Goal: Information Seeking & Learning: Learn about a topic

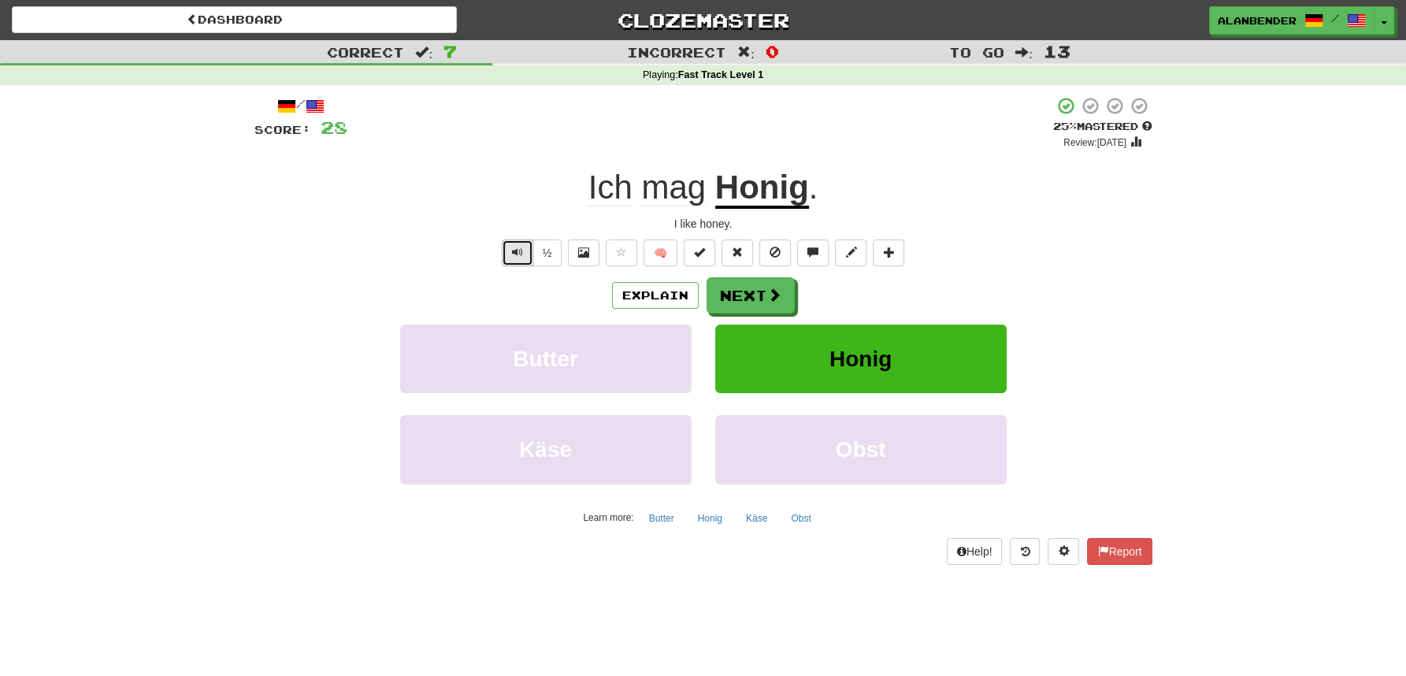
click at [516, 255] on span "Text-to-speech controls" at bounding box center [517, 252] width 11 height 11
click at [757, 302] on button "Next" at bounding box center [751, 296] width 88 height 36
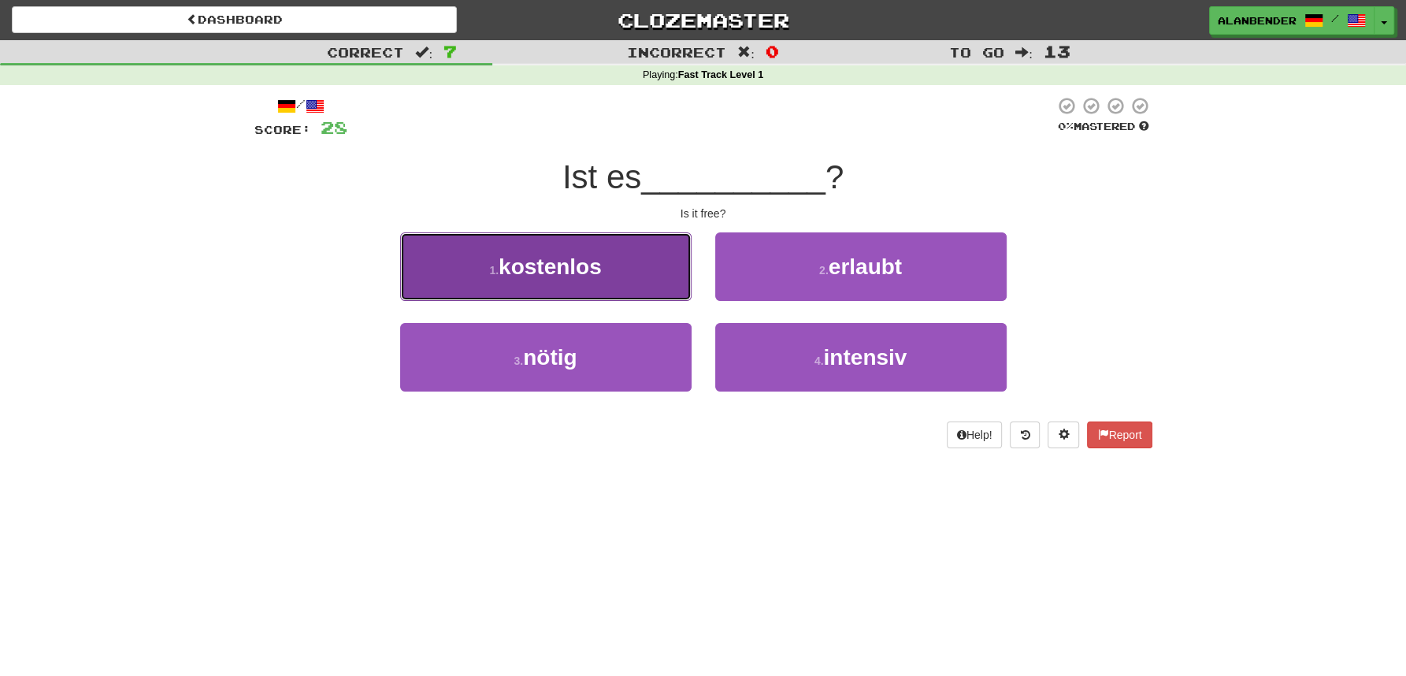
click at [587, 272] on span "kostenlos" at bounding box center [550, 266] width 103 height 24
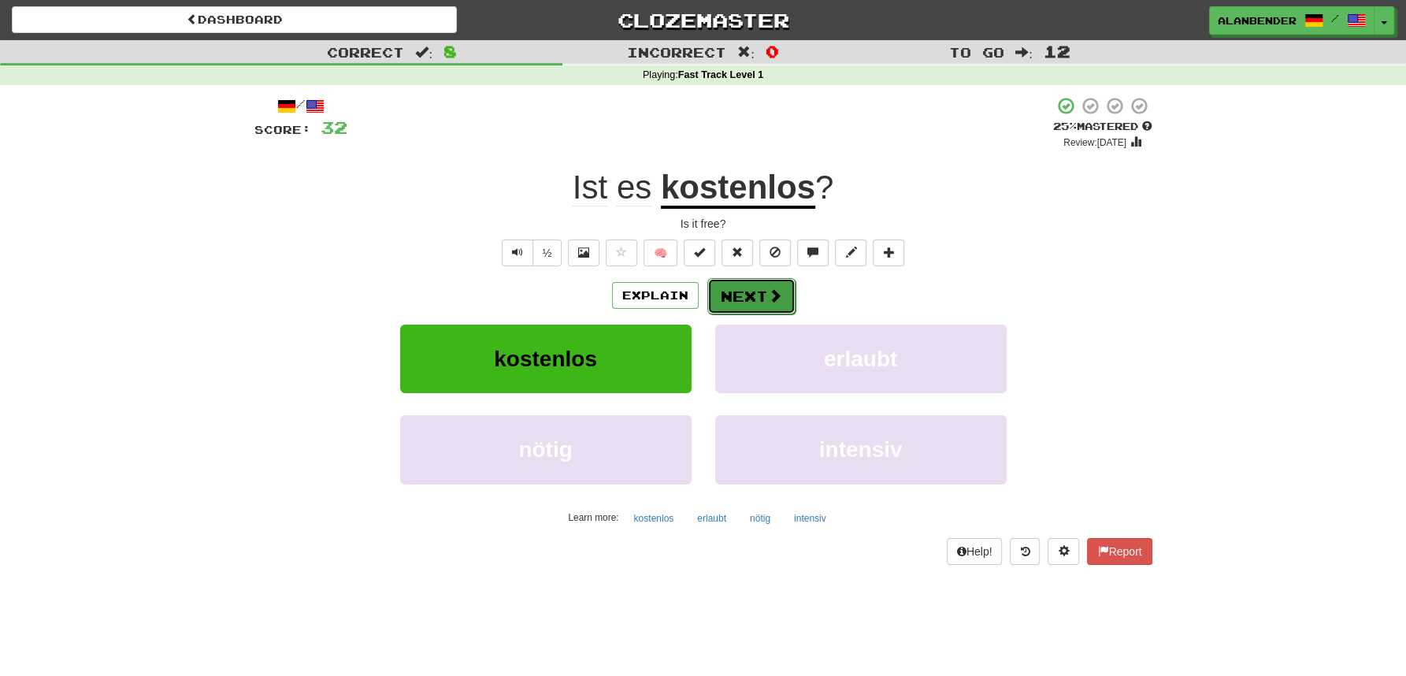
click at [773, 296] on span at bounding box center [775, 295] width 14 height 14
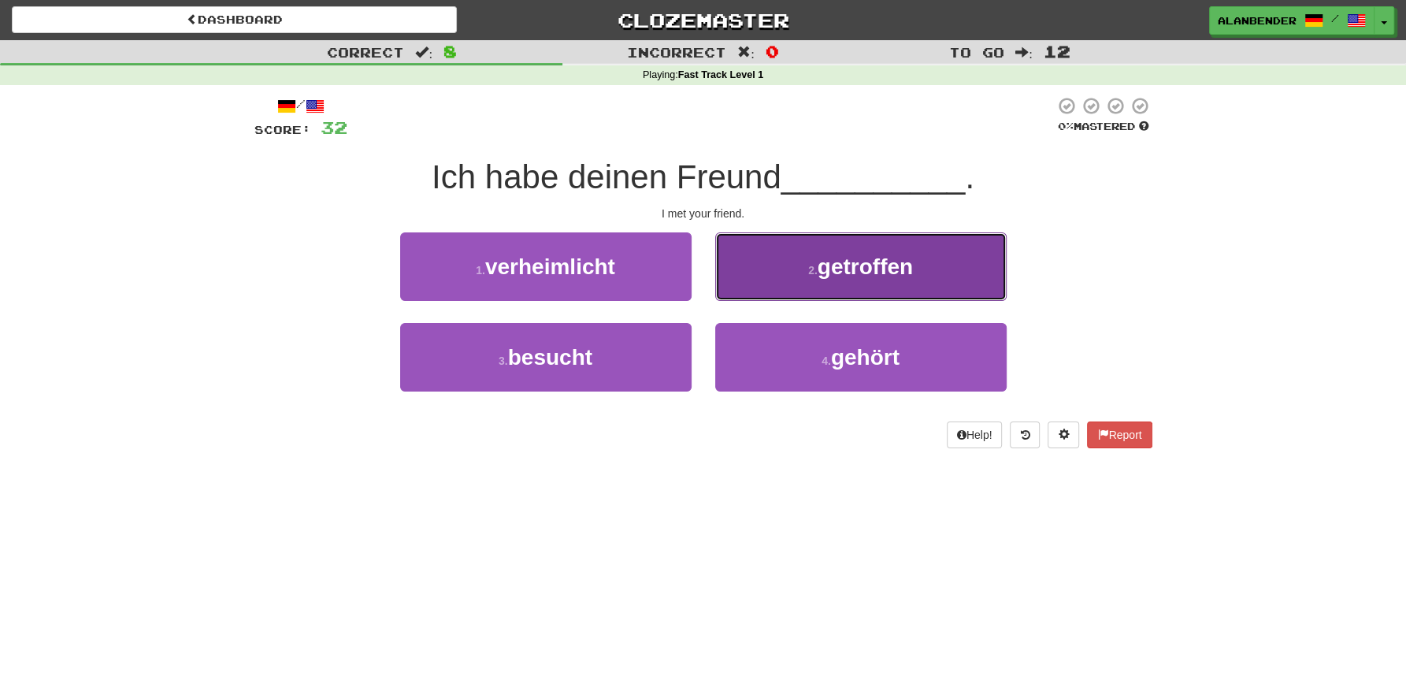
click at [859, 266] on span "getroffen" at bounding box center [865, 266] width 95 height 24
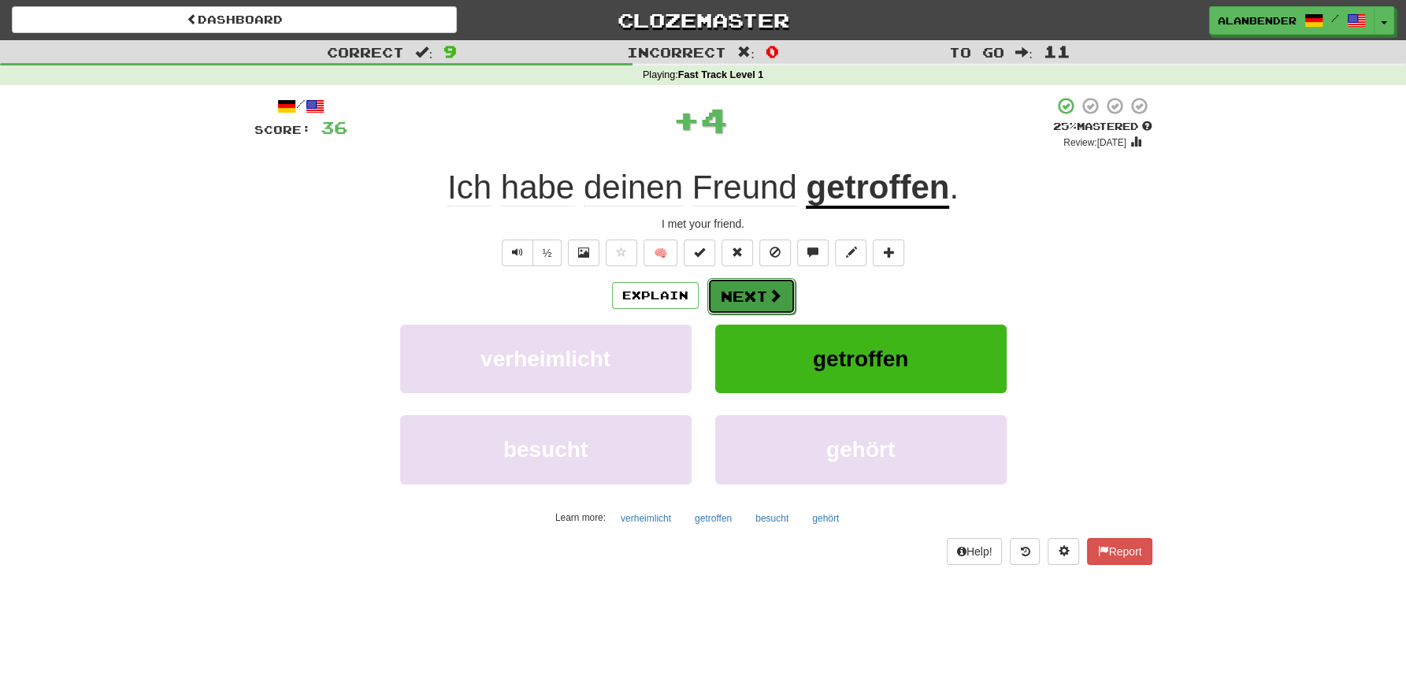
click at [751, 301] on button "Next" at bounding box center [751, 296] width 88 height 36
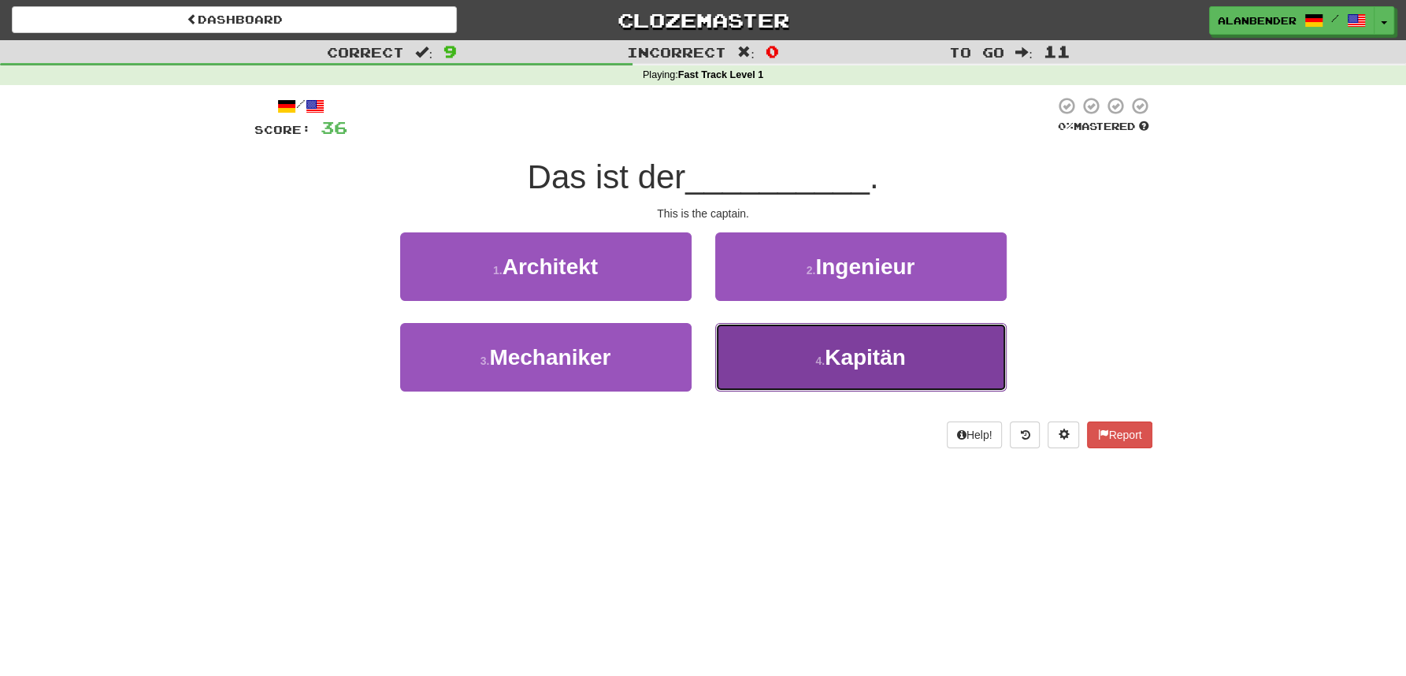
click at [835, 373] on button "4 . Kapitän" at bounding box center [860, 357] width 291 height 69
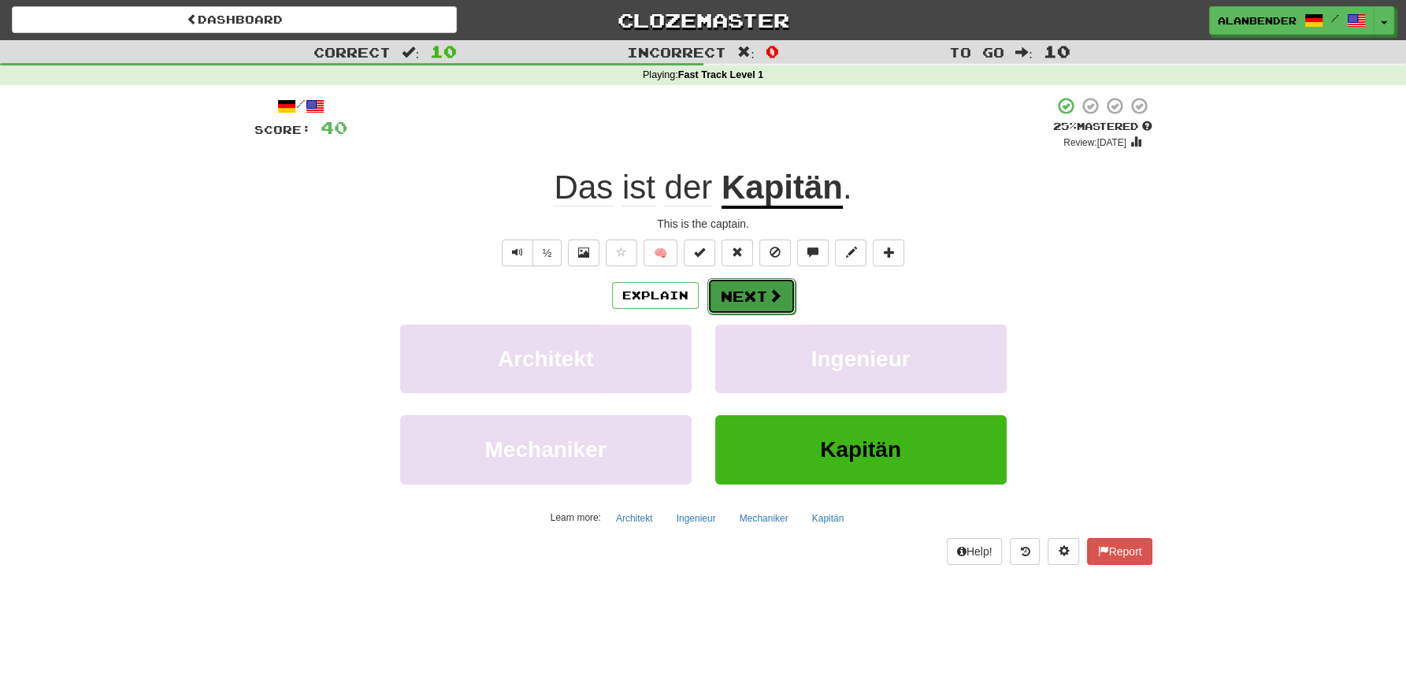
click at [751, 292] on button "Next" at bounding box center [751, 296] width 88 height 36
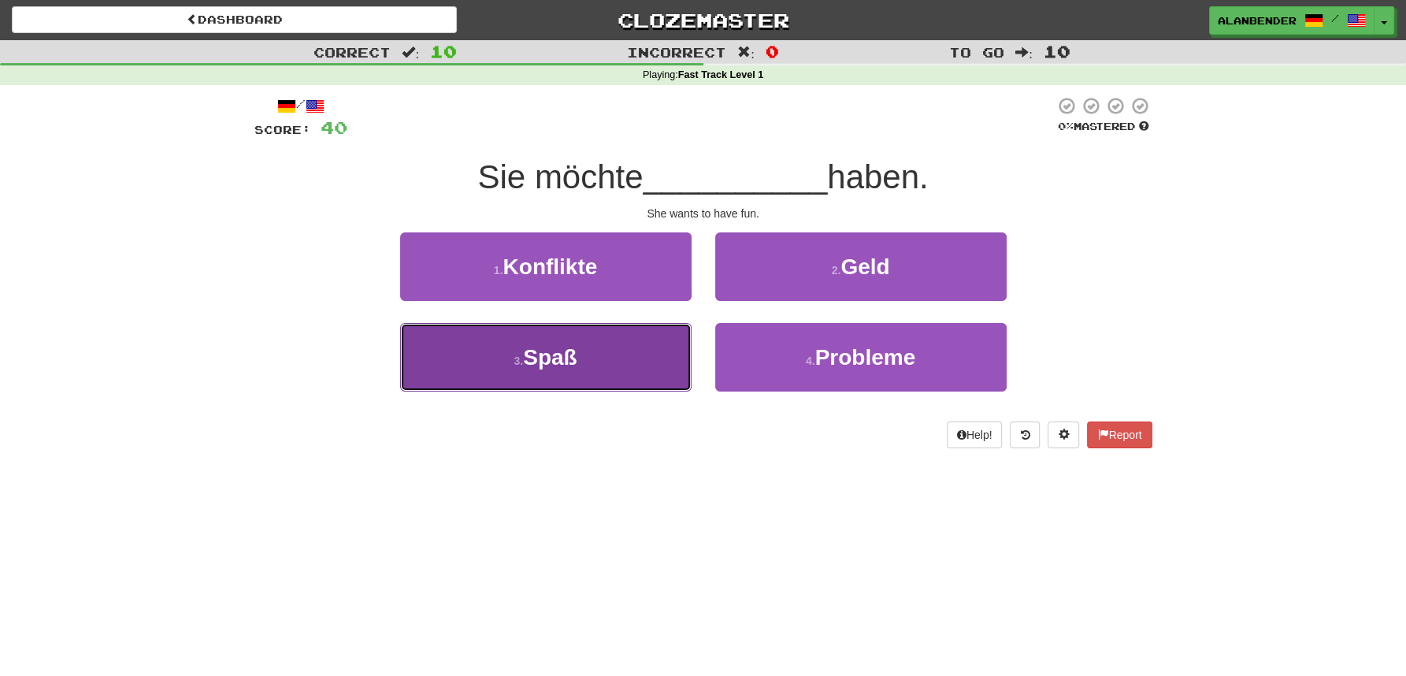
click at [568, 358] on span "Spaß" at bounding box center [550, 357] width 54 height 24
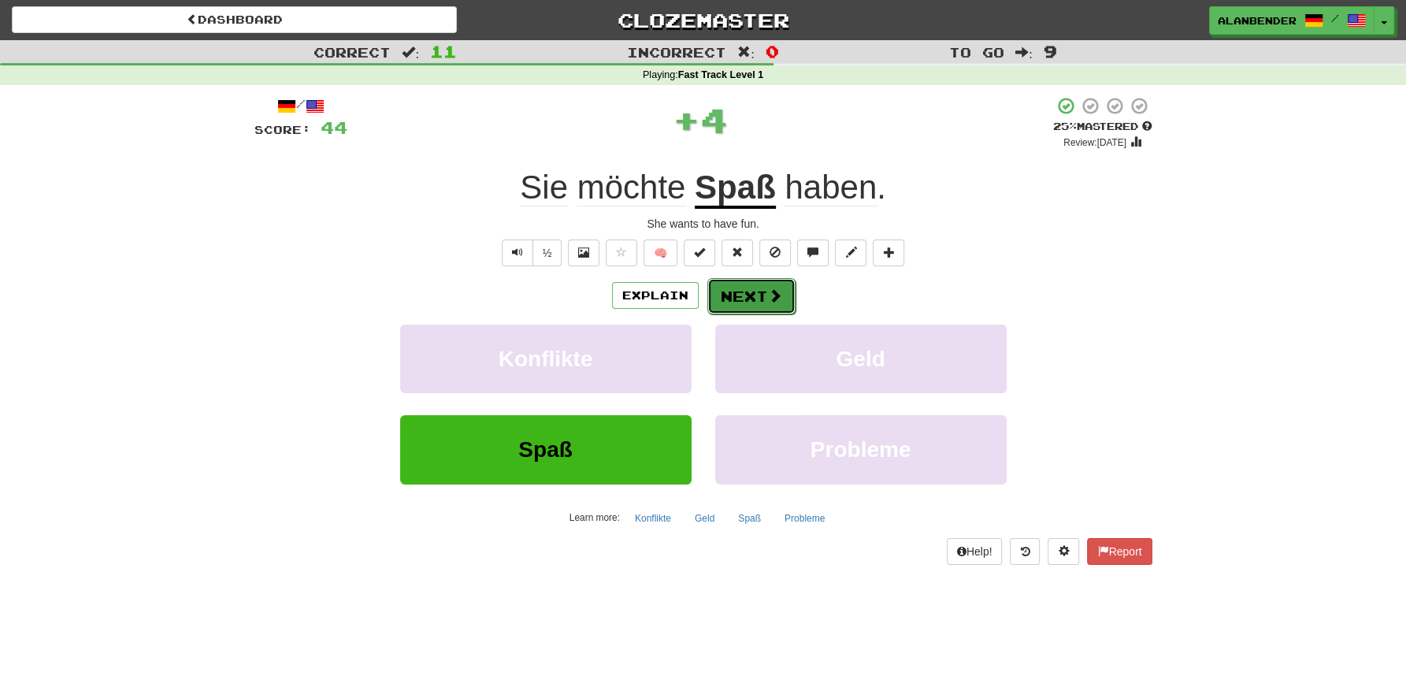
click at [744, 299] on button "Next" at bounding box center [751, 296] width 88 height 36
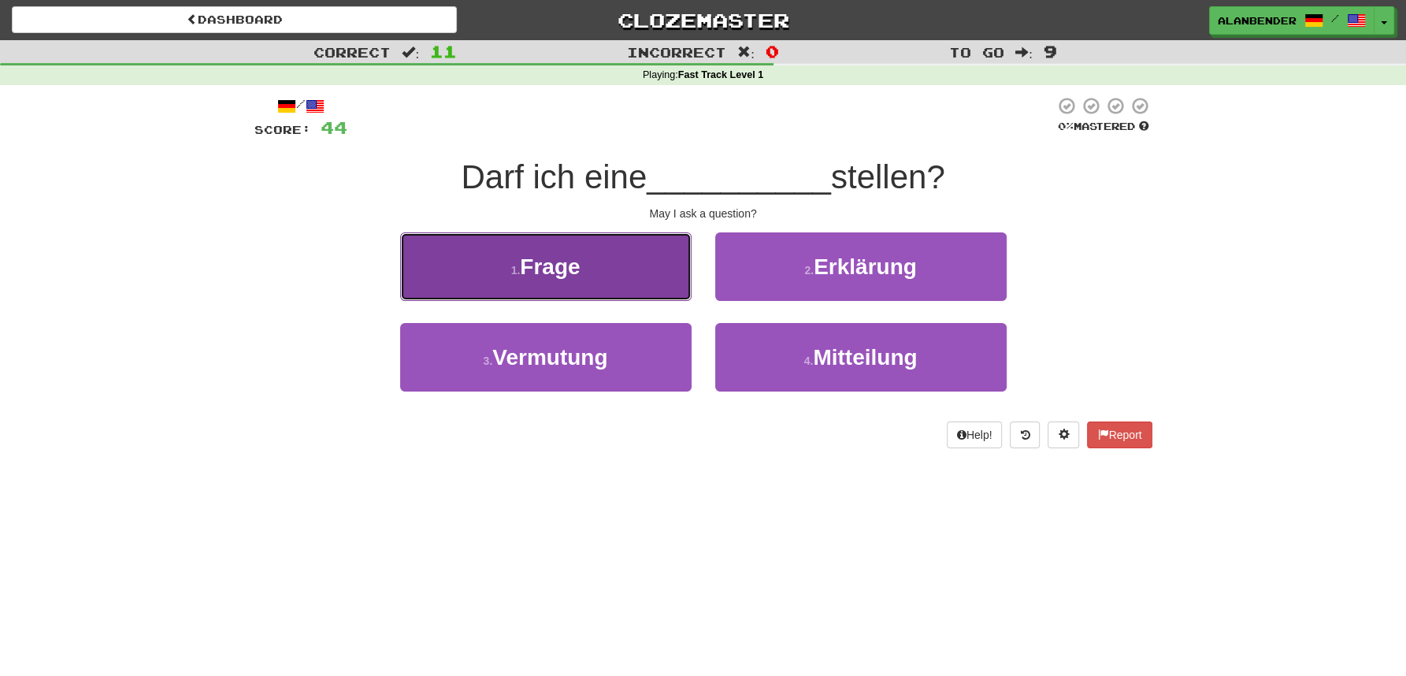
click at [565, 273] on span "Frage" at bounding box center [550, 266] width 60 height 24
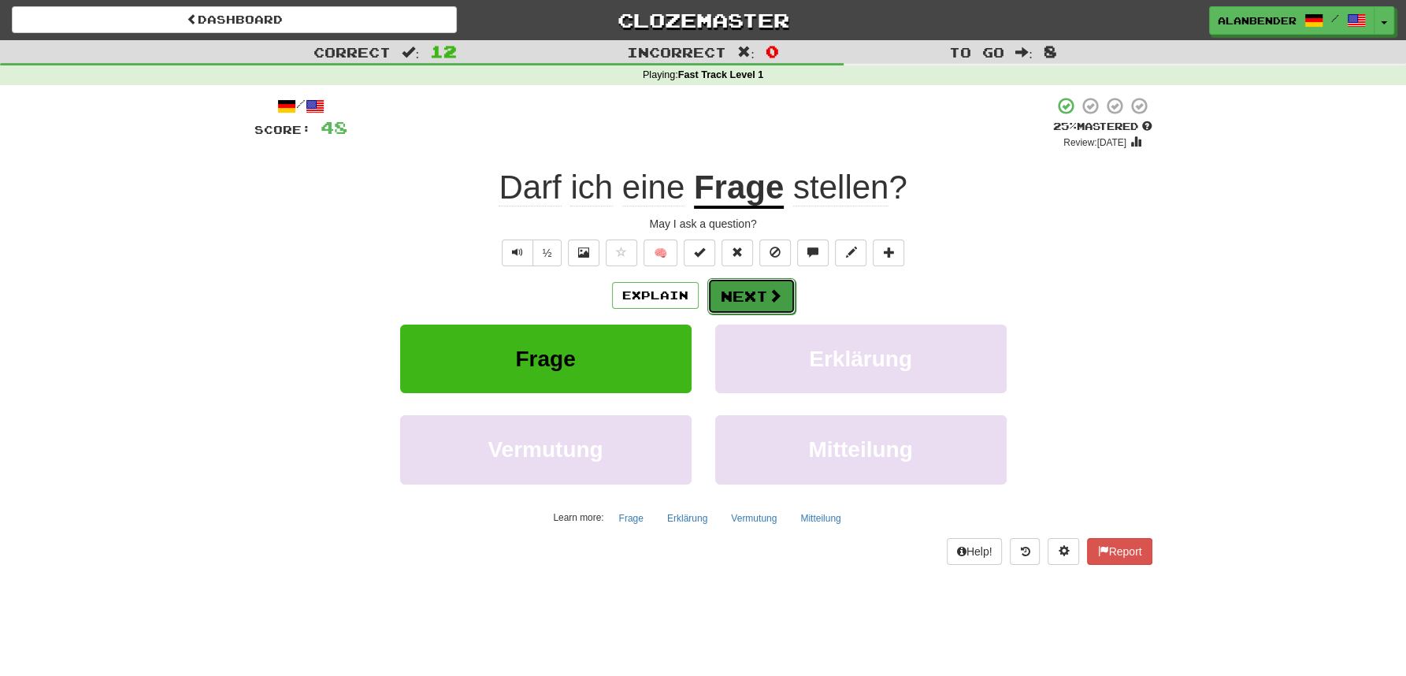
click at [764, 297] on button "Next" at bounding box center [751, 296] width 88 height 36
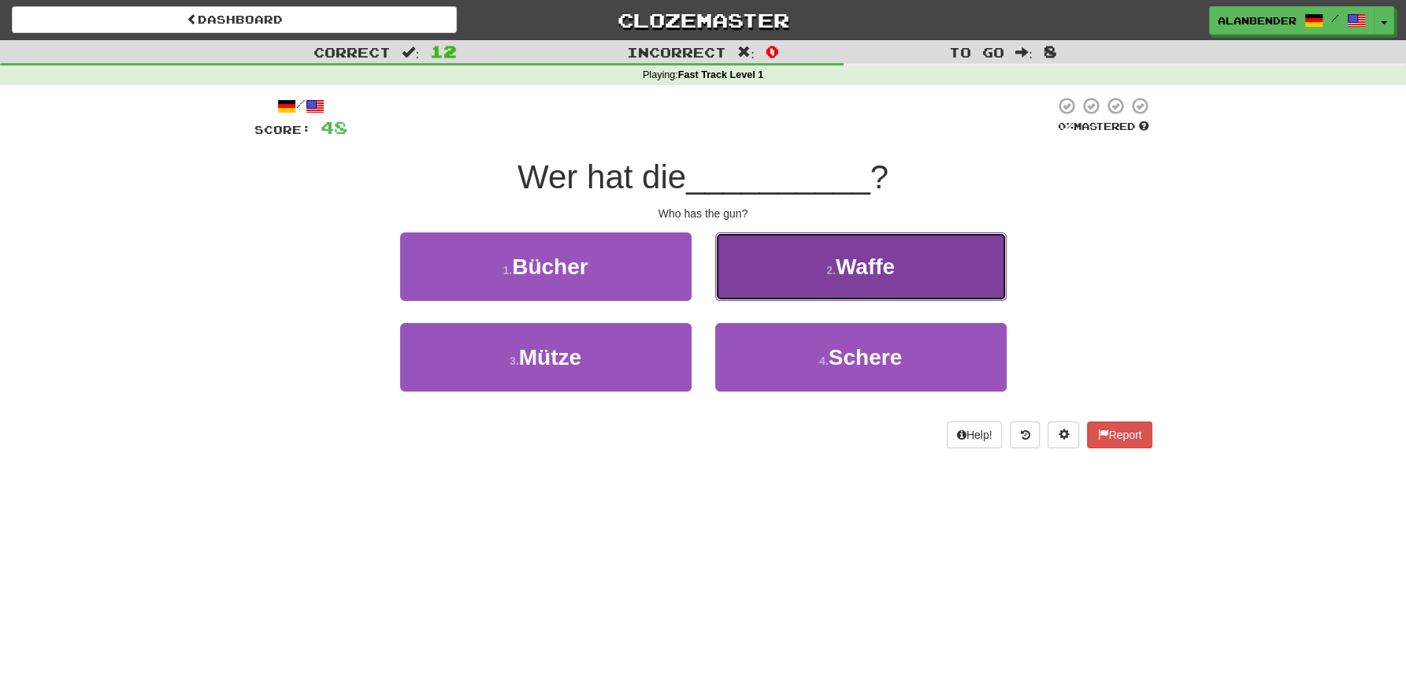
click at [881, 265] on span "Waffe" at bounding box center [865, 266] width 59 height 24
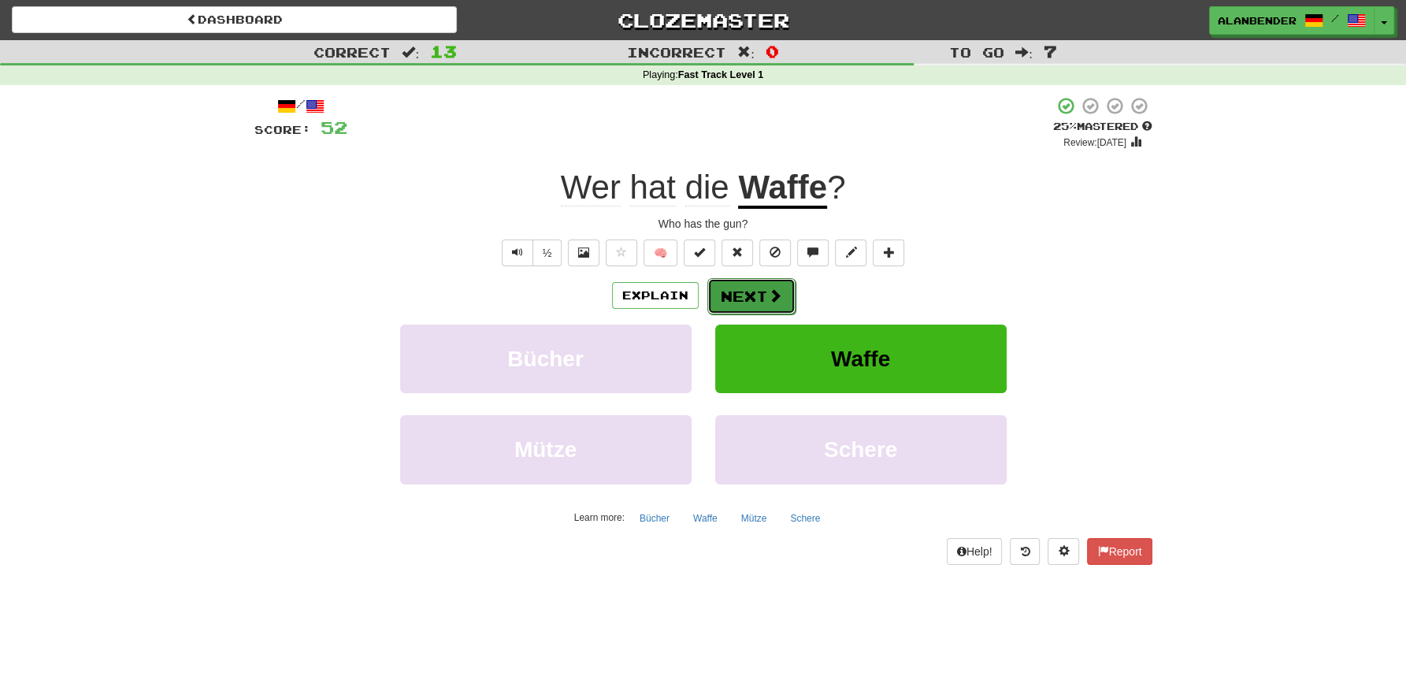
click at [761, 292] on button "Next" at bounding box center [751, 296] width 88 height 36
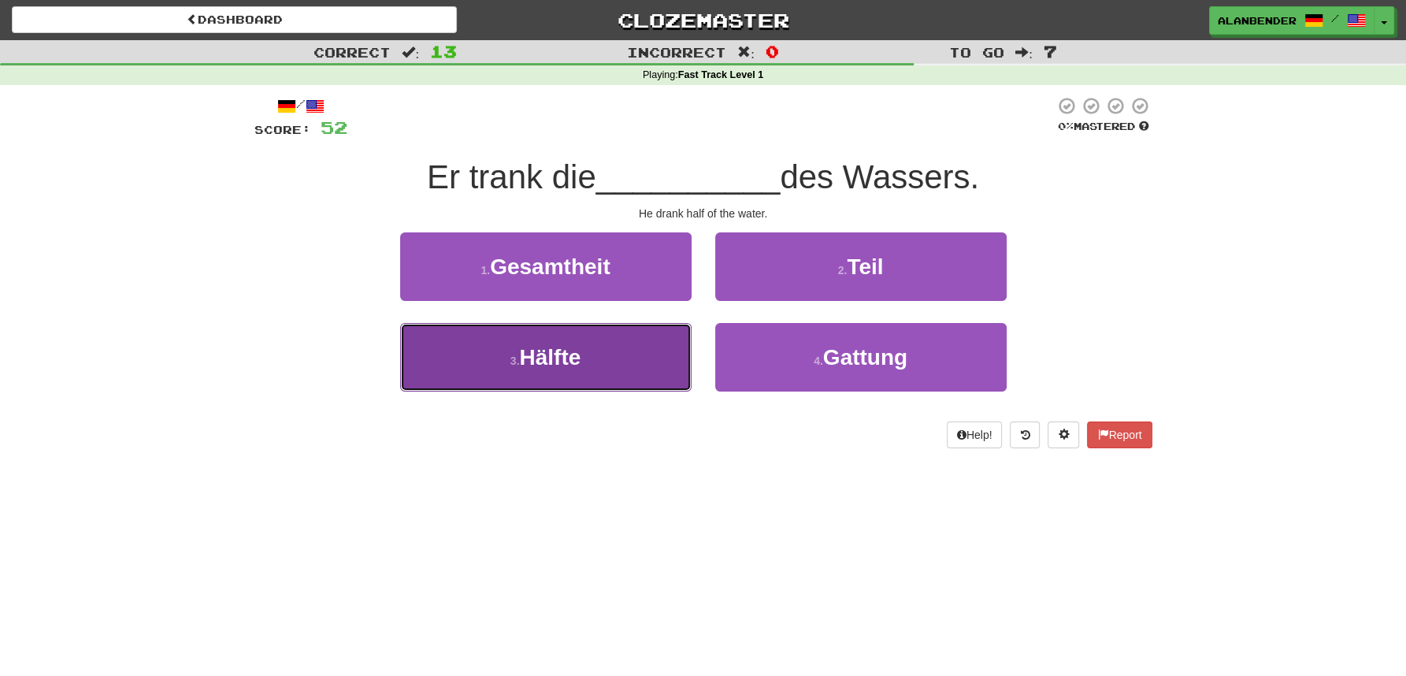
click at [577, 371] on button "3 . Hälfte" at bounding box center [545, 357] width 291 height 69
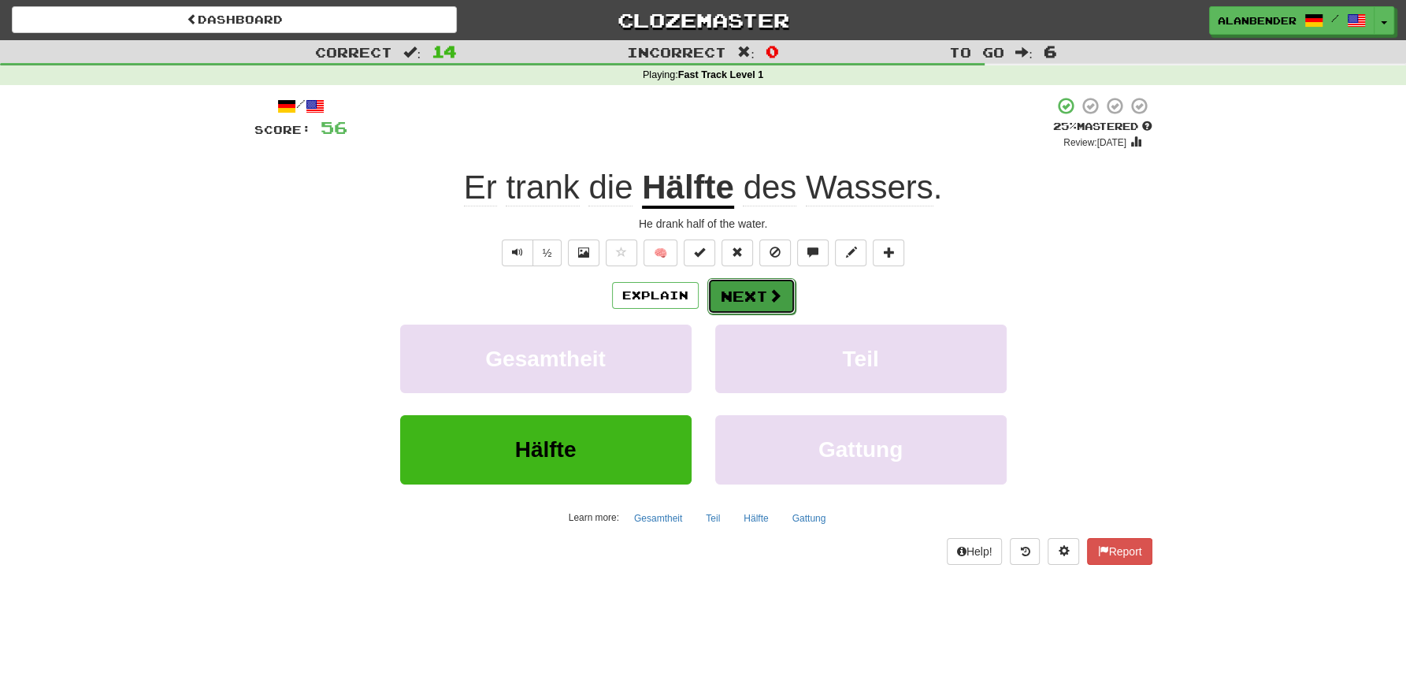
click at [763, 286] on button "Next" at bounding box center [751, 296] width 88 height 36
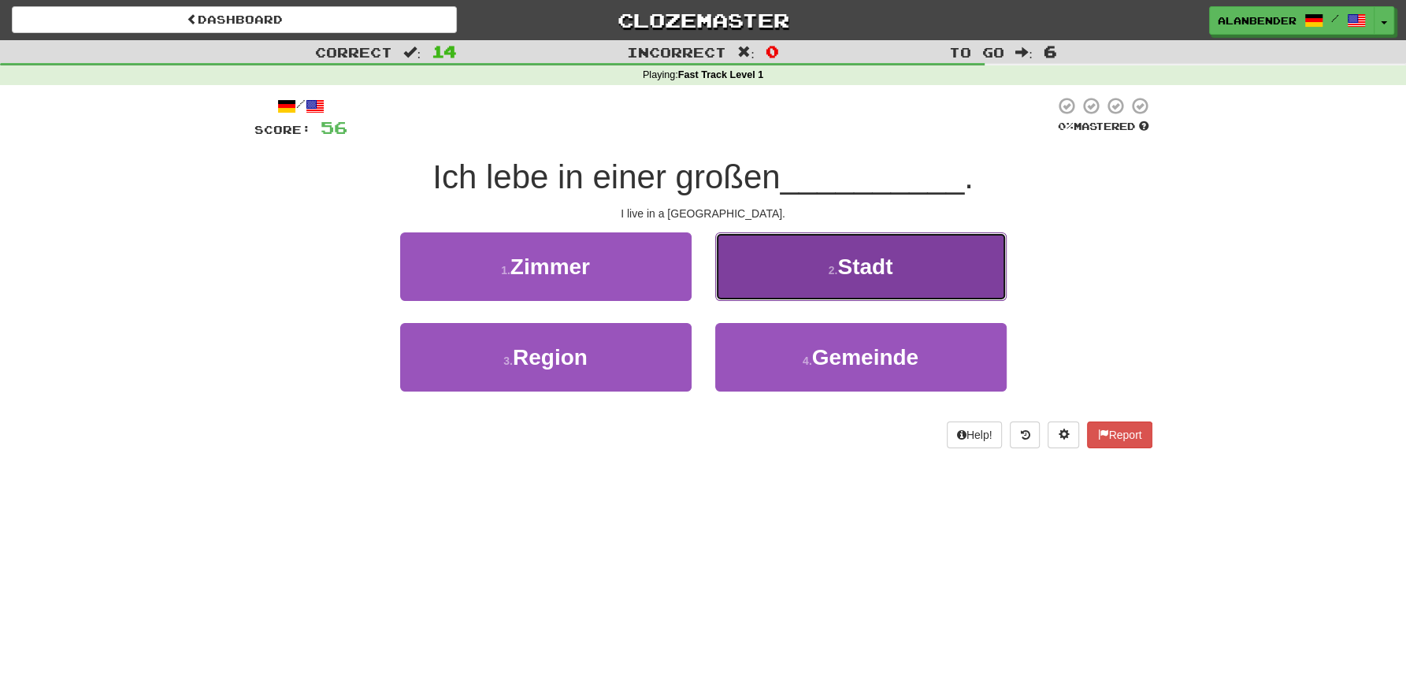
click at [875, 268] on span "Stadt" at bounding box center [864, 266] width 55 height 24
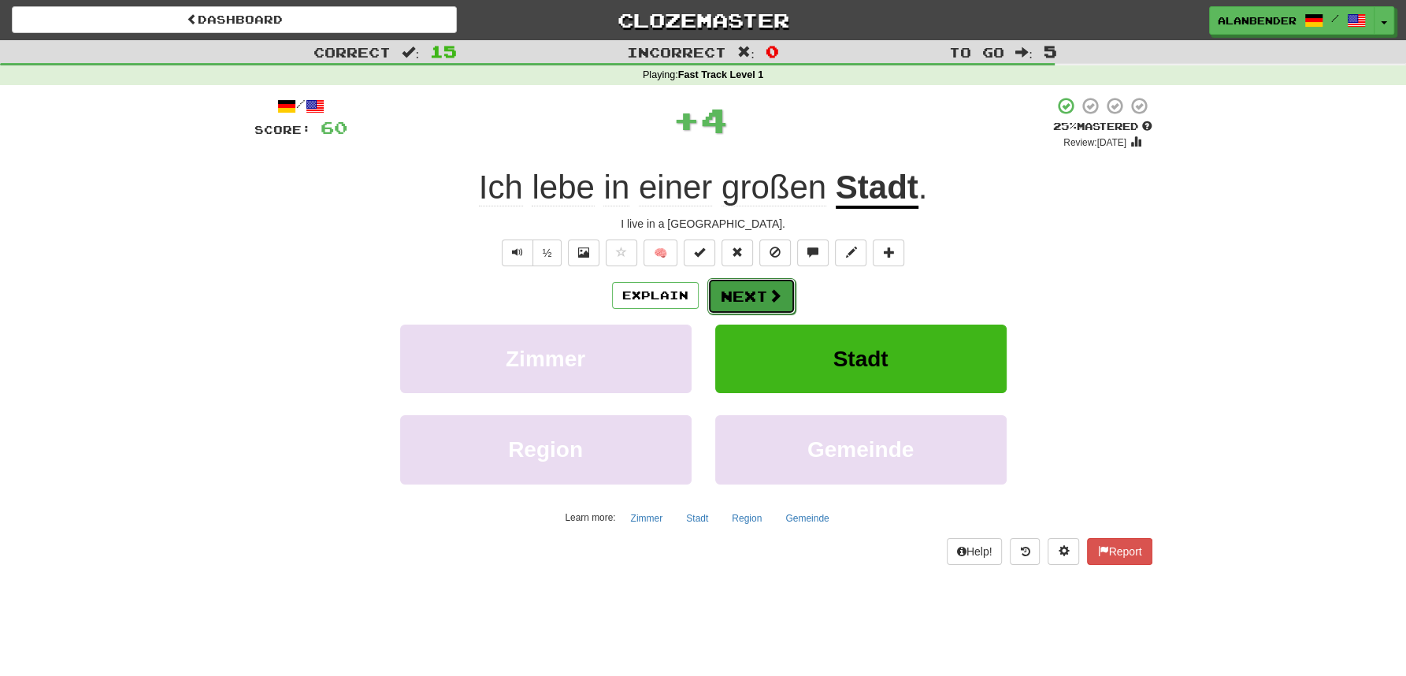
click at [741, 299] on button "Next" at bounding box center [751, 296] width 88 height 36
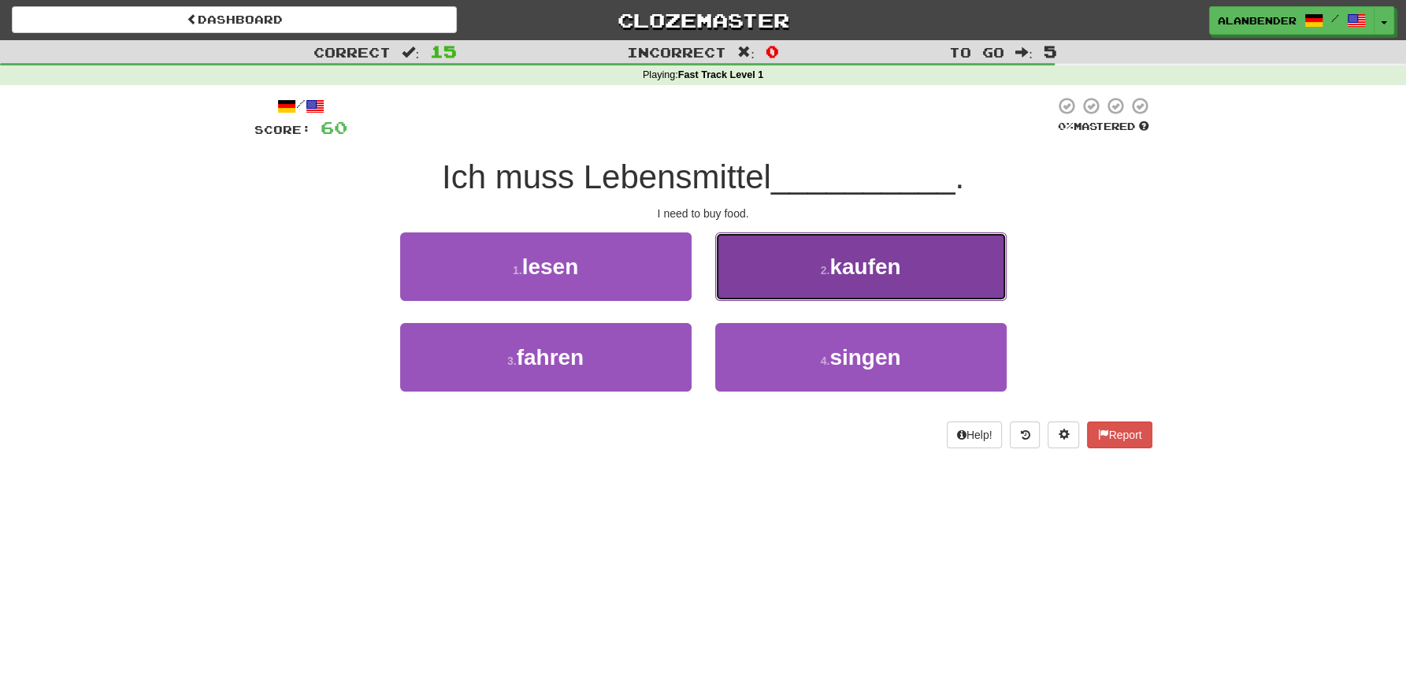
click at [891, 272] on span "kaufen" at bounding box center [864, 266] width 71 height 24
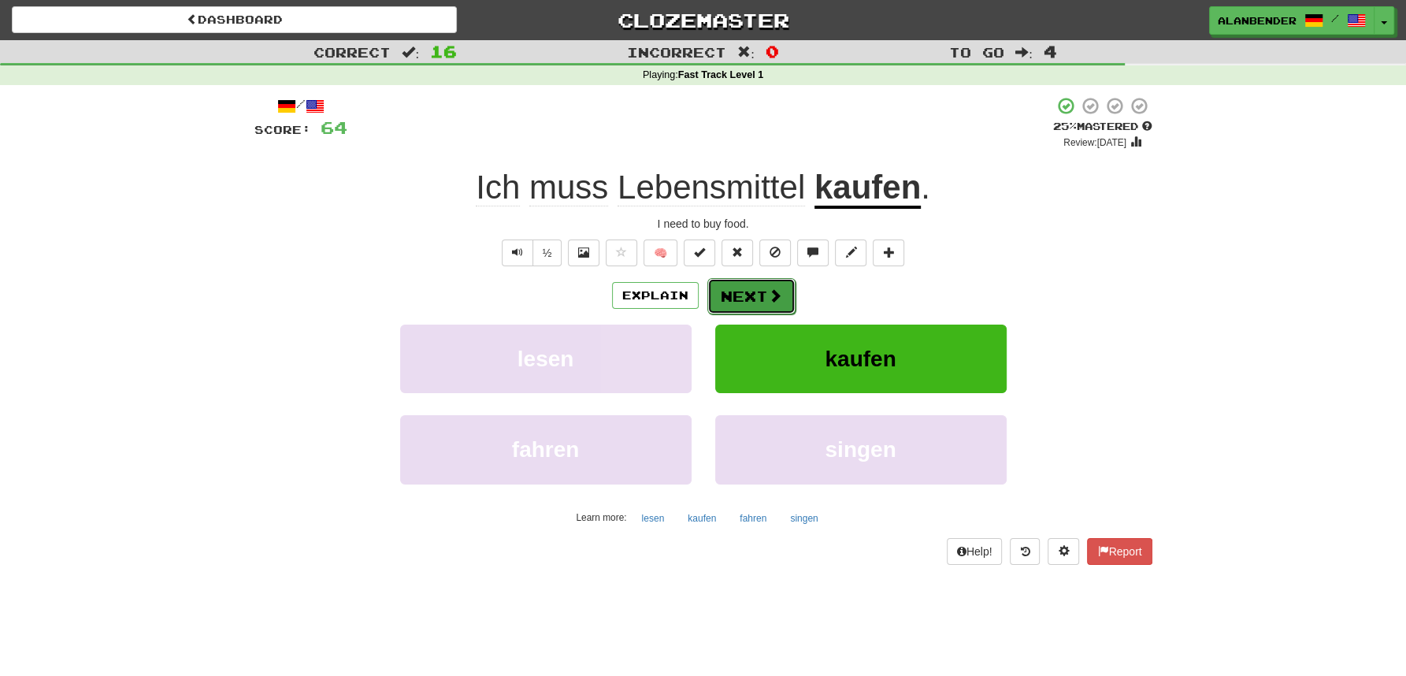
click at [747, 286] on button "Next" at bounding box center [751, 296] width 88 height 36
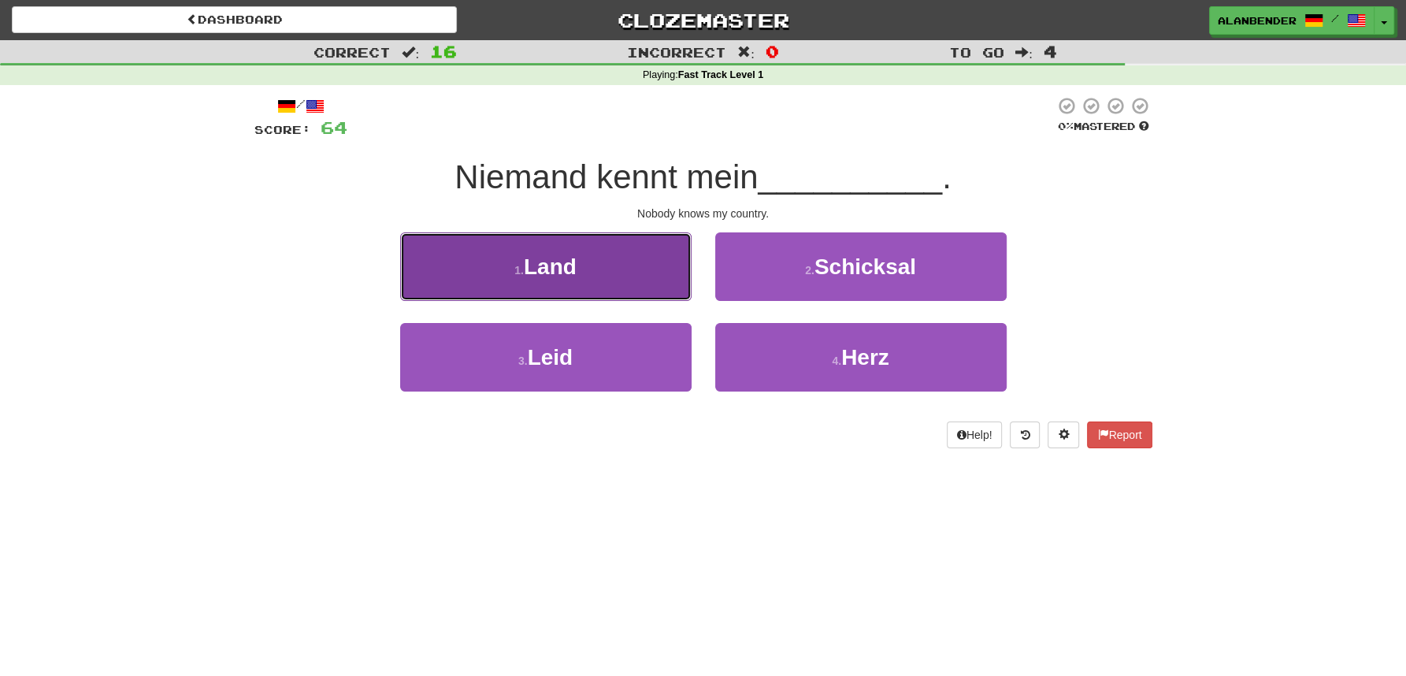
click at [562, 263] on span "Land" at bounding box center [550, 266] width 53 height 24
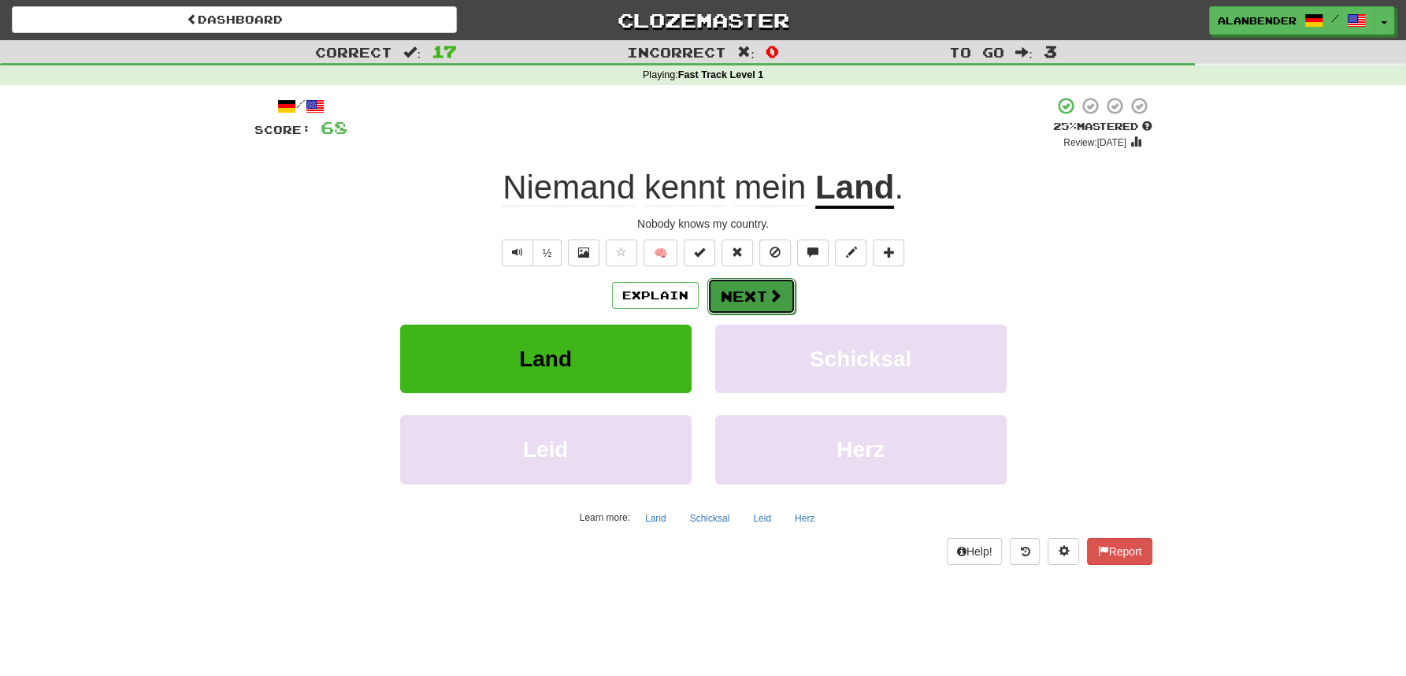
click at [757, 293] on button "Next" at bounding box center [751, 296] width 88 height 36
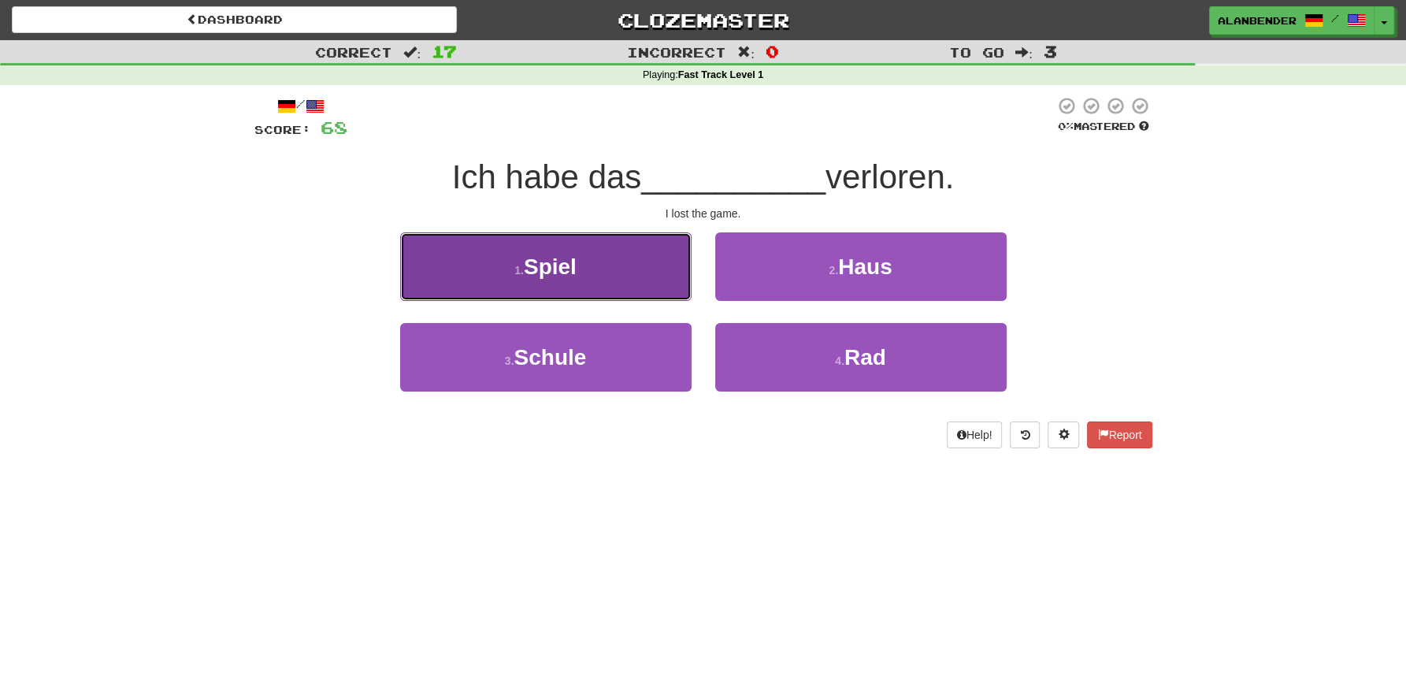
click at [569, 272] on span "Spiel" at bounding box center [550, 266] width 53 height 24
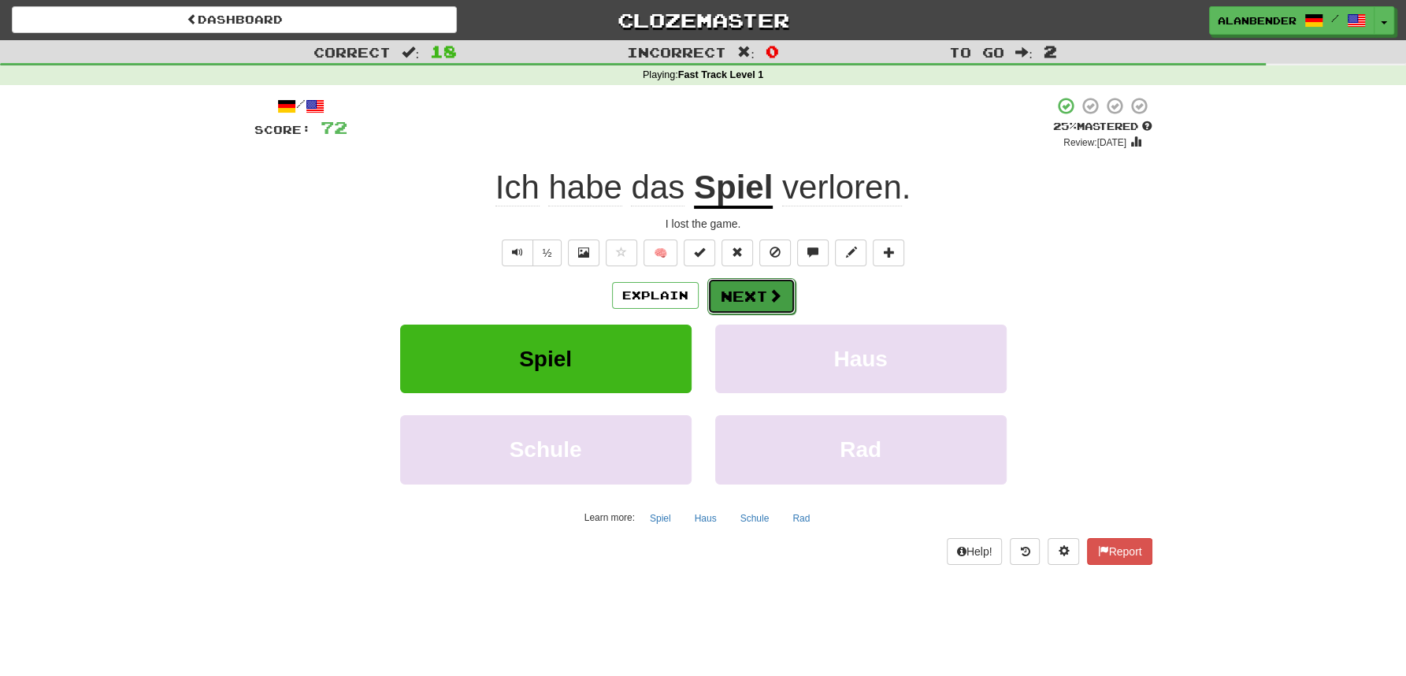
click at [748, 296] on button "Next" at bounding box center [751, 296] width 88 height 36
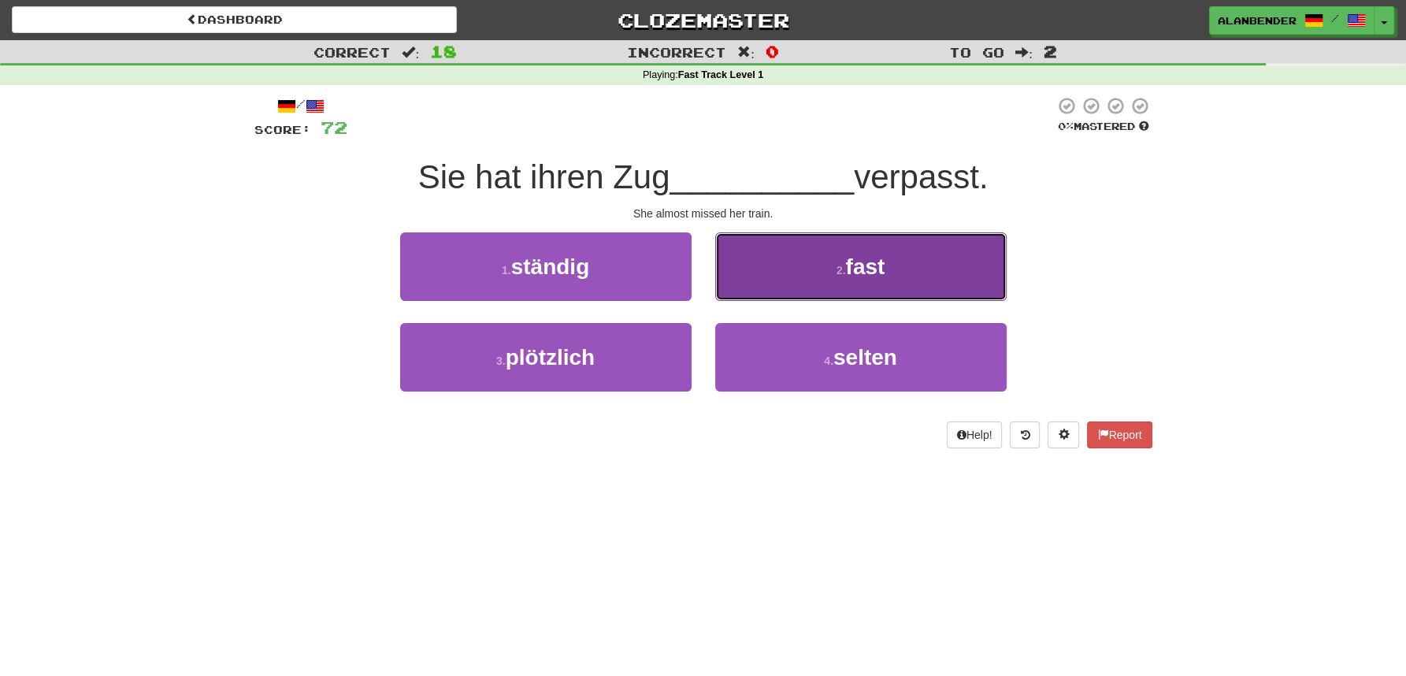
click at [861, 269] on span "fast" at bounding box center [864, 266] width 39 height 24
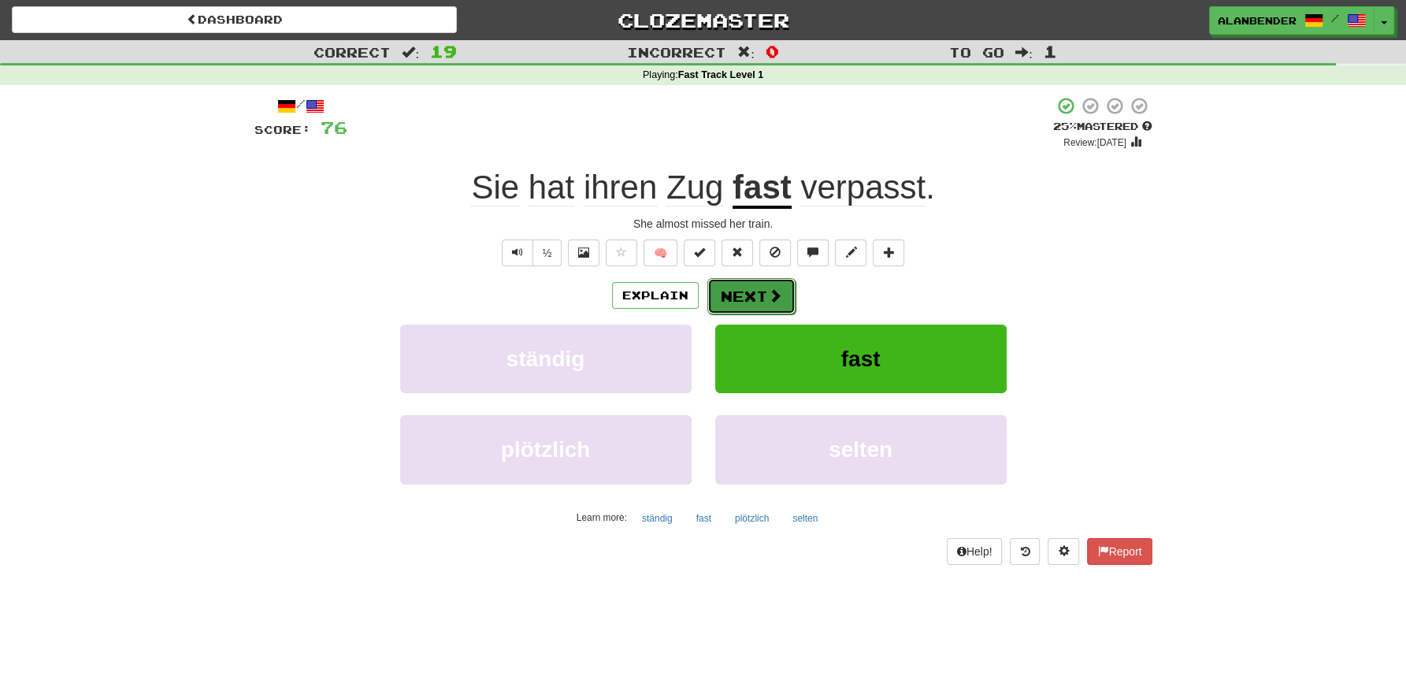
click at [760, 302] on button "Next" at bounding box center [751, 296] width 88 height 36
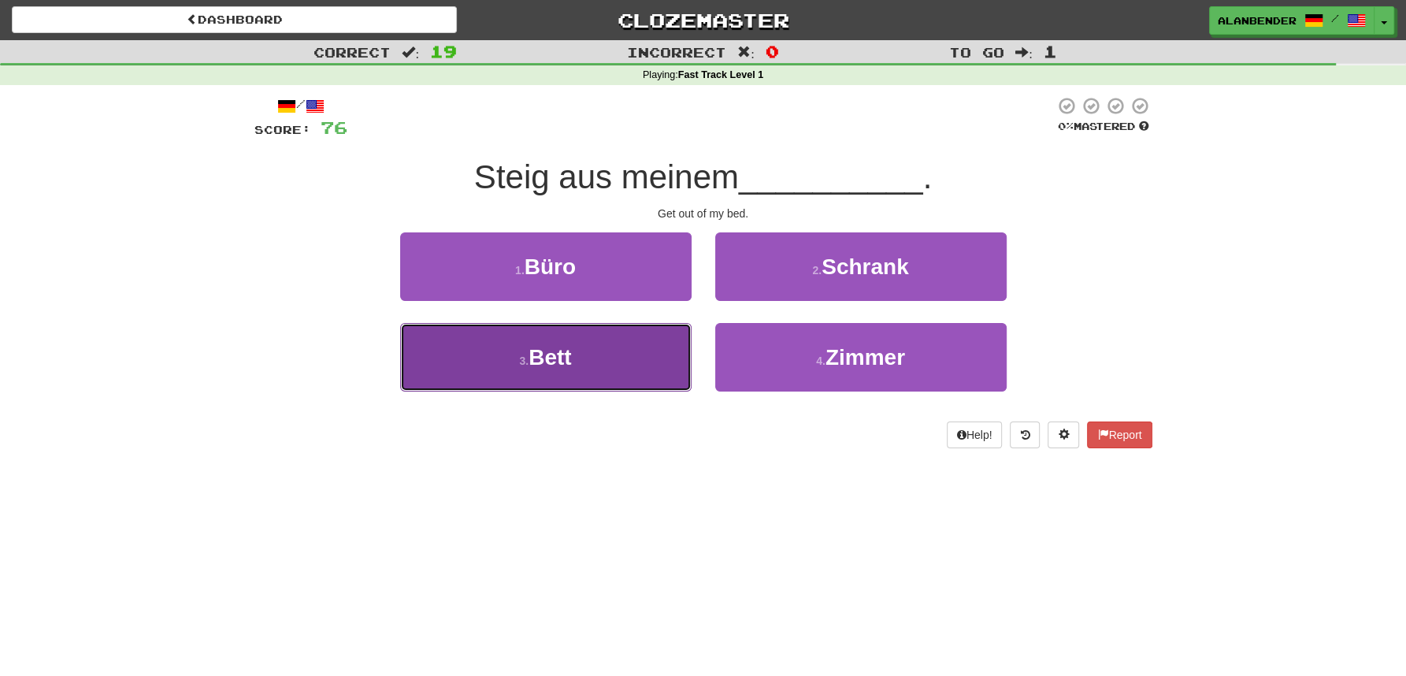
click at [576, 369] on button "3 . Bett" at bounding box center [545, 357] width 291 height 69
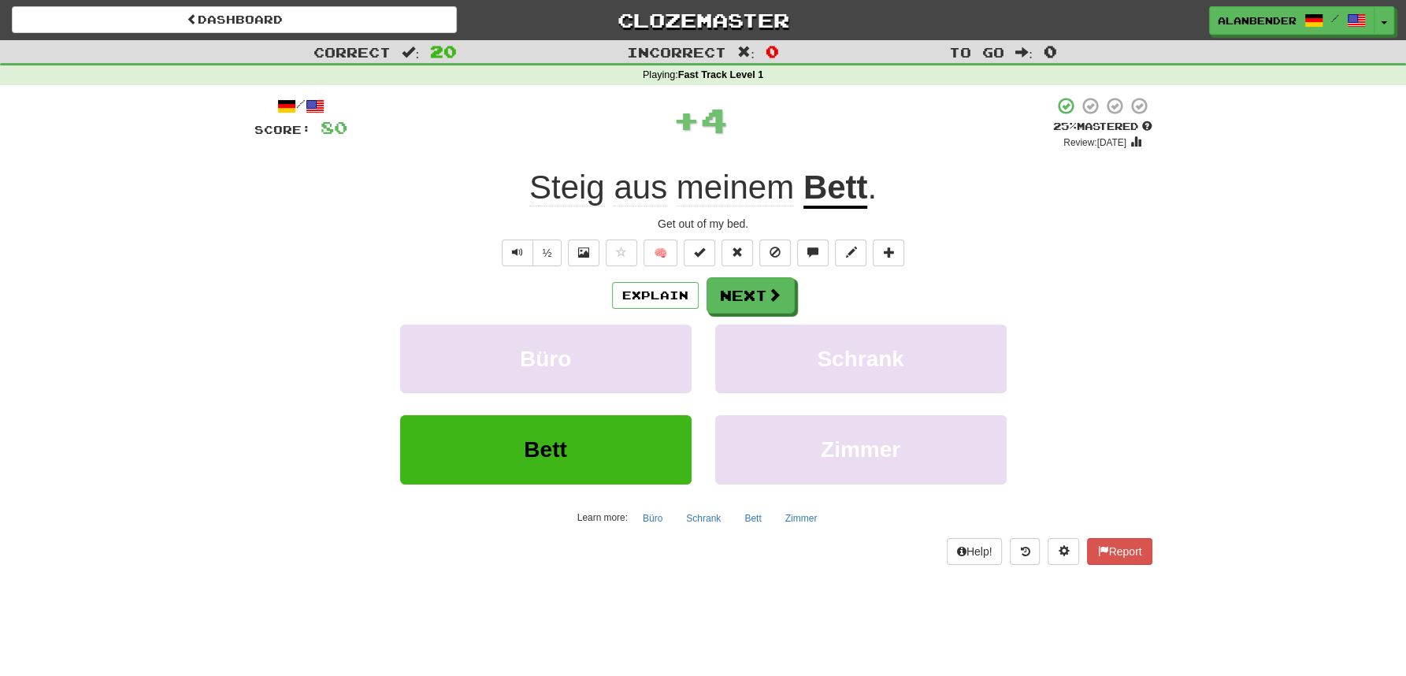
click at [584, 197] on span "Steig" at bounding box center [567, 188] width 76 height 38
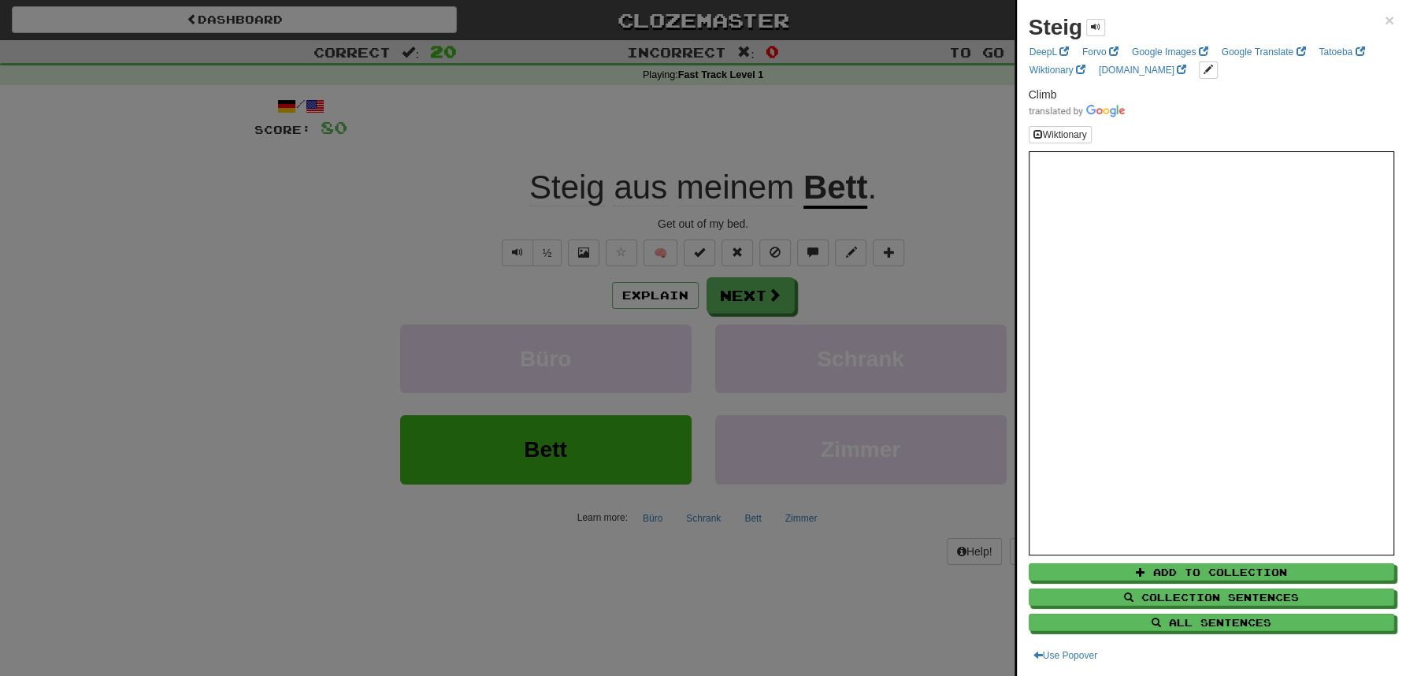
click at [592, 126] on div at bounding box center [703, 338] width 1406 height 676
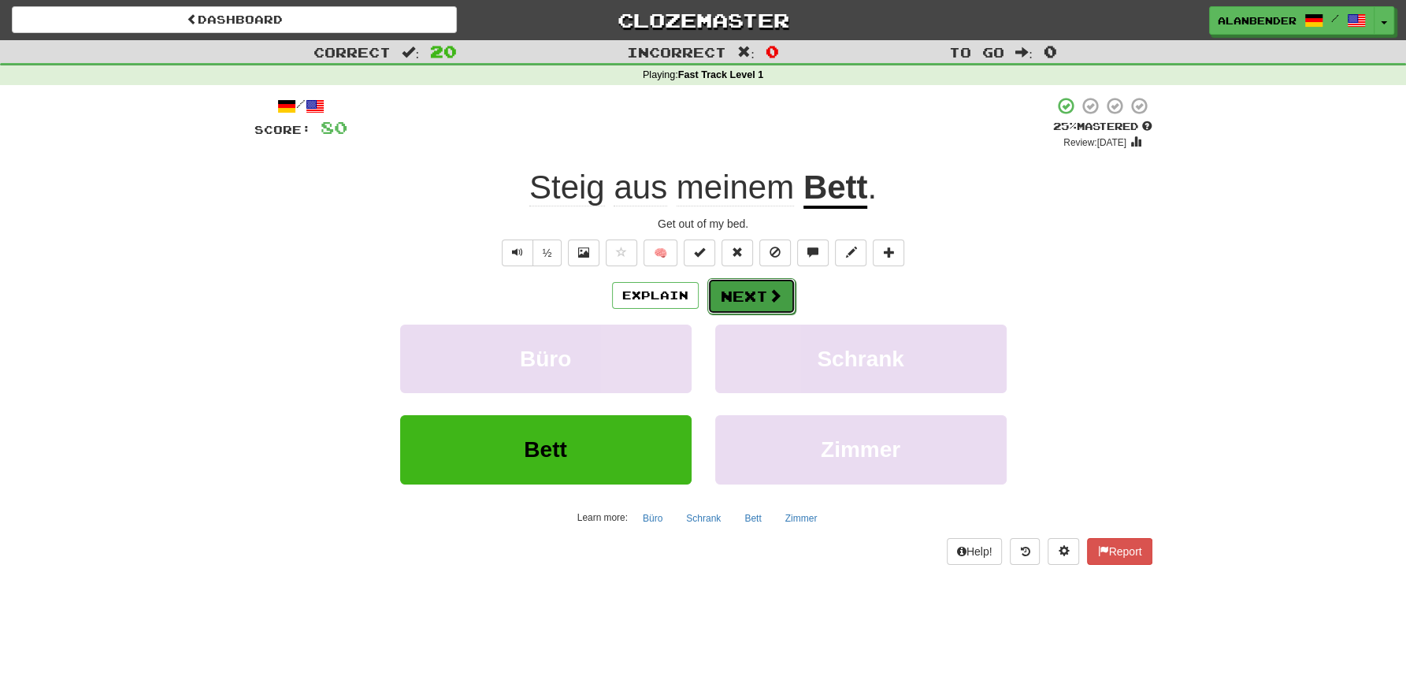
click at [751, 295] on button "Next" at bounding box center [751, 296] width 88 height 36
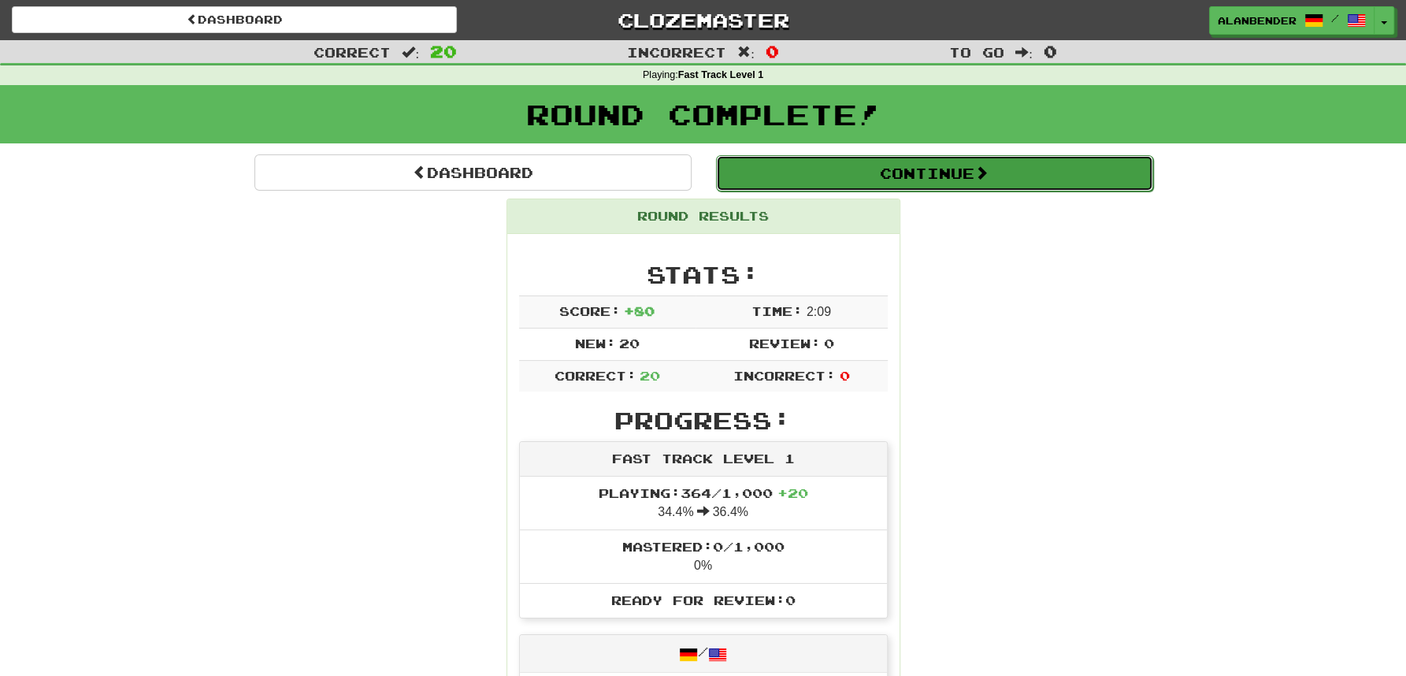
click at [861, 172] on button "Continue" at bounding box center [934, 173] width 437 height 36
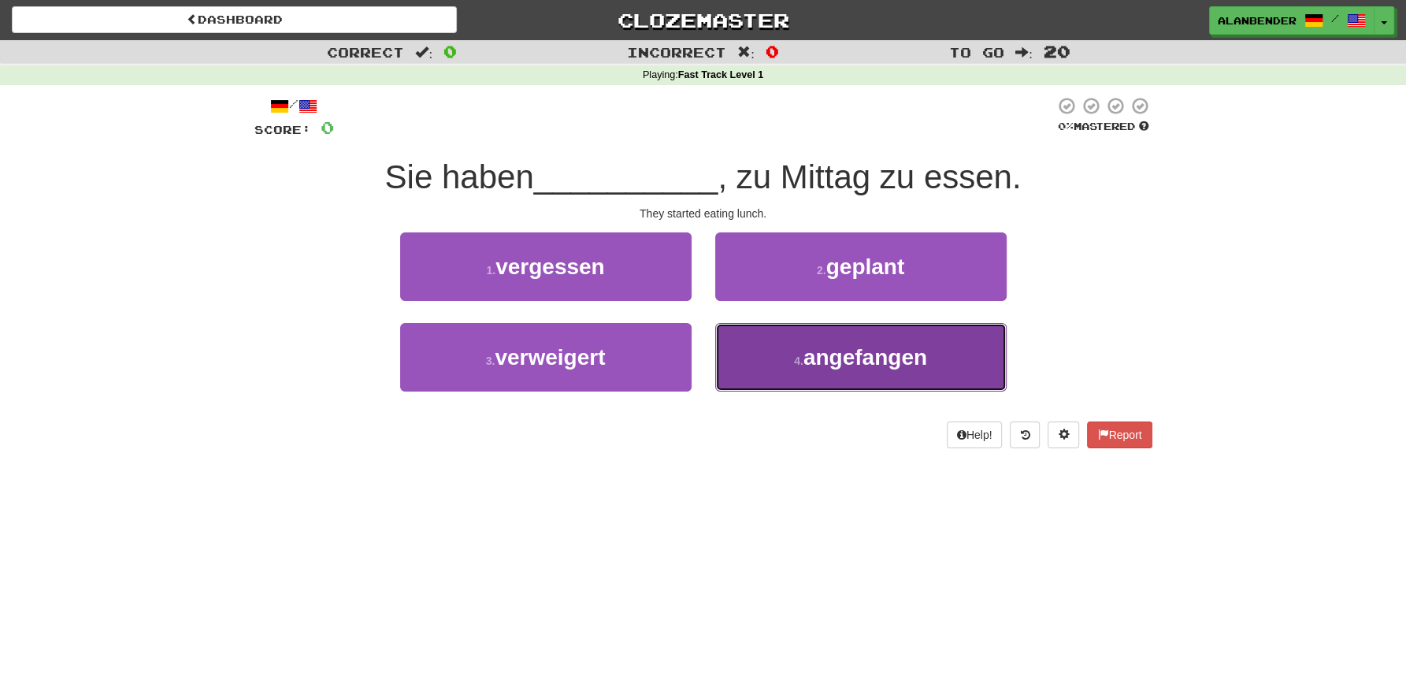
click at [851, 369] on span "angefangen" at bounding box center [865, 357] width 124 height 24
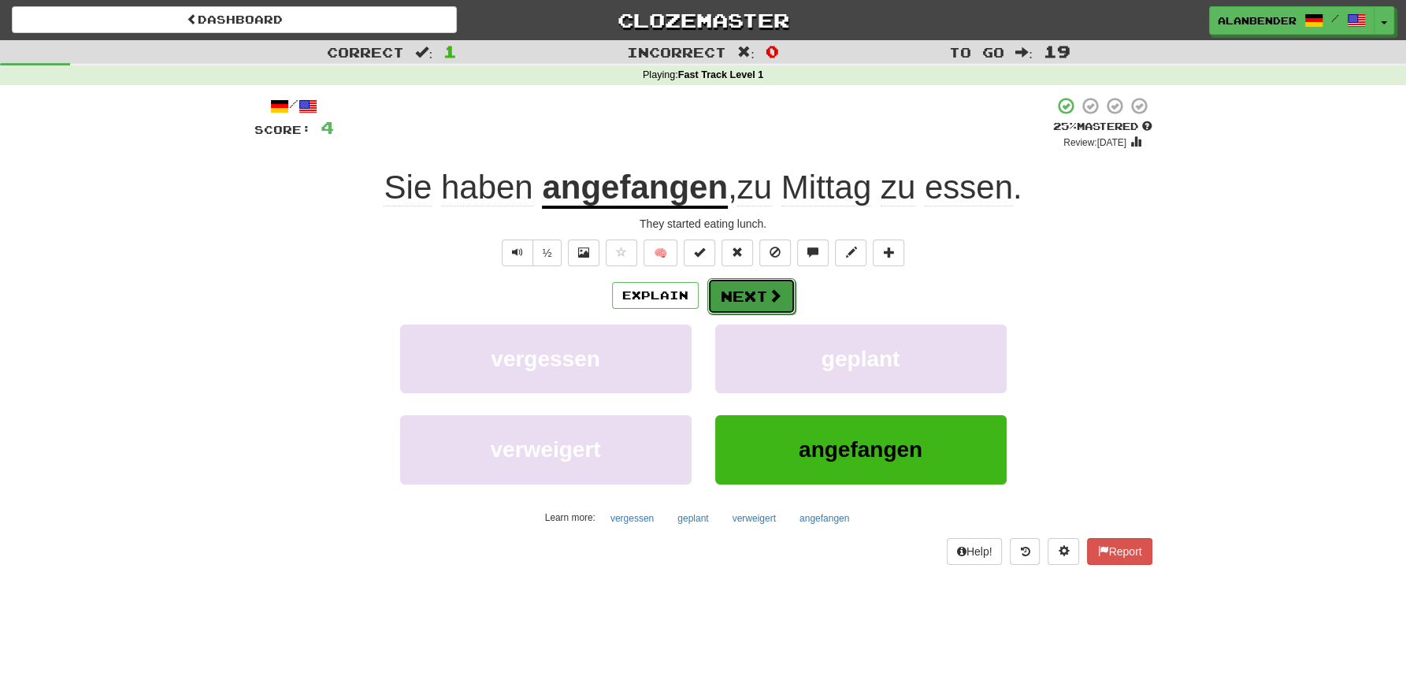
click at [737, 295] on button "Next" at bounding box center [751, 296] width 88 height 36
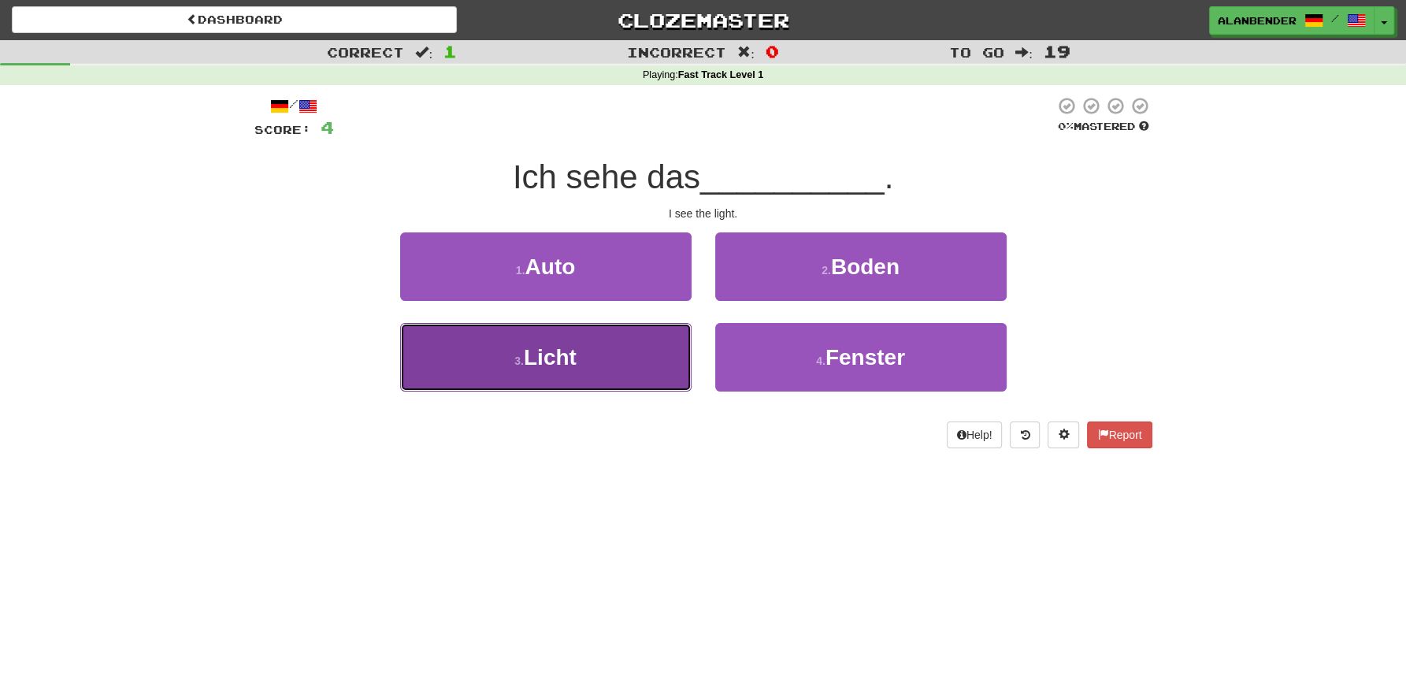
click at [557, 360] on span "Licht" at bounding box center [550, 357] width 53 height 24
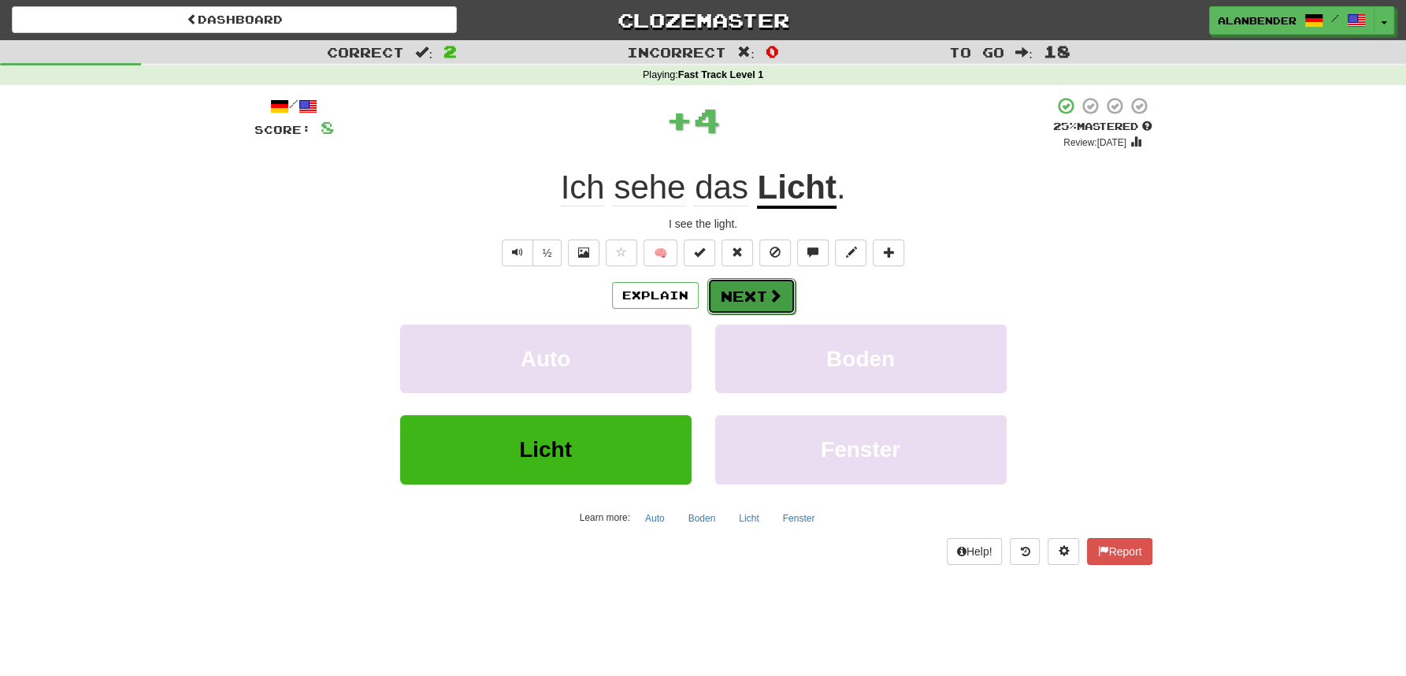
click at [758, 300] on button "Next" at bounding box center [751, 296] width 88 height 36
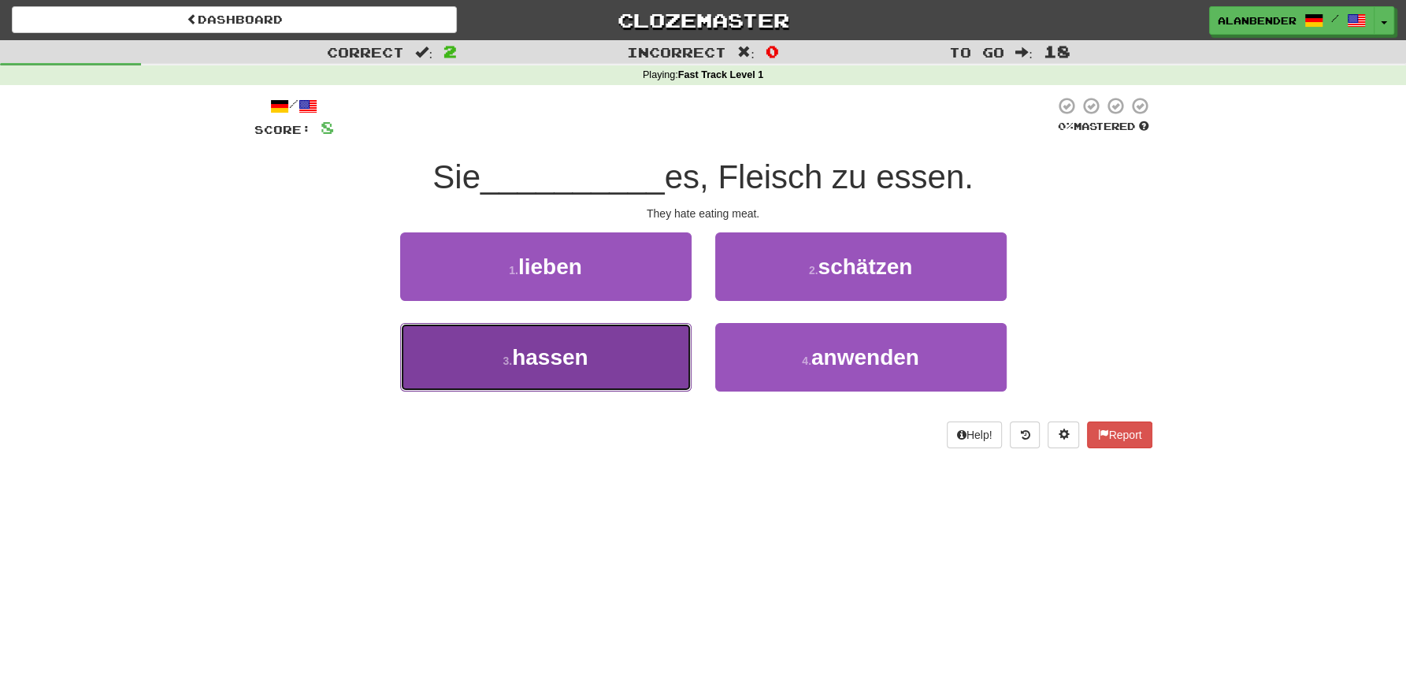
click at [570, 357] on span "hassen" at bounding box center [550, 357] width 76 height 24
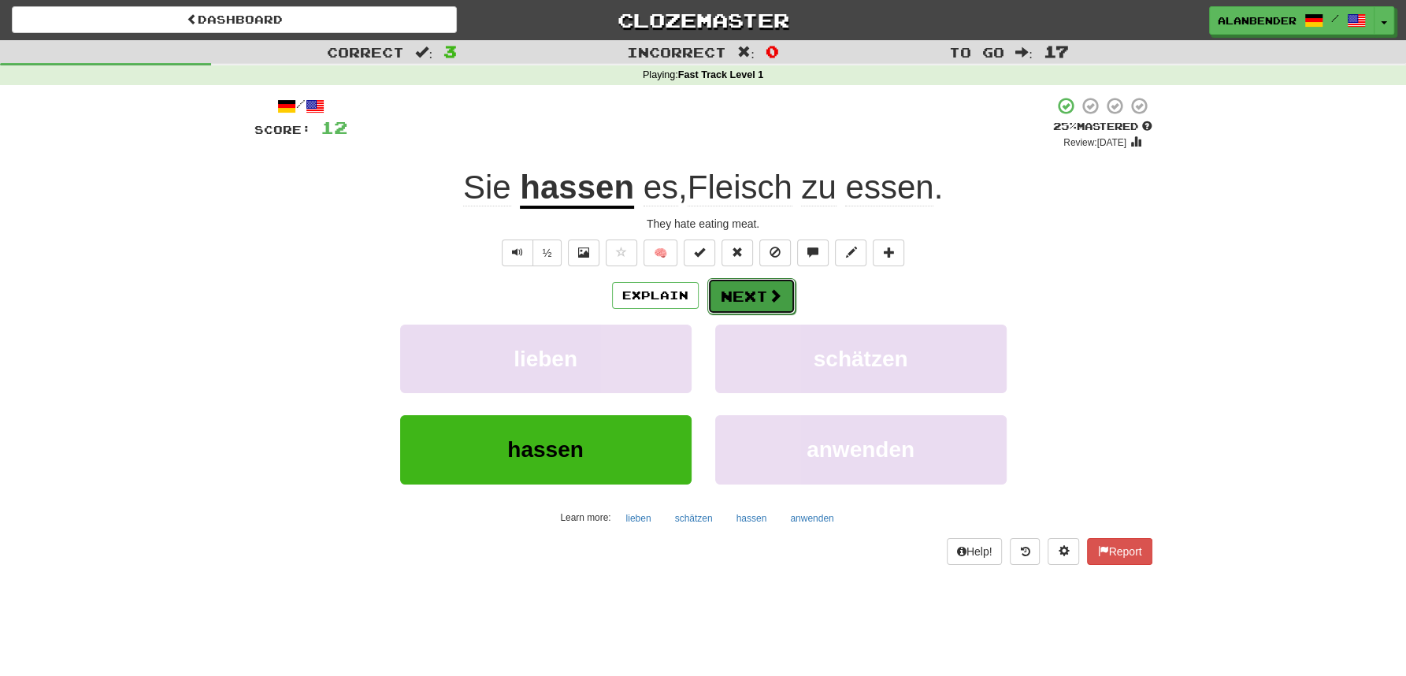
click at [751, 294] on button "Next" at bounding box center [751, 296] width 88 height 36
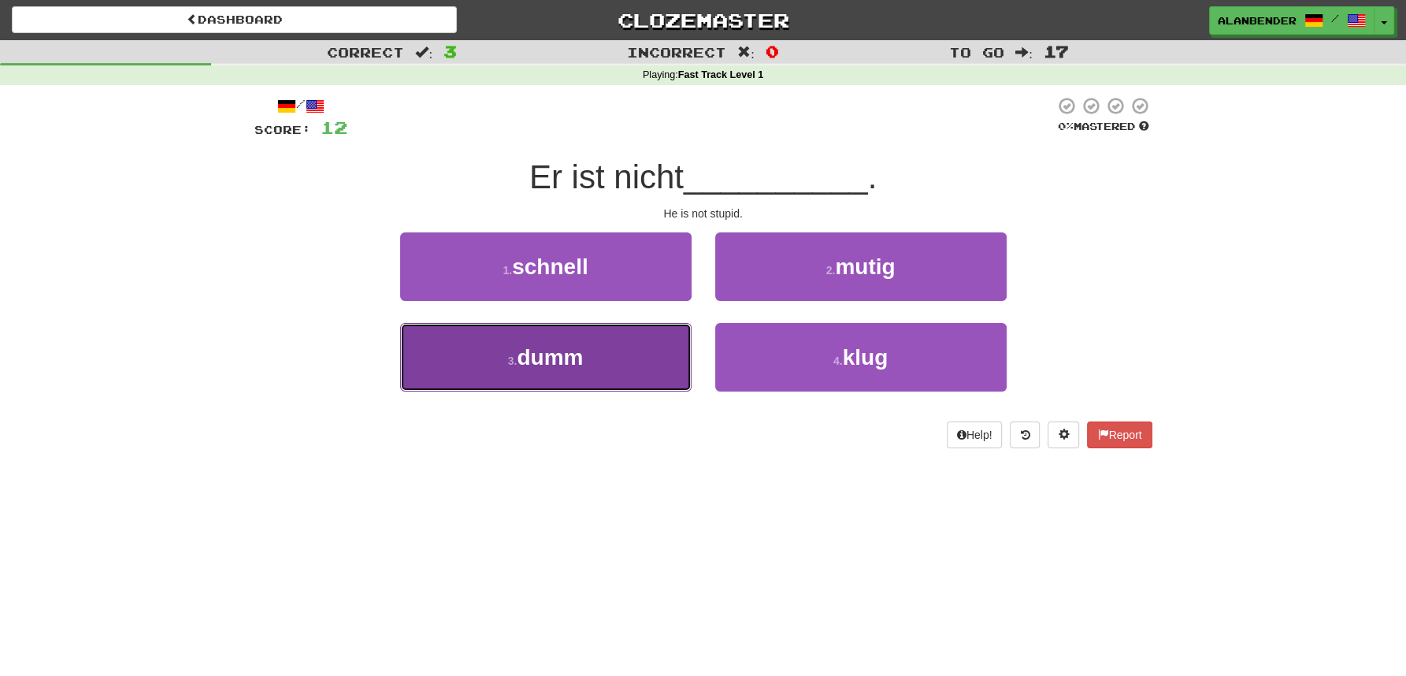
click at [557, 362] on span "dumm" at bounding box center [550, 357] width 66 height 24
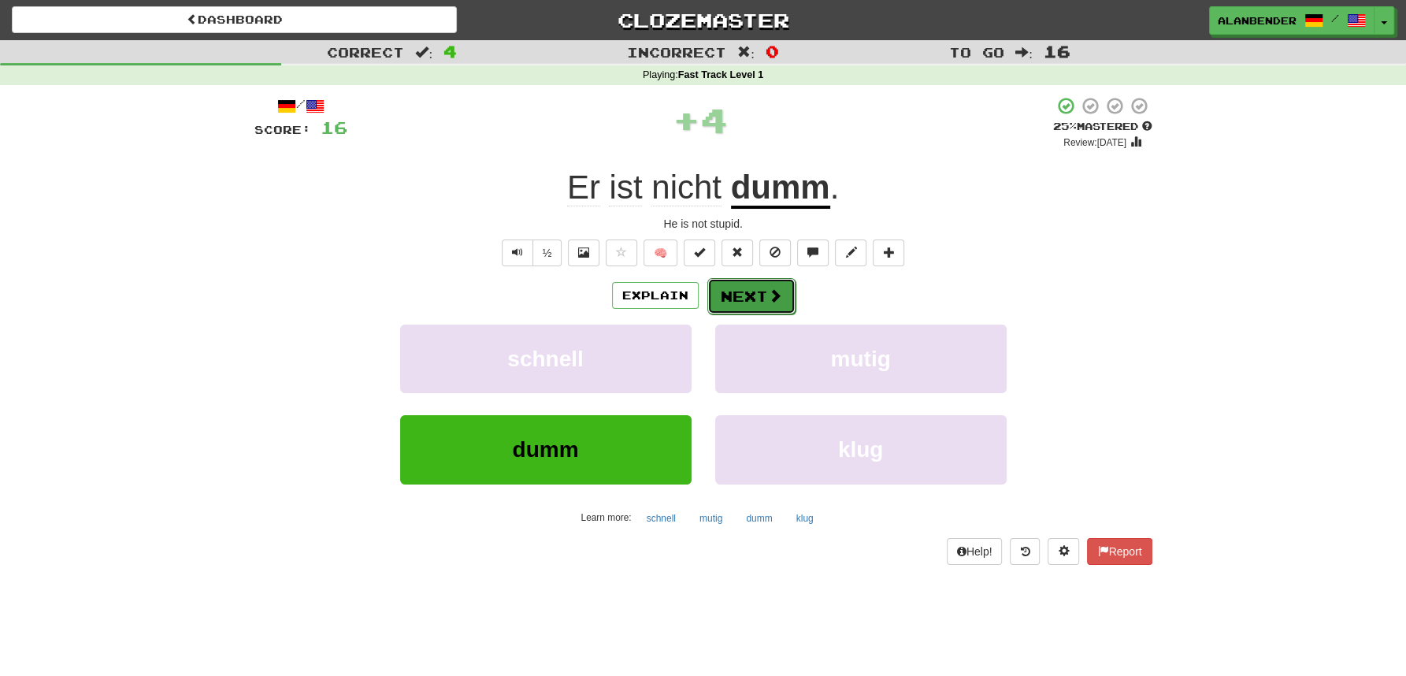
click at [748, 295] on button "Next" at bounding box center [751, 296] width 88 height 36
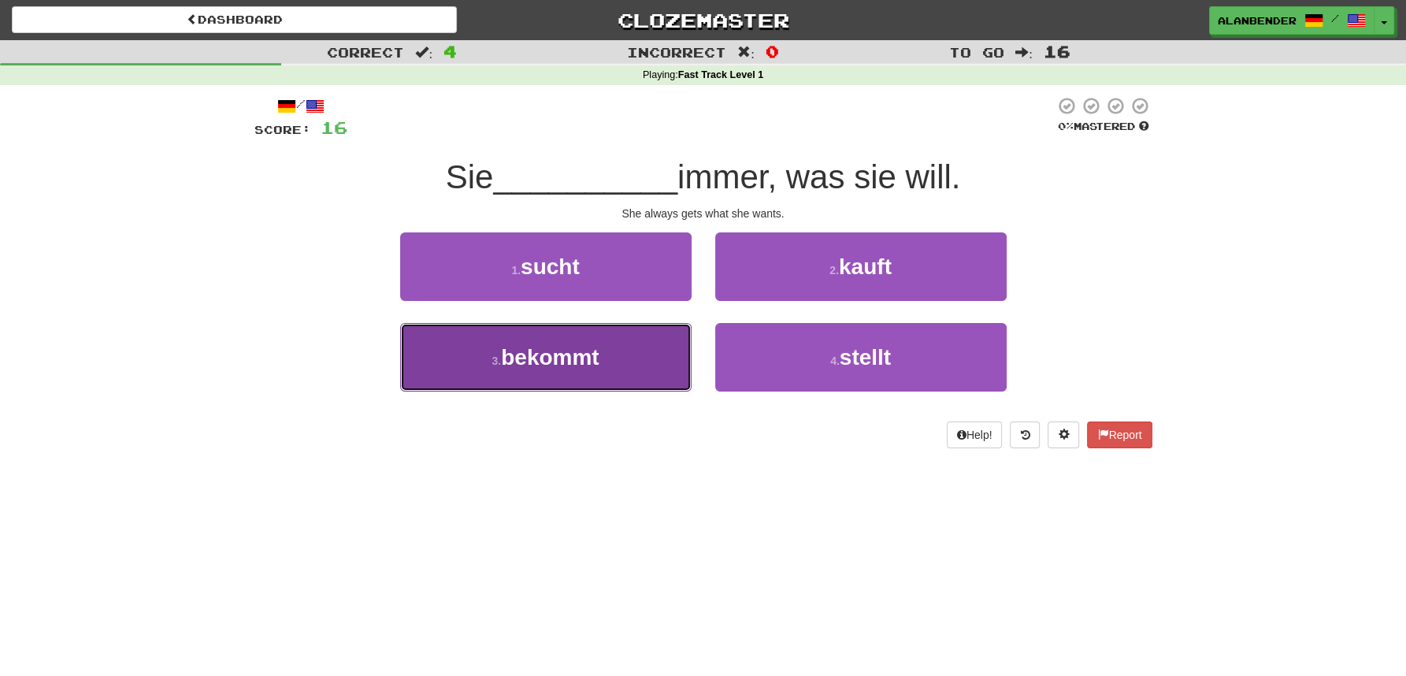
click at [568, 357] on span "bekommt" at bounding box center [550, 357] width 98 height 24
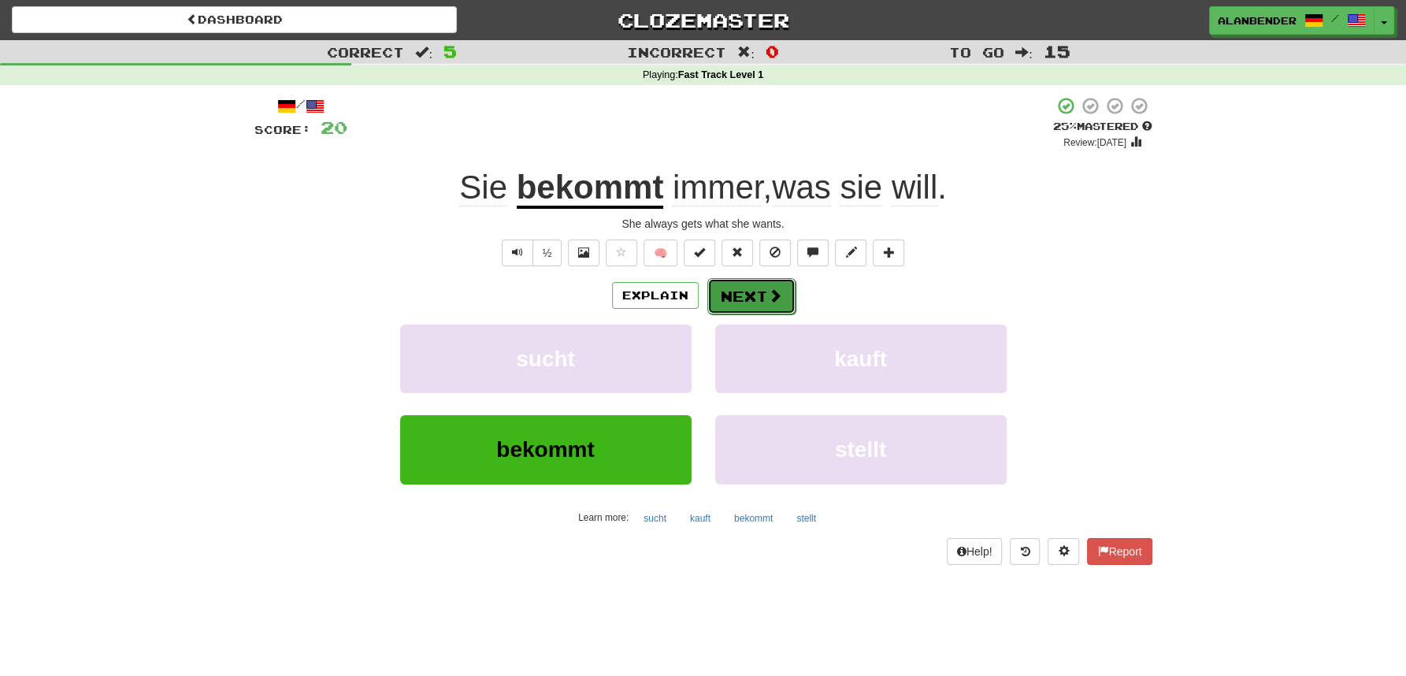
click at [729, 295] on button "Next" at bounding box center [751, 296] width 88 height 36
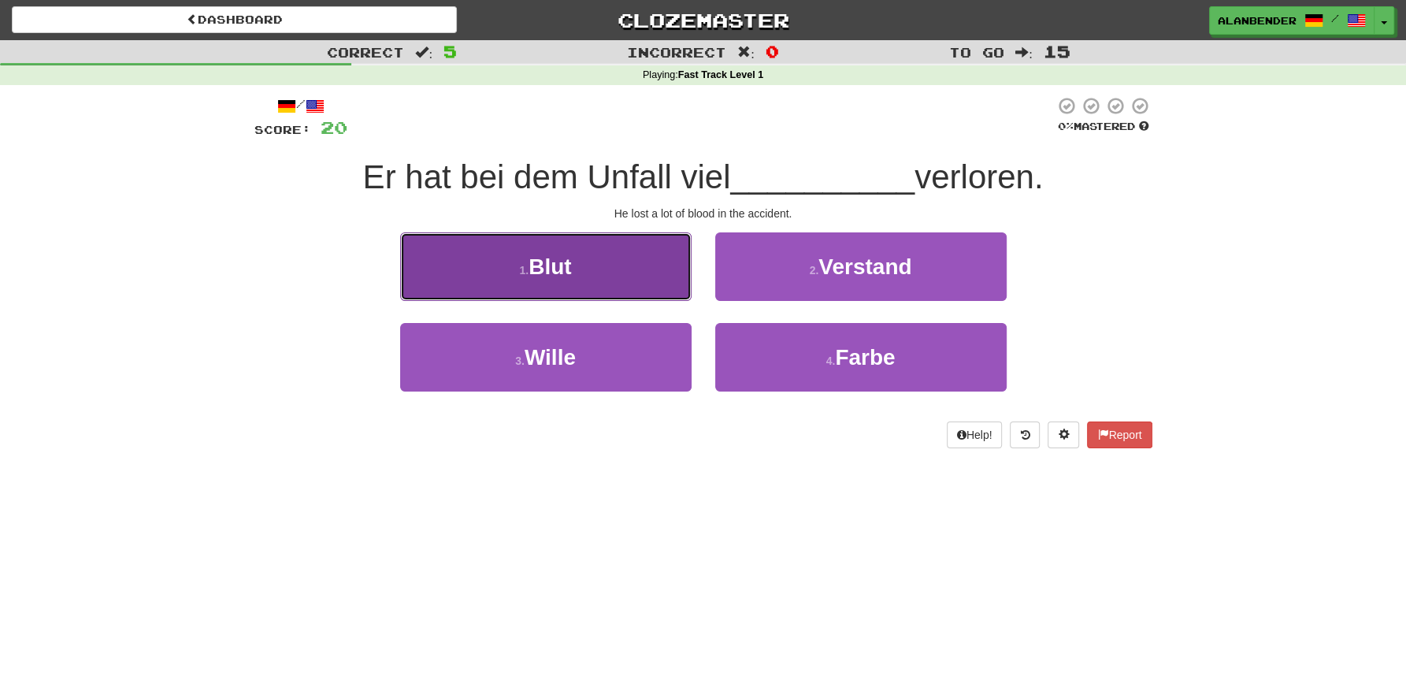
click at [581, 265] on button "1 . Blut" at bounding box center [545, 266] width 291 height 69
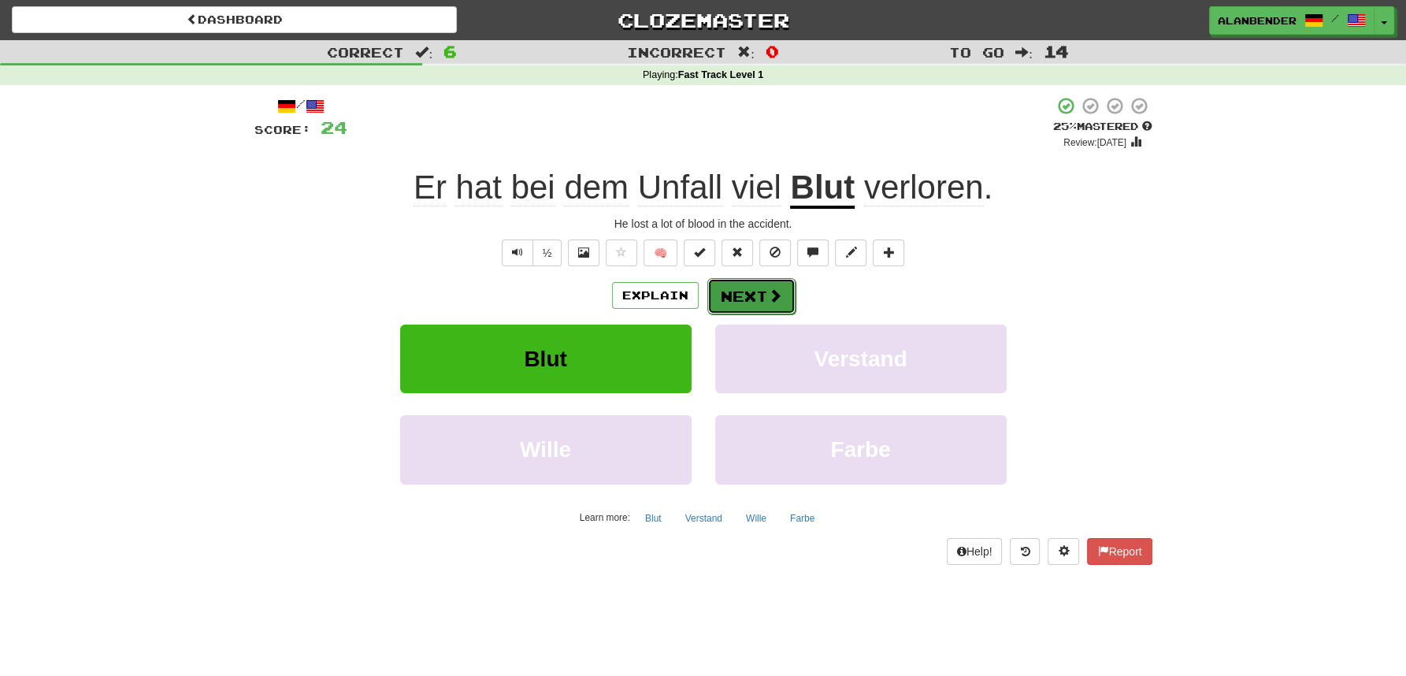
click at [751, 299] on button "Next" at bounding box center [751, 296] width 88 height 36
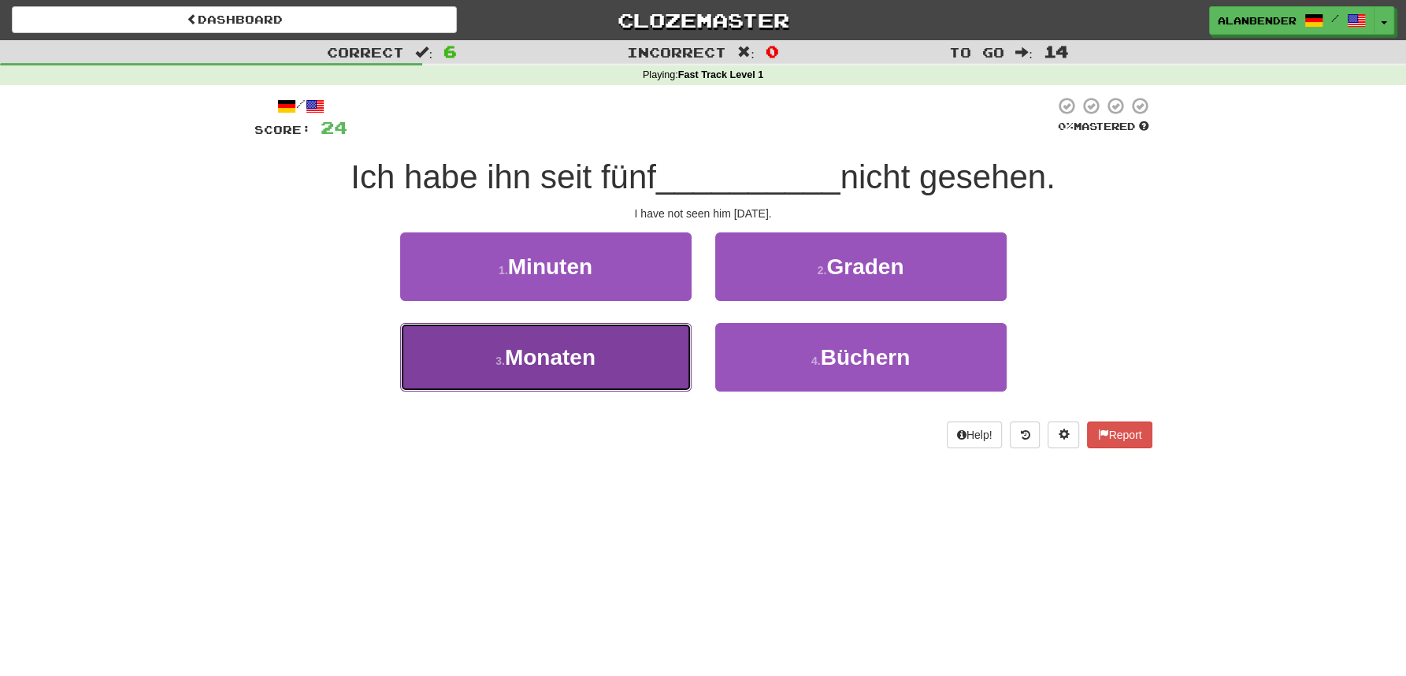
click at [588, 361] on span "Monaten" at bounding box center [550, 357] width 91 height 24
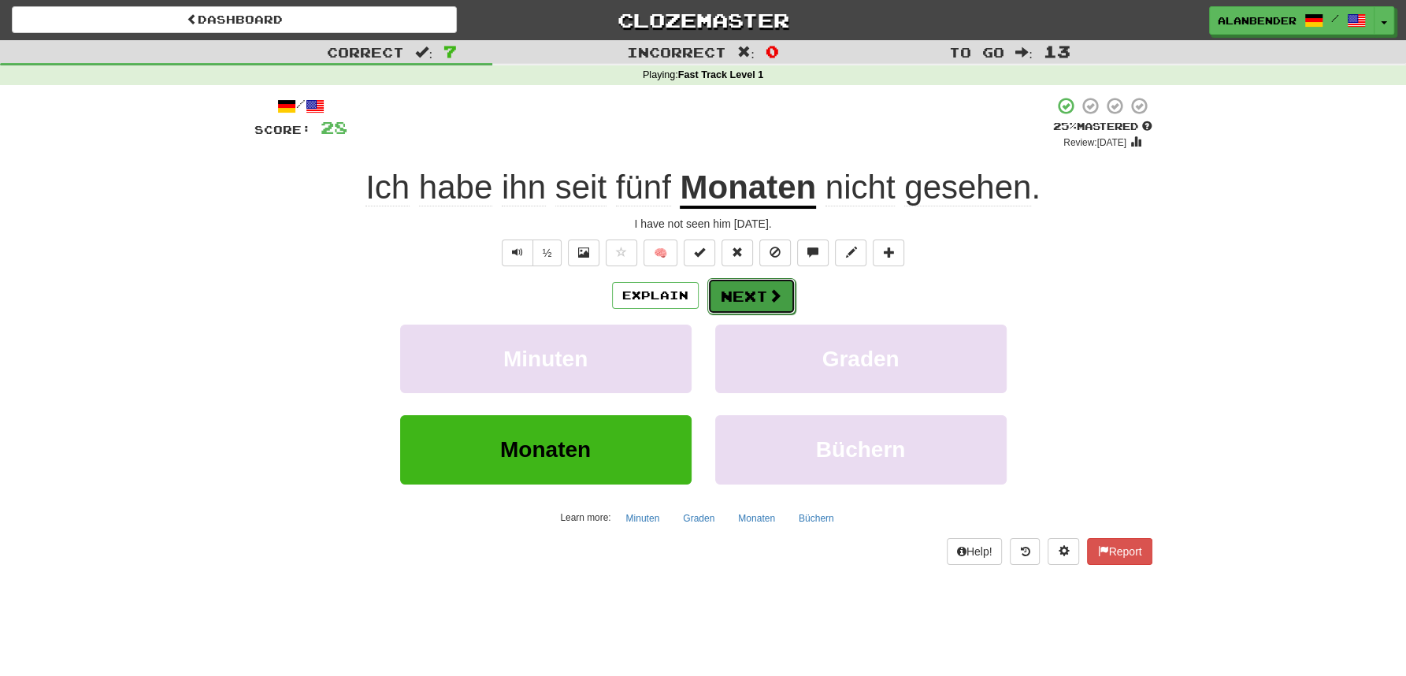
click at [768, 296] on span at bounding box center [775, 295] width 14 height 14
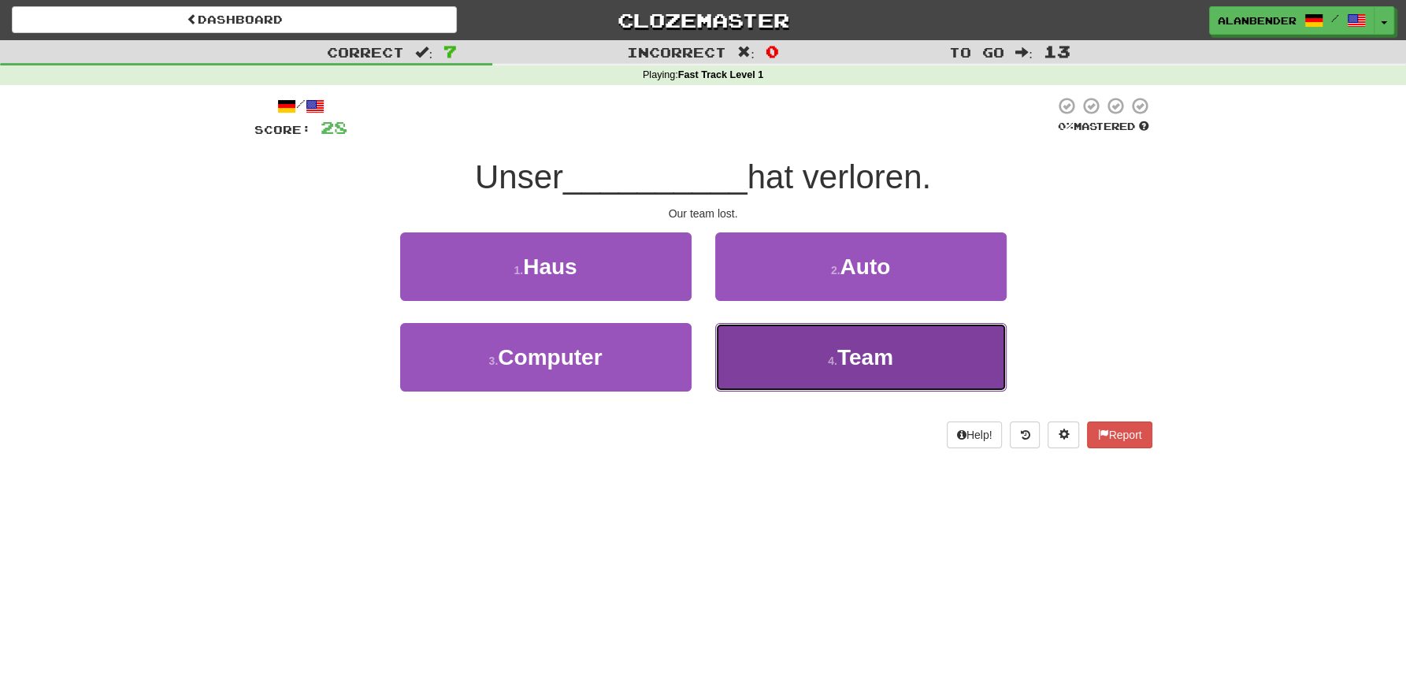
click at [873, 347] on span "Team" at bounding box center [865, 357] width 56 height 24
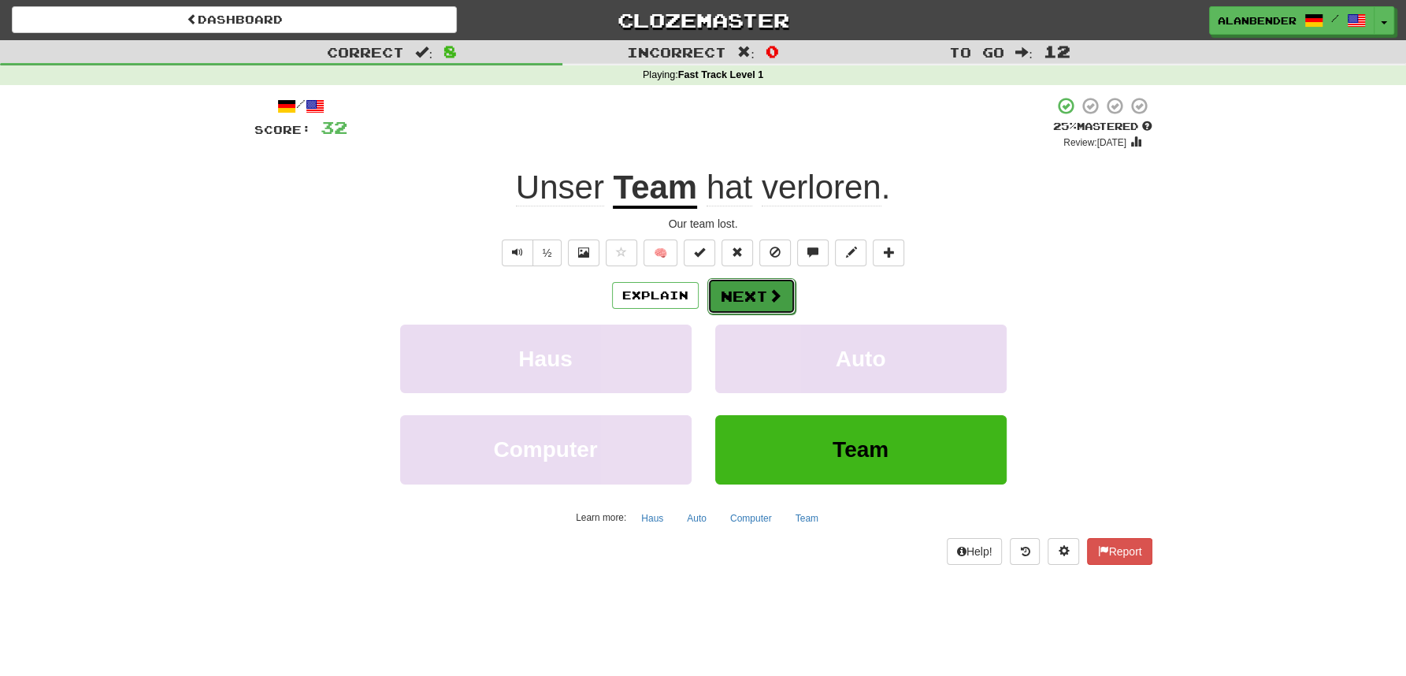
click at [755, 296] on button "Next" at bounding box center [751, 296] width 88 height 36
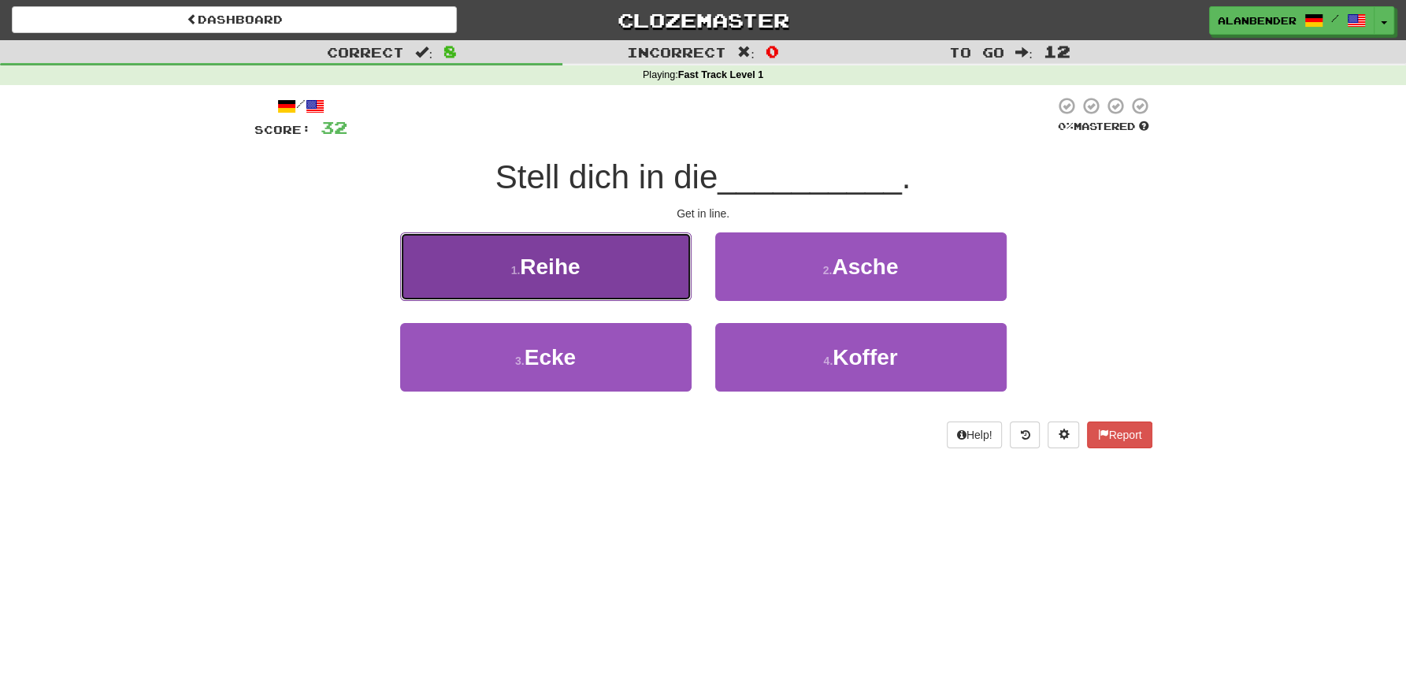
click at [558, 271] on span "Reihe" at bounding box center [550, 266] width 60 height 24
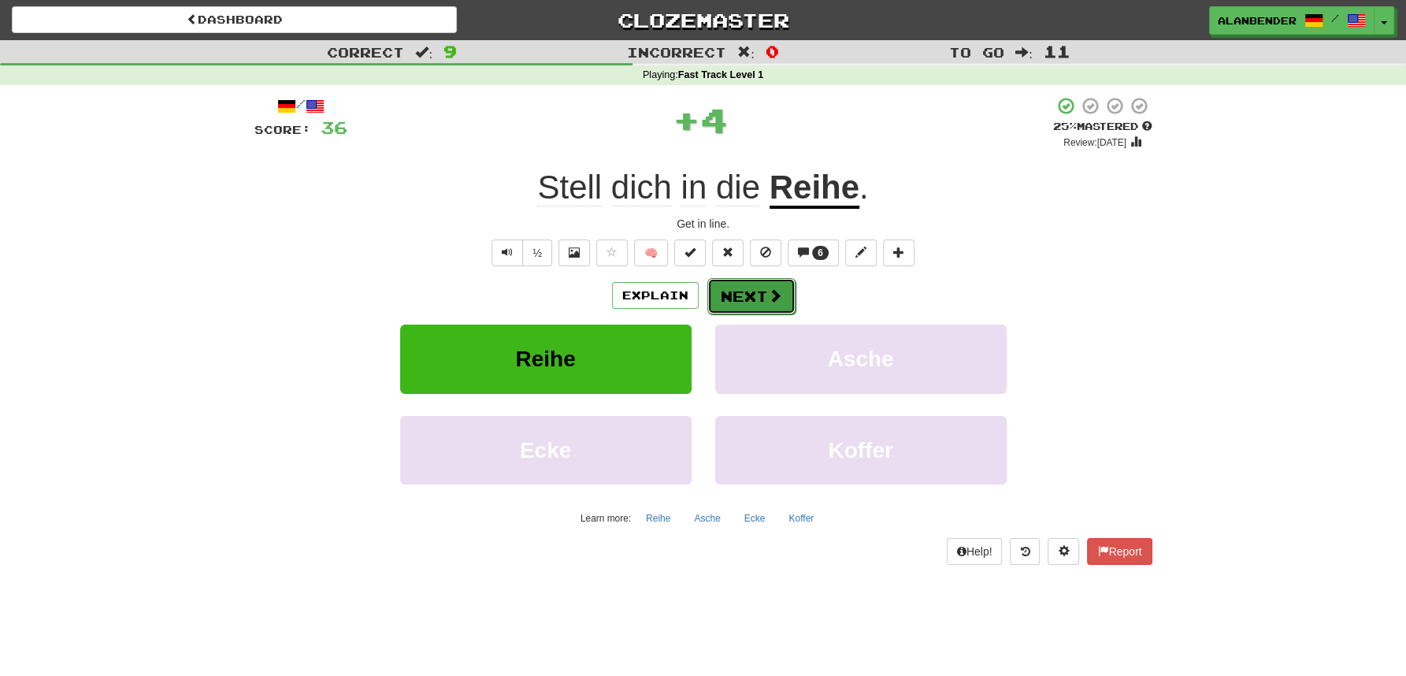
click at [747, 295] on button "Next" at bounding box center [751, 296] width 88 height 36
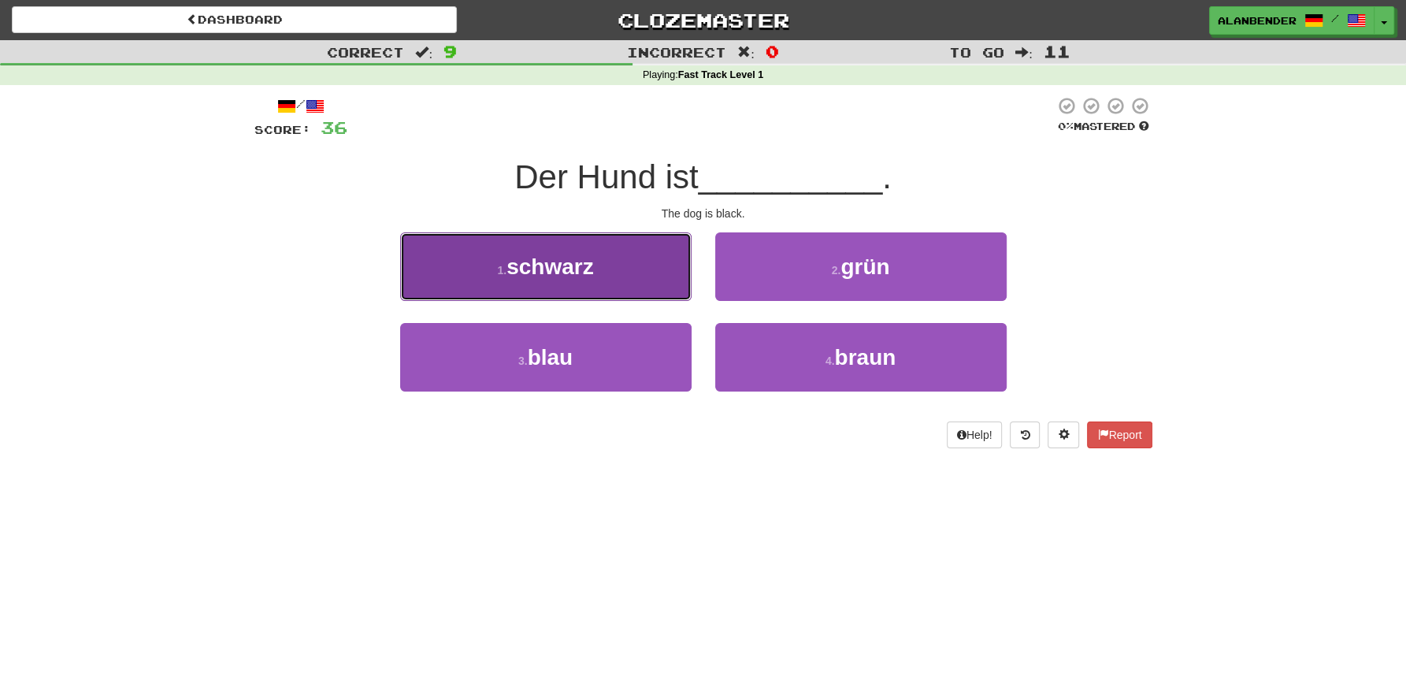
click at [578, 272] on span "schwarz" at bounding box center [550, 266] width 87 height 24
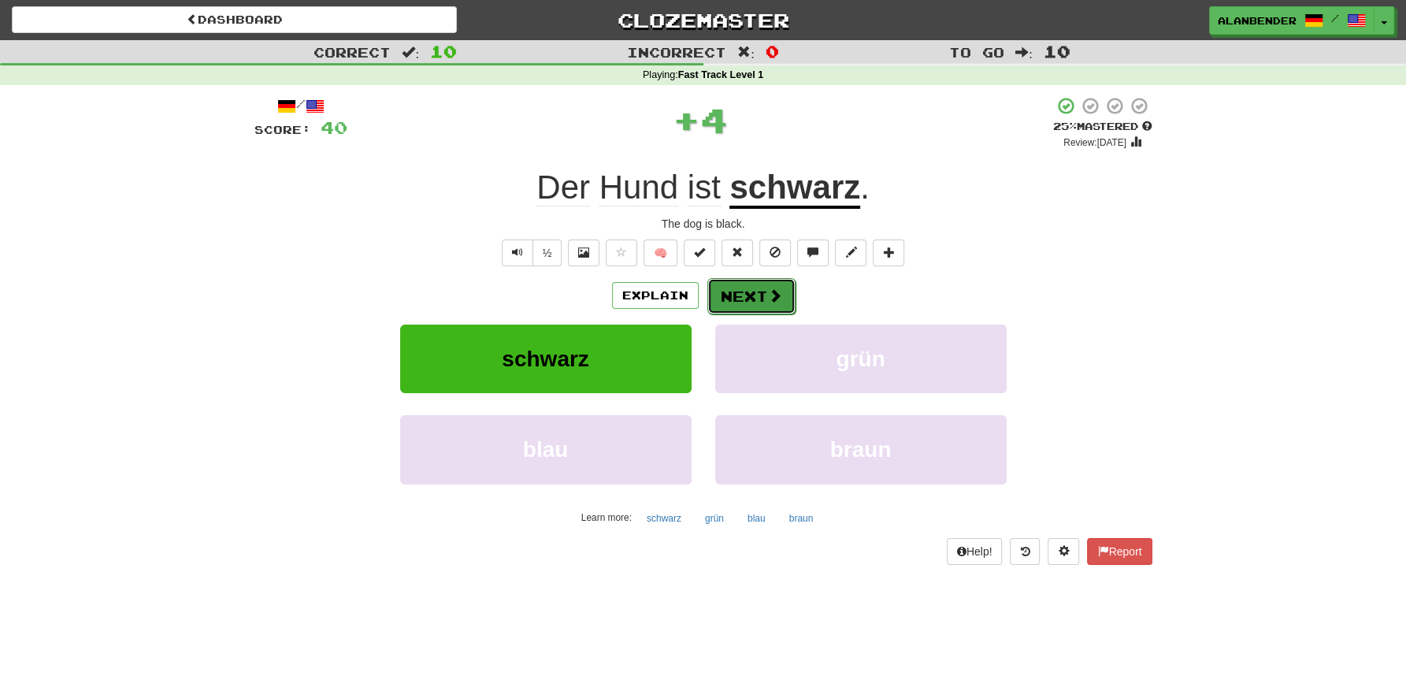
click at [757, 302] on button "Next" at bounding box center [751, 296] width 88 height 36
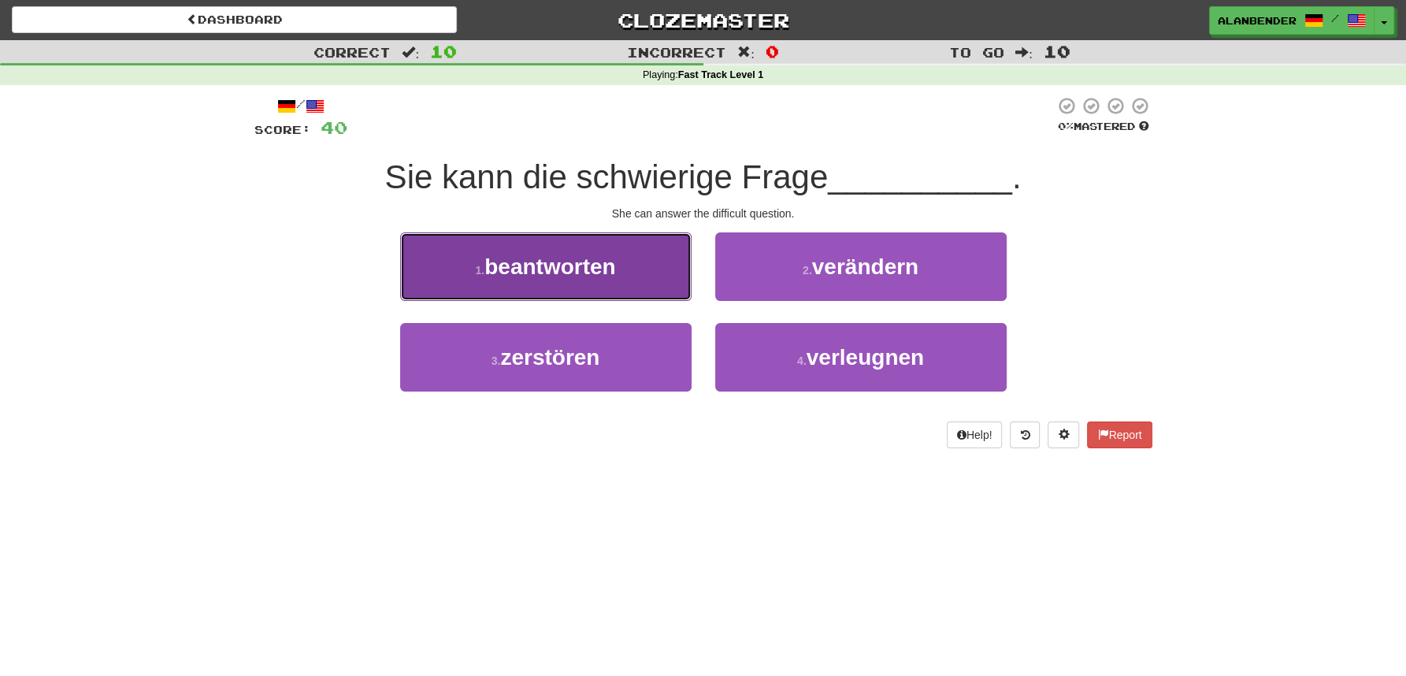
click at [598, 256] on span "beantworten" at bounding box center [549, 266] width 131 height 24
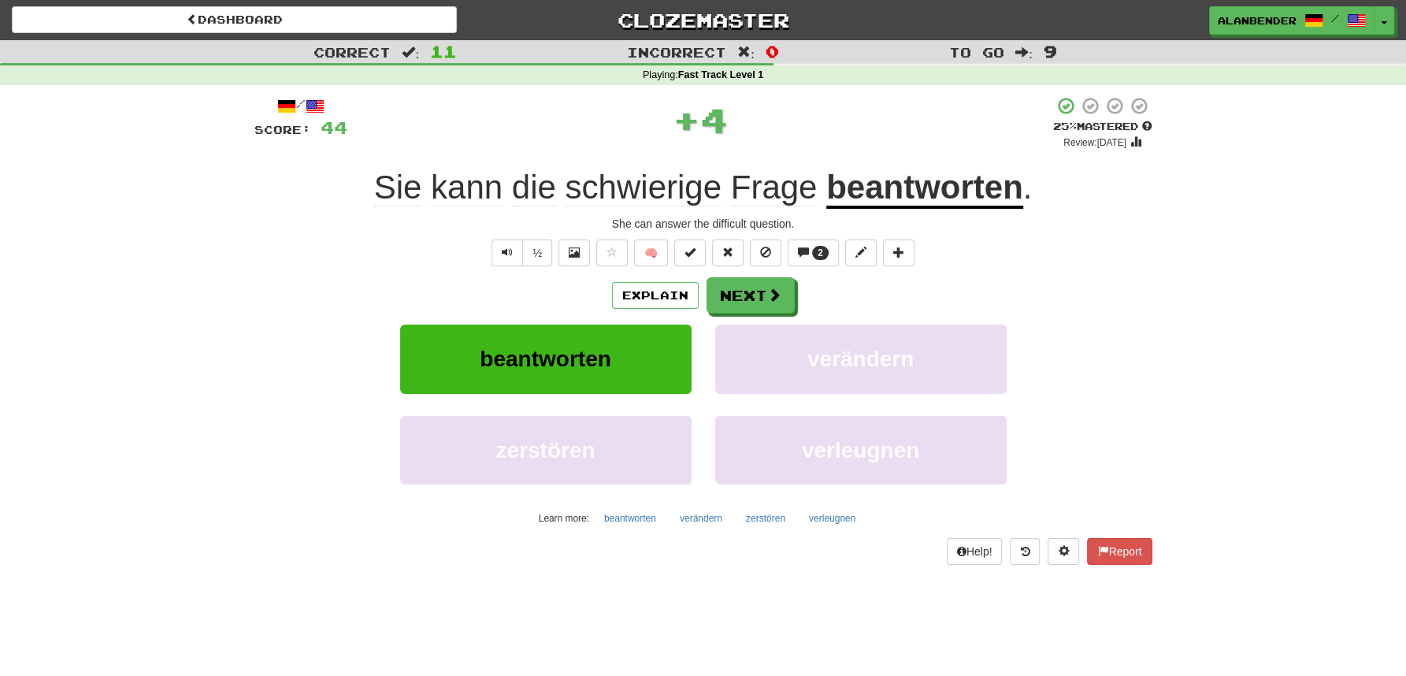
click at [886, 187] on u "beantworten" at bounding box center [924, 189] width 197 height 40
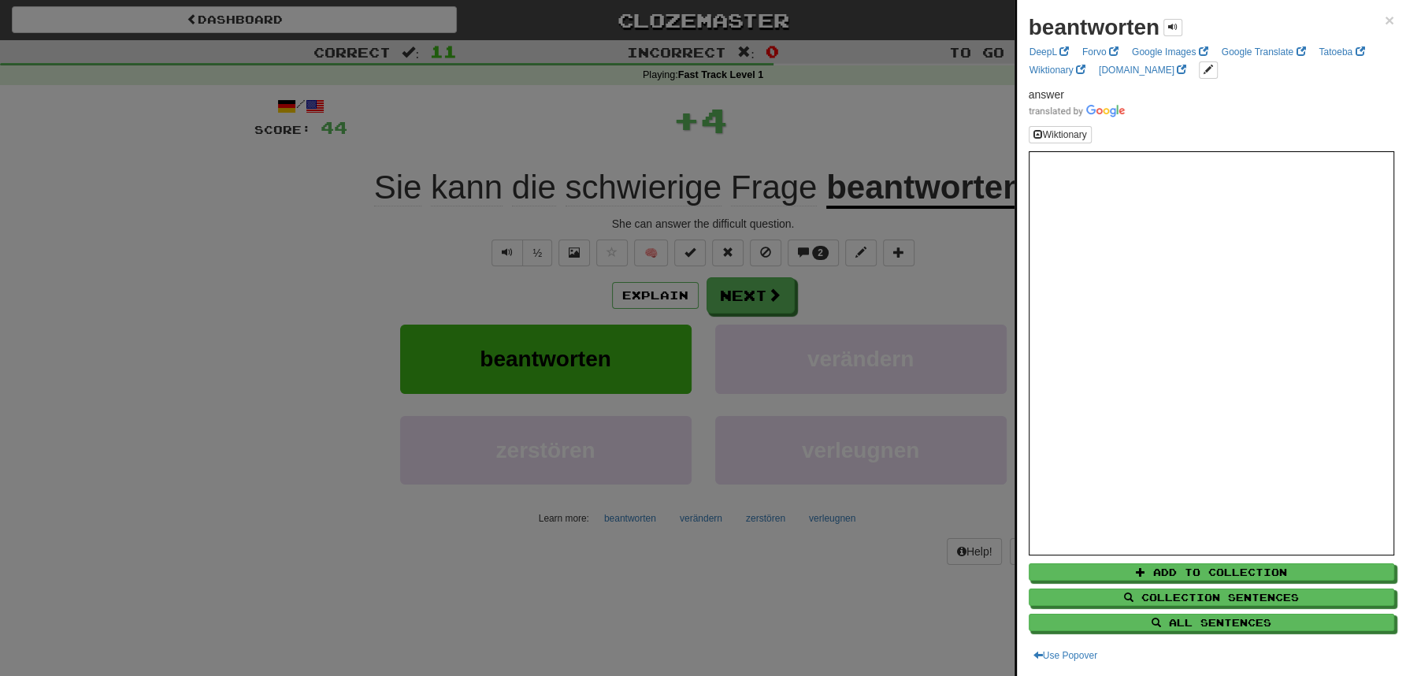
click at [867, 102] on div at bounding box center [703, 338] width 1406 height 676
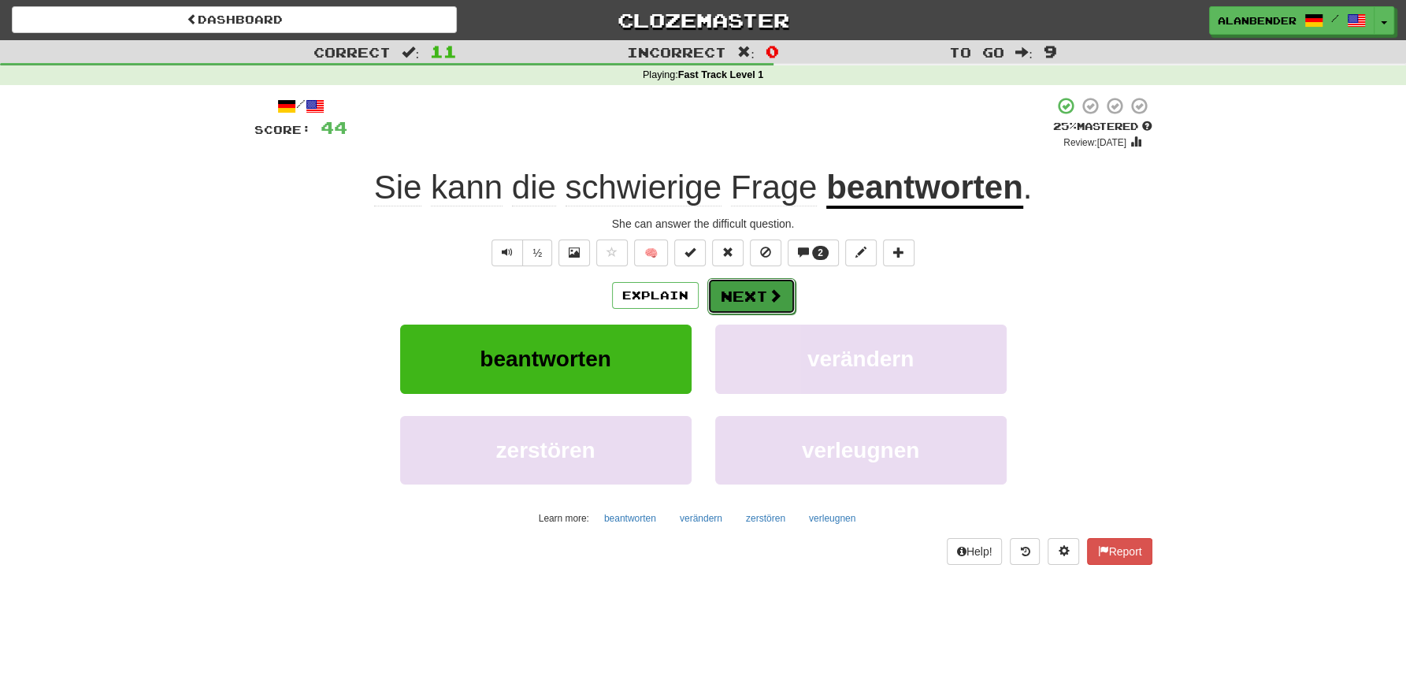
click at [757, 297] on button "Next" at bounding box center [751, 296] width 88 height 36
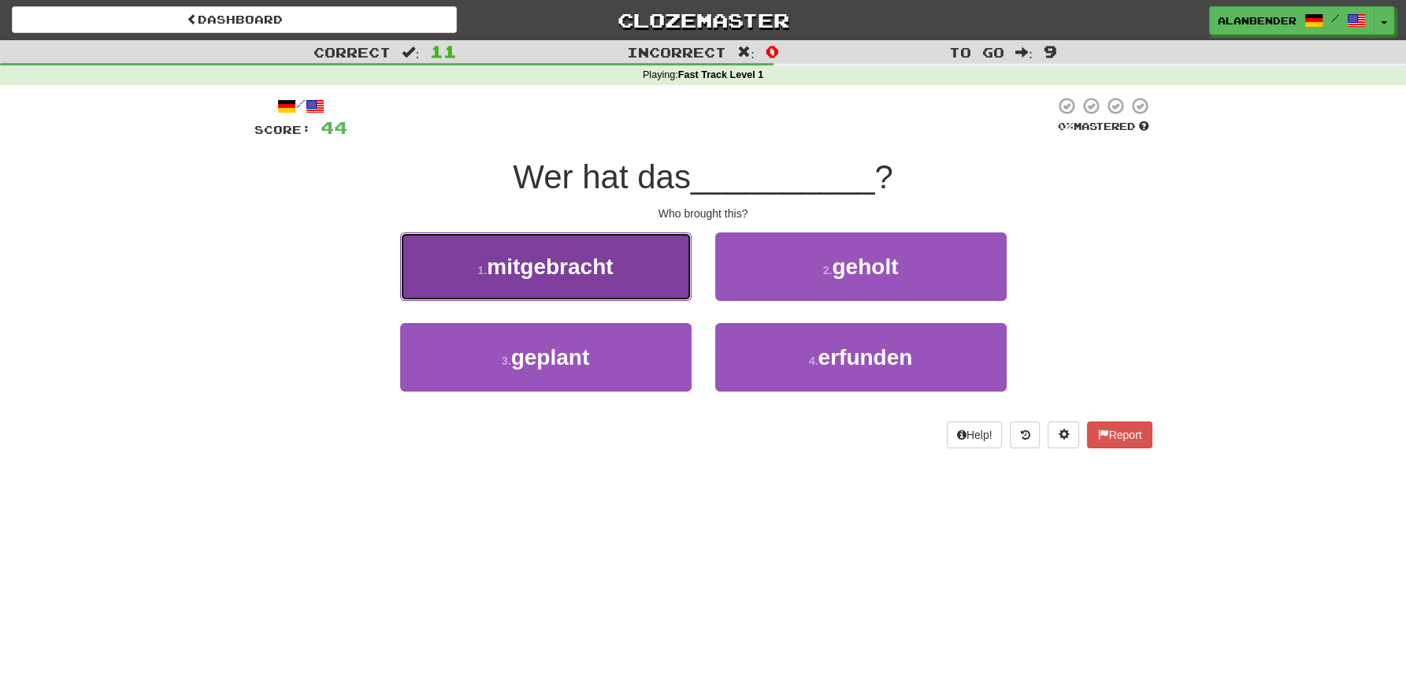
click at [603, 287] on button "1 . mitgebracht" at bounding box center [545, 266] width 291 height 69
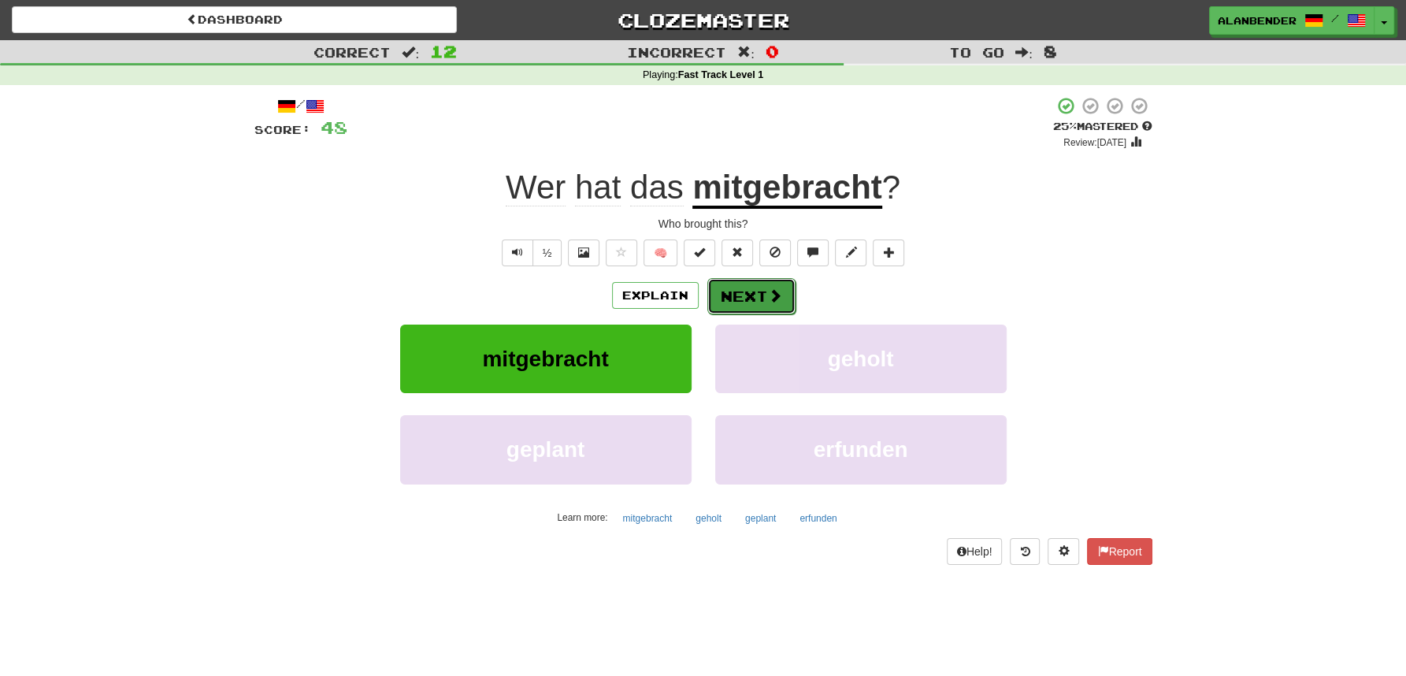
click at [760, 293] on button "Next" at bounding box center [751, 296] width 88 height 36
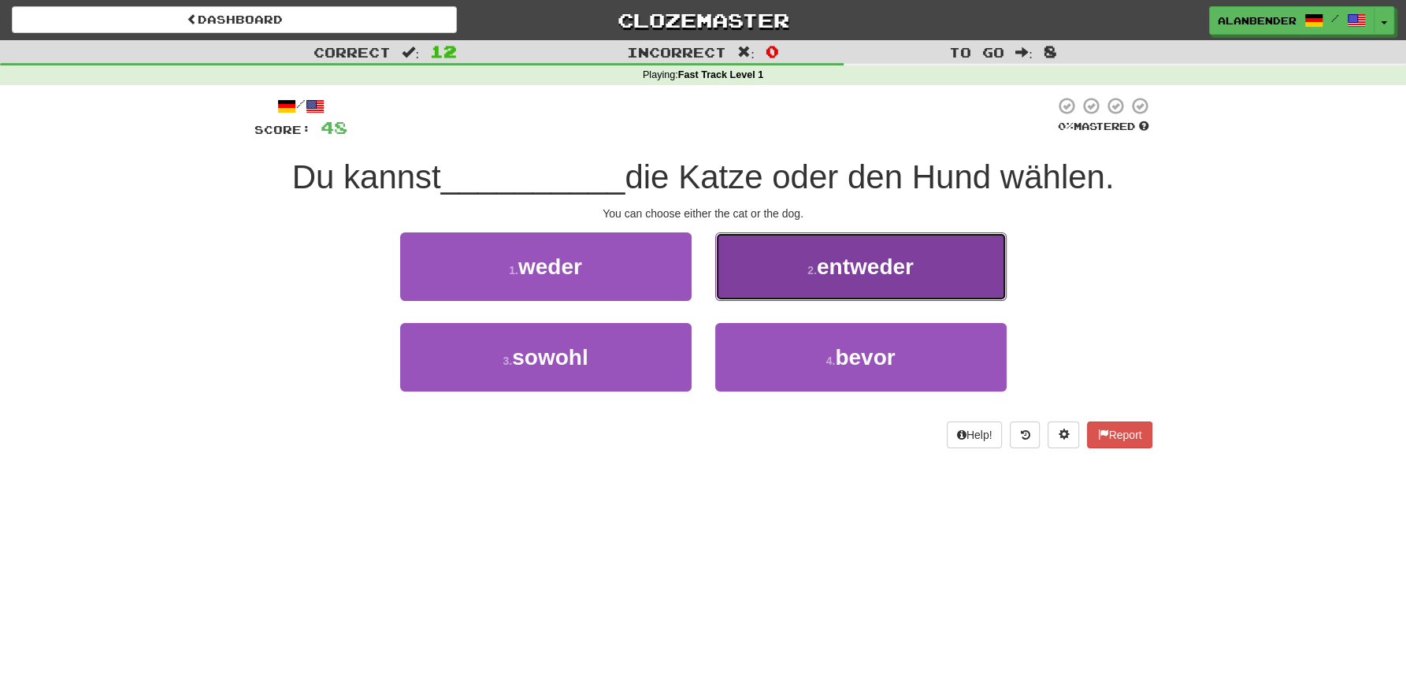
click at [882, 266] on span "entweder" at bounding box center [865, 266] width 97 height 24
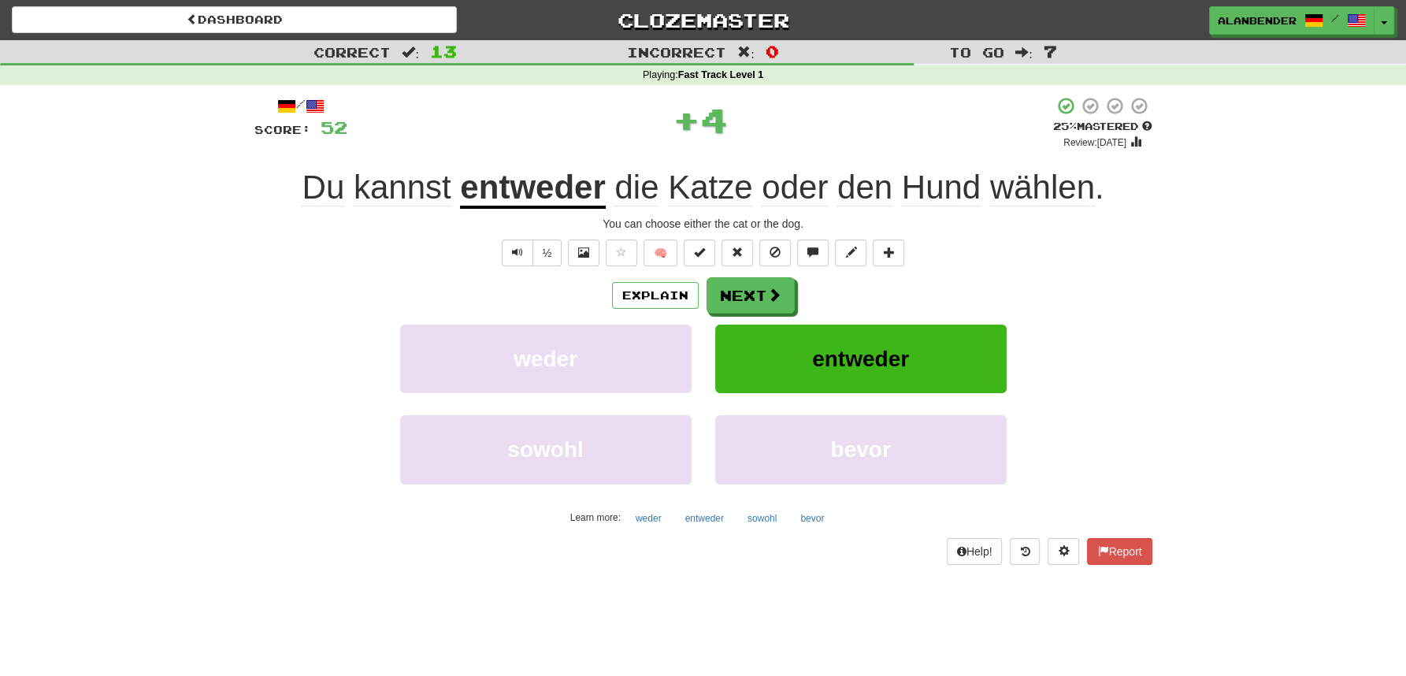
click at [533, 199] on u "entweder" at bounding box center [532, 189] width 145 height 40
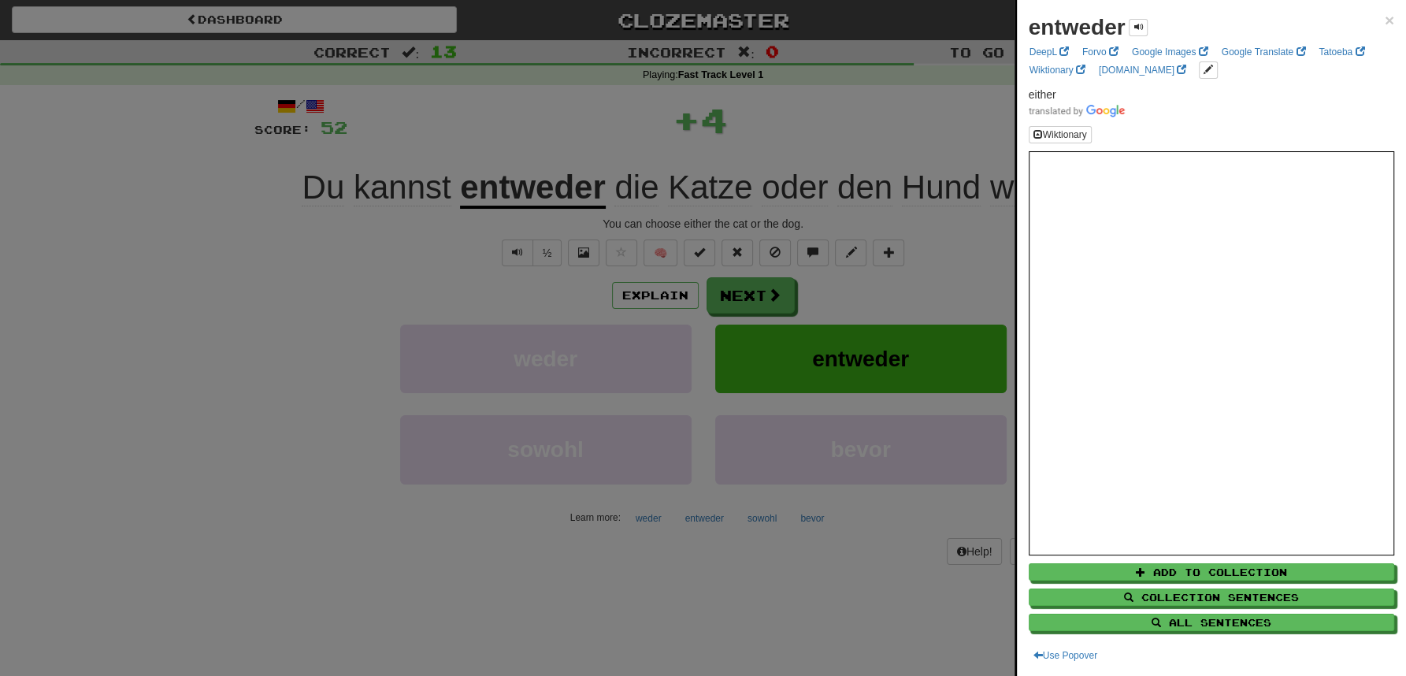
click at [558, 113] on div at bounding box center [703, 338] width 1406 height 676
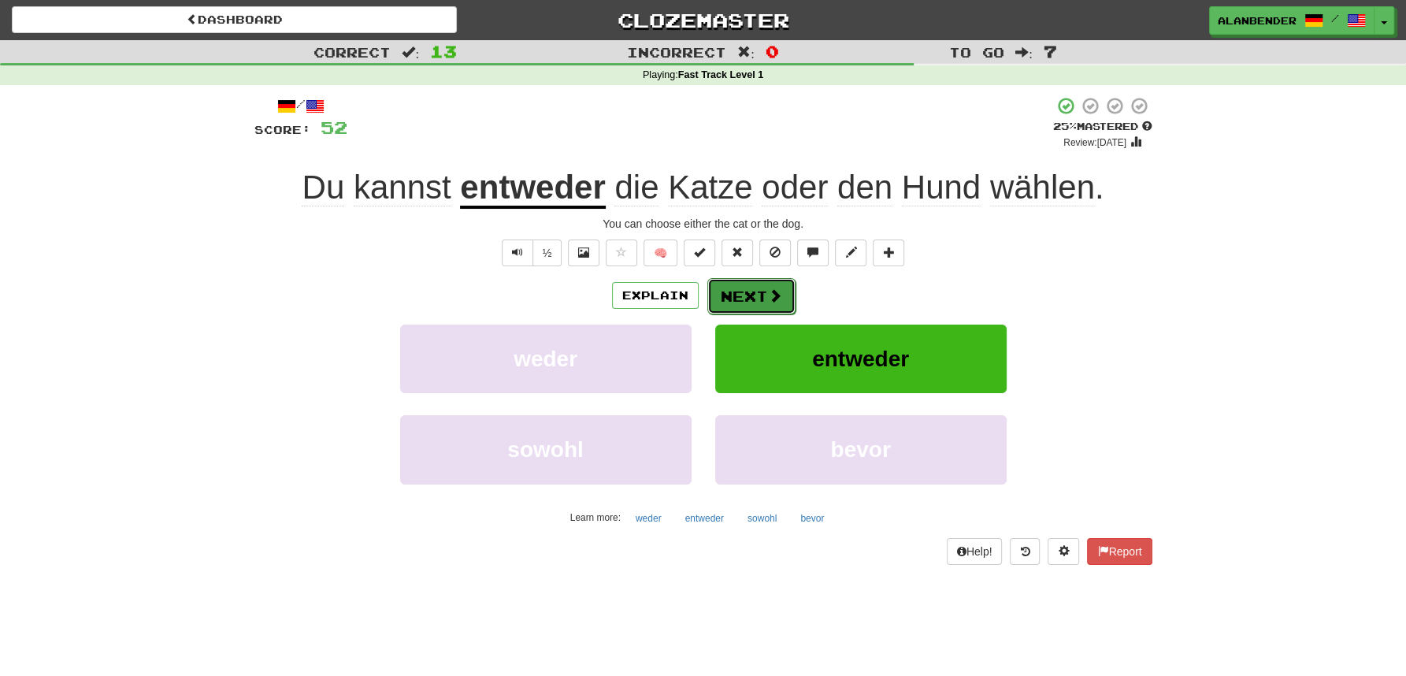
click at [760, 301] on button "Next" at bounding box center [751, 296] width 88 height 36
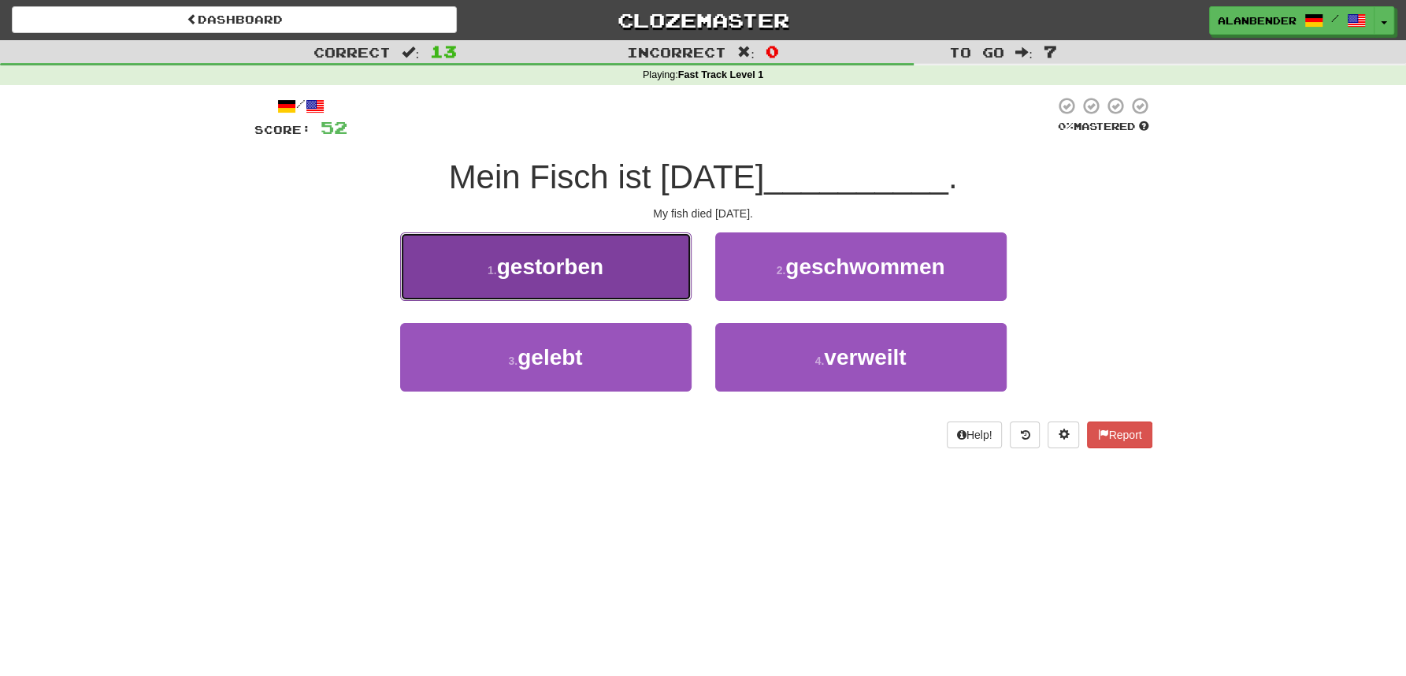
click at [597, 259] on span "gestorben" at bounding box center [550, 266] width 106 height 24
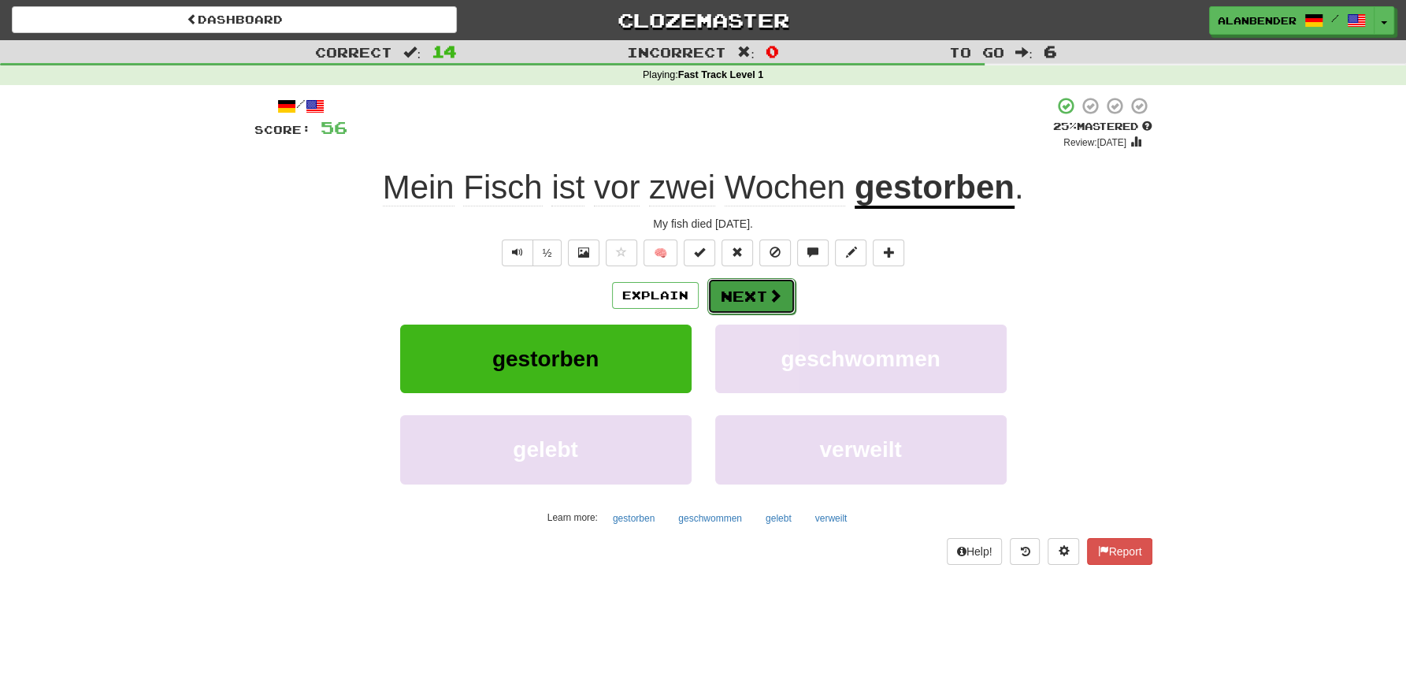
click at [755, 292] on button "Next" at bounding box center [751, 296] width 88 height 36
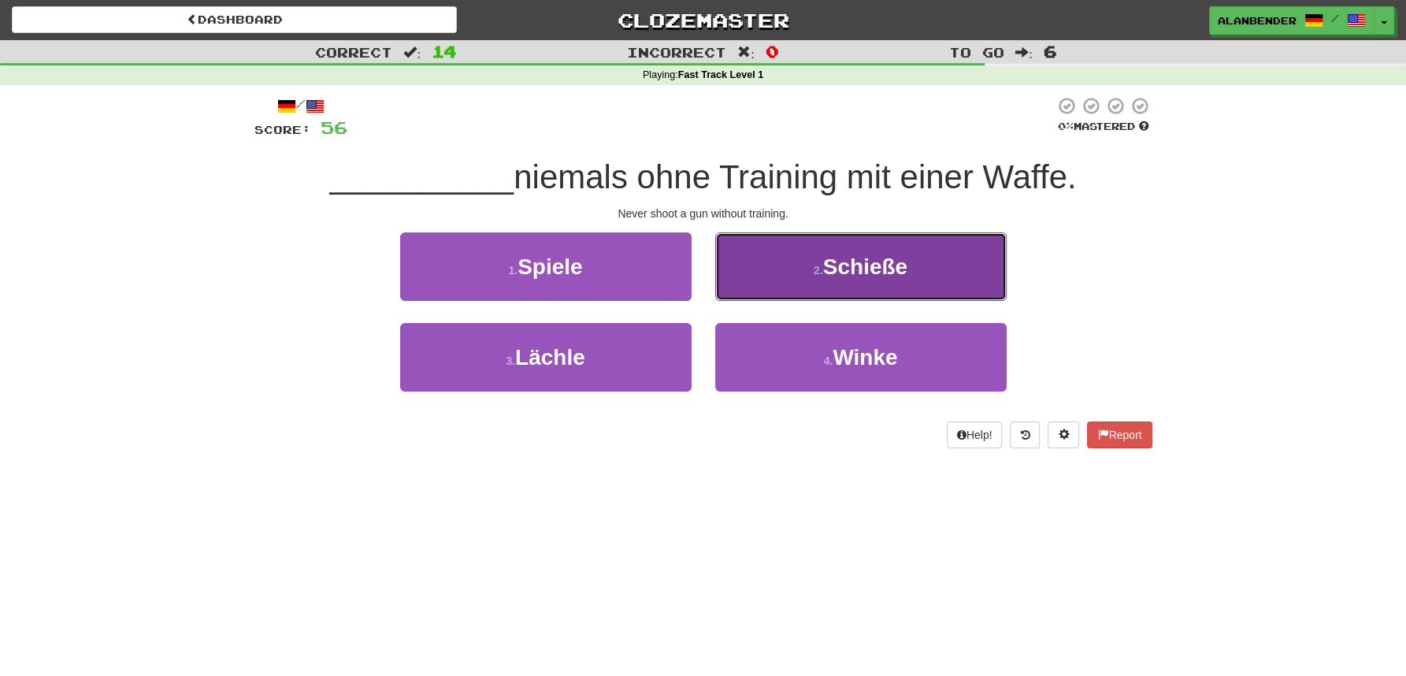
click at [850, 268] on span "Schieße" at bounding box center [865, 266] width 84 height 24
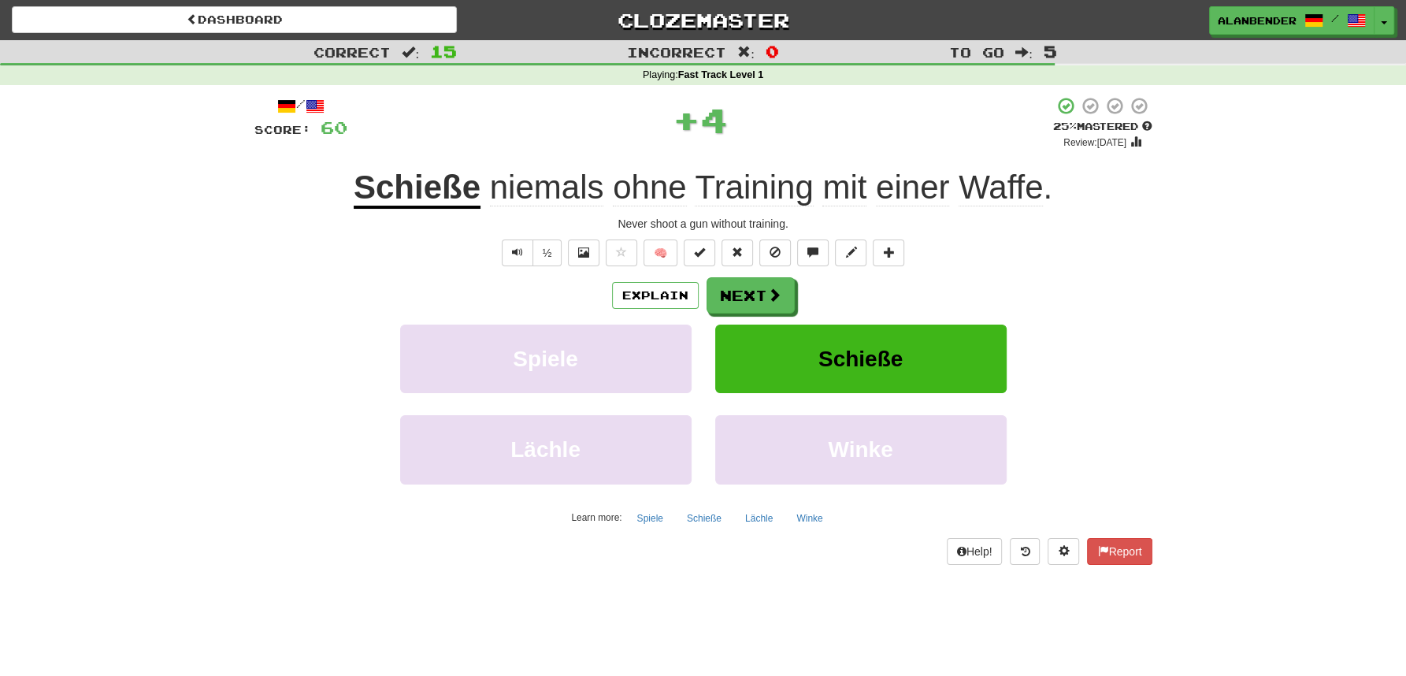
click at [403, 188] on u "Schieße" at bounding box center [417, 189] width 127 height 40
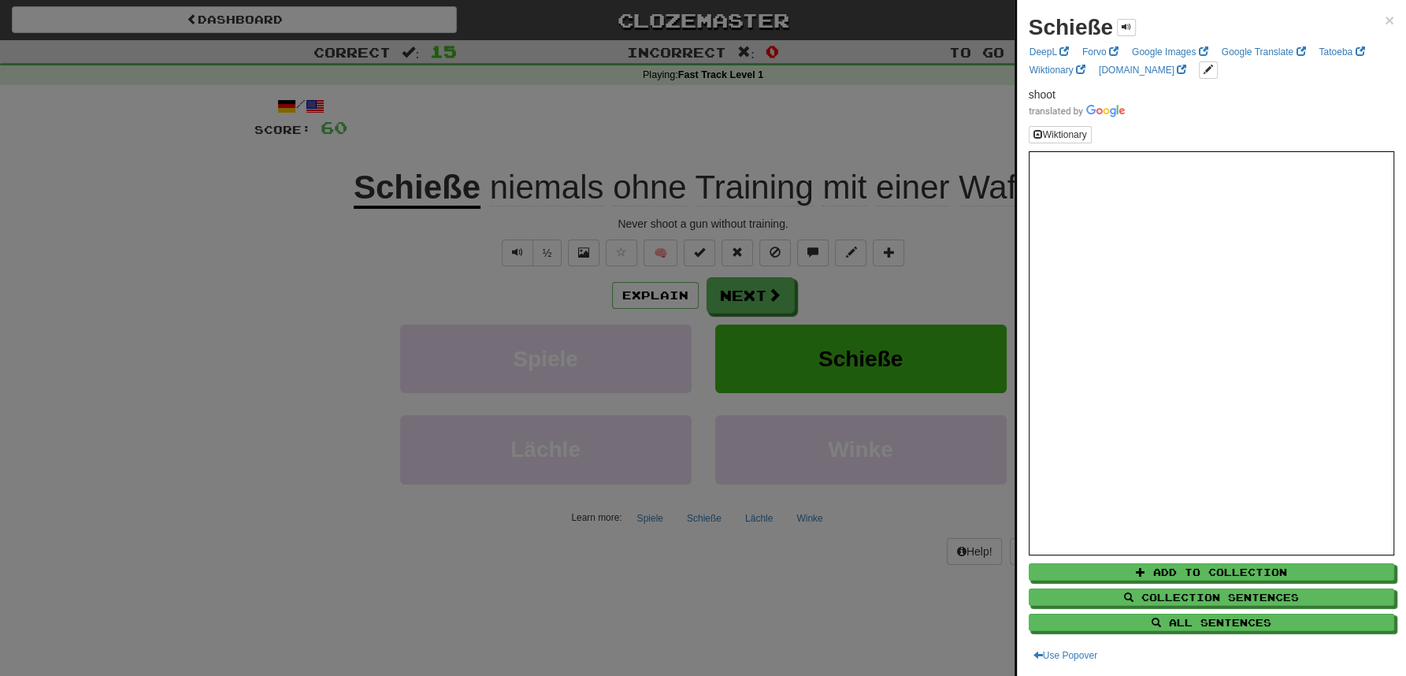
click at [447, 115] on div at bounding box center [703, 338] width 1406 height 676
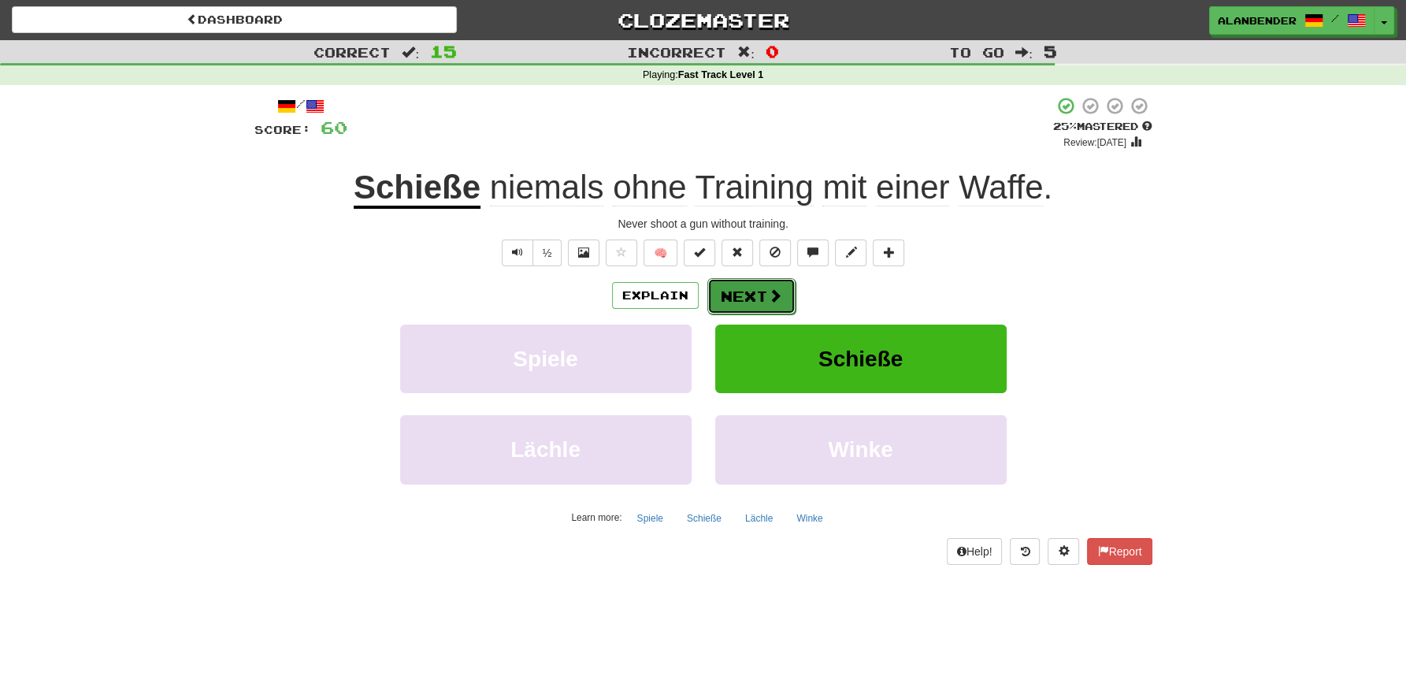
click at [757, 289] on button "Next" at bounding box center [751, 296] width 88 height 36
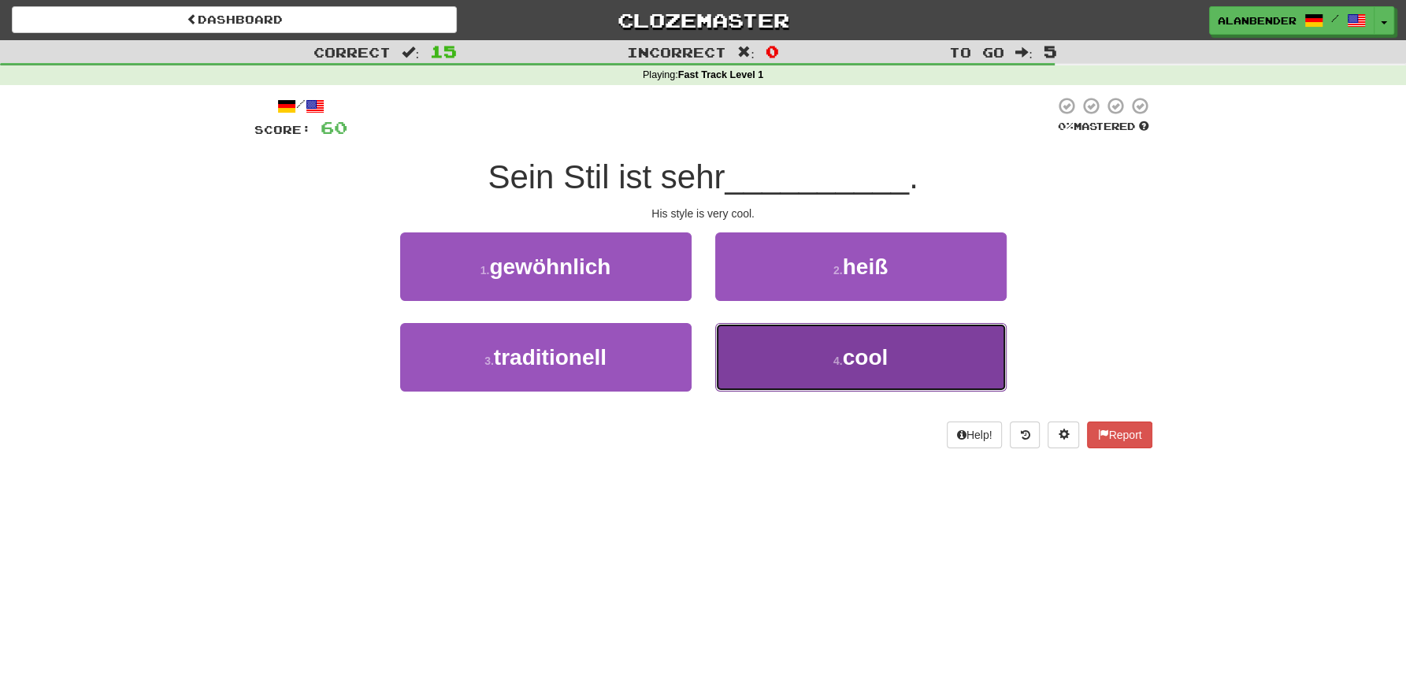
click at [870, 367] on span "cool" at bounding box center [866, 357] width 46 height 24
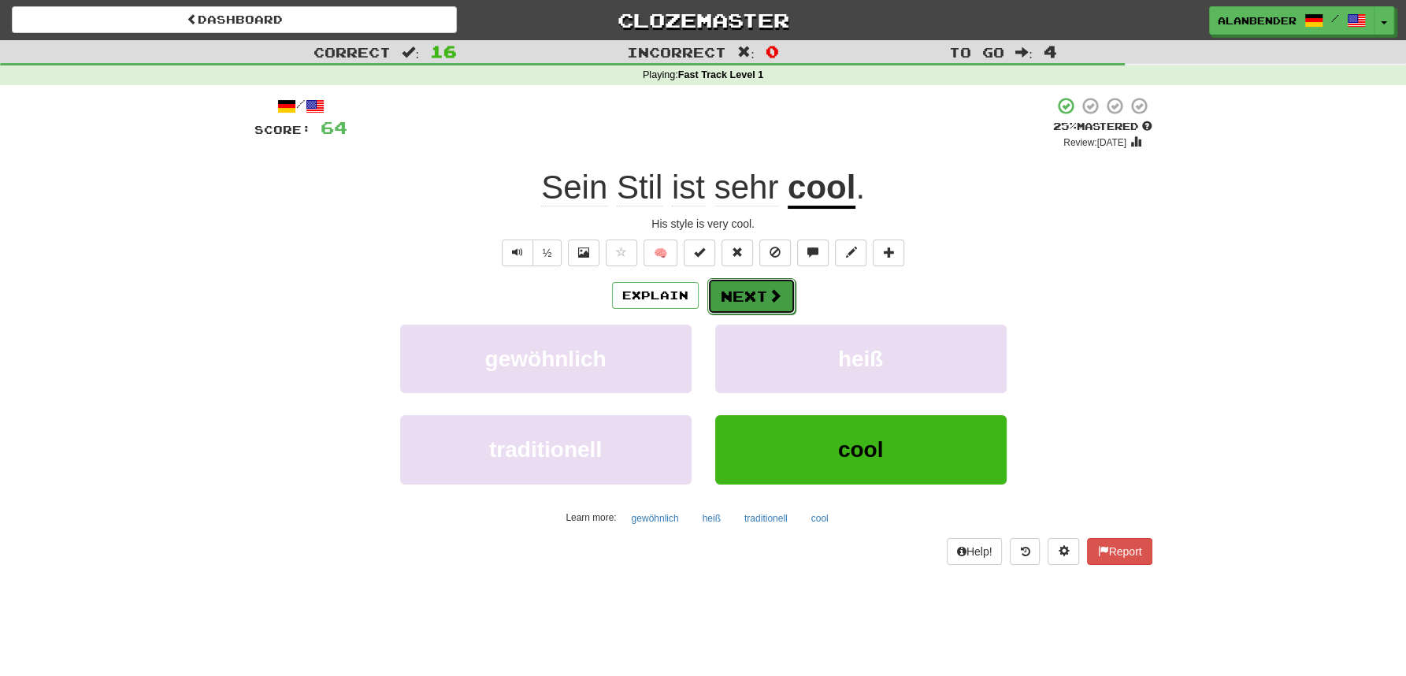
click at [730, 301] on button "Next" at bounding box center [751, 296] width 88 height 36
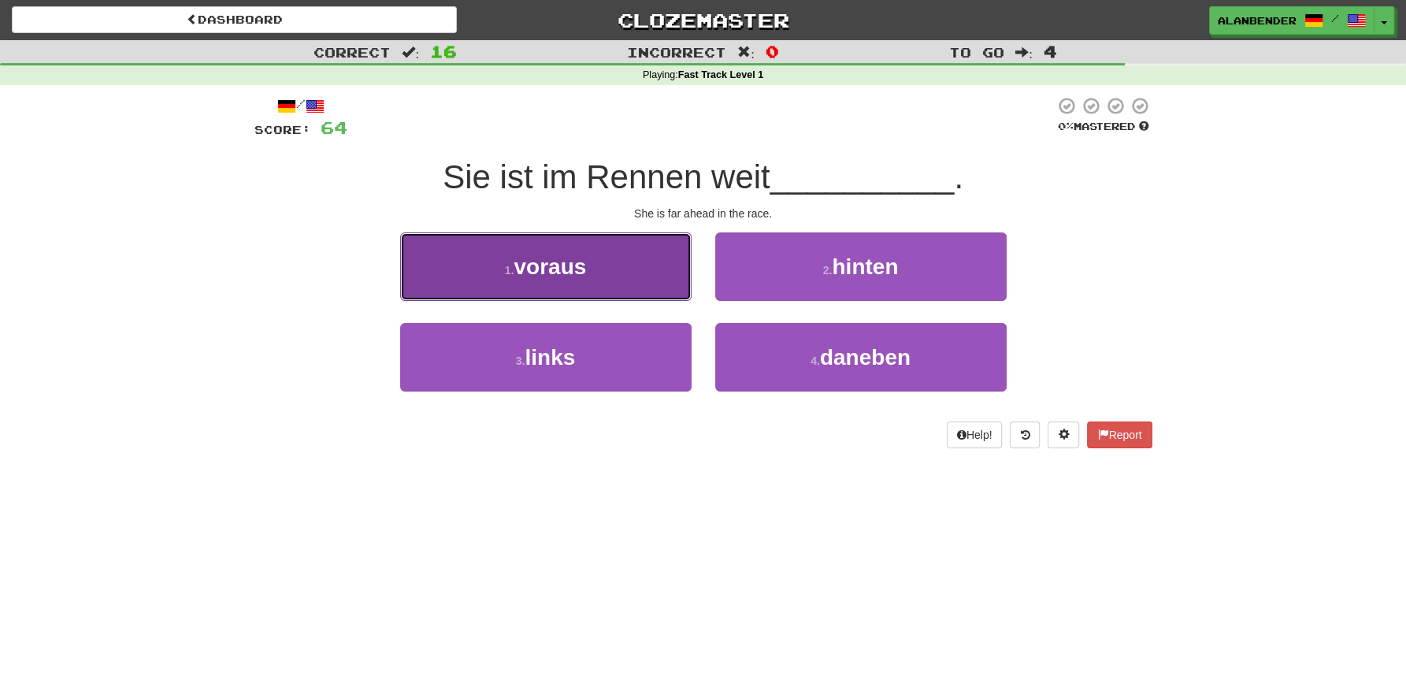
click at [550, 274] on span "voraus" at bounding box center [550, 266] width 72 height 24
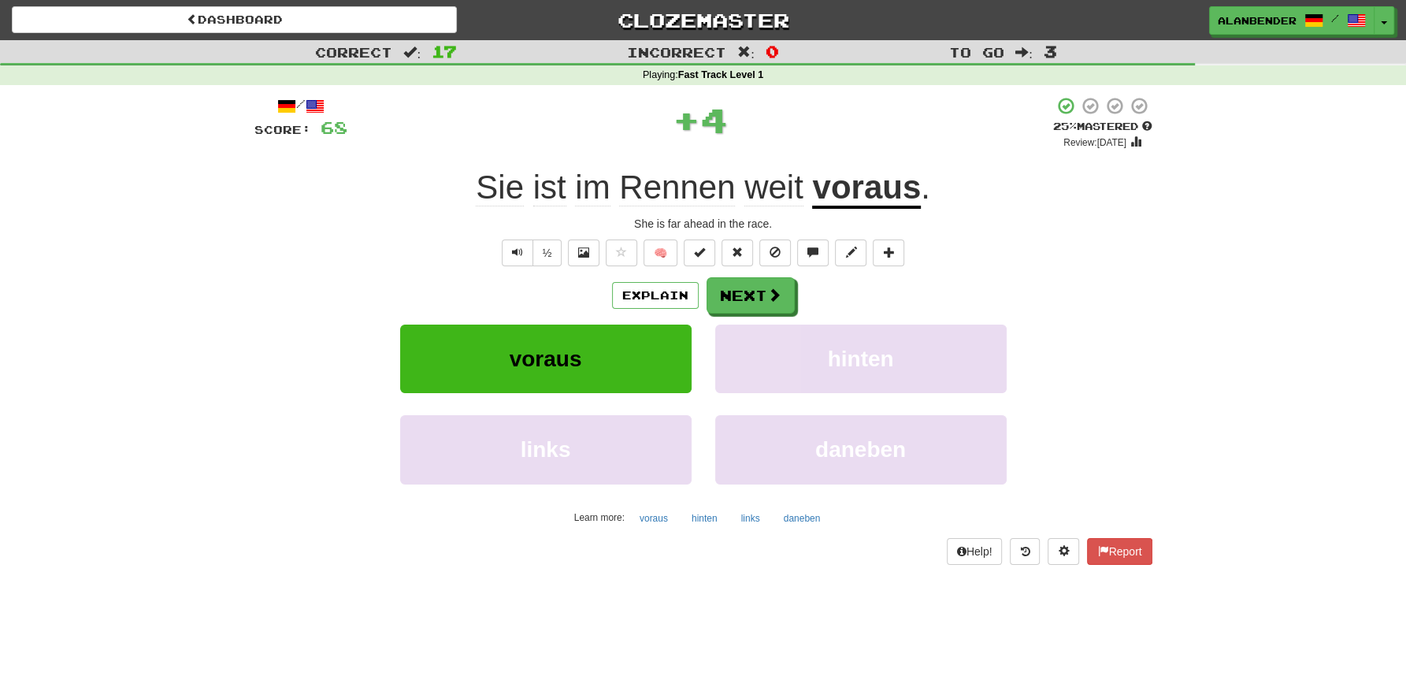
click at [866, 184] on u "voraus" at bounding box center [866, 189] width 109 height 40
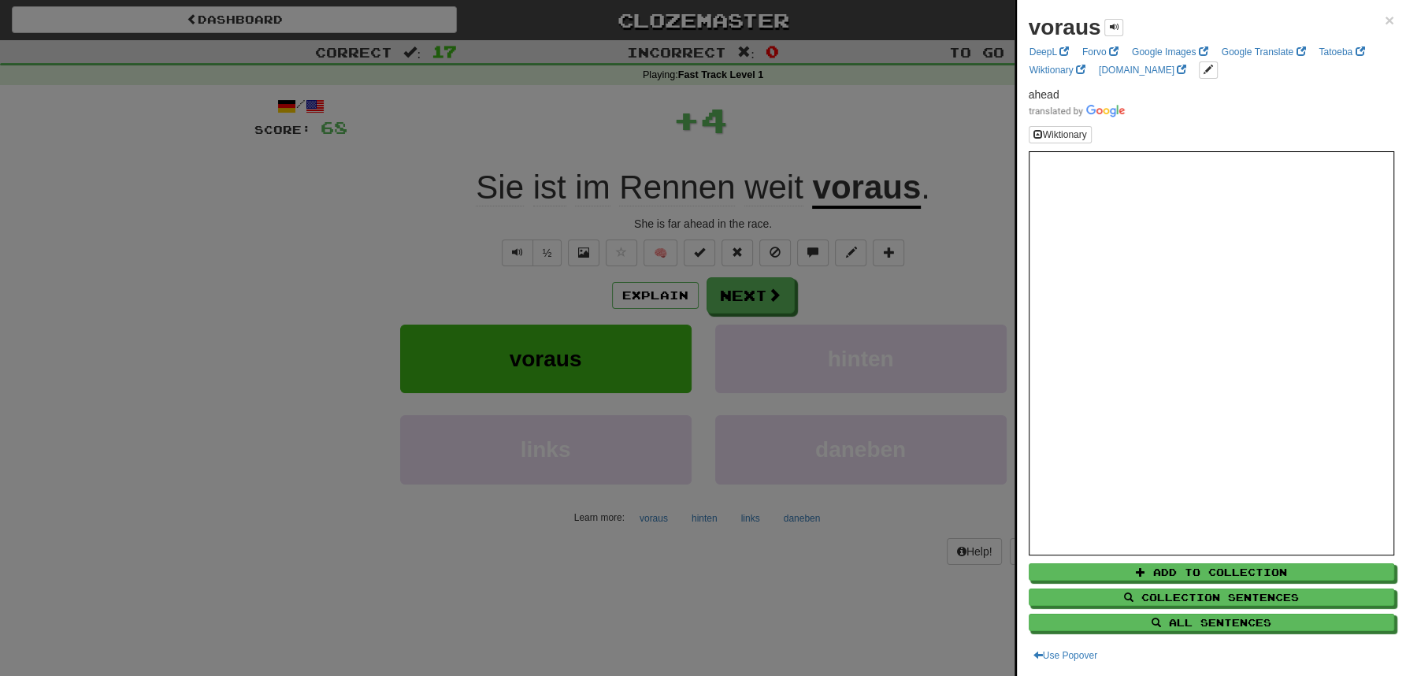
click at [844, 112] on div at bounding box center [703, 338] width 1406 height 676
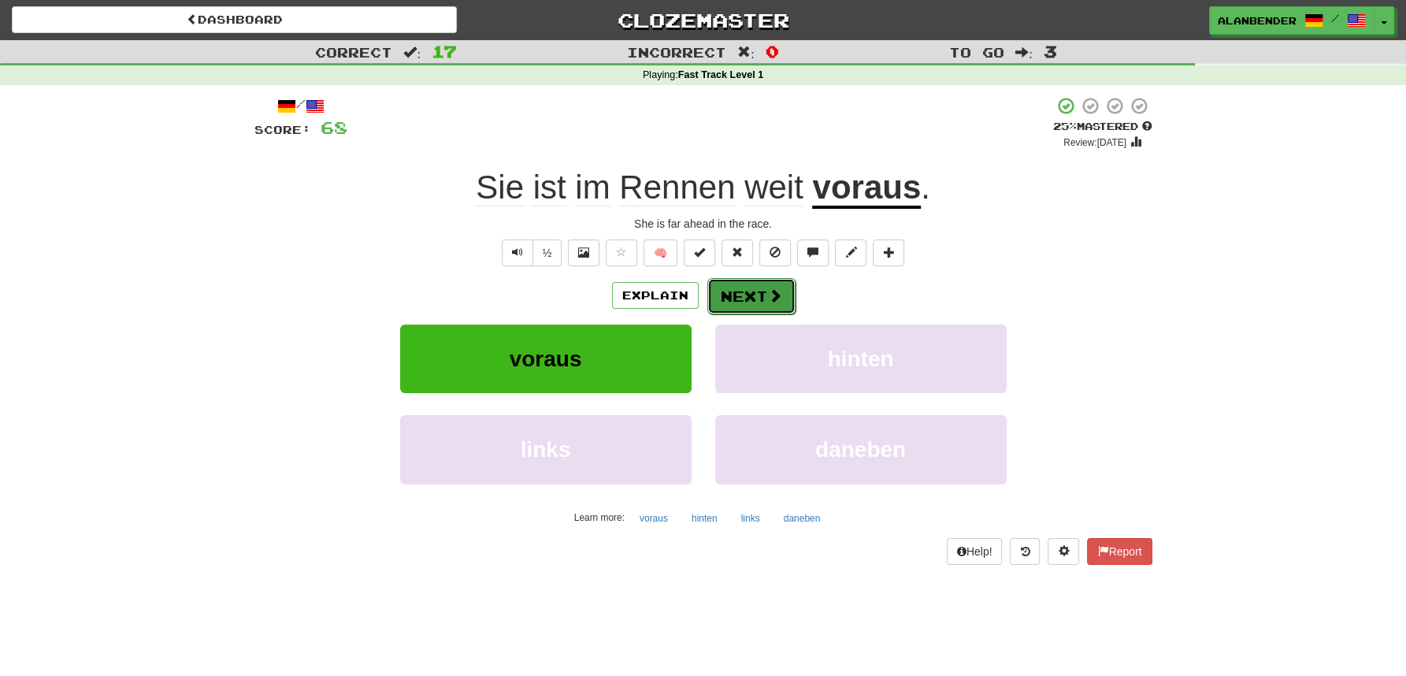
click at [743, 308] on button "Next" at bounding box center [751, 296] width 88 height 36
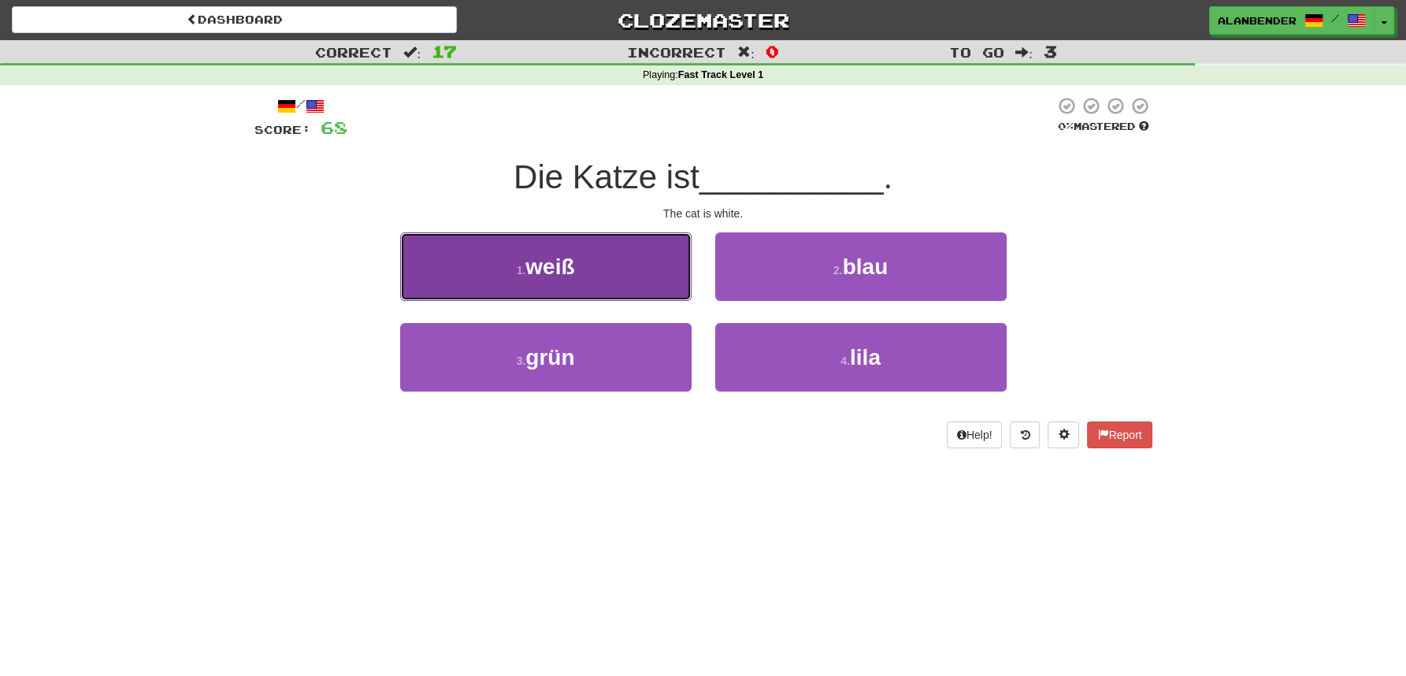
click at [551, 270] on span "weiß" at bounding box center [549, 266] width 49 height 24
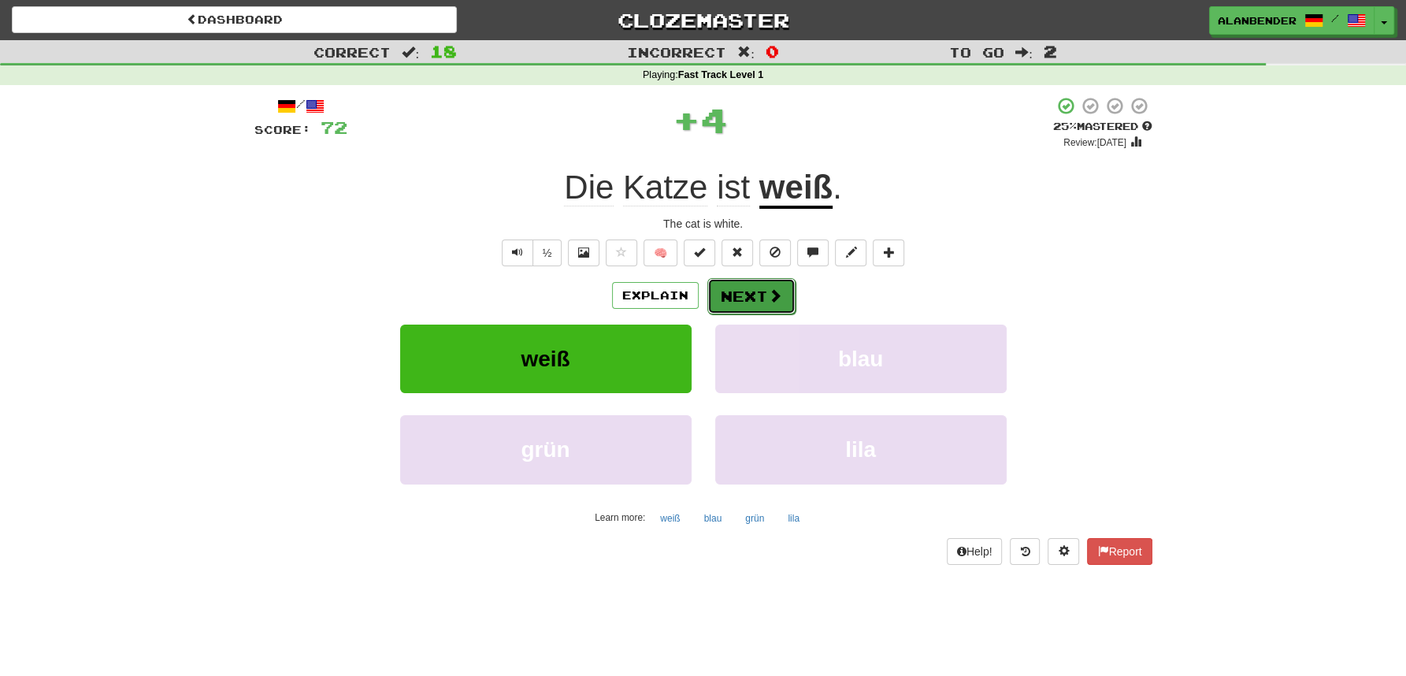
click at [738, 301] on button "Next" at bounding box center [751, 296] width 88 height 36
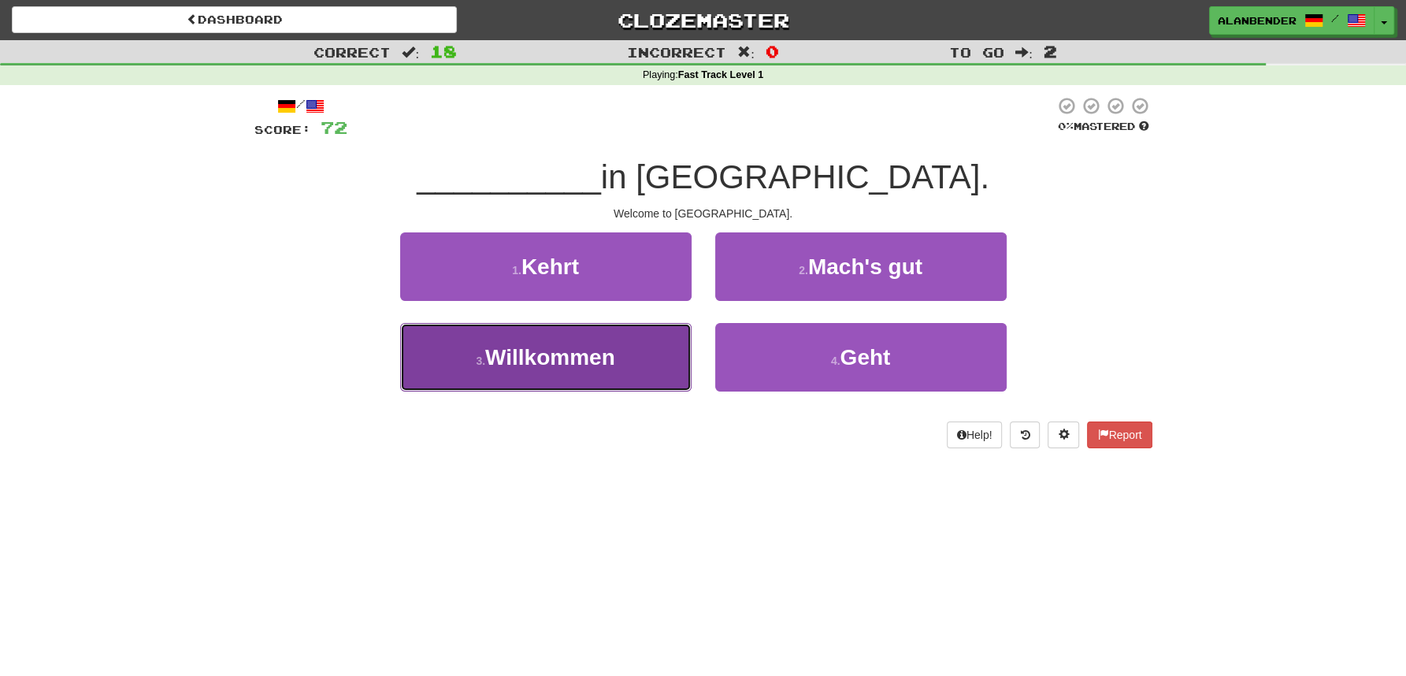
click at [590, 352] on span "Willkommen" at bounding box center [550, 357] width 130 height 24
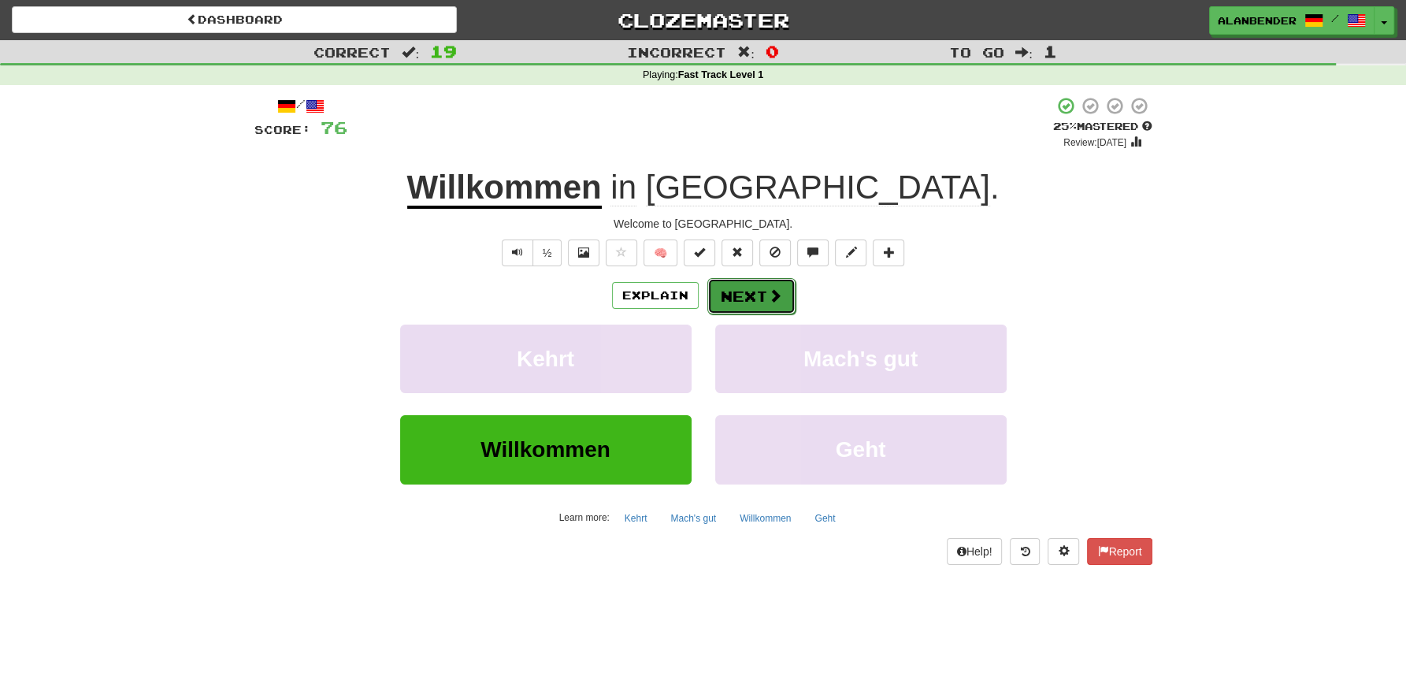
click at [734, 301] on button "Next" at bounding box center [751, 296] width 88 height 36
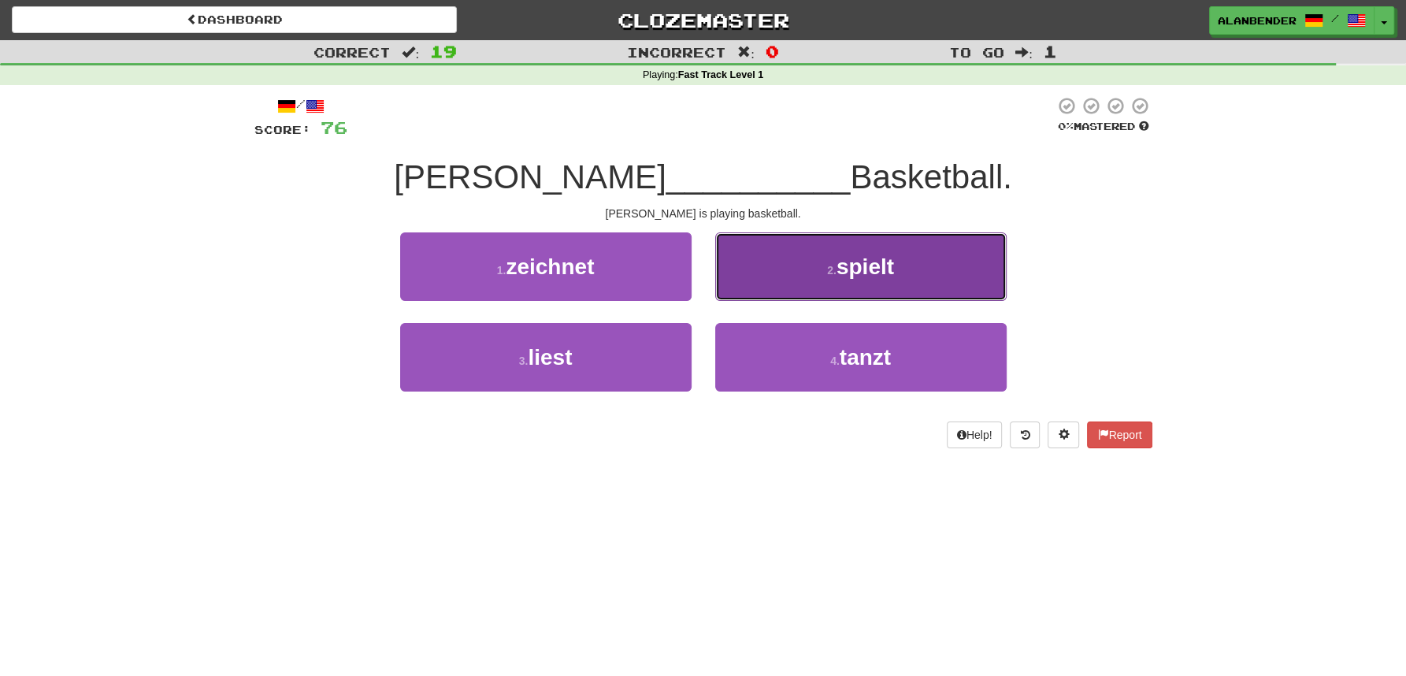
click at [858, 267] on span "spielt" at bounding box center [866, 266] width 58 height 24
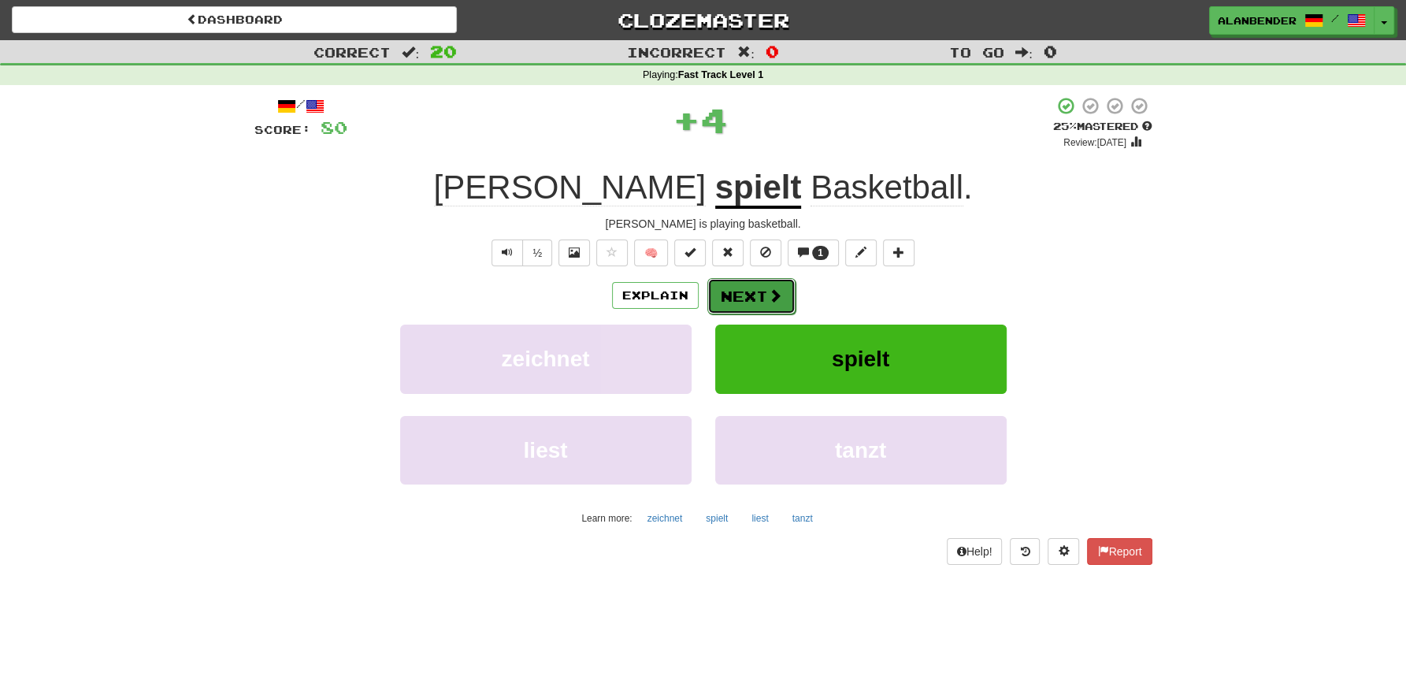
click at [744, 291] on button "Next" at bounding box center [751, 296] width 88 height 36
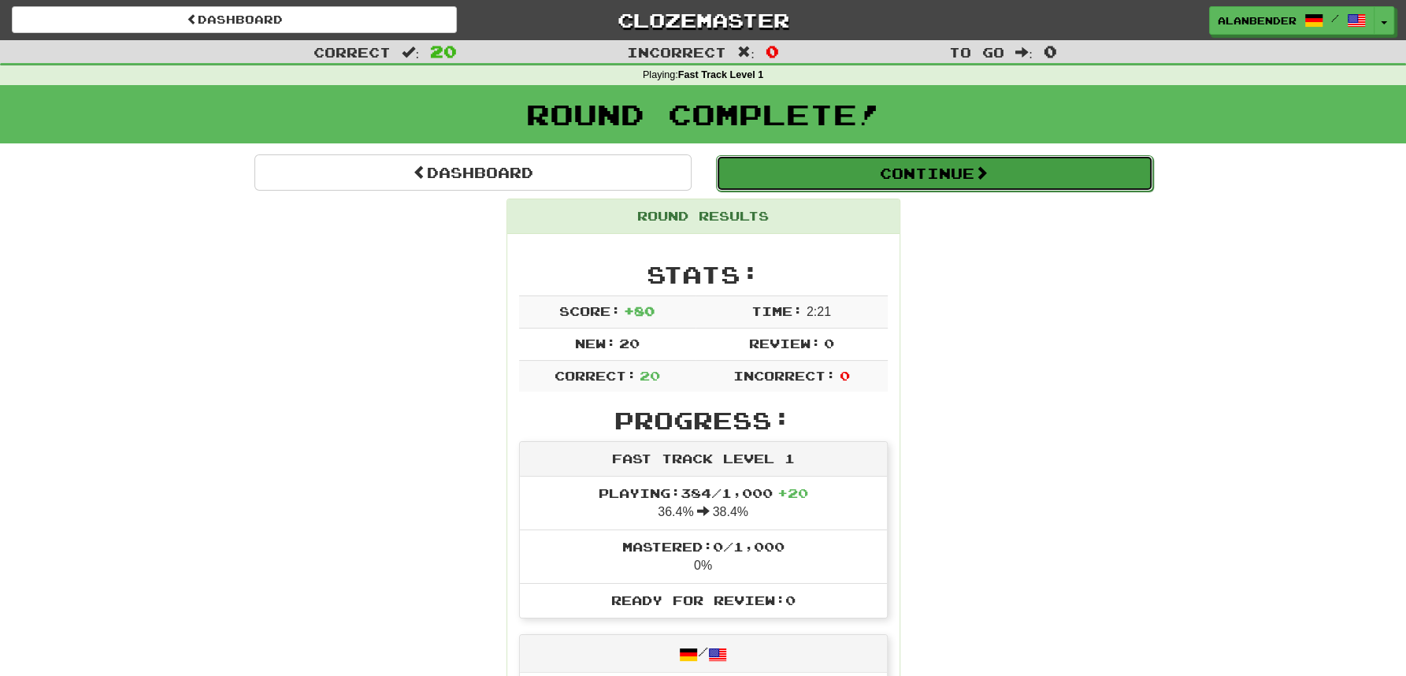
click at [830, 178] on button "Continue" at bounding box center [934, 173] width 437 height 36
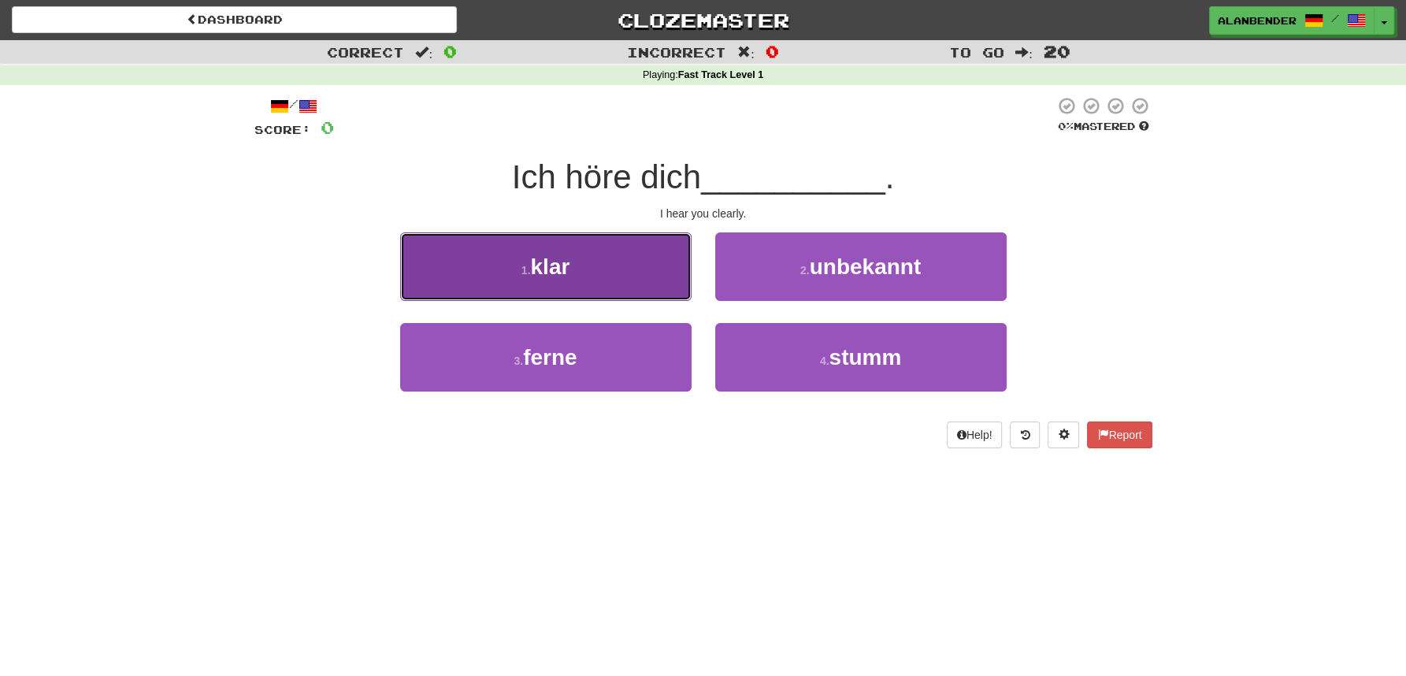
click at [544, 276] on span "klar" at bounding box center [549, 266] width 39 height 24
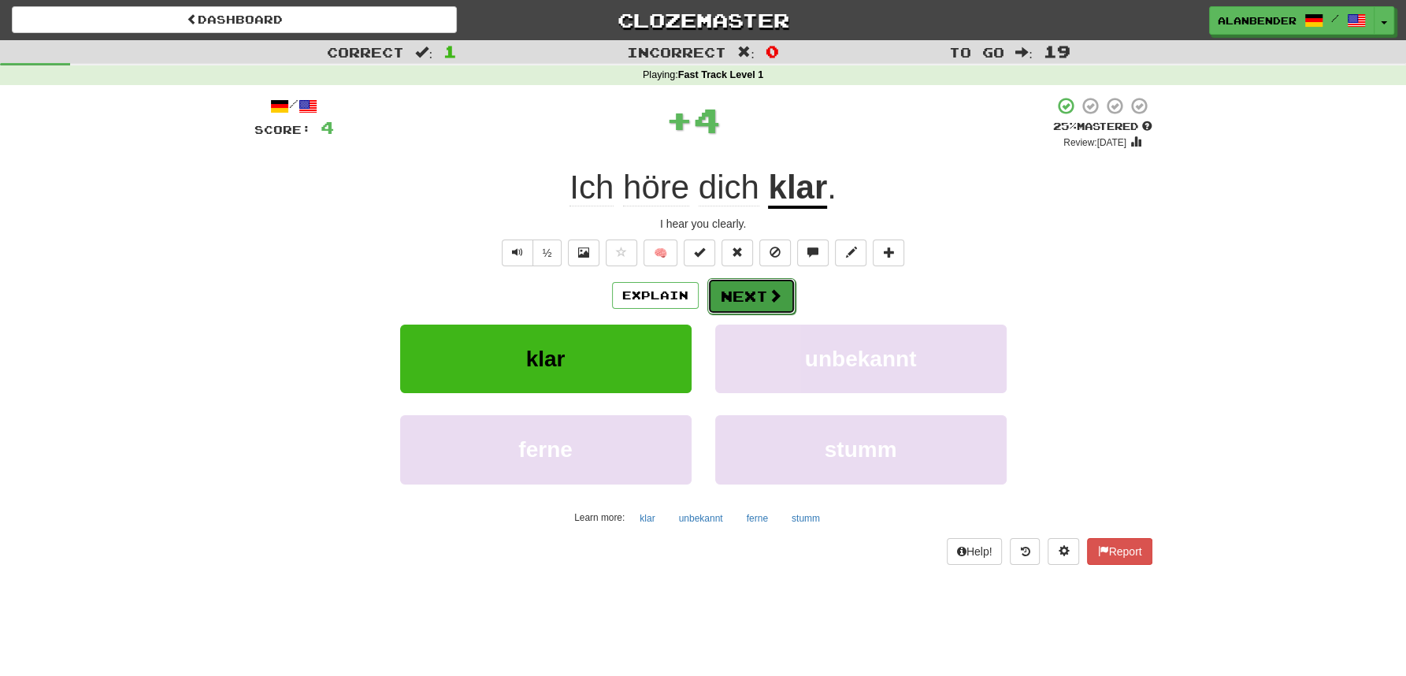
click at [745, 299] on button "Next" at bounding box center [751, 296] width 88 height 36
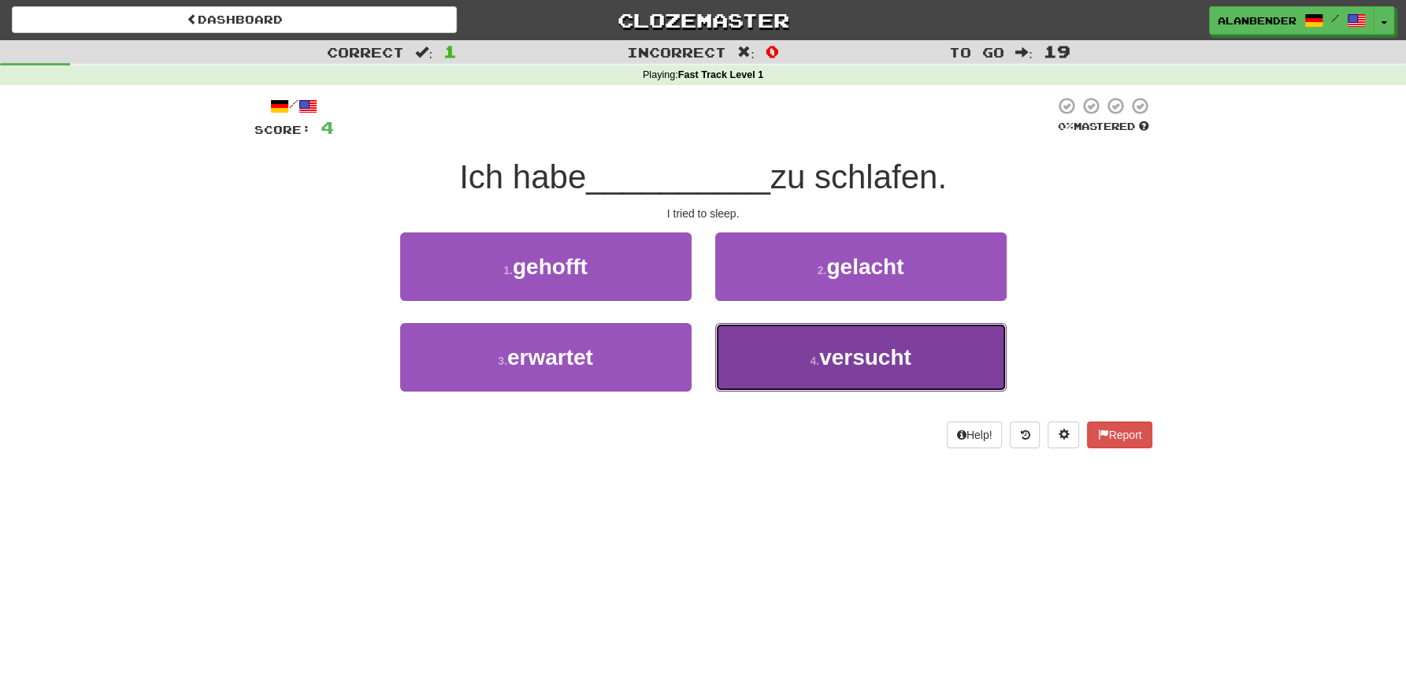
click at [873, 360] on span "versucht" at bounding box center [865, 357] width 92 height 24
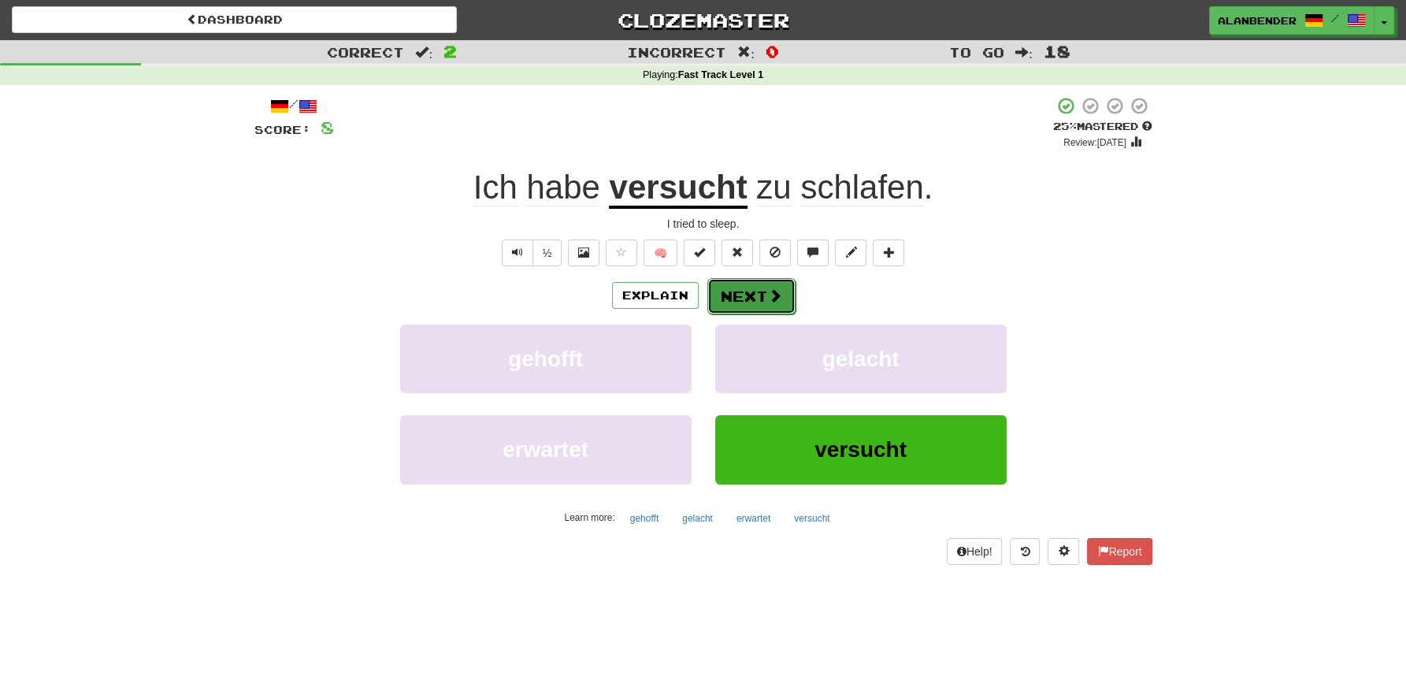
click at [744, 299] on button "Next" at bounding box center [751, 296] width 88 height 36
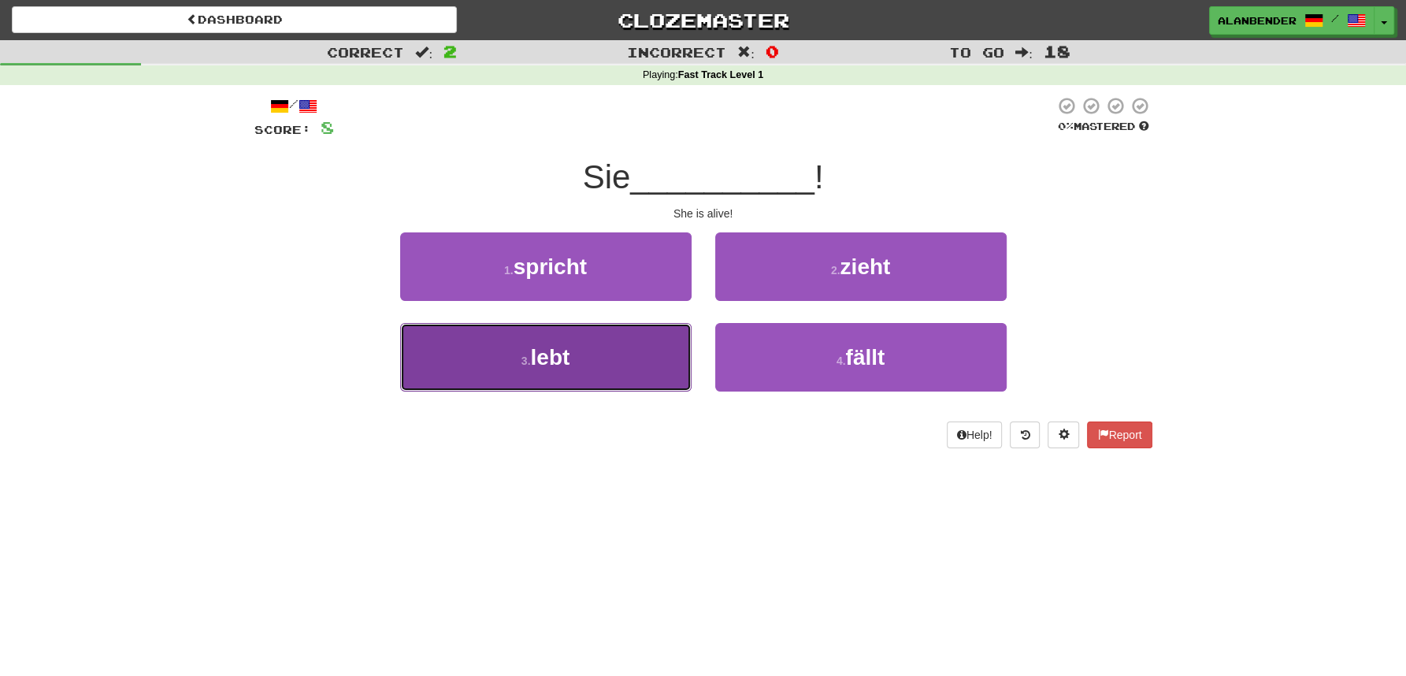
click at [559, 349] on span "lebt" at bounding box center [549, 357] width 39 height 24
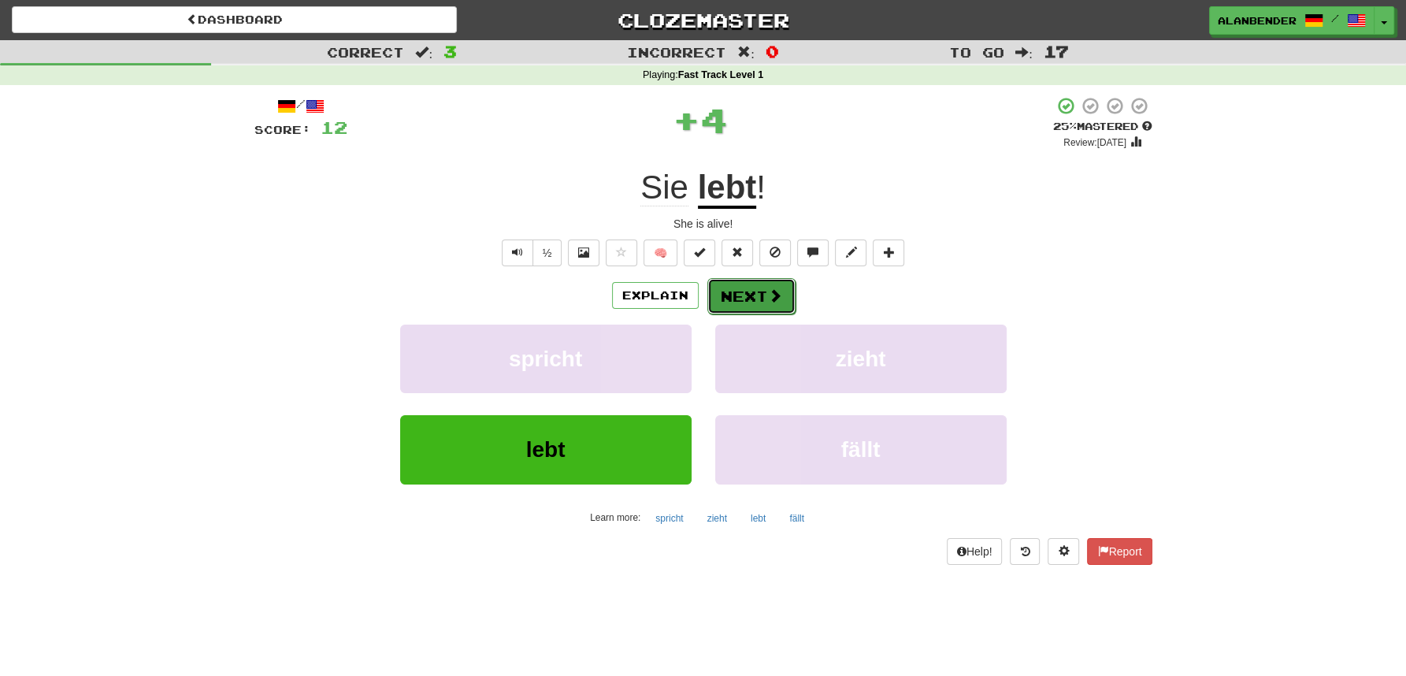
click at [755, 293] on button "Next" at bounding box center [751, 296] width 88 height 36
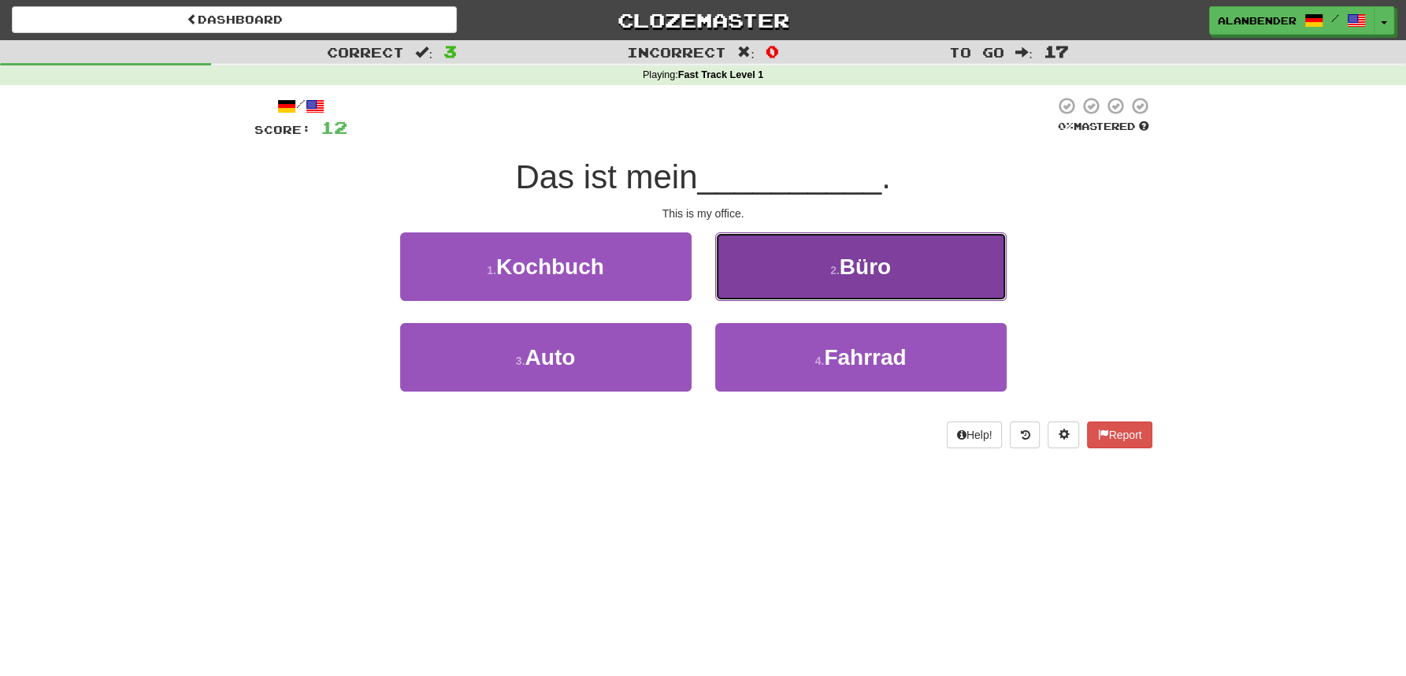
click at [870, 277] on span "Büro" at bounding box center [865, 266] width 51 height 24
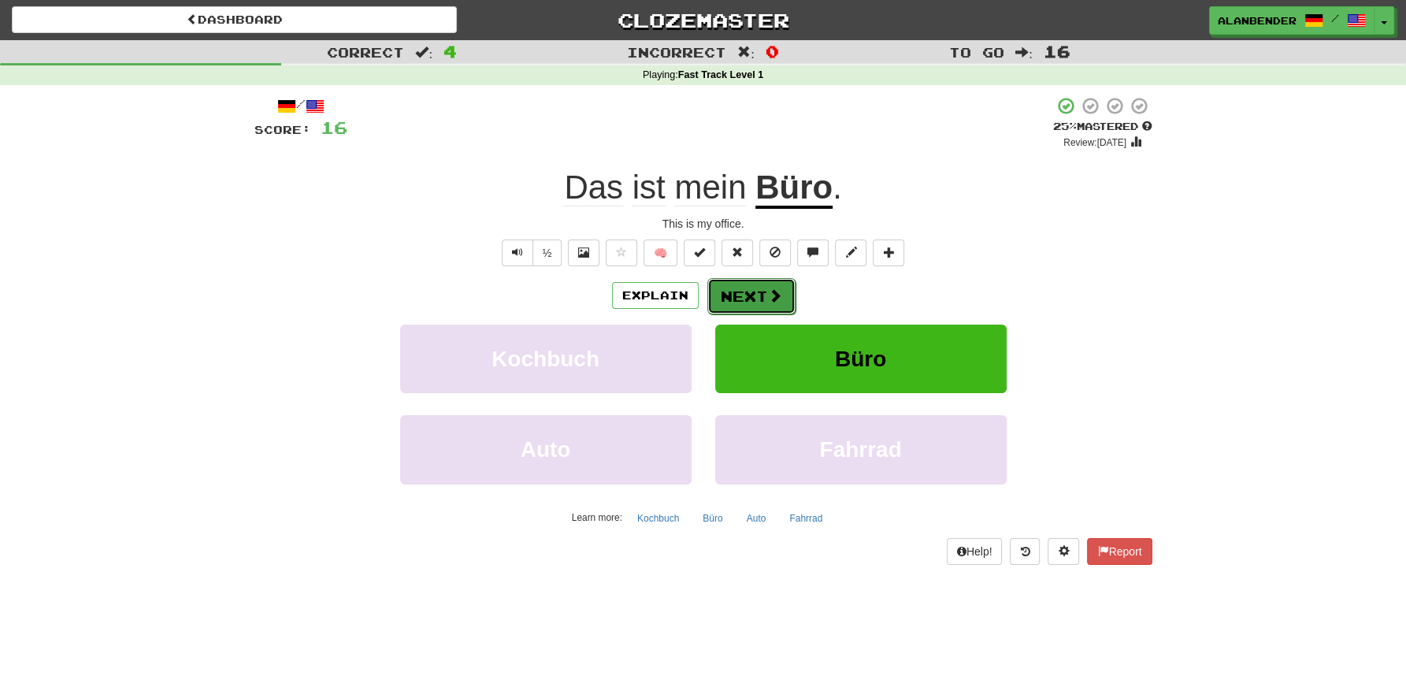
click at [748, 295] on button "Next" at bounding box center [751, 296] width 88 height 36
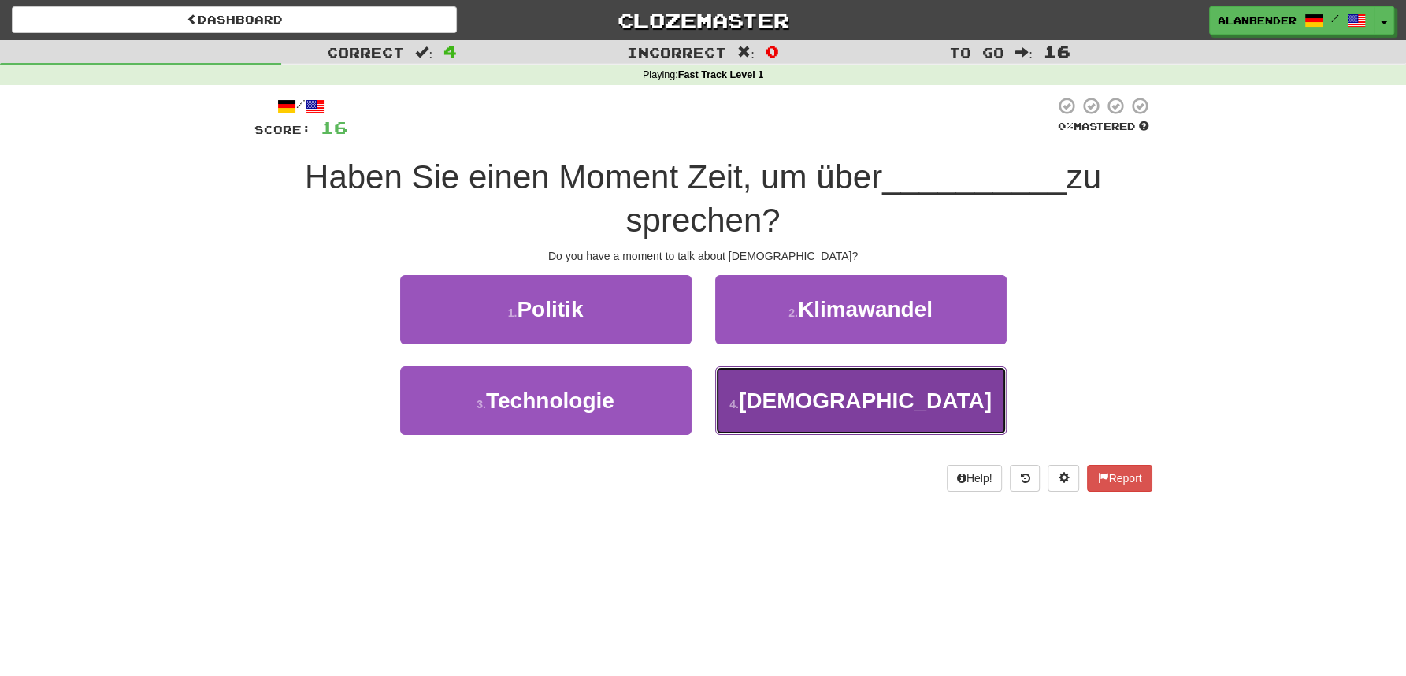
click at [899, 402] on button "4 . [DEMOGRAPHIC_DATA]" at bounding box center [860, 400] width 291 height 69
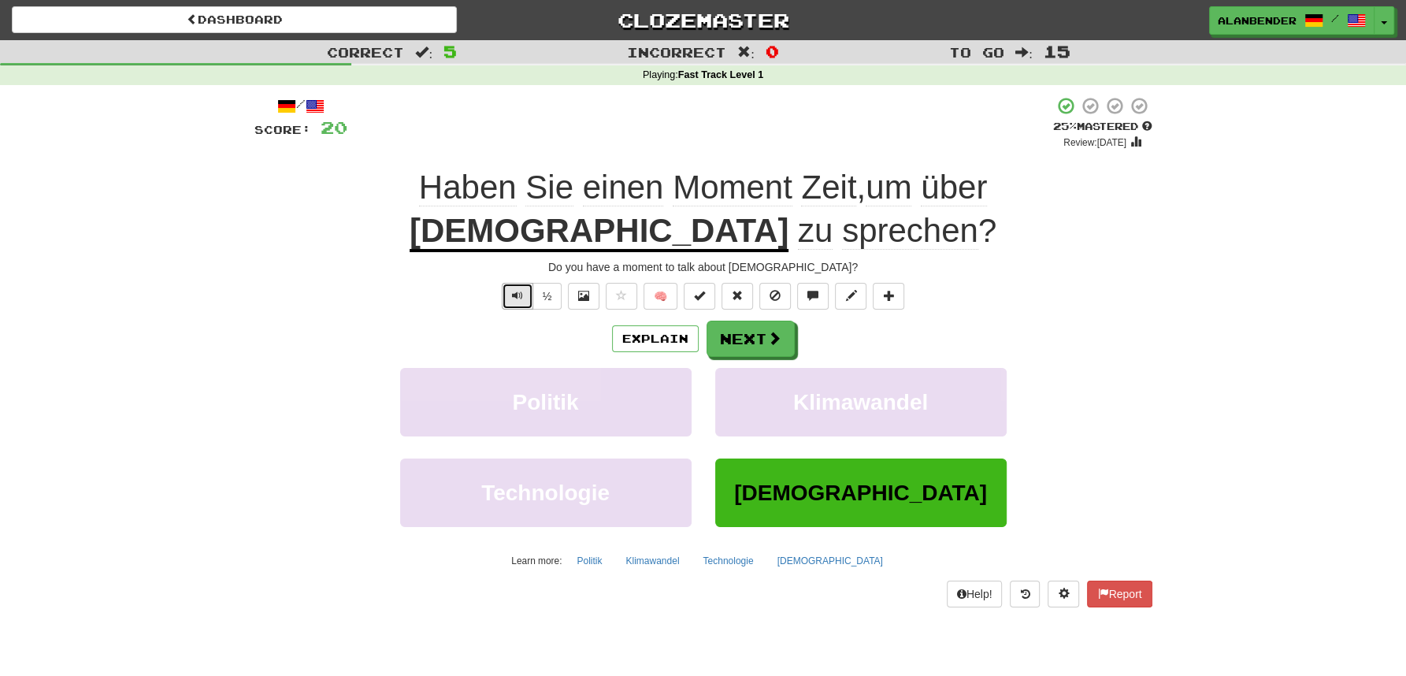
click at [519, 290] on span "Text-to-speech controls" at bounding box center [517, 295] width 11 height 11
click at [757, 321] on button "Next" at bounding box center [751, 339] width 88 height 36
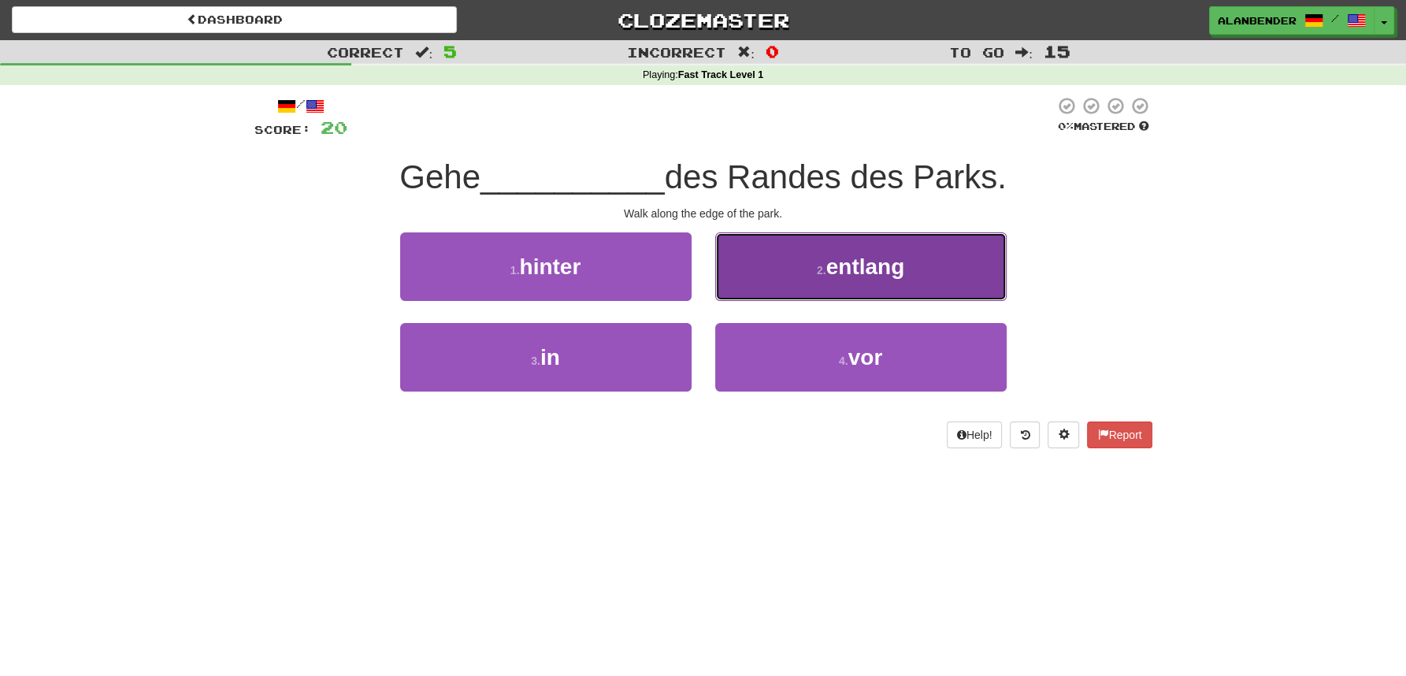
click at [859, 266] on span "entlang" at bounding box center [865, 266] width 79 height 24
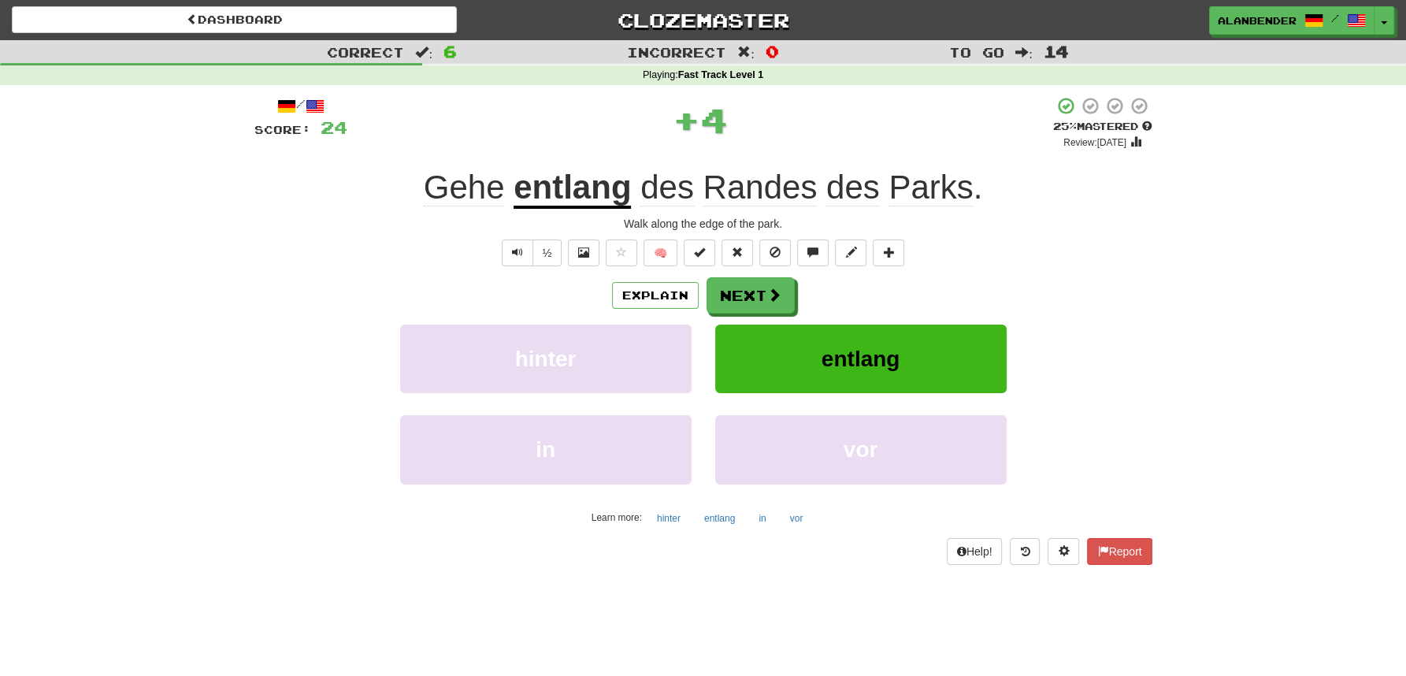
click at [571, 191] on u "entlang" at bounding box center [572, 189] width 117 height 40
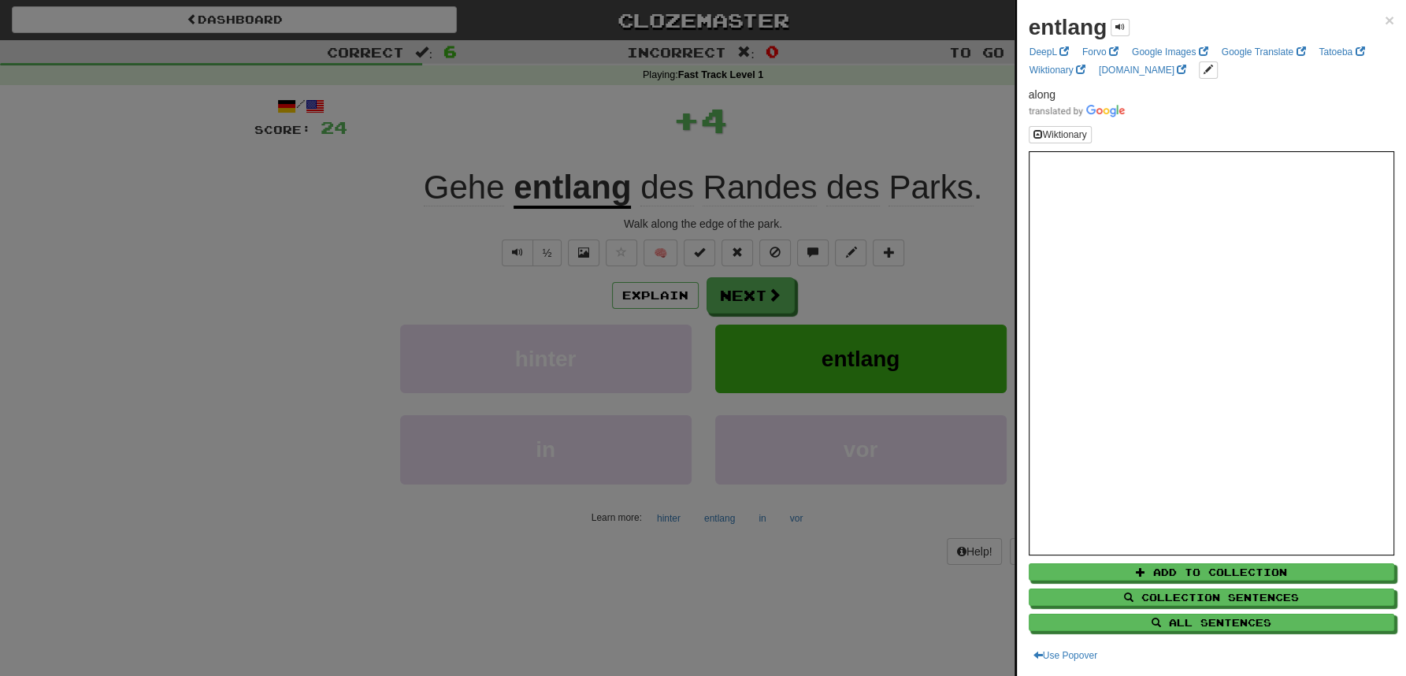
click at [606, 102] on div at bounding box center [703, 338] width 1406 height 676
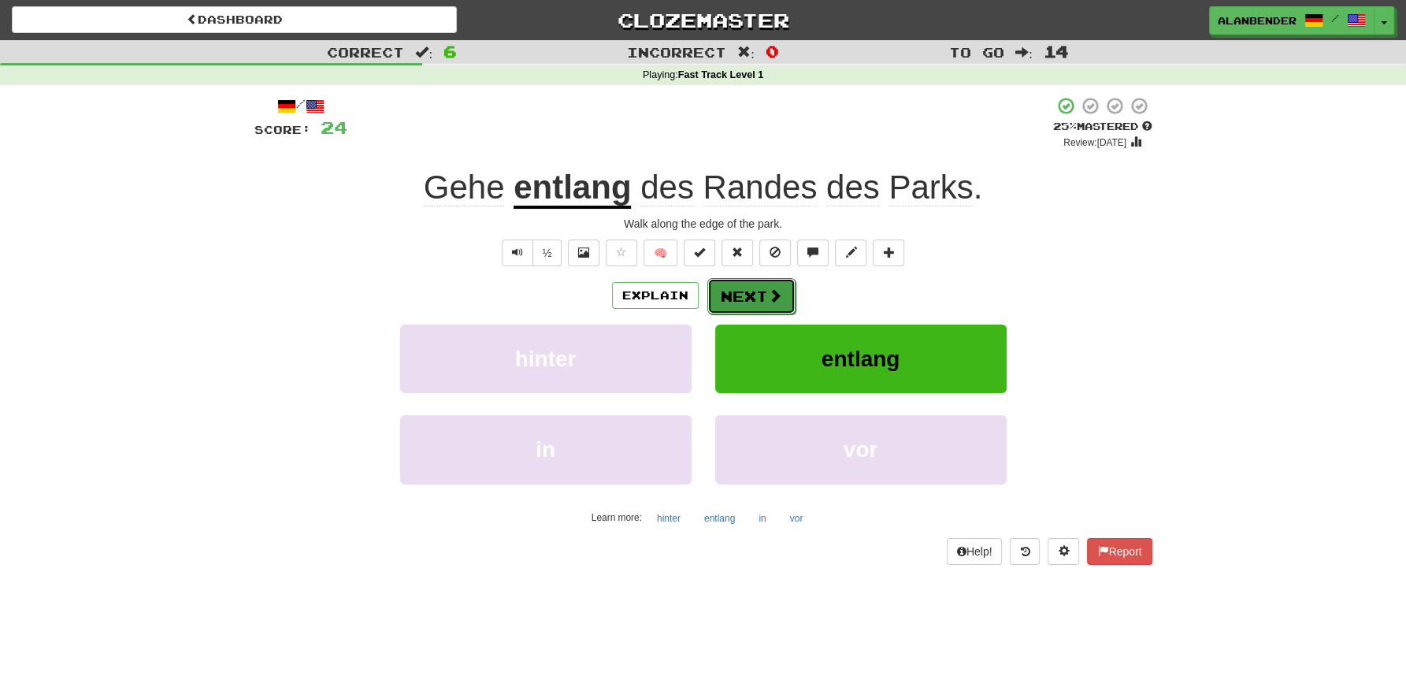
click at [768, 302] on span at bounding box center [775, 295] width 14 height 14
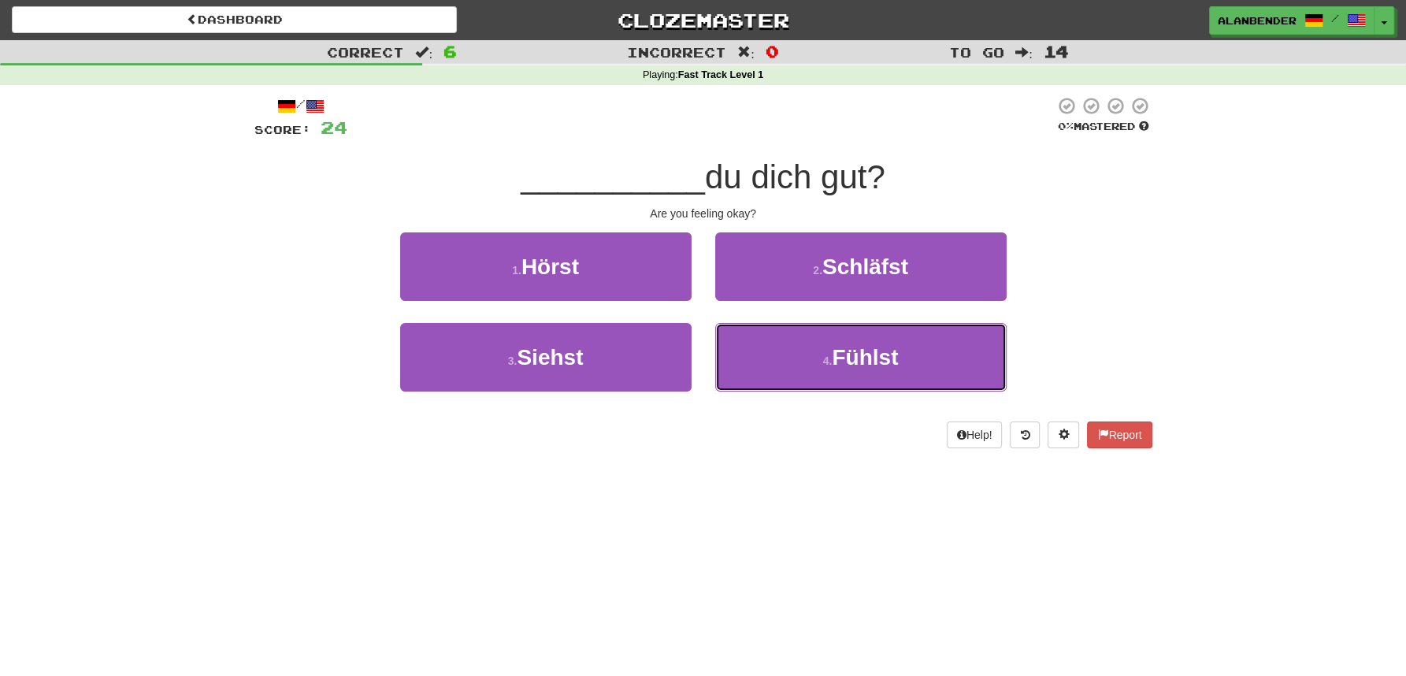
click at [872, 357] on span "Fühlst" at bounding box center [865, 357] width 66 height 24
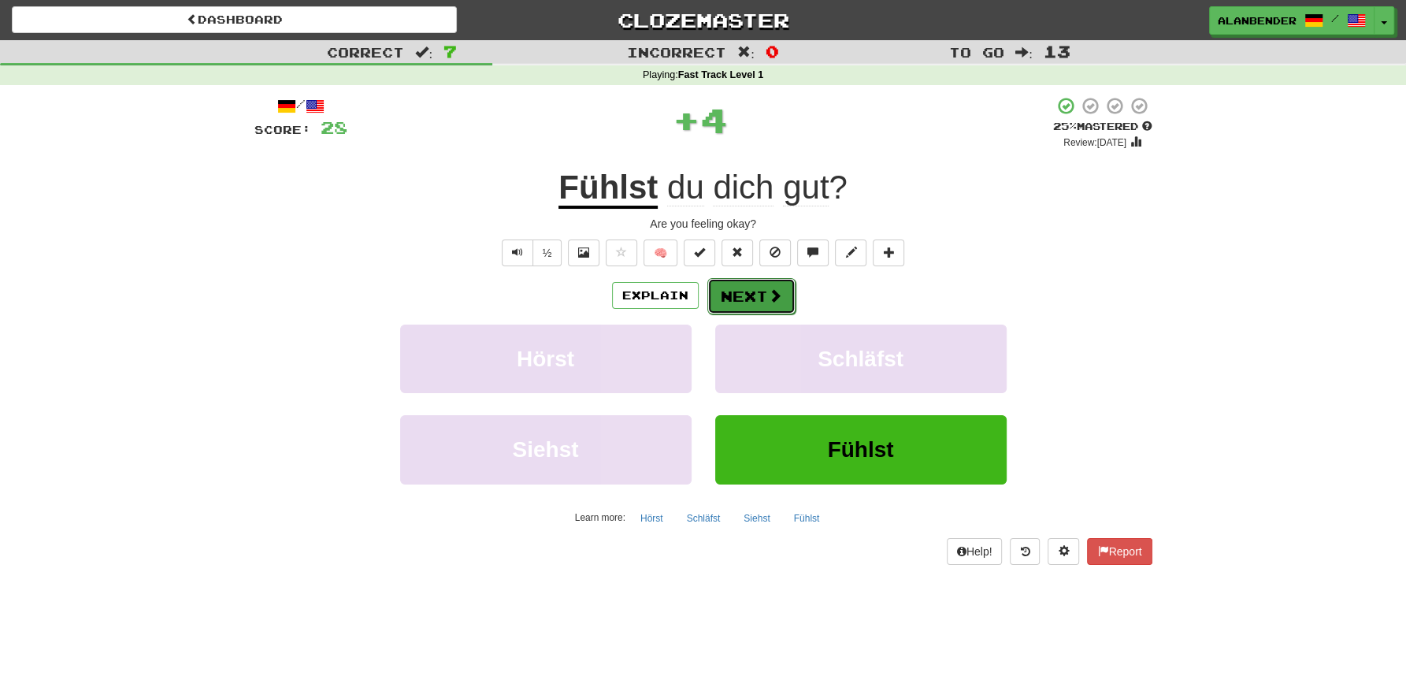
click at [753, 292] on button "Next" at bounding box center [751, 296] width 88 height 36
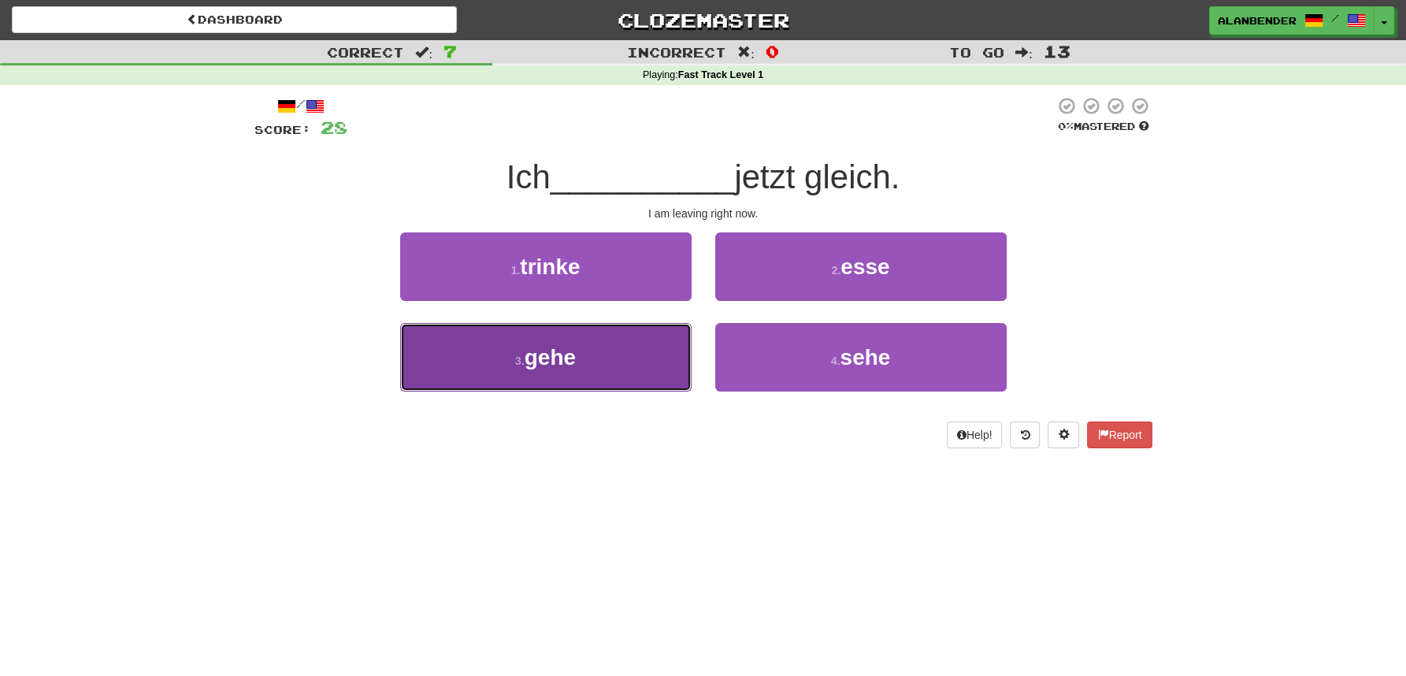
click at [567, 362] on span "gehe" at bounding box center [550, 357] width 51 height 24
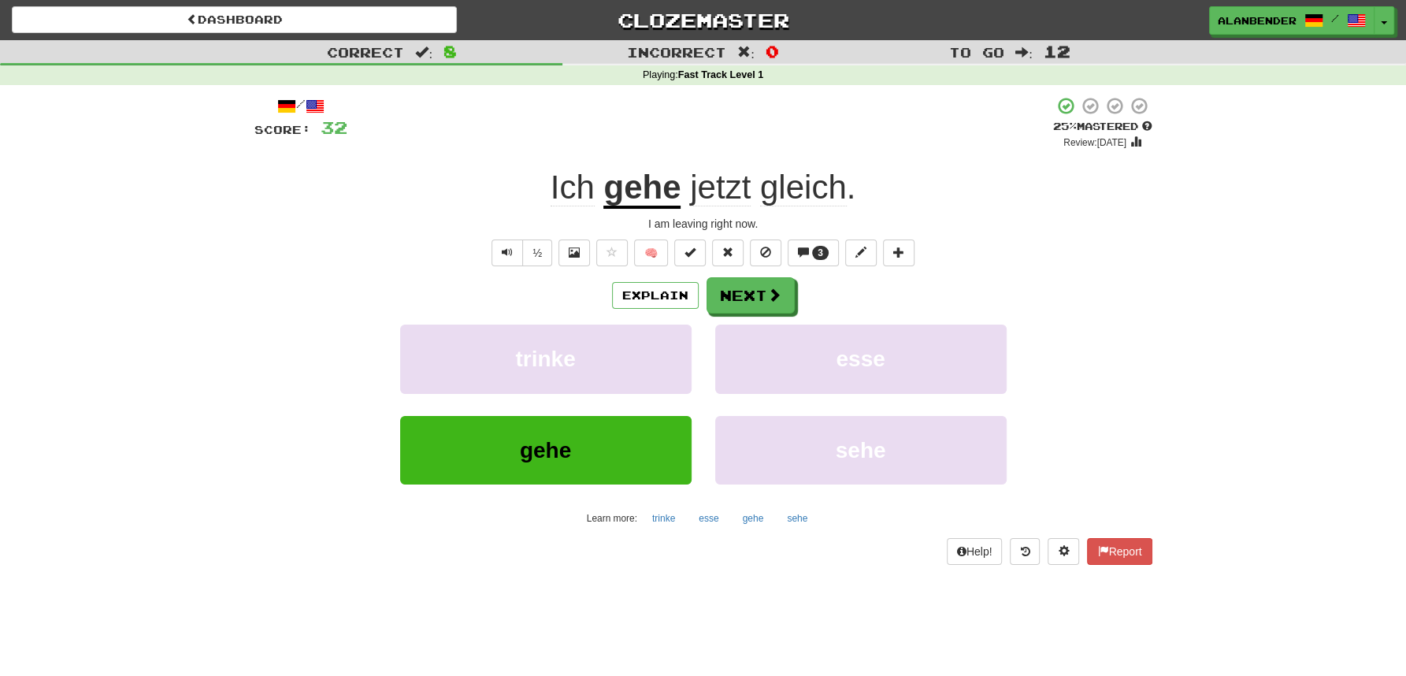
click at [811, 194] on span "gleich" at bounding box center [803, 188] width 87 height 38
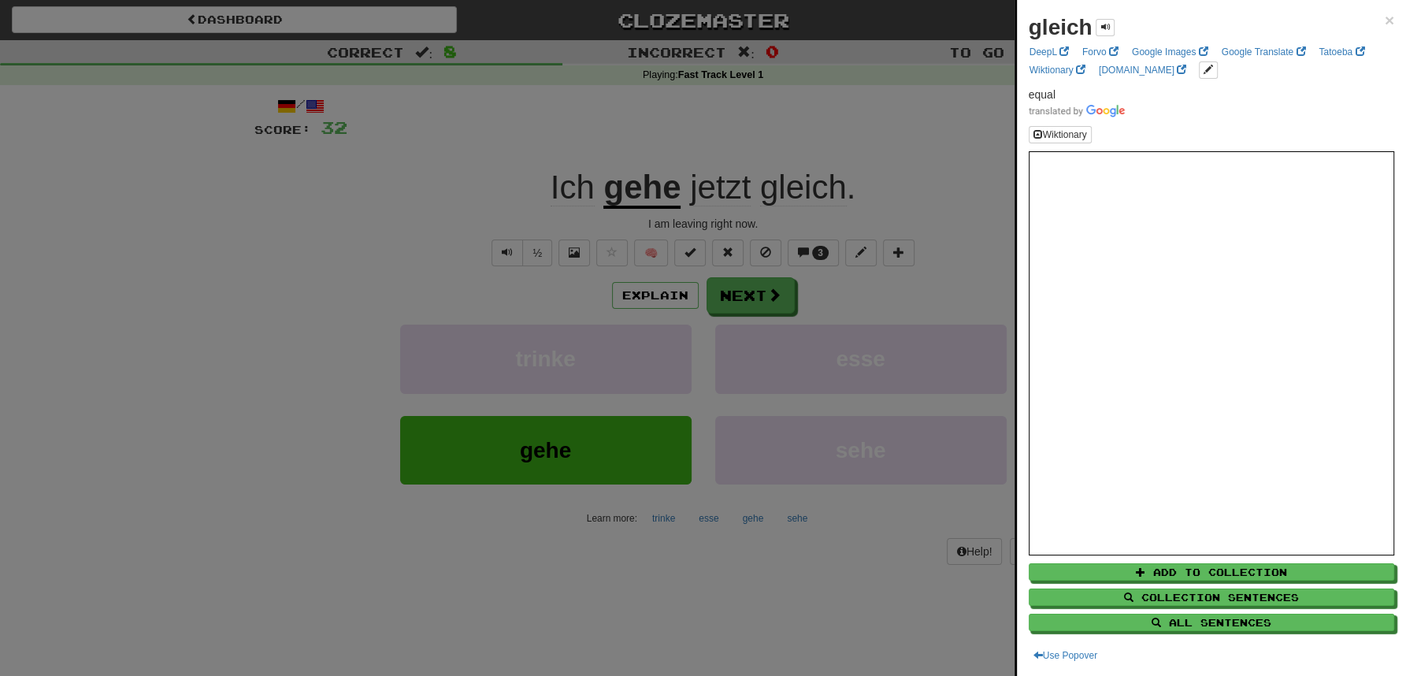
click at [796, 119] on div at bounding box center [703, 338] width 1406 height 676
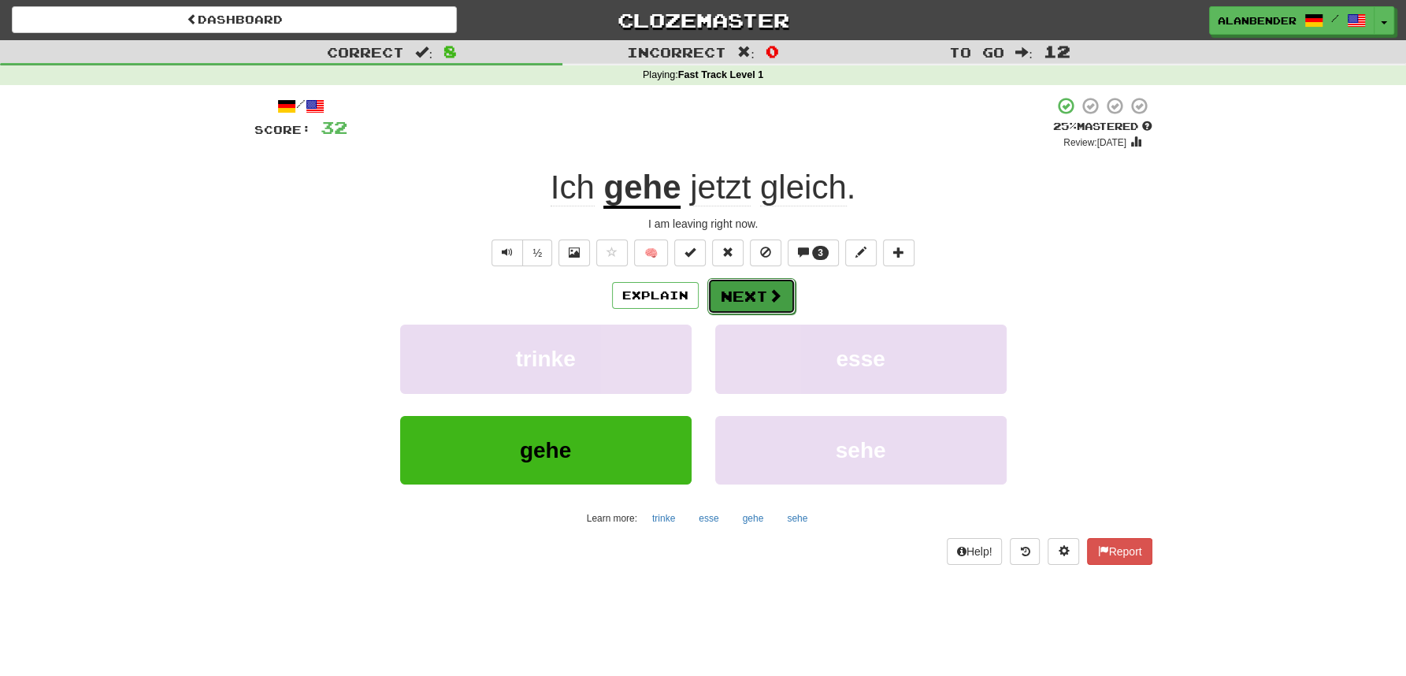
click at [764, 299] on button "Next" at bounding box center [751, 296] width 88 height 36
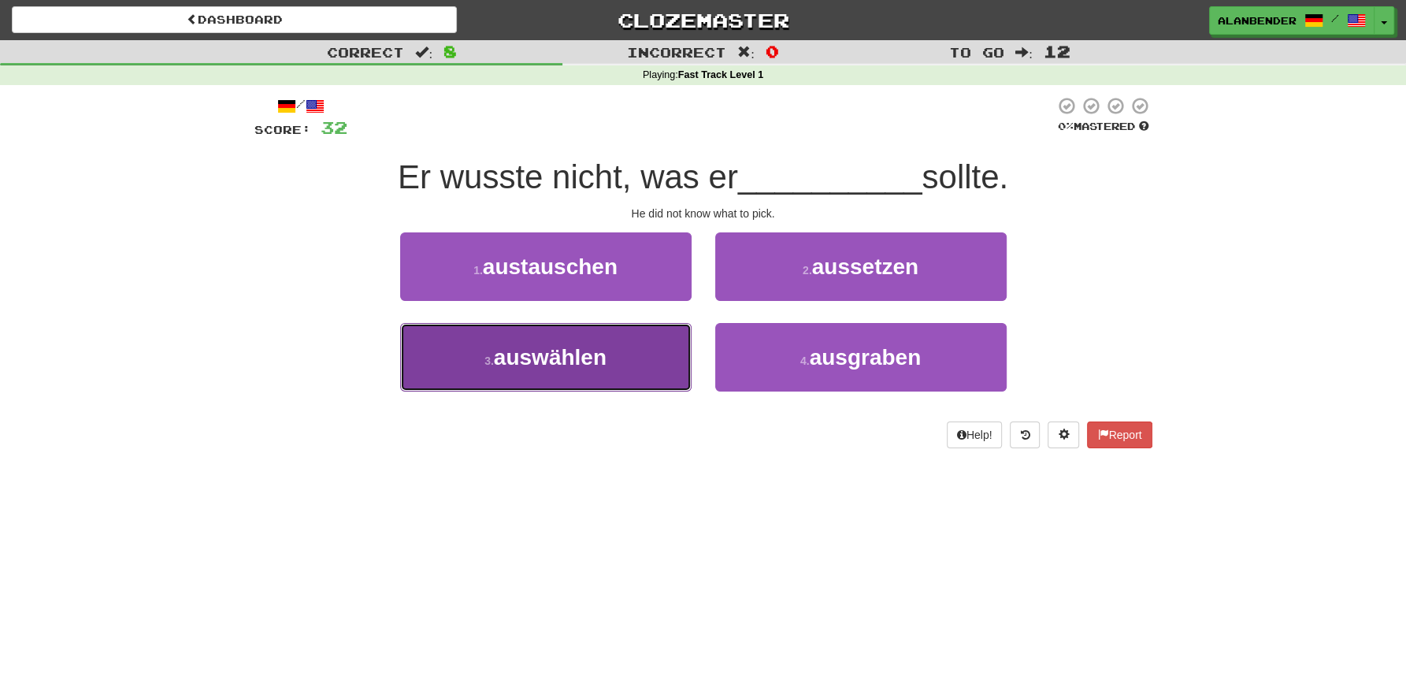
click at [587, 362] on span "auswählen" at bounding box center [550, 357] width 113 height 24
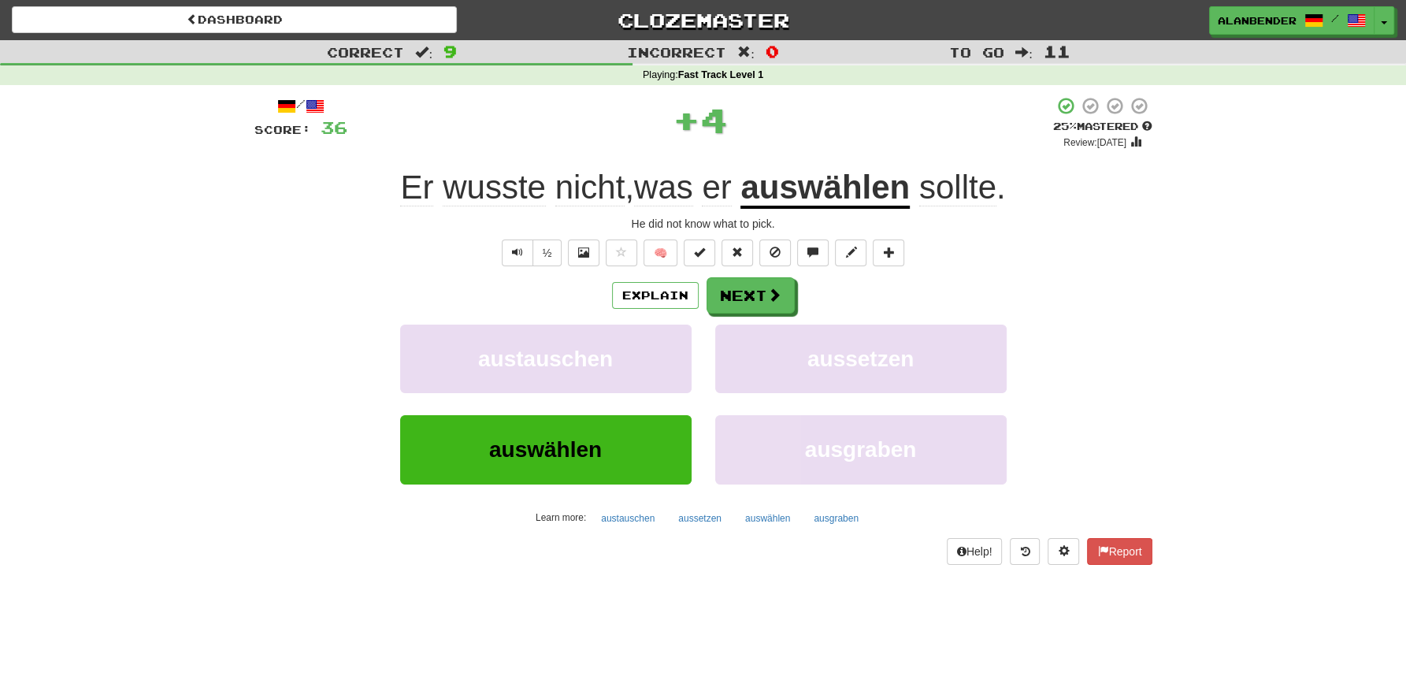
click at [804, 188] on u "auswählen" at bounding box center [824, 189] width 169 height 40
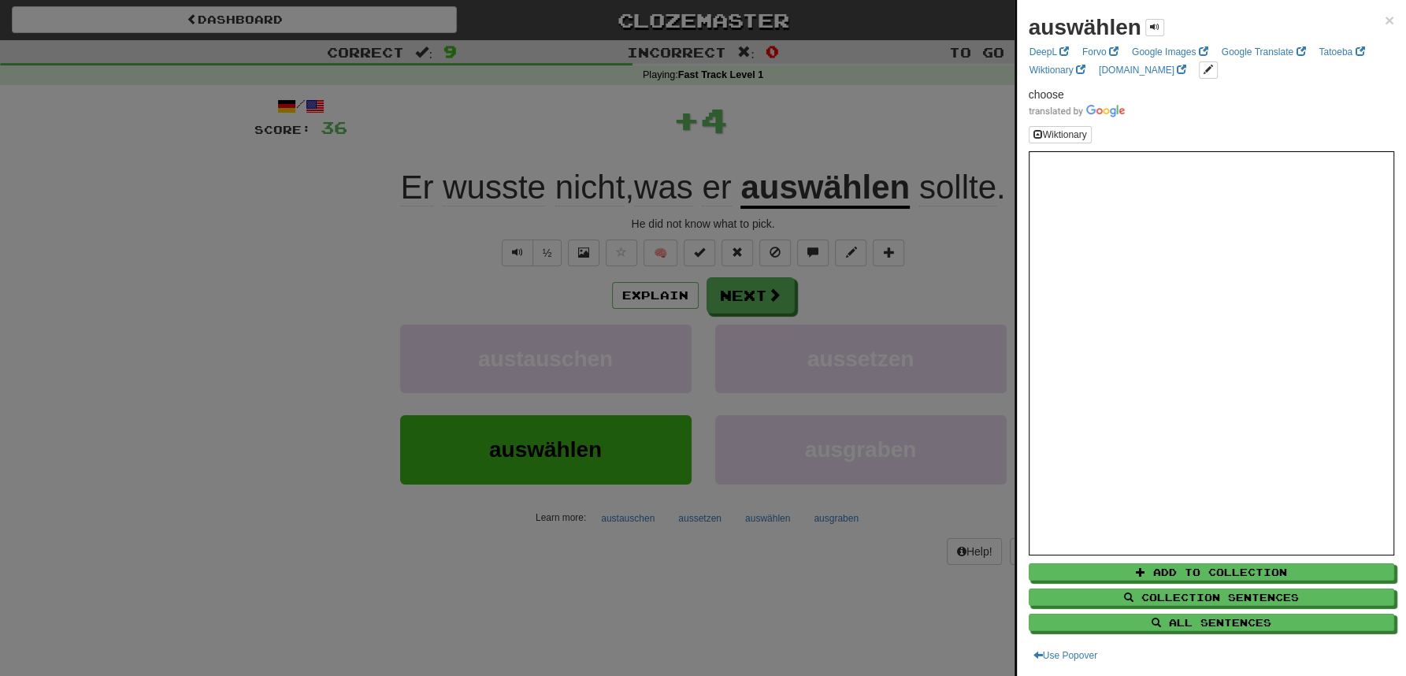
click at [867, 113] on div at bounding box center [703, 338] width 1406 height 676
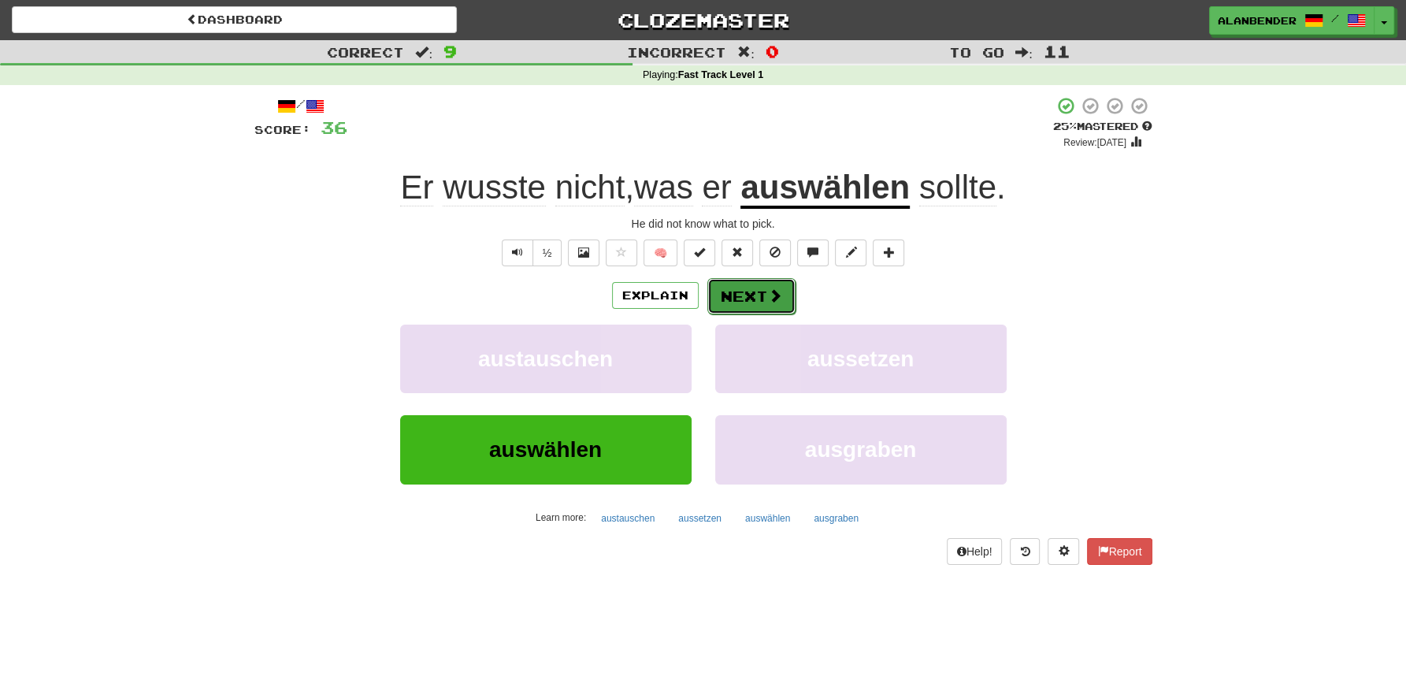
click at [737, 288] on button "Next" at bounding box center [751, 296] width 88 height 36
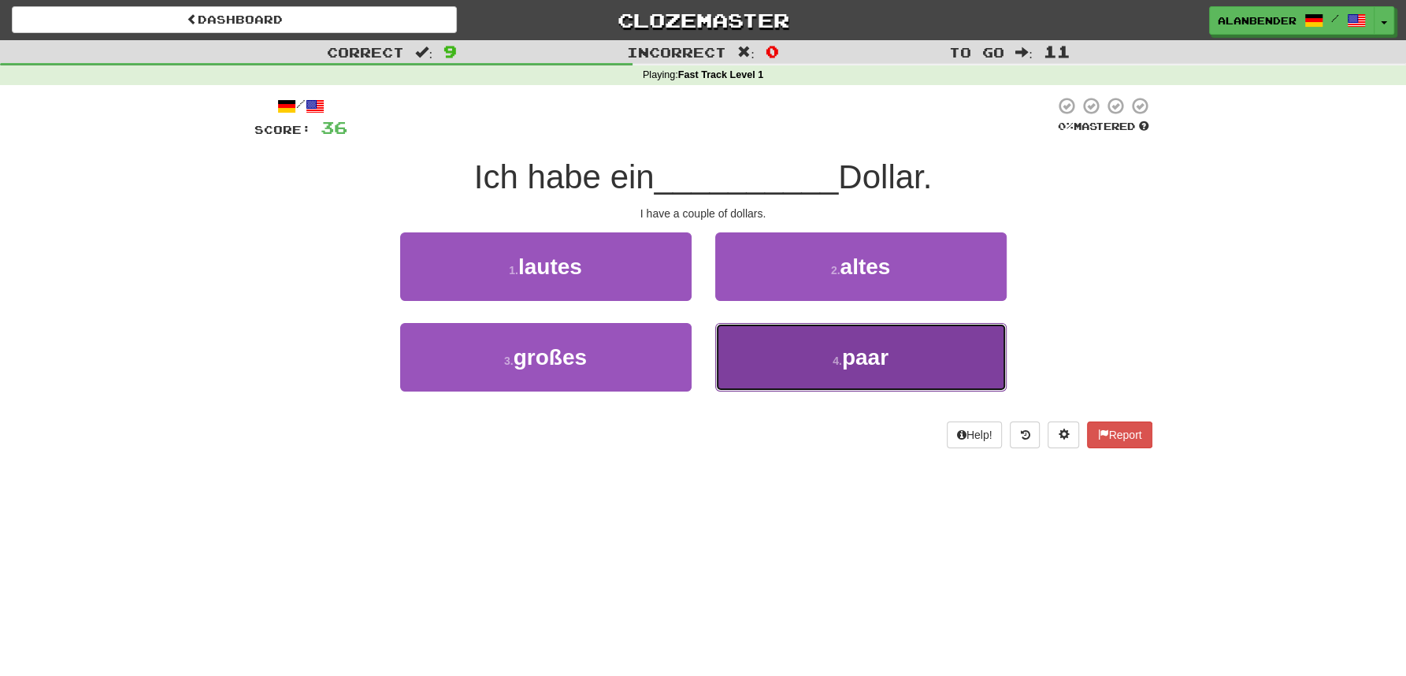
click at [862, 371] on button "4 . paar" at bounding box center [860, 357] width 291 height 69
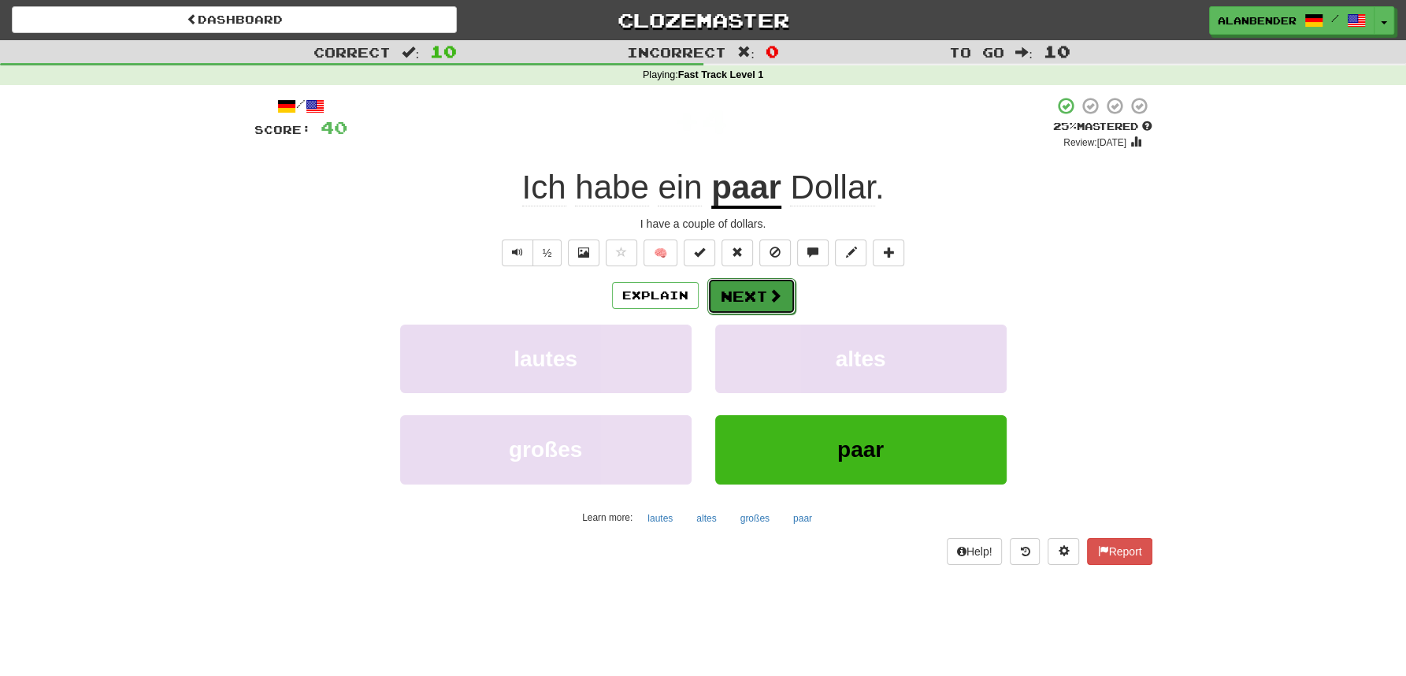
click at [734, 300] on button "Next" at bounding box center [751, 296] width 88 height 36
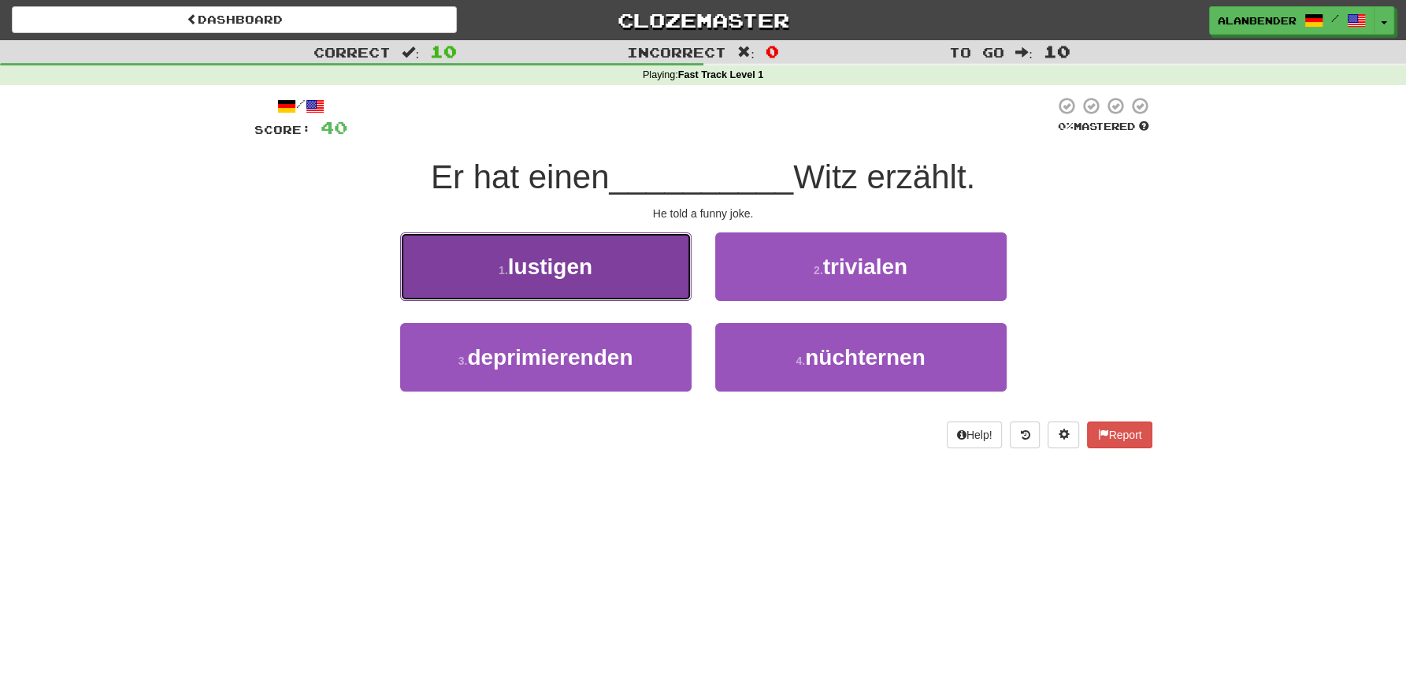
click at [575, 277] on span "lustigen" at bounding box center [550, 266] width 84 height 24
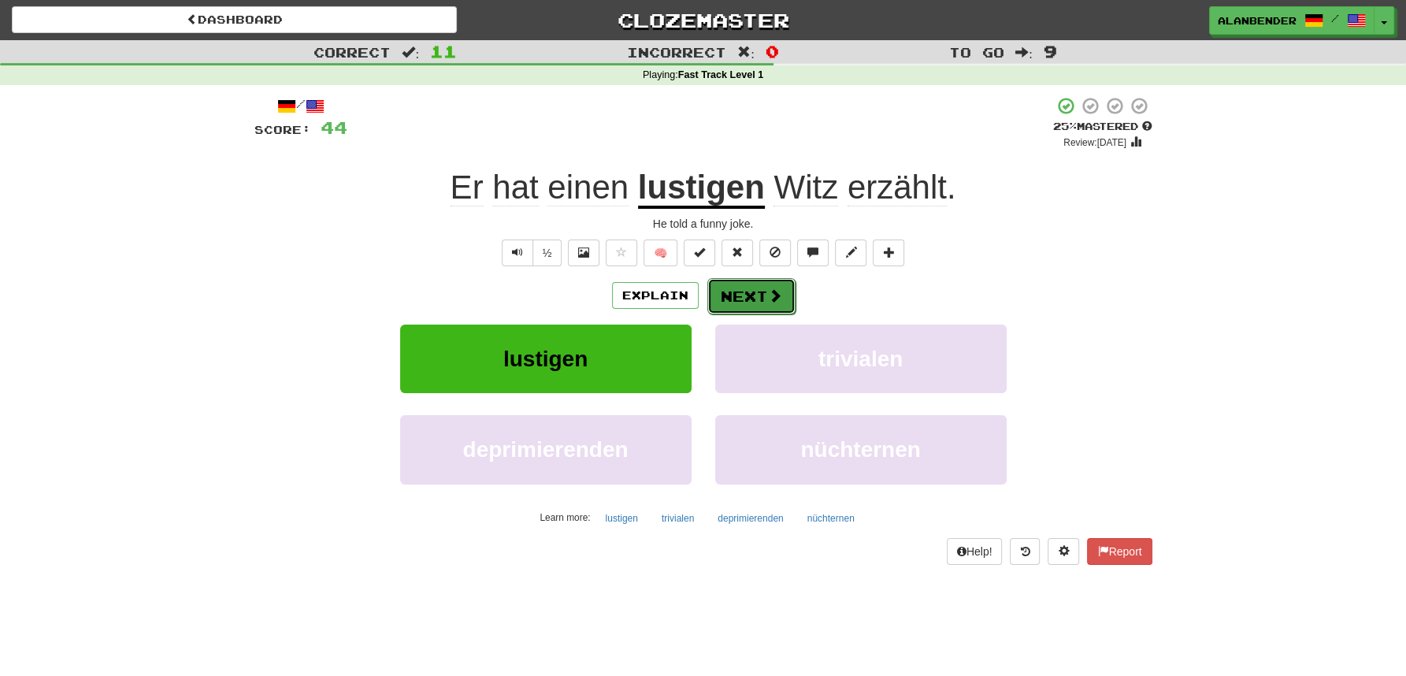
click at [748, 295] on button "Next" at bounding box center [751, 296] width 88 height 36
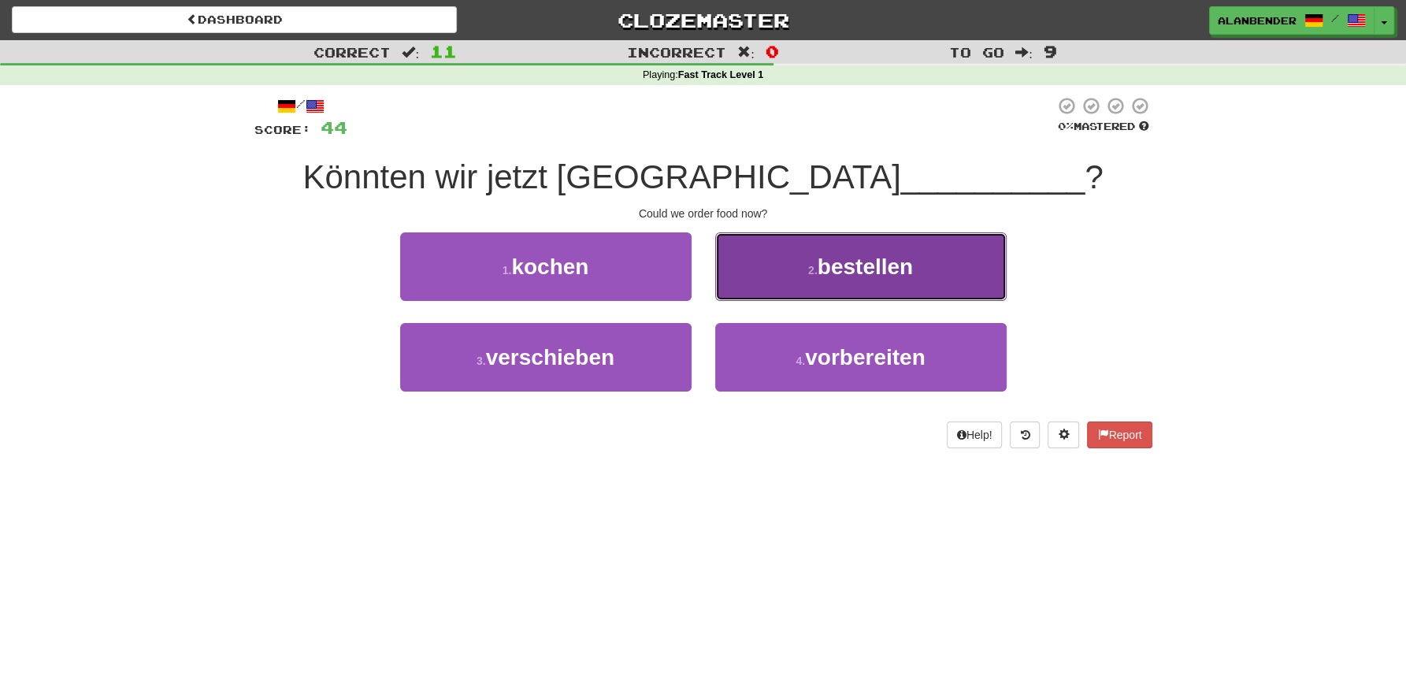
click at [911, 266] on span "bestellen" at bounding box center [865, 266] width 95 height 24
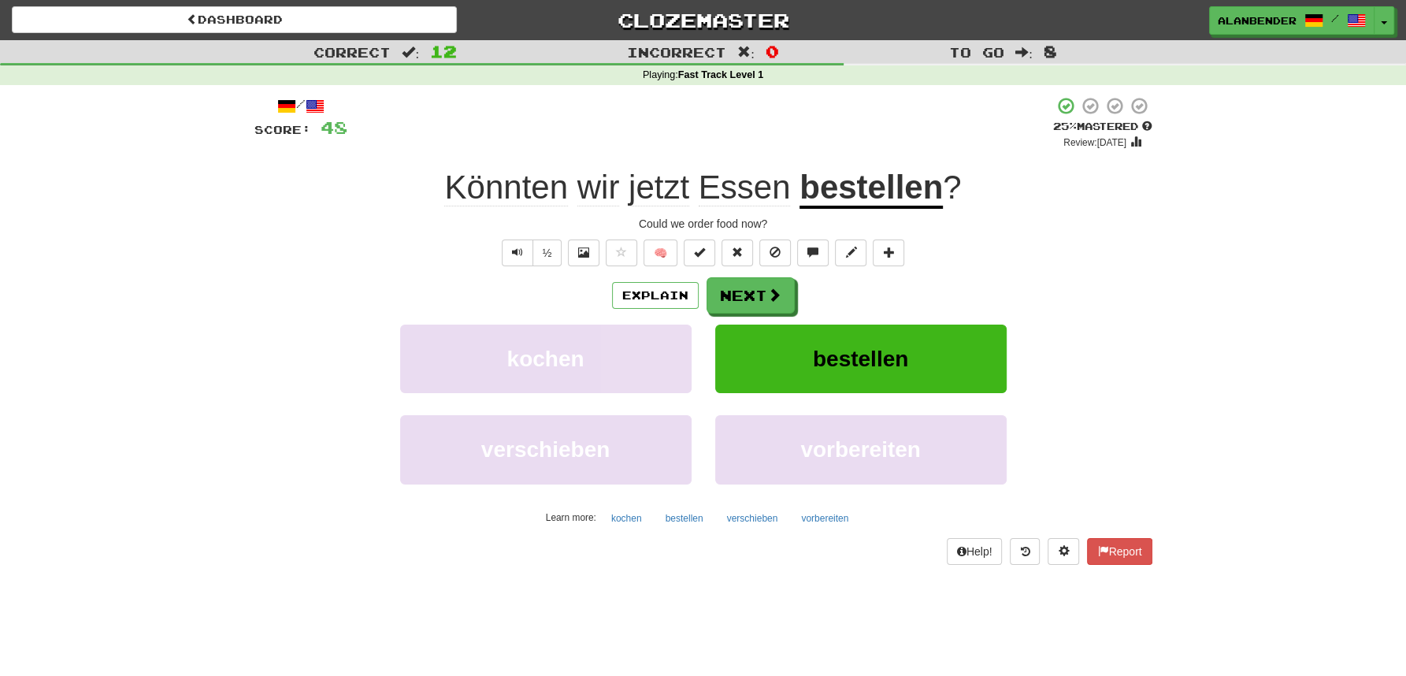
click at [860, 191] on u "bestellen" at bounding box center [871, 189] width 143 height 40
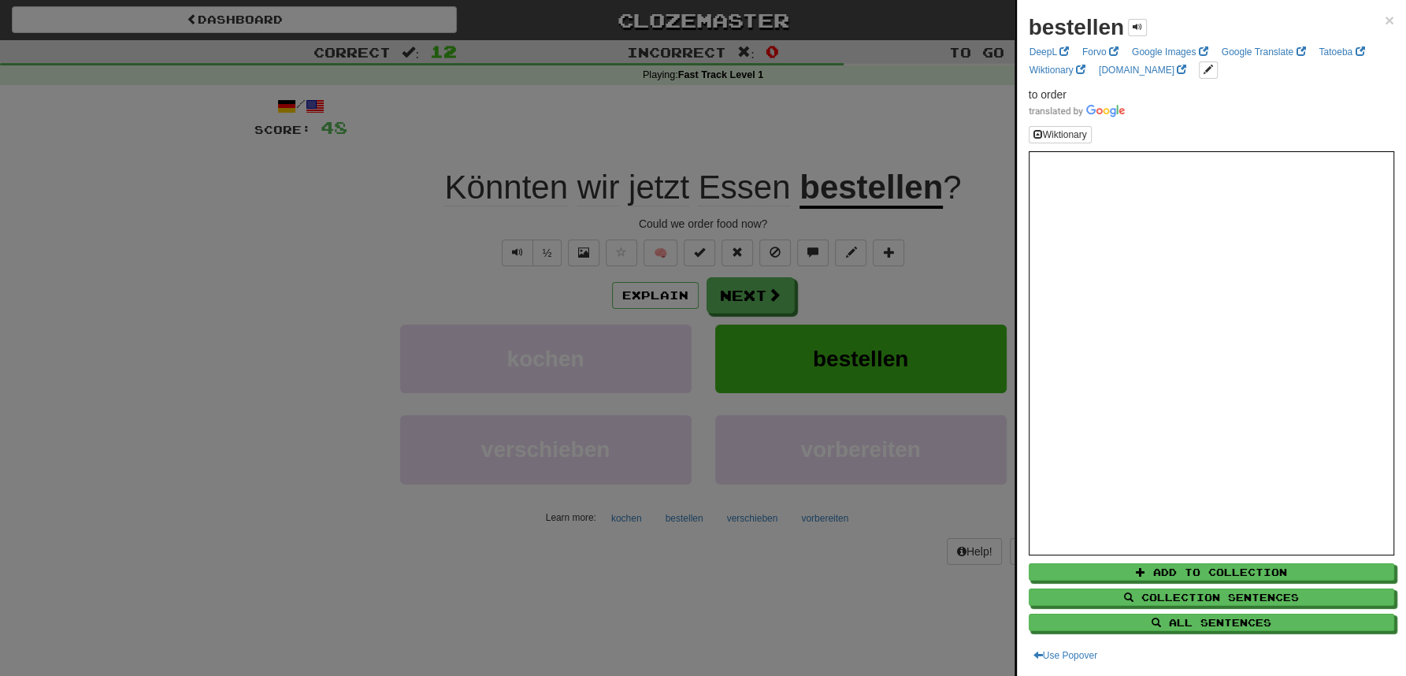
click at [853, 131] on div at bounding box center [703, 338] width 1406 height 676
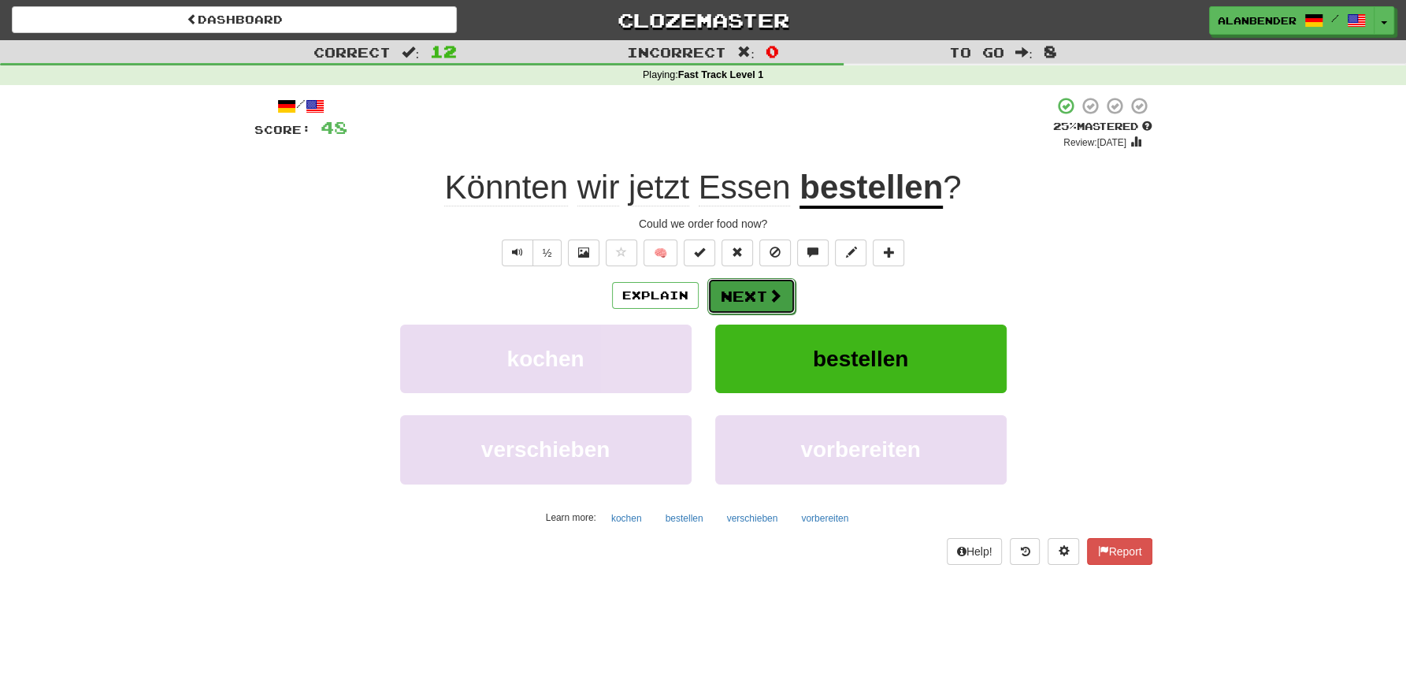
click at [763, 296] on button "Next" at bounding box center [751, 296] width 88 height 36
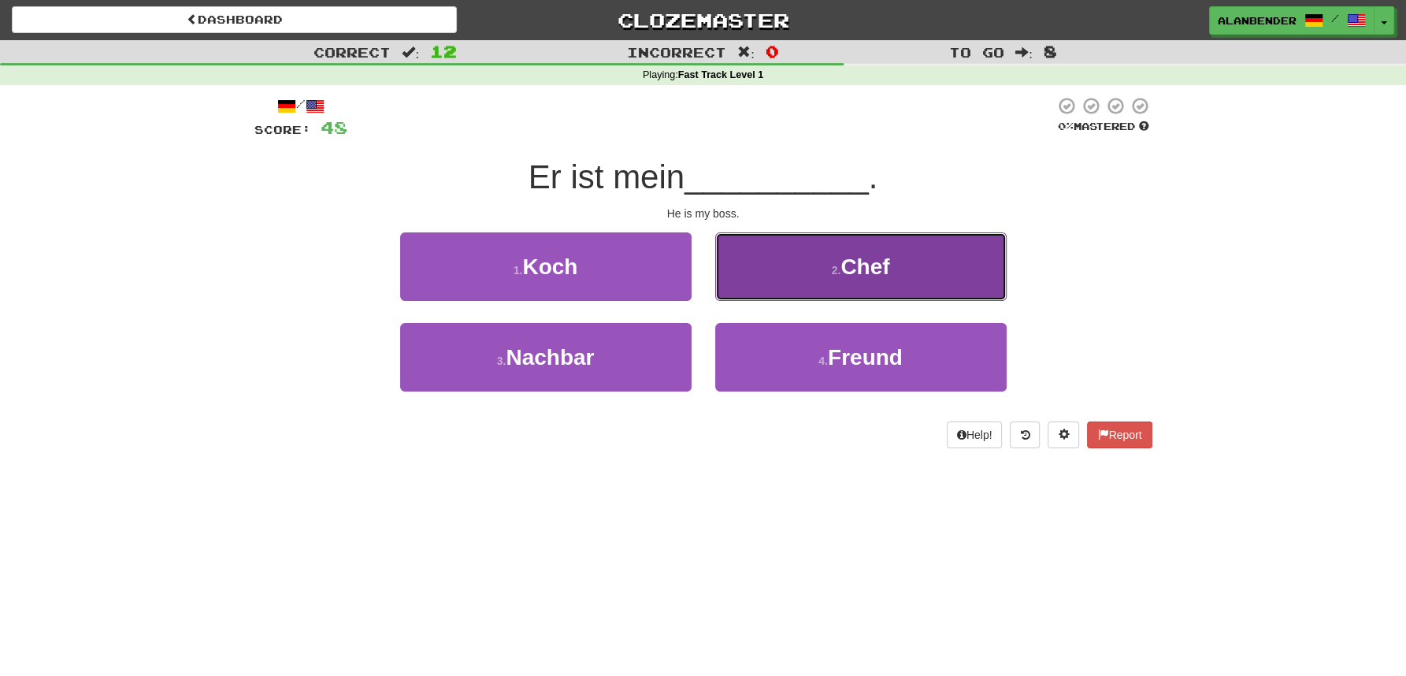
click at [862, 271] on span "Chef" at bounding box center [865, 266] width 49 height 24
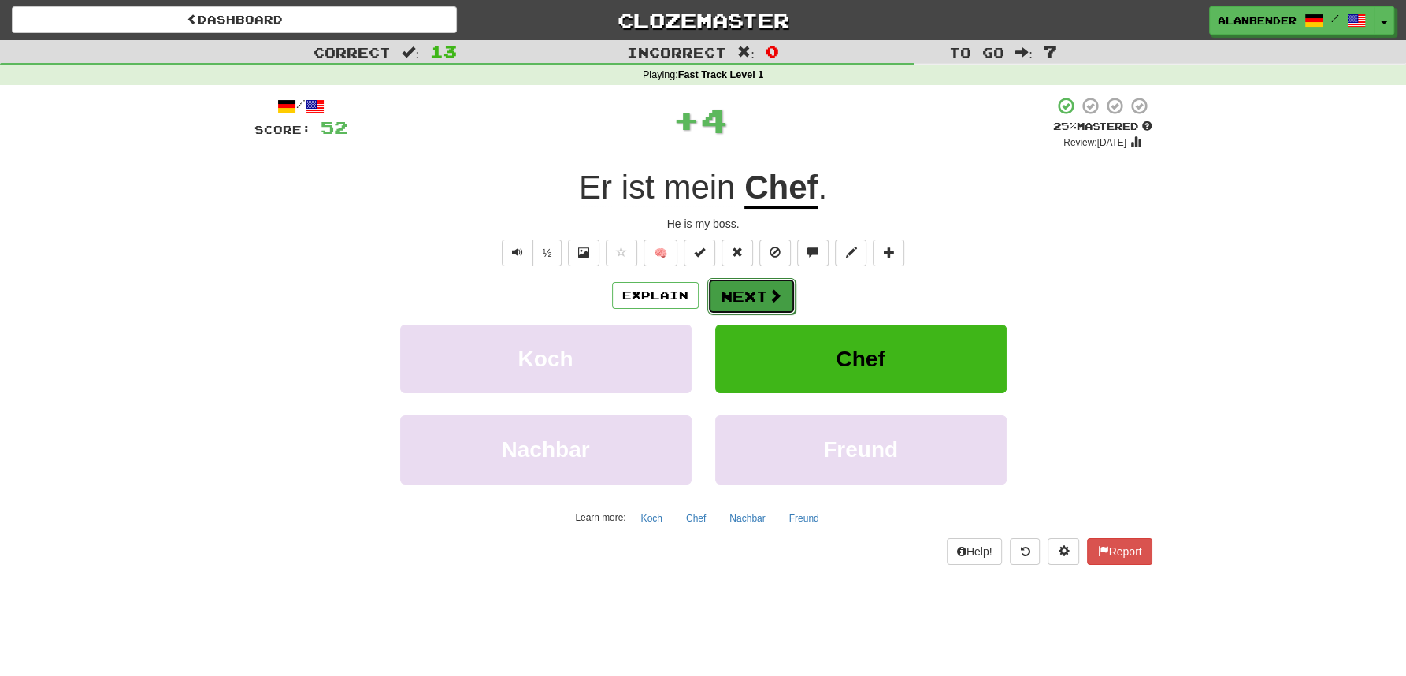
click at [744, 299] on button "Next" at bounding box center [751, 296] width 88 height 36
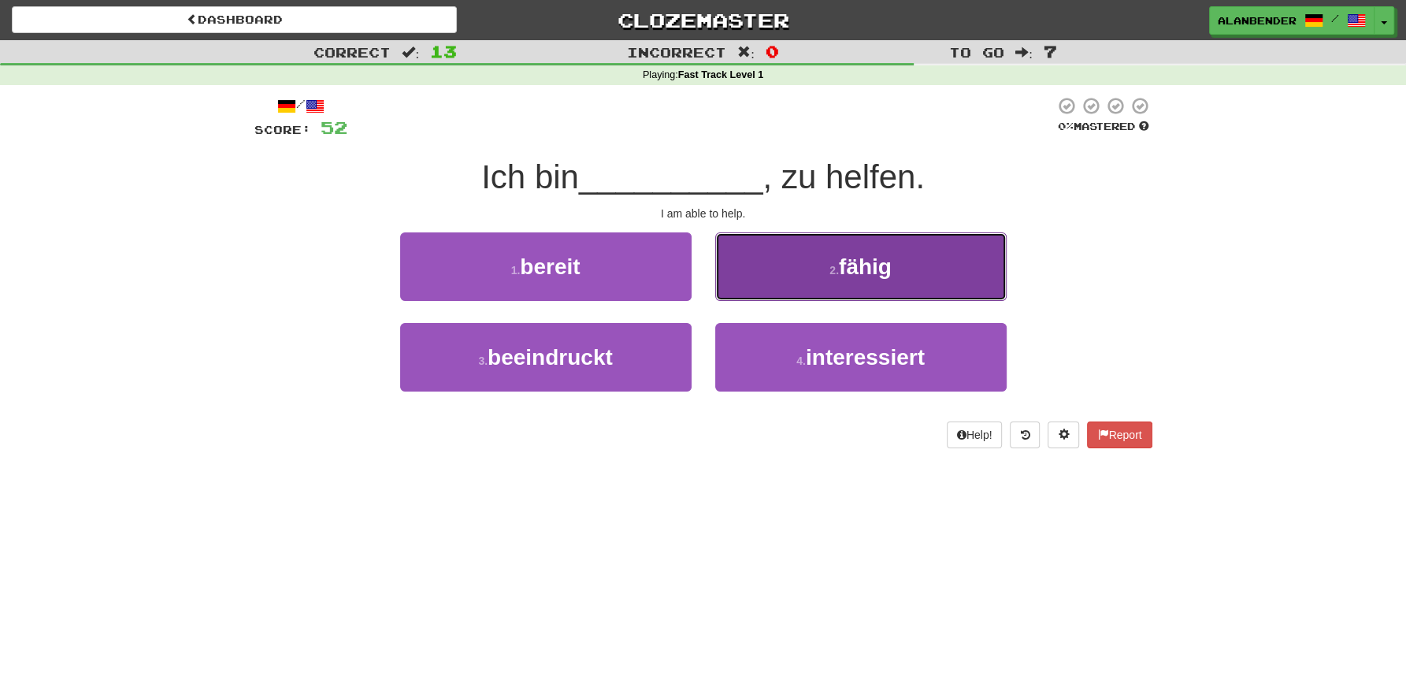
click at [869, 265] on span "fähig" at bounding box center [865, 266] width 53 height 24
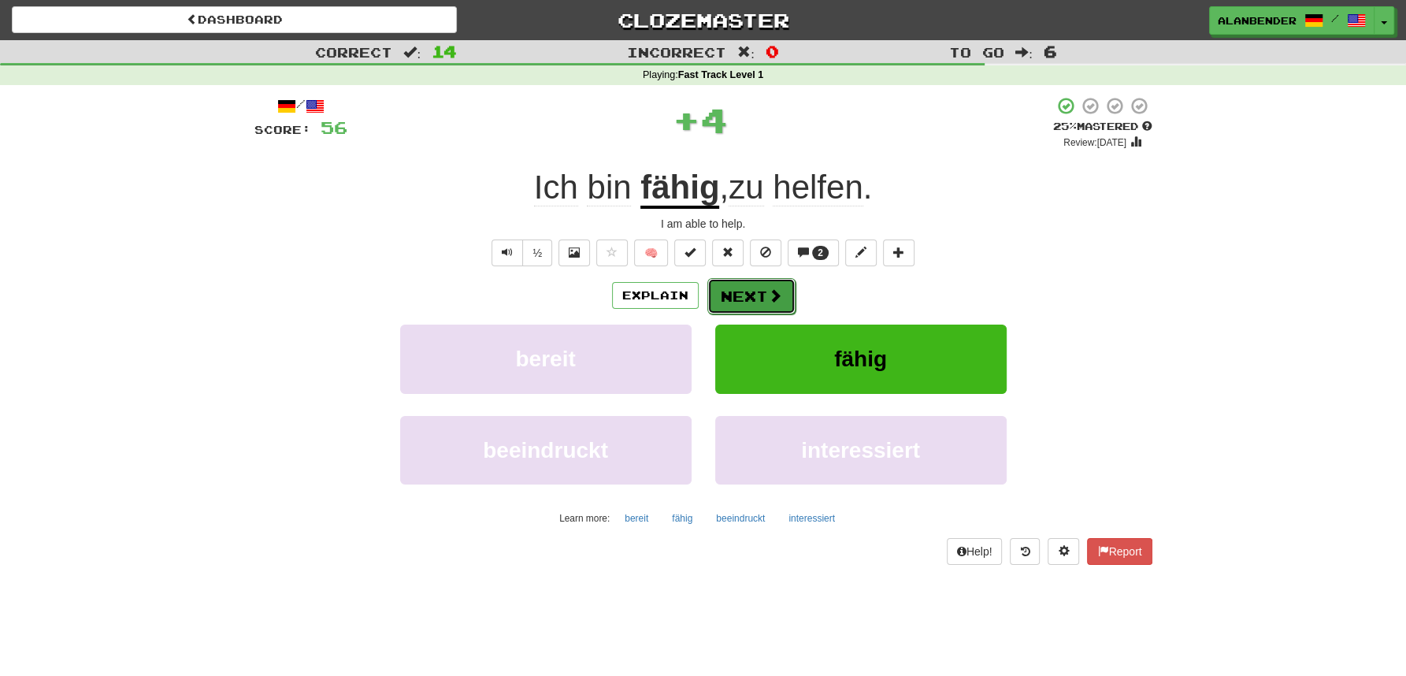
click at [748, 297] on button "Next" at bounding box center [751, 296] width 88 height 36
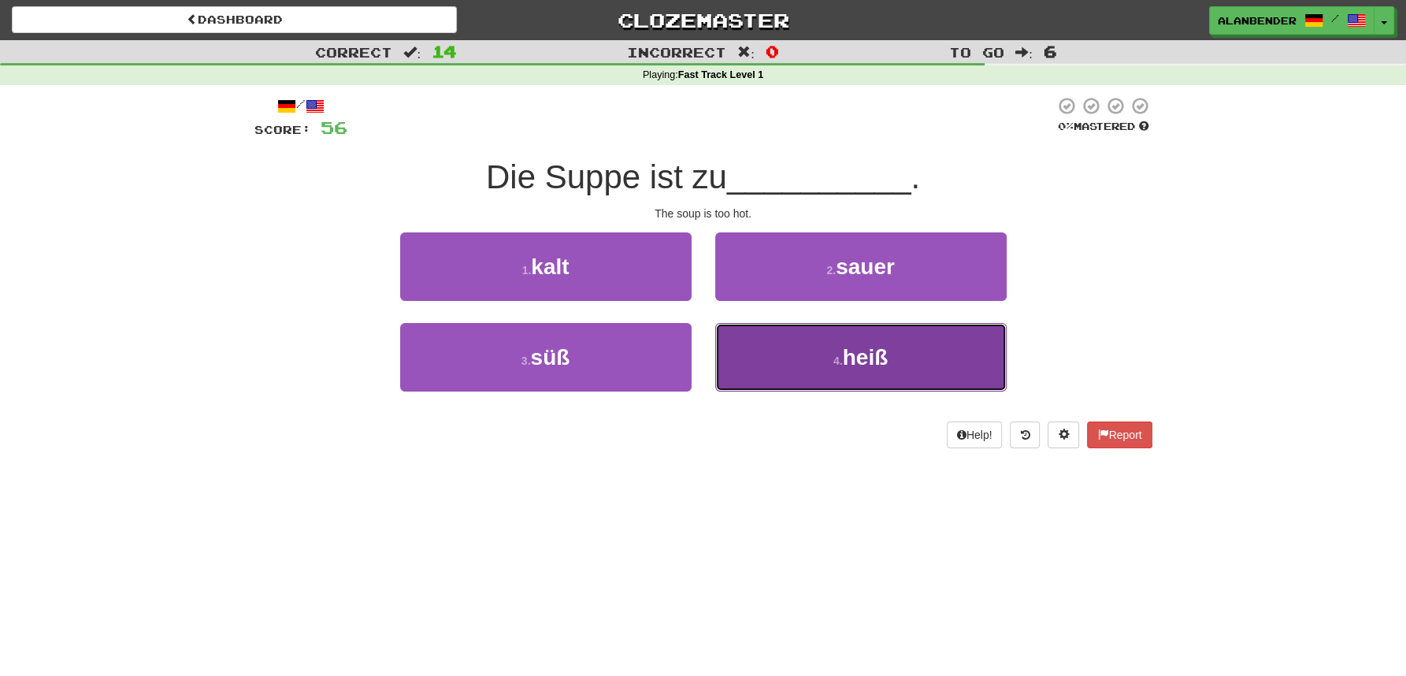
click at [833, 362] on small "4 ." at bounding box center [837, 360] width 9 height 13
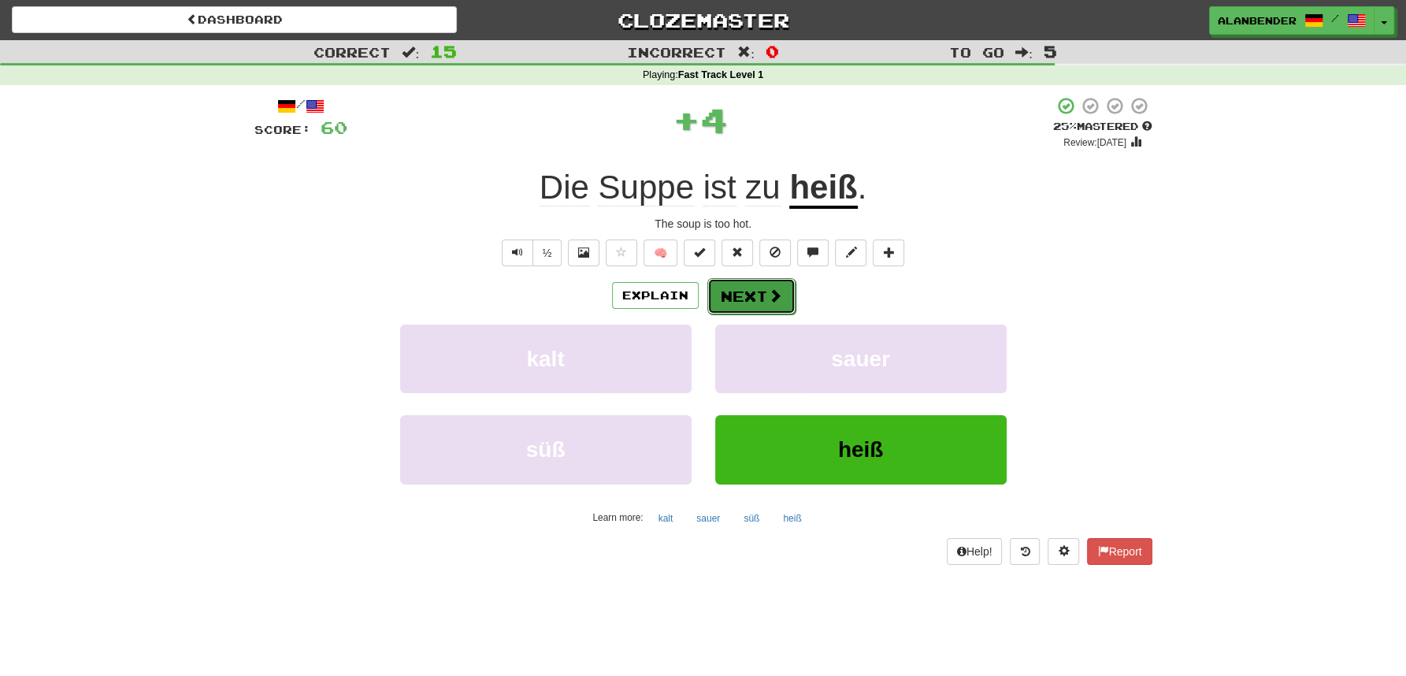
click at [747, 296] on button "Next" at bounding box center [751, 296] width 88 height 36
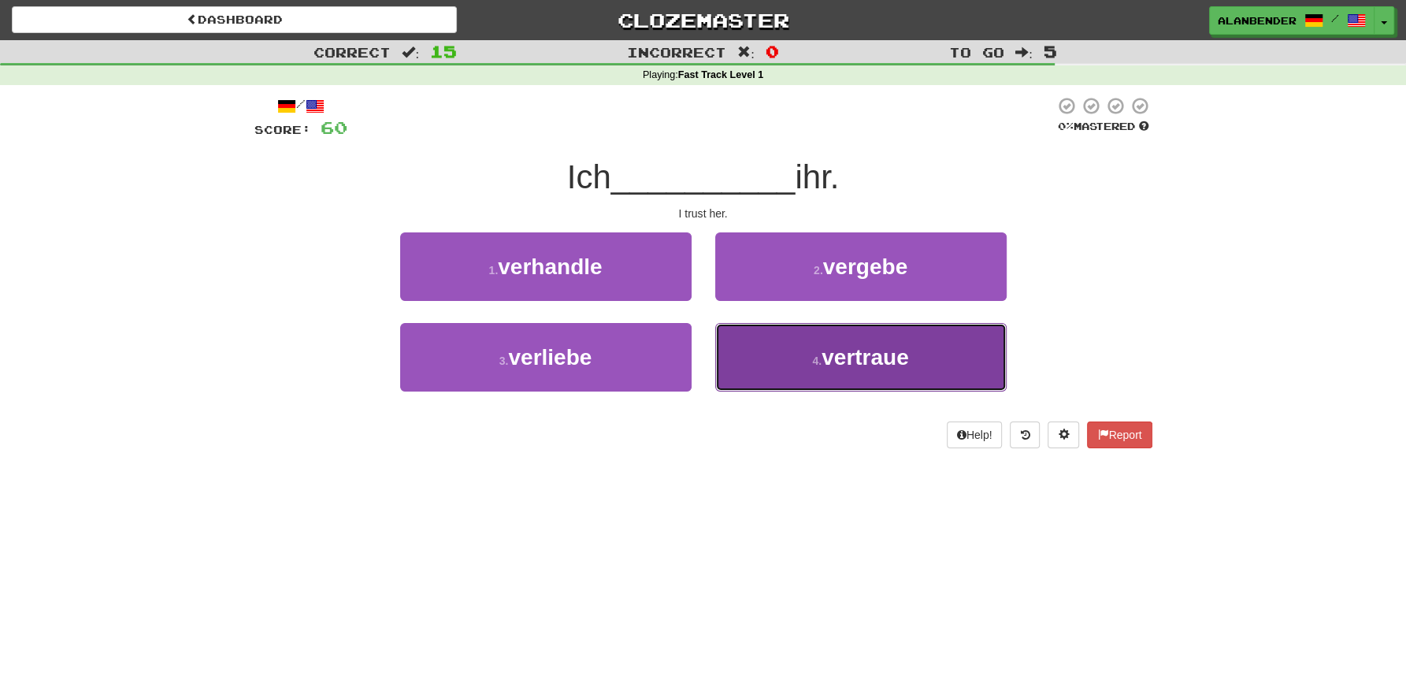
click at [850, 362] on span "vertraue" at bounding box center [865, 357] width 87 height 24
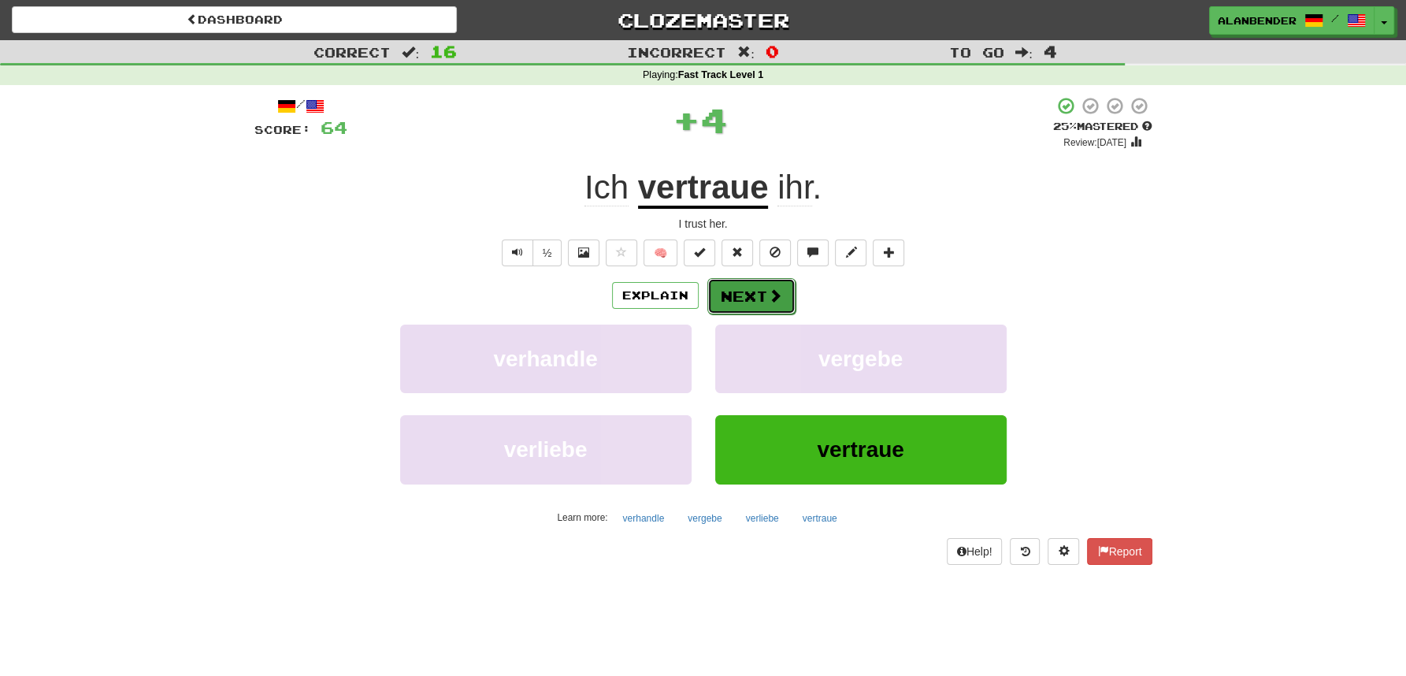
click at [756, 295] on button "Next" at bounding box center [751, 296] width 88 height 36
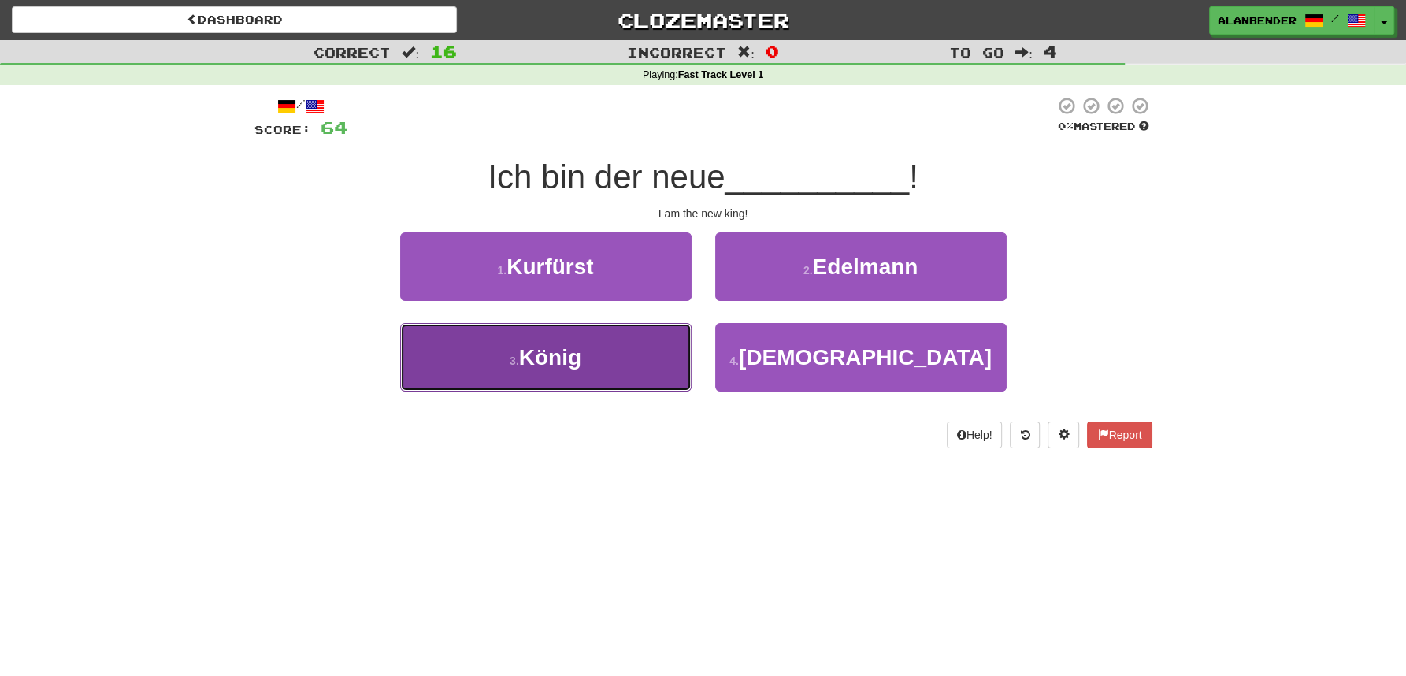
click at [569, 368] on span "König" at bounding box center [550, 357] width 62 height 24
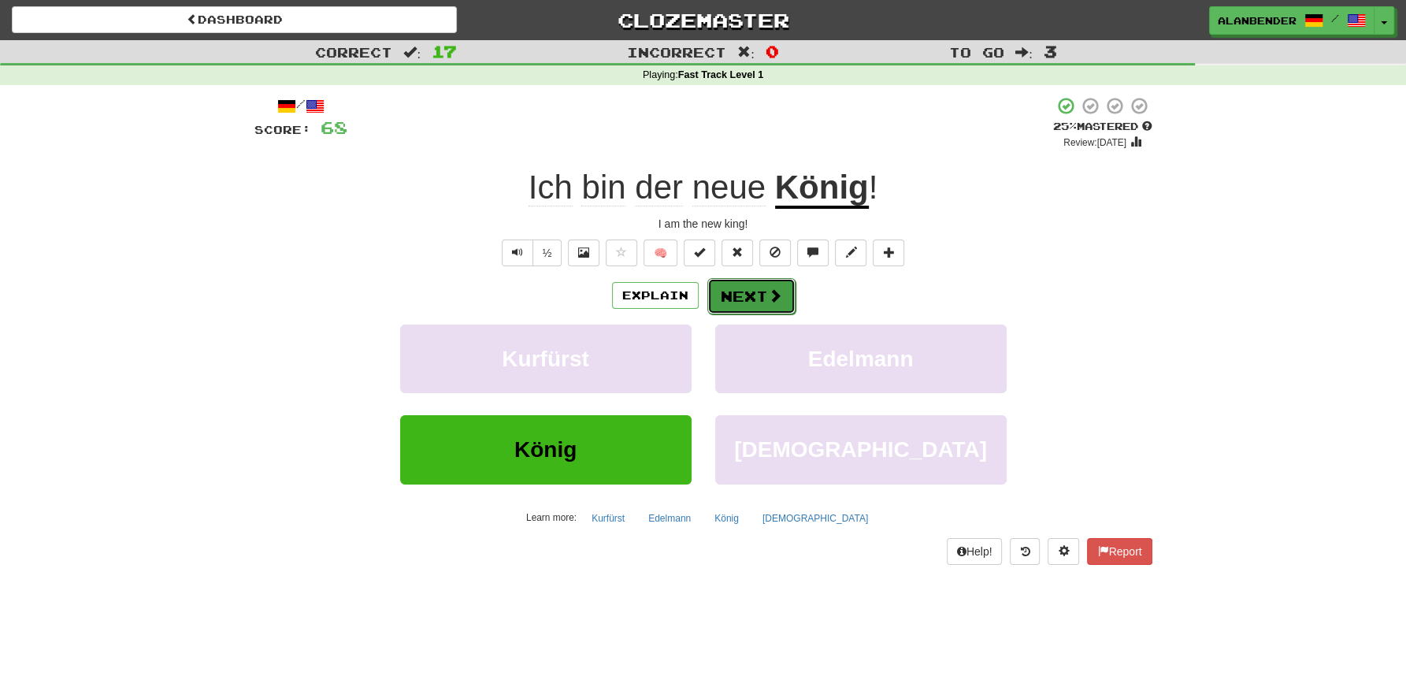
click at [748, 294] on button "Next" at bounding box center [751, 296] width 88 height 36
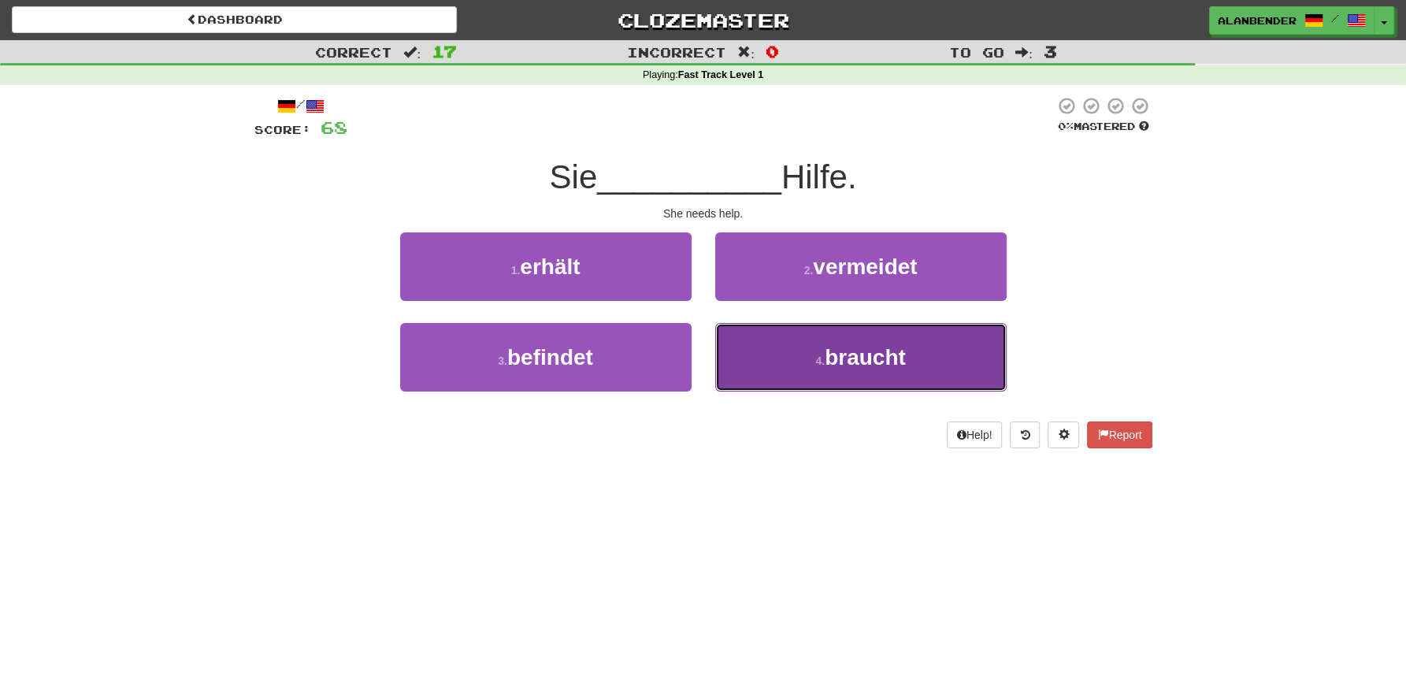
click at [852, 369] on span "braucht" at bounding box center [865, 357] width 81 height 24
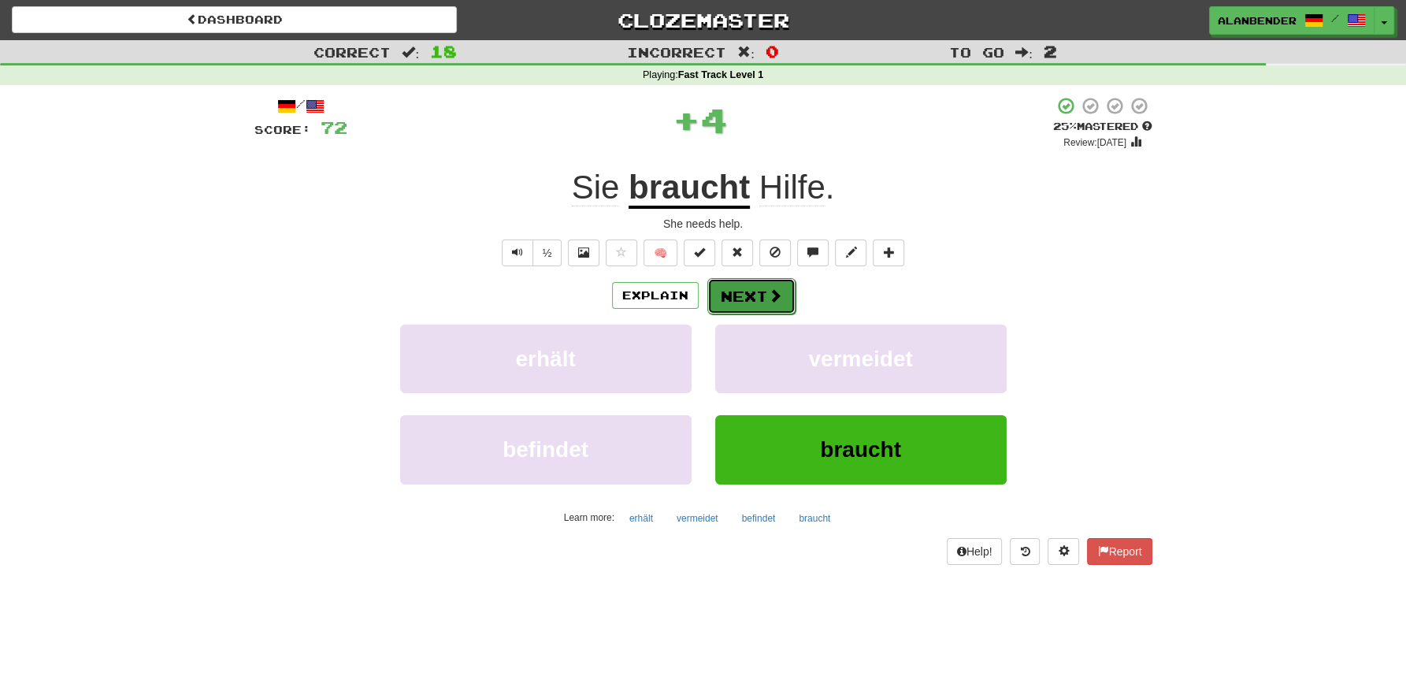
click at [744, 299] on button "Next" at bounding box center [751, 296] width 88 height 36
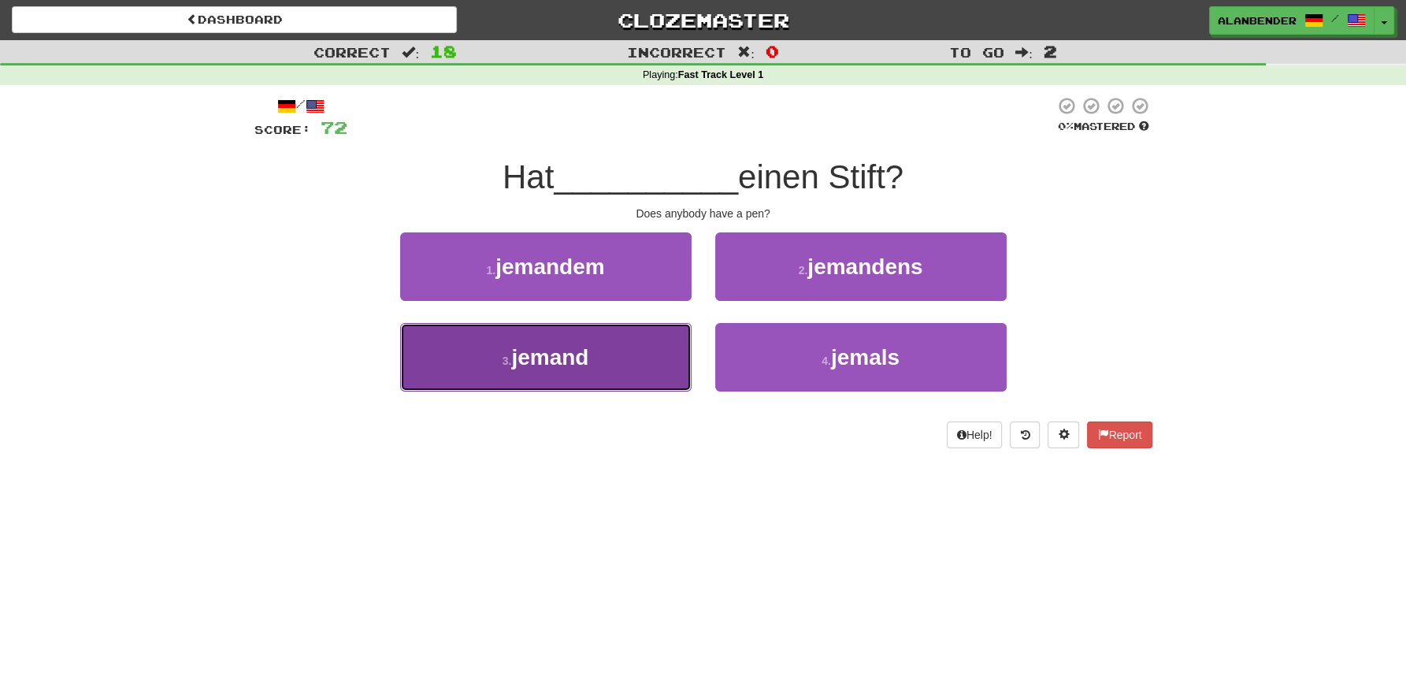
click at [581, 361] on span "jemand" at bounding box center [549, 357] width 77 height 24
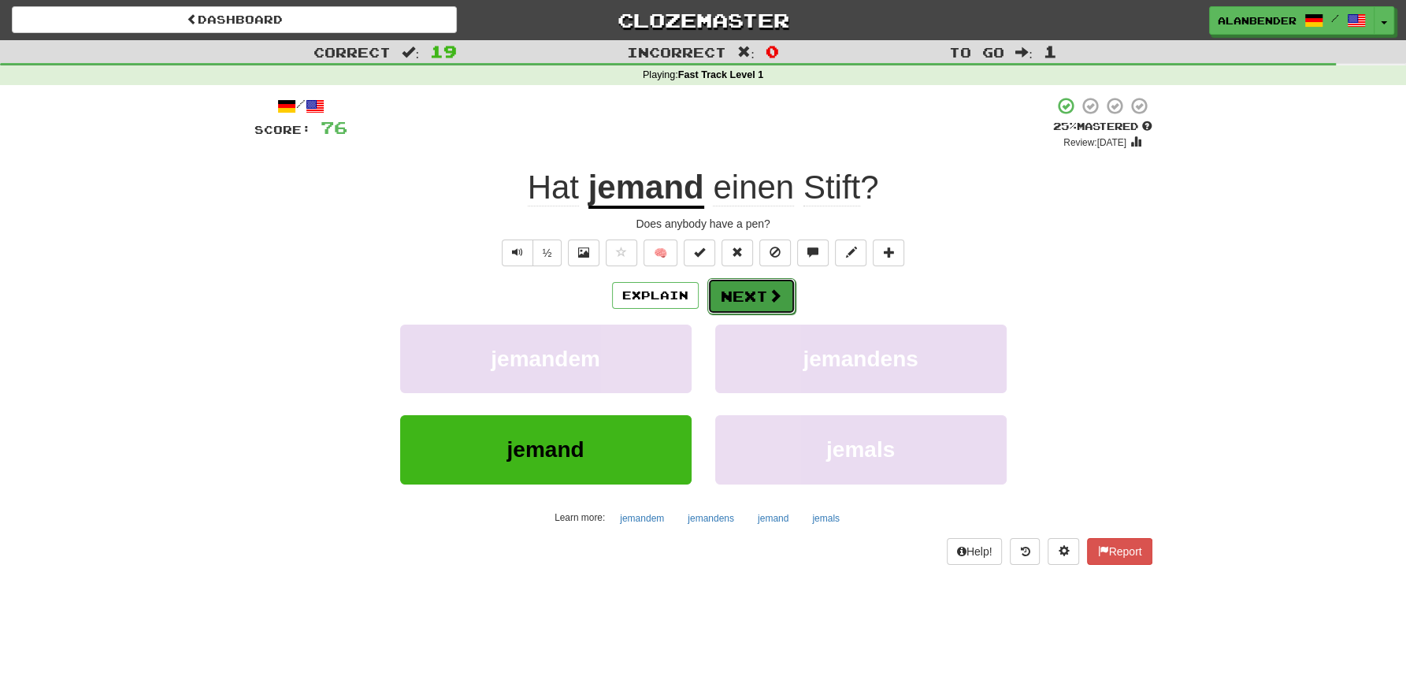
click at [766, 291] on button "Next" at bounding box center [751, 296] width 88 height 36
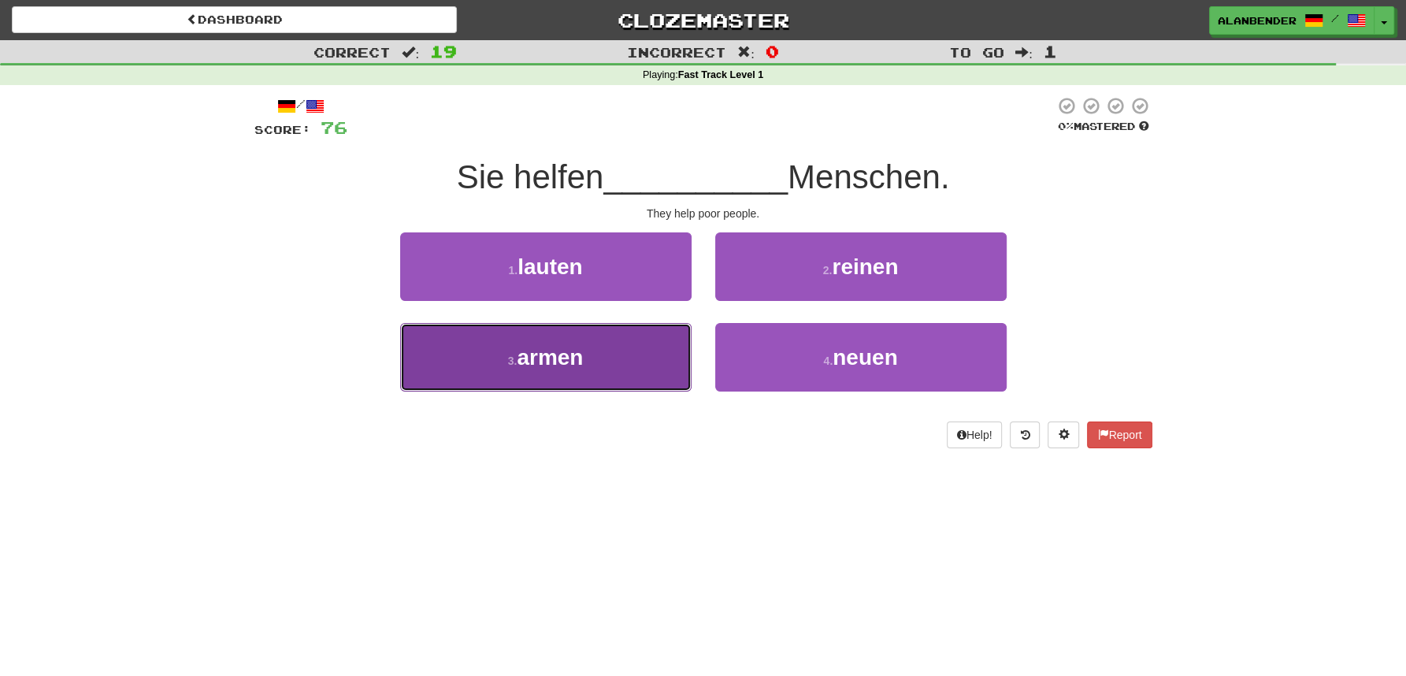
click at [577, 391] on button "3 . armen" at bounding box center [545, 357] width 291 height 69
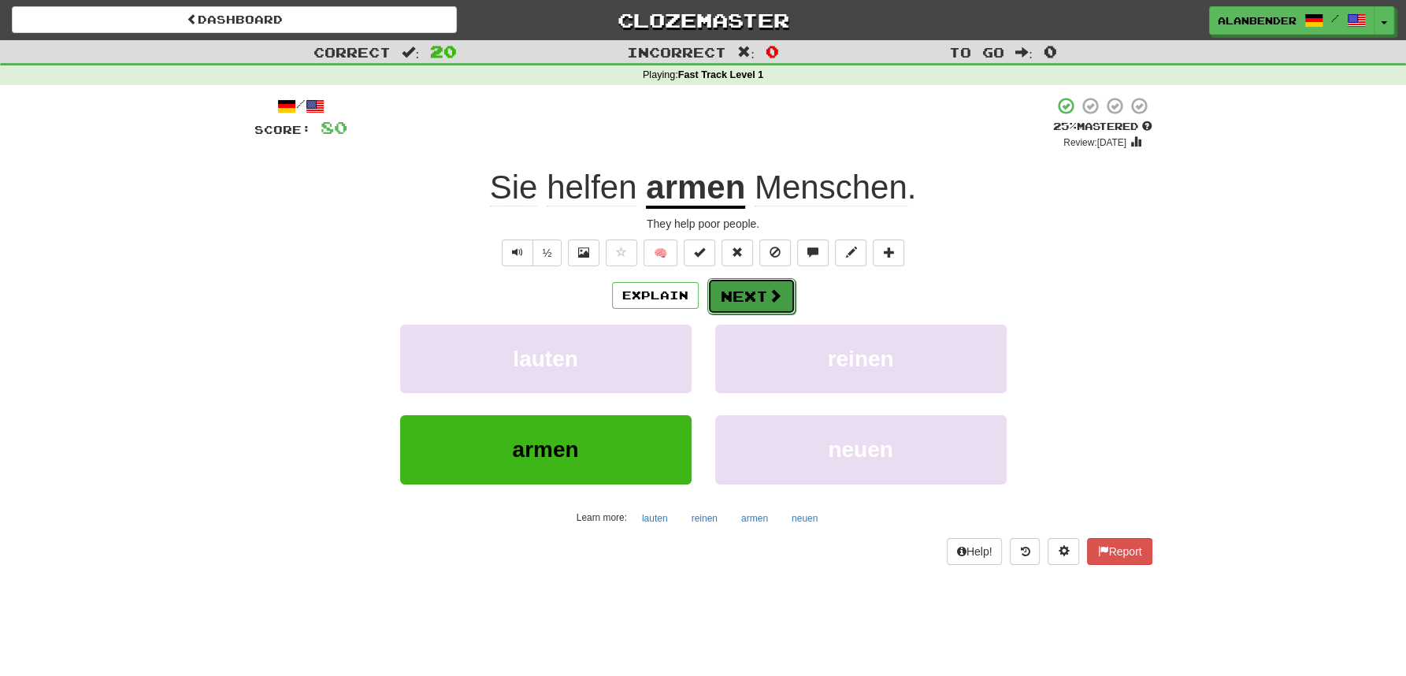
click at [751, 291] on button "Next" at bounding box center [751, 296] width 88 height 36
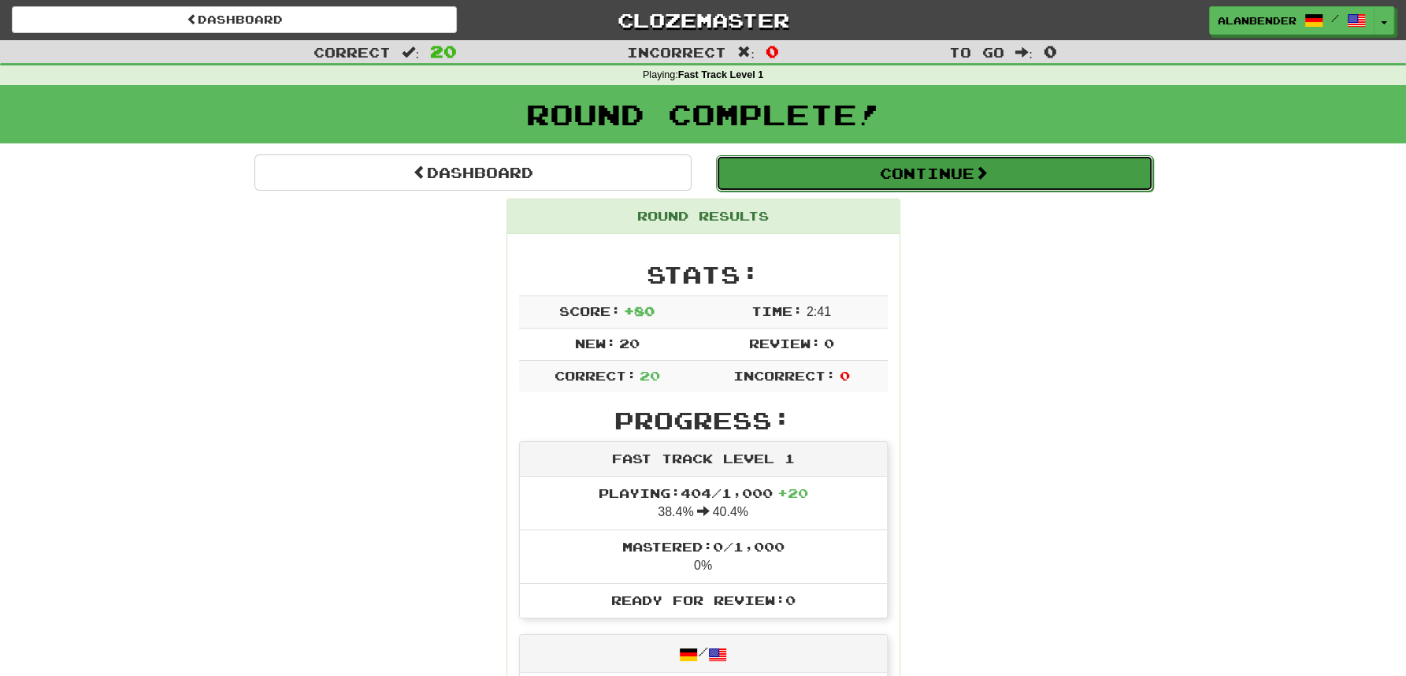
click at [878, 173] on button "Continue" at bounding box center [934, 173] width 437 height 36
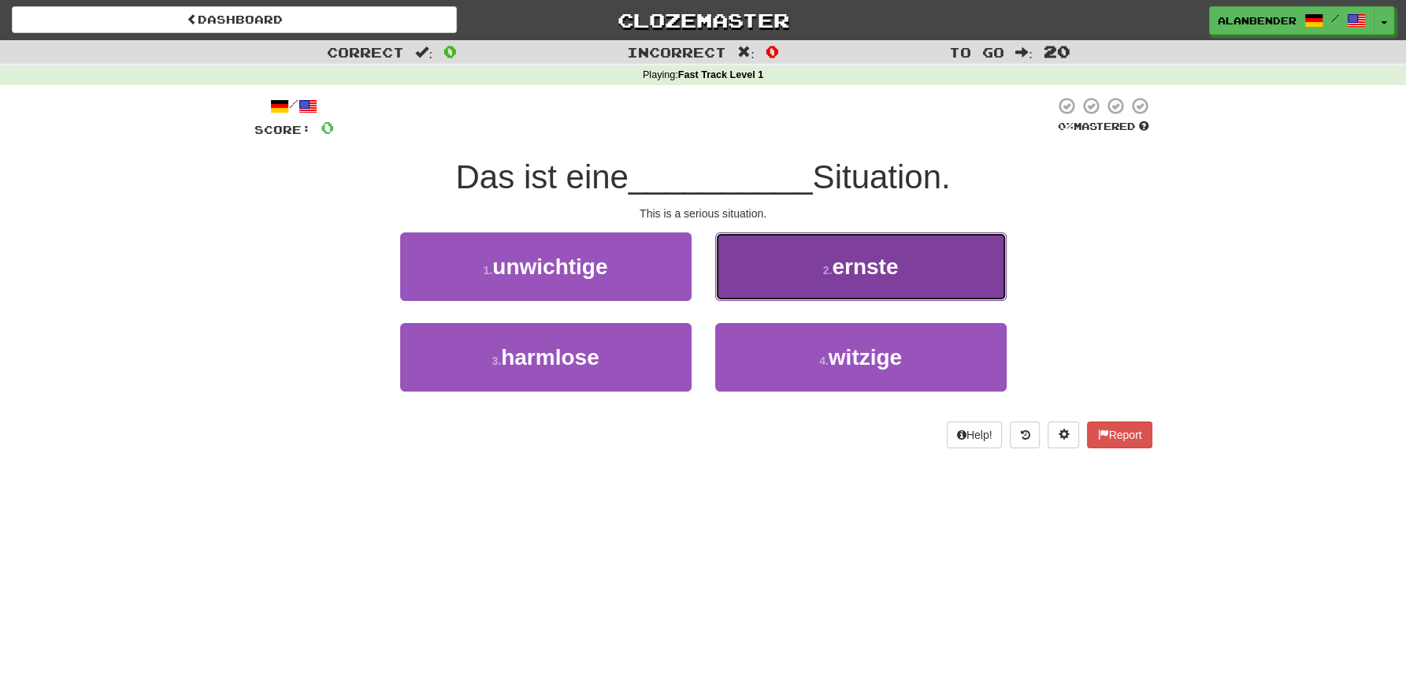
click at [914, 270] on button "2 . ernste" at bounding box center [860, 266] width 291 height 69
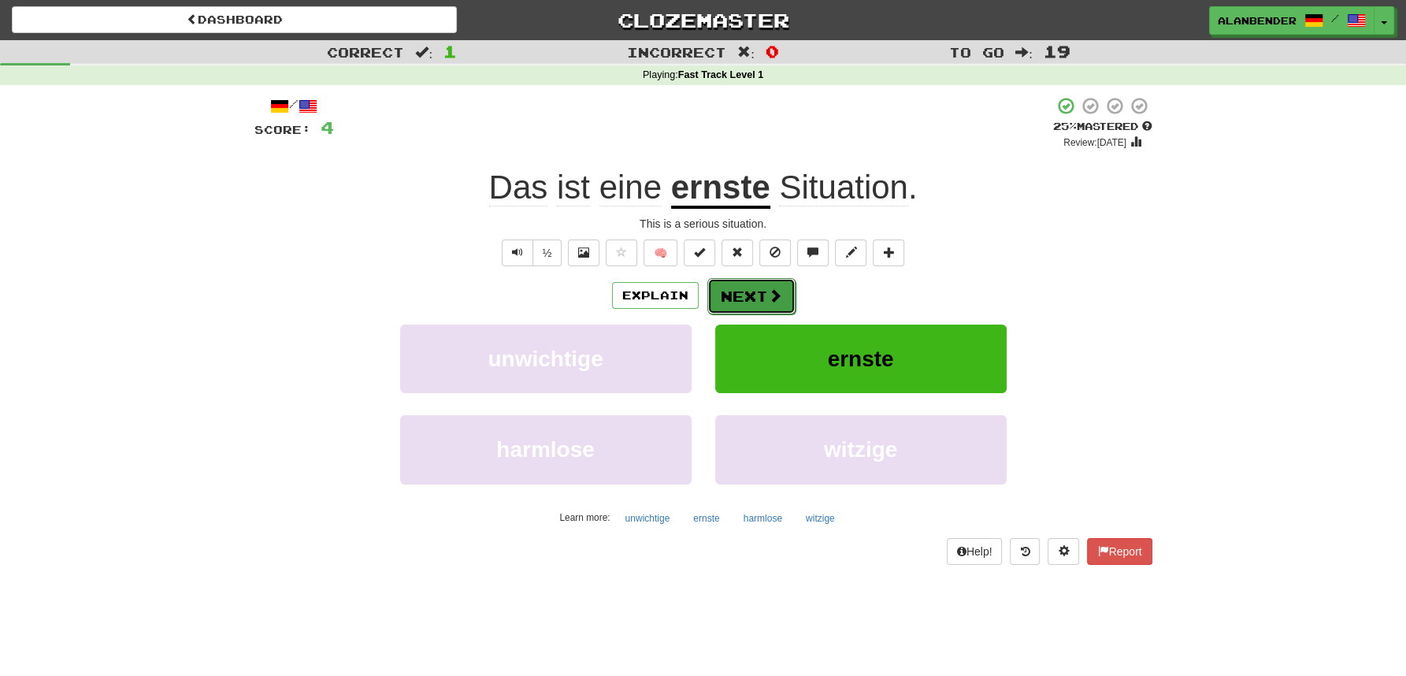
click at [768, 299] on span at bounding box center [775, 295] width 14 height 14
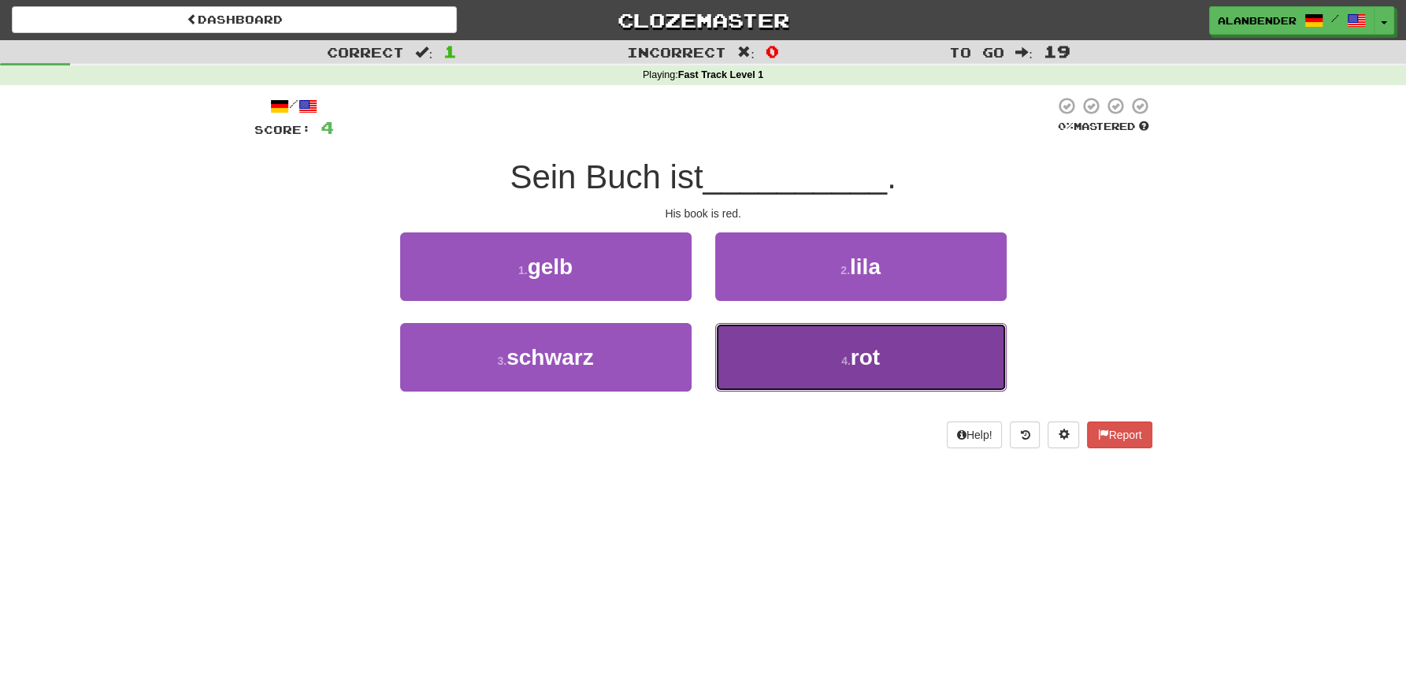
click at [869, 357] on span "rot" at bounding box center [865, 357] width 29 height 24
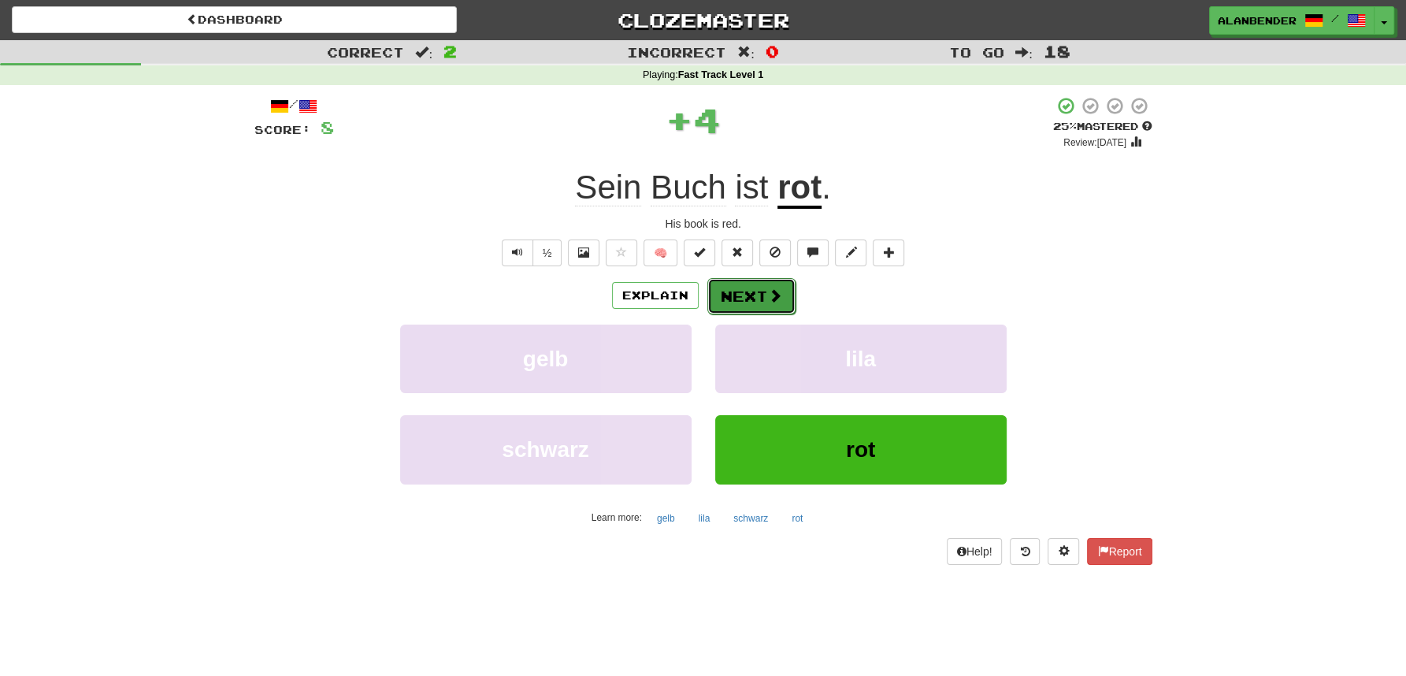
click at [727, 299] on button "Next" at bounding box center [751, 296] width 88 height 36
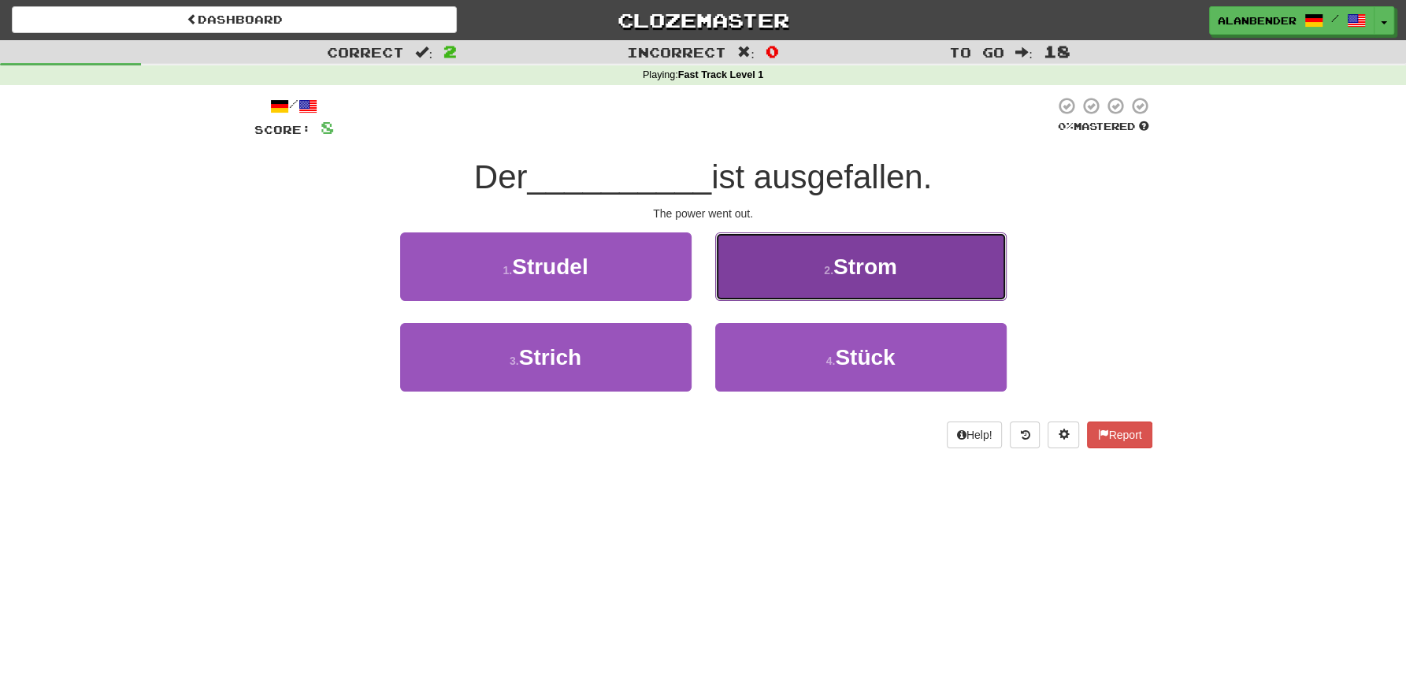
click at [851, 265] on span "Strom" at bounding box center [865, 266] width 64 height 24
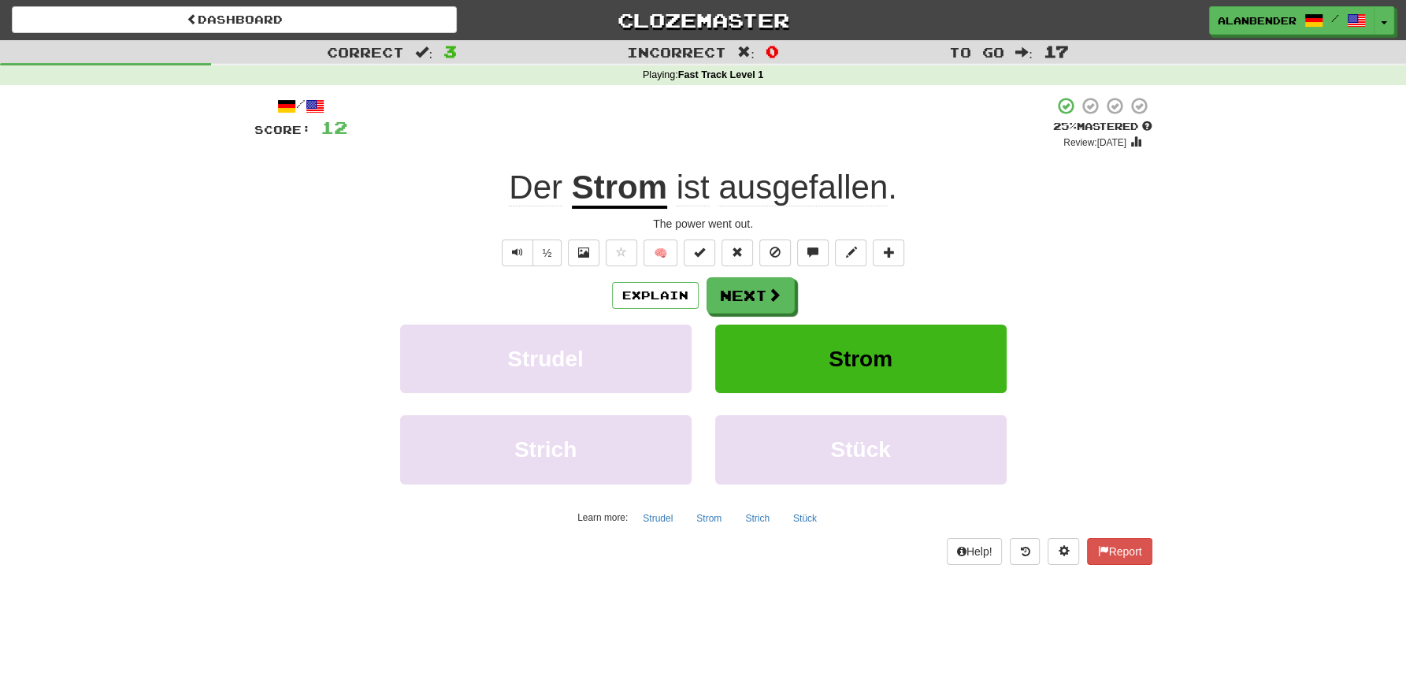
click at [802, 185] on span "ausgefallen" at bounding box center [802, 188] width 169 height 38
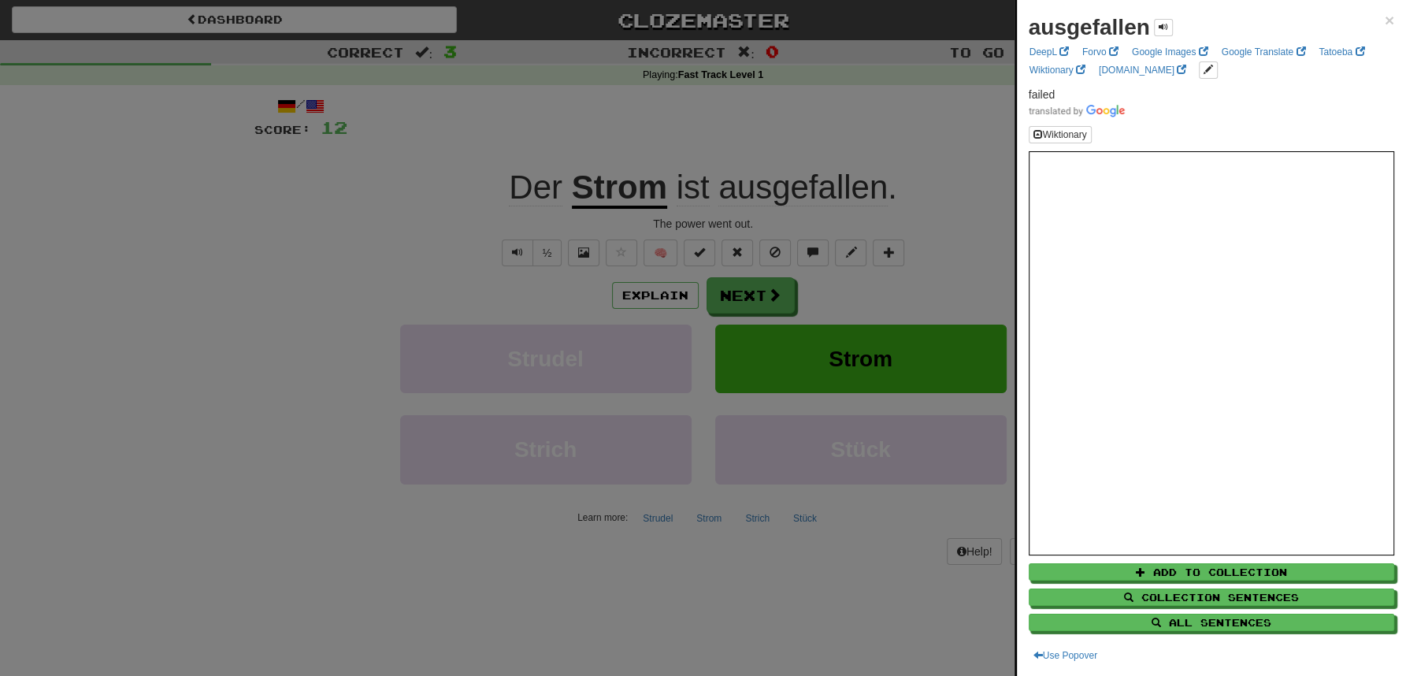
click at [785, 121] on div at bounding box center [703, 338] width 1406 height 676
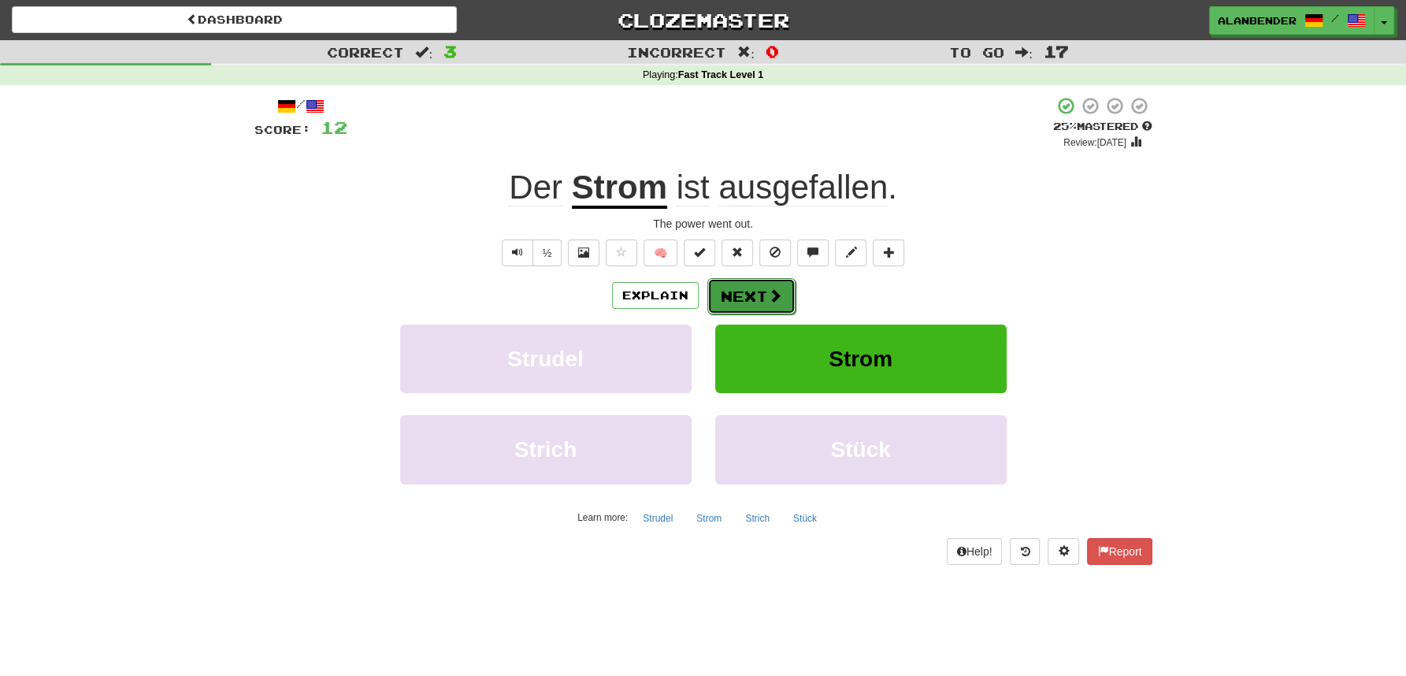
click at [738, 299] on button "Next" at bounding box center [751, 296] width 88 height 36
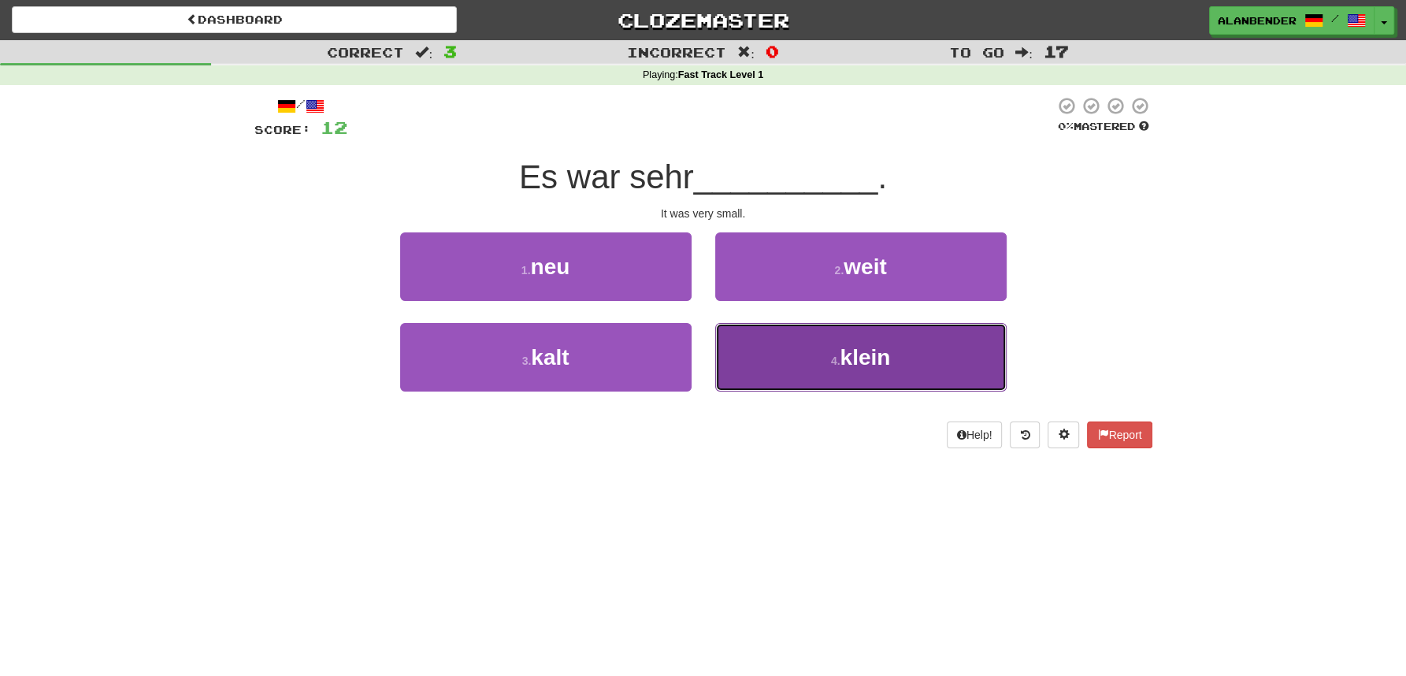
click at [830, 373] on button "4 . klein" at bounding box center [860, 357] width 291 height 69
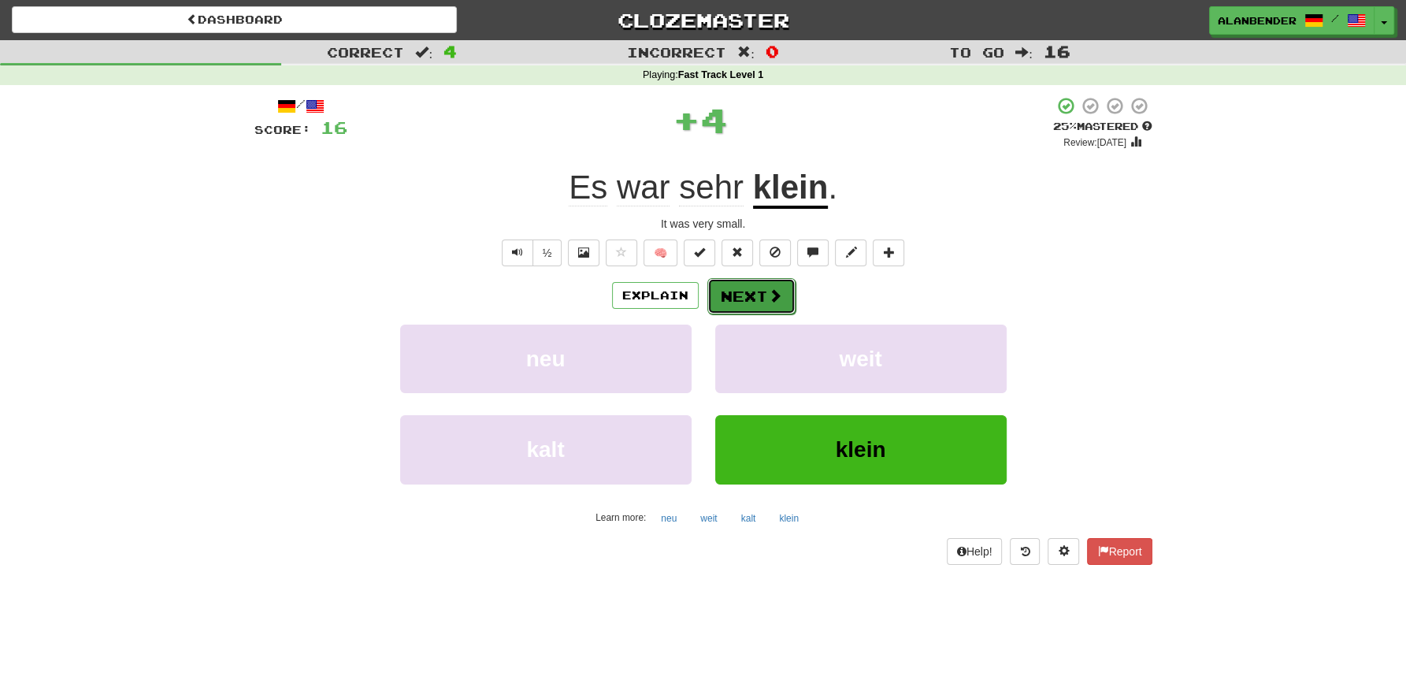
click at [746, 299] on button "Next" at bounding box center [751, 296] width 88 height 36
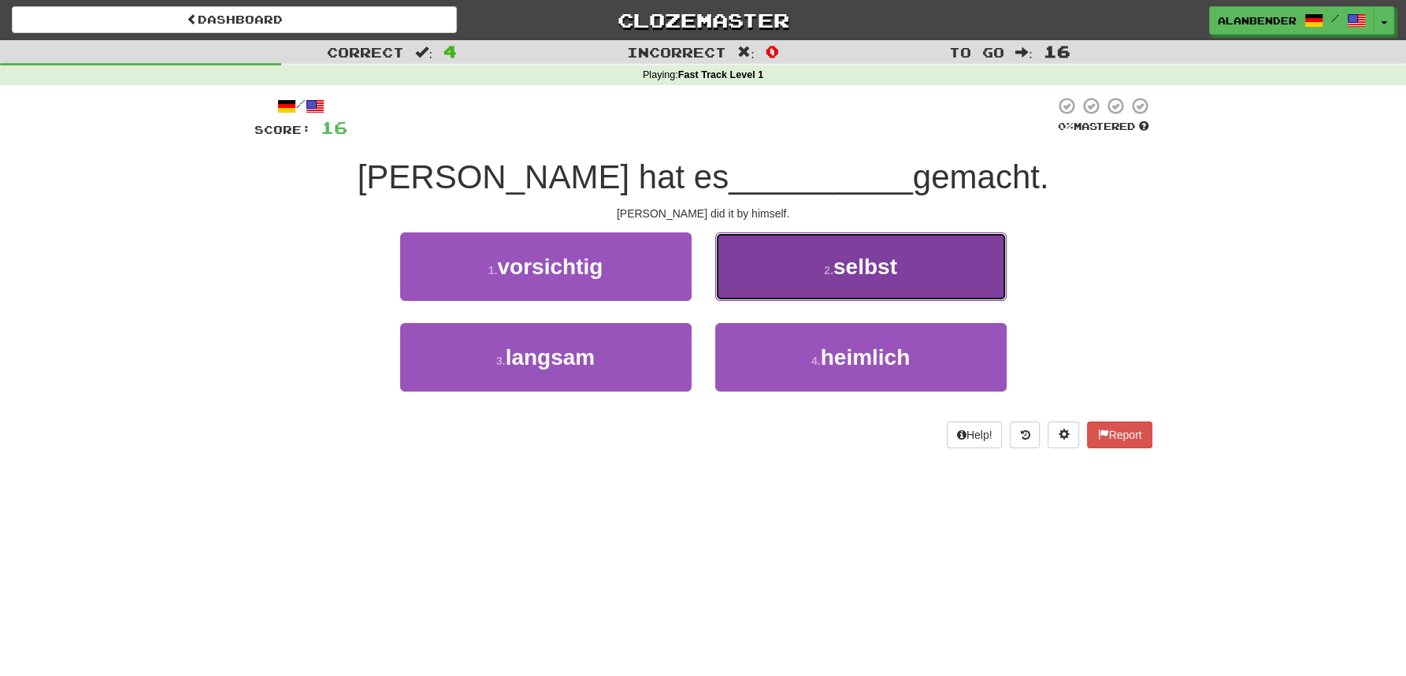
click at [857, 265] on span "selbst" at bounding box center [865, 266] width 64 height 24
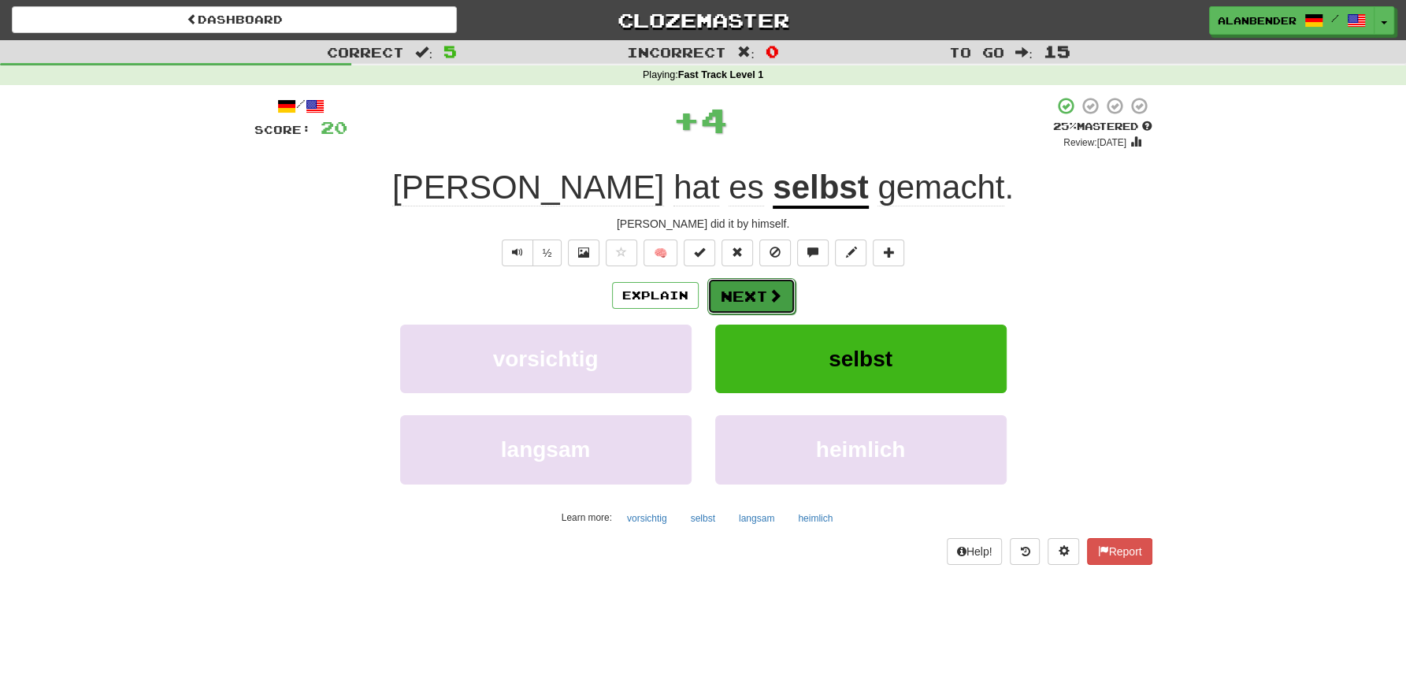
click at [731, 295] on button "Next" at bounding box center [751, 296] width 88 height 36
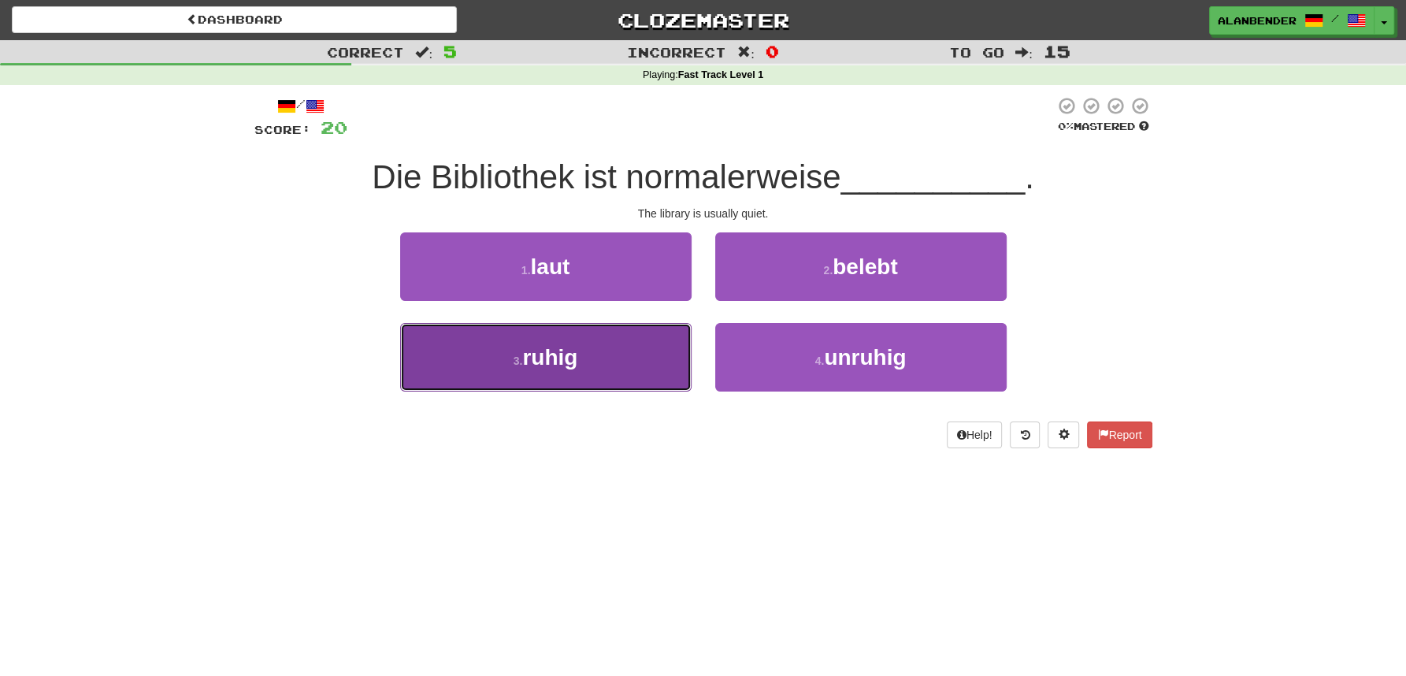
click at [602, 362] on button "3 . ruhig" at bounding box center [545, 357] width 291 height 69
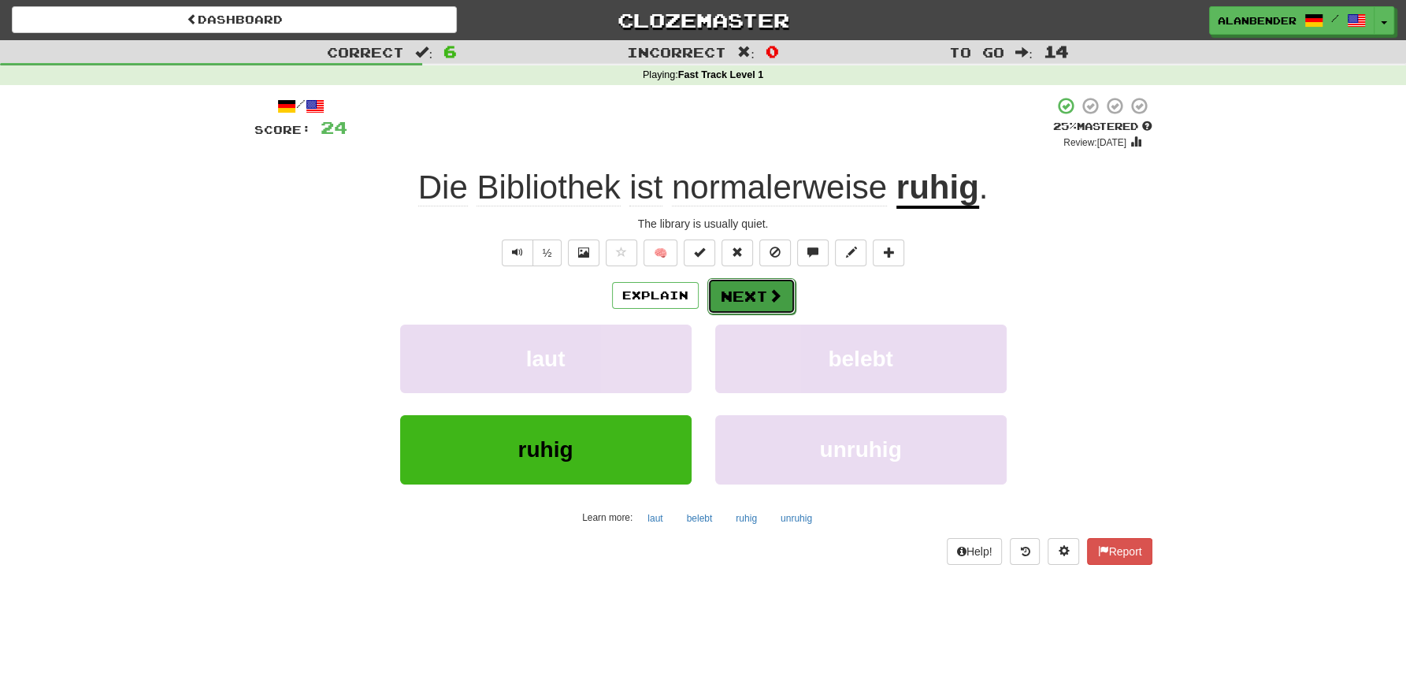
click at [762, 294] on button "Next" at bounding box center [751, 296] width 88 height 36
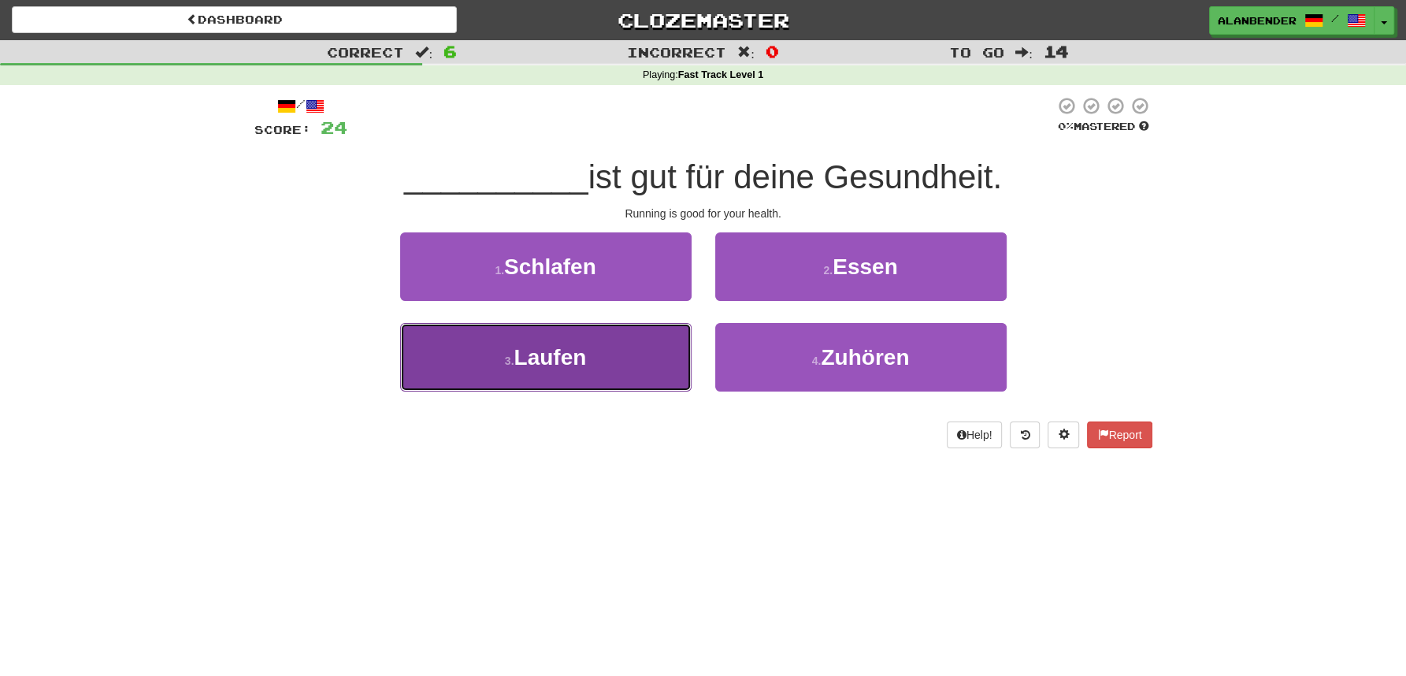
click at [559, 356] on span "Laufen" at bounding box center [550, 357] width 72 height 24
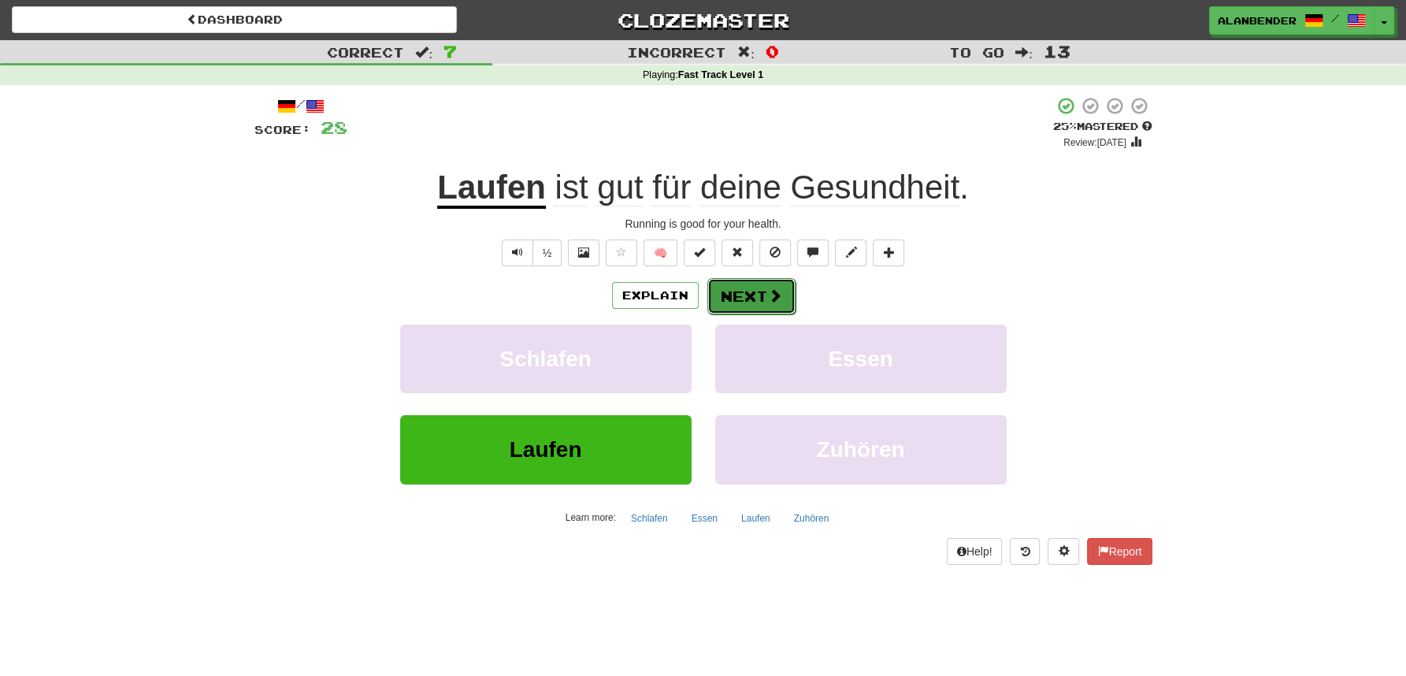
click at [755, 293] on button "Next" at bounding box center [751, 296] width 88 height 36
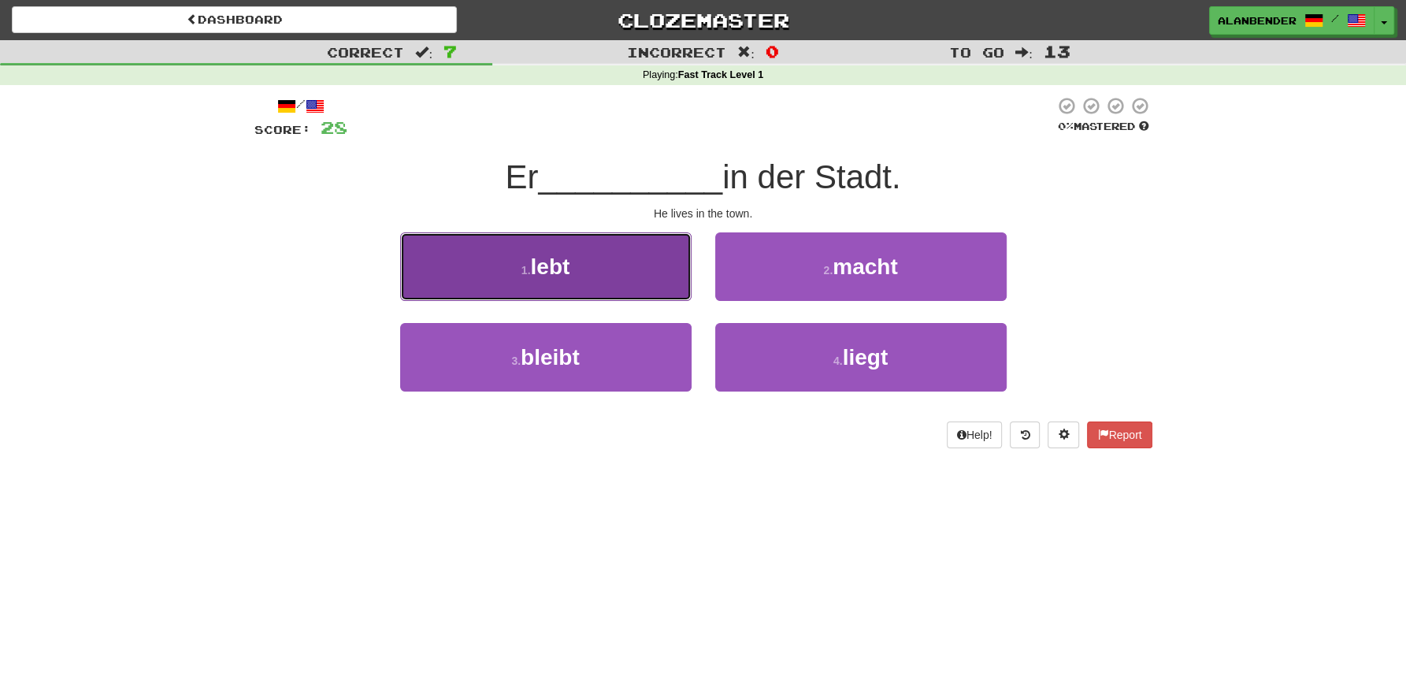
click at [559, 266] on span "lebt" at bounding box center [549, 266] width 39 height 24
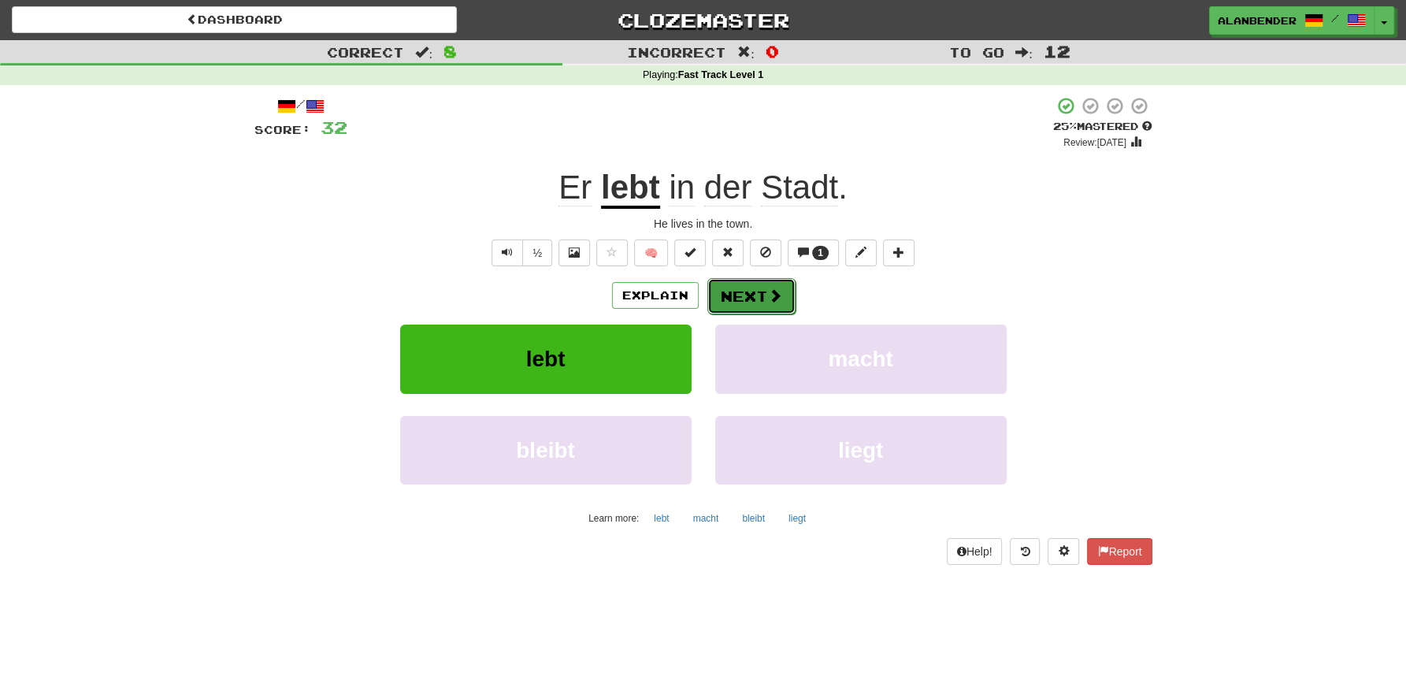
click at [757, 292] on button "Next" at bounding box center [751, 296] width 88 height 36
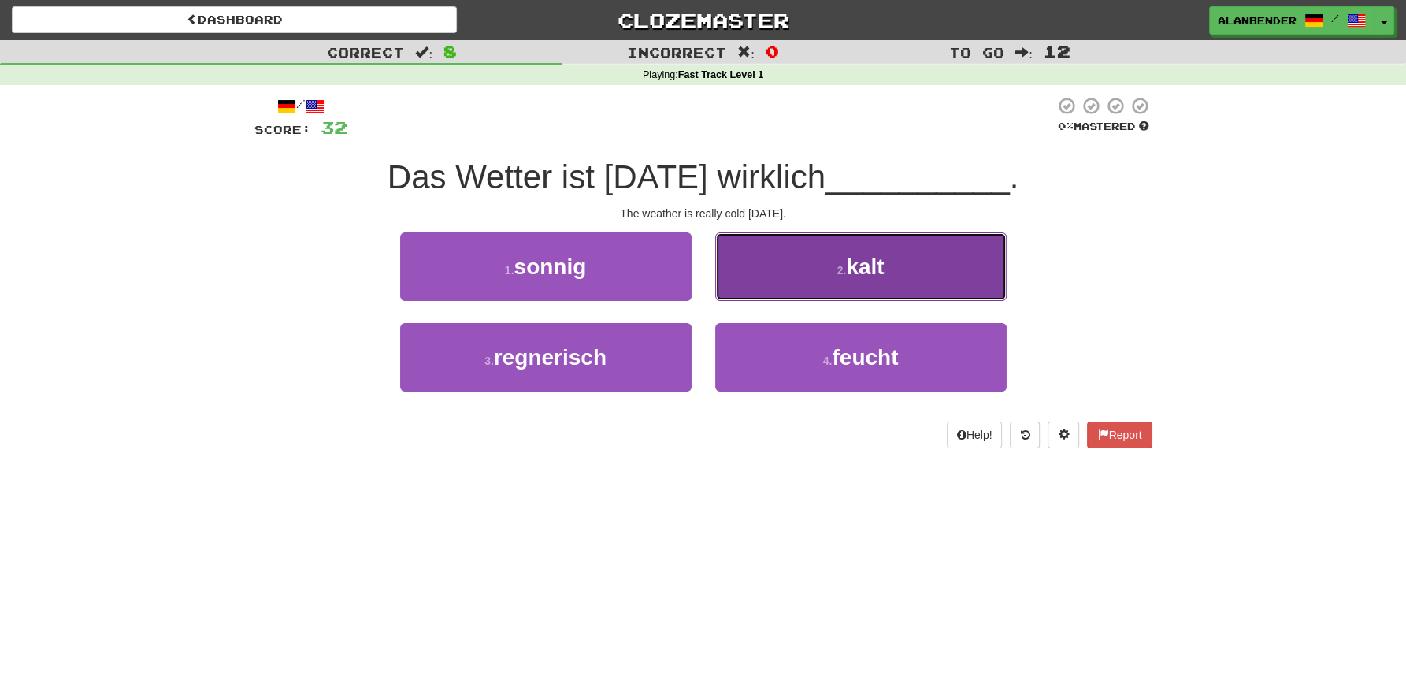
click at [887, 273] on button "2 . kalt" at bounding box center [860, 266] width 291 height 69
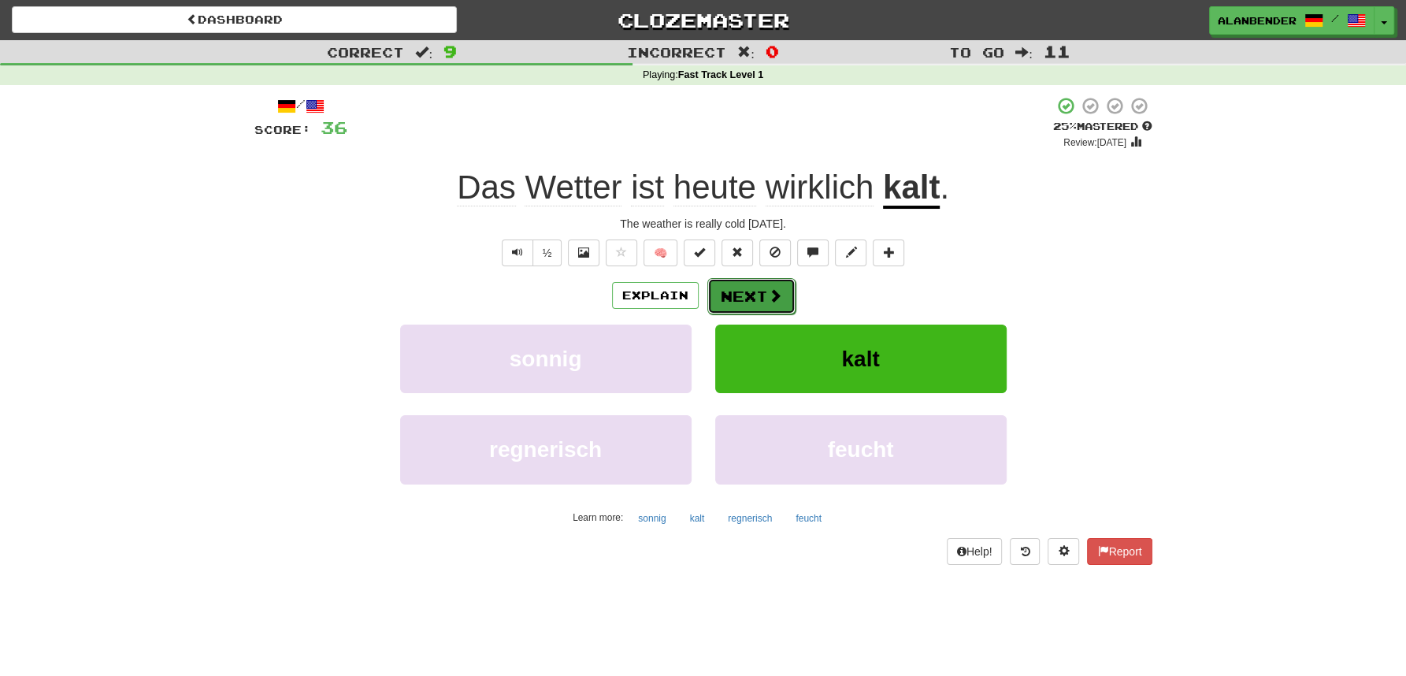
click at [740, 294] on button "Next" at bounding box center [751, 296] width 88 height 36
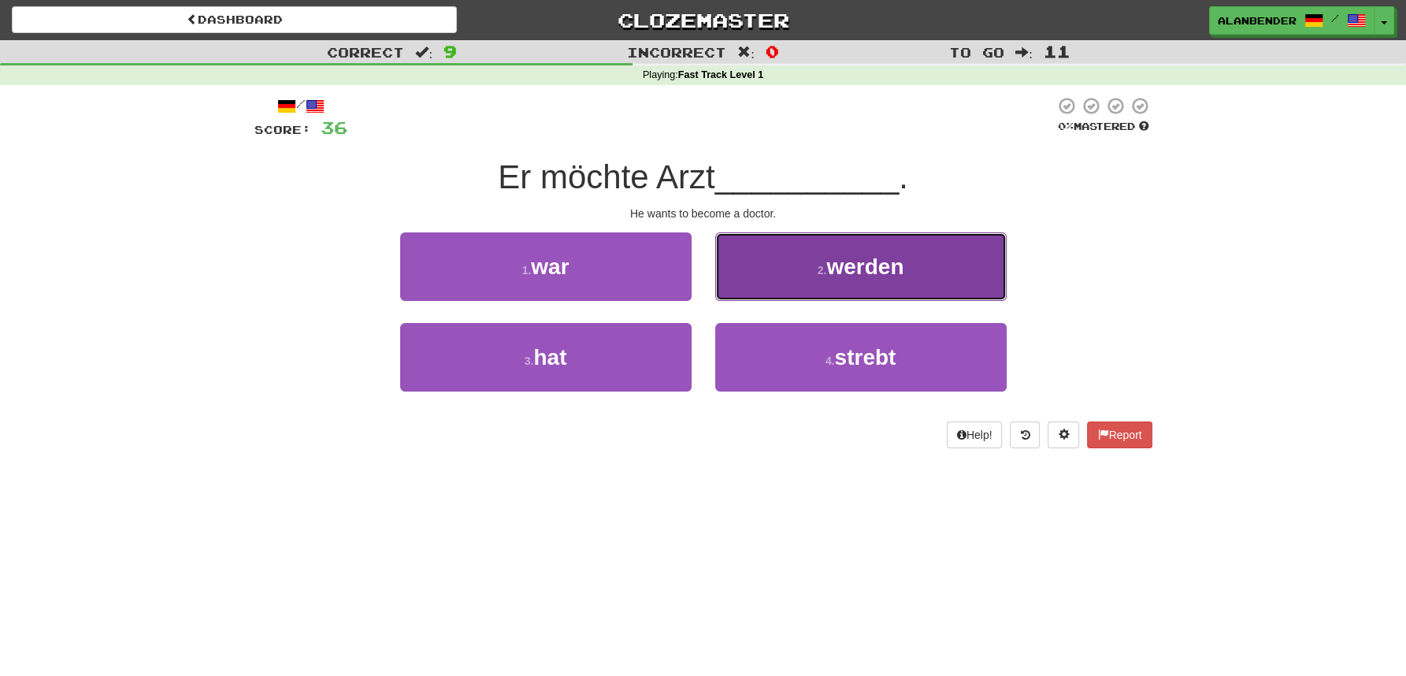
click at [860, 278] on span "werden" at bounding box center [864, 266] width 77 height 24
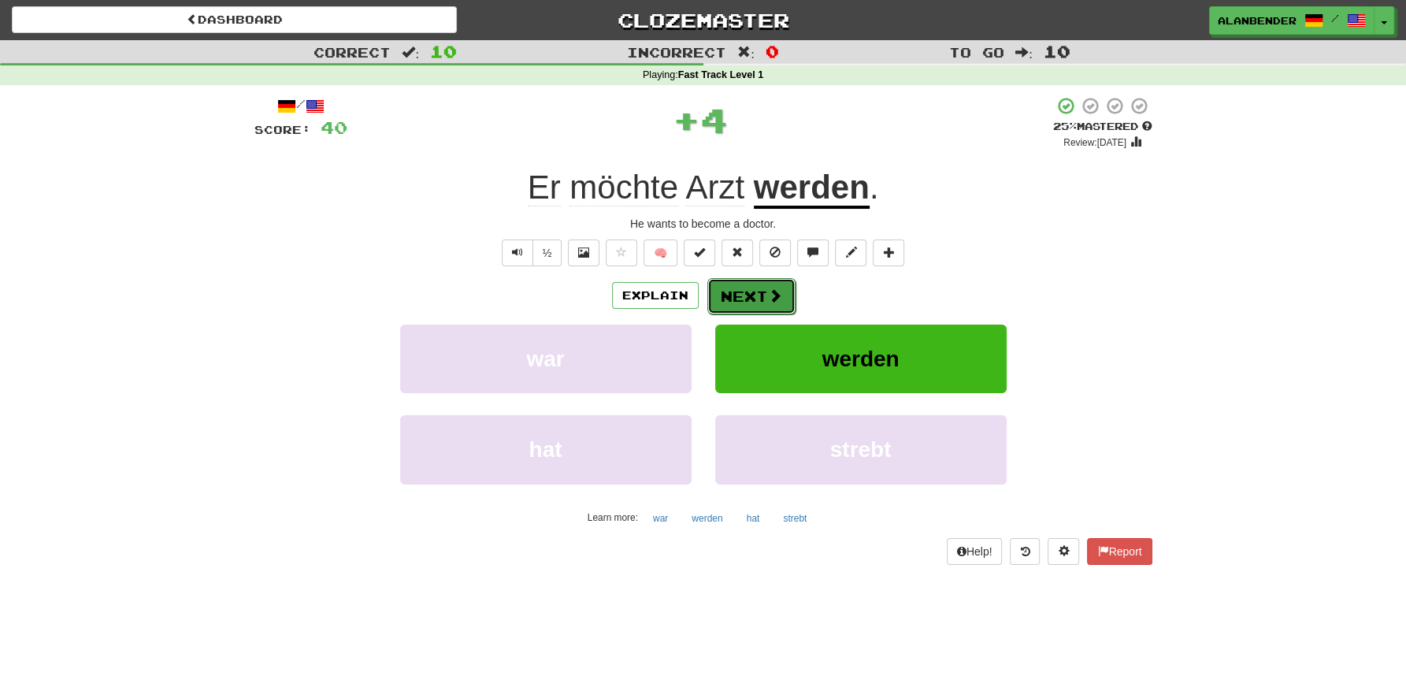
click at [750, 292] on button "Next" at bounding box center [751, 296] width 88 height 36
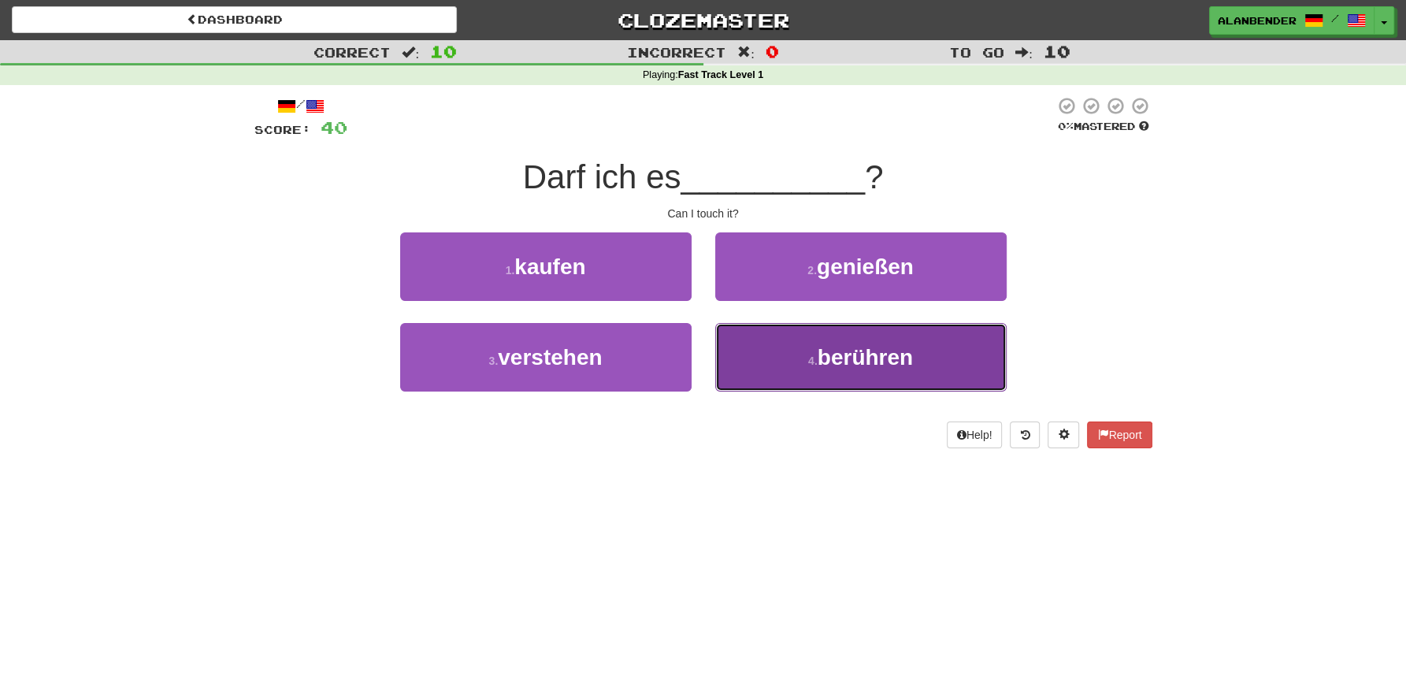
click at [867, 362] on span "berühren" at bounding box center [865, 357] width 95 height 24
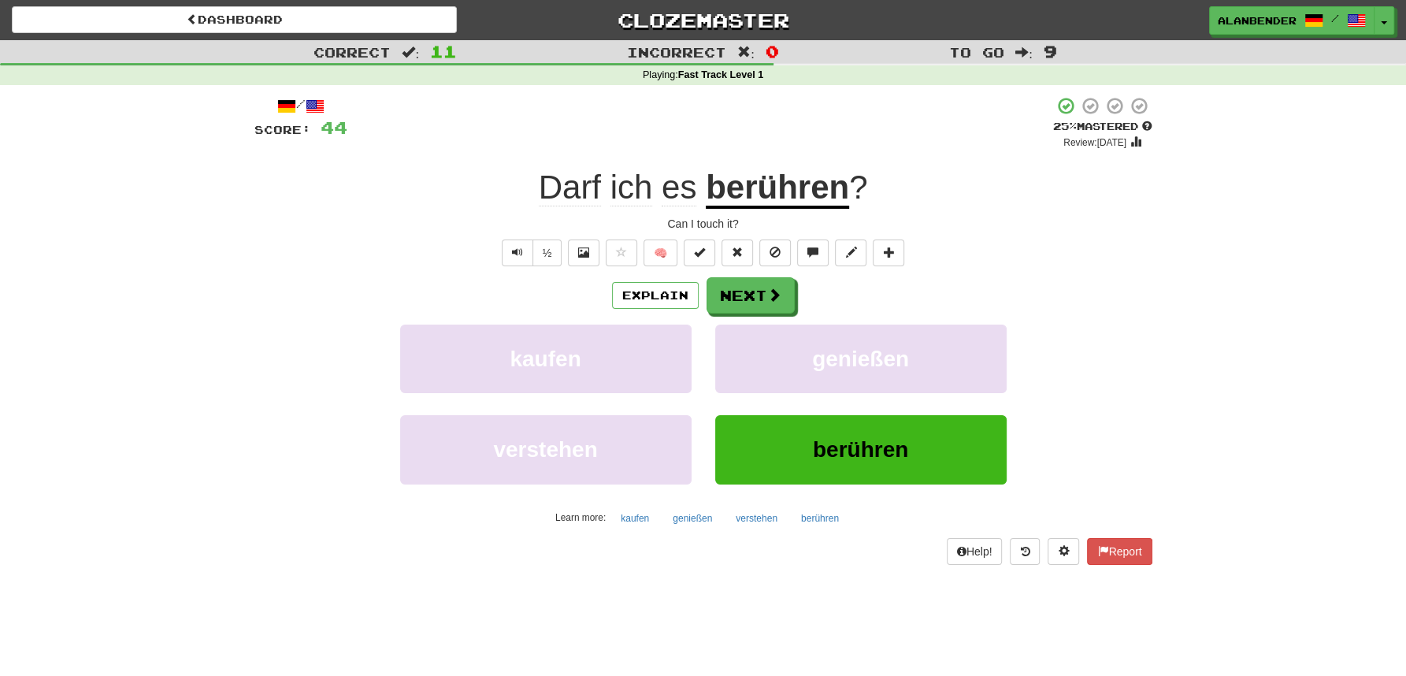
click at [777, 186] on u "berühren" at bounding box center [777, 189] width 143 height 40
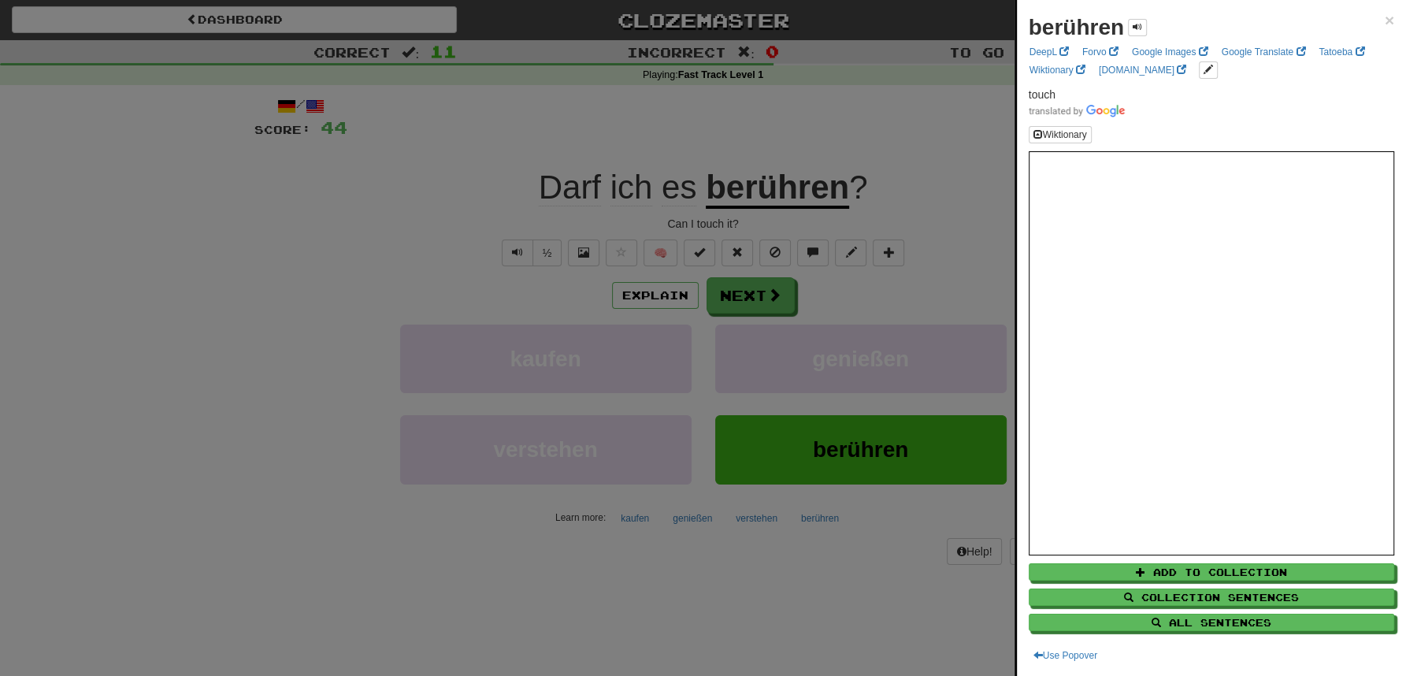
click at [798, 114] on div at bounding box center [703, 338] width 1406 height 676
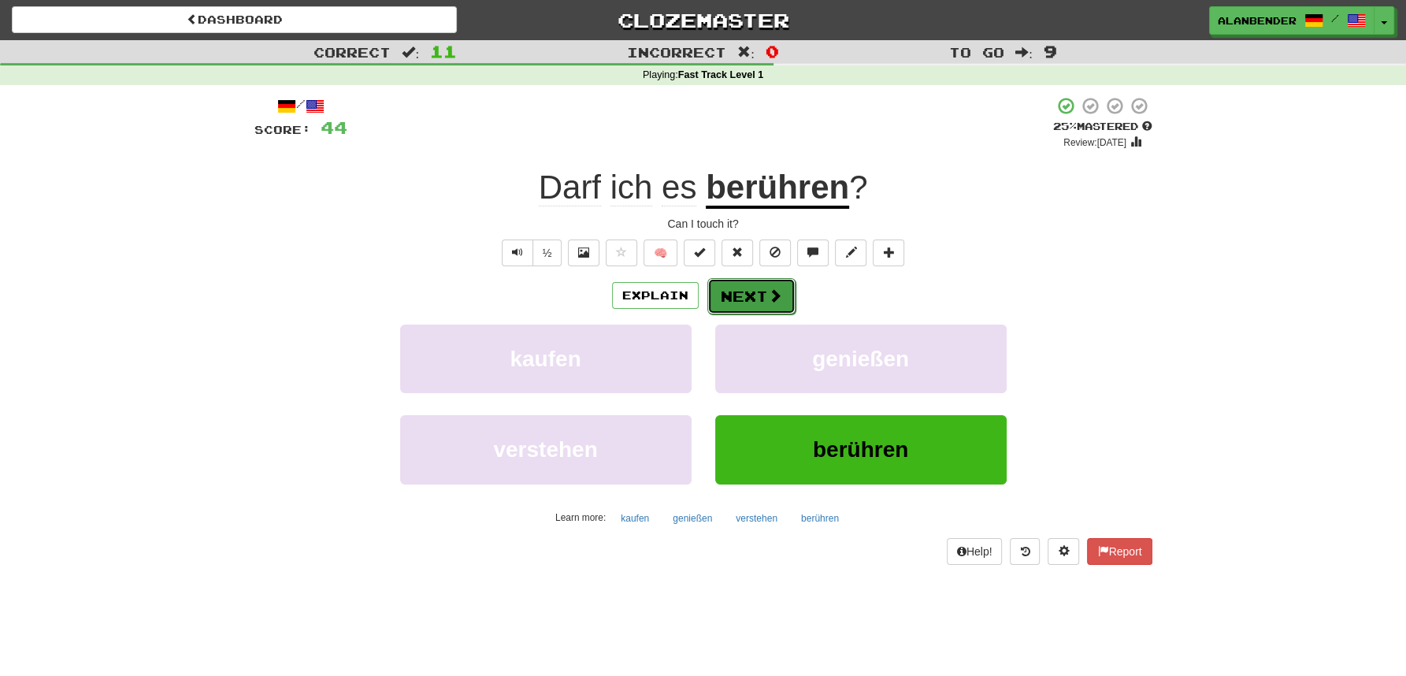
click at [751, 289] on button "Next" at bounding box center [751, 296] width 88 height 36
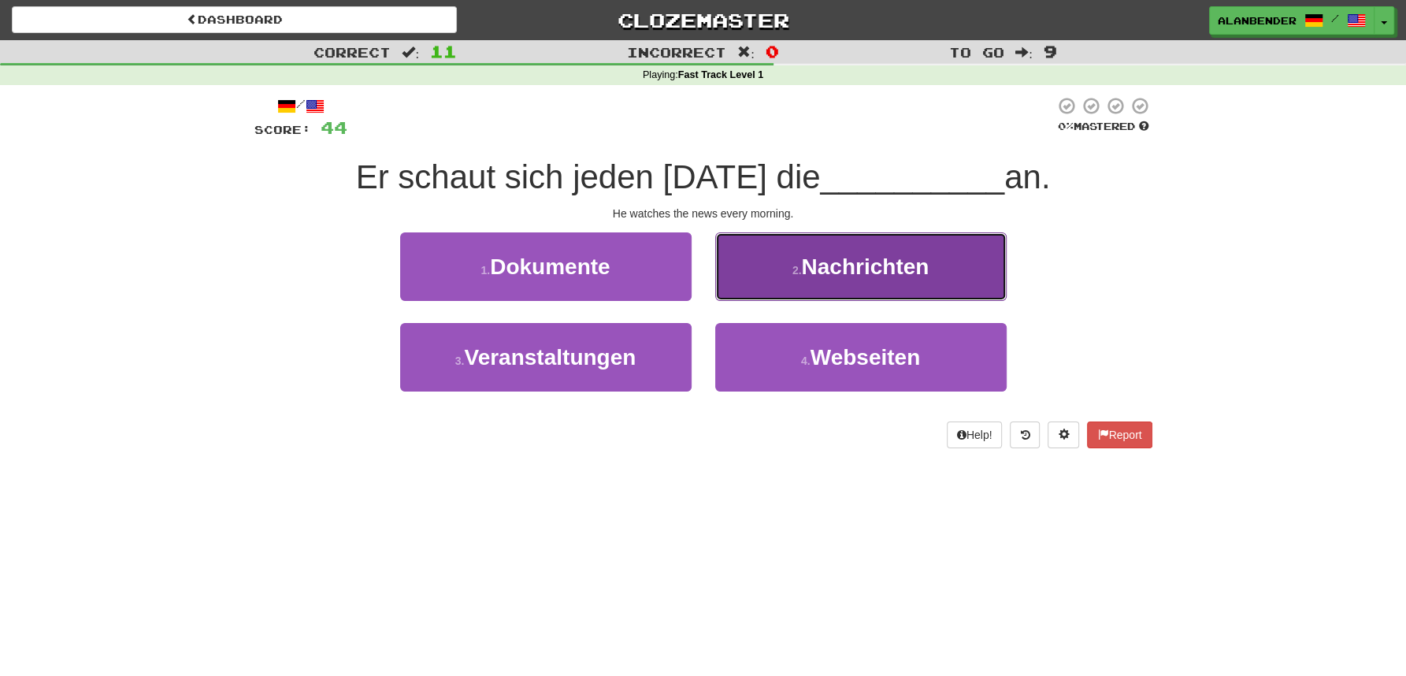
click at [863, 284] on button "2 . Nachrichten" at bounding box center [860, 266] width 291 height 69
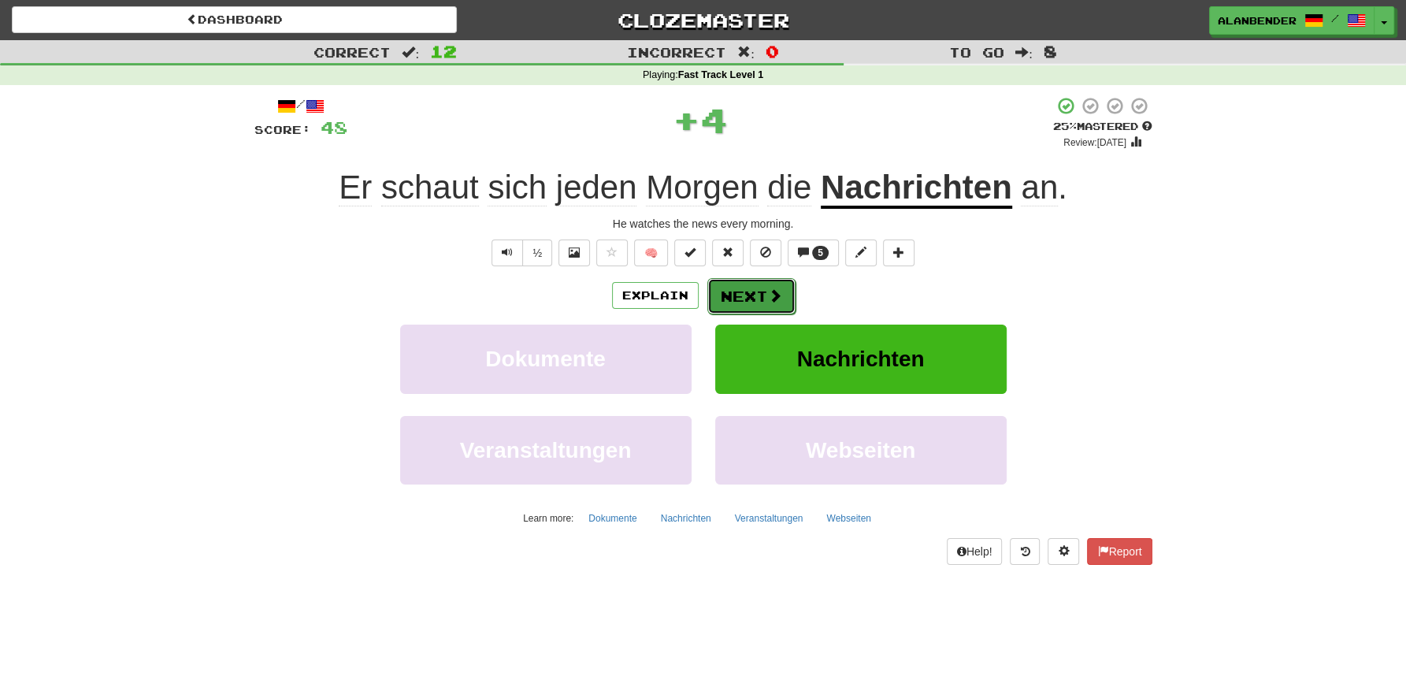
click at [741, 301] on button "Next" at bounding box center [751, 296] width 88 height 36
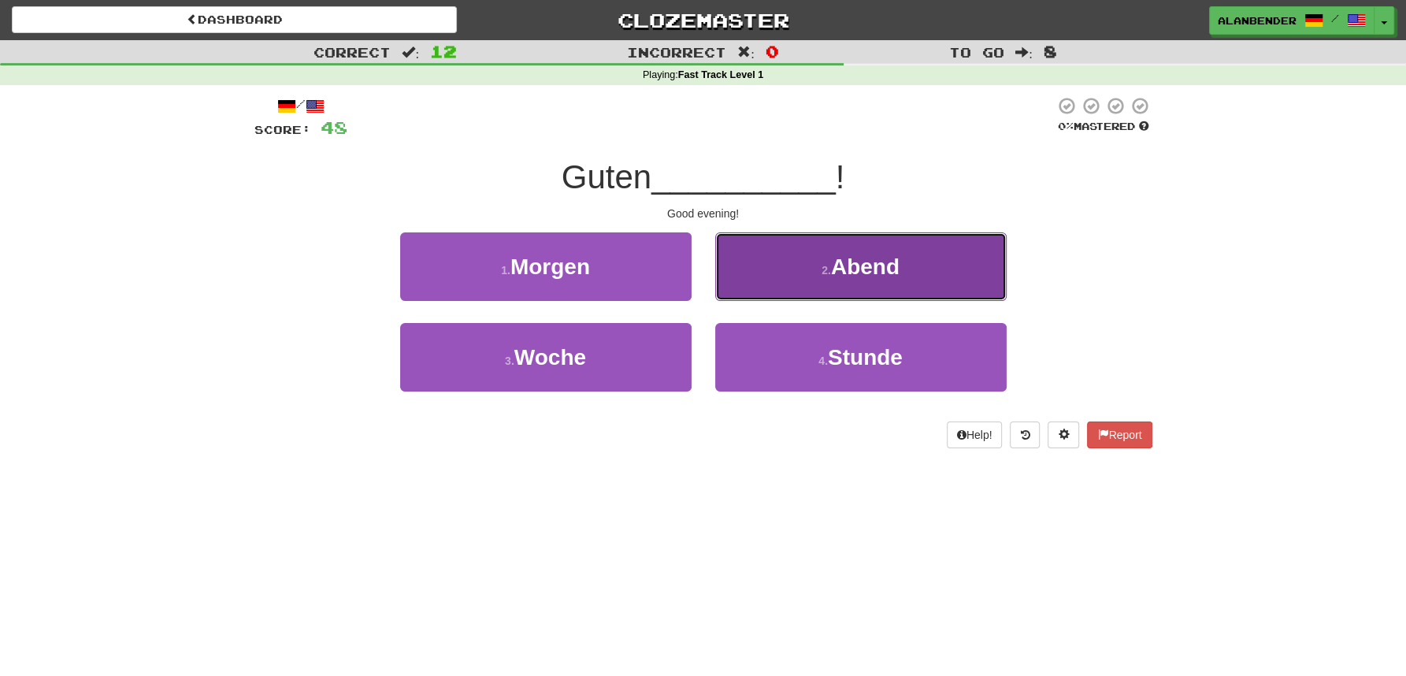
click at [820, 281] on button "2 . Abend" at bounding box center [860, 266] width 291 height 69
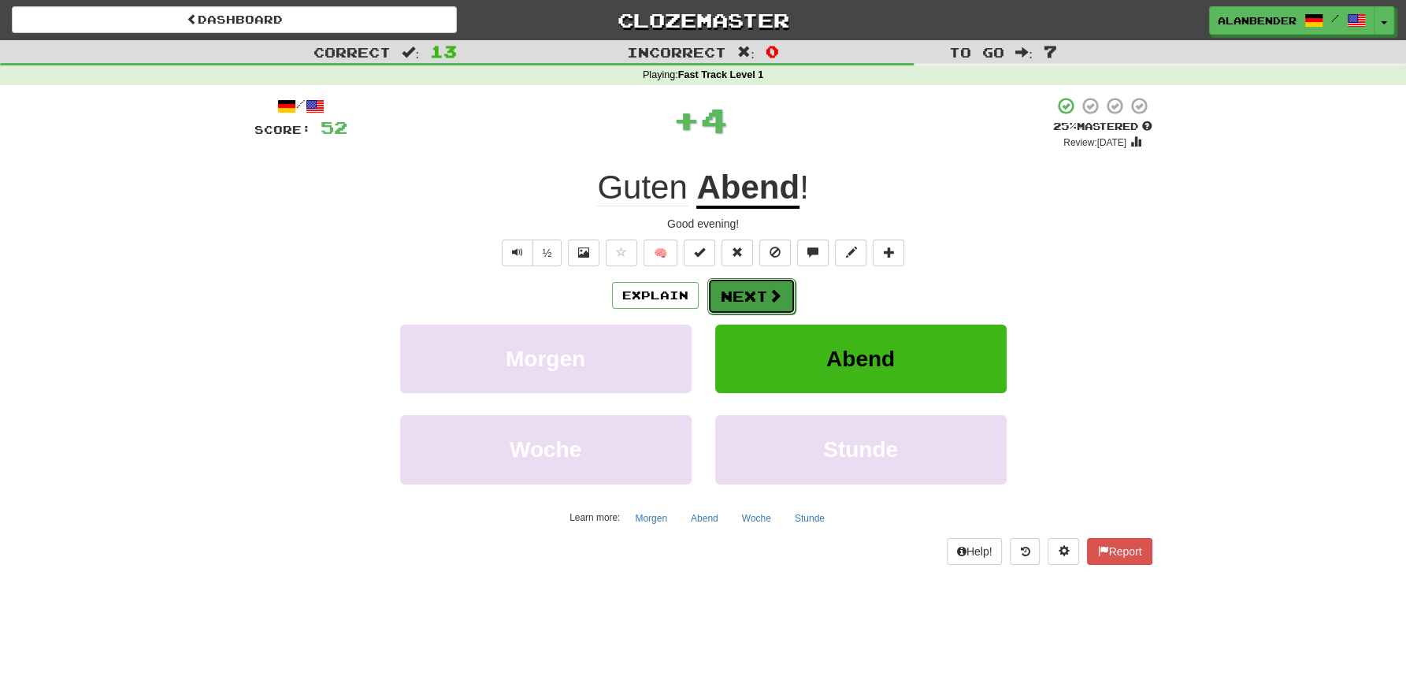
click at [731, 292] on button "Next" at bounding box center [751, 296] width 88 height 36
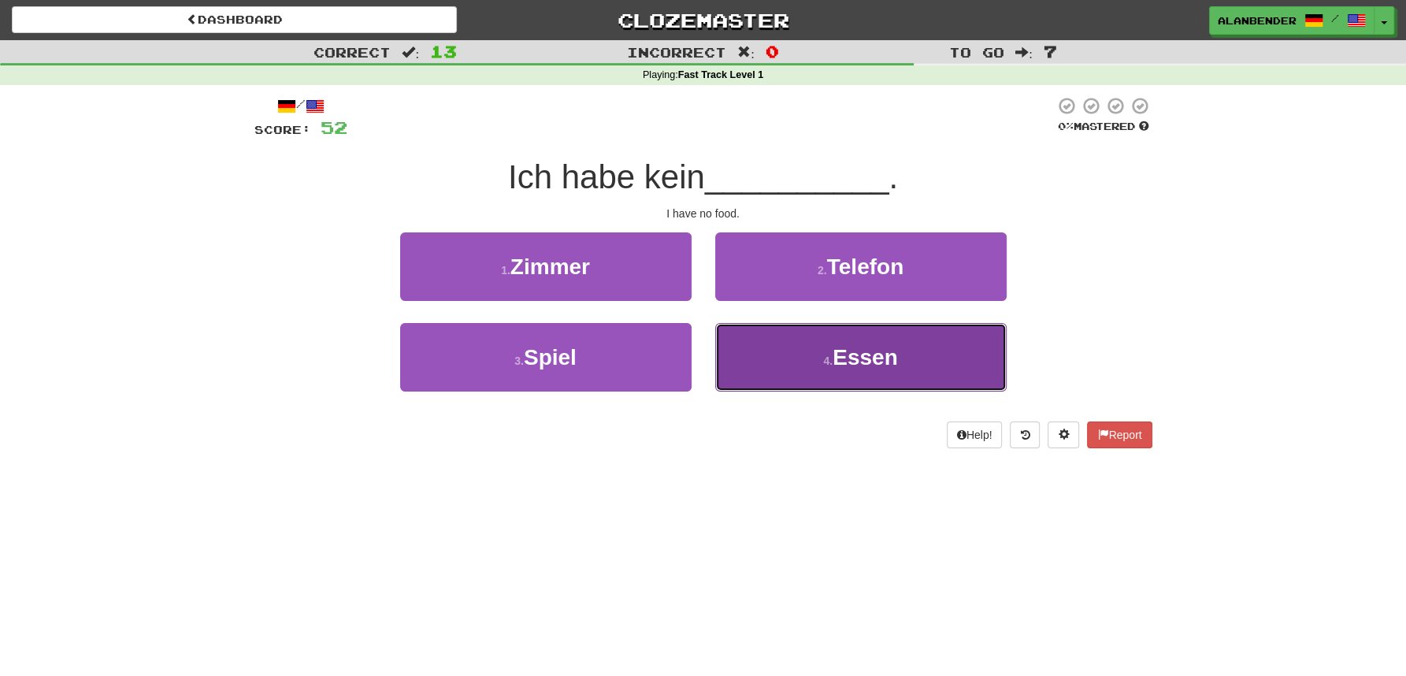
click at [850, 358] on span "Essen" at bounding box center [865, 357] width 65 height 24
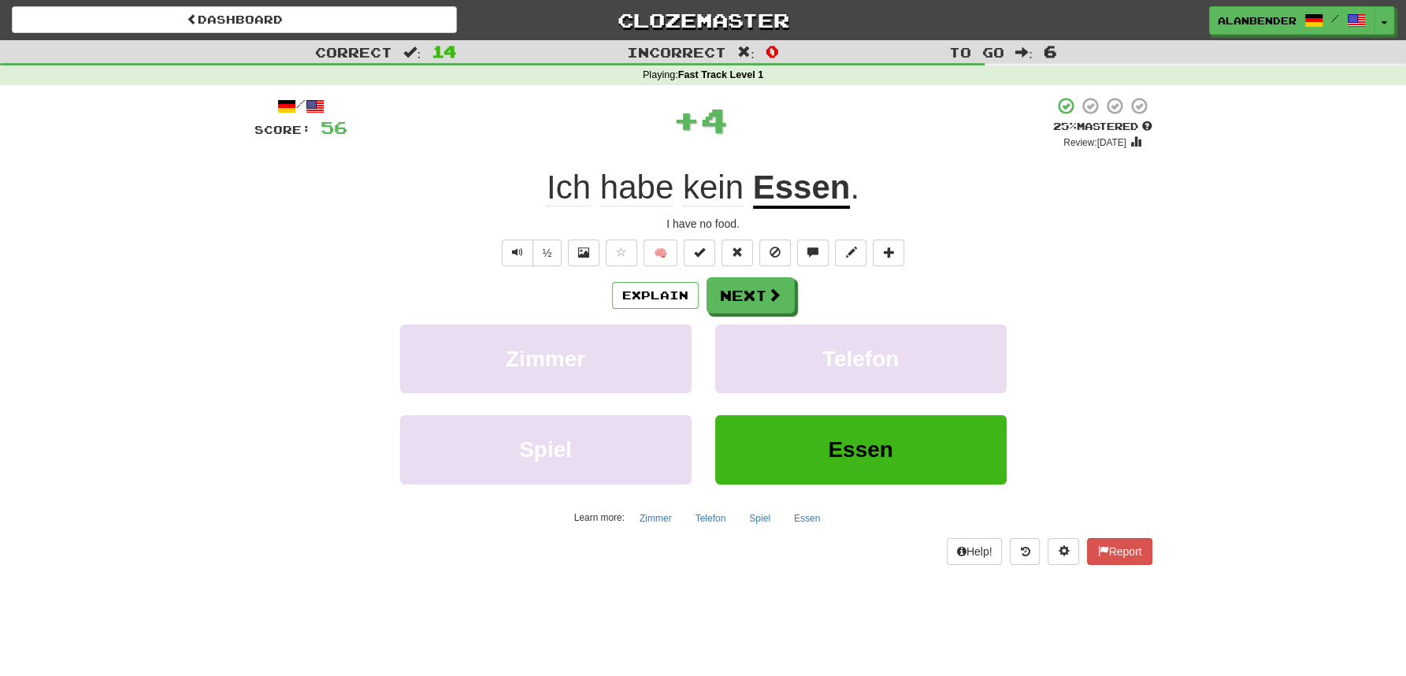
click at [803, 186] on u "Essen" at bounding box center [802, 189] width 98 height 40
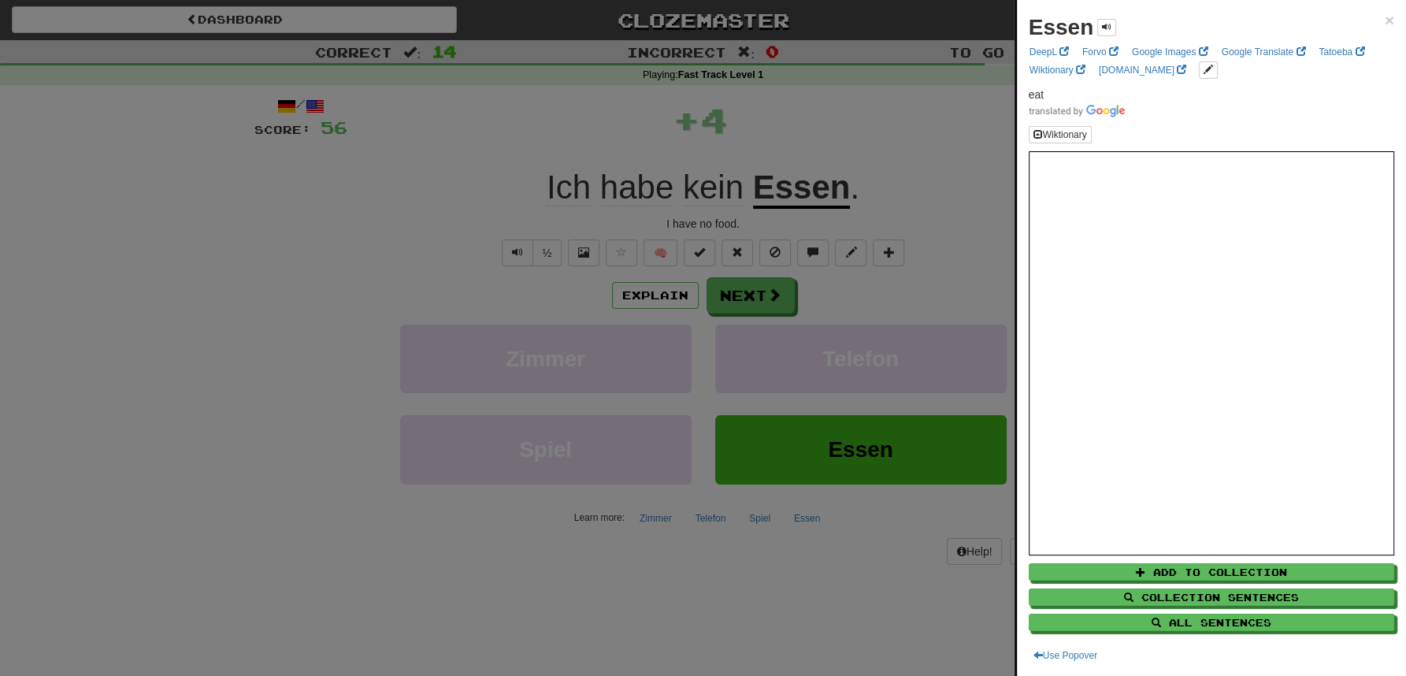
click at [802, 110] on div at bounding box center [703, 338] width 1406 height 676
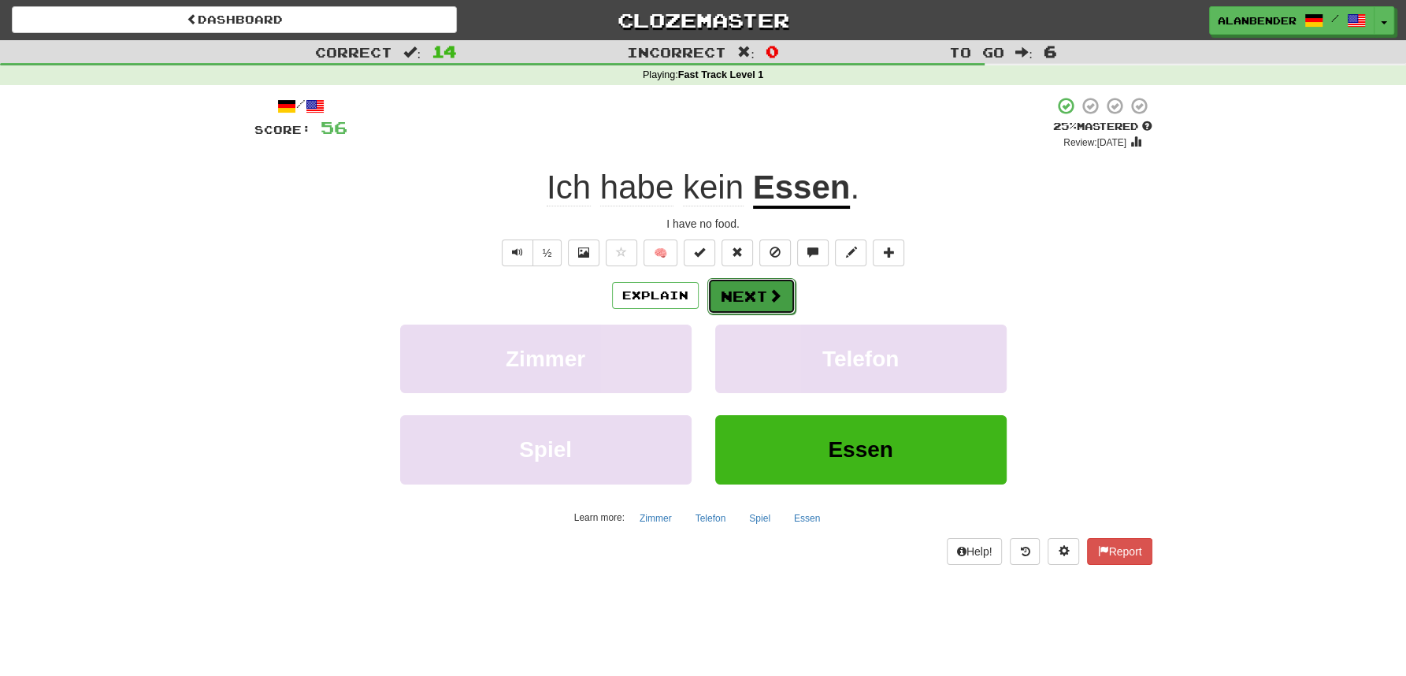
click at [730, 297] on button "Next" at bounding box center [751, 296] width 88 height 36
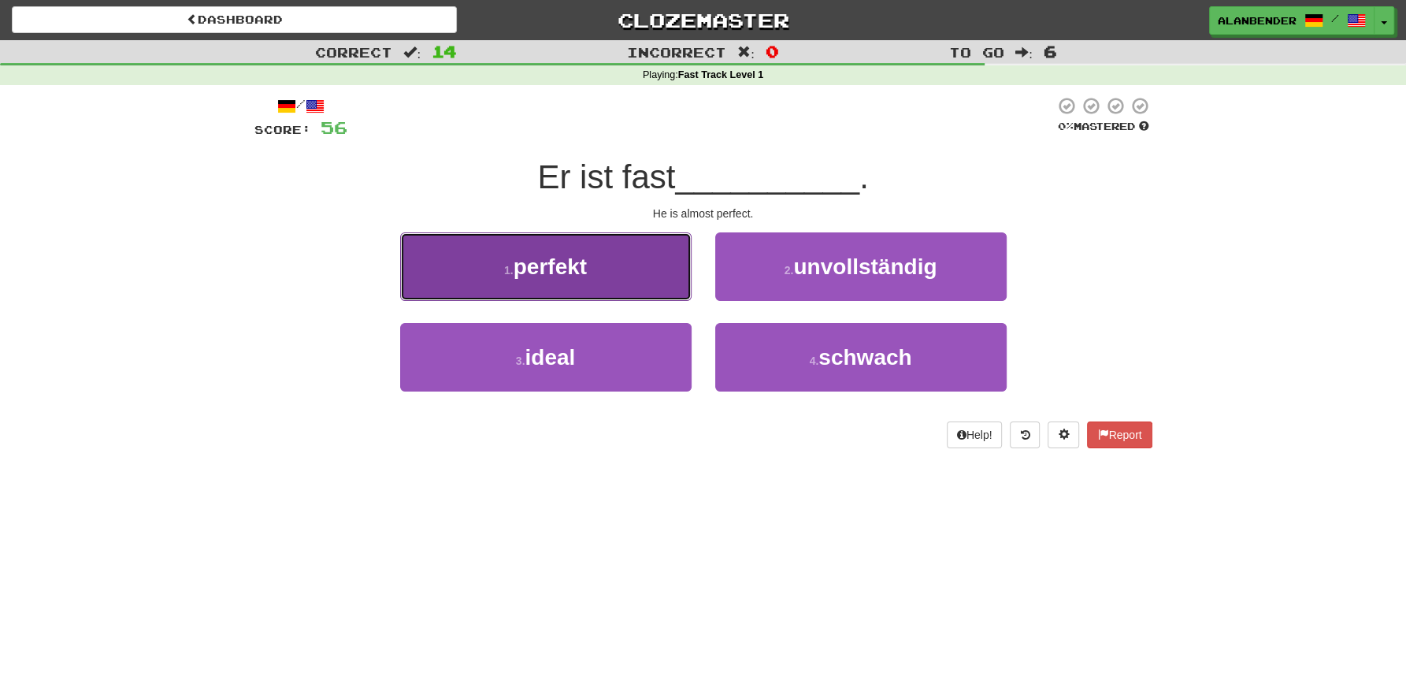
click at [544, 280] on button "1 . perfekt" at bounding box center [545, 266] width 291 height 69
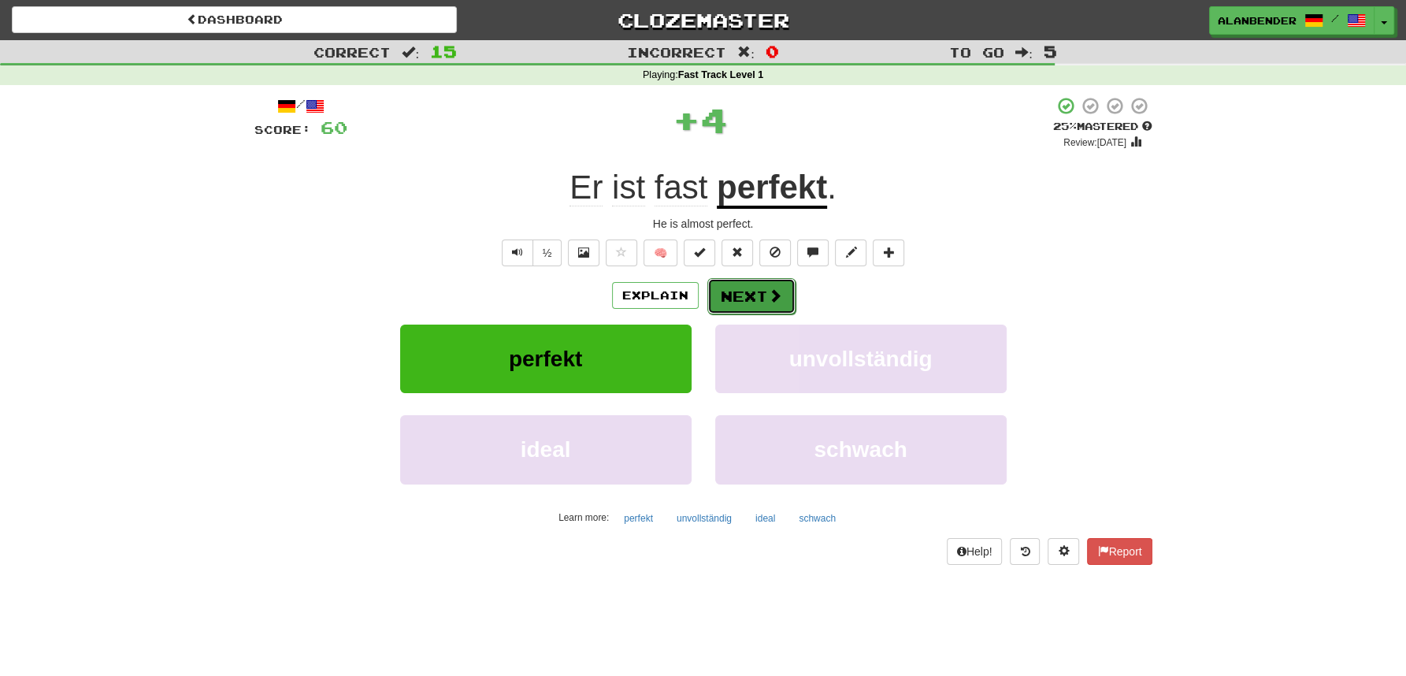
click at [764, 296] on button "Next" at bounding box center [751, 296] width 88 height 36
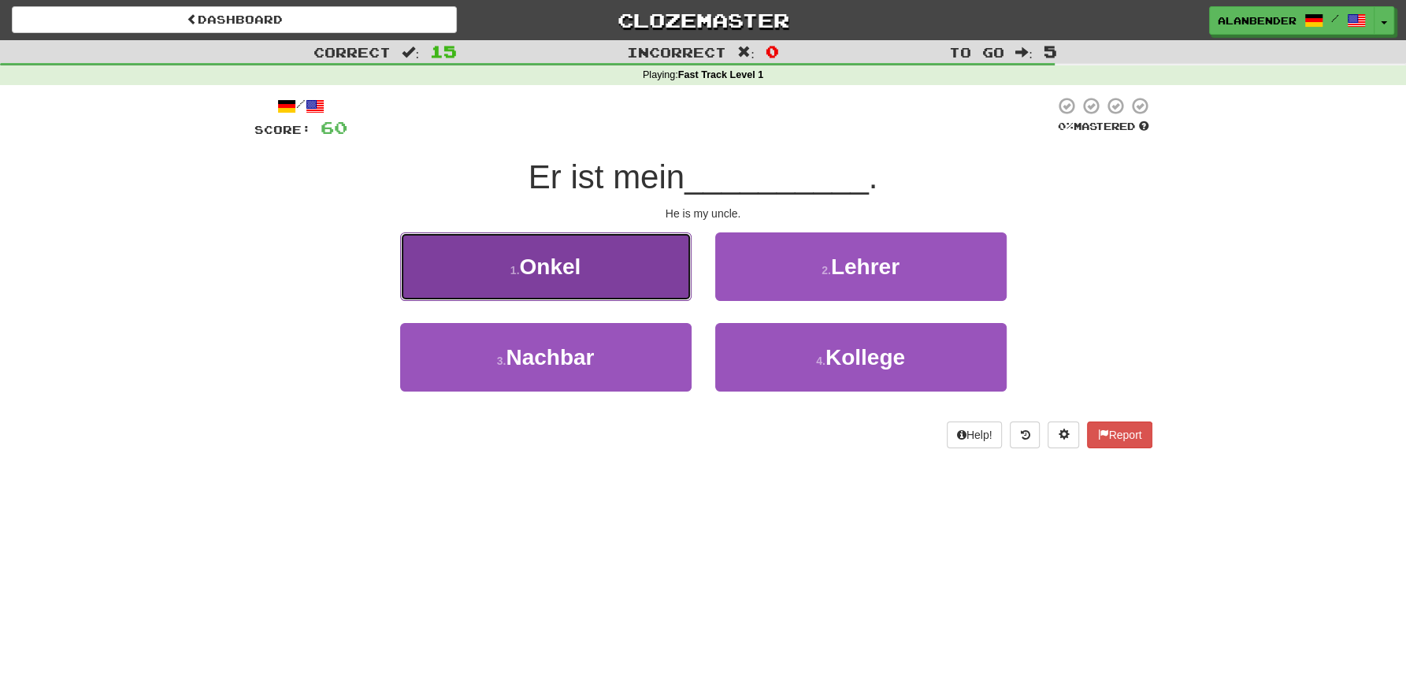
click at [596, 277] on button "1 . Onkel" at bounding box center [545, 266] width 291 height 69
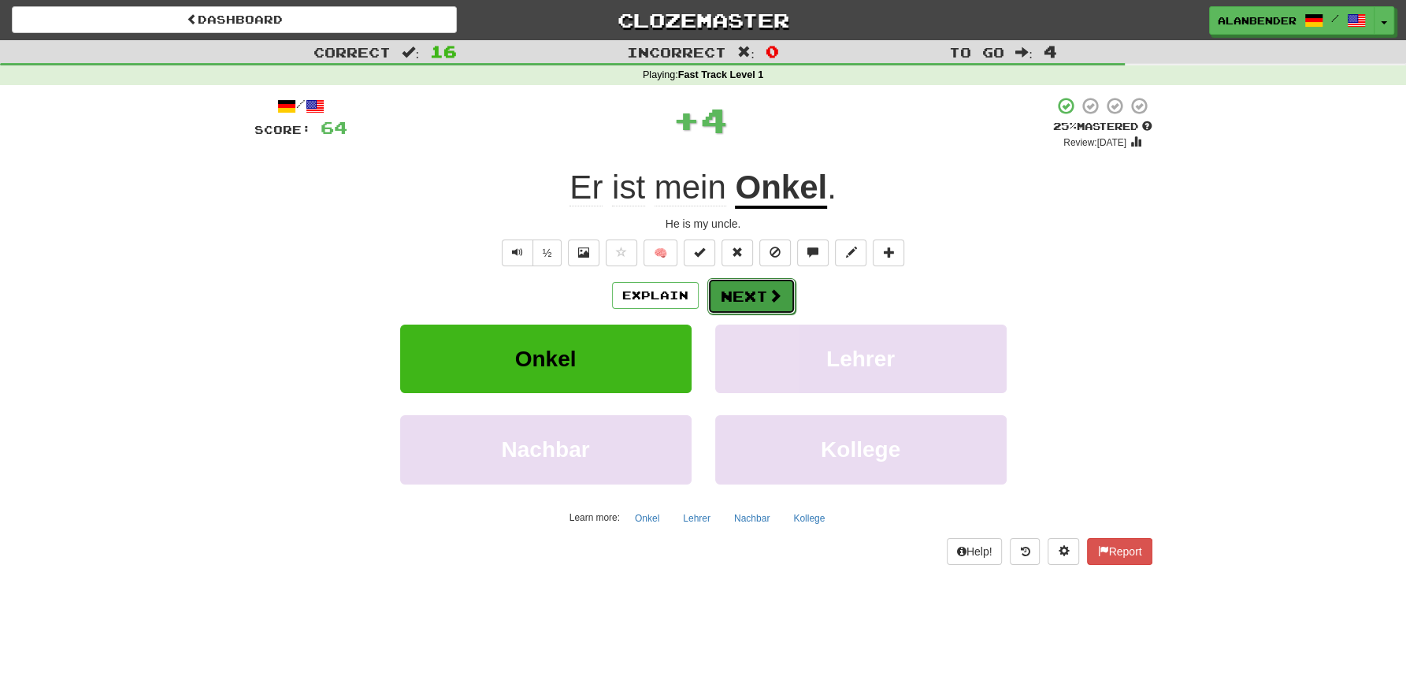
click at [751, 292] on button "Next" at bounding box center [751, 296] width 88 height 36
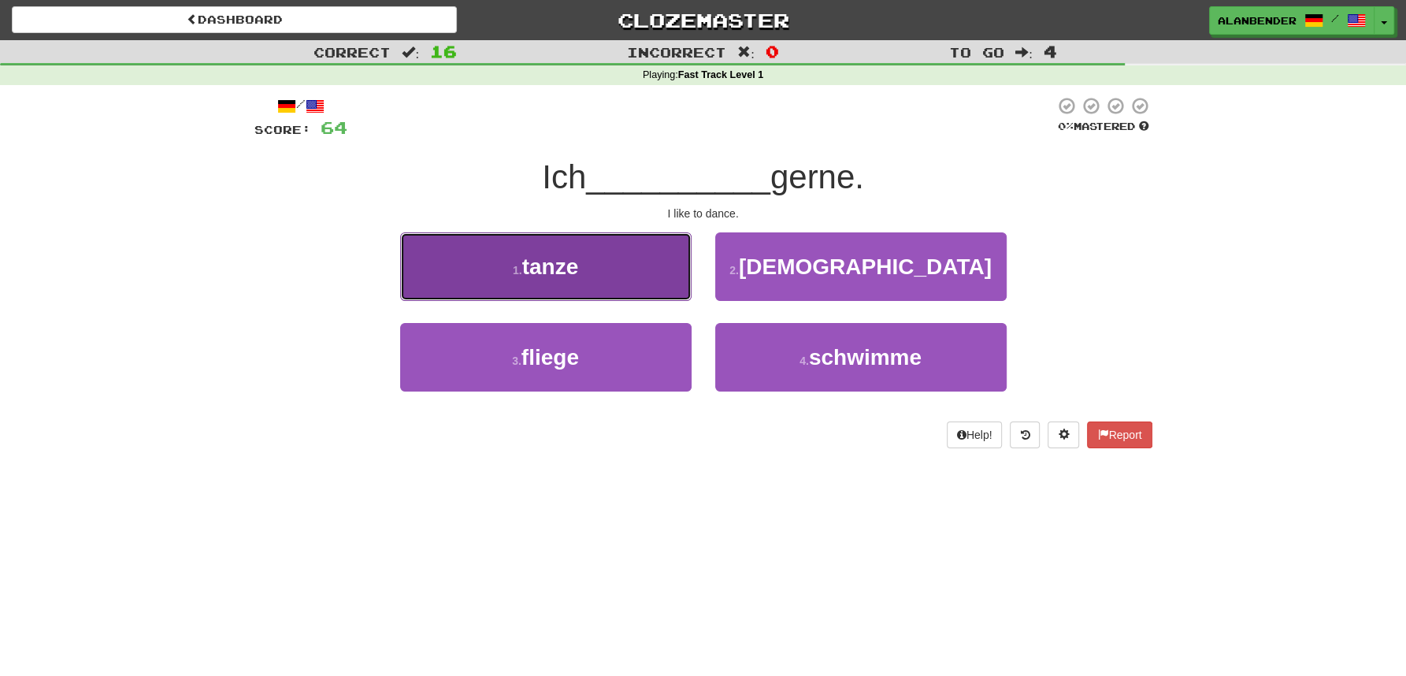
click at [559, 274] on span "tanze" at bounding box center [550, 266] width 57 height 24
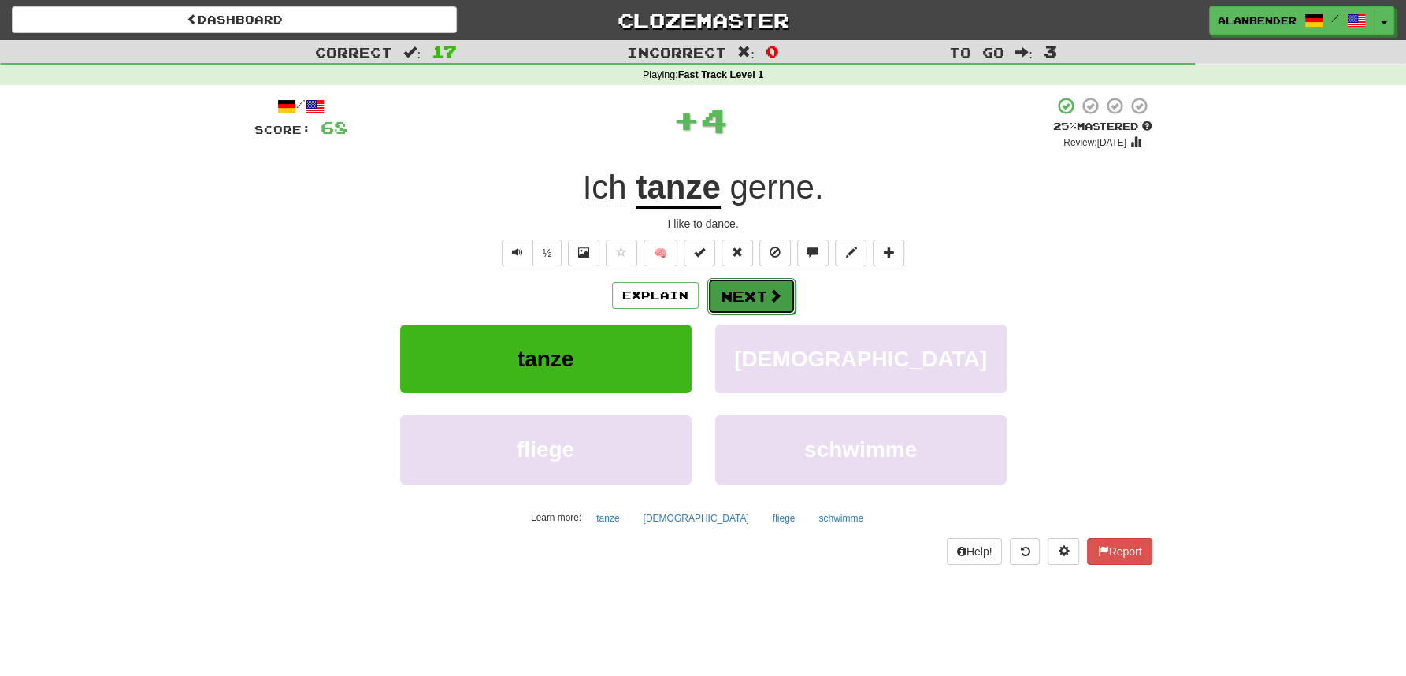
click at [733, 306] on button "Next" at bounding box center [751, 296] width 88 height 36
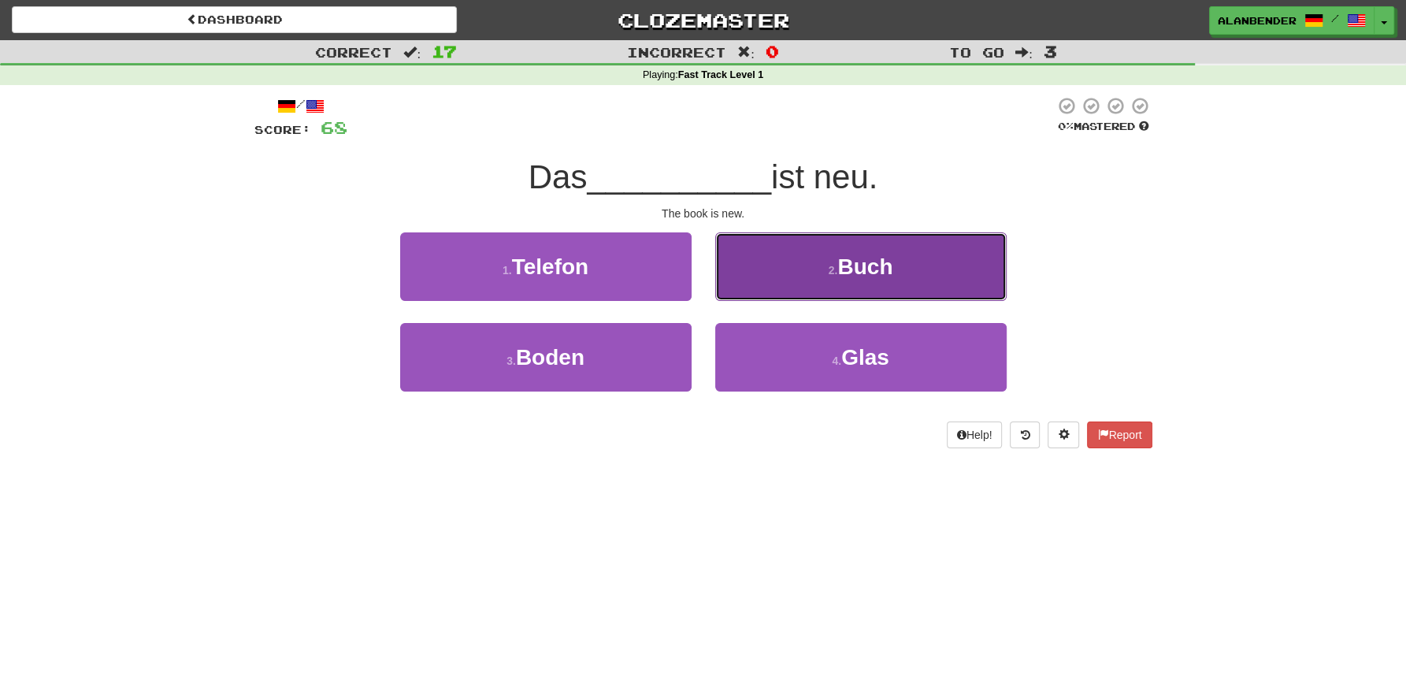
click at [847, 275] on span "Buch" at bounding box center [864, 266] width 55 height 24
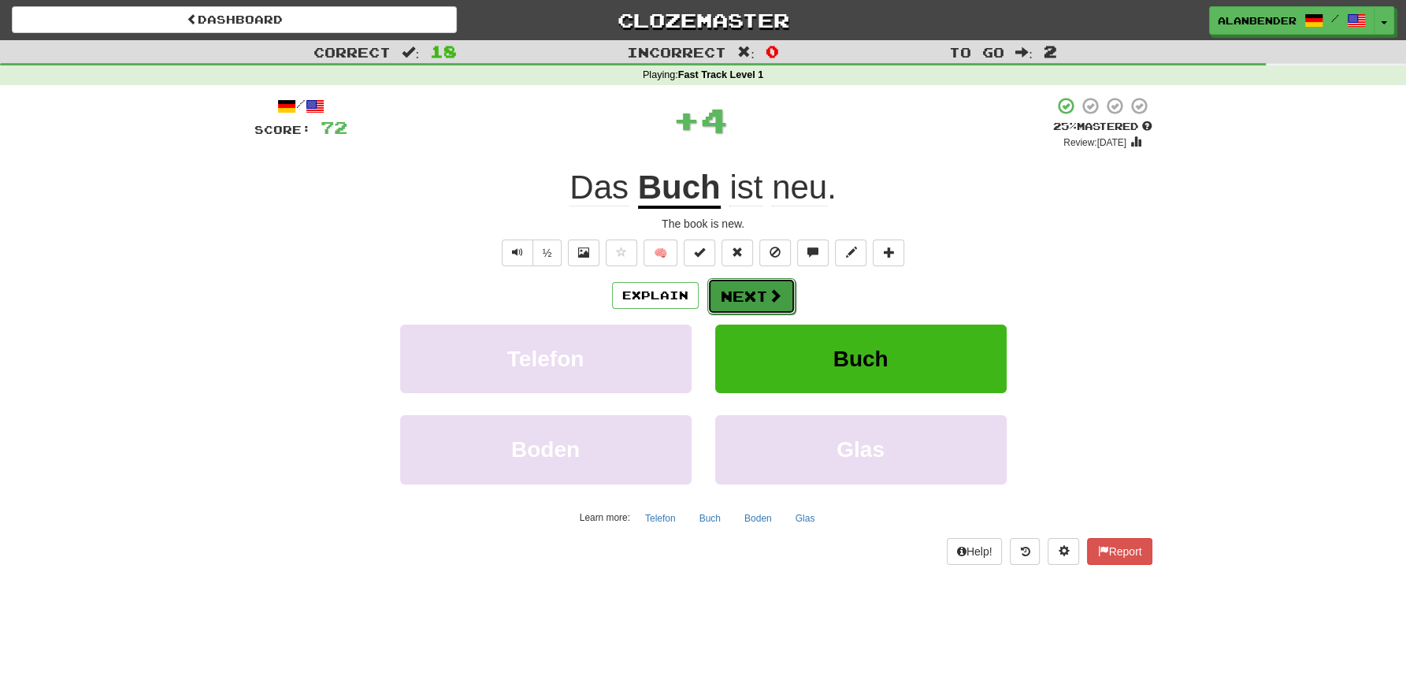
click at [766, 297] on button "Next" at bounding box center [751, 296] width 88 height 36
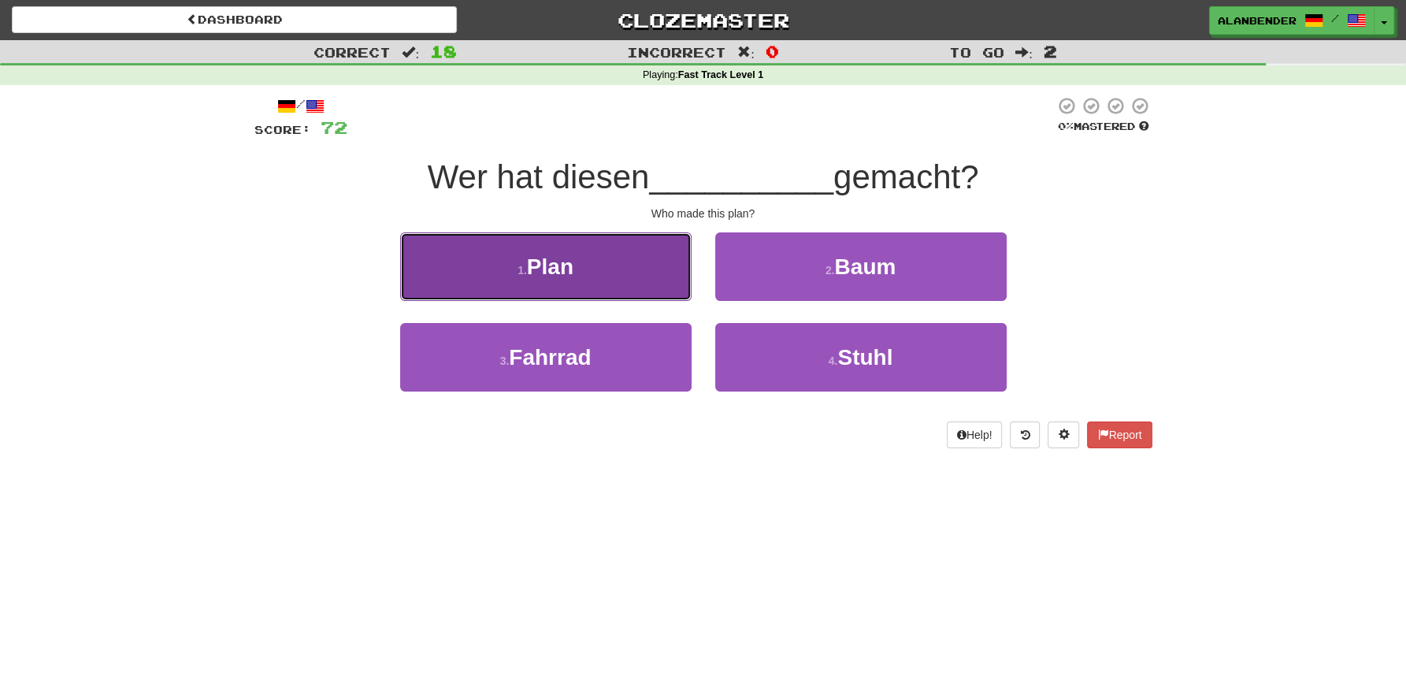
click at [547, 265] on span "Plan" at bounding box center [550, 266] width 46 height 24
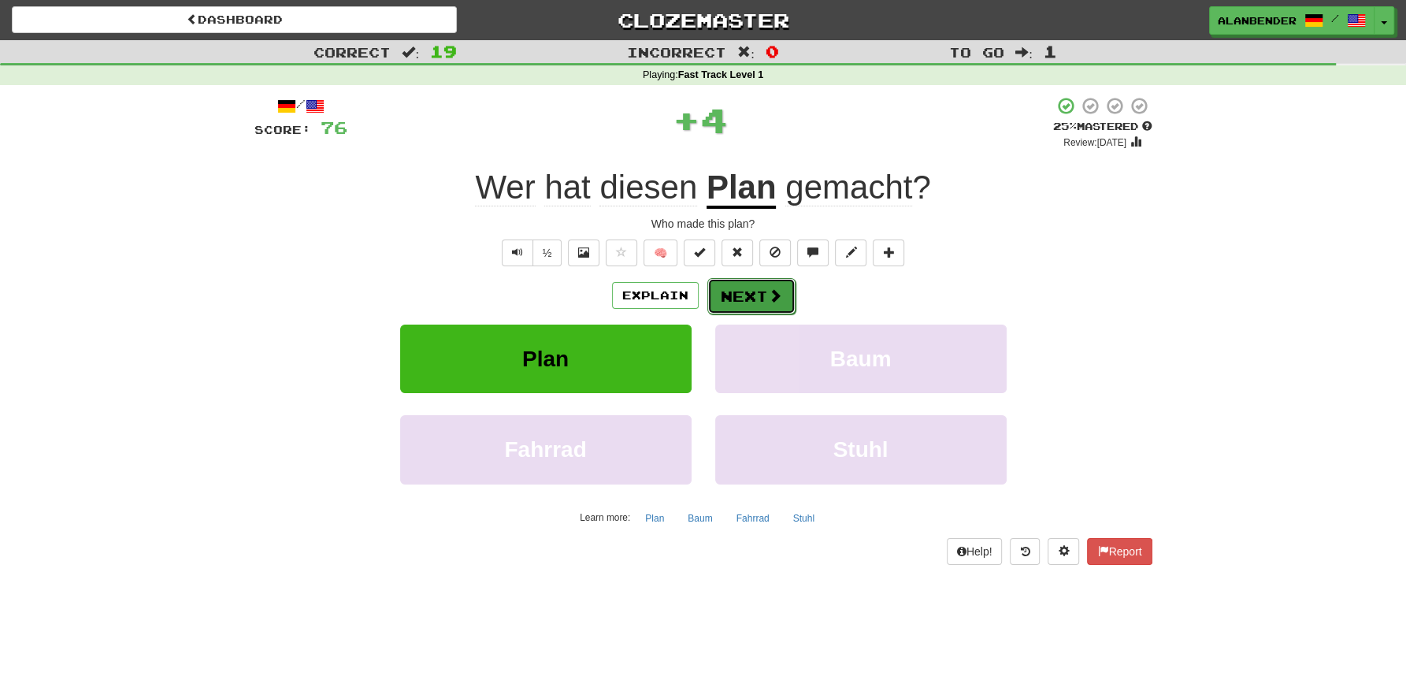
click at [737, 291] on button "Next" at bounding box center [751, 296] width 88 height 36
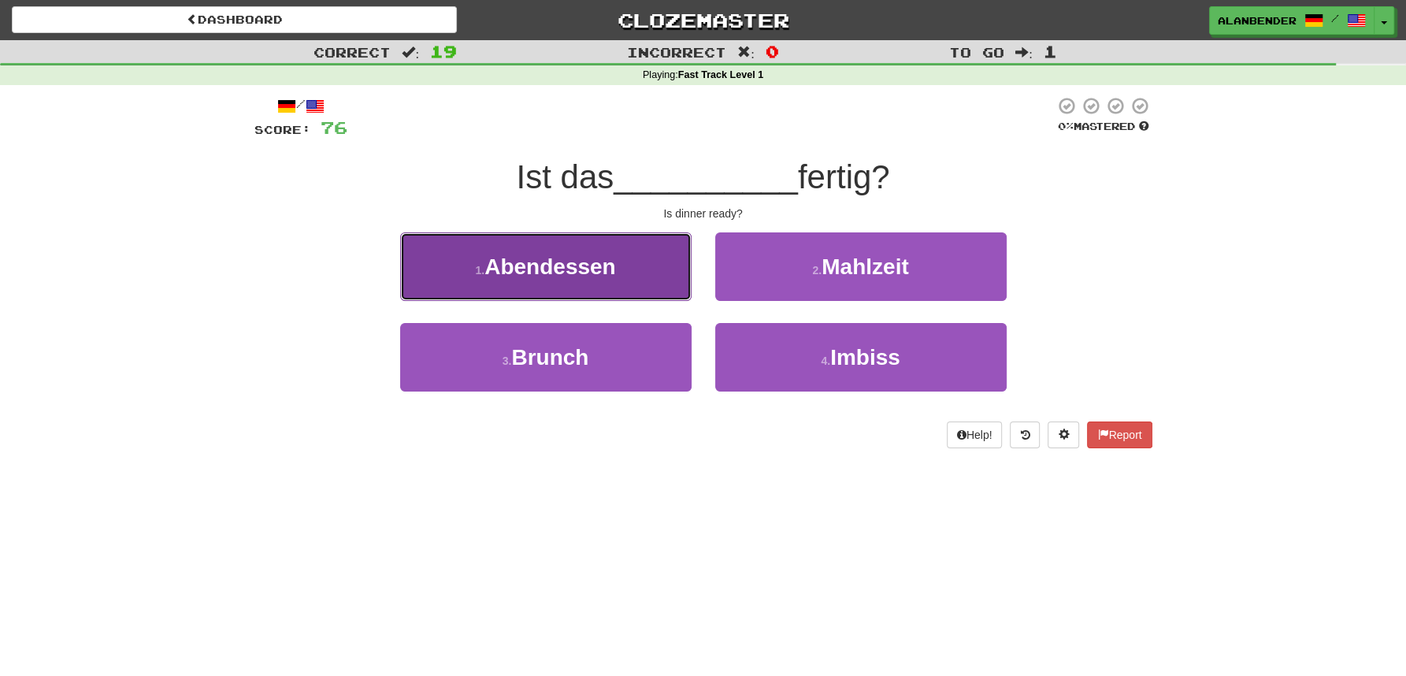
click at [558, 272] on span "Abendessen" at bounding box center [550, 266] width 132 height 24
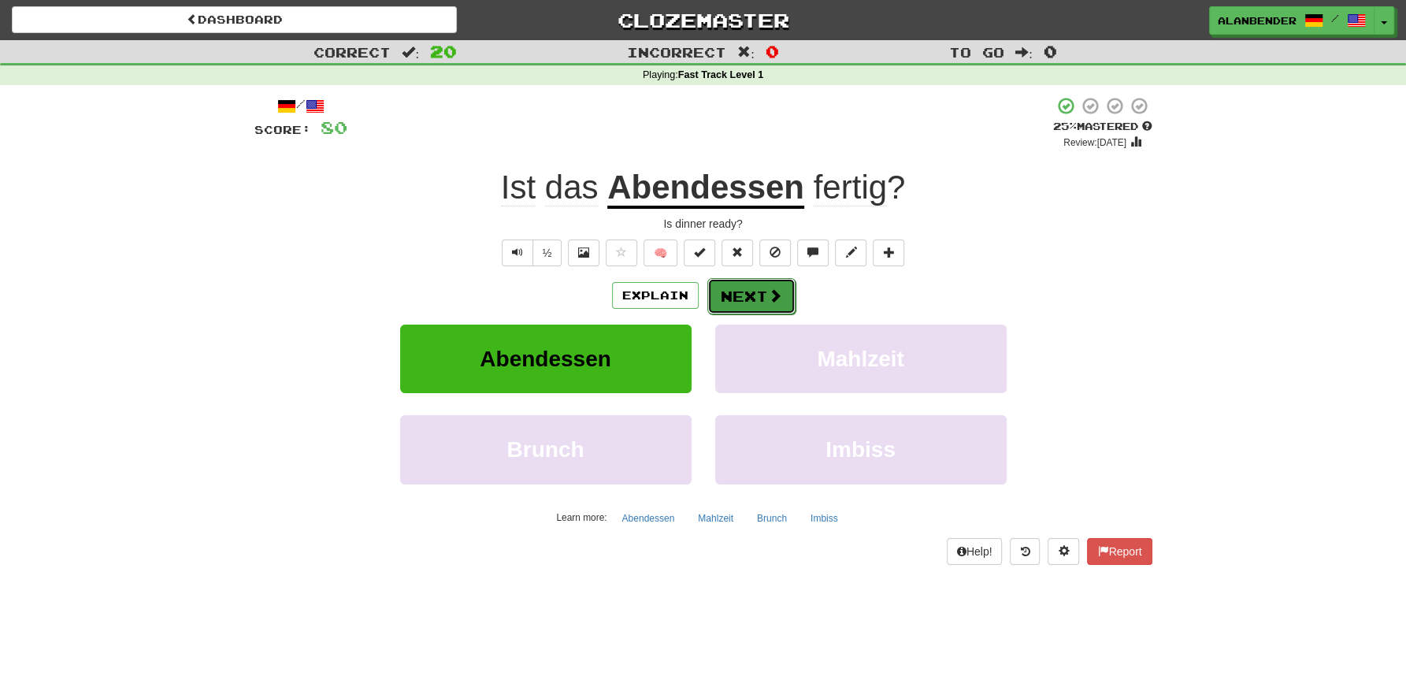
click at [733, 291] on button "Next" at bounding box center [751, 296] width 88 height 36
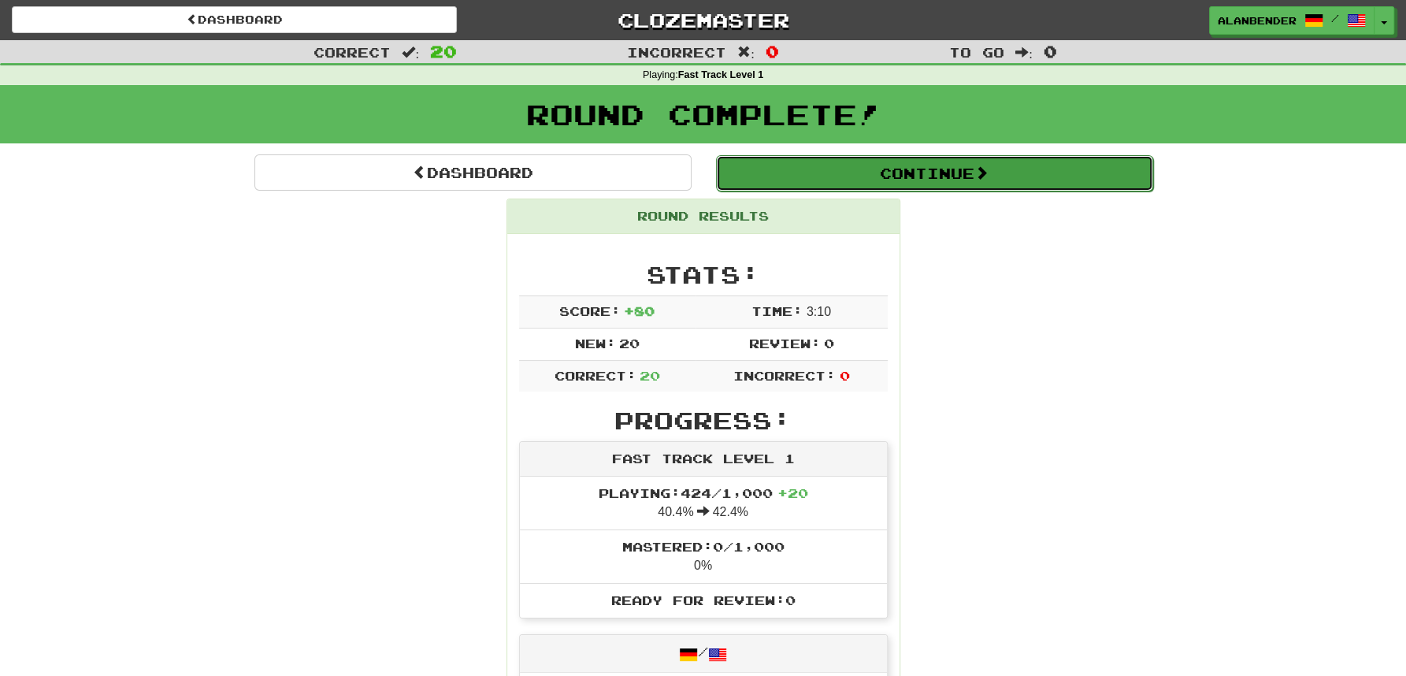
click at [832, 176] on button "Continue" at bounding box center [934, 173] width 437 height 36
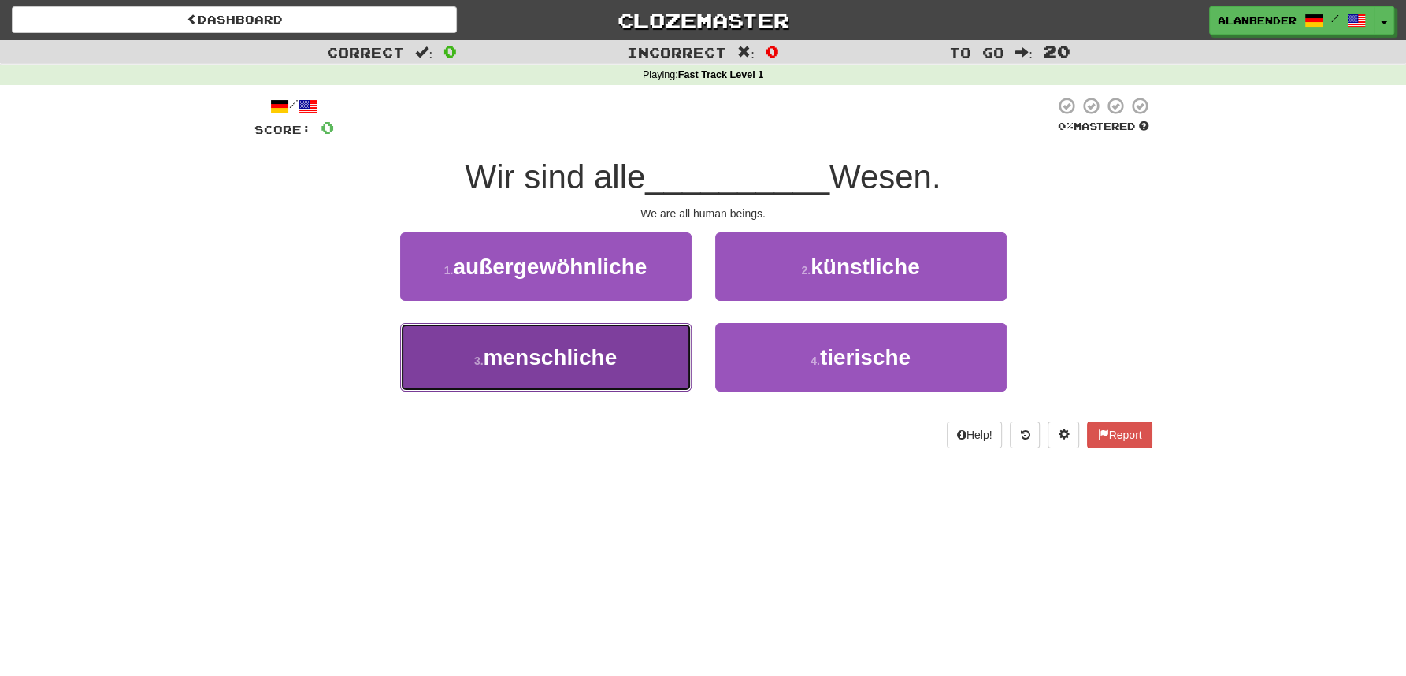
click at [557, 357] on span "menschliche" at bounding box center [551, 357] width 134 height 24
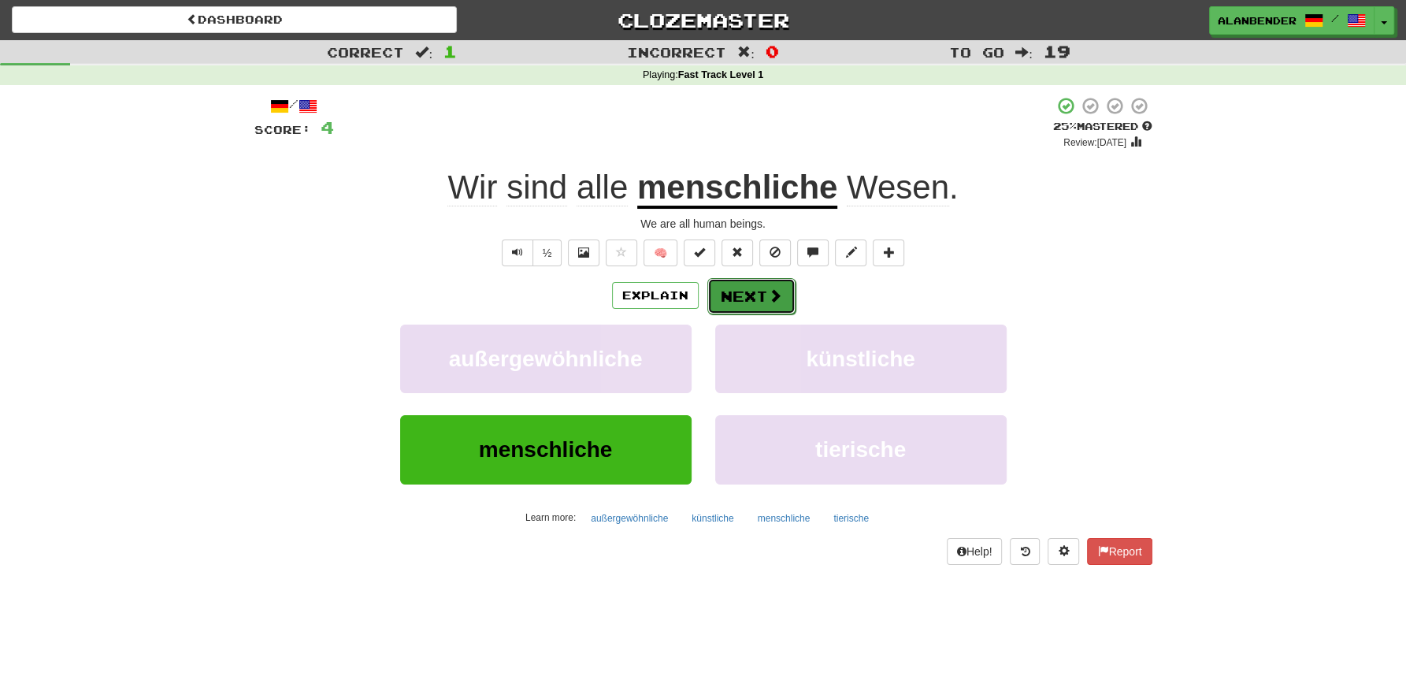
click at [752, 290] on button "Next" at bounding box center [751, 296] width 88 height 36
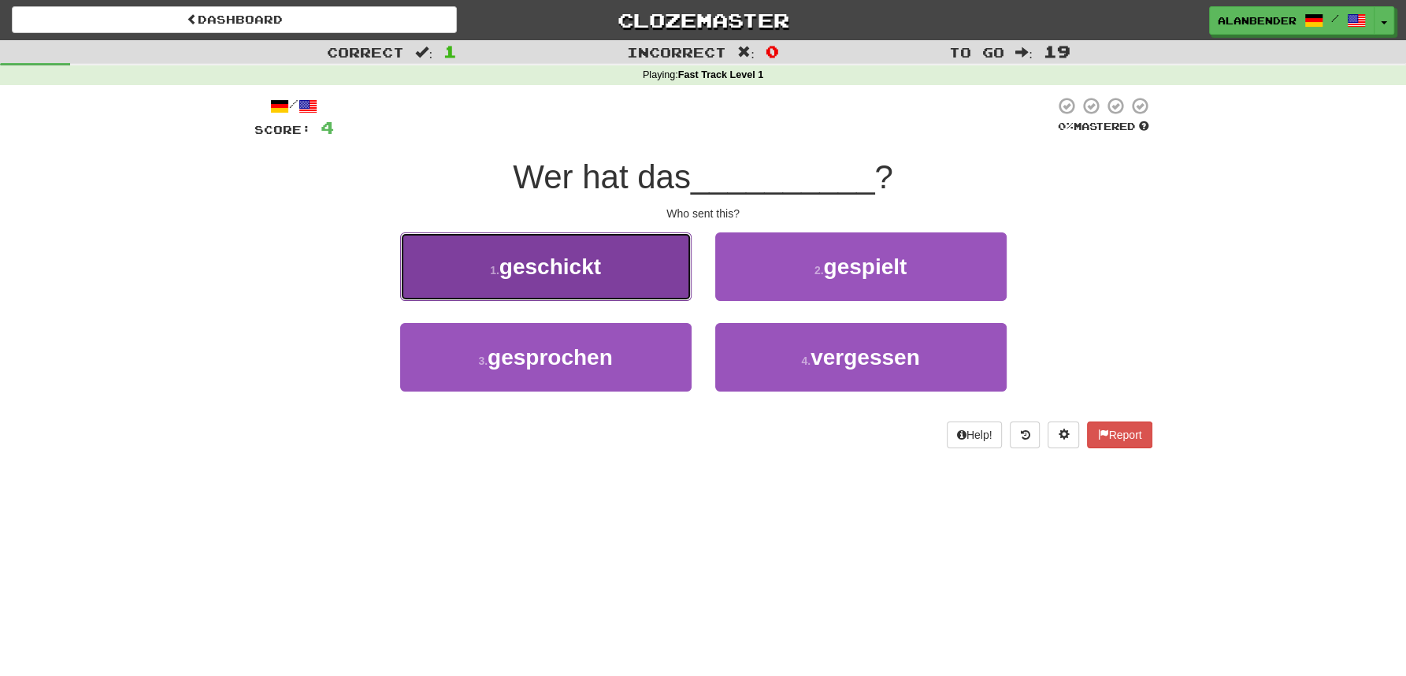
click at [575, 270] on span "geschickt" at bounding box center [550, 266] width 102 height 24
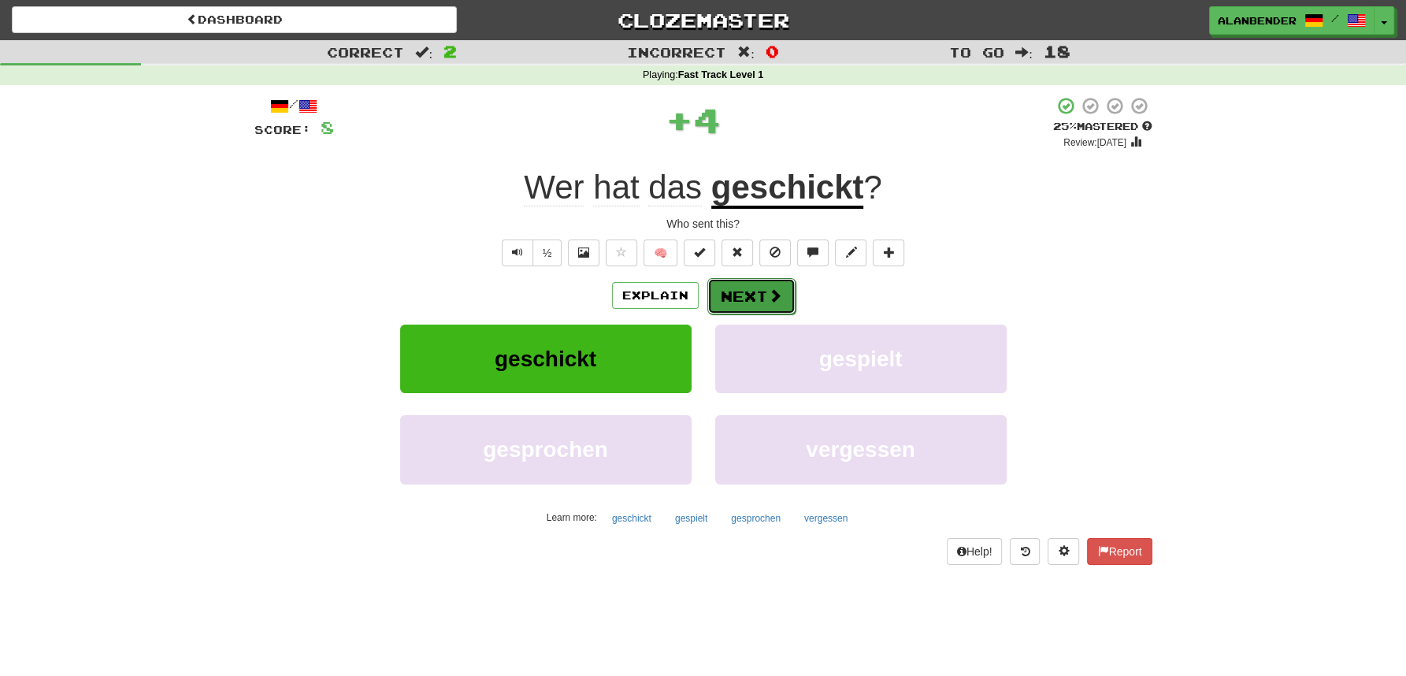
click at [756, 302] on button "Next" at bounding box center [751, 296] width 88 height 36
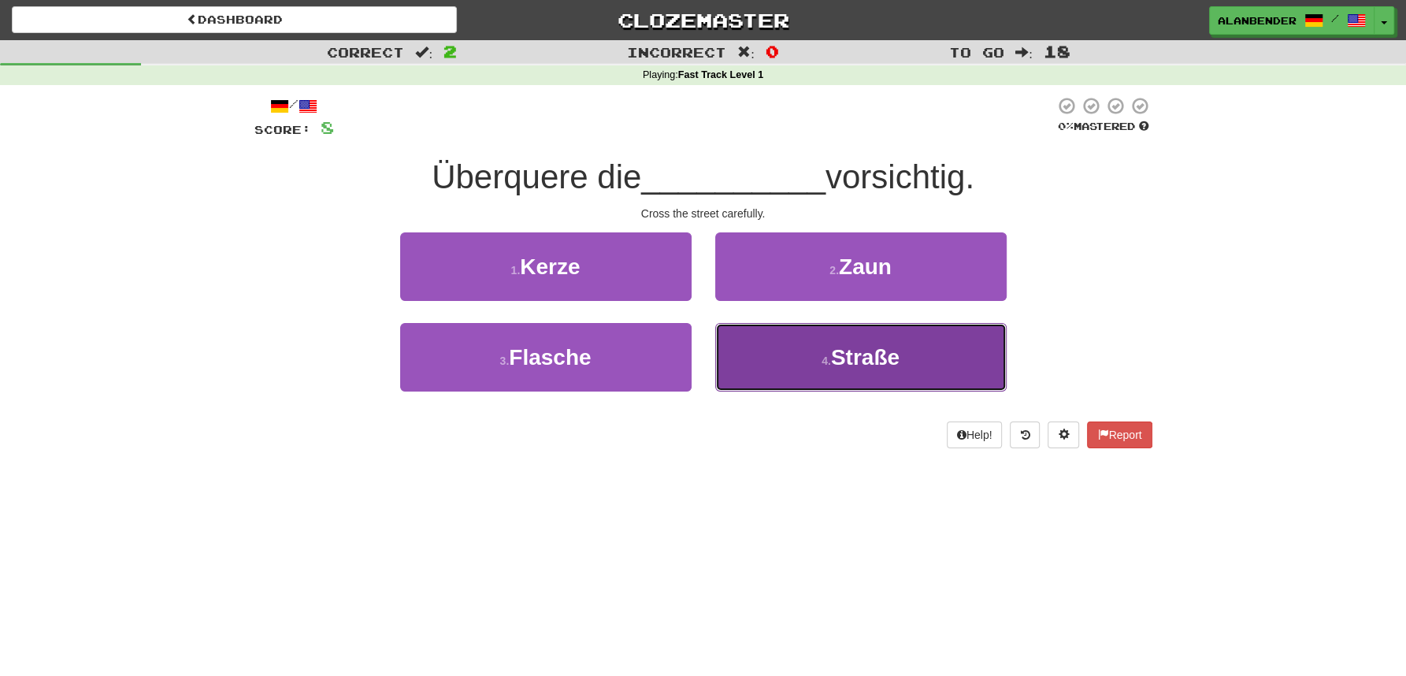
click at [841, 351] on span "Straße" at bounding box center [865, 357] width 69 height 24
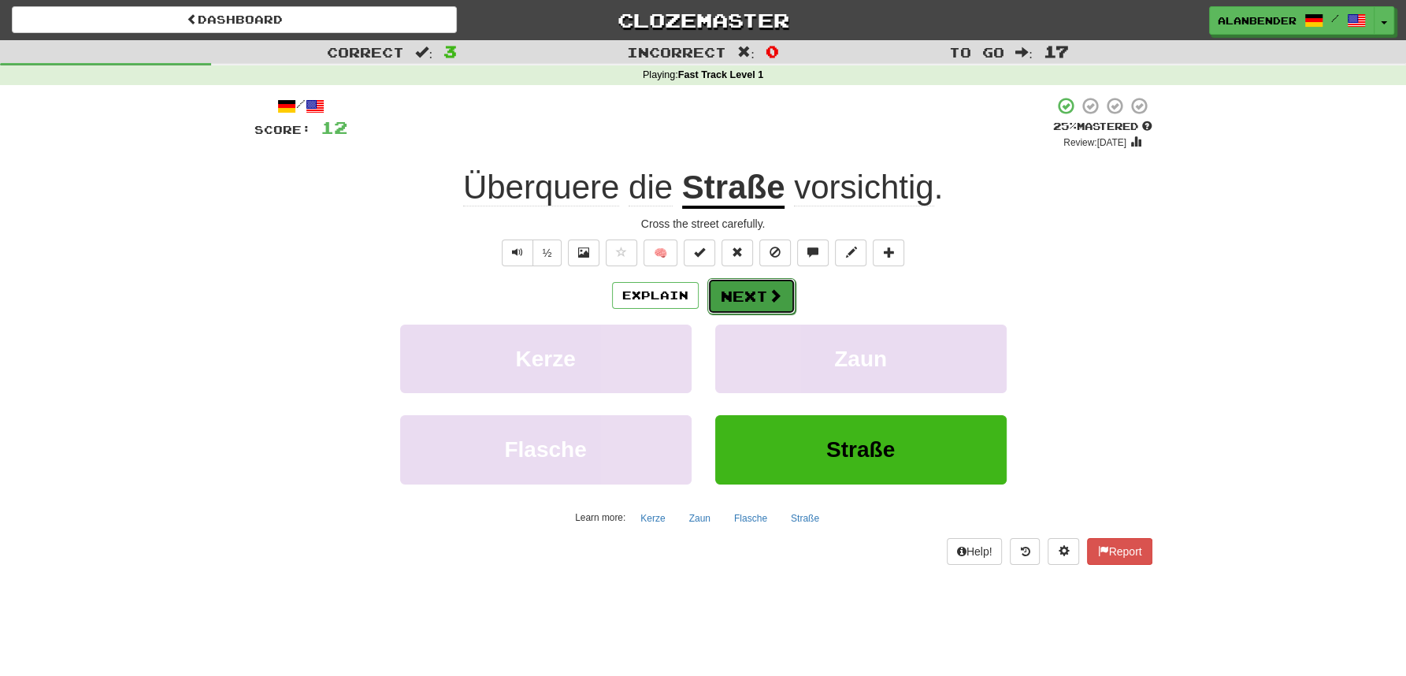
click at [743, 302] on button "Next" at bounding box center [751, 296] width 88 height 36
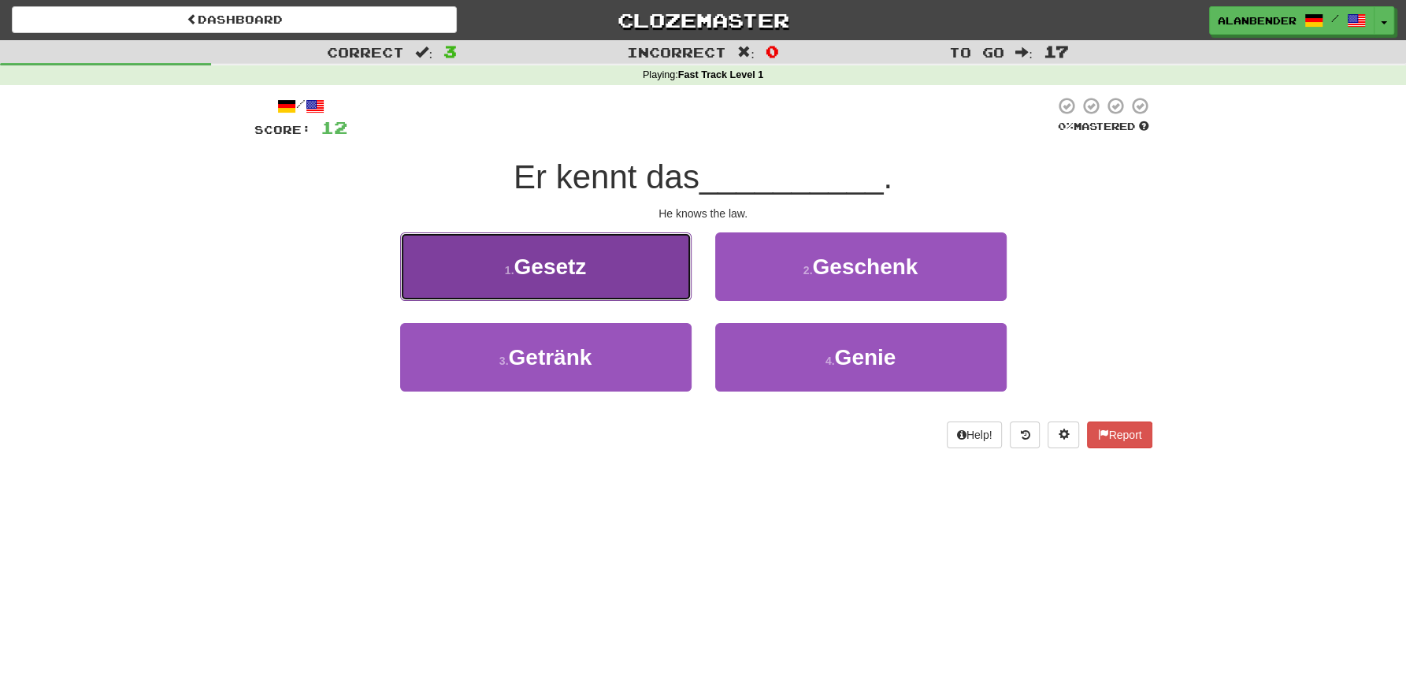
click at [559, 278] on span "Gesetz" at bounding box center [550, 266] width 72 height 24
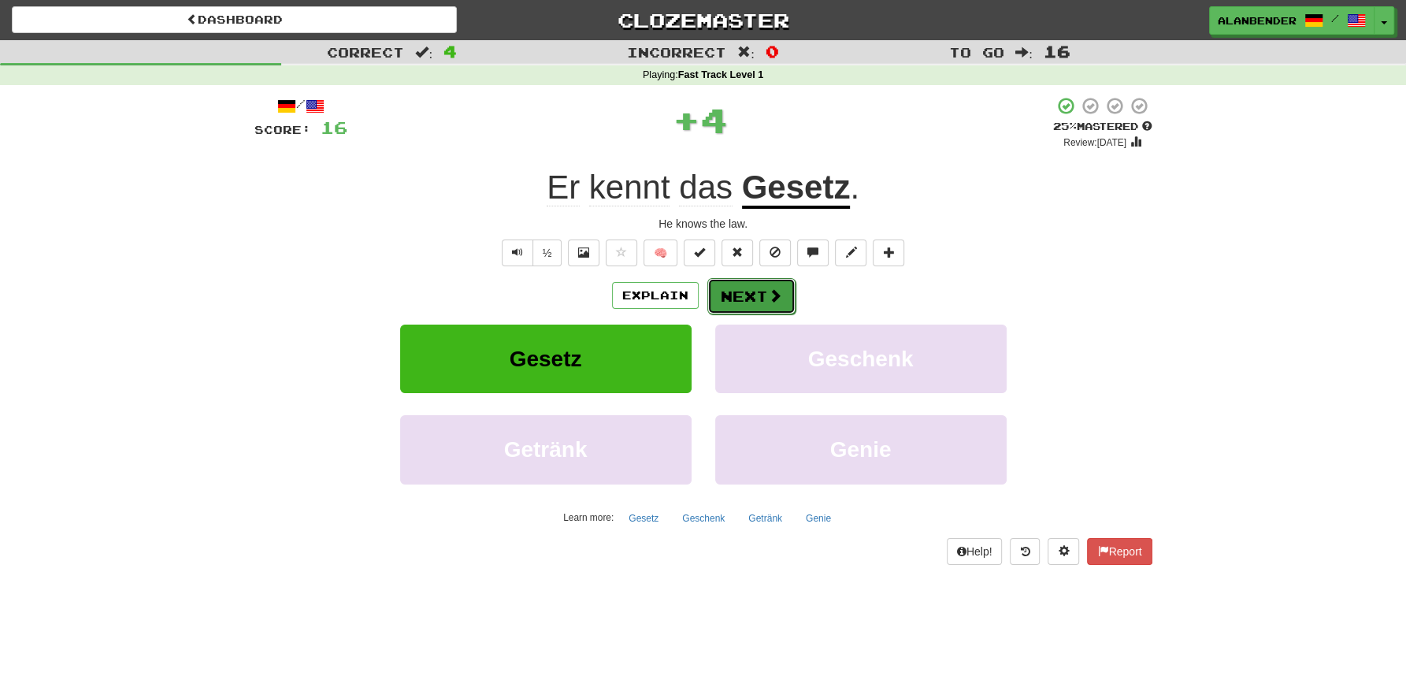
click at [761, 299] on button "Next" at bounding box center [751, 296] width 88 height 36
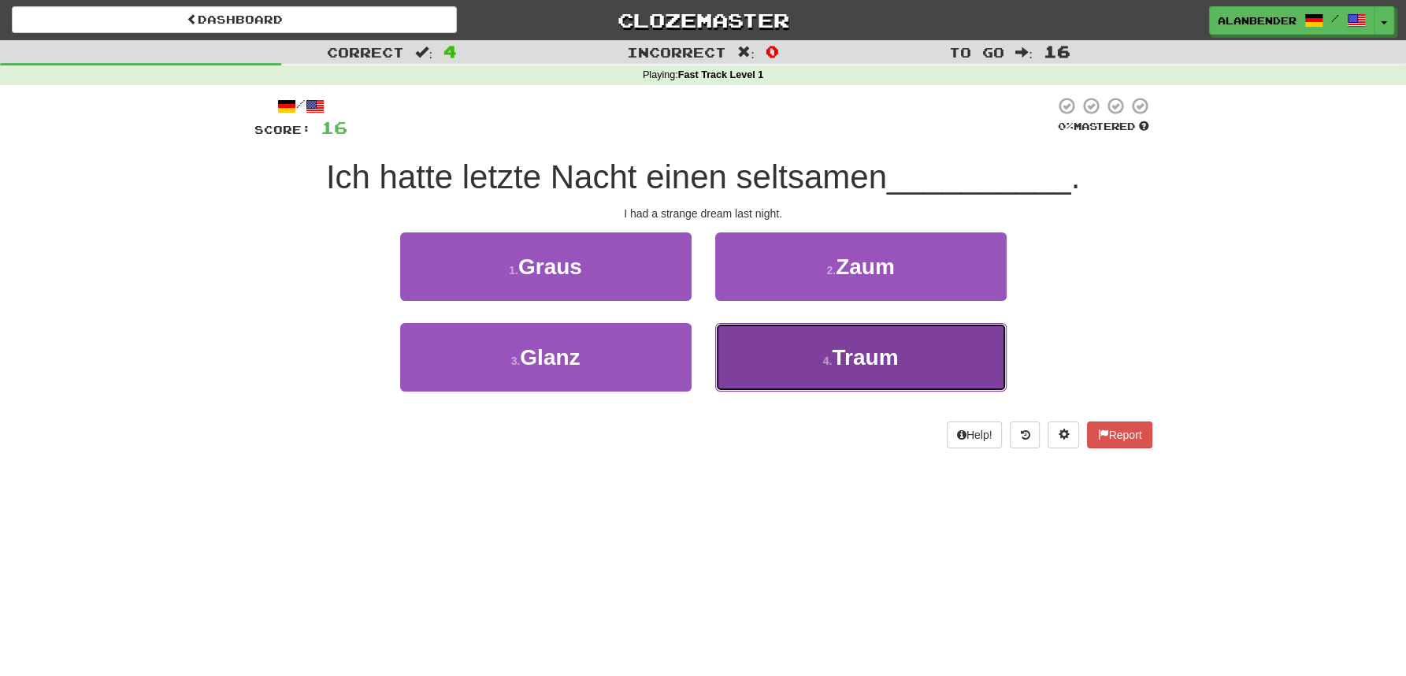
click at [873, 362] on span "Traum" at bounding box center [865, 357] width 66 height 24
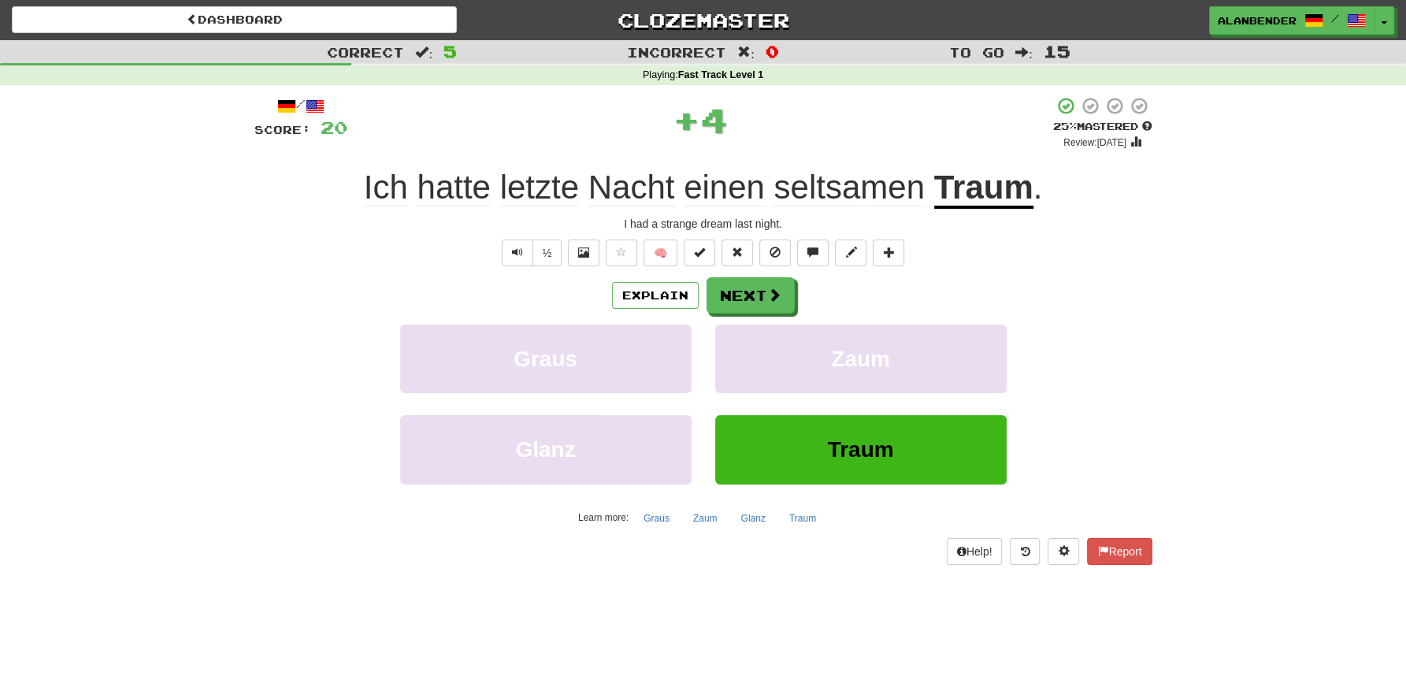
click at [988, 191] on u "Traum" at bounding box center [983, 189] width 99 height 40
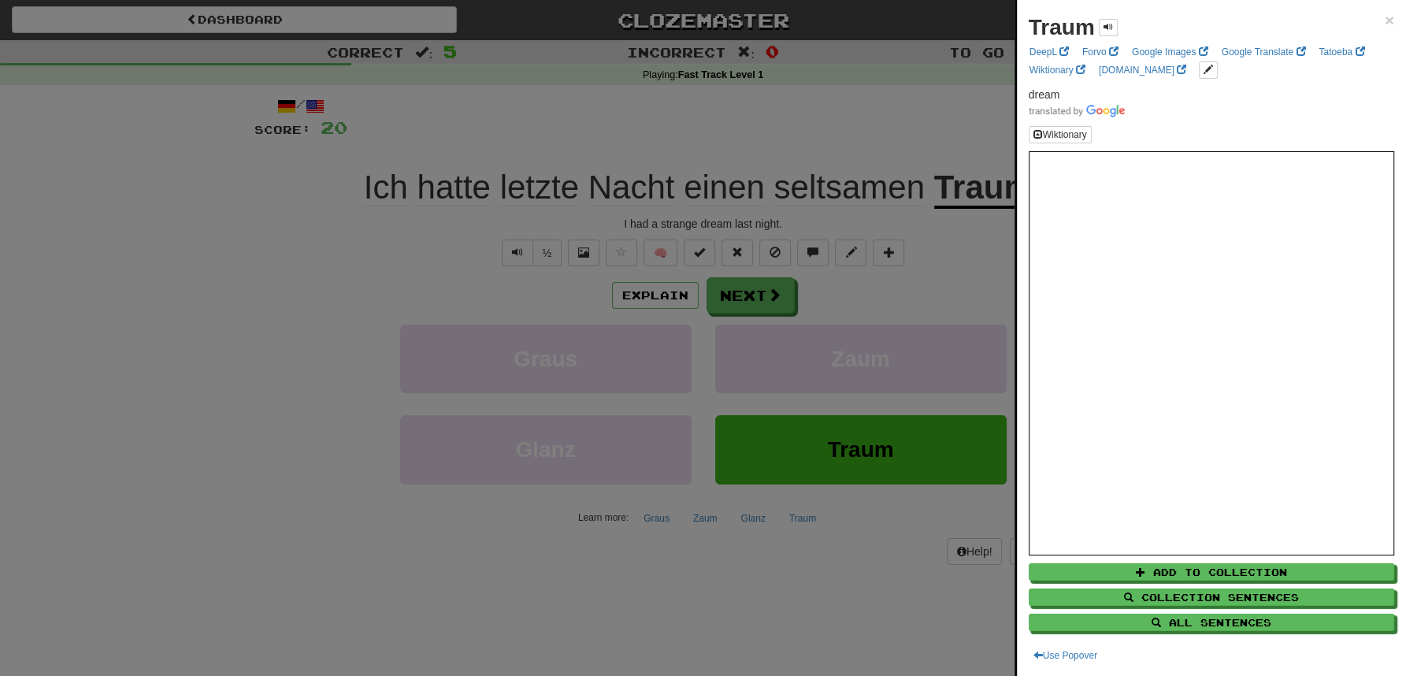
click at [744, 114] on div at bounding box center [703, 338] width 1406 height 676
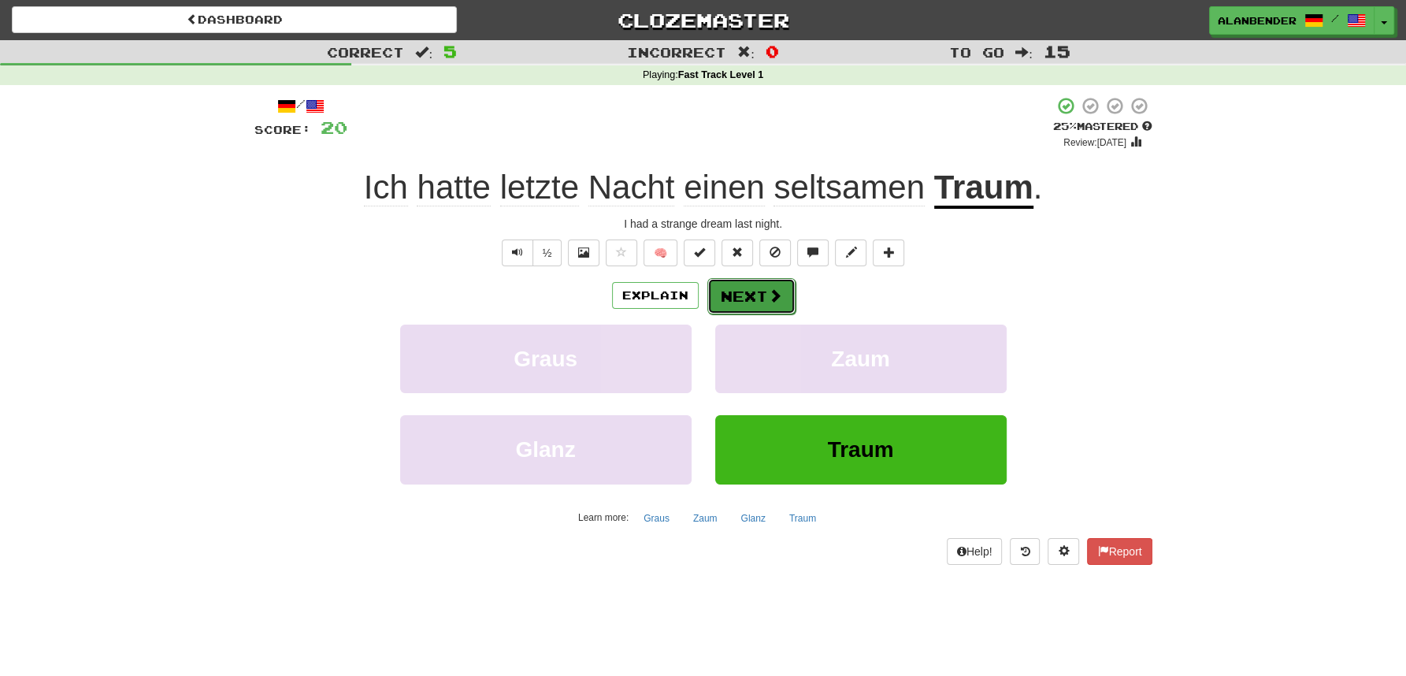
click at [731, 291] on button "Next" at bounding box center [751, 296] width 88 height 36
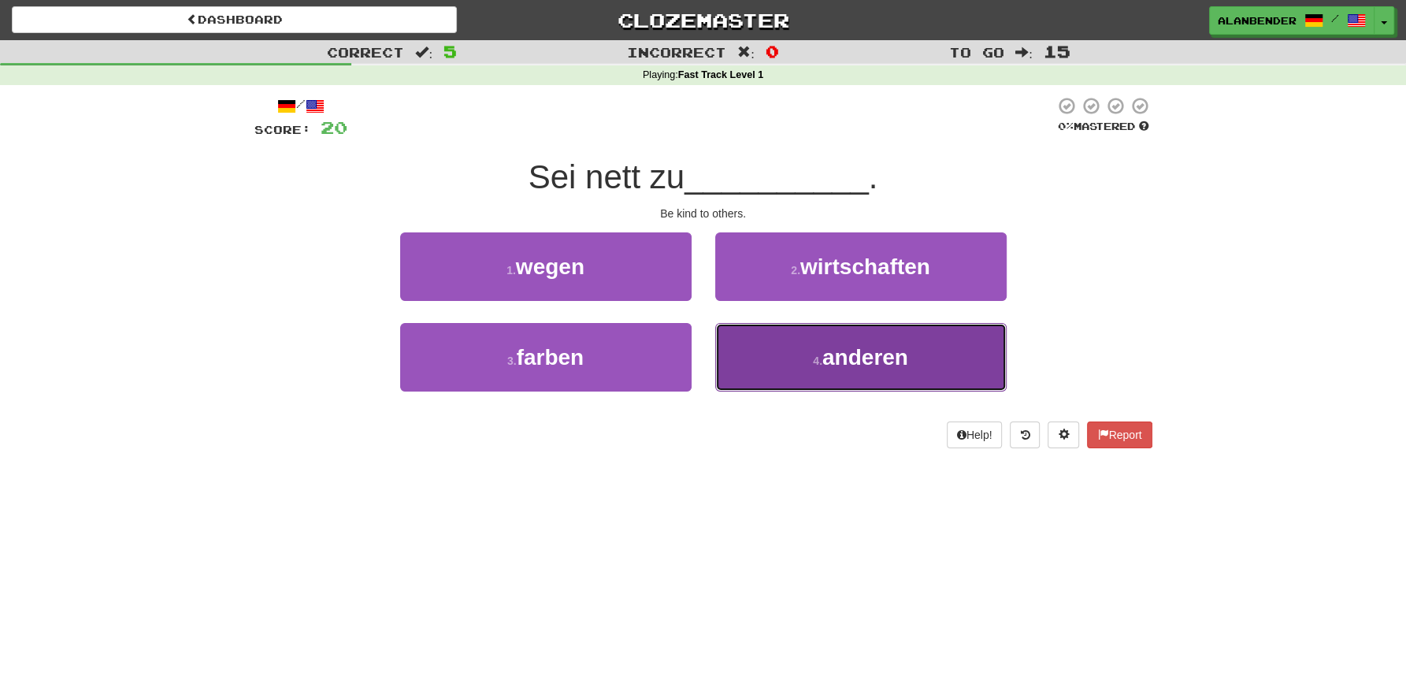
click at [851, 357] on span "anderen" at bounding box center [865, 357] width 86 height 24
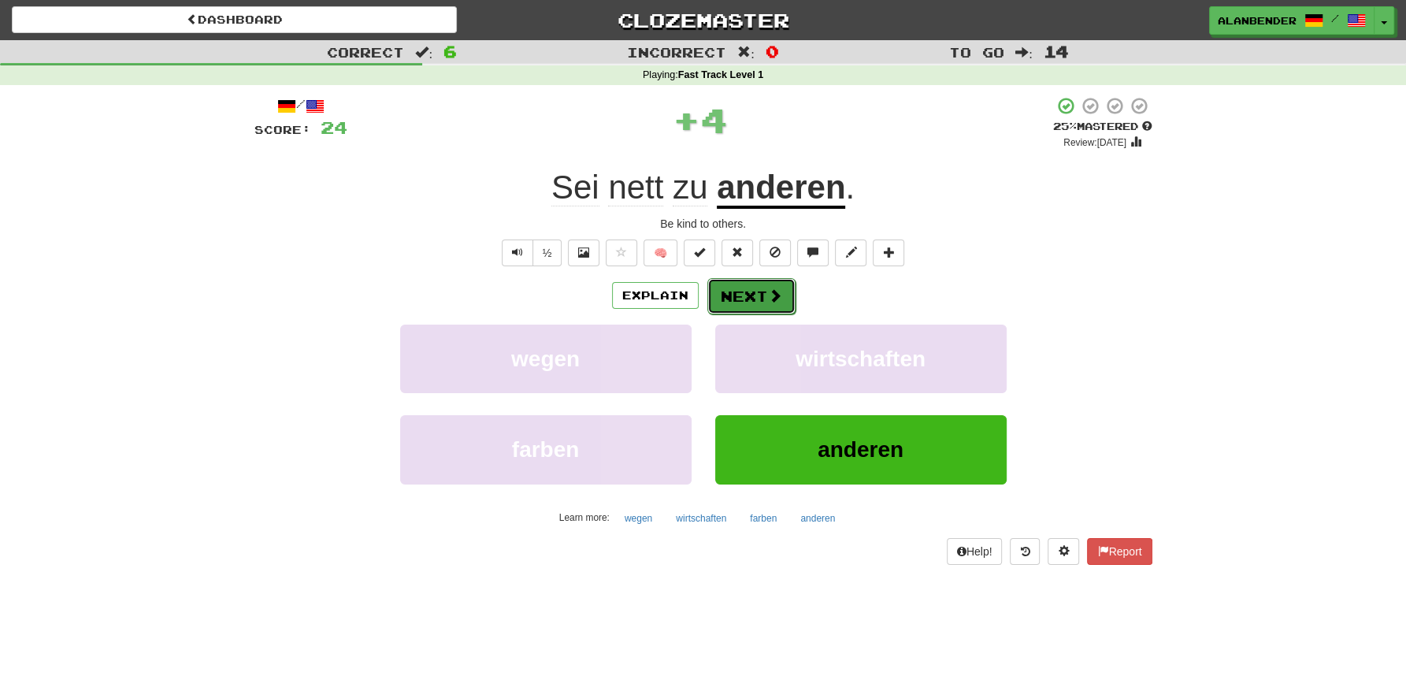
click at [755, 294] on button "Next" at bounding box center [751, 296] width 88 height 36
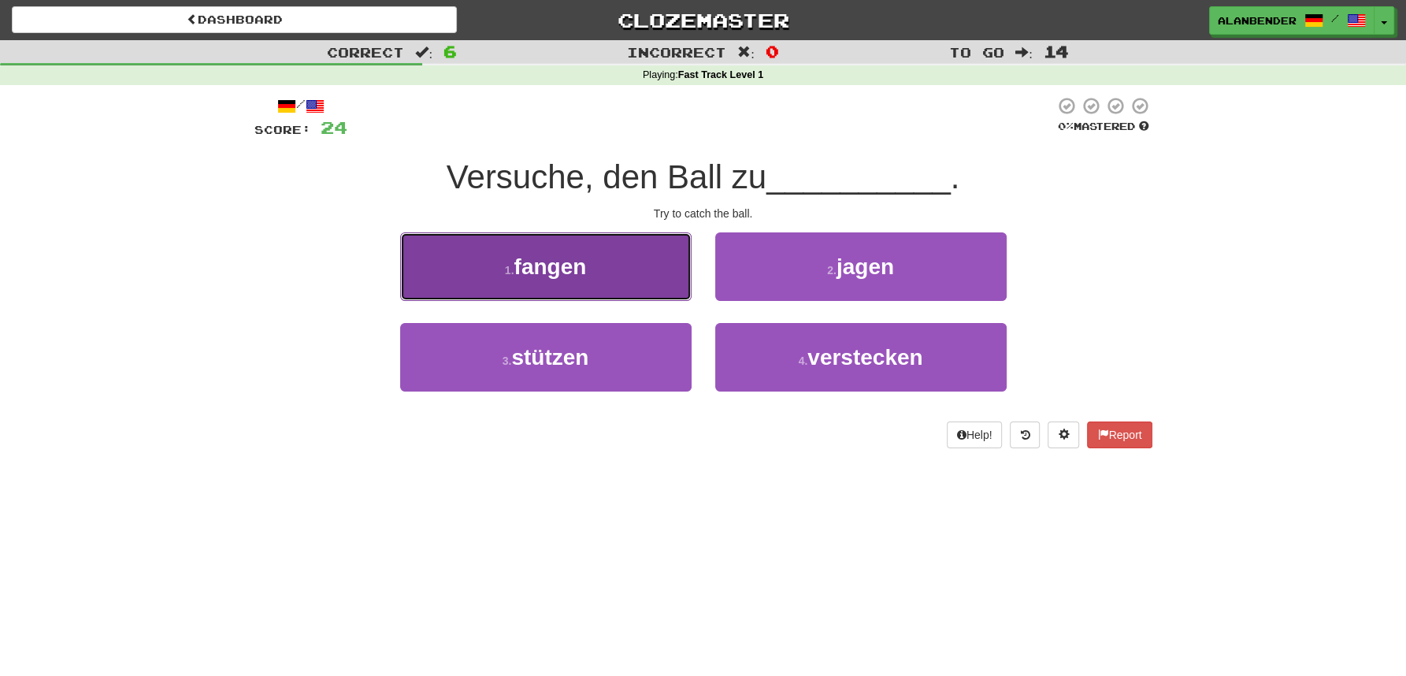
click at [557, 266] on span "fangen" at bounding box center [550, 266] width 72 height 24
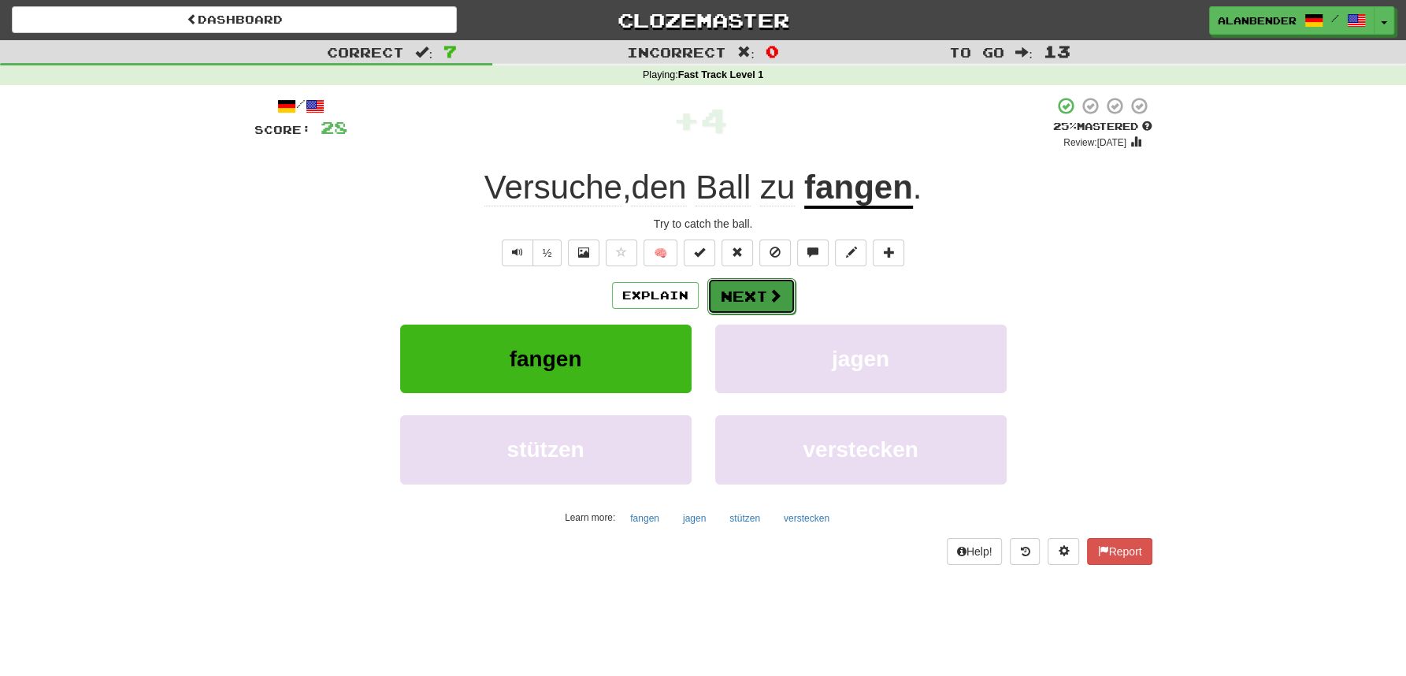
click at [756, 302] on button "Next" at bounding box center [751, 296] width 88 height 36
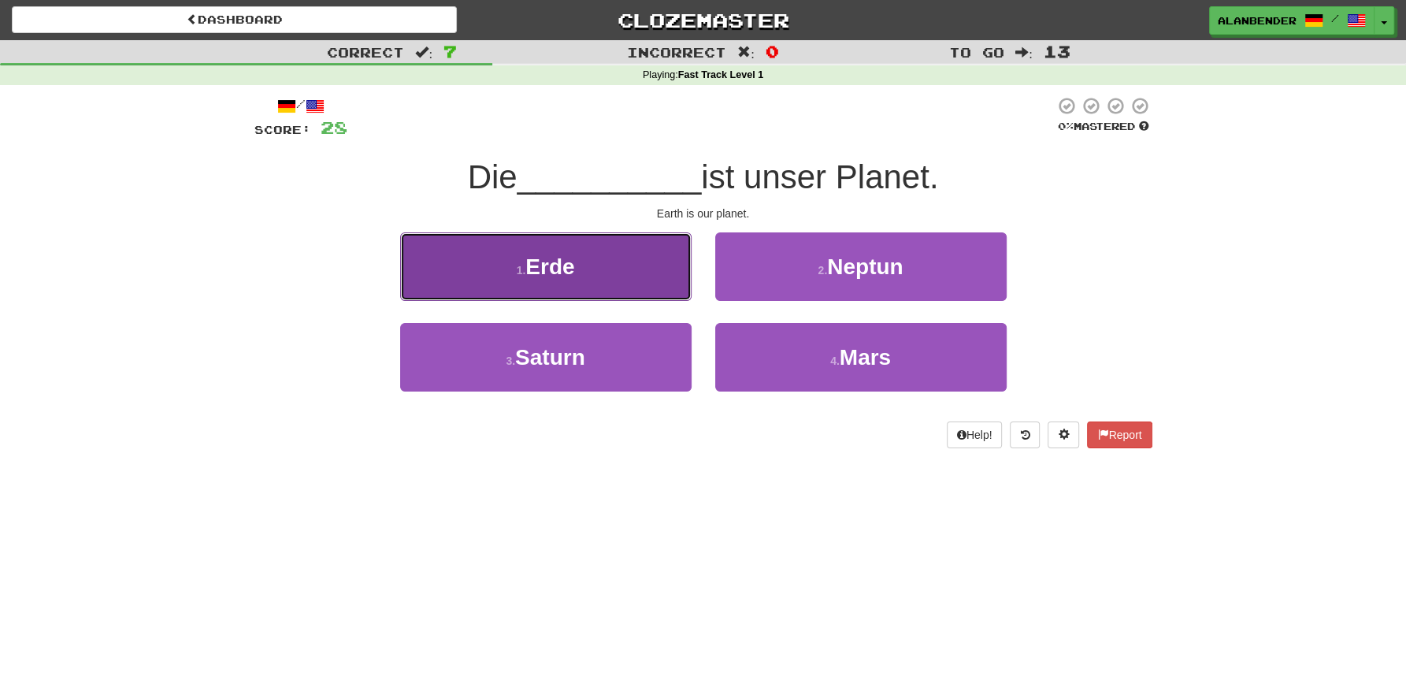
click at [552, 262] on span "Erde" at bounding box center [549, 266] width 49 height 24
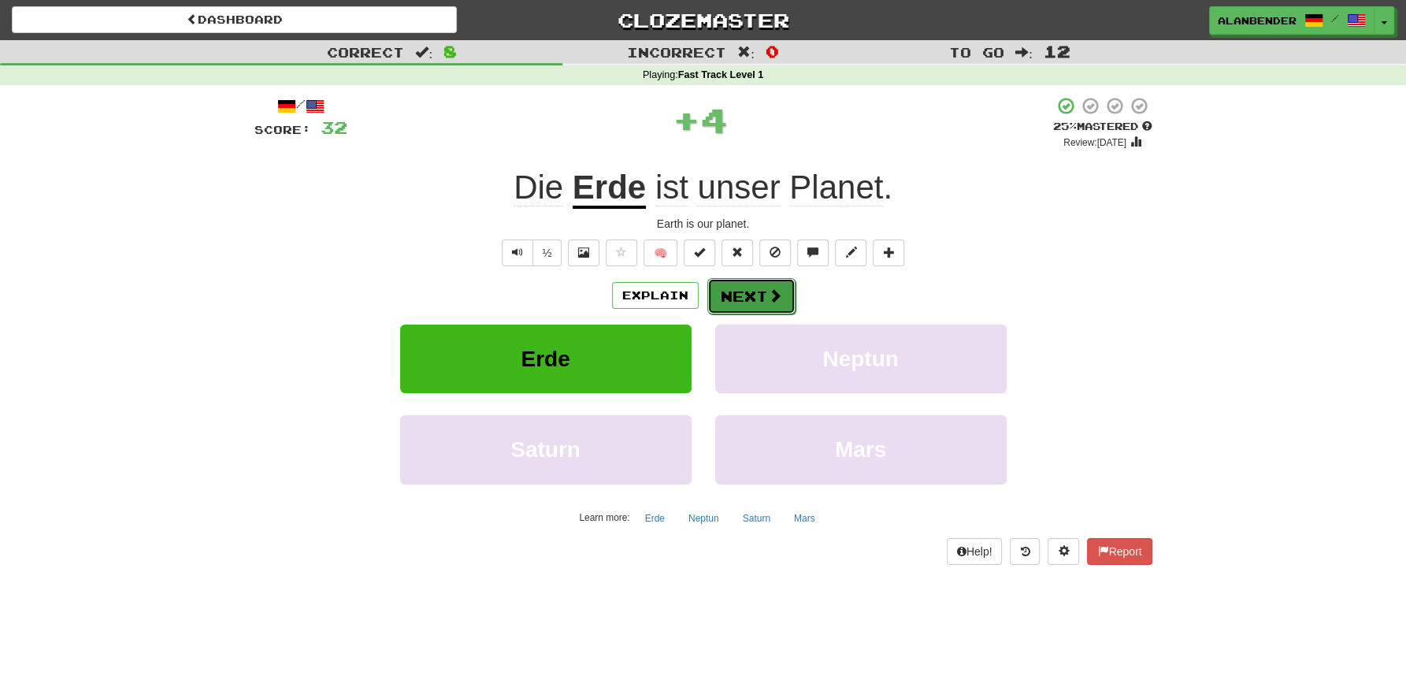
click at [764, 300] on button "Next" at bounding box center [751, 296] width 88 height 36
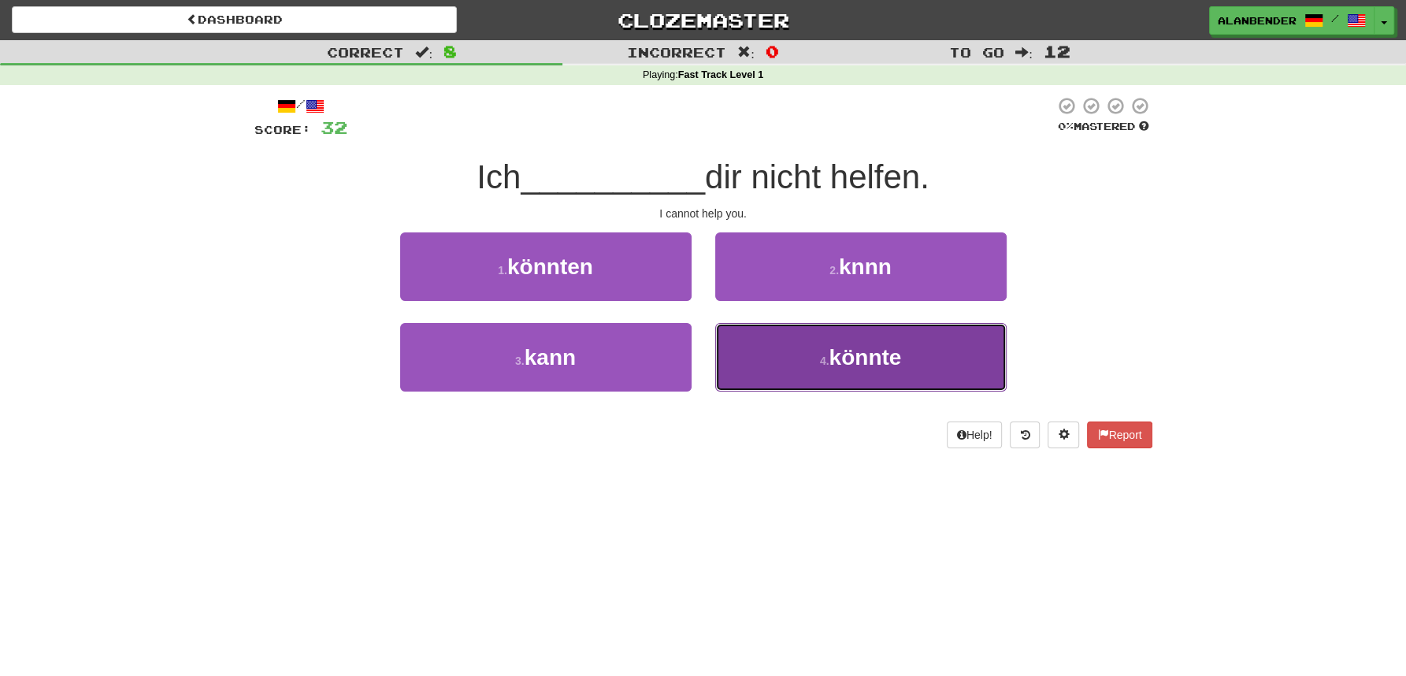
click at [862, 360] on span "könnte" at bounding box center [865, 357] width 72 height 24
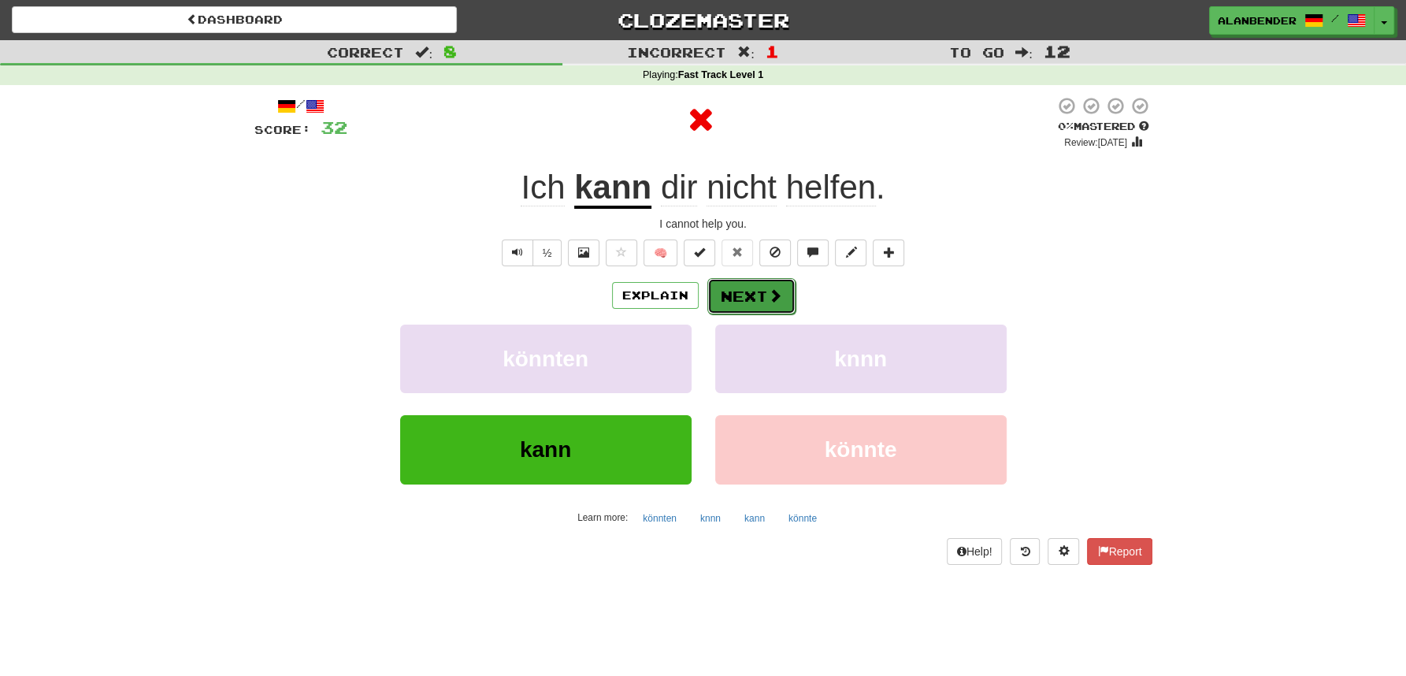
click at [769, 288] on span at bounding box center [775, 295] width 14 height 14
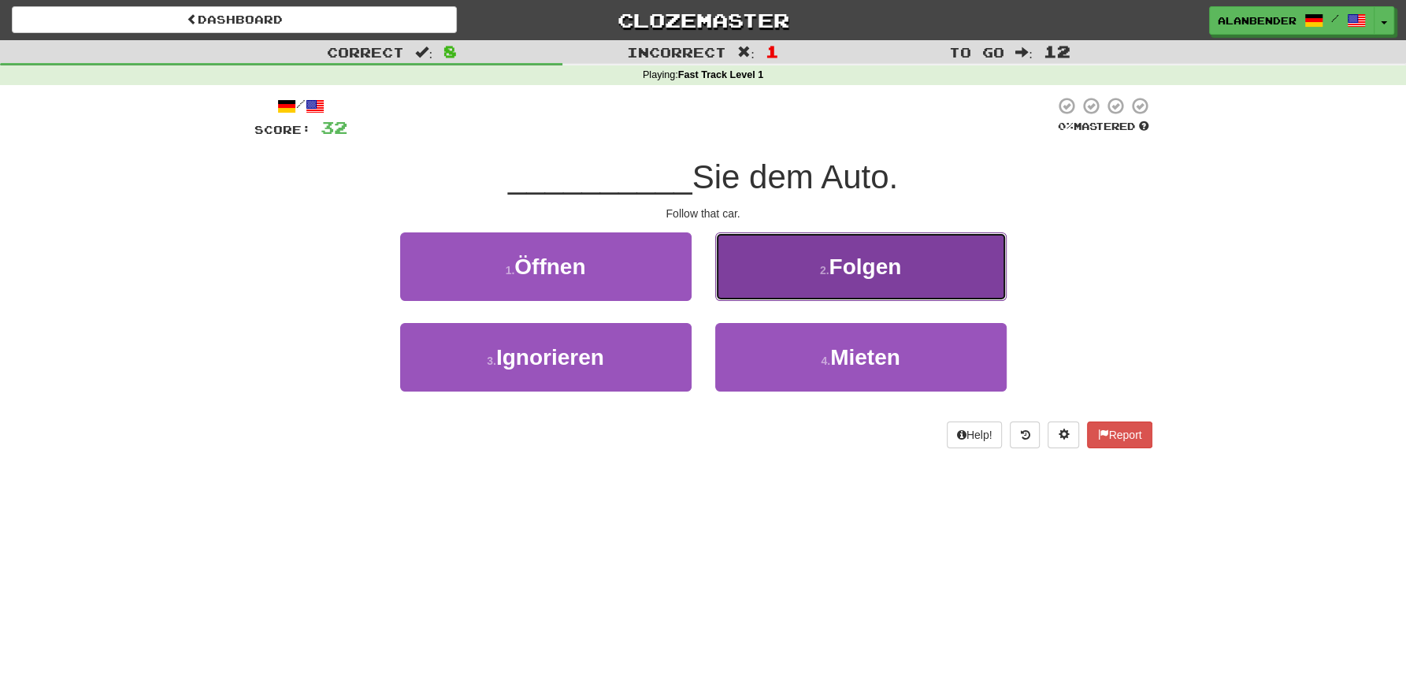
click at [907, 265] on button "2 . Folgen" at bounding box center [860, 266] width 291 height 69
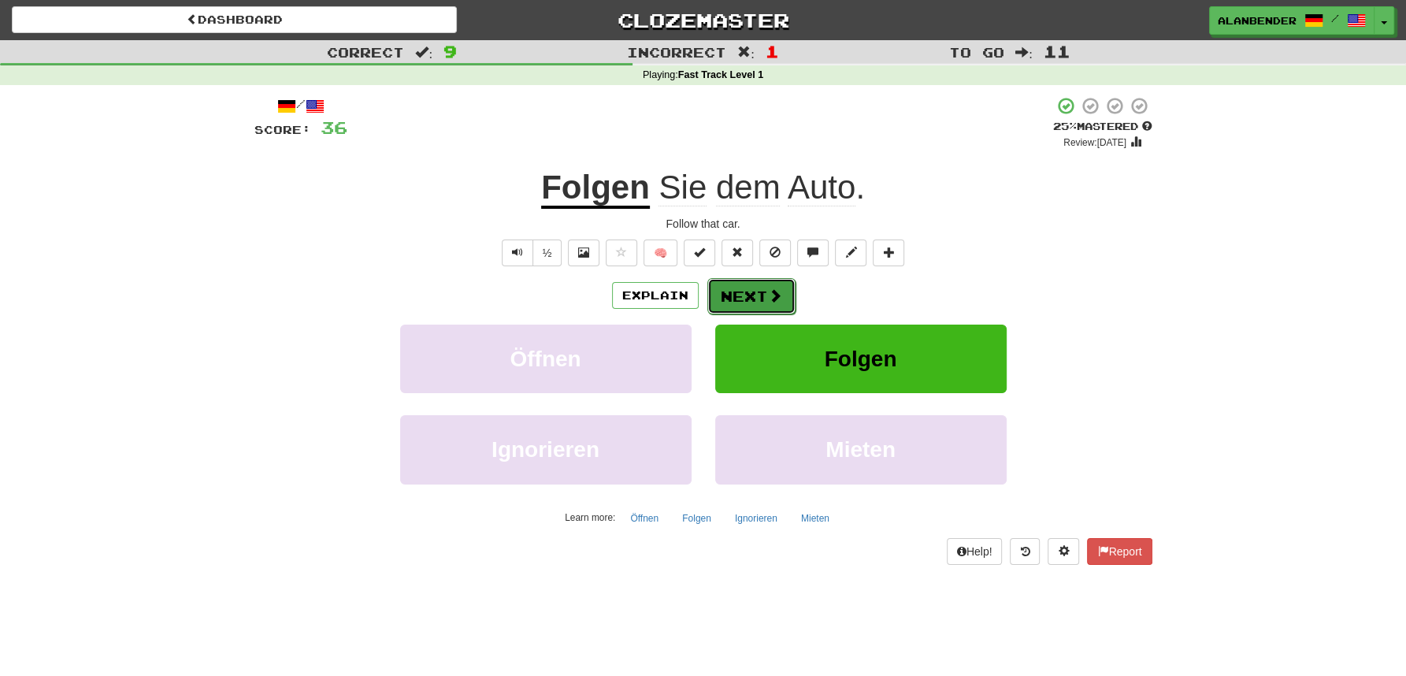
click at [755, 289] on button "Next" at bounding box center [751, 296] width 88 height 36
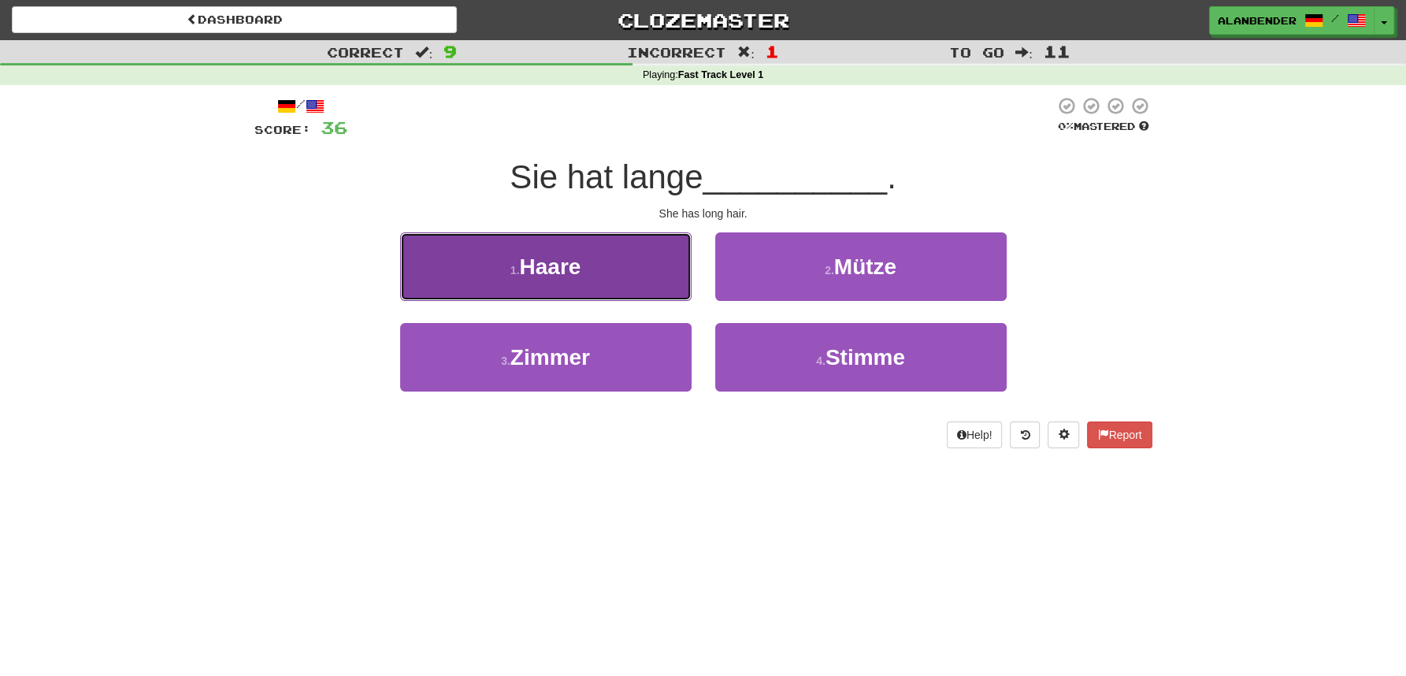
click at [566, 265] on span "Haare" at bounding box center [549, 266] width 61 height 24
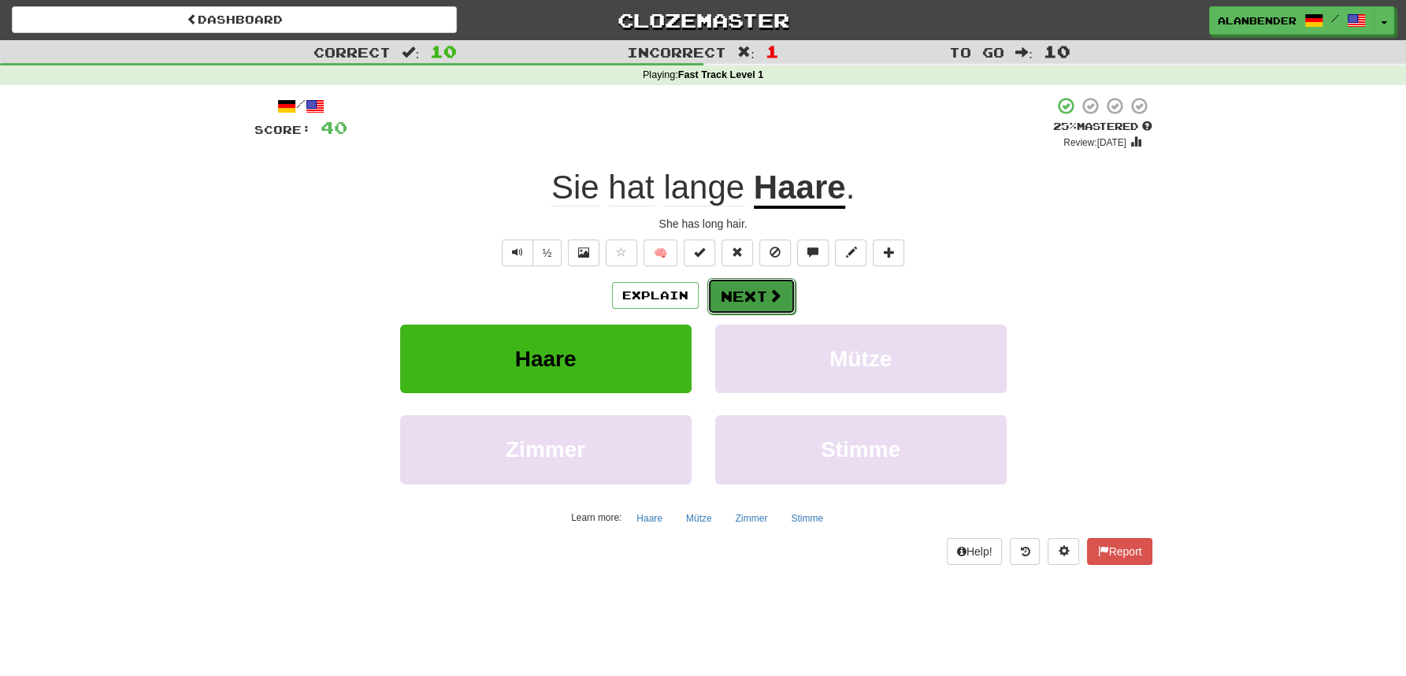
click at [735, 295] on button "Next" at bounding box center [751, 296] width 88 height 36
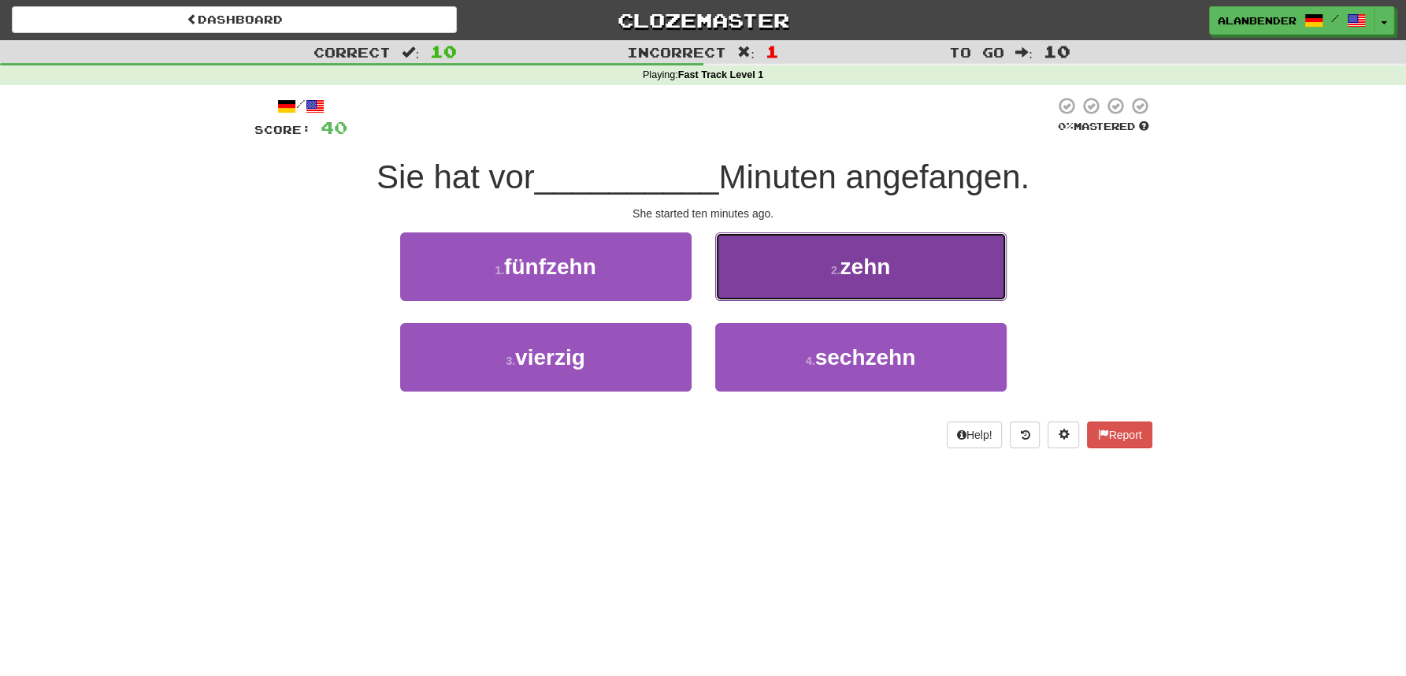
click at [874, 265] on span "zehn" at bounding box center [865, 266] width 50 height 24
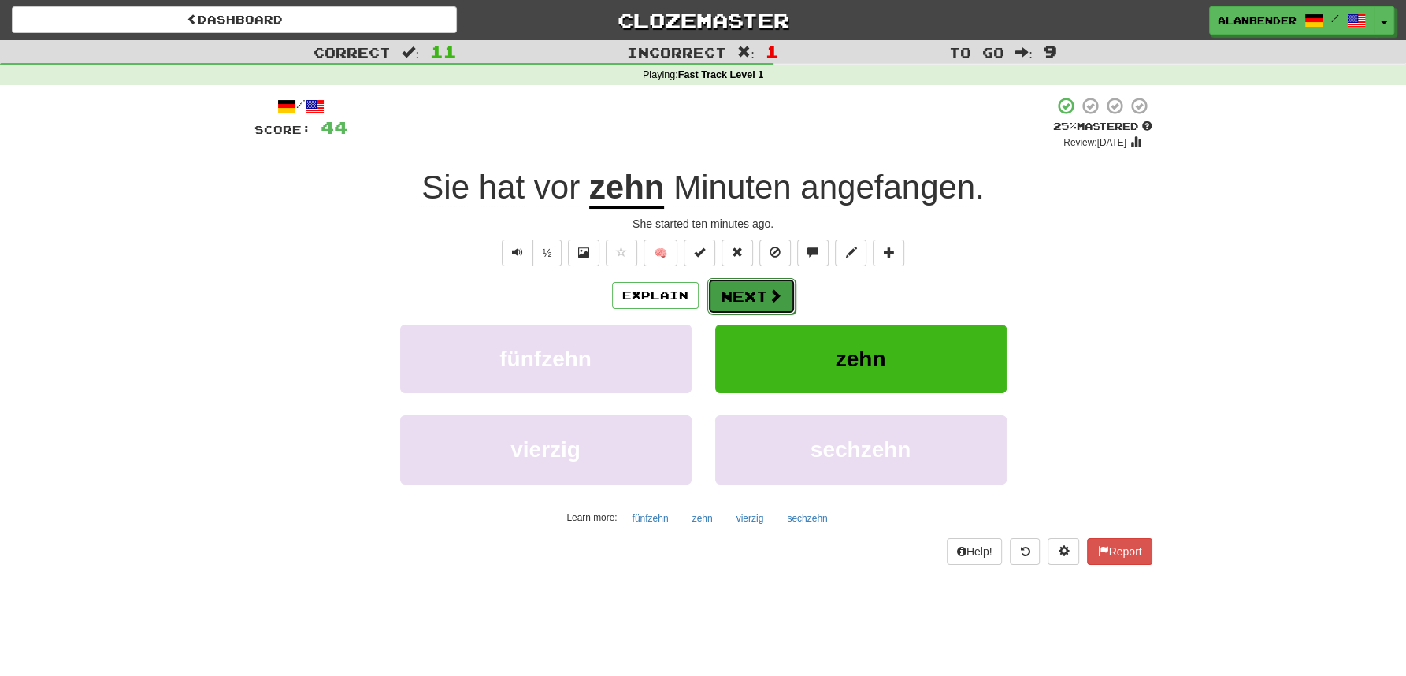
click at [741, 295] on button "Next" at bounding box center [751, 296] width 88 height 36
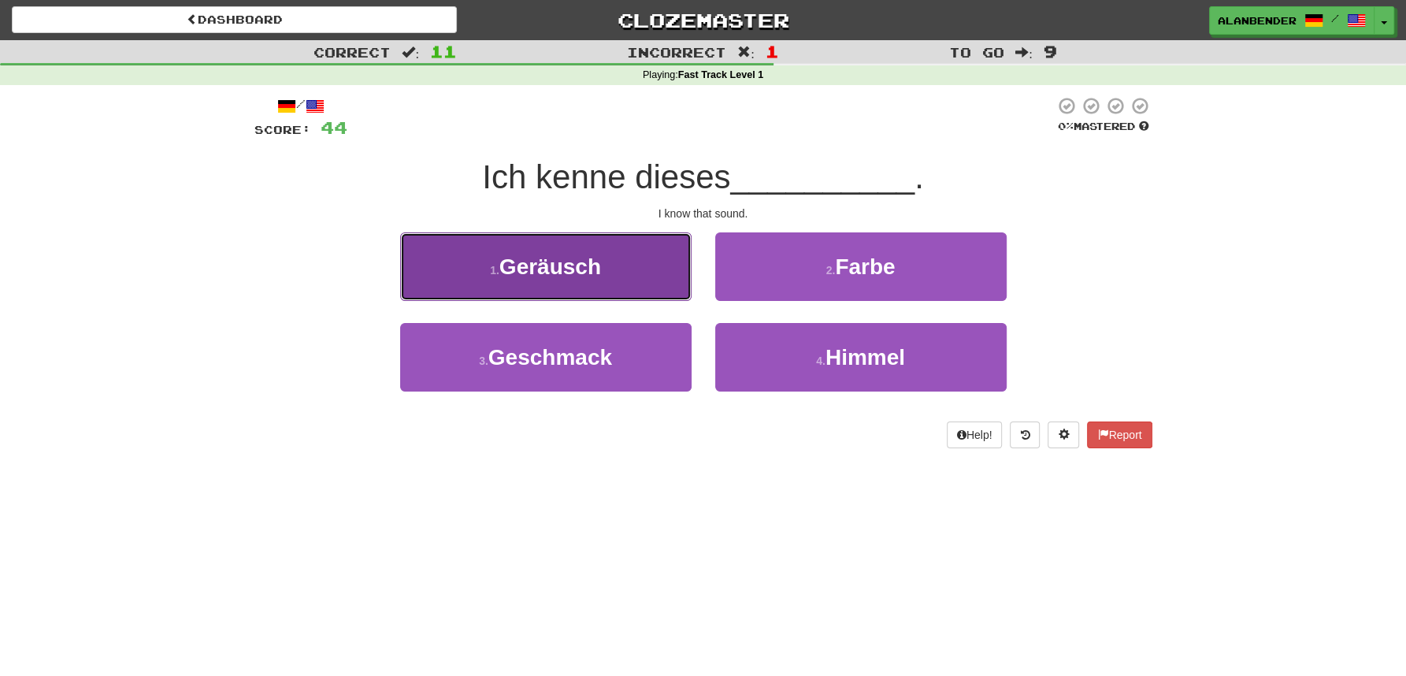
click at [581, 263] on span "Geräusch" at bounding box center [550, 266] width 102 height 24
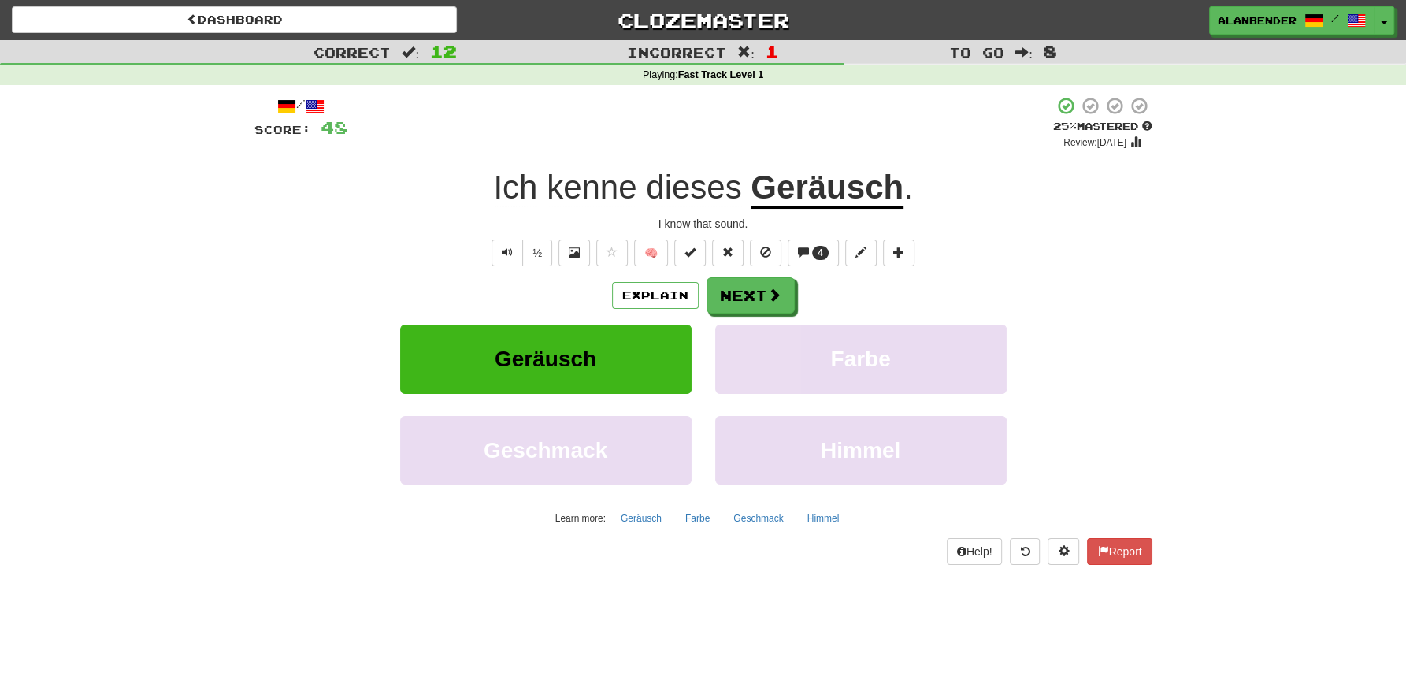
click at [805, 196] on u "Geräusch" at bounding box center [827, 189] width 153 height 40
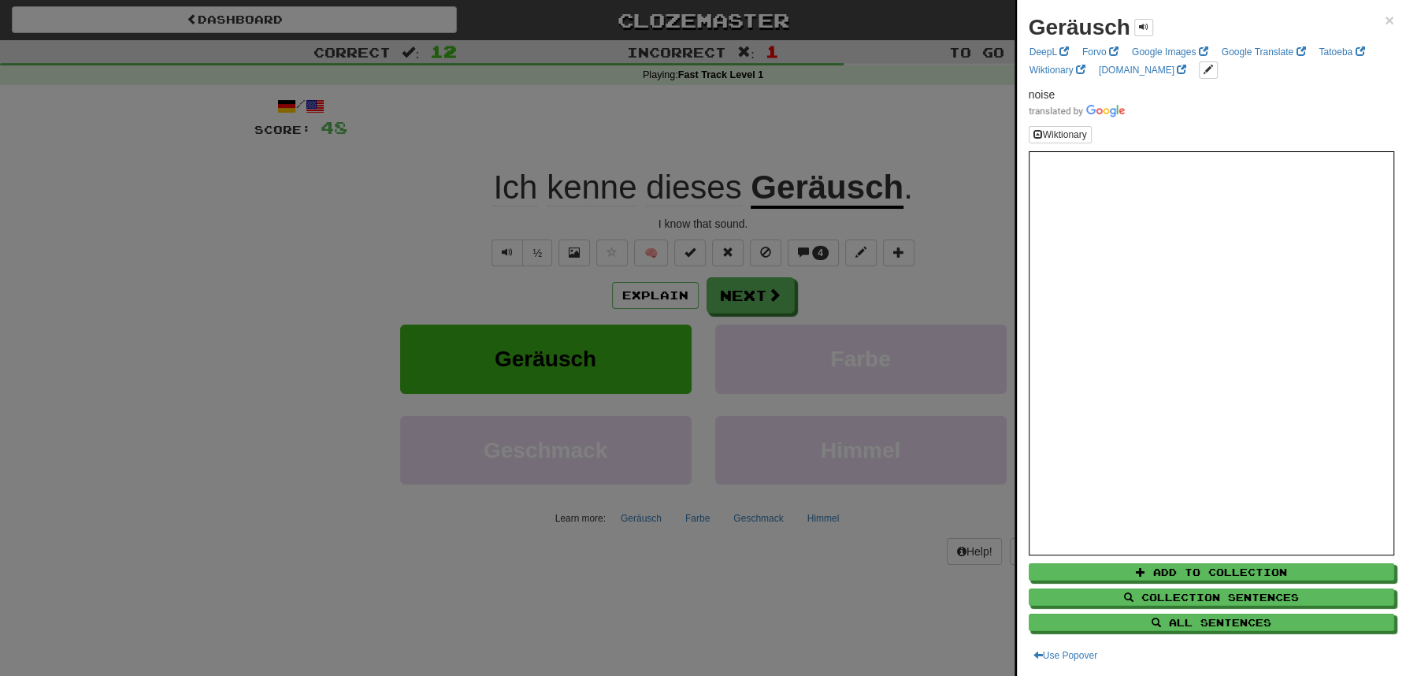
click at [776, 114] on div at bounding box center [703, 338] width 1406 height 676
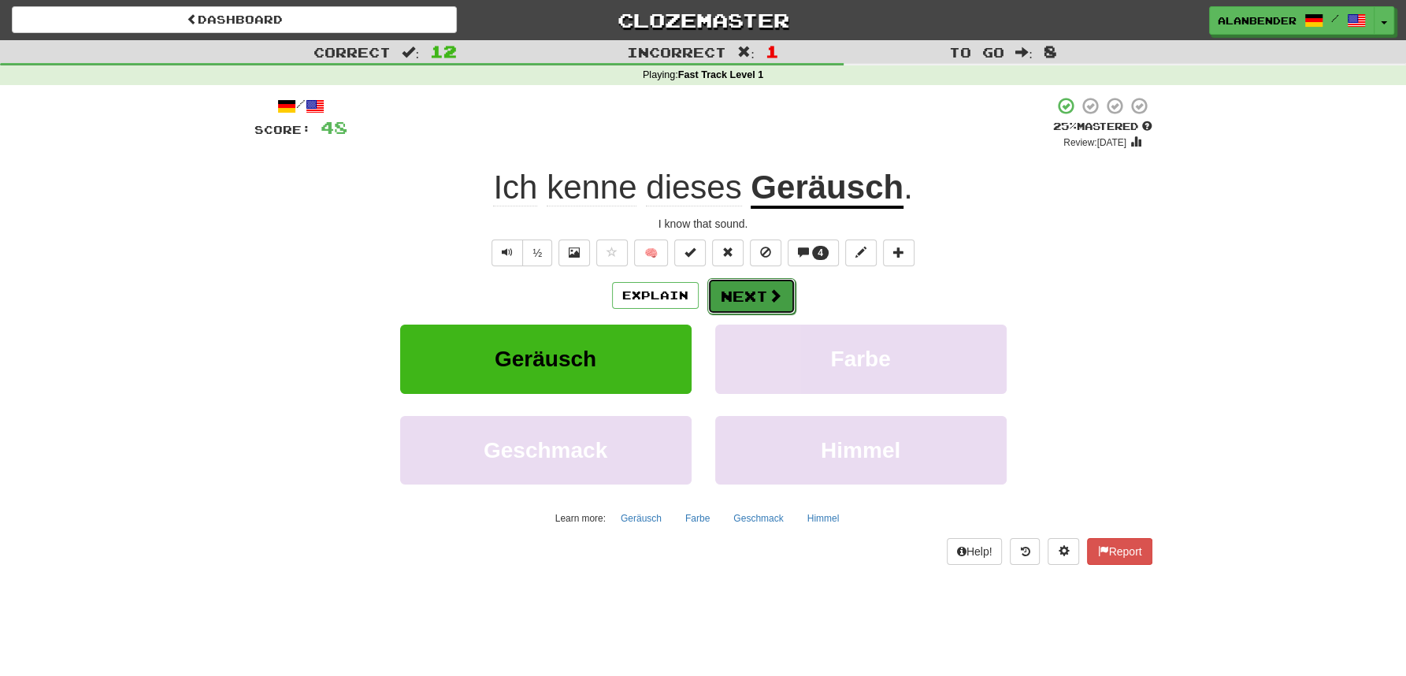
click at [751, 298] on button "Next" at bounding box center [751, 296] width 88 height 36
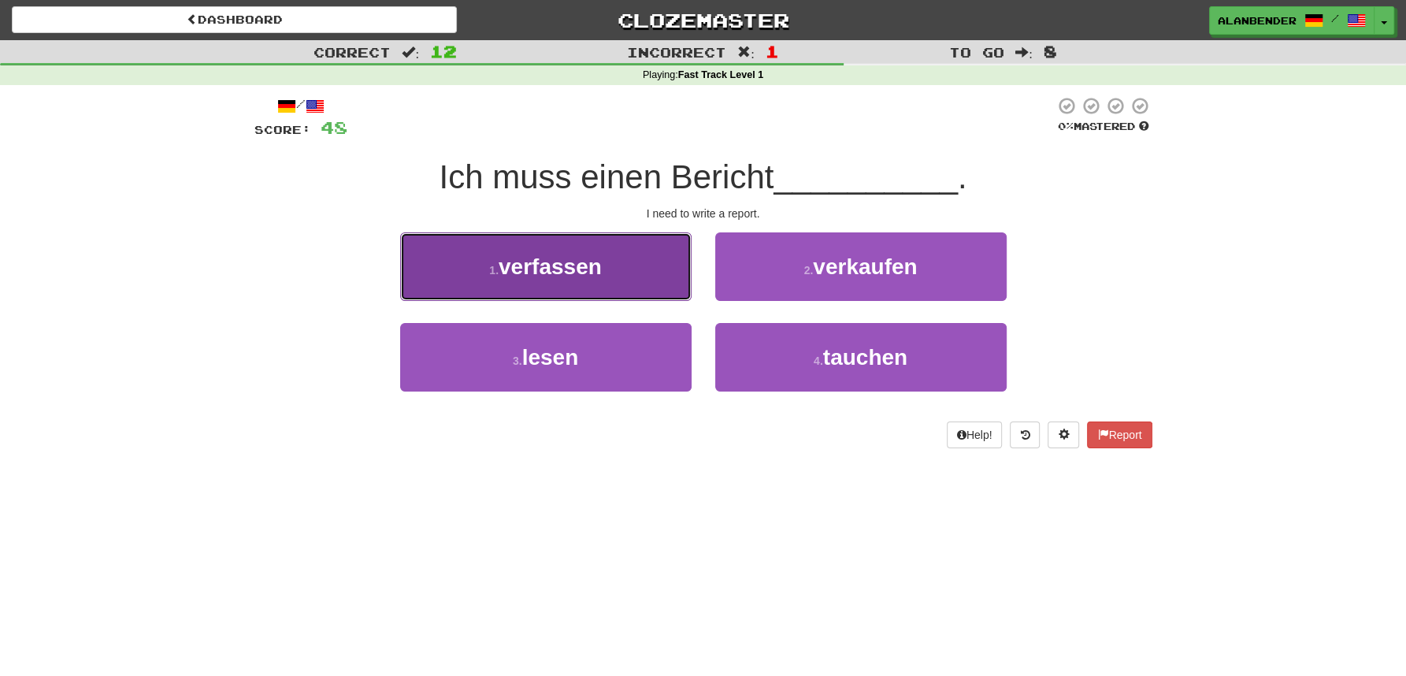
click at [575, 275] on span "verfassen" at bounding box center [550, 266] width 103 height 24
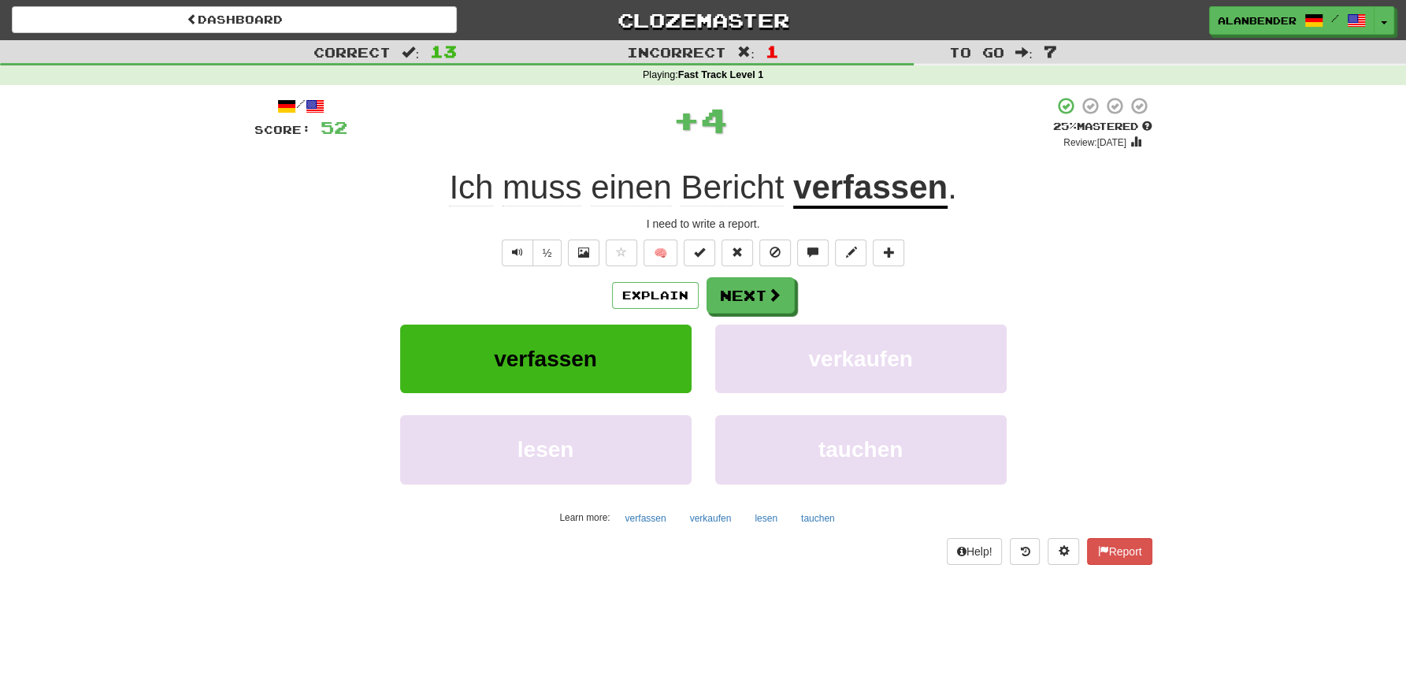
click at [904, 192] on u "verfassen" at bounding box center [870, 189] width 154 height 40
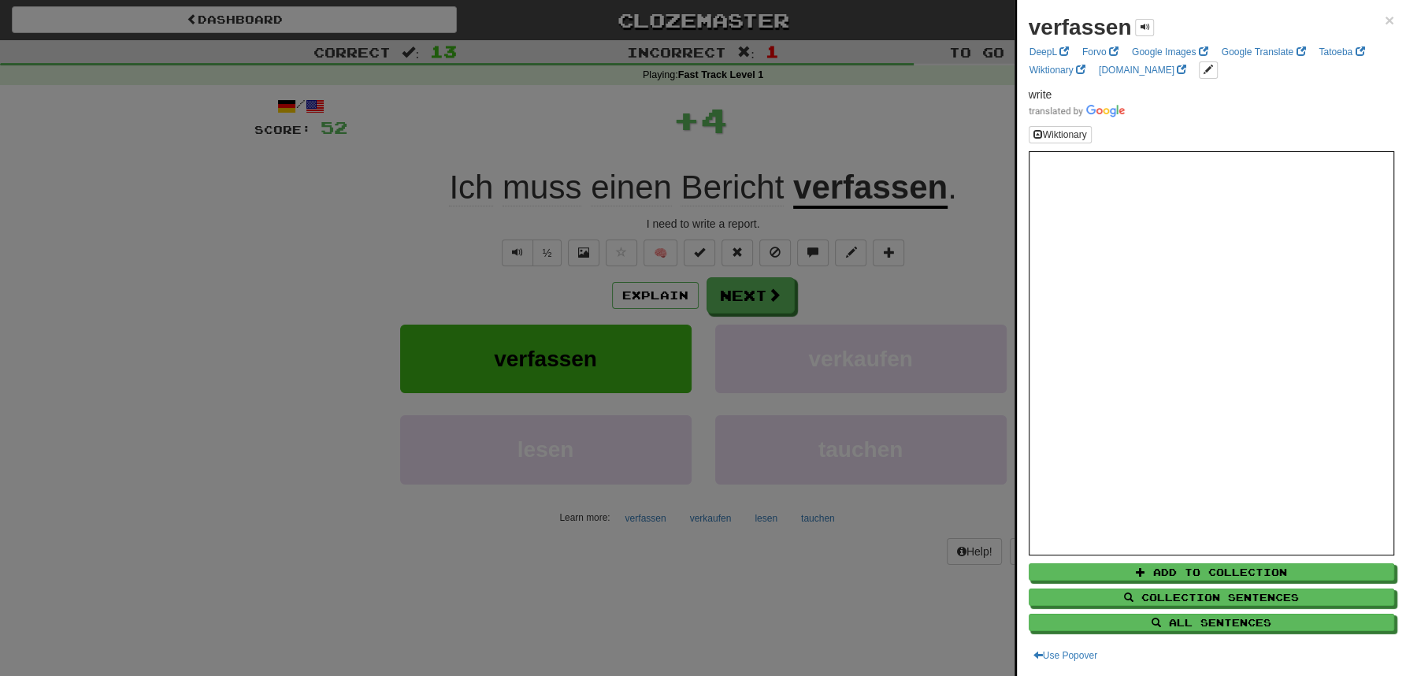
click at [881, 100] on div at bounding box center [703, 338] width 1406 height 676
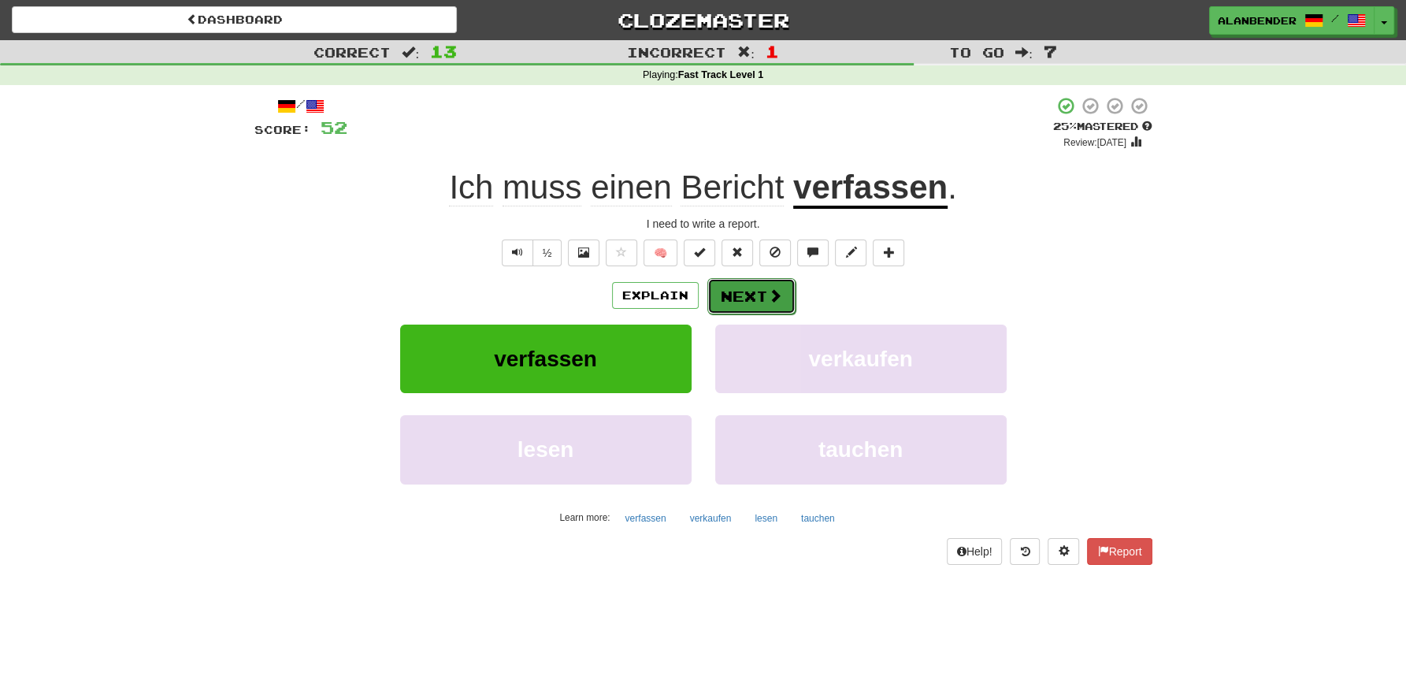
click at [748, 292] on button "Next" at bounding box center [751, 296] width 88 height 36
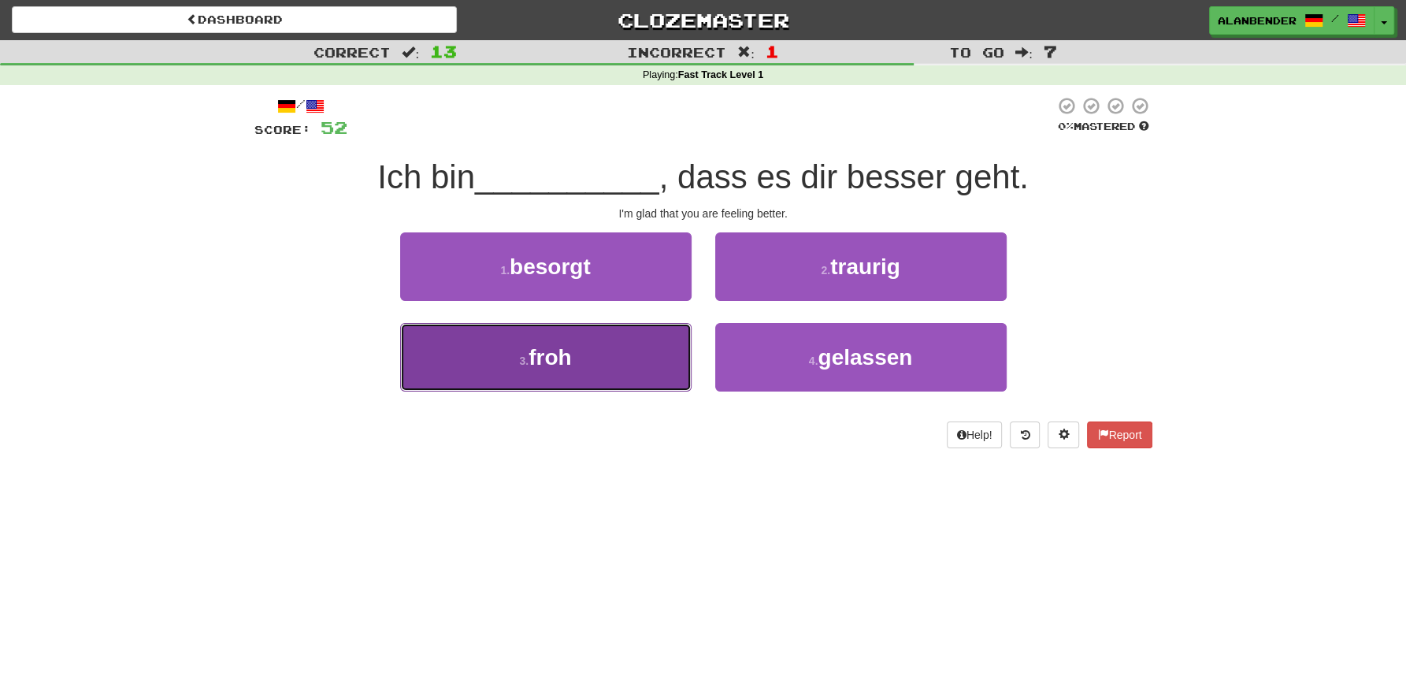
click at [555, 373] on button "3 . froh" at bounding box center [545, 357] width 291 height 69
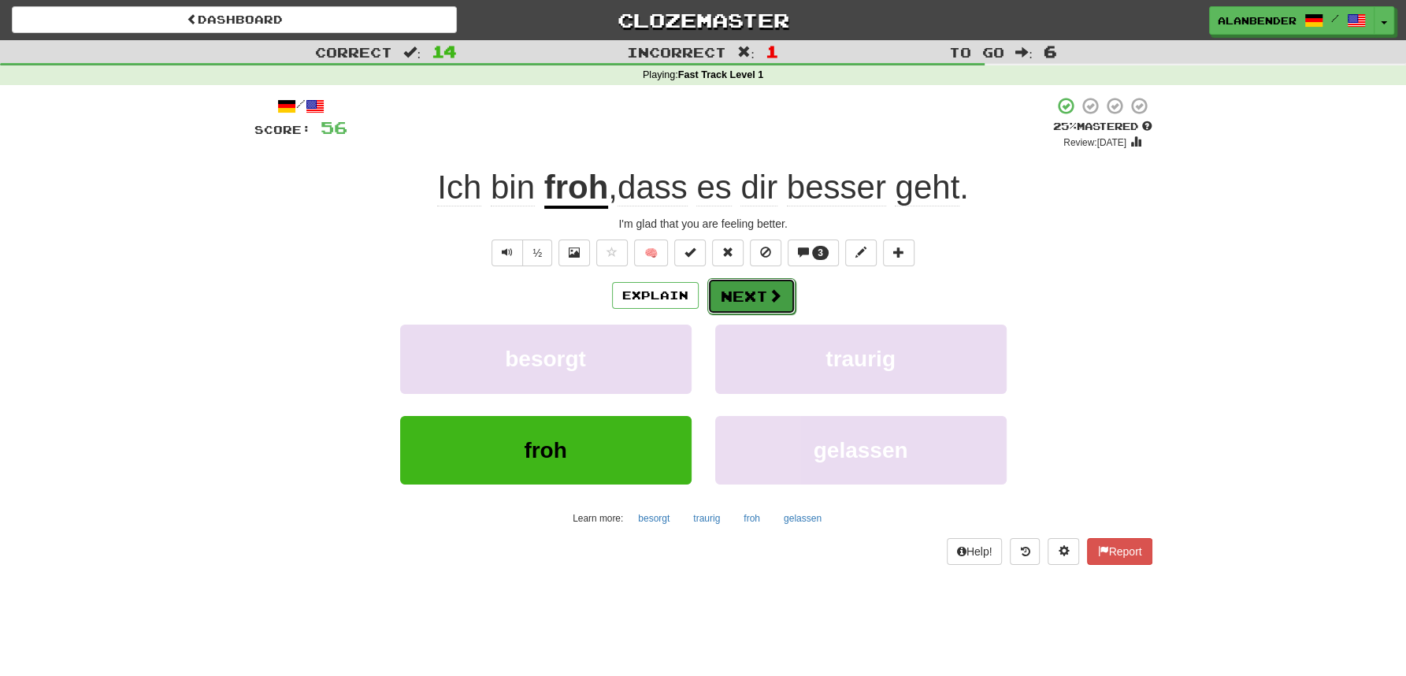
click at [749, 298] on button "Next" at bounding box center [751, 296] width 88 height 36
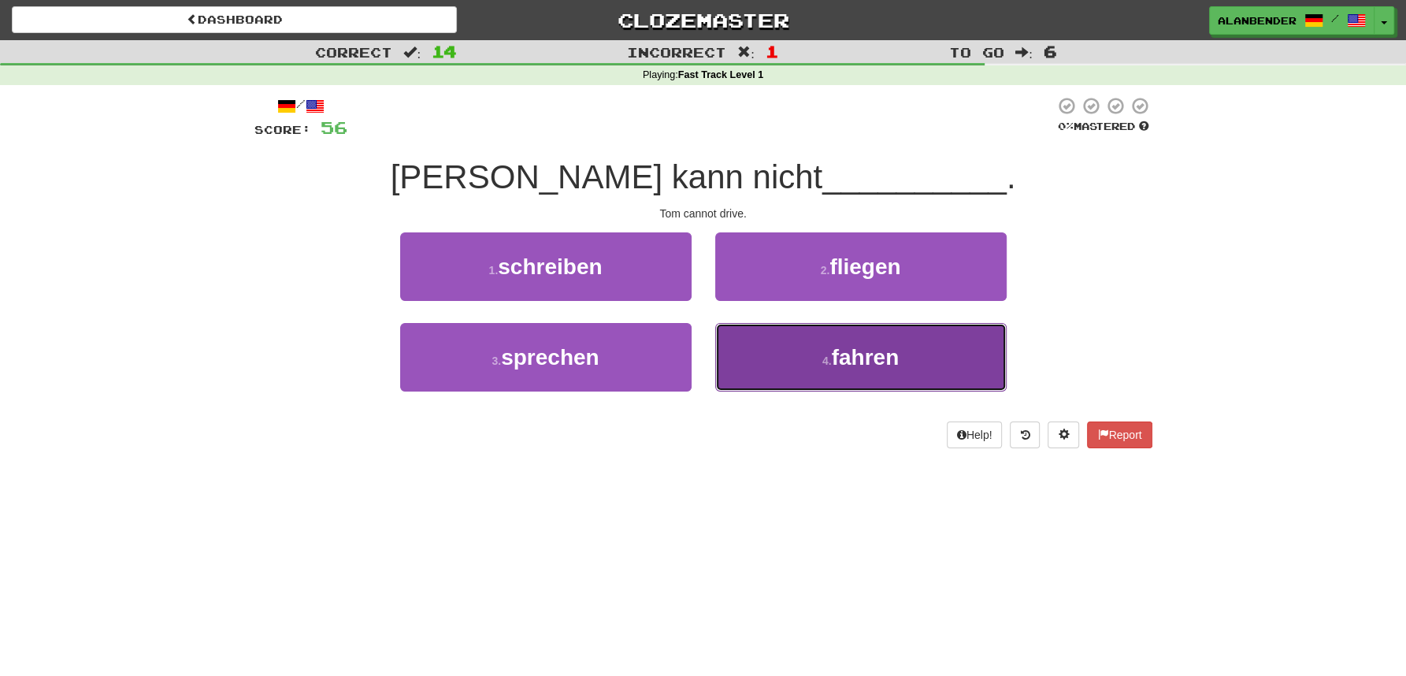
click at [844, 367] on span "fahren" at bounding box center [866, 357] width 68 height 24
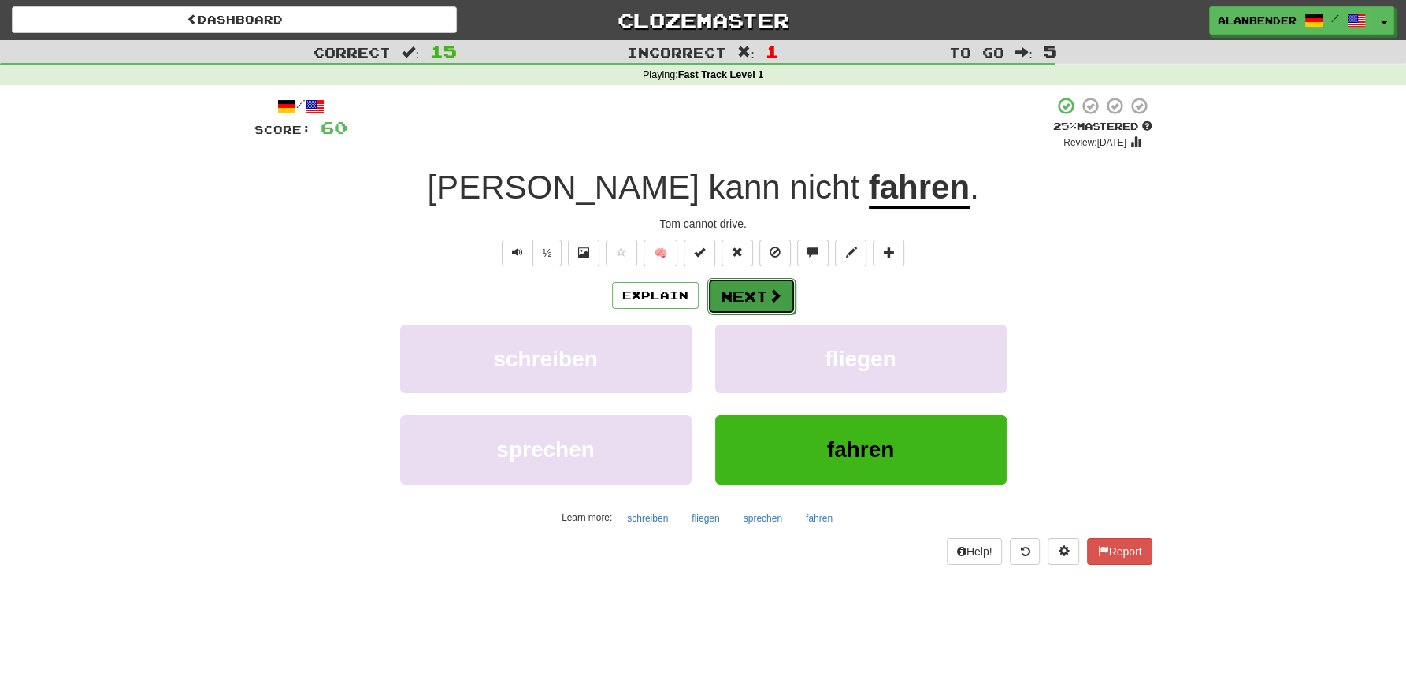
click at [738, 294] on button "Next" at bounding box center [751, 296] width 88 height 36
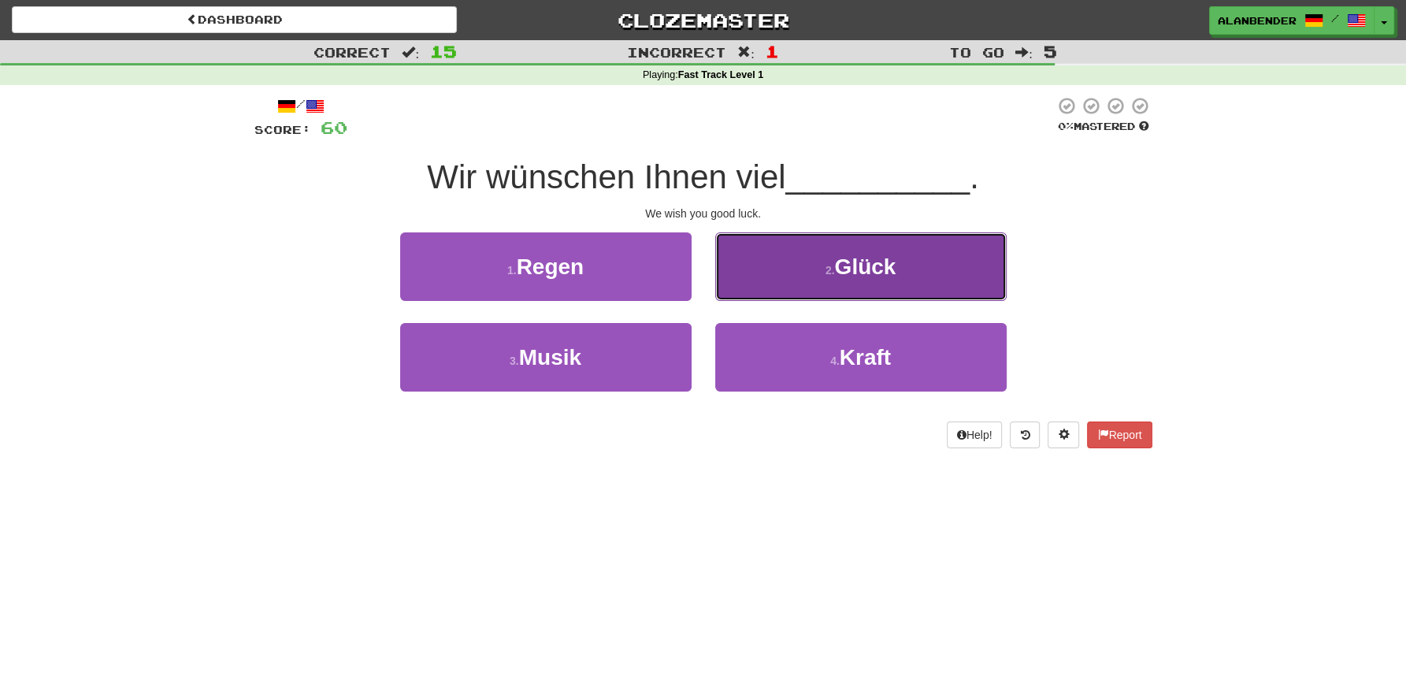
click at [865, 273] on span "Glück" at bounding box center [864, 266] width 61 height 24
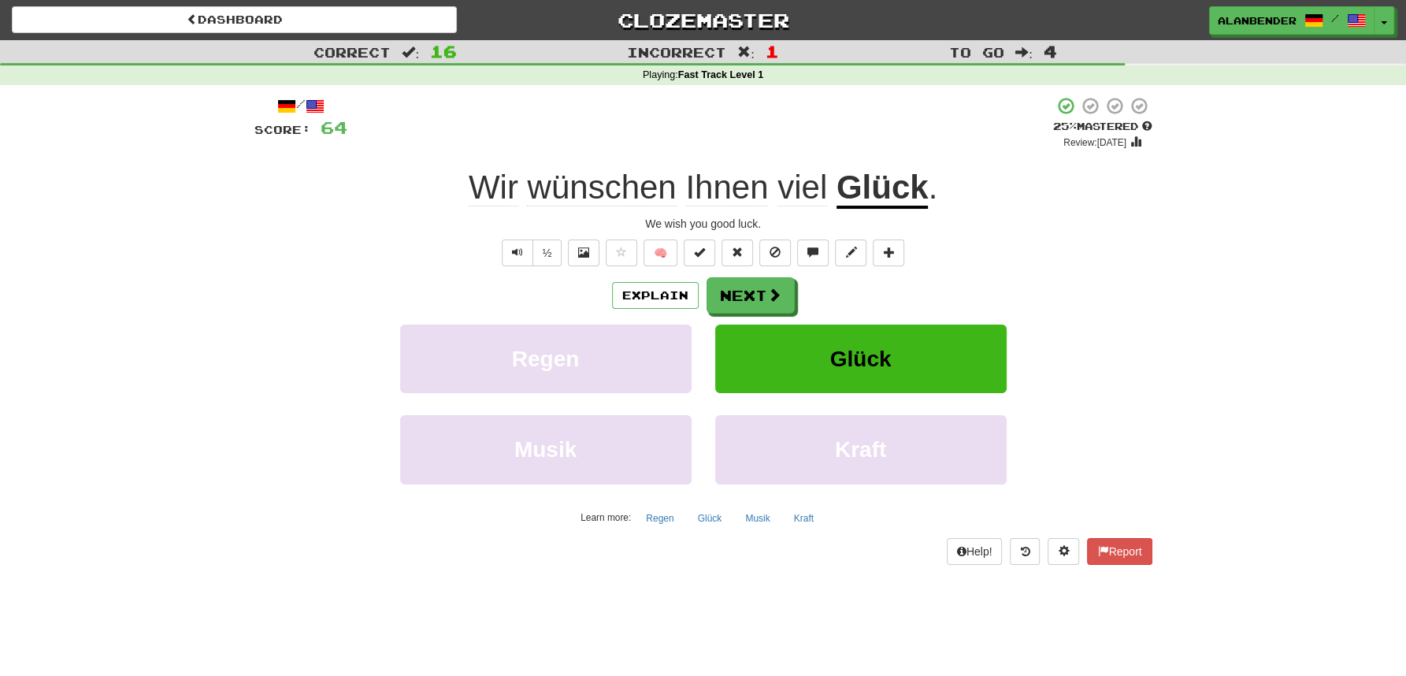
click at [321, 599] on div "Dashboard Clozemaster AlanBender / Toggle Dropdown Dashboard Leaderboard Activi…" at bounding box center [703, 338] width 1406 height 676
click at [742, 299] on button "Next" at bounding box center [751, 296] width 88 height 36
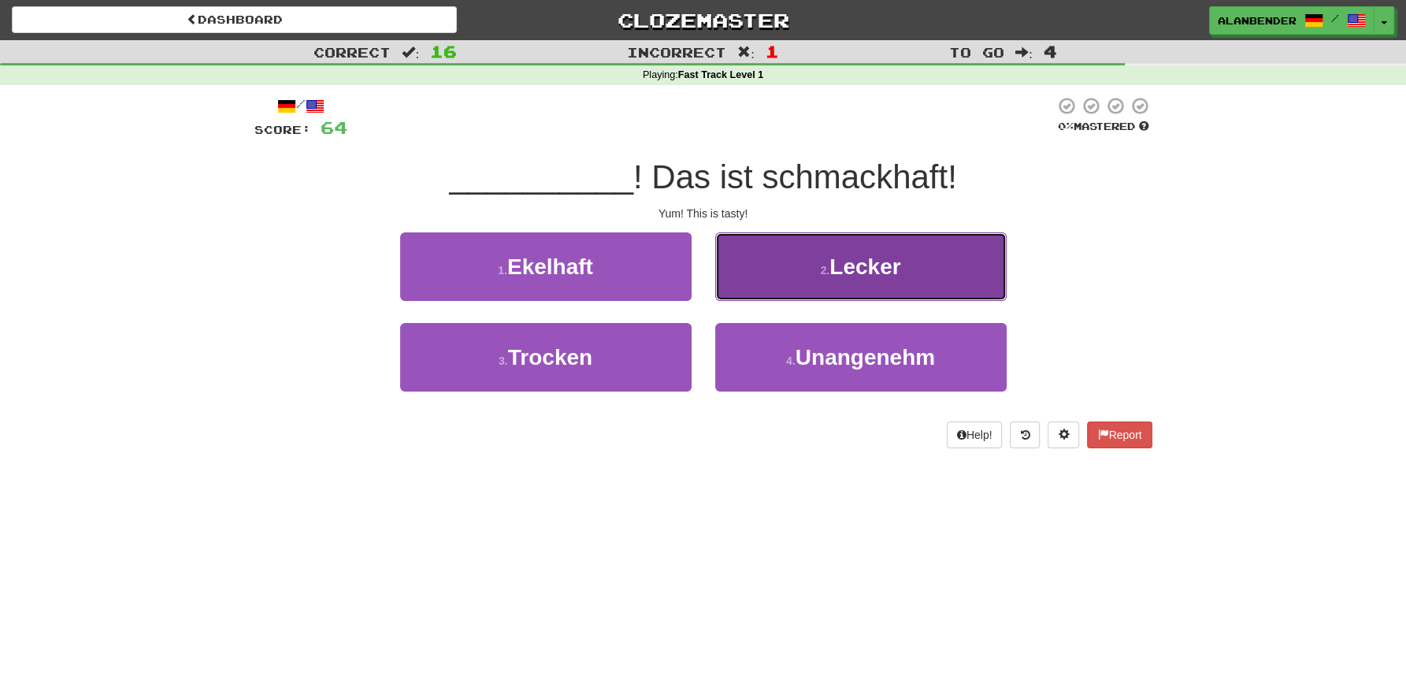
click at [835, 271] on span "Lecker" at bounding box center [864, 266] width 71 height 24
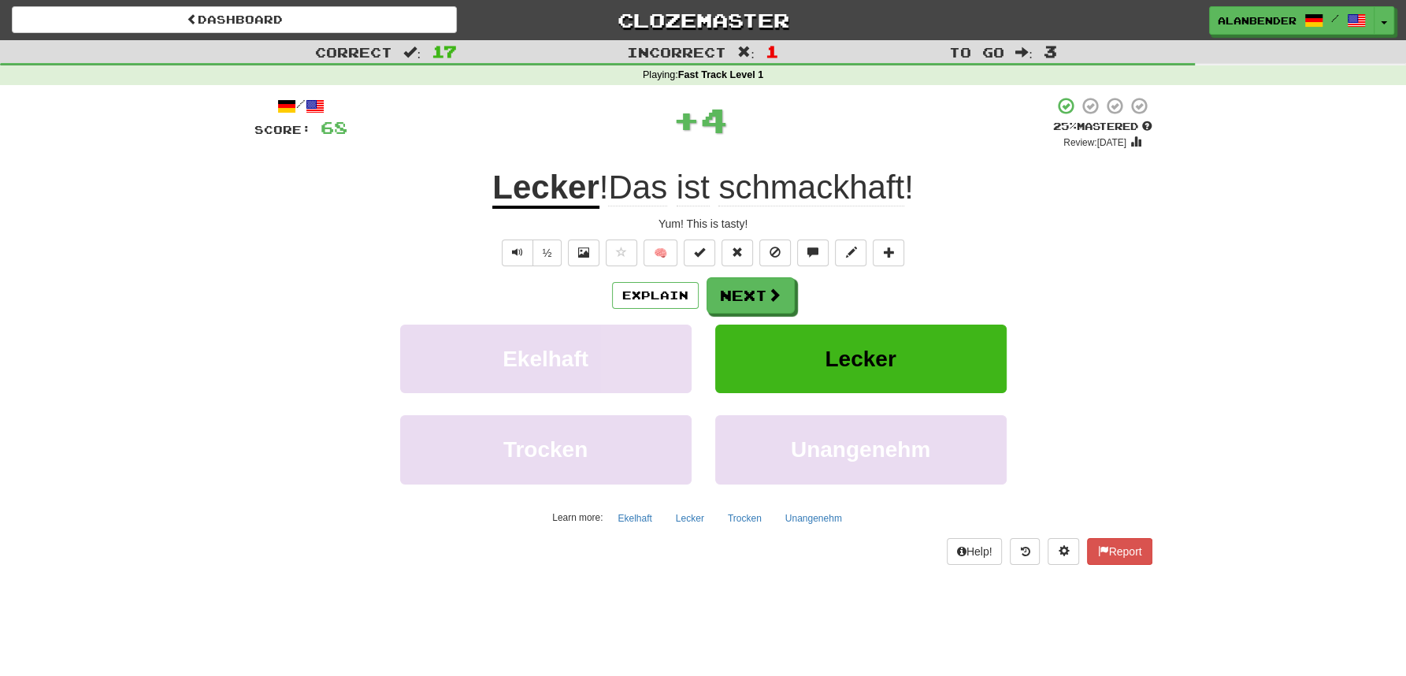
click at [513, 184] on u "Lecker" at bounding box center [545, 189] width 106 height 40
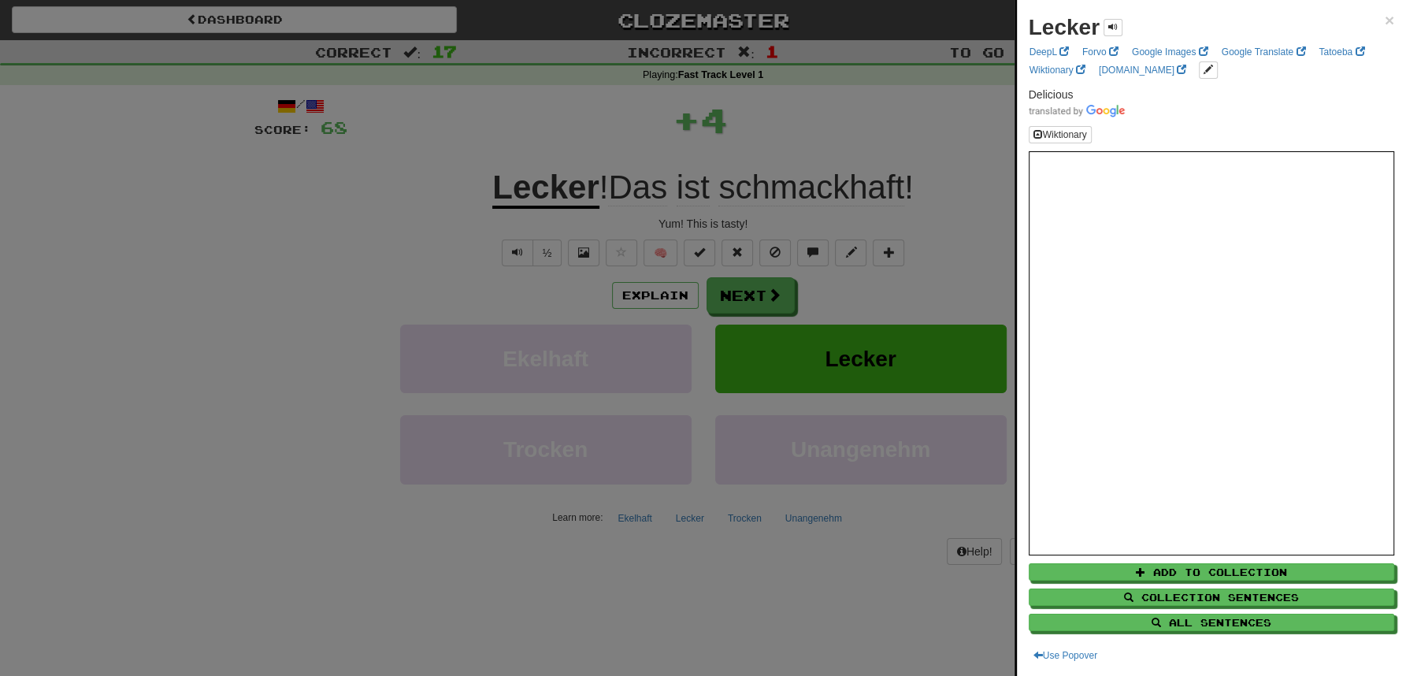
click at [529, 98] on div at bounding box center [703, 338] width 1406 height 676
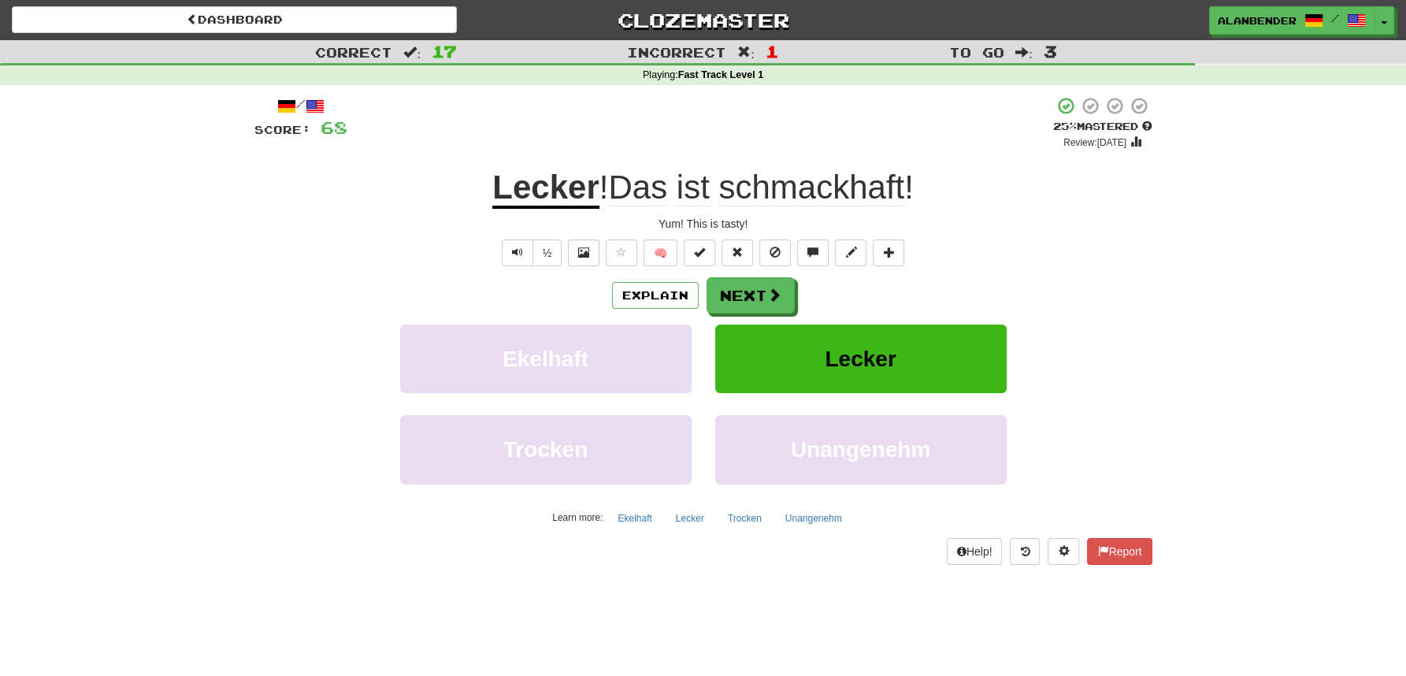
click at [807, 192] on span "schmackhaft" at bounding box center [811, 188] width 186 height 38
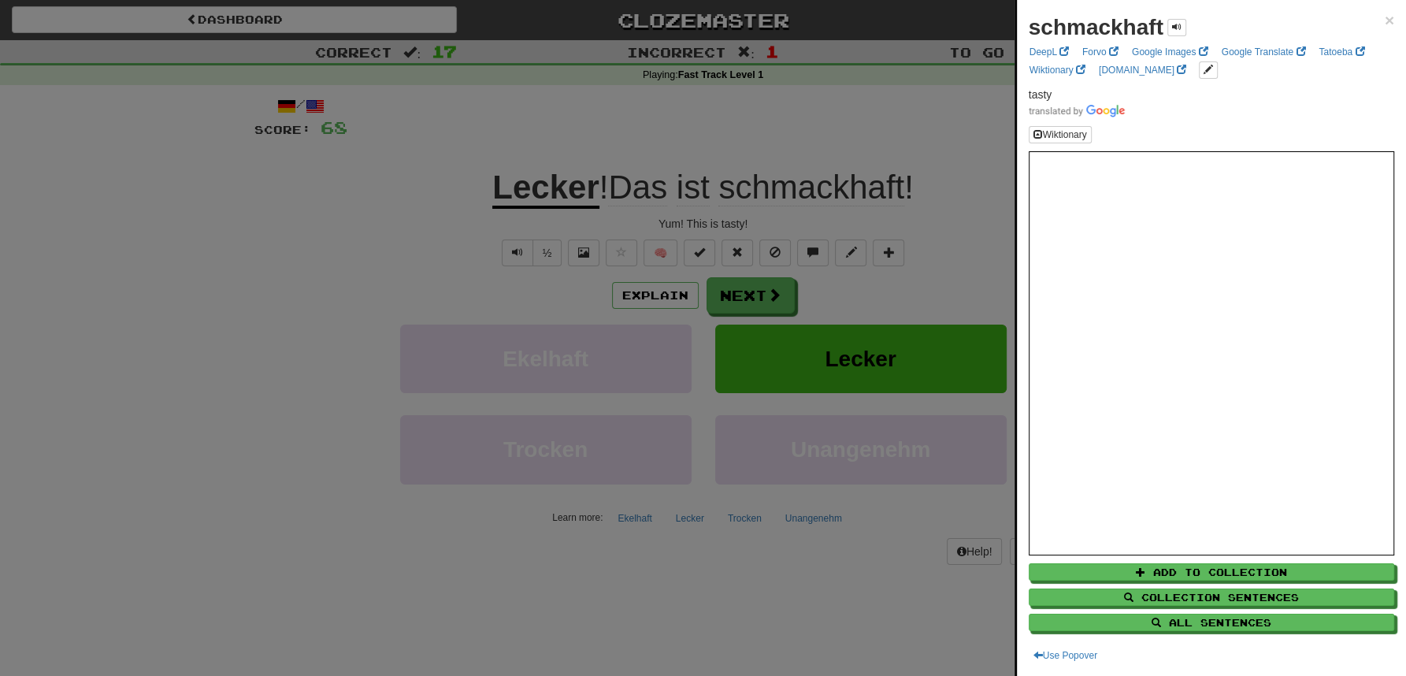
click at [800, 126] on div at bounding box center [703, 338] width 1406 height 676
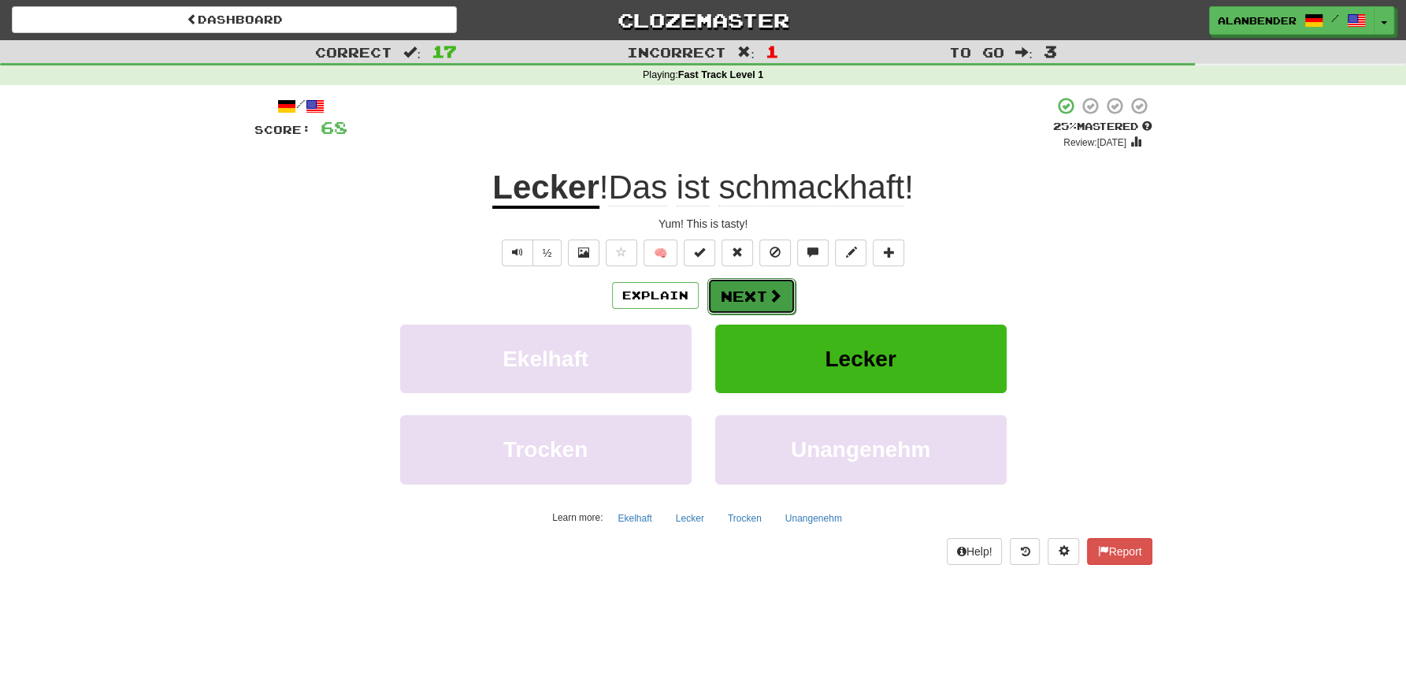
click at [736, 295] on button "Next" at bounding box center [751, 296] width 88 height 36
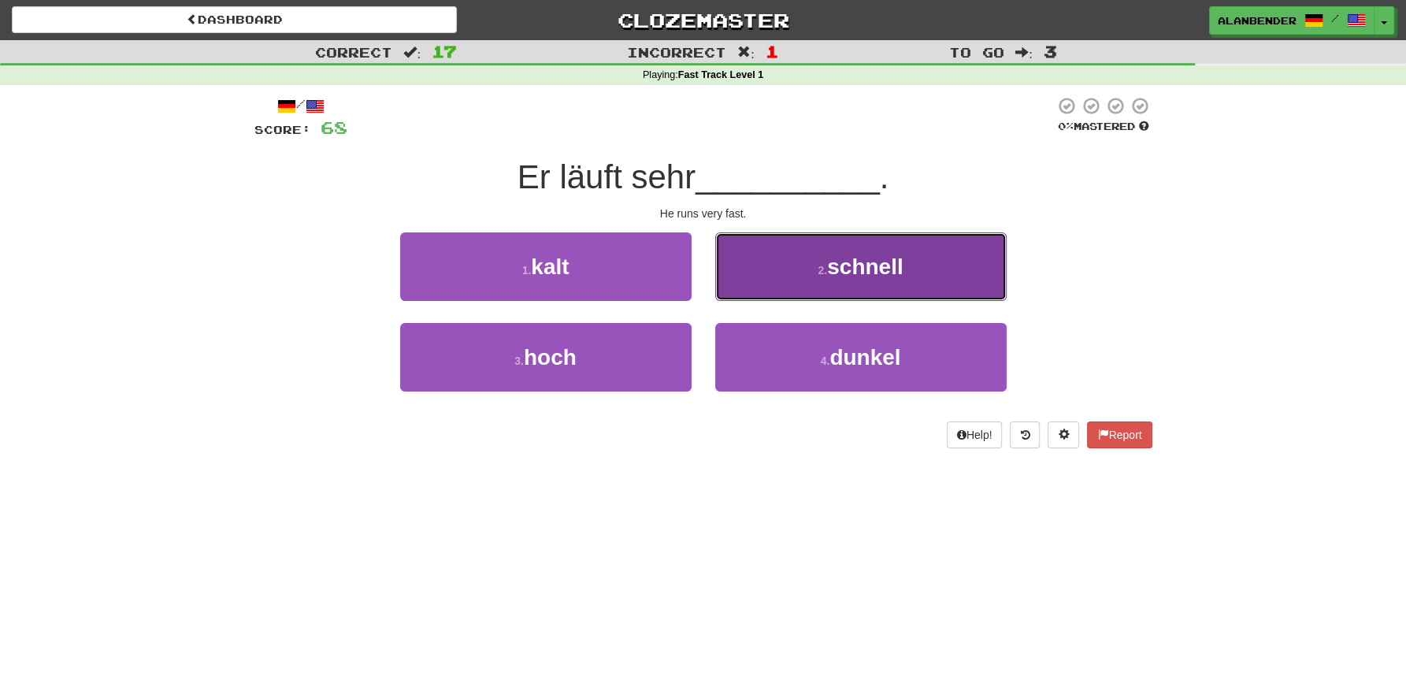
click at [855, 271] on span "schnell" at bounding box center [865, 266] width 76 height 24
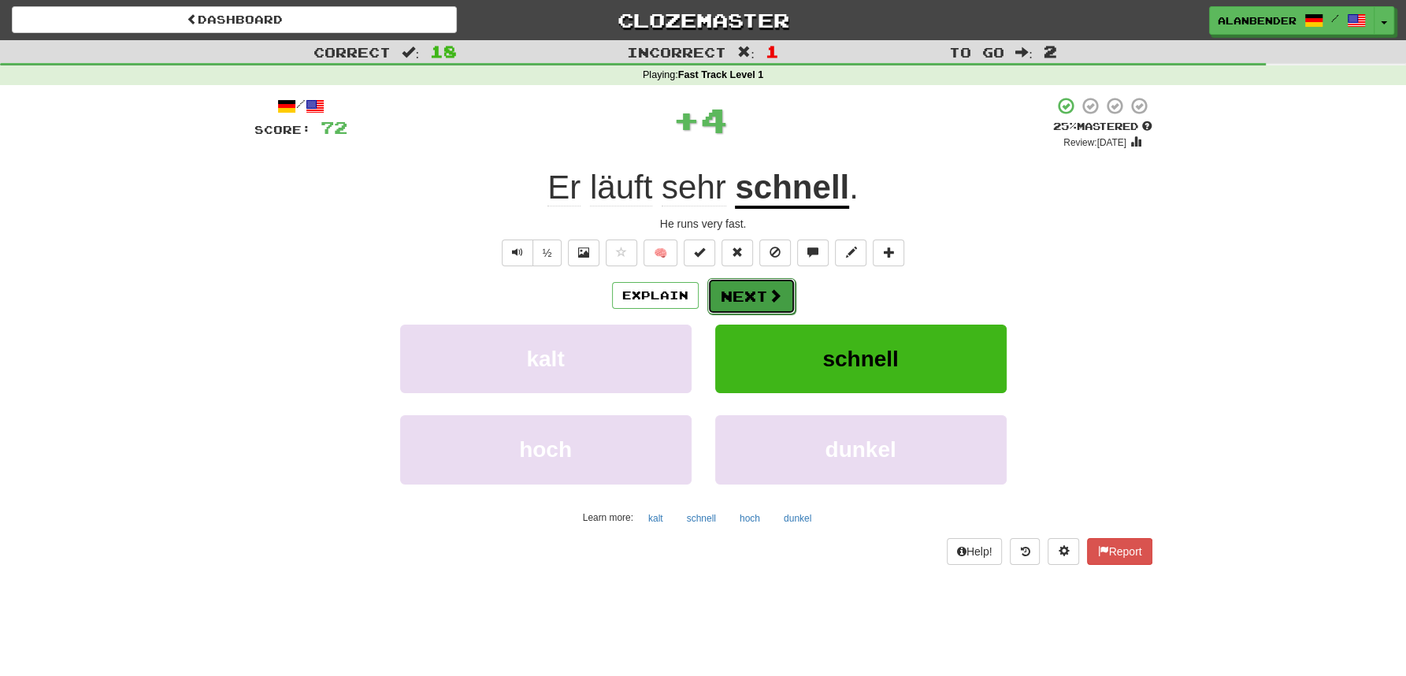
click at [751, 300] on button "Next" at bounding box center [751, 296] width 88 height 36
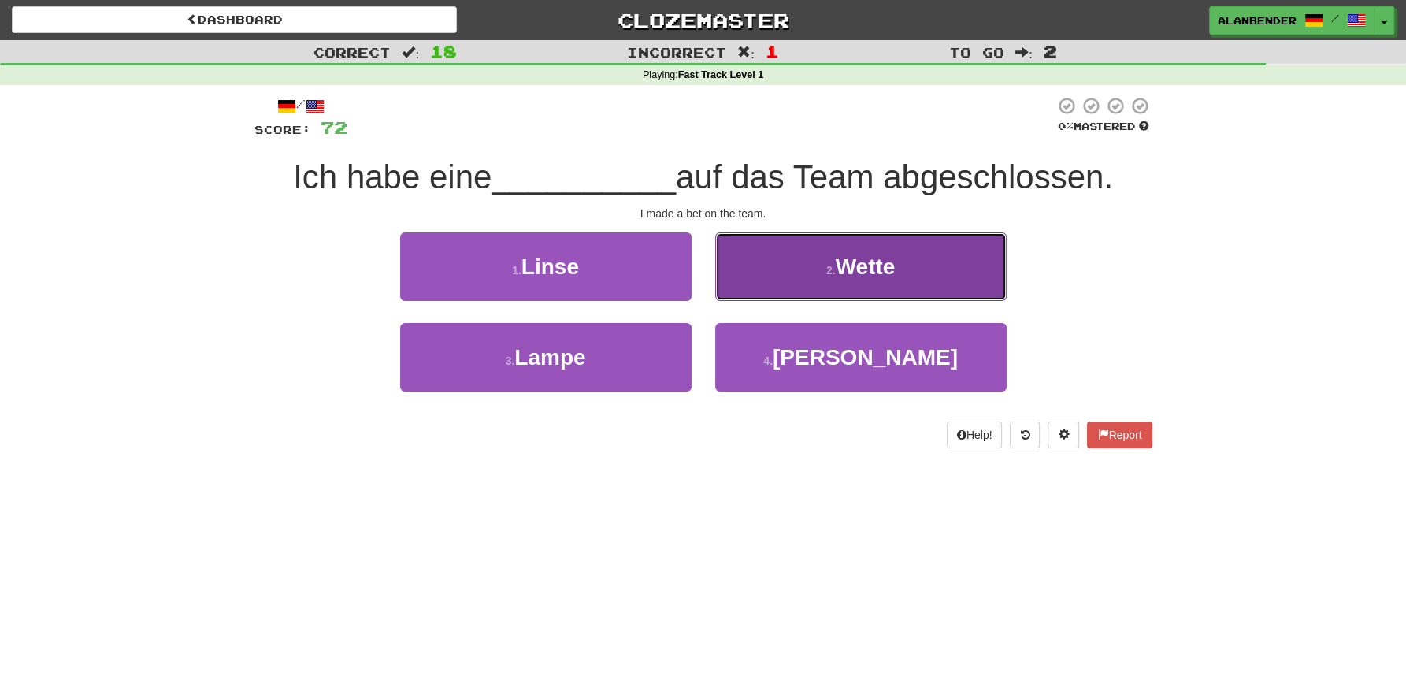
click at [885, 268] on span "Wette" at bounding box center [865, 266] width 60 height 24
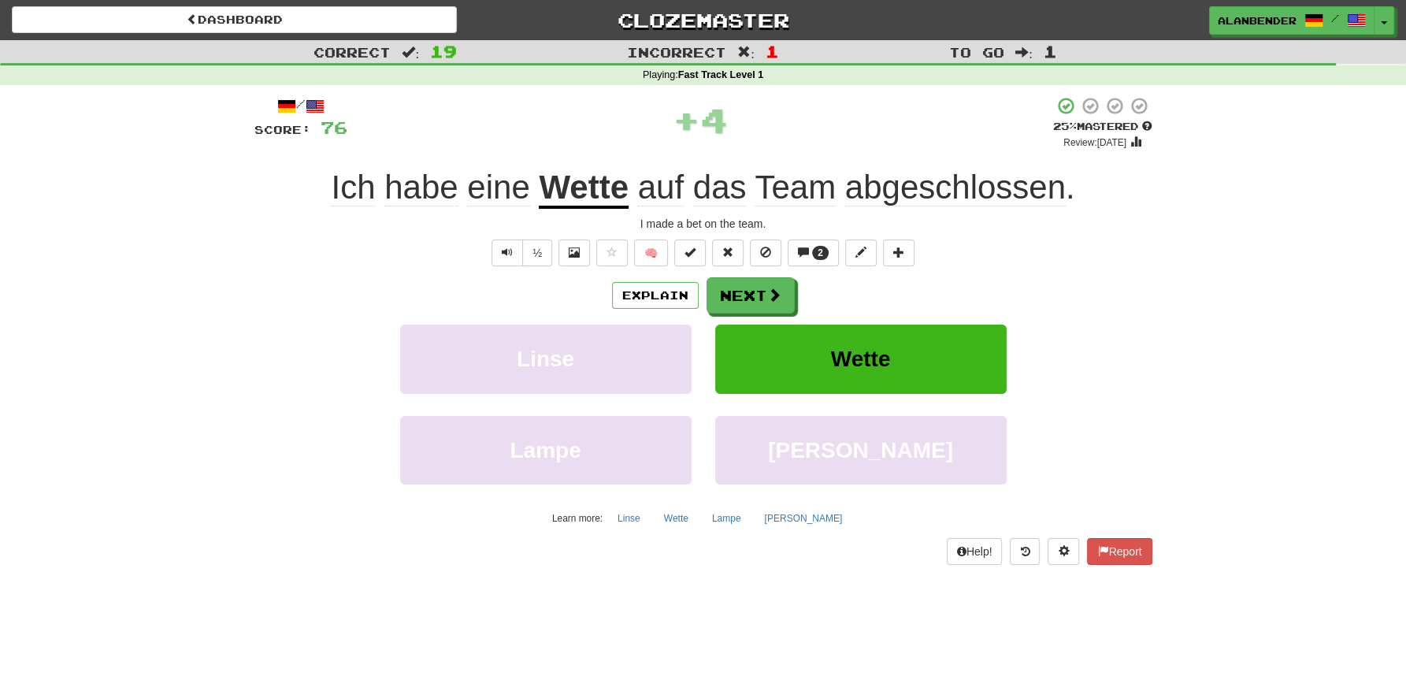
click at [947, 186] on span "abgeschlossen" at bounding box center [955, 188] width 221 height 38
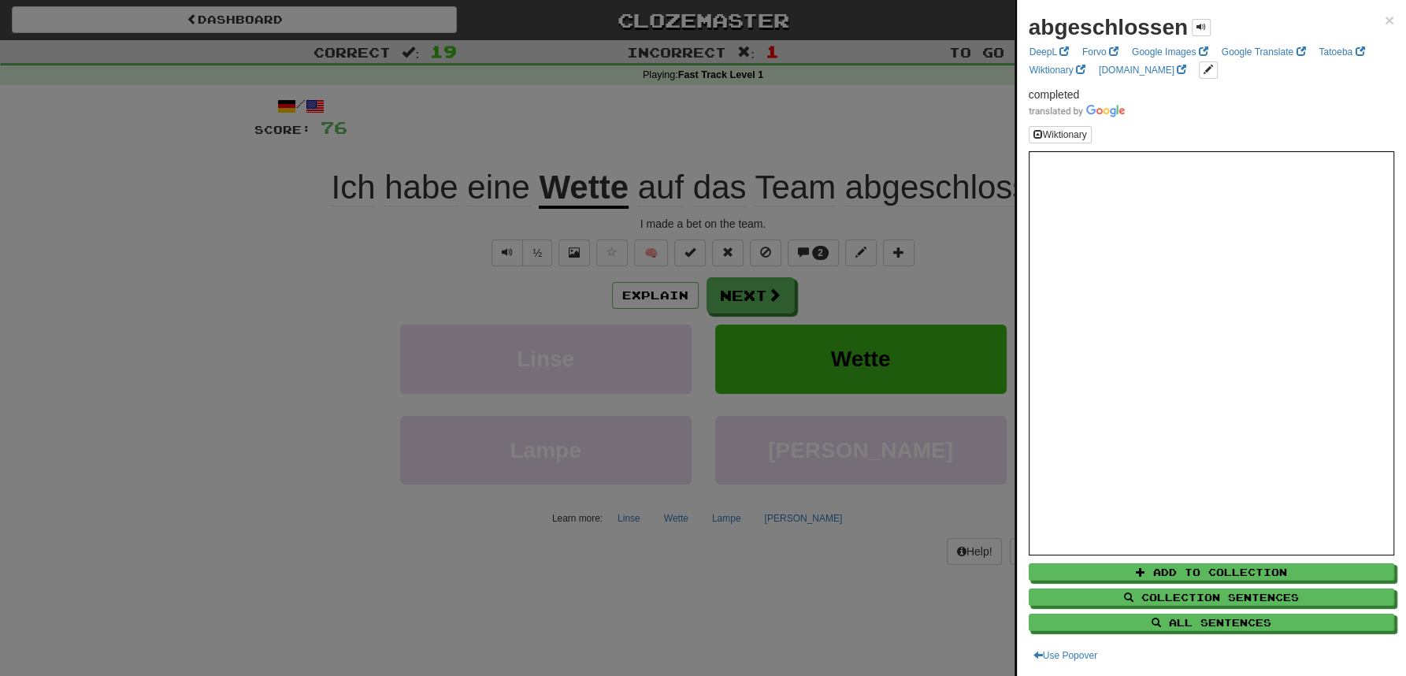
click at [871, 121] on div at bounding box center [703, 338] width 1406 height 676
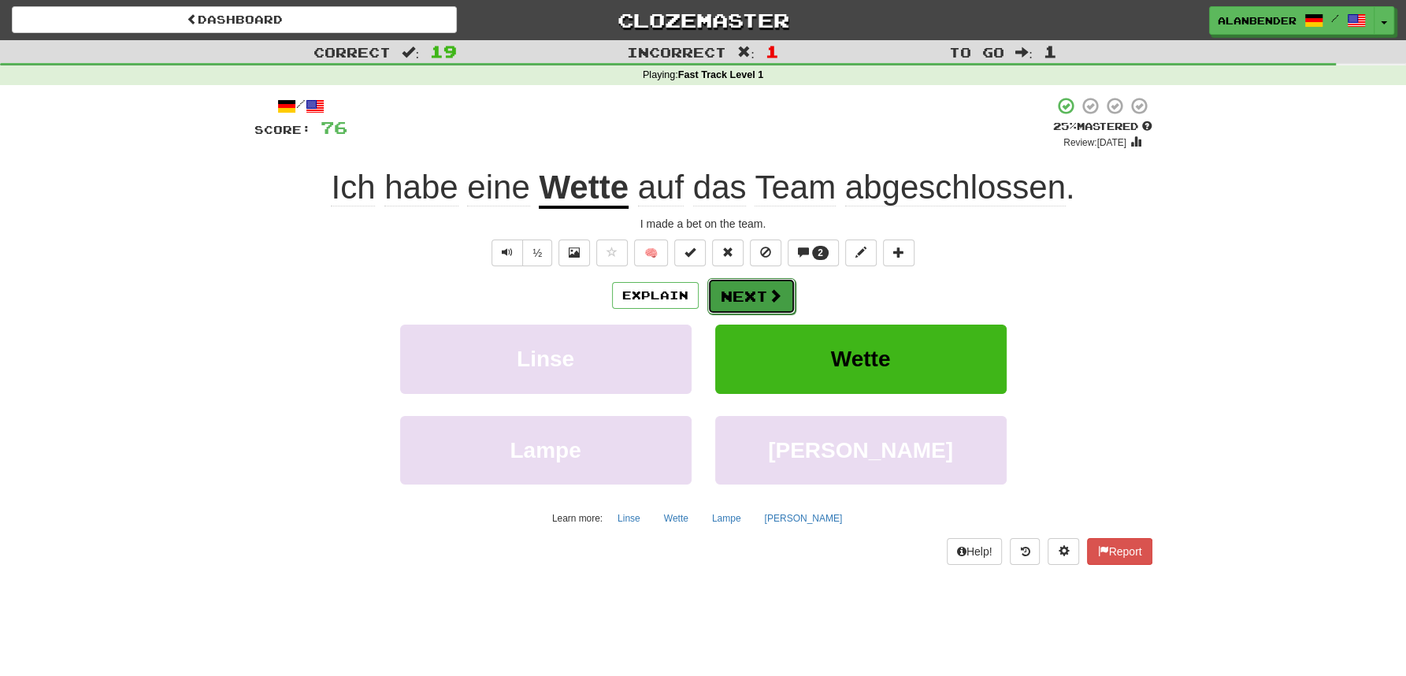
click at [751, 297] on button "Next" at bounding box center [751, 296] width 88 height 36
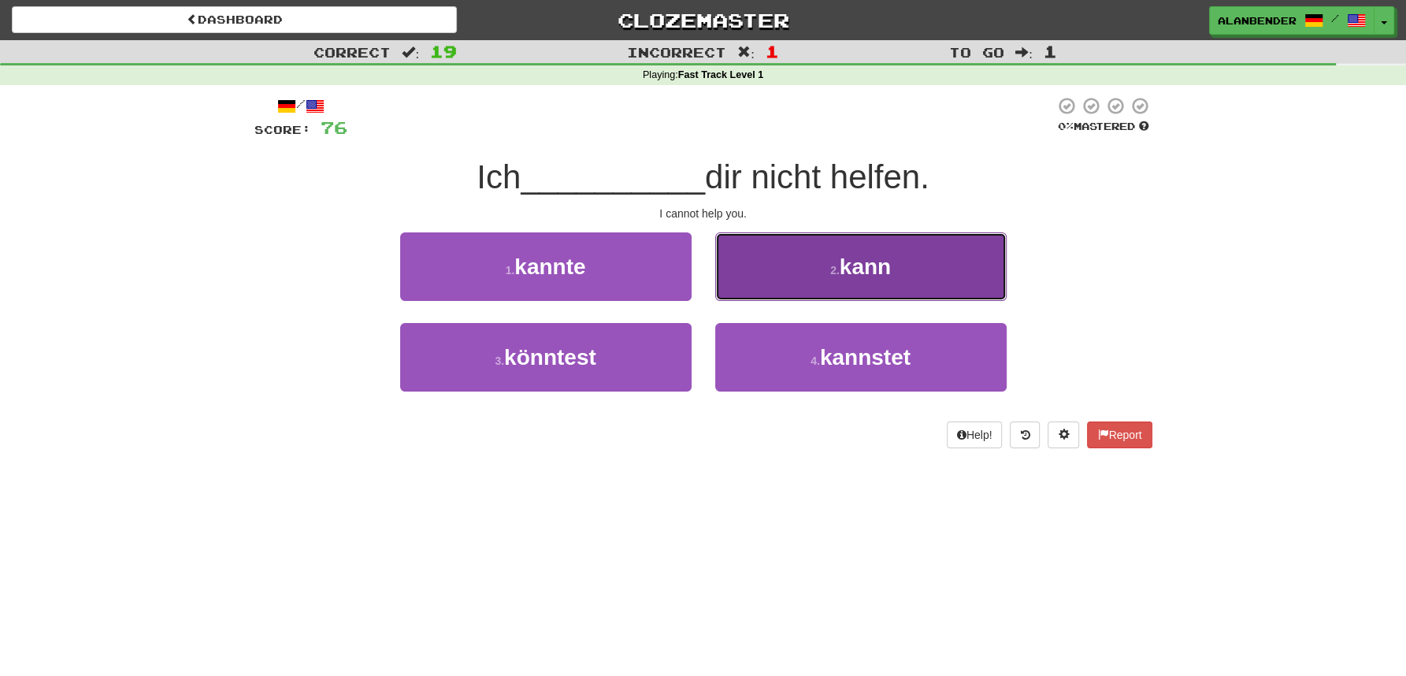
click at [844, 273] on span "kann" at bounding box center [865, 266] width 51 height 24
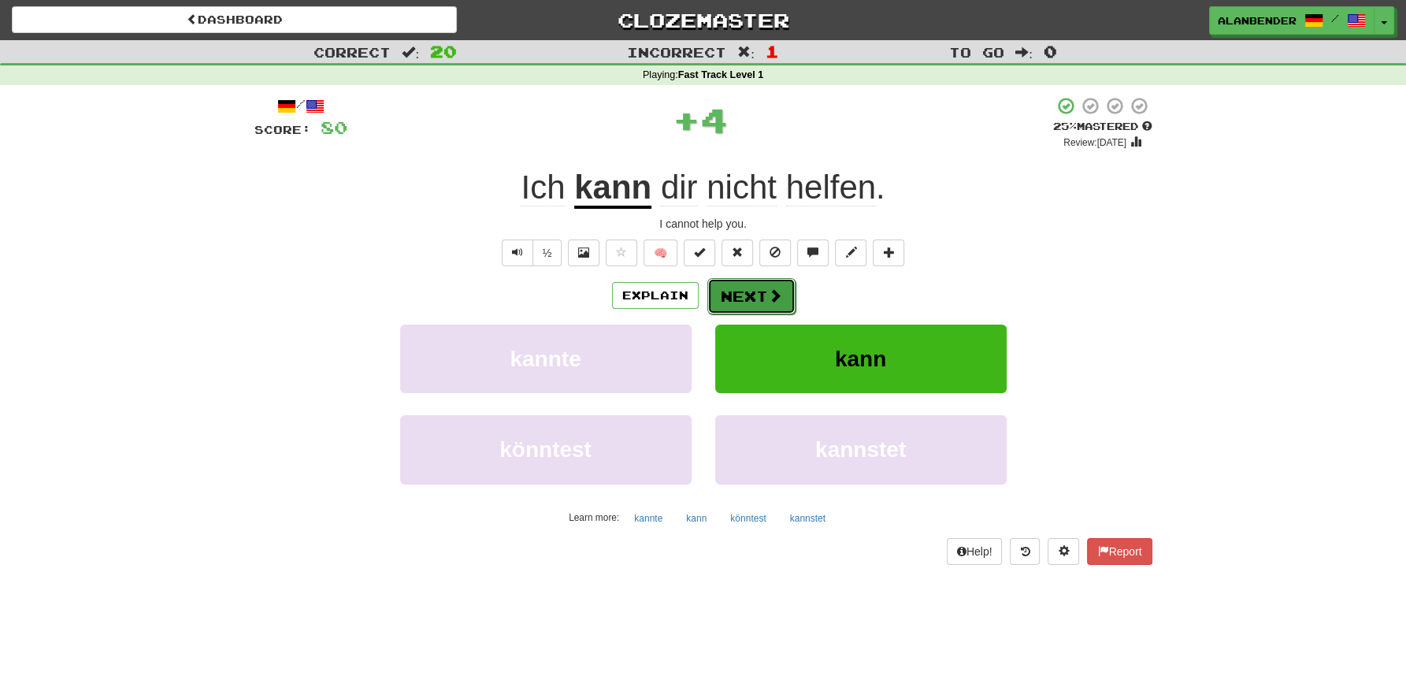
click at [755, 296] on button "Next" at bounding box center [751, 296] width 88 height 36
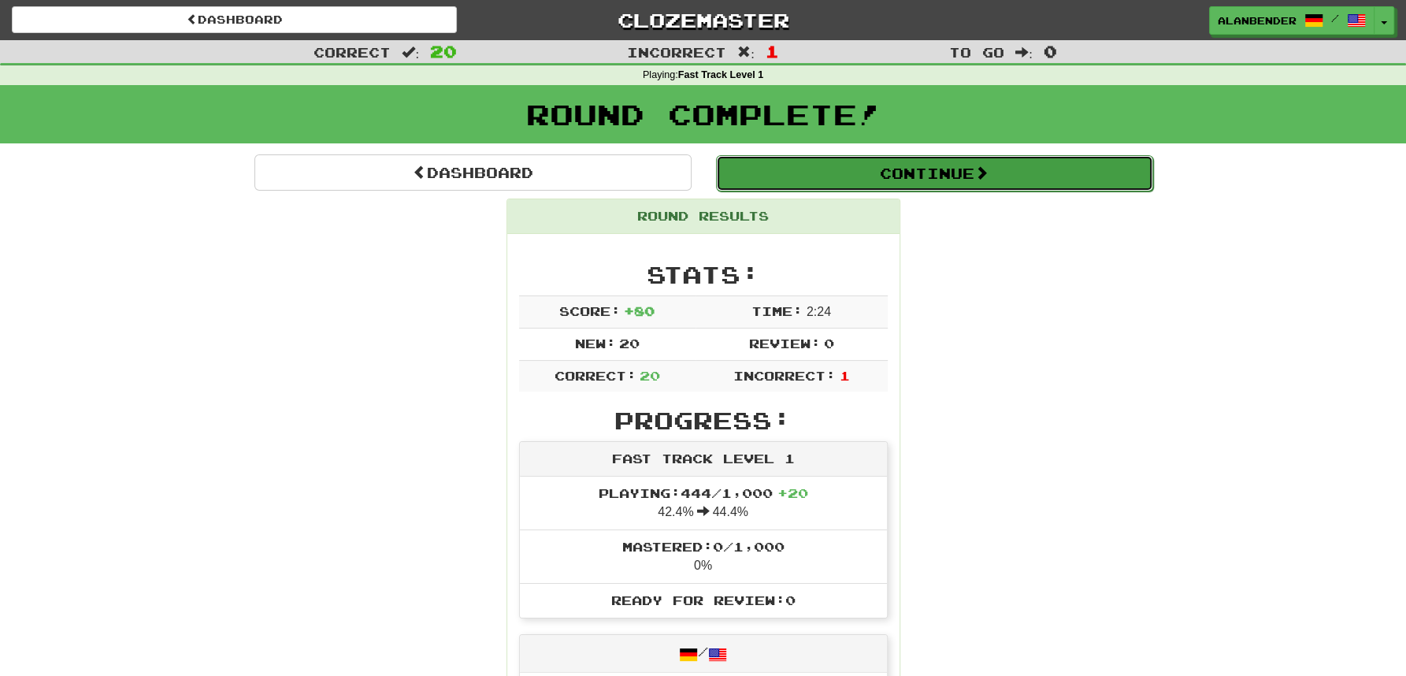
click at [872, 178] on button "Continue" at bounding box center [934, 173] width 437 height 36
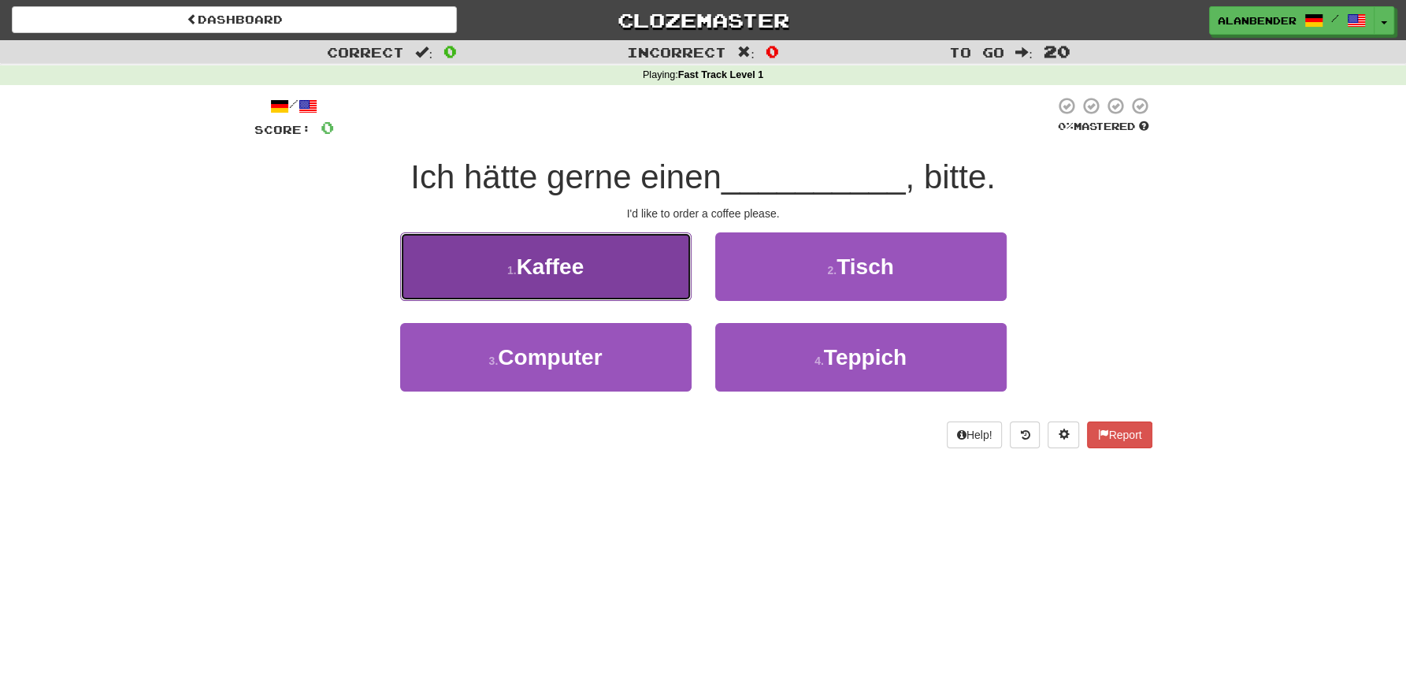
click at [573, 275] on span "Kaffee" at bounding box center [551, 266] width 68 height 24
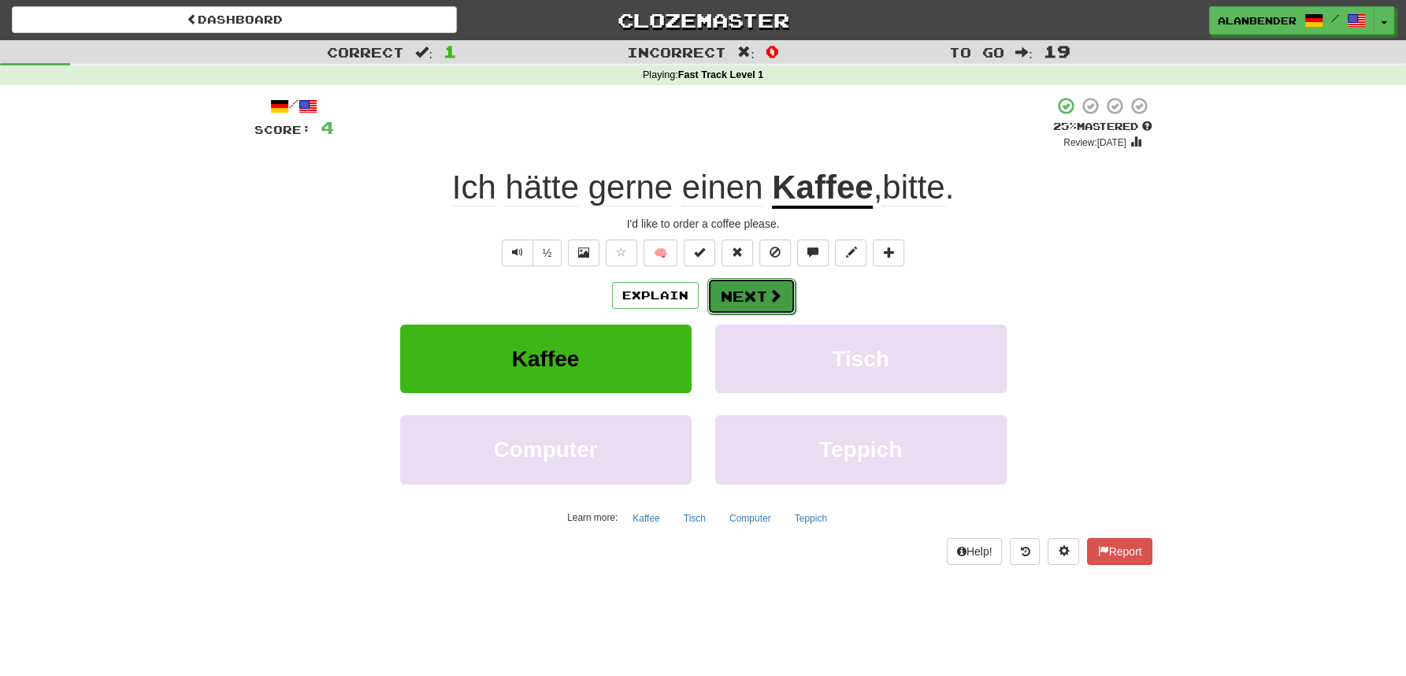
click at [756, 299] on button "Next" at bounding box center [751, 296] width 88 height 36
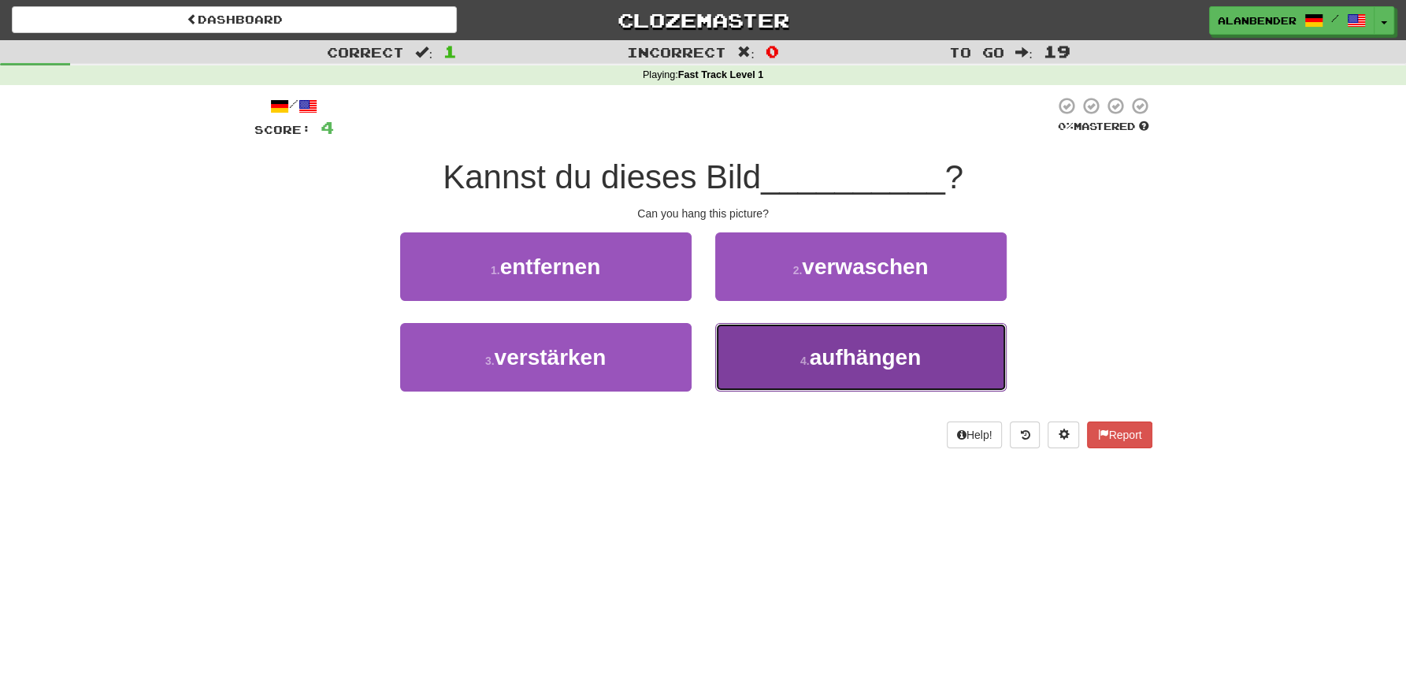
click at [834, 356] on span "aufhängen" at bounding box center [866, 357] width 112 height 24
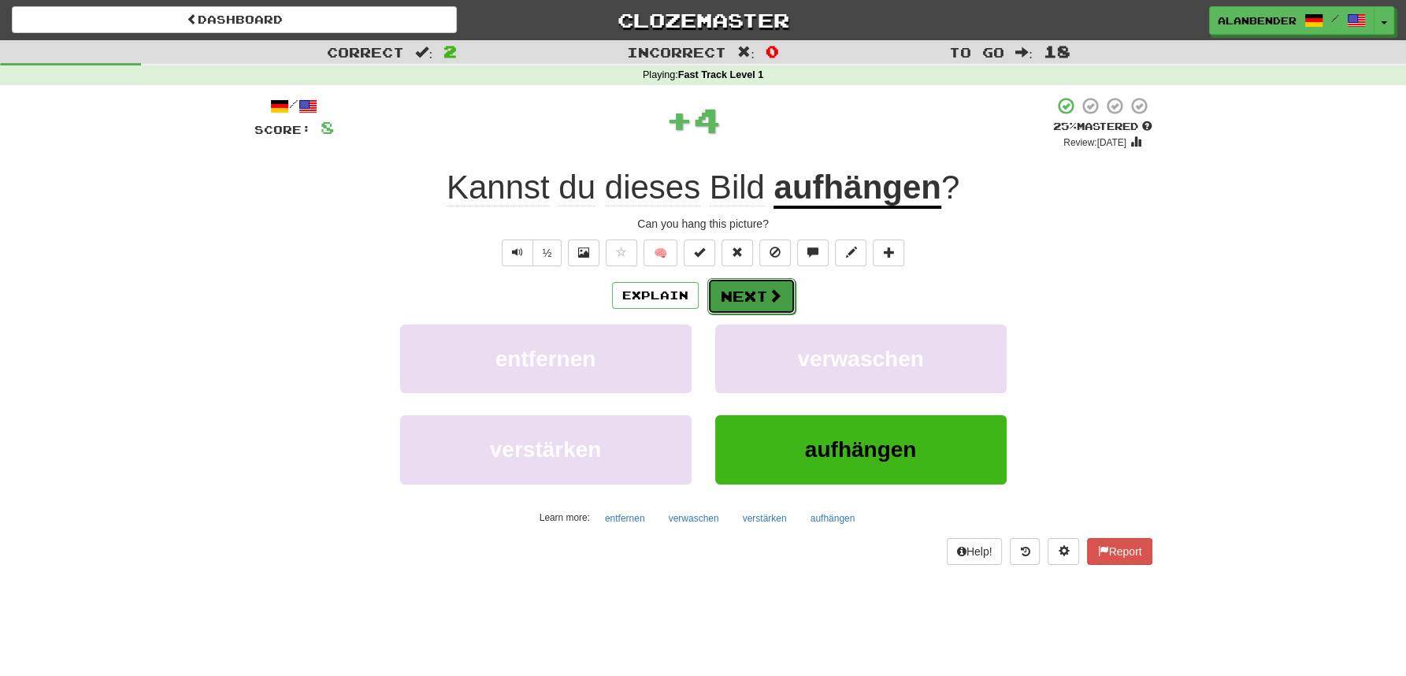
click at [746, 298] on button "Next" at bounding box center [751, 296] width 88 height 36
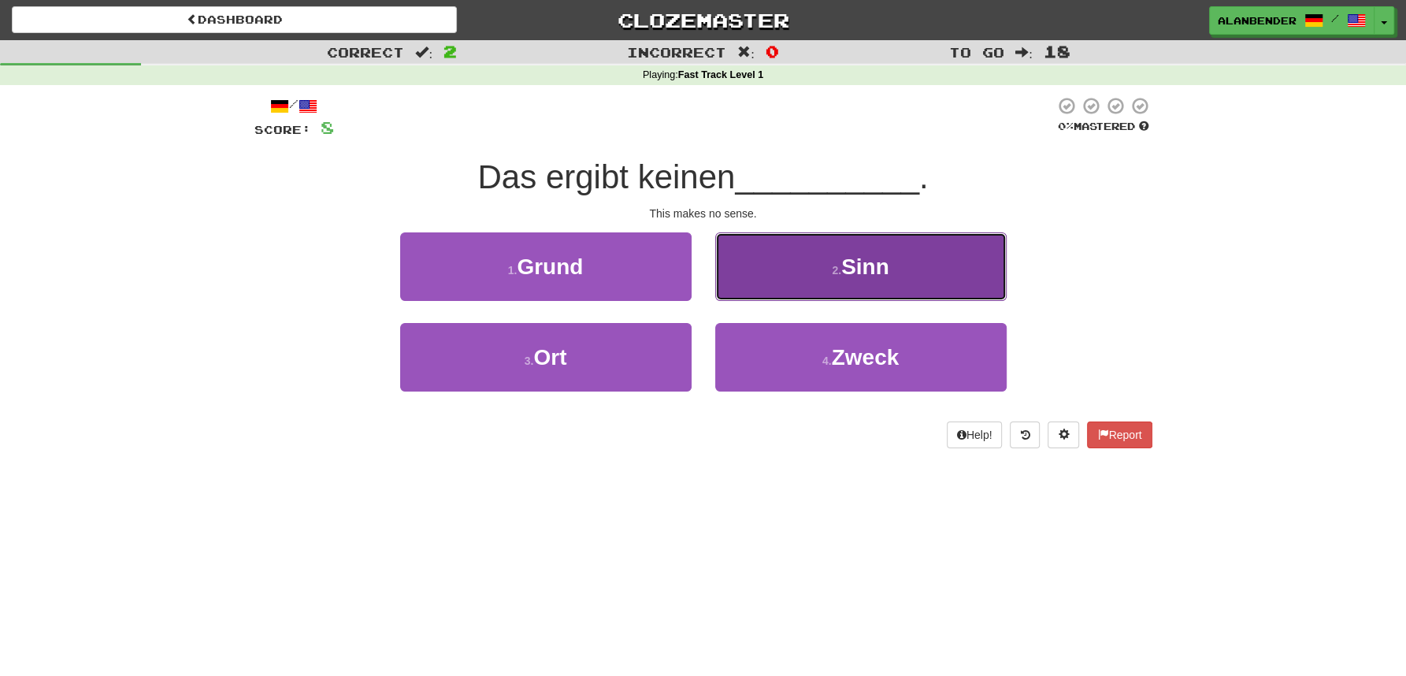
click at [859, 268] on span "Sinn" at bounding box center [865, 266] width 48 height 24
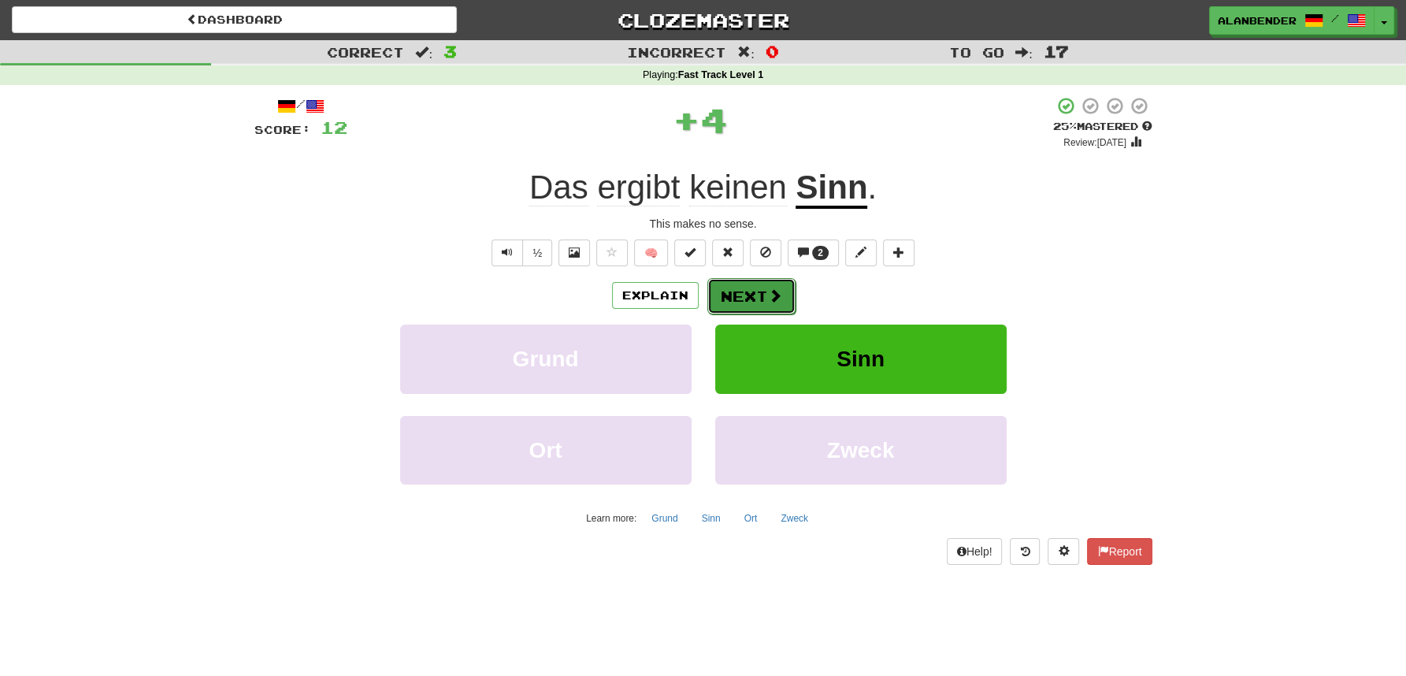
click at [748, 293] on button "Next" at bounding box center [751, 296] width 88 height 36
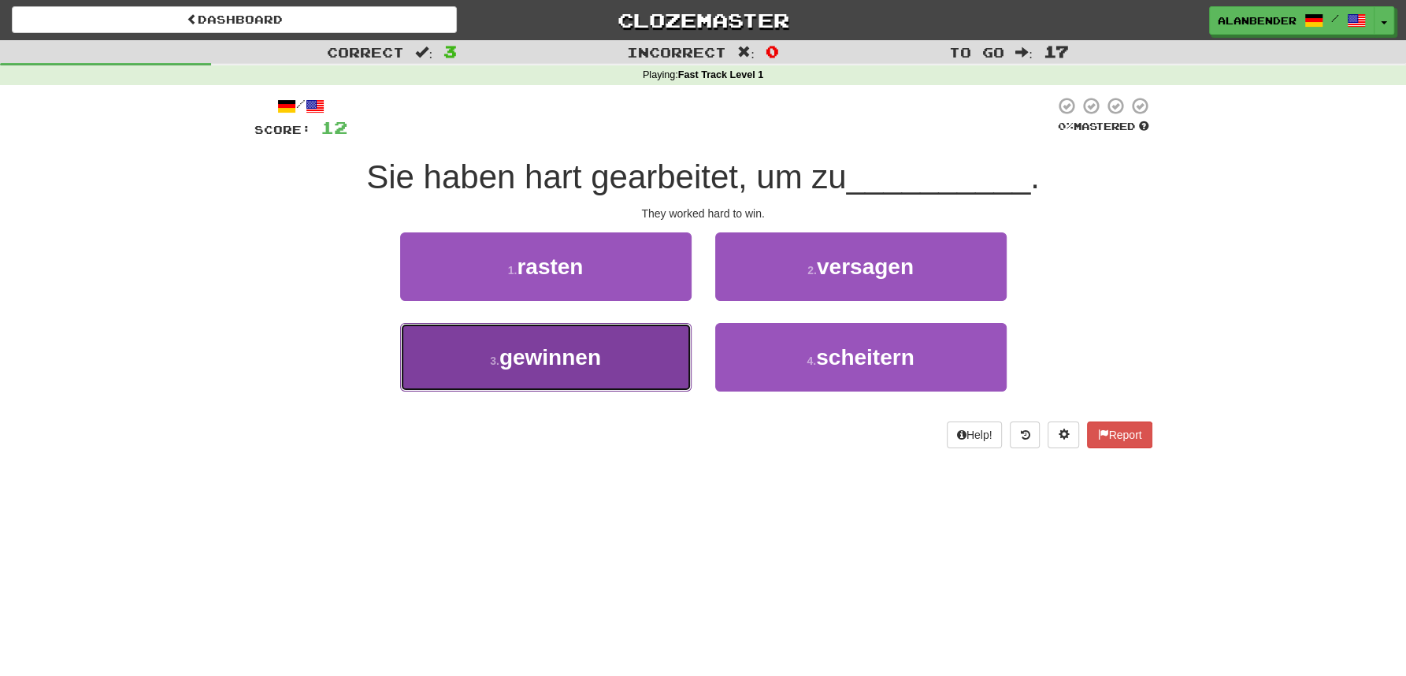
click at [578, 360] on span "gewinnen" at bounding box center [550, 357] width 102 height 24
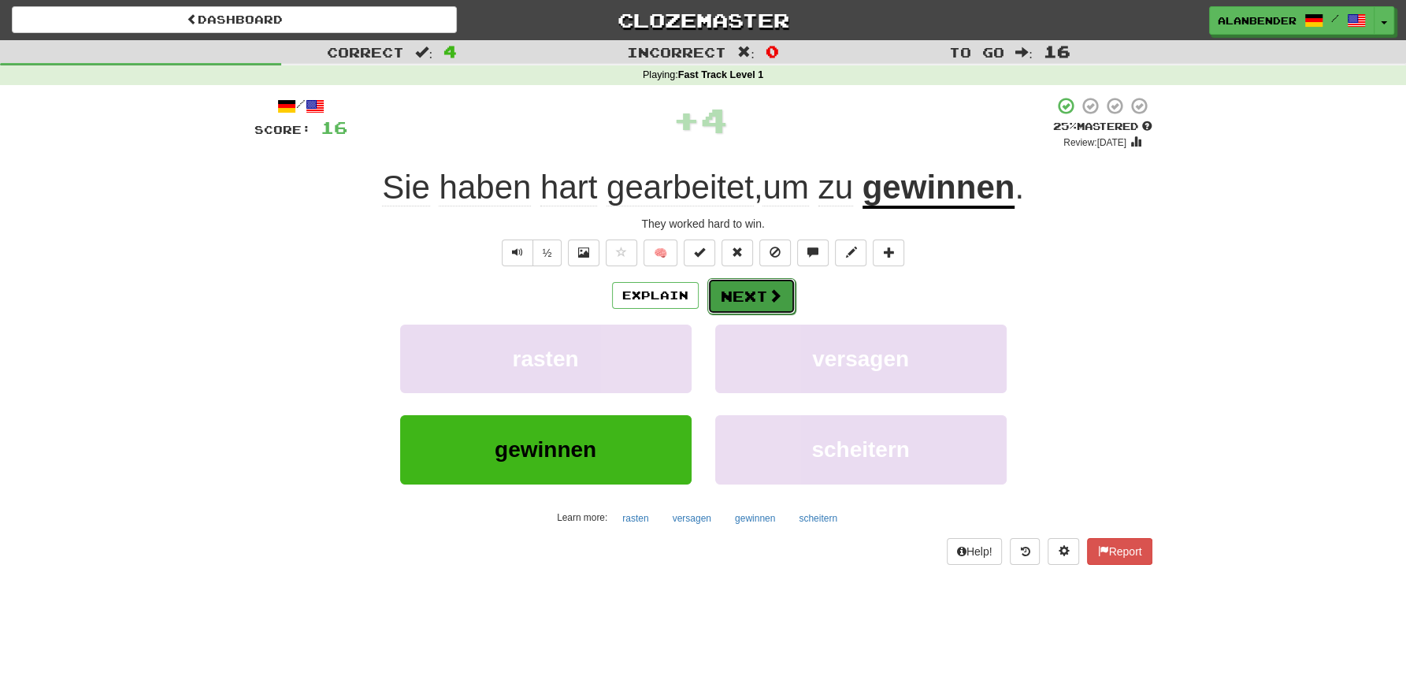
click at [745, 298] on button "Next" at bounding box center [751, 296] width 88 height 36
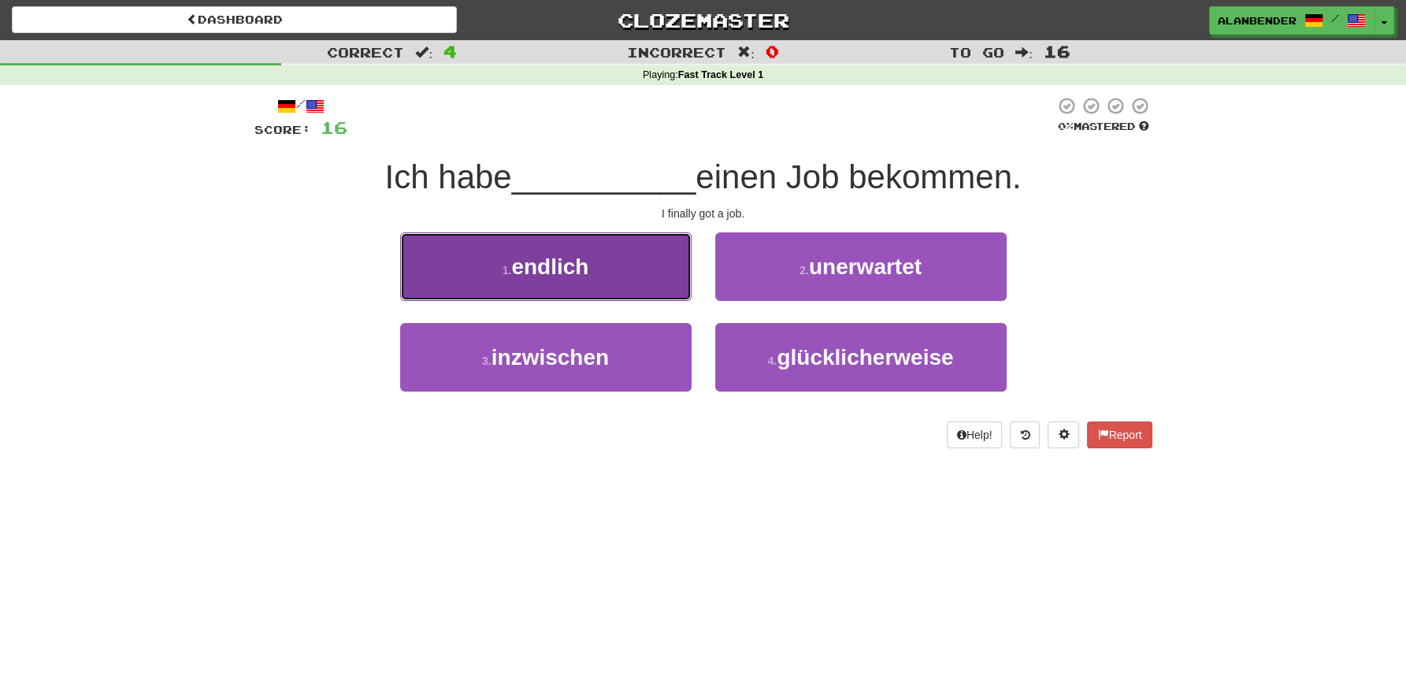
click at [551, 274] on span "endlich" at bounding box center [549, 266] width 77 height 24
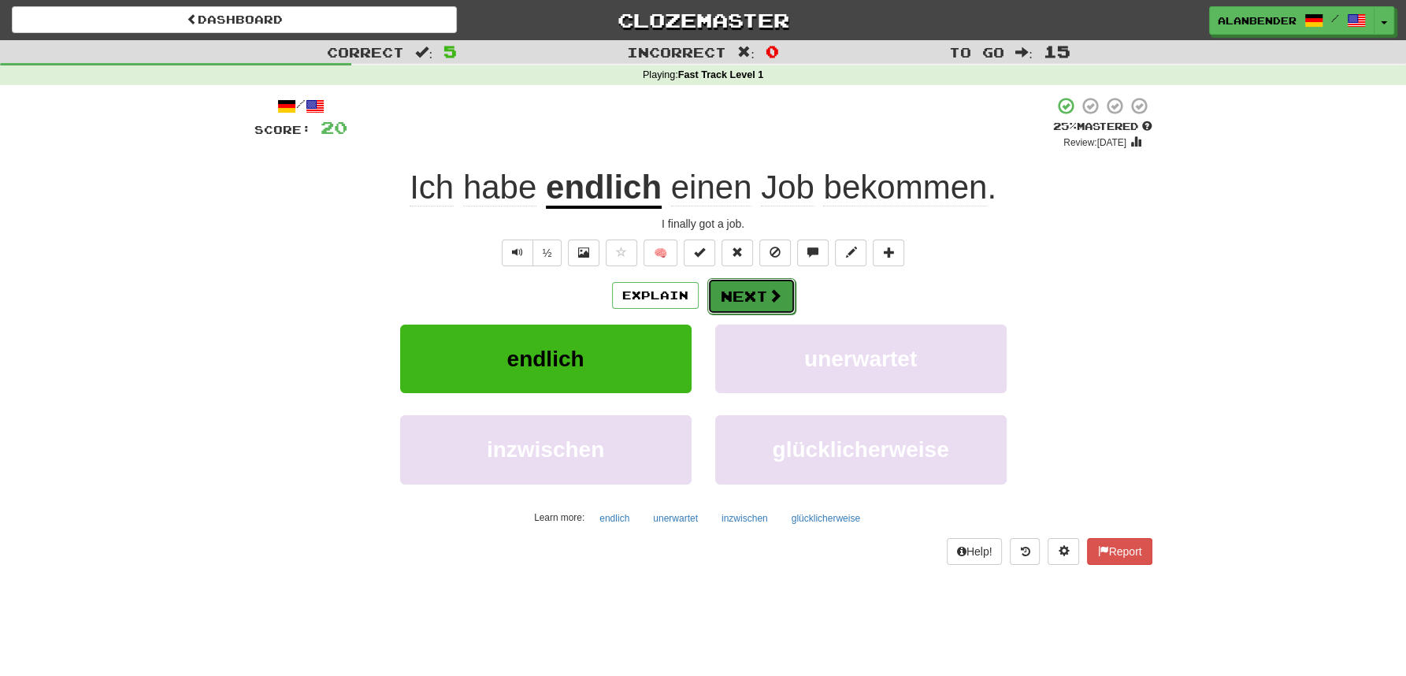
click at [760, 297] on button "Next" at bounding box center [751, 296] width 88 height 36
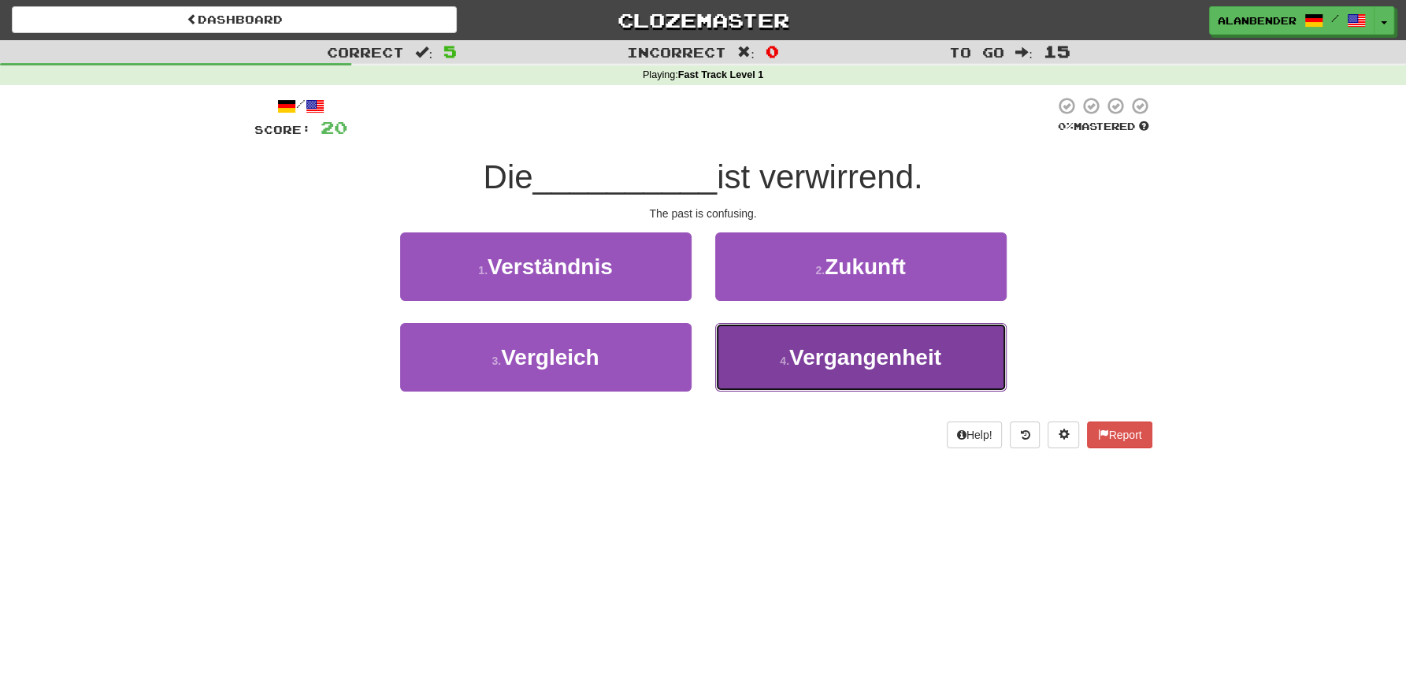
click at [816, 372] on button "4 . Vergangenheit" at bounding box center [860, 357] width 291 height 69
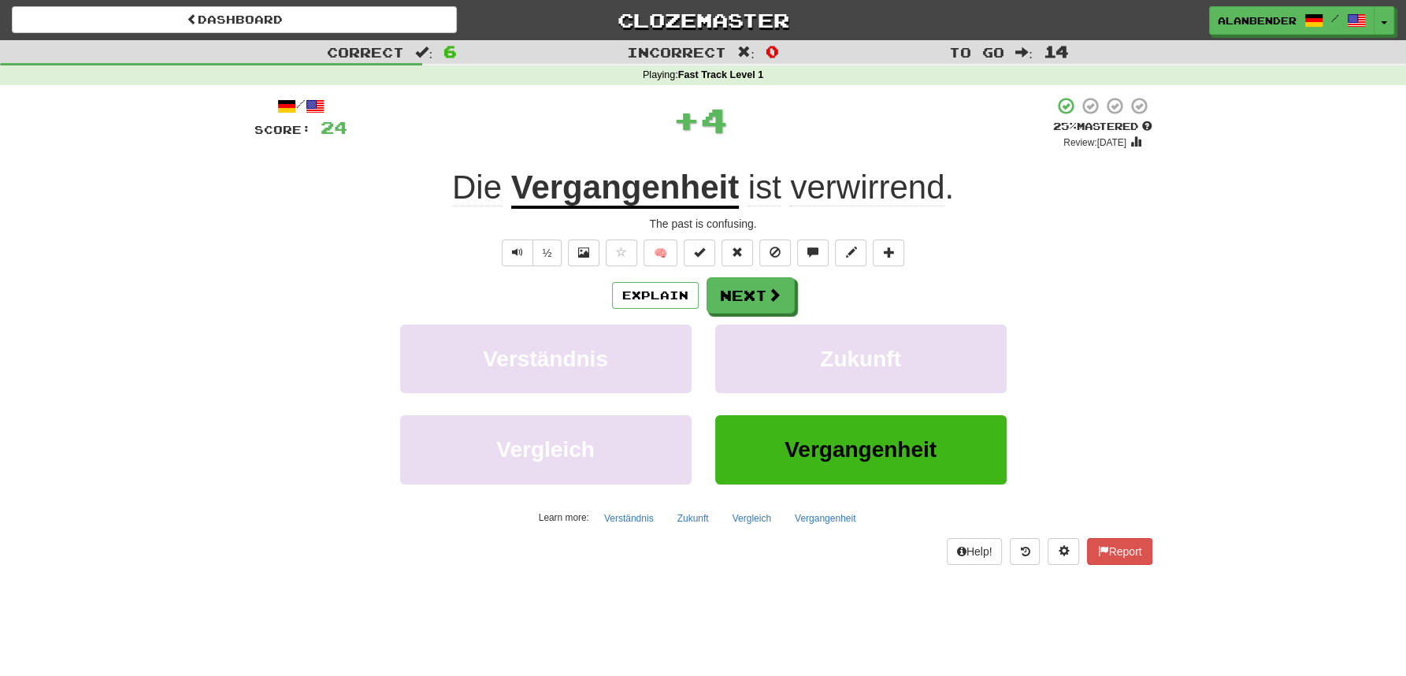
click at [891, 191] on span "verwirrend" at bounding box center [867, 188] width 154 height 38
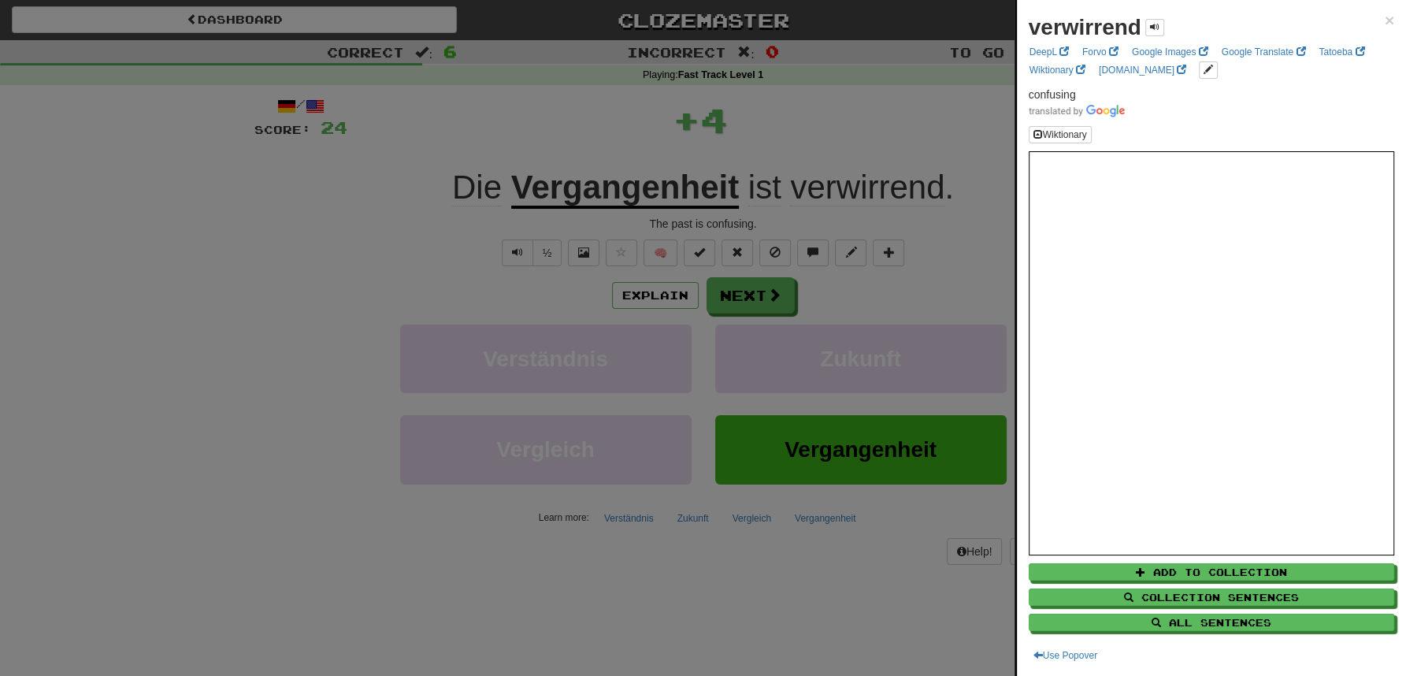
click at [842, 109] on div at bounding box center [703, 338] width 1406 height 676
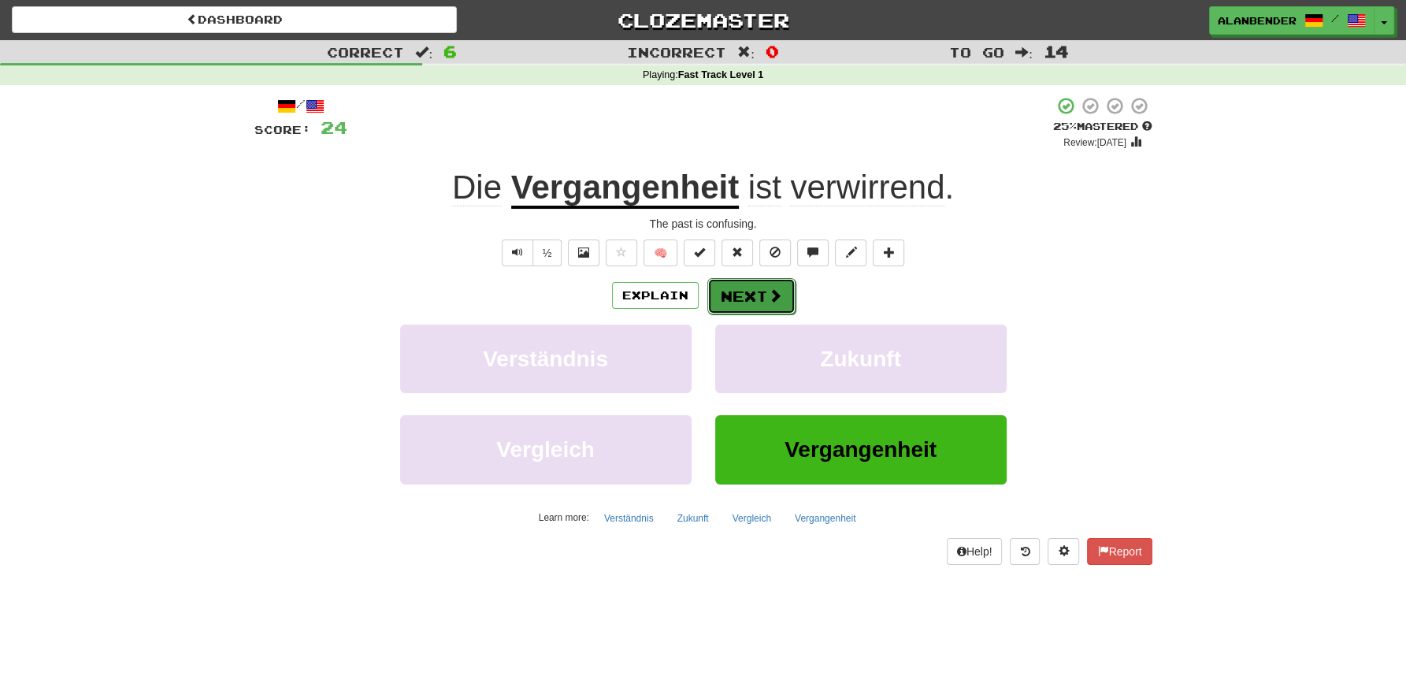
click at [741, 299] on button "Next" at bounding box center [751, 296] width 88 height 36
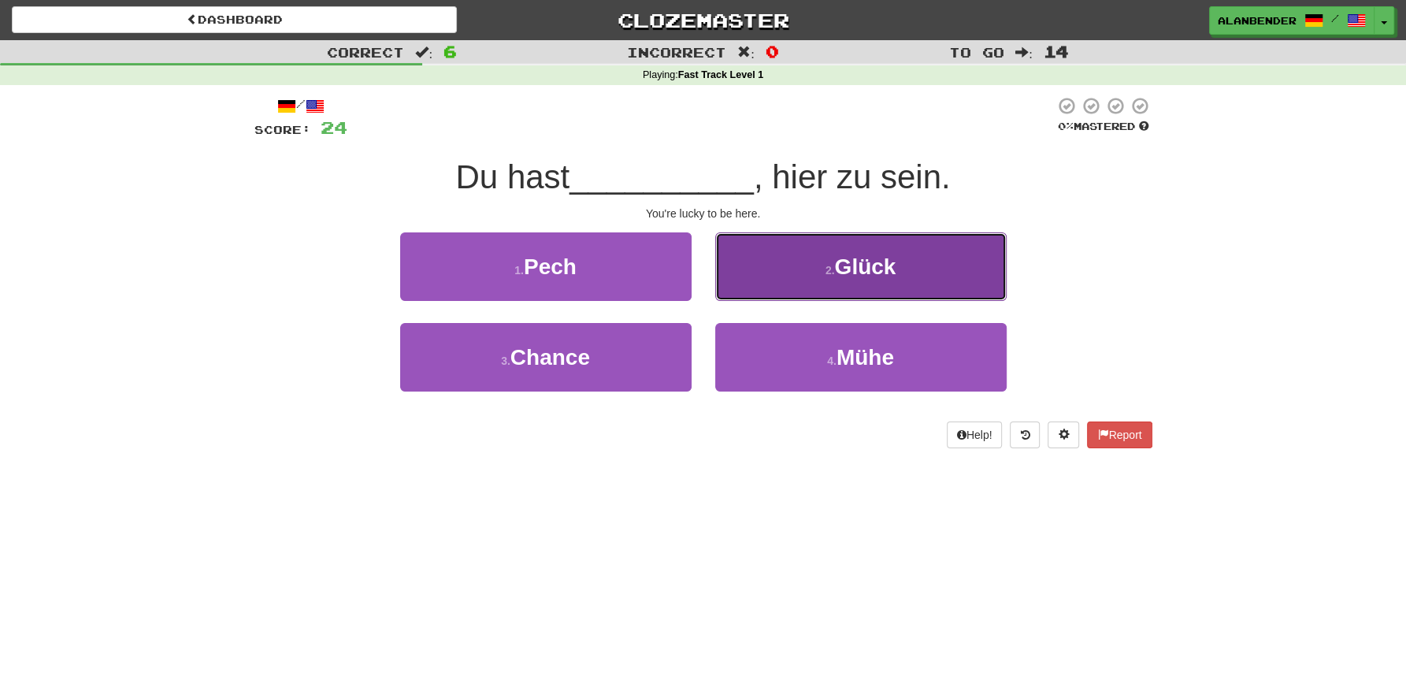
click at [867, 279] on span "Glück" at bounding box center [864, 266] width 61 height 24
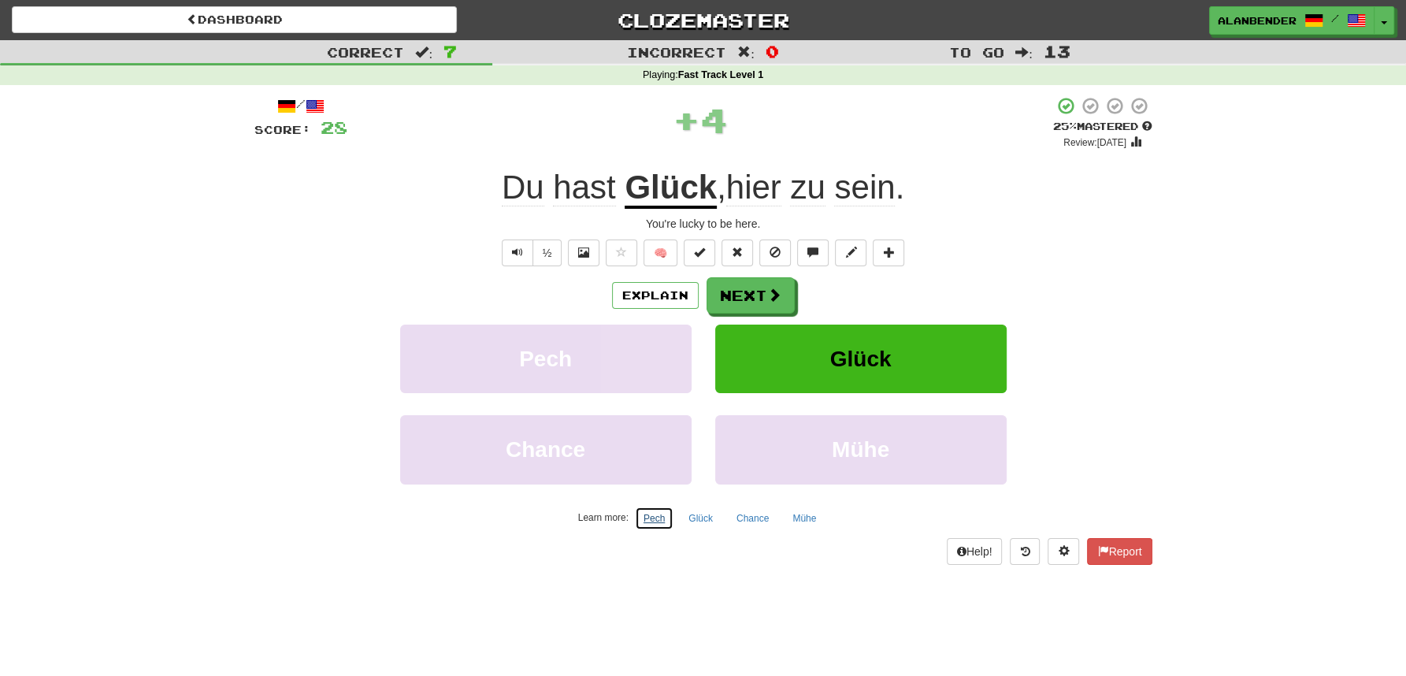
click at [657, 517] on button "Pech" at bounding box center [654, 519] width 39 height 24
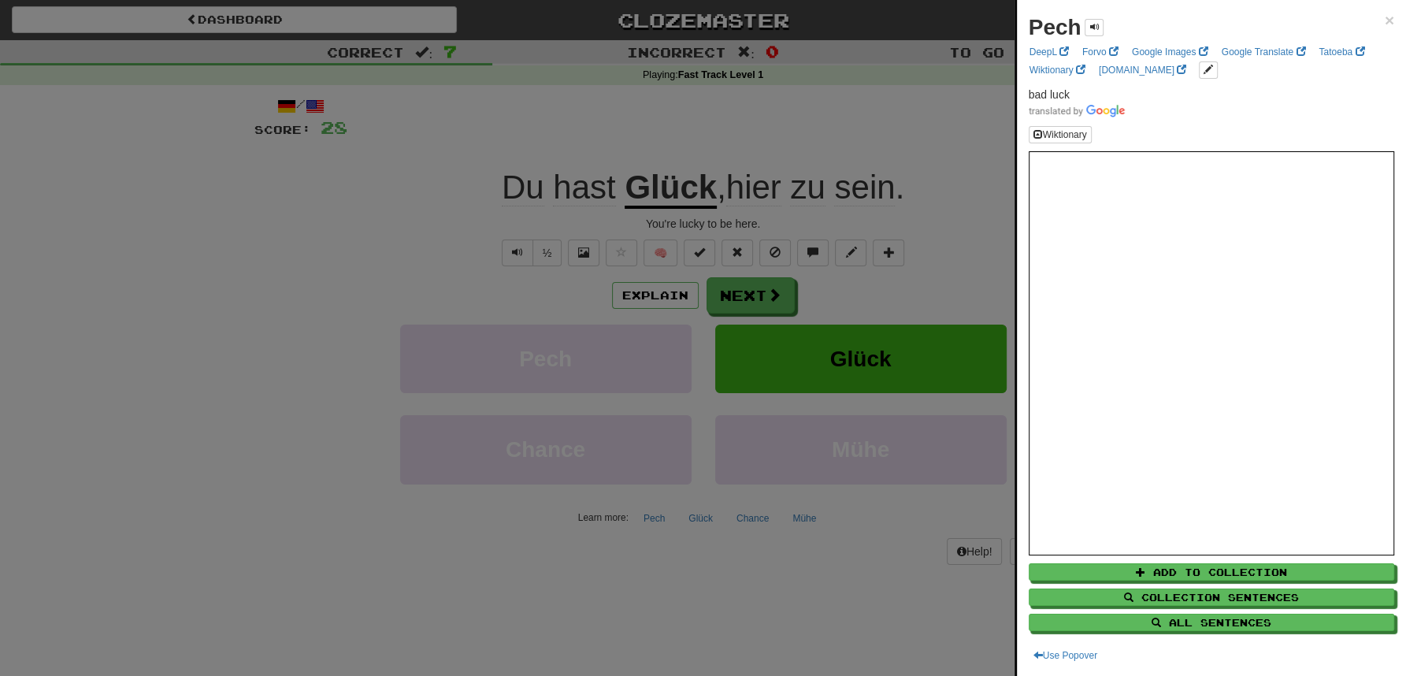
click at [722, 109] on div at bounding box center [703, 338] width 1406 height 676
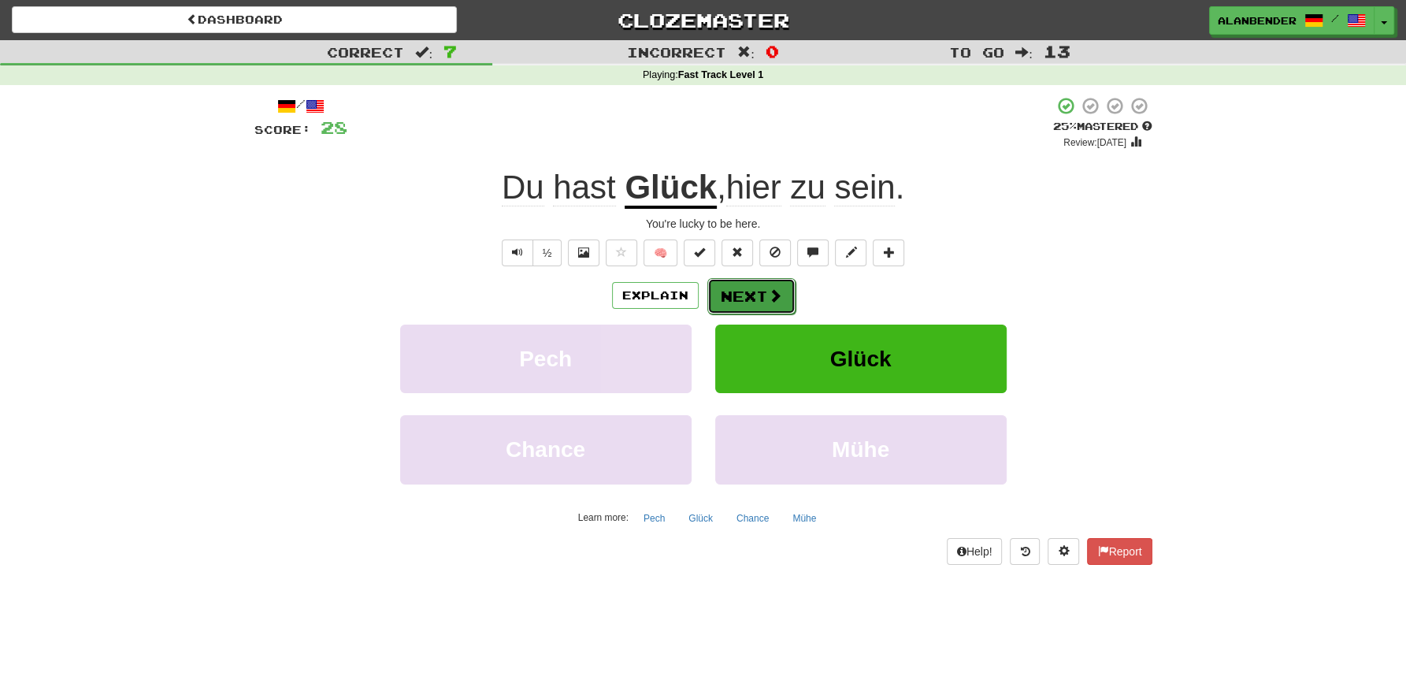
click at [750, 295] on button "Next" at bounding box center [751, 296] width 88 height 36
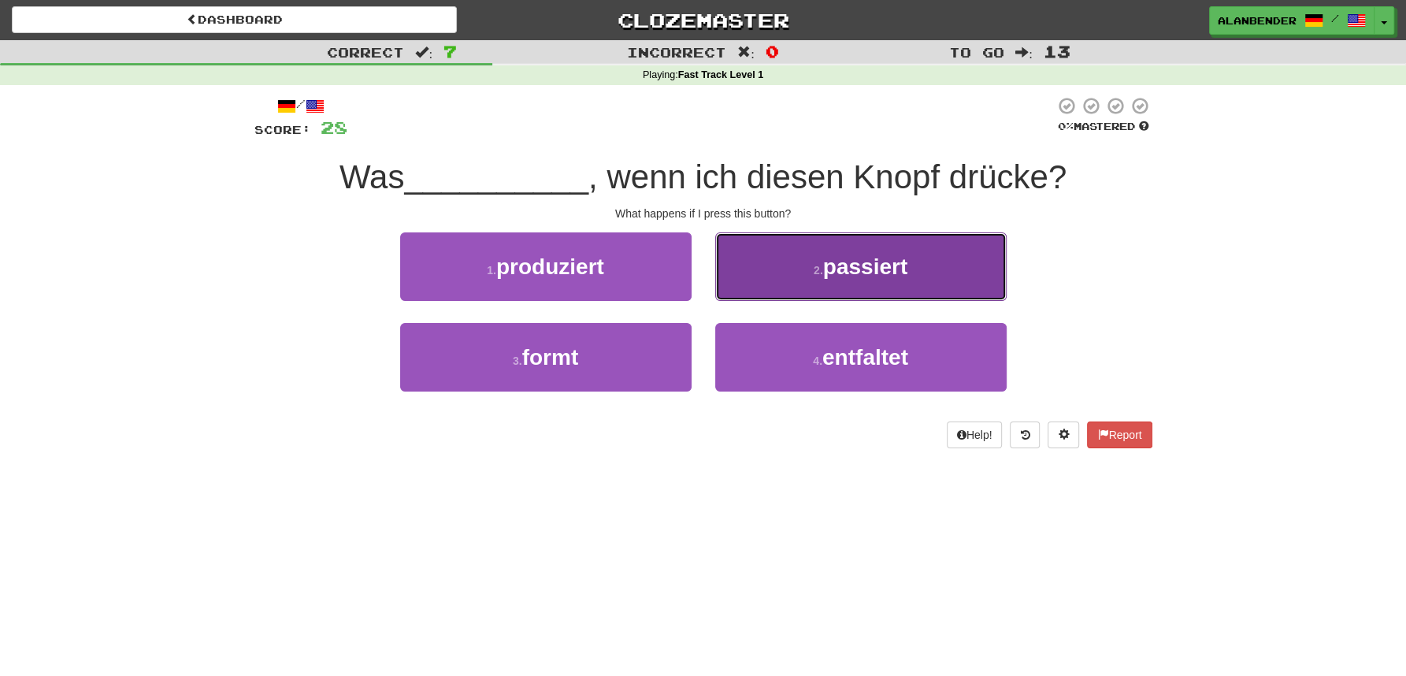
click at [877, 269] on span "passiert" at bounding box center [865, 266] width 84 height 24
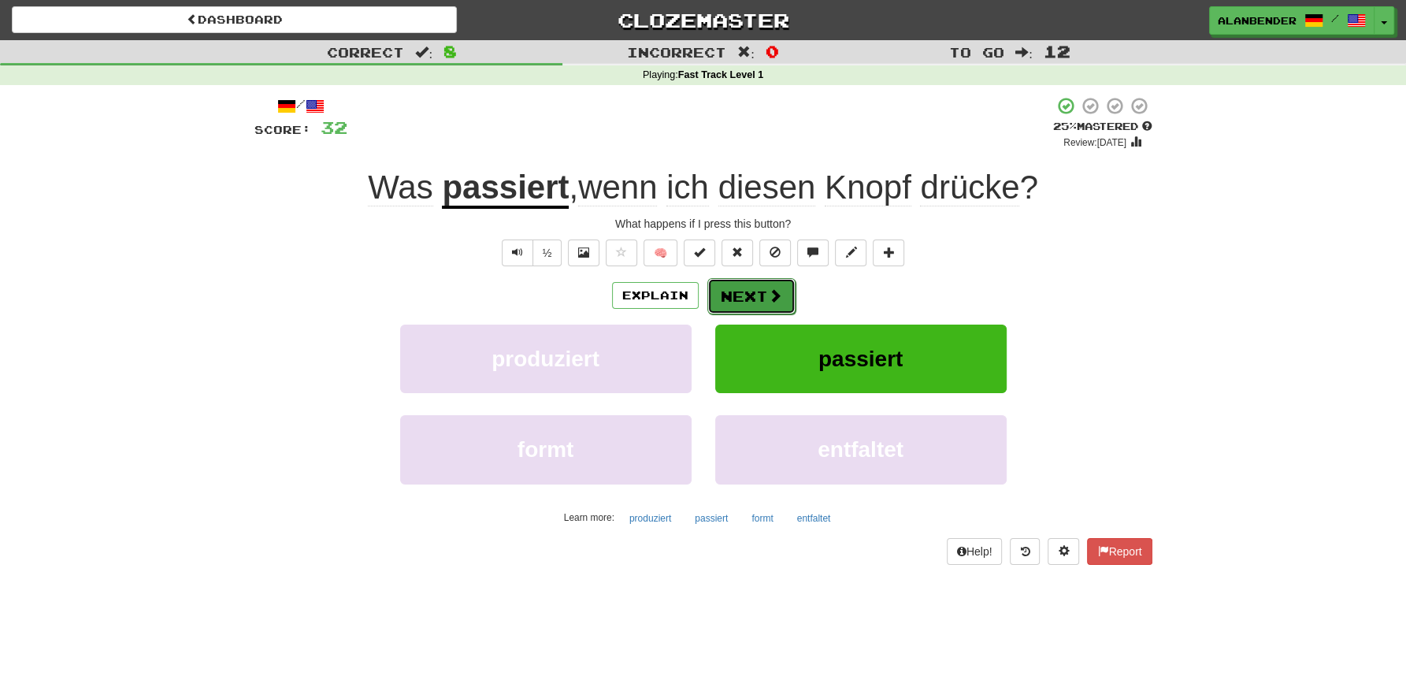
click at [751, 291] on button "Next" at bounding box center [751, 296] width 88 height 36
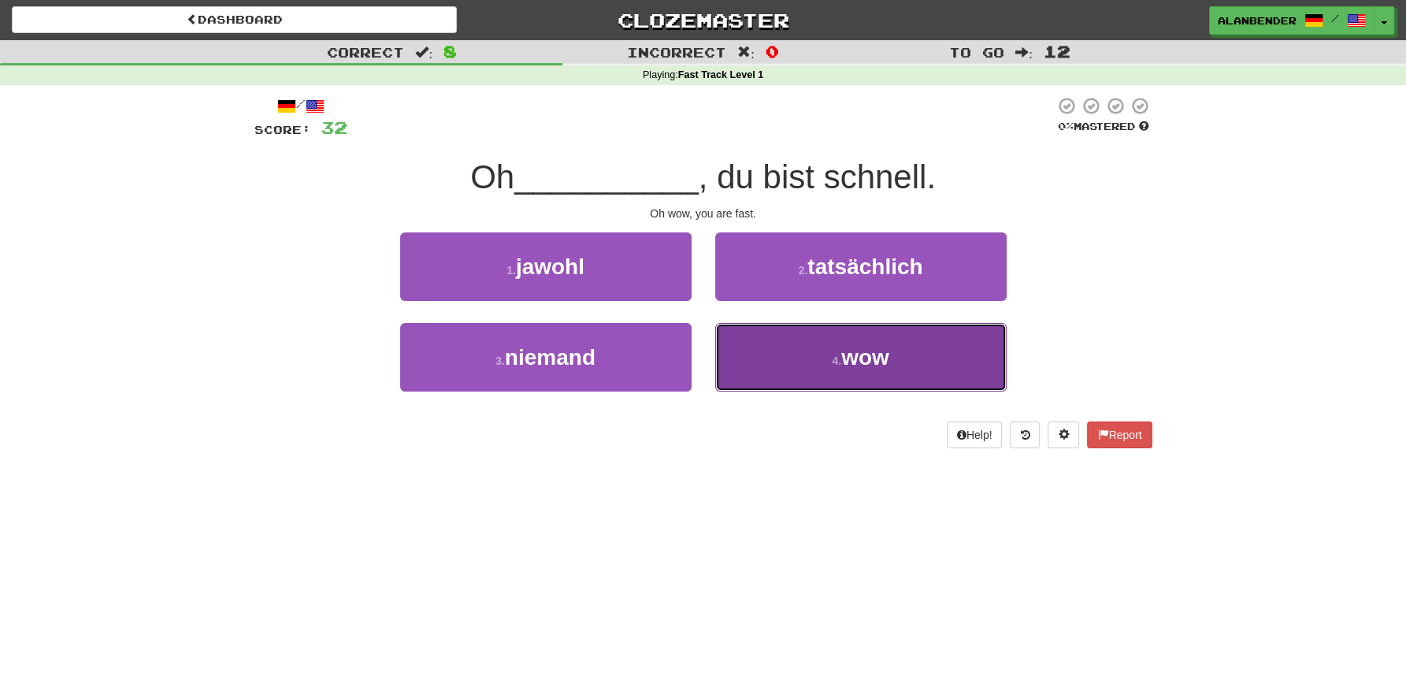
click at [851, 361] on span "wow" at bounding box center [865, 357] width 48 height 24
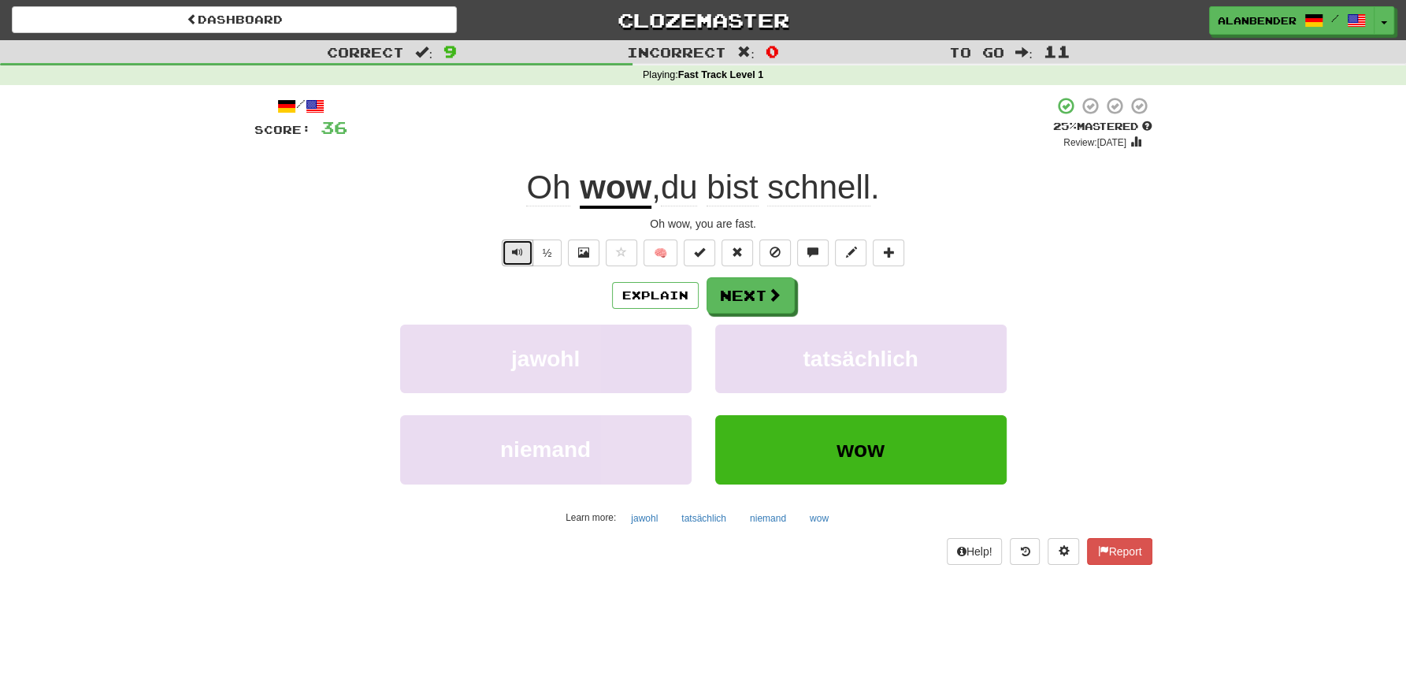
click at [517, 250] on span "Text-to-speech controls" at bounding box center [517, 252] width 11 height 11
click at [768, 302] on span at bounding box center [775, 295] width 14 height 14
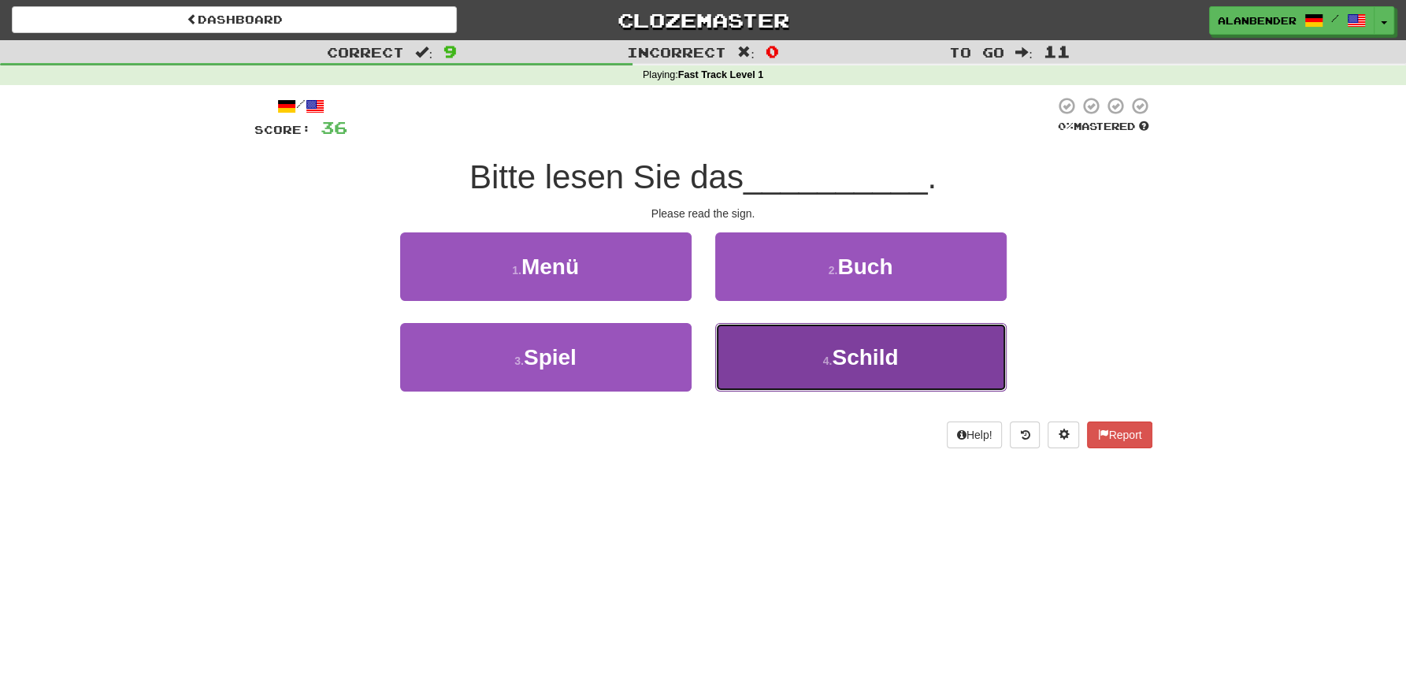
click at [874, 362] on span "Schild" at bounding box center [865, 357] width 66 height 24
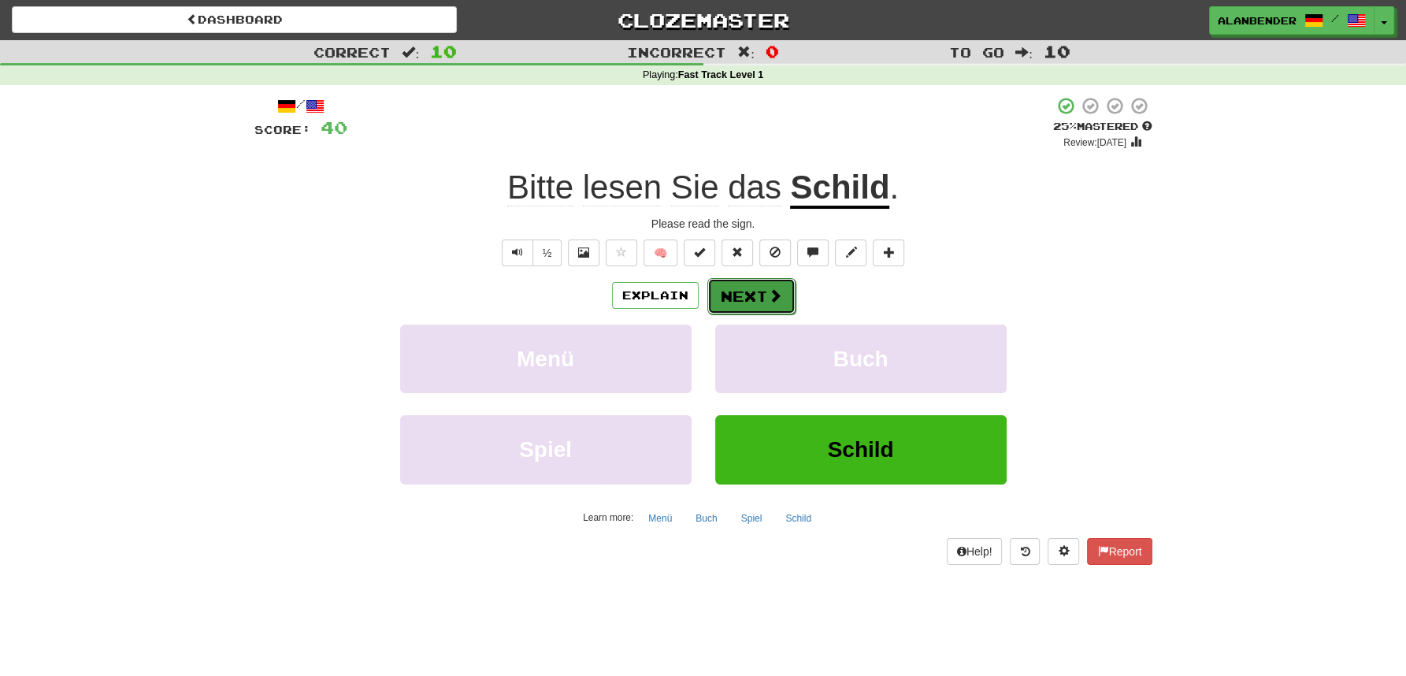
click at [755, 299] on button "Next" at bounding box center [751, 296] width 88 height 36
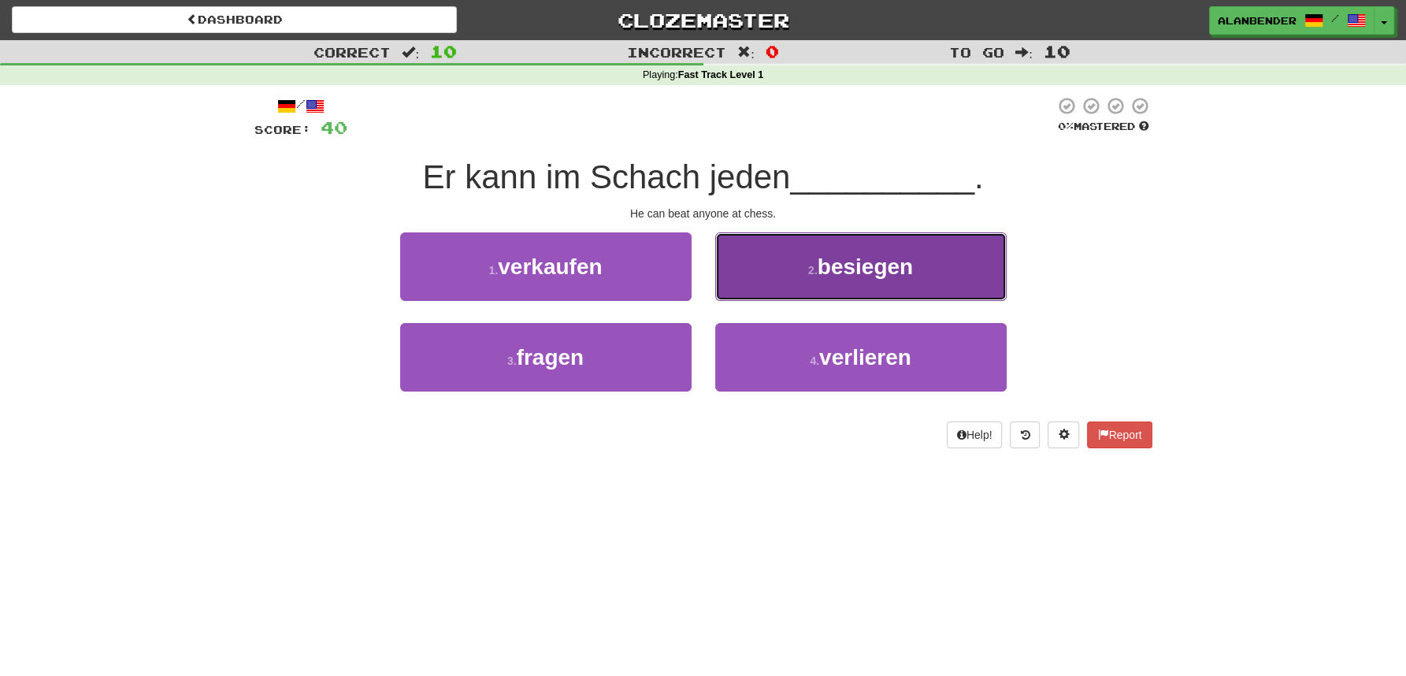
click at [874, 269] on span "besiegen" at bounding box center [865, 266] width 95 height 24
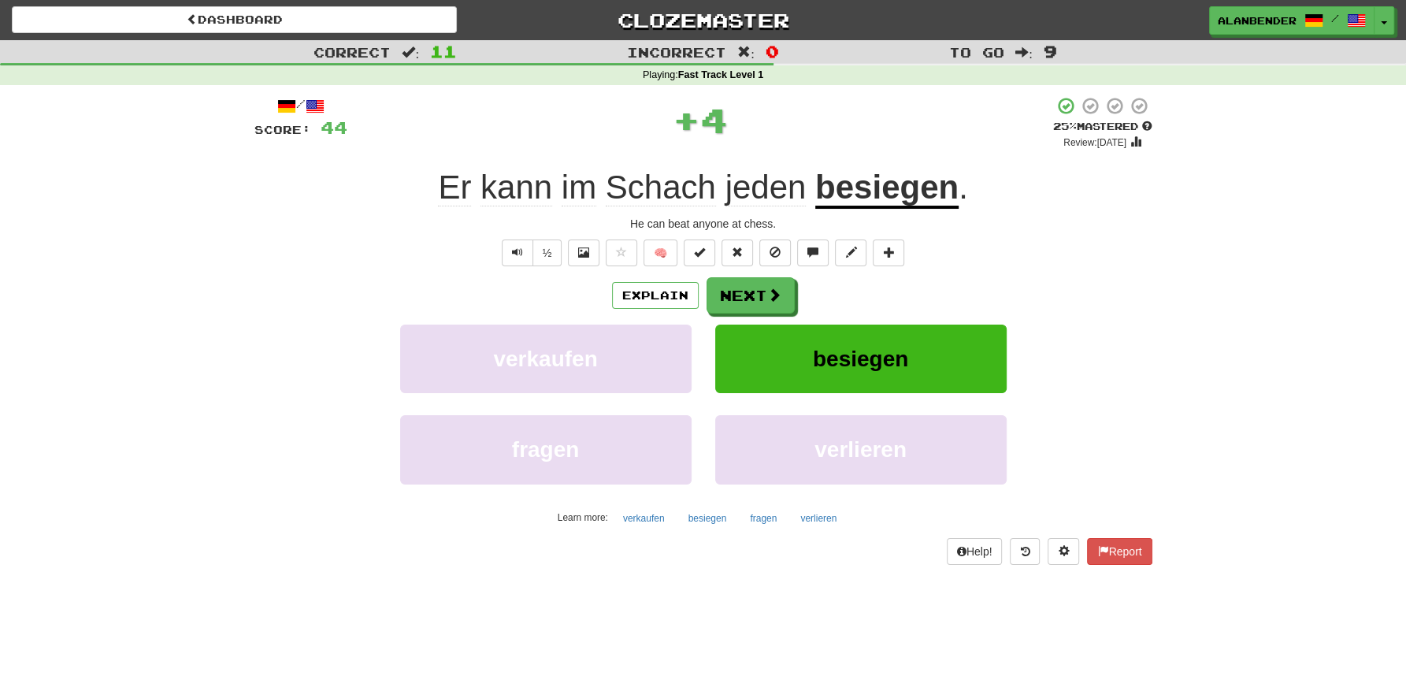
click at [870, 197] on u "besiegen" at bounding box center [886, 189] width 143 height 40
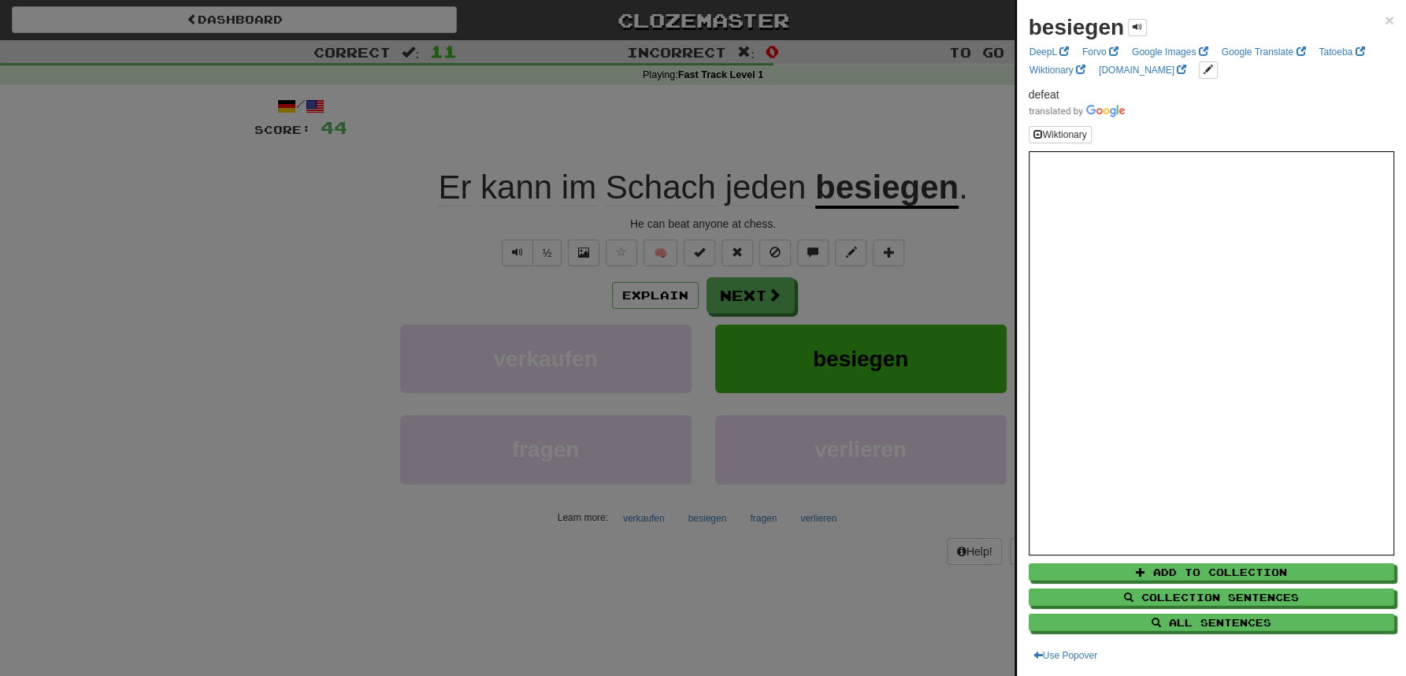
click at [858, 107] on div at bounding box center [703, 338] width 1406 height 676
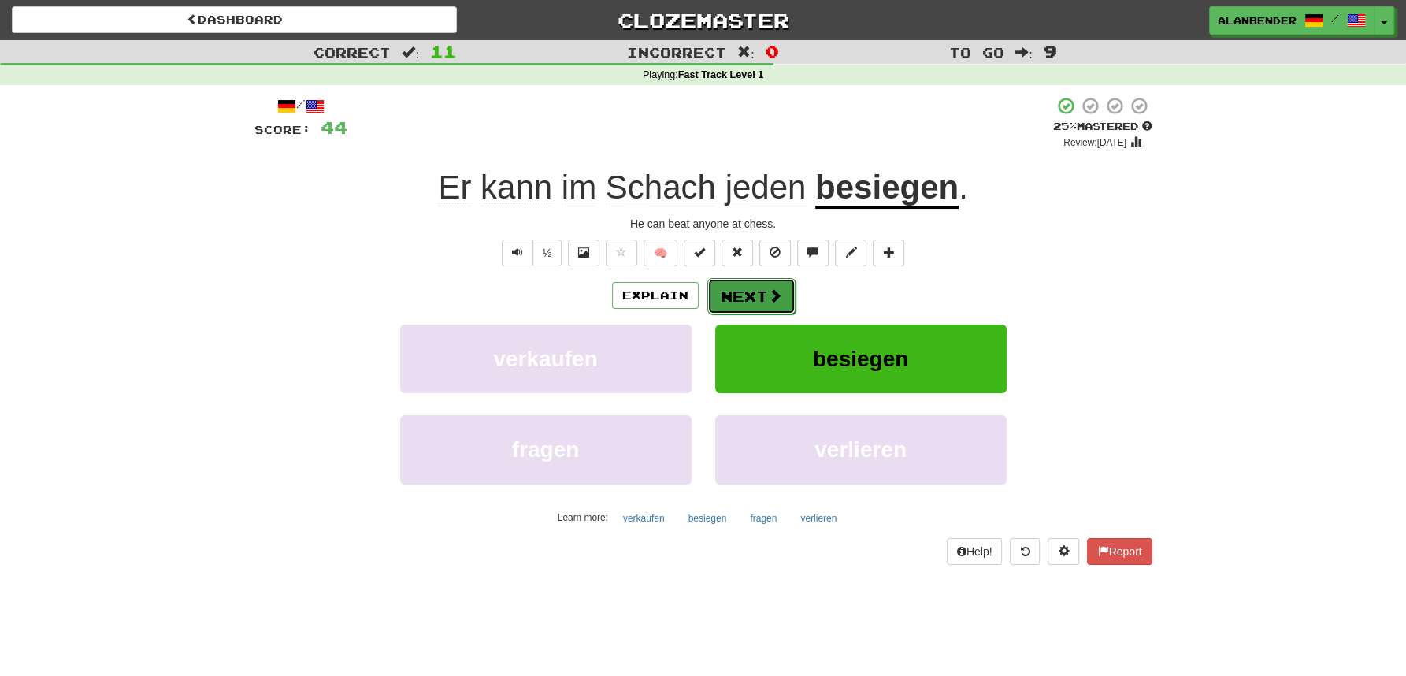
click at [753, 299] on button "Next" at bounding box center [751, 296] width 88 height 36
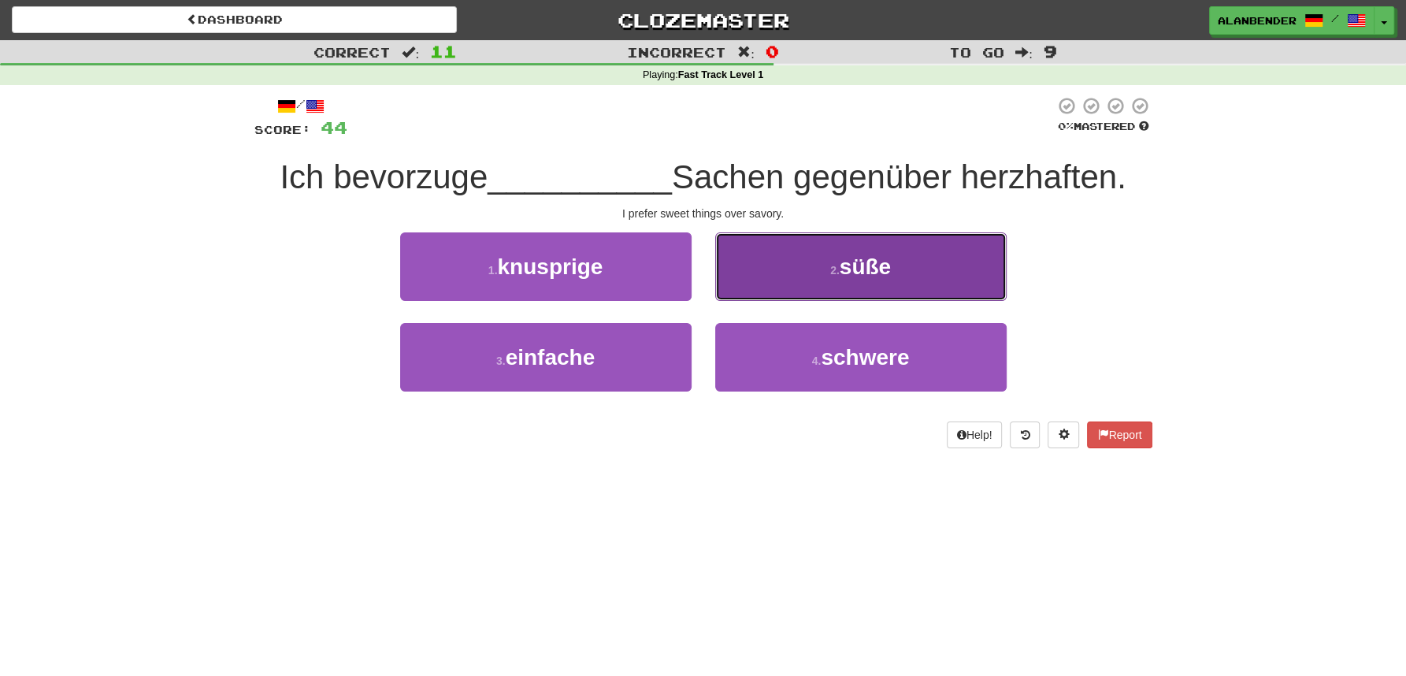
click at [880, 263] on span "süße" at bounding box center [865, 266] width 51 height 24
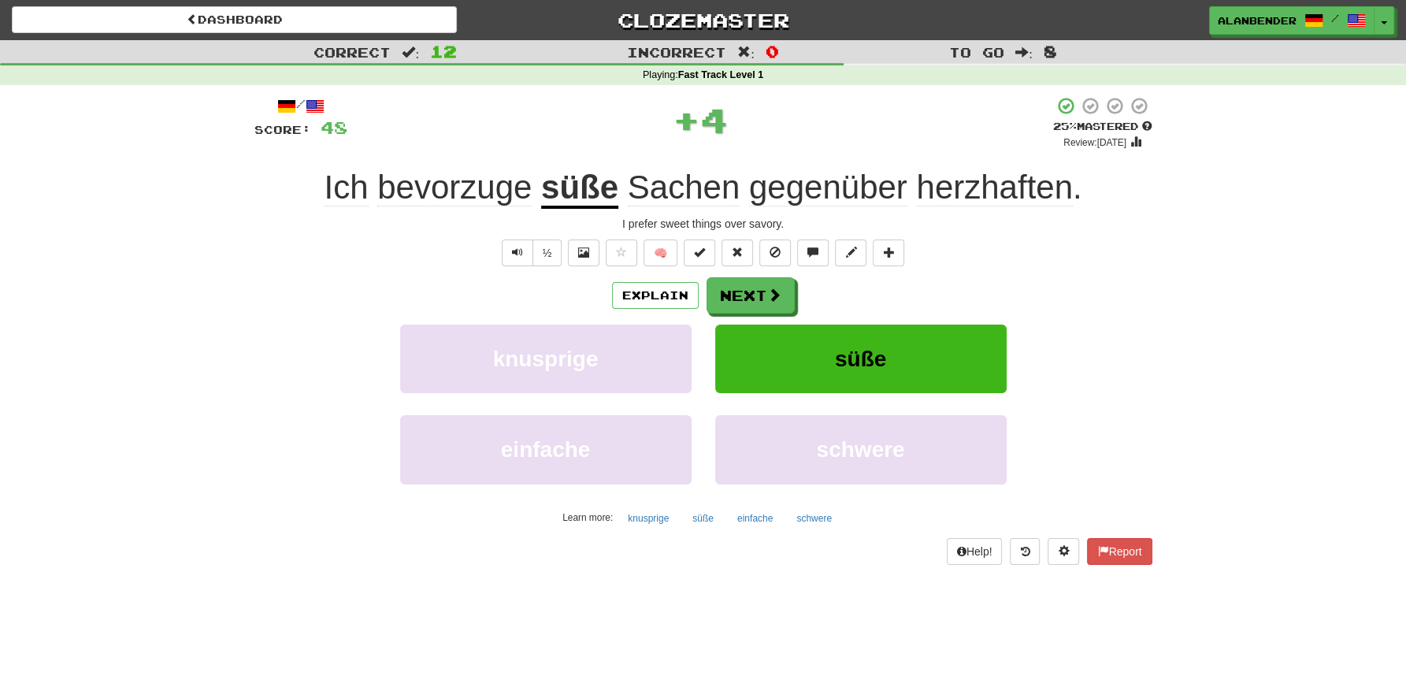
click at [1006, 190] on span "herzhaften" at bounding box center [994, 188] width 156 height 38
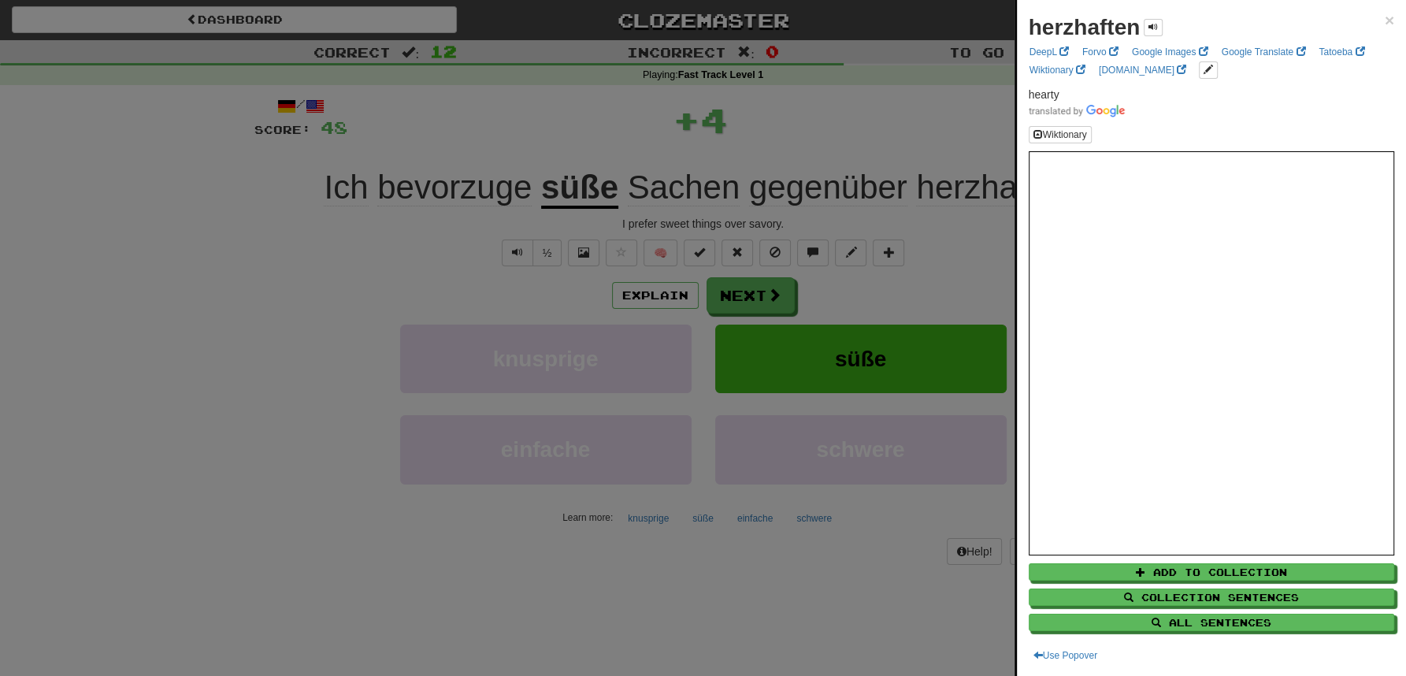
click at [915, 113] on div at bounding box center [703, 338] width 1406 height 676
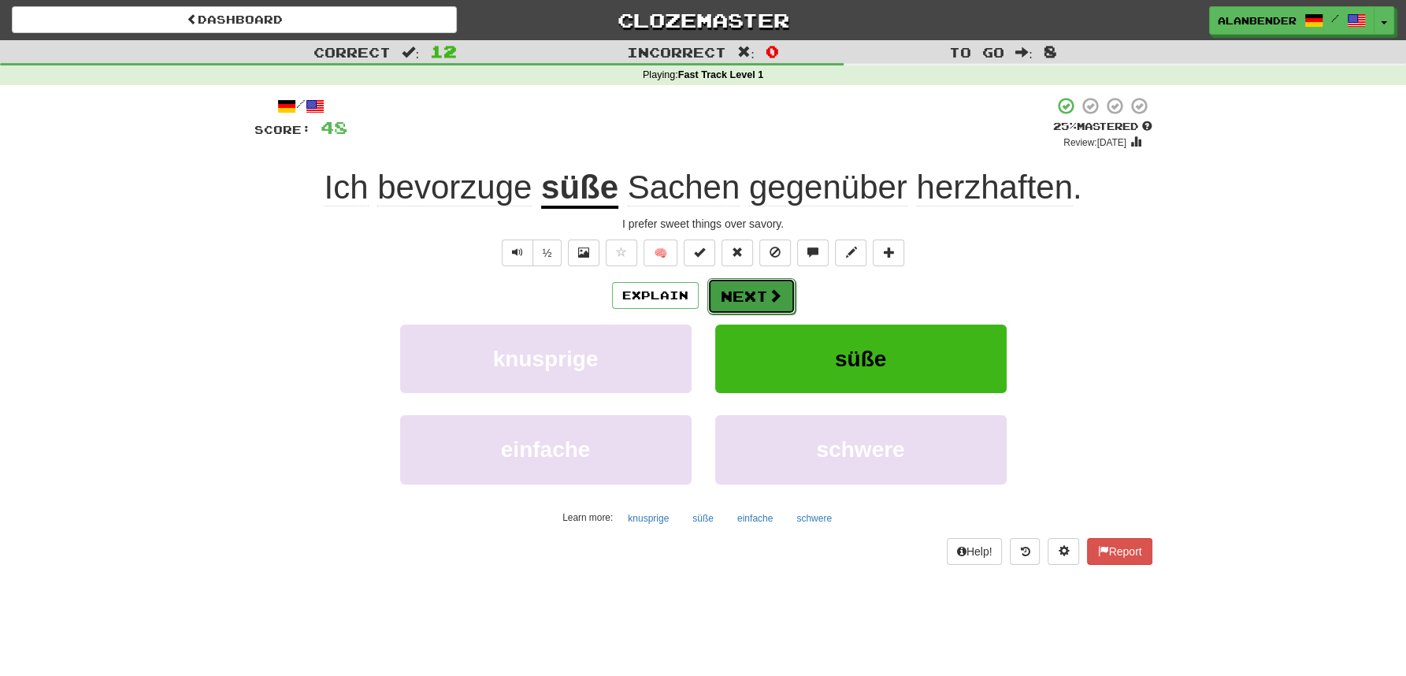
click at [768, 292] on span at bounding box center [775, 295] width 14 height 14
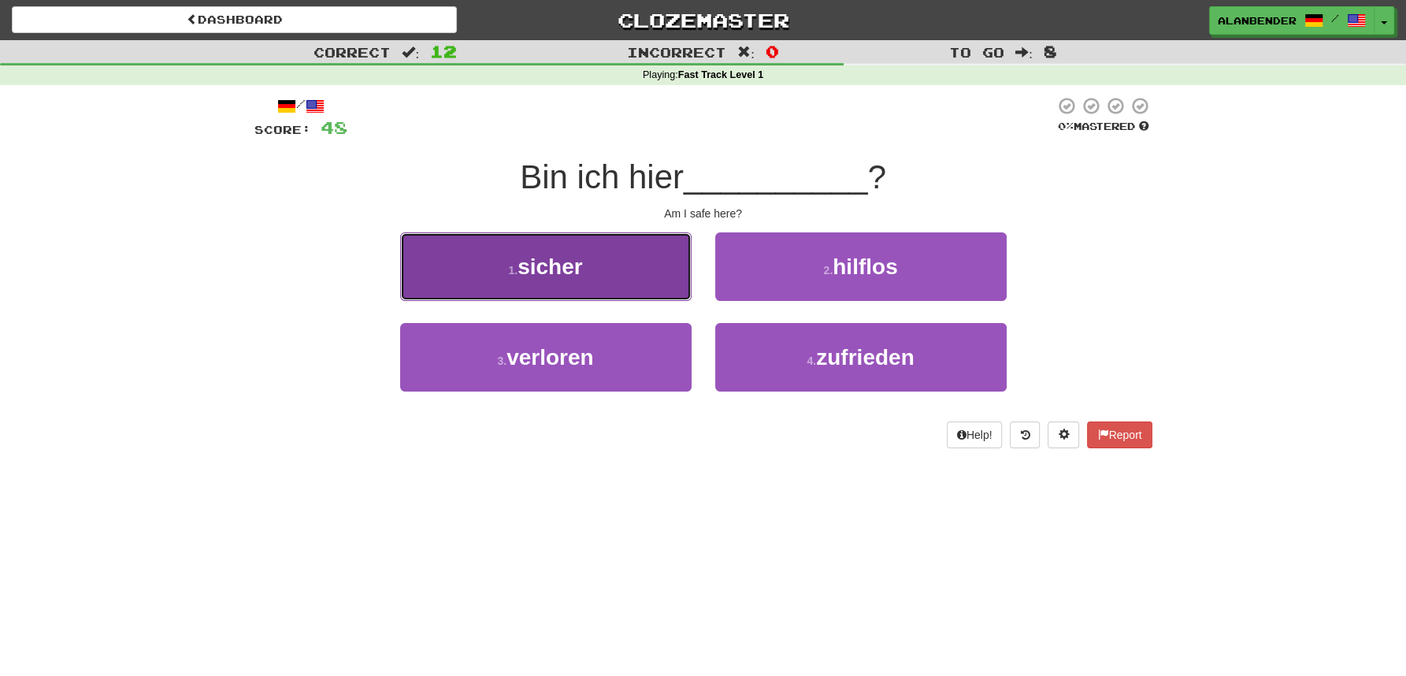
click at [554, 274] on span "sicher" at bounding box center [550, 266] width 65 height 24
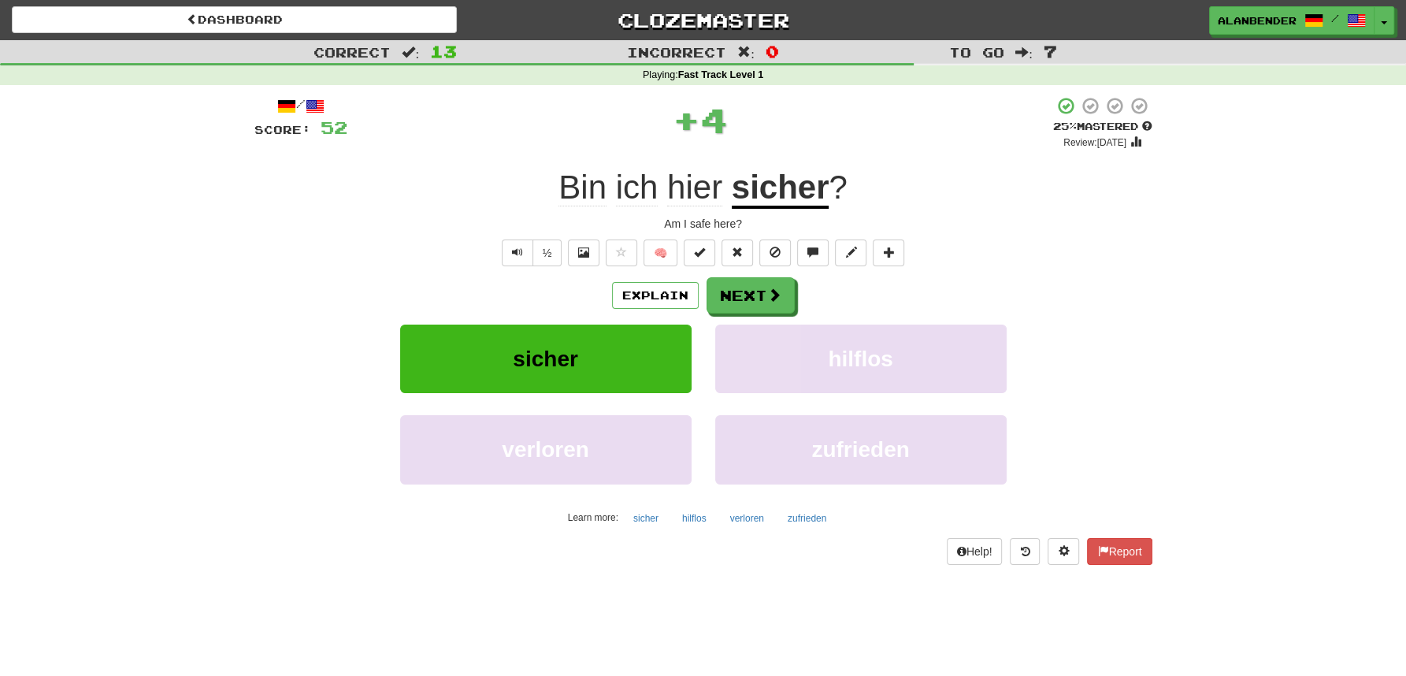
click at [764, 187] on u "sicher" at bounding box center [781, 189] width 98 height 40
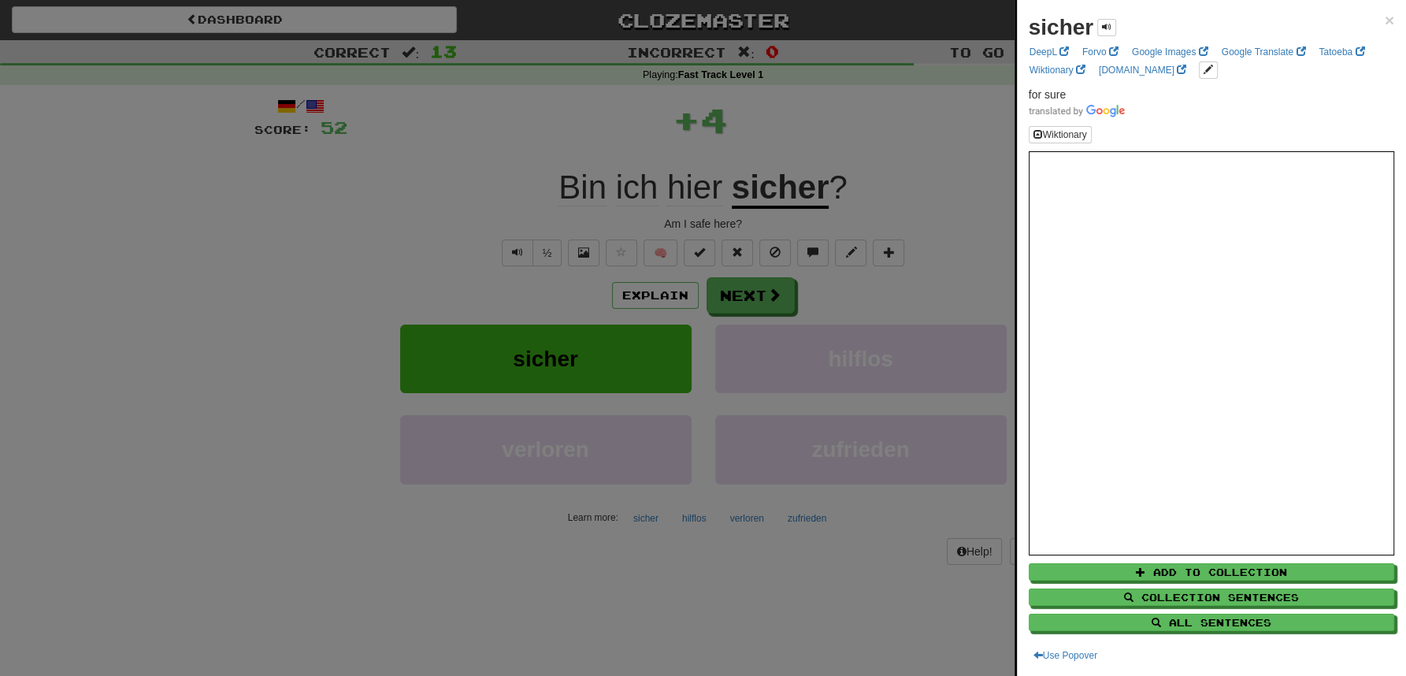
click at [796, 121] on div at bounding box center [703, 338] width 1406 height 676
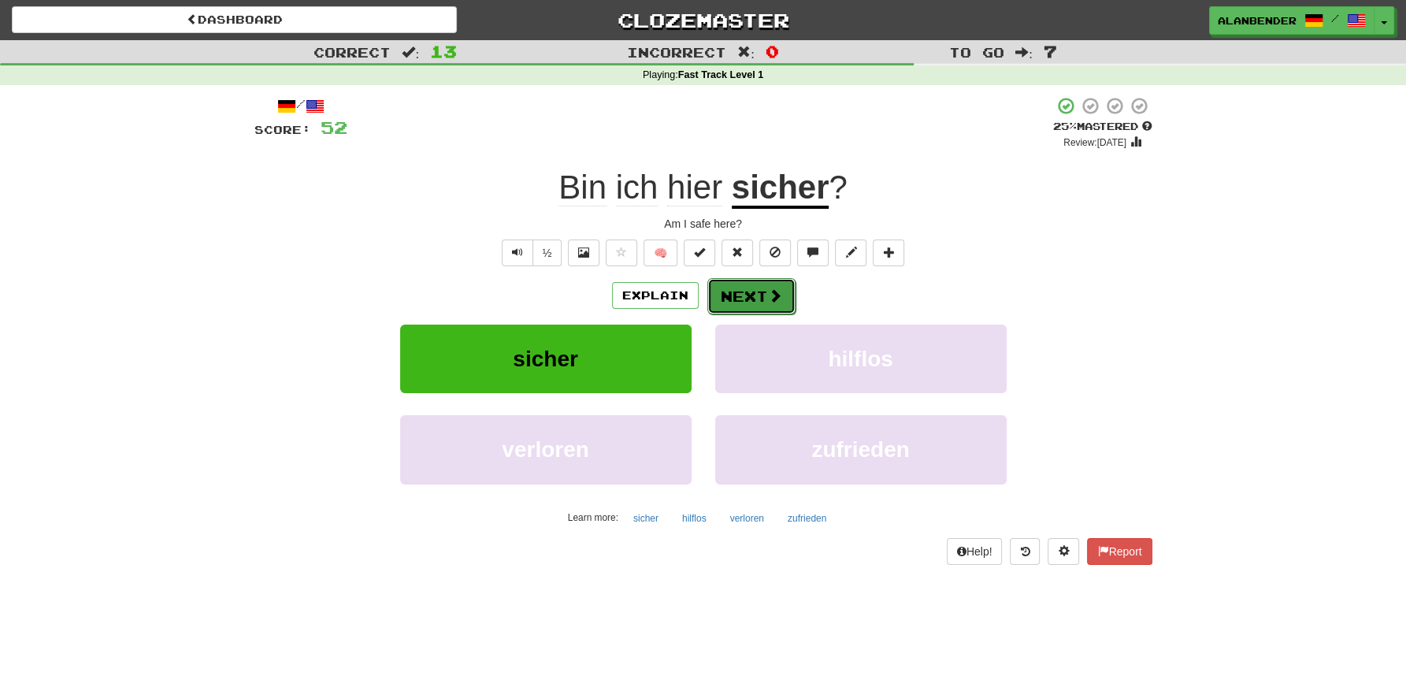
click at [770, 292] on span at bounding box center [775, 295] width 14 height 14
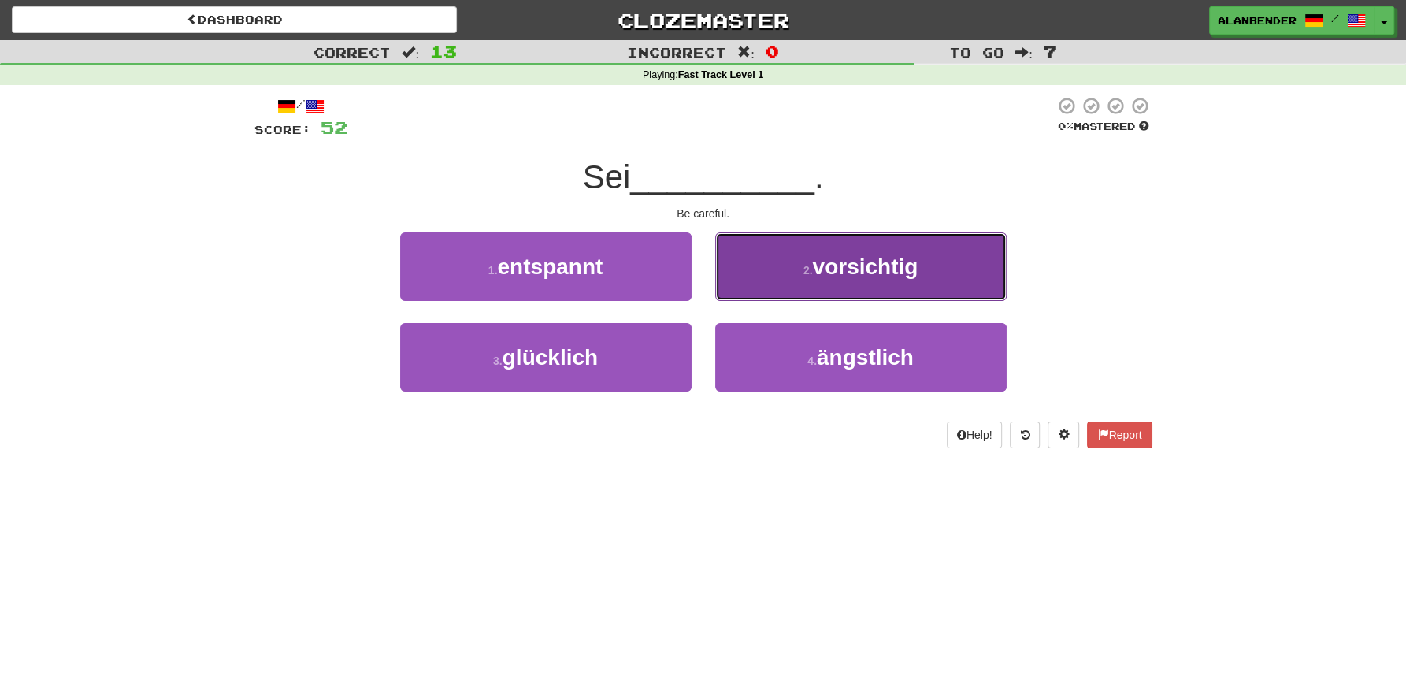
click at [841, 276] on span "vorsichtig" at bounding box center [865, 266] width 106 height 24
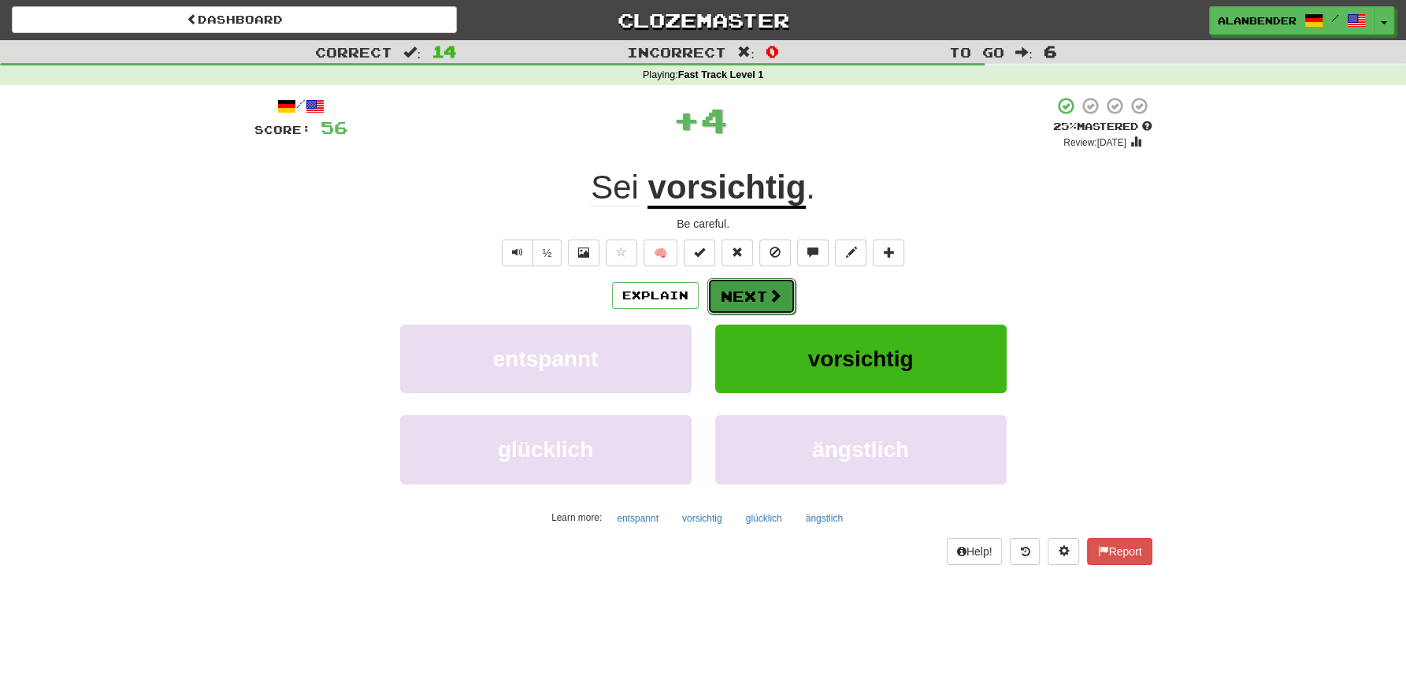
click at [744, 299] on button "Next" at bounding box center [751, 296] width 88 height 36
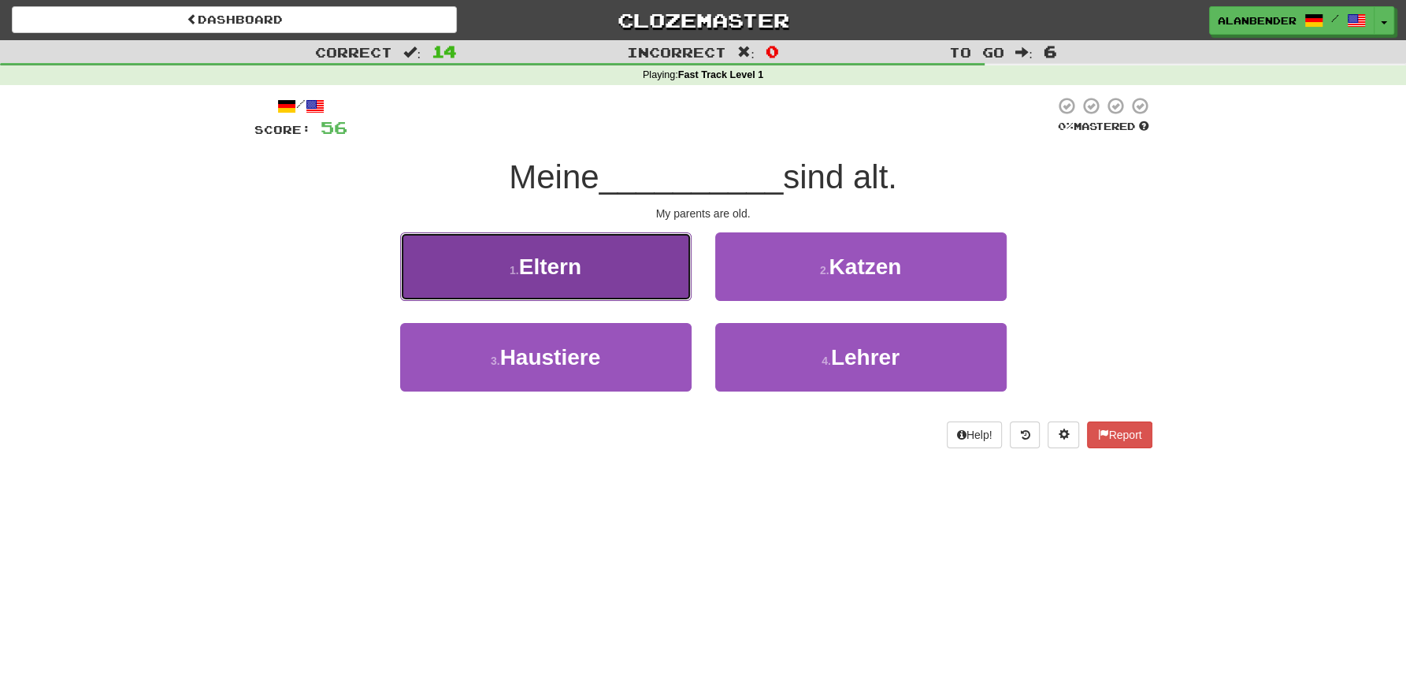
click at [575, 276] on span "Eltern" at bounding box center [550, 266] width 62 height 24
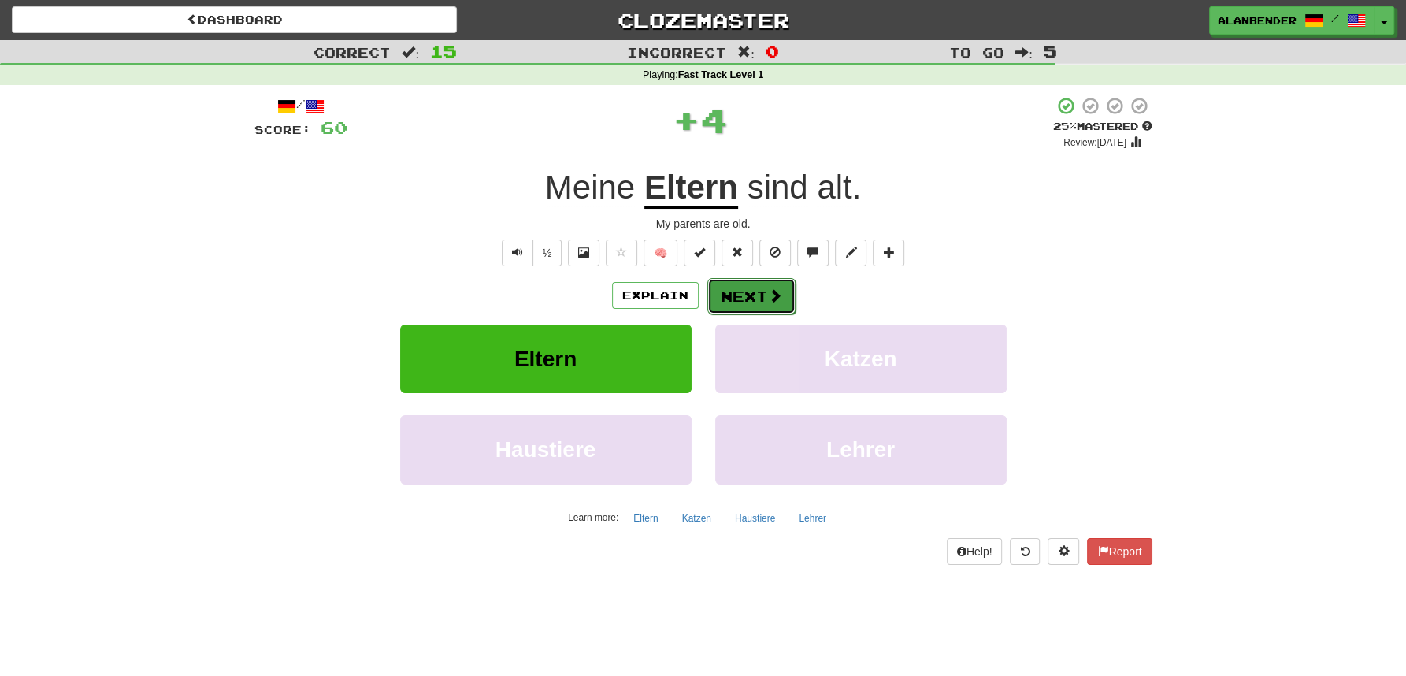
click at [740, 301] on button "Next" at bounding box center [751, 296] width 88 height 36
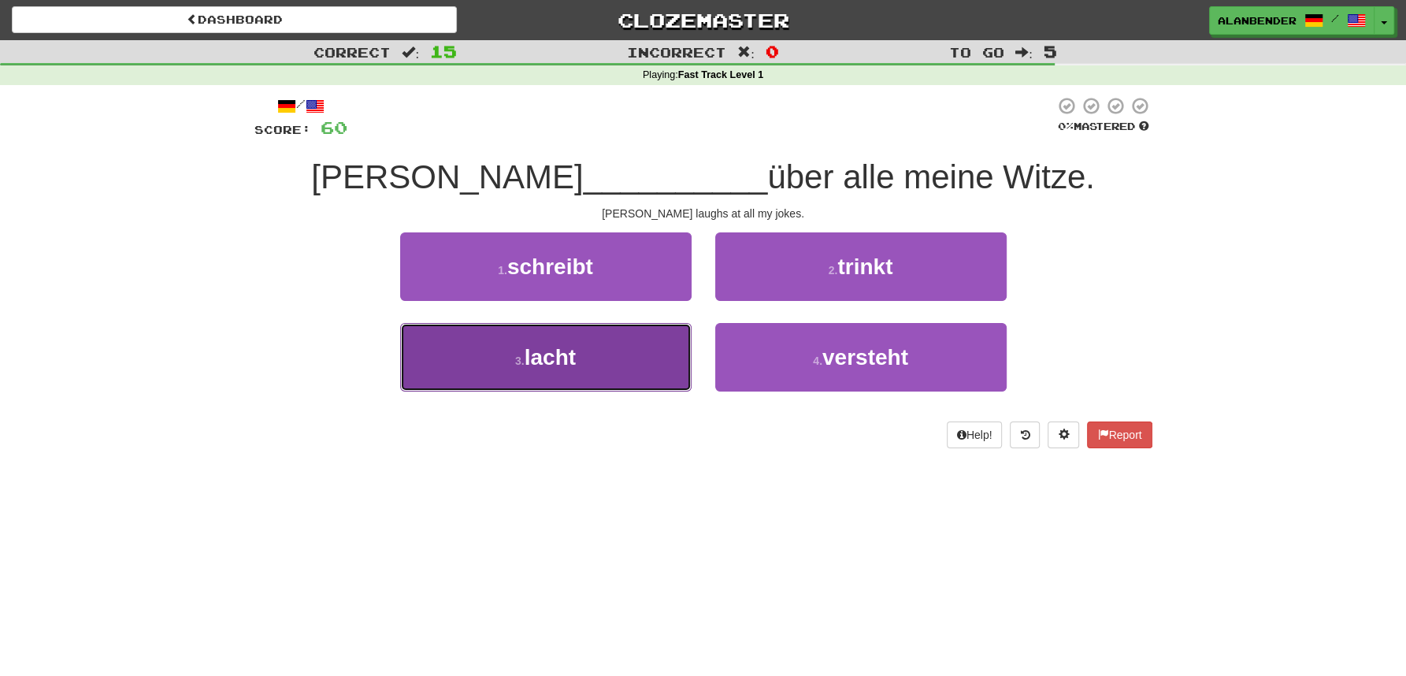
click at [538, 368] on span "lacht" at bounding box center [550, 357] width 51 height 24
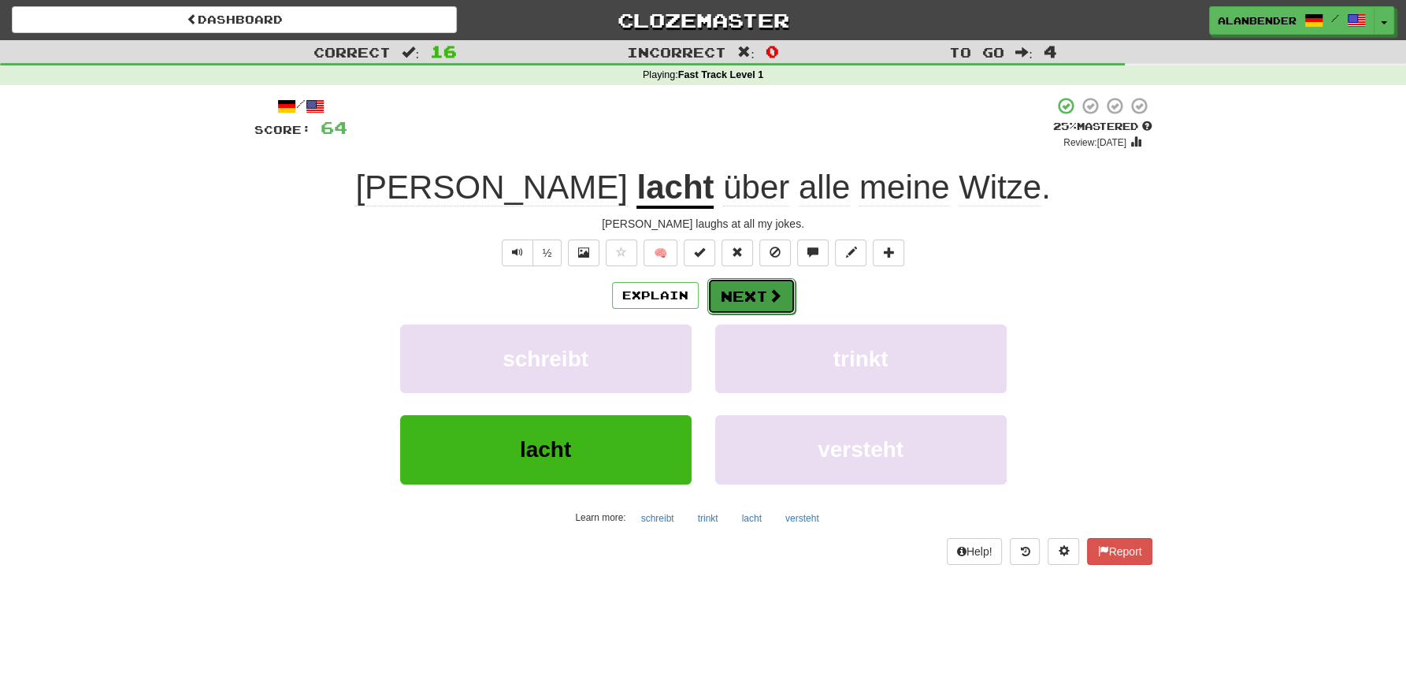
click at [748, 297] on button "Next" at bounding box center [751, 296] width 88 height 36
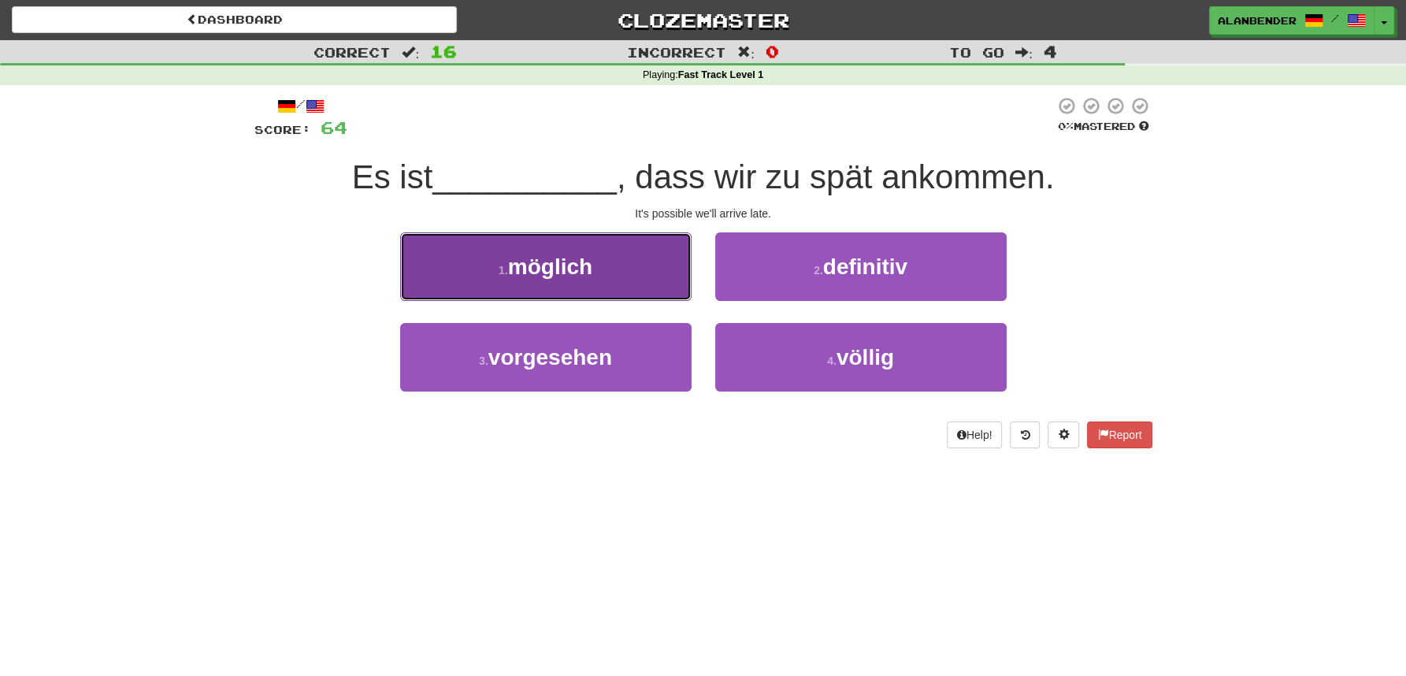
click at [562, 265] on span "möglich" at bounding box center [550, 266] width 84 height 24
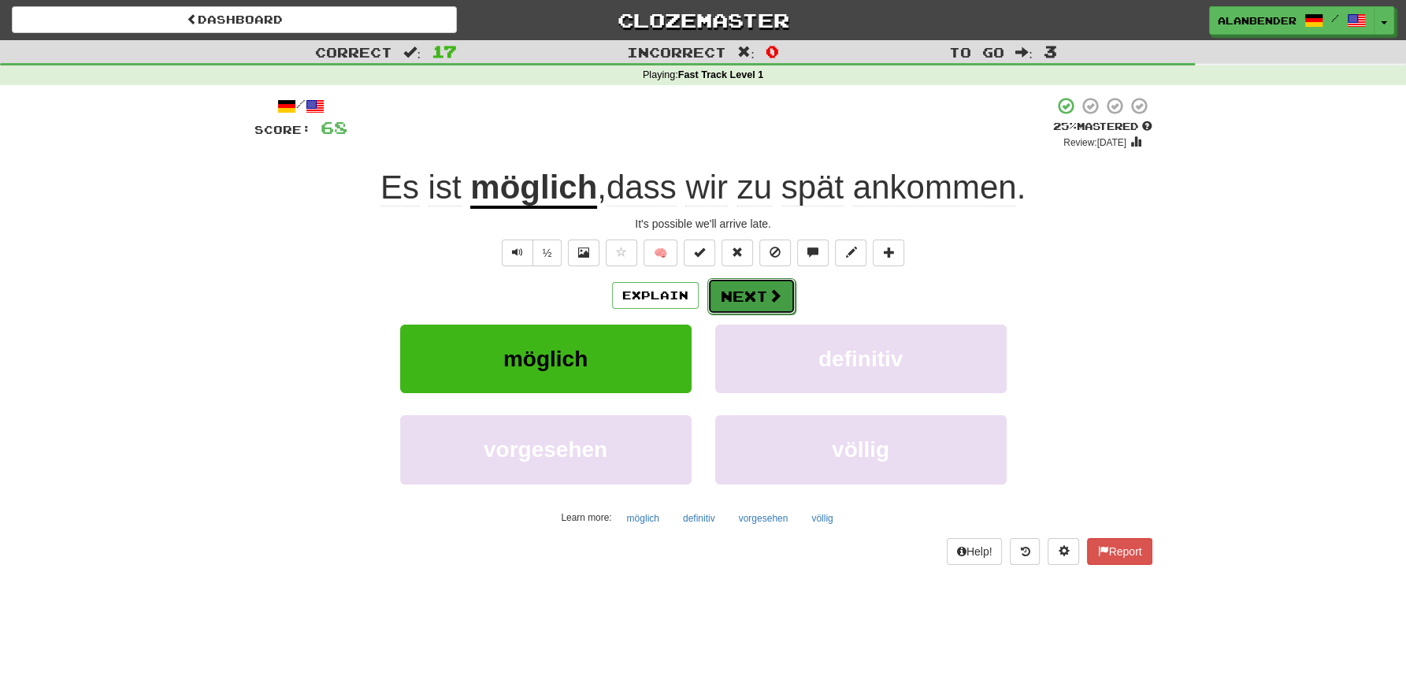
click at [737, 294] on button "Next" at bounding box center [751, 296] width 88 height 36
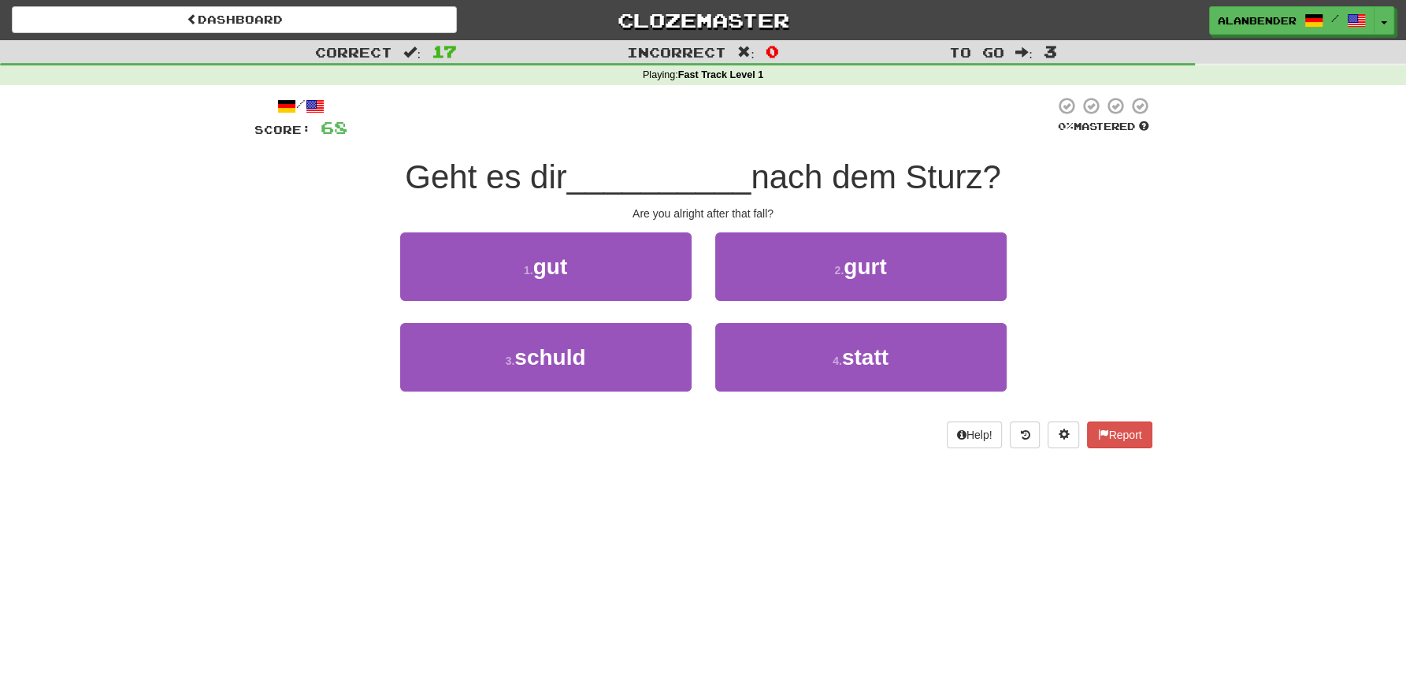
click at [186, 402] on div "Correct : 17 Incorrect : 0 To go : 3 Playing : Fast Track Level 1 / Score: 68 0…" at bounding box center [703, 255] width 1406 height 430
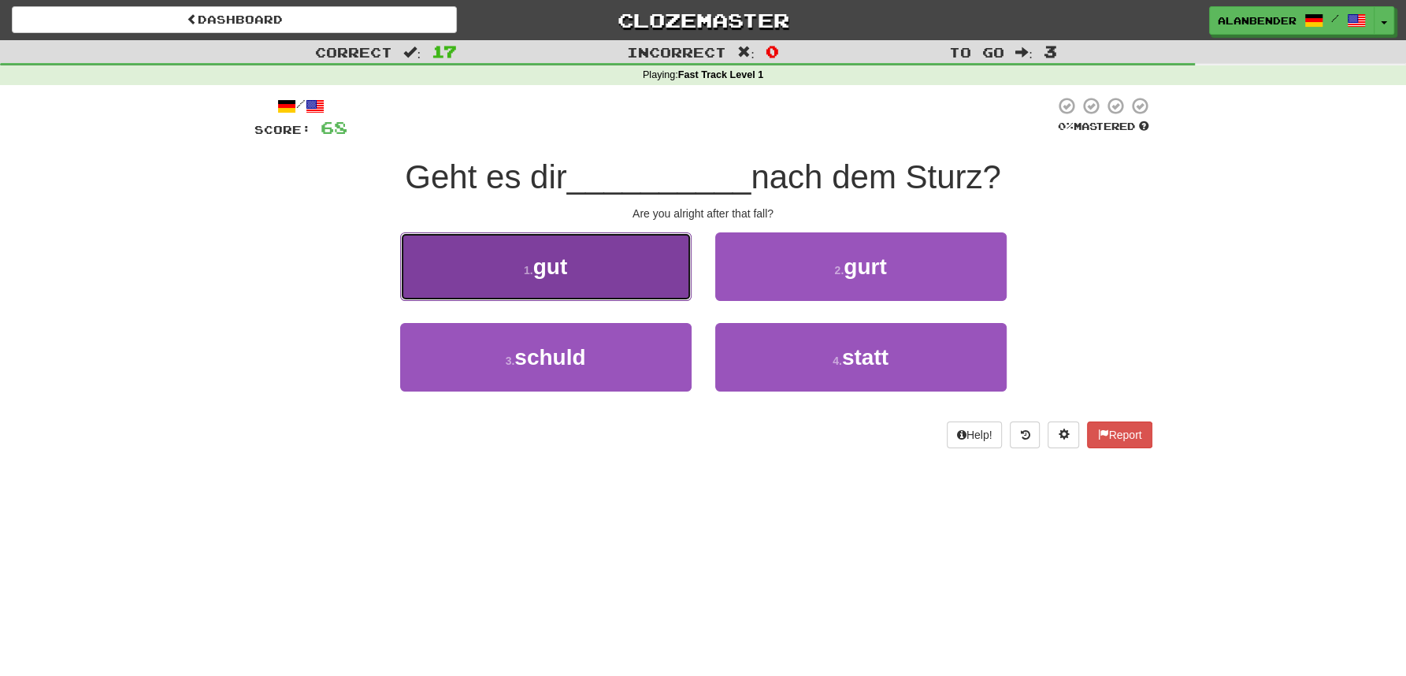
click at [561, 269] on span "gut" at bounding box center [550, 266] width 35 height 24
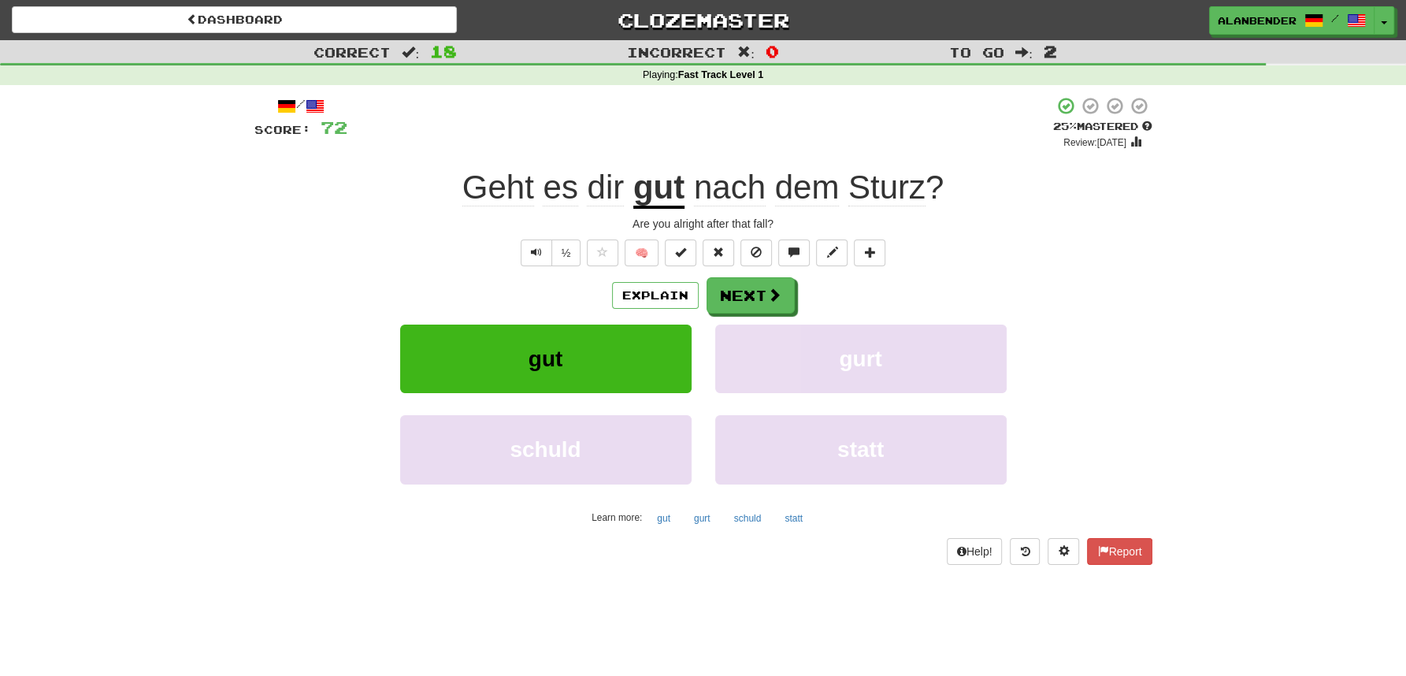
click at [900, 183] on span "Sturz" at bounding box center [886, 188] width 77 height 38
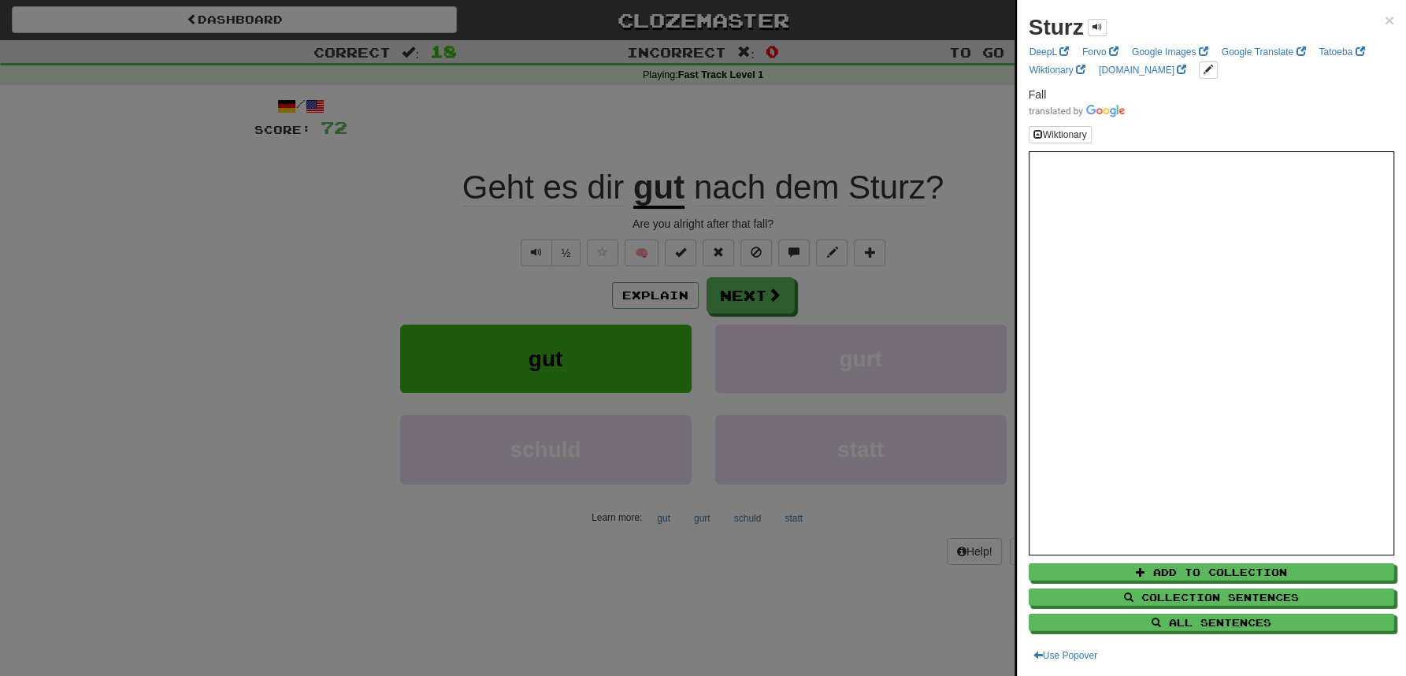
click at [870, 102] on div at bounding box center [703, 338] width 1406 height 676
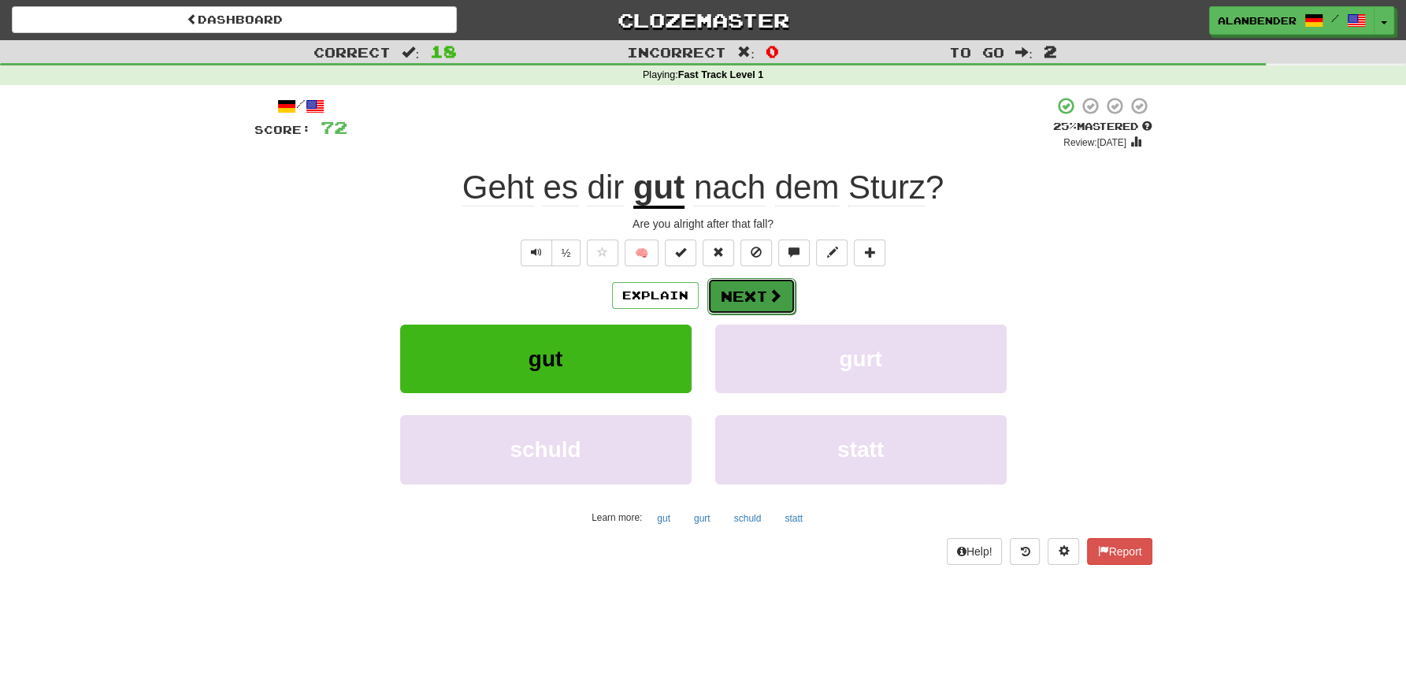
click at [744, 296] on button "Next" at bounding box center [751, 296] width 88 height 36
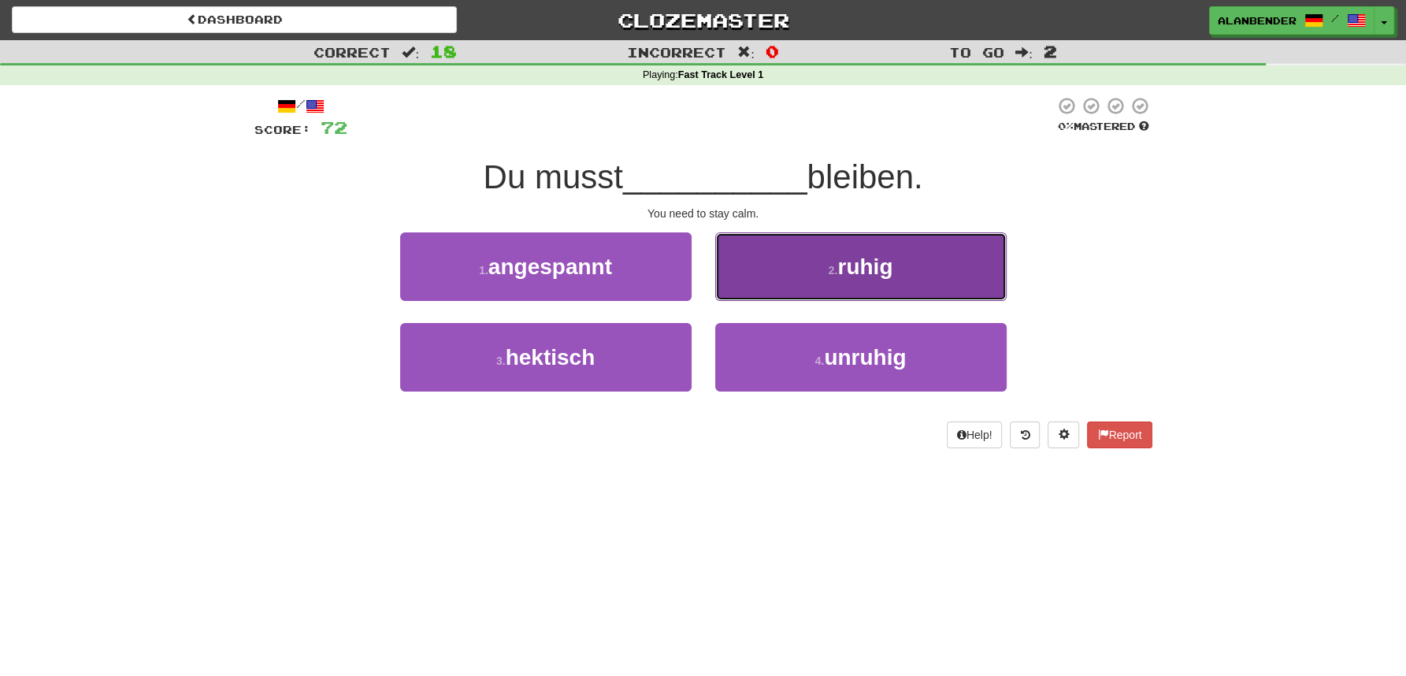
click at [877, 265] on span "ruhig" at bounding box center [864, 266] width 55 height 24
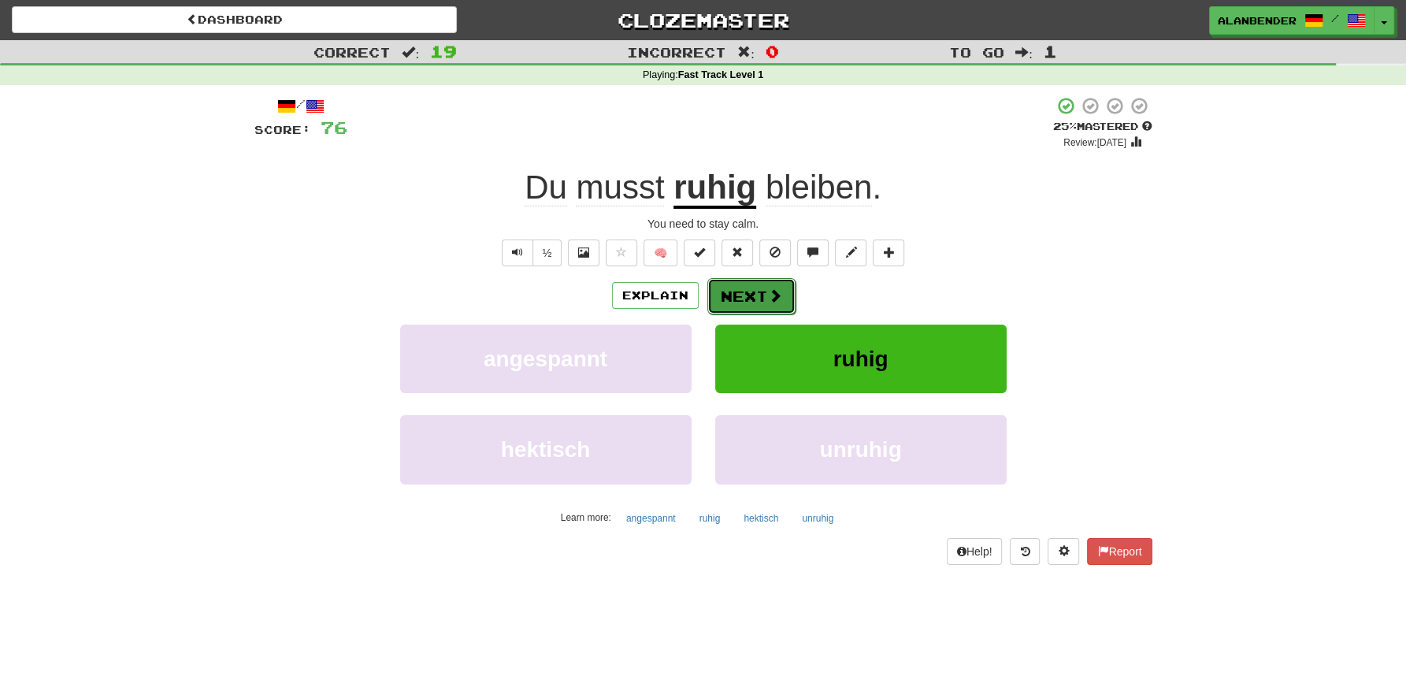
click at [737, 291] on button "Next" at bounding box center [751, 296] width 88 height 36
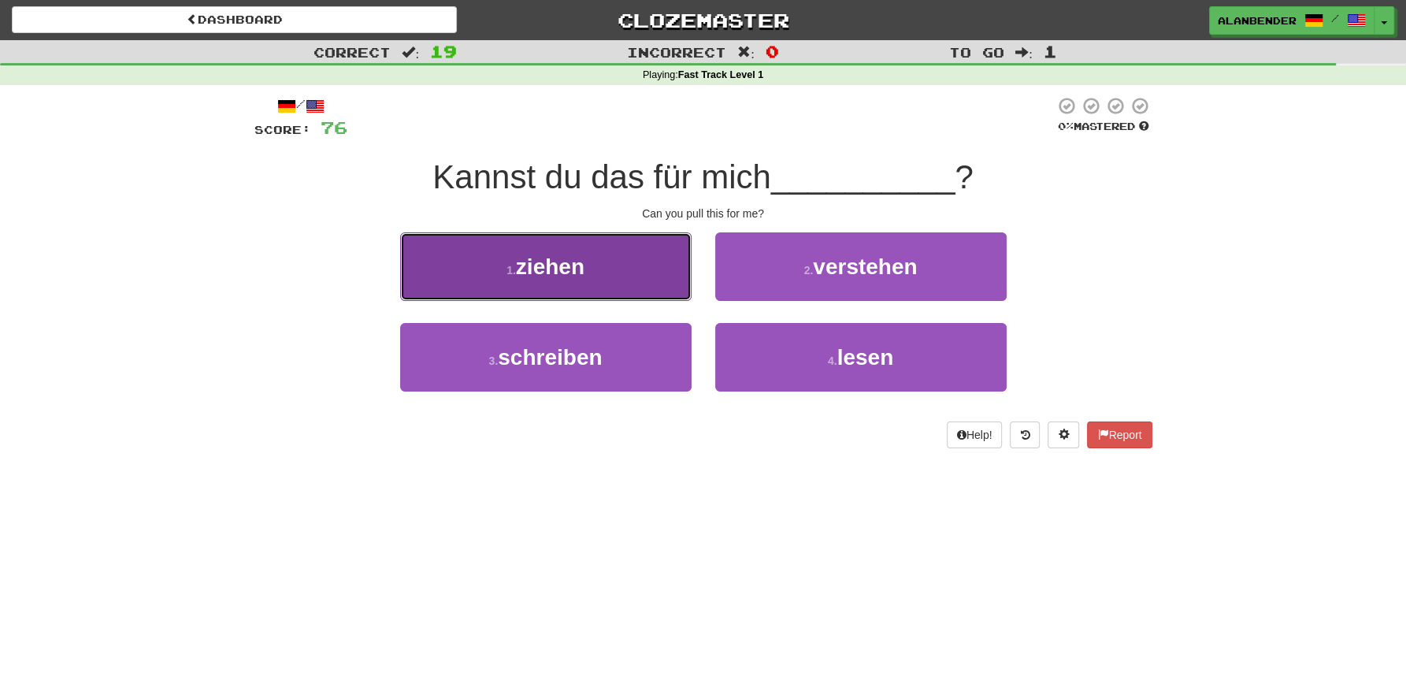
click at [563, 297] on button "1 . ziehen" at bounding box center [545, 266] width 291 height 69
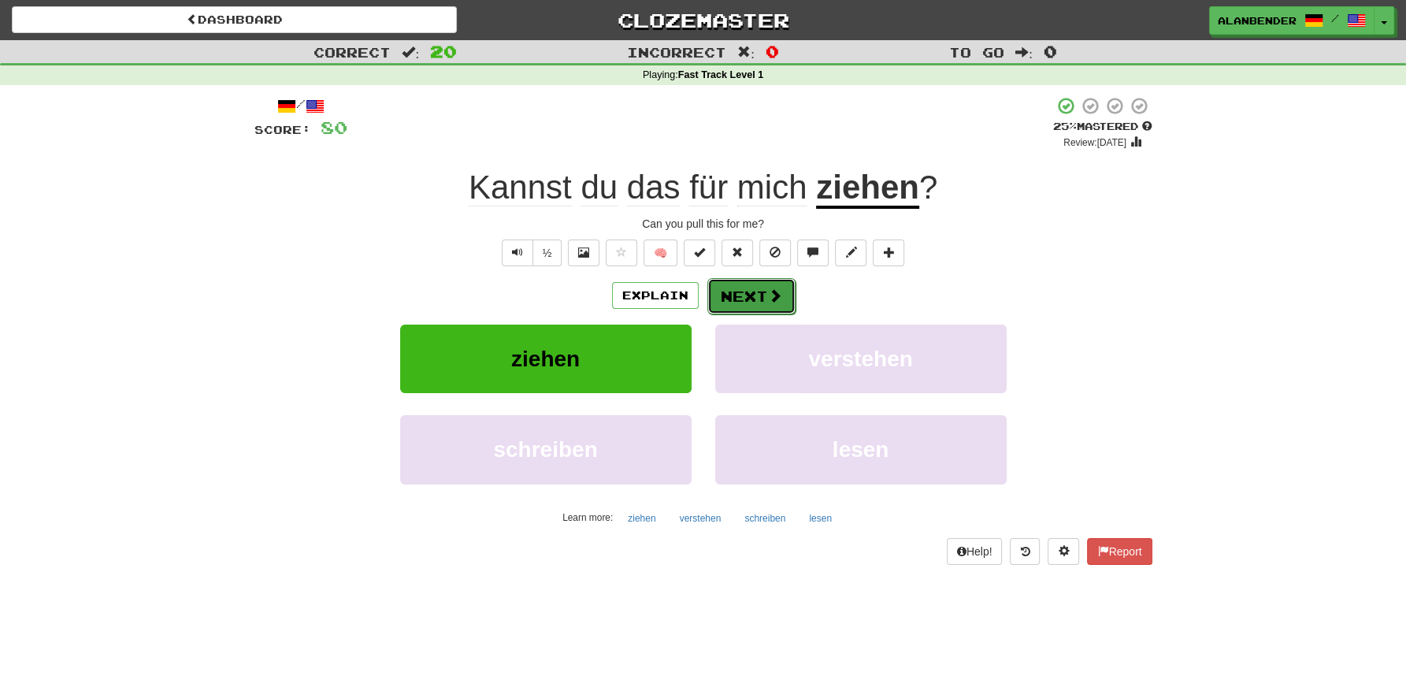
click at [745, 293] on button "Next" at bounding box center [751, 296] width 88 height 36
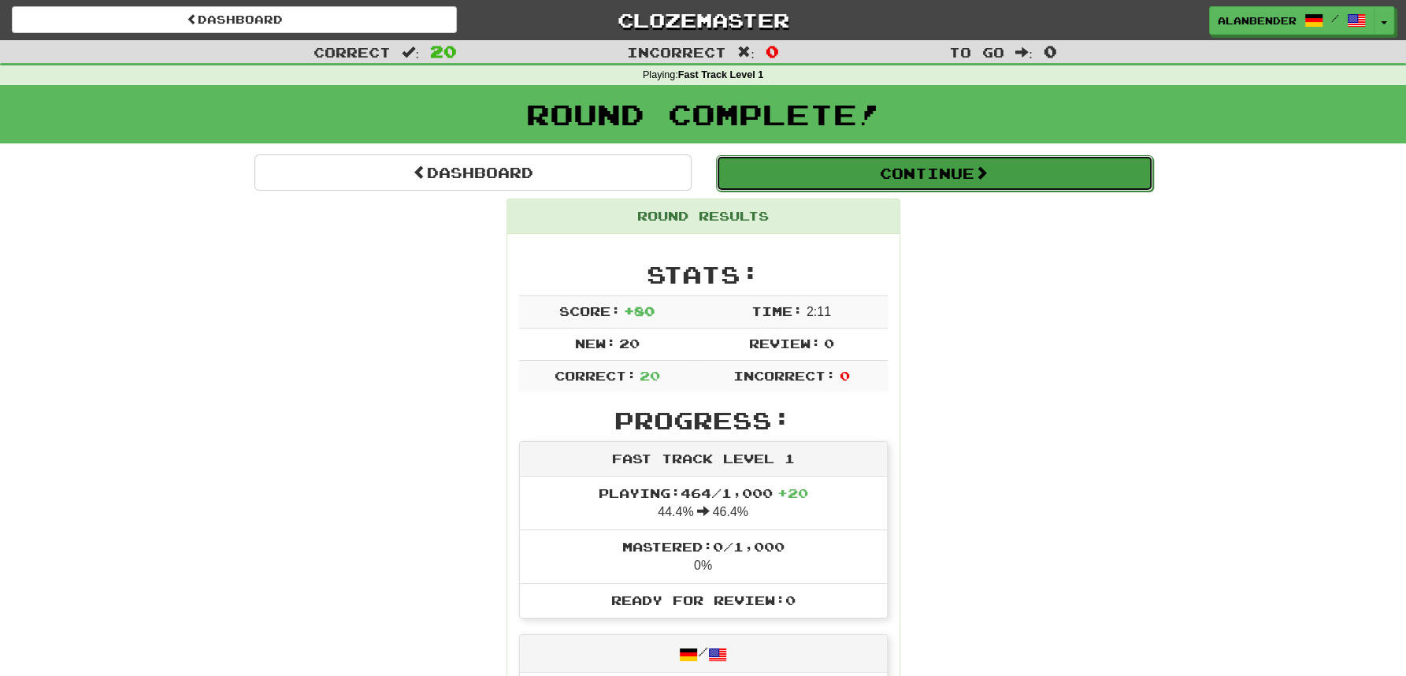
click at [856, 176] on button "Continue" at bounding box center [934, 173] width 437 height 36
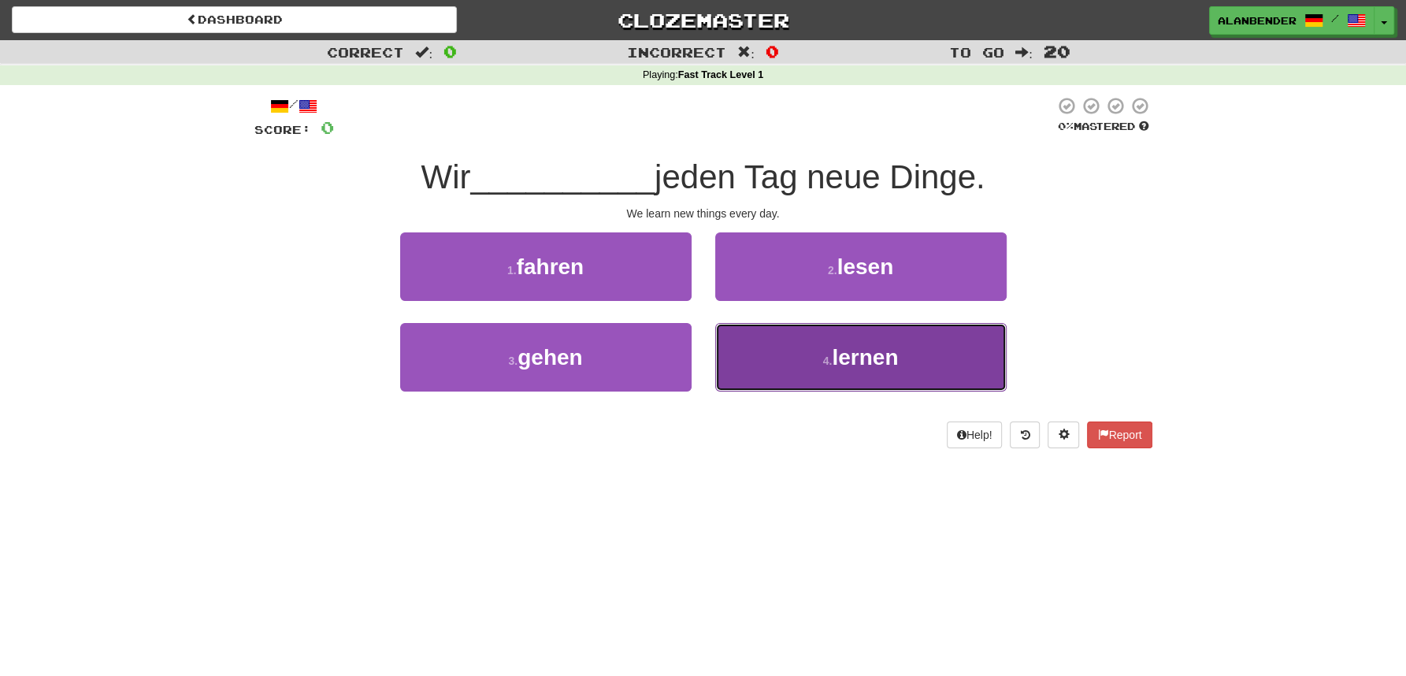
click at [853, 359] on span "lernen" at bounding box center [865, 357] width 66 height 24
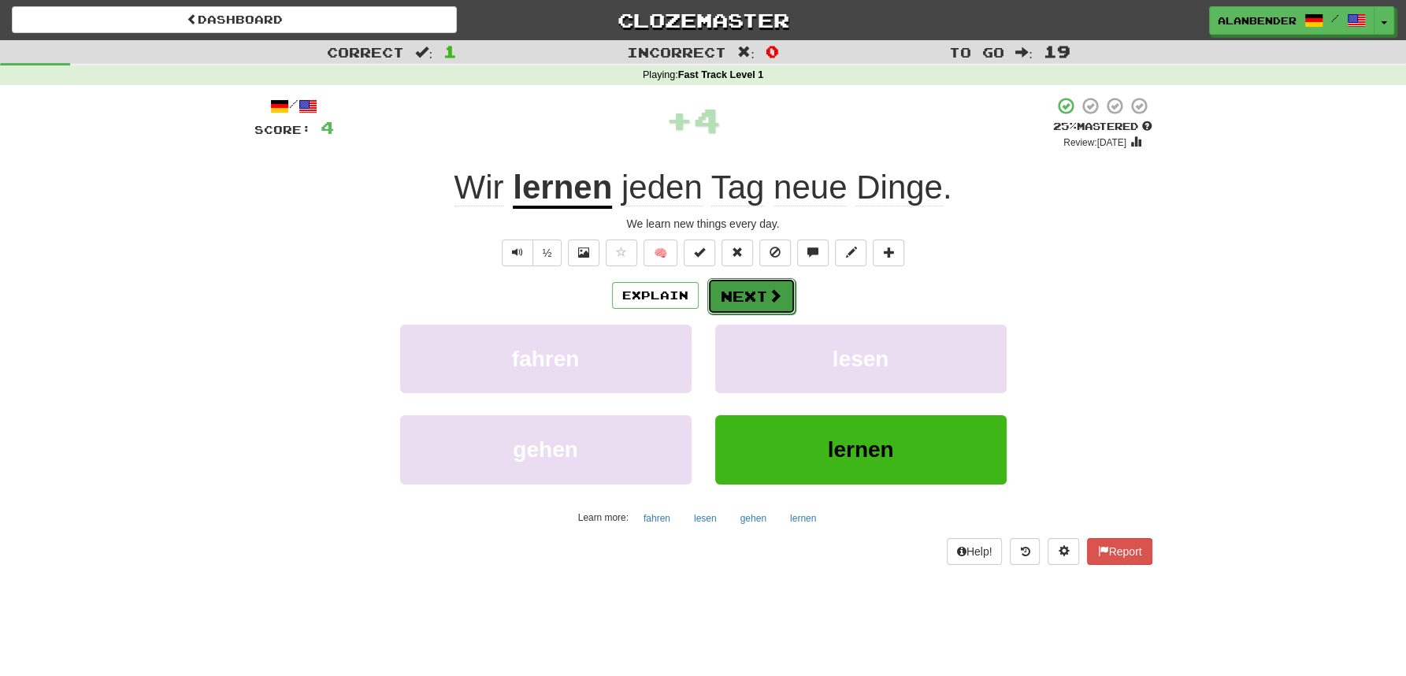
click at [771, 291] on span at bounding box center [775, 295] width 14 height 14
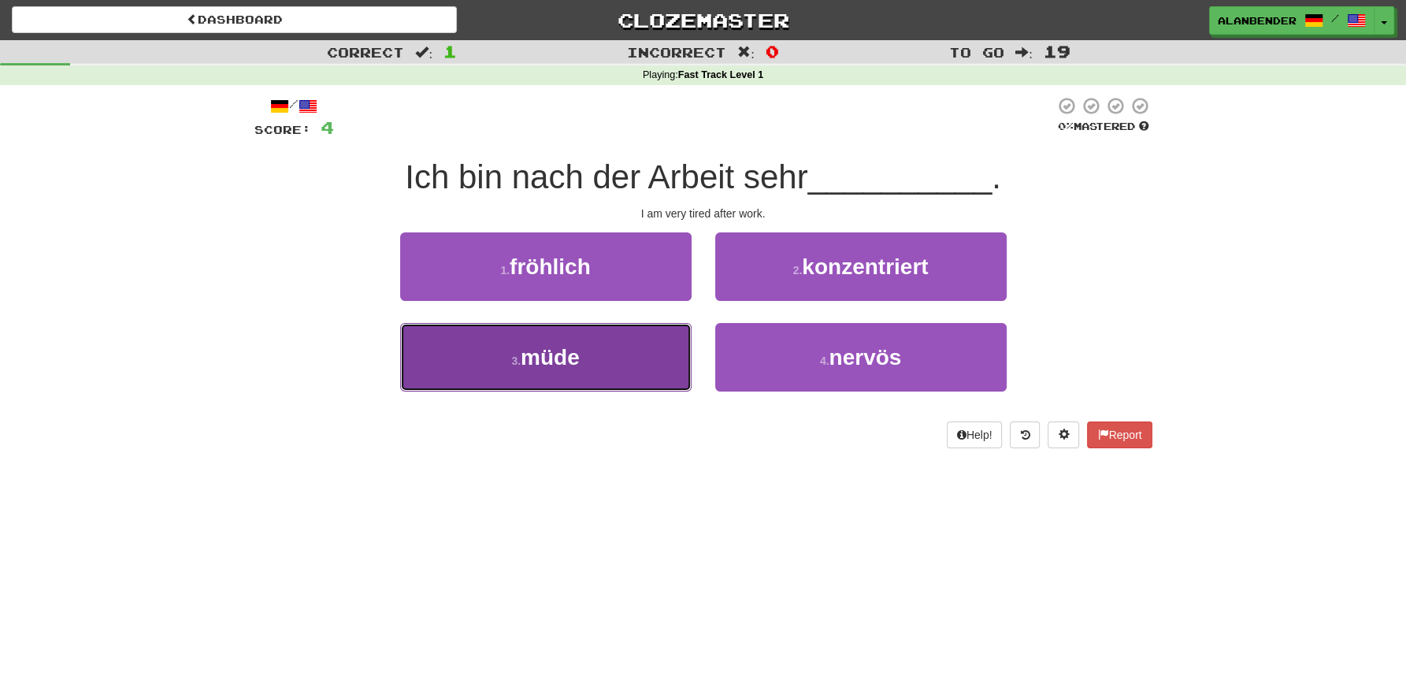
click at [572, 372] on button "3 . müde" at bounding box center [545, 357] width 291 height 69
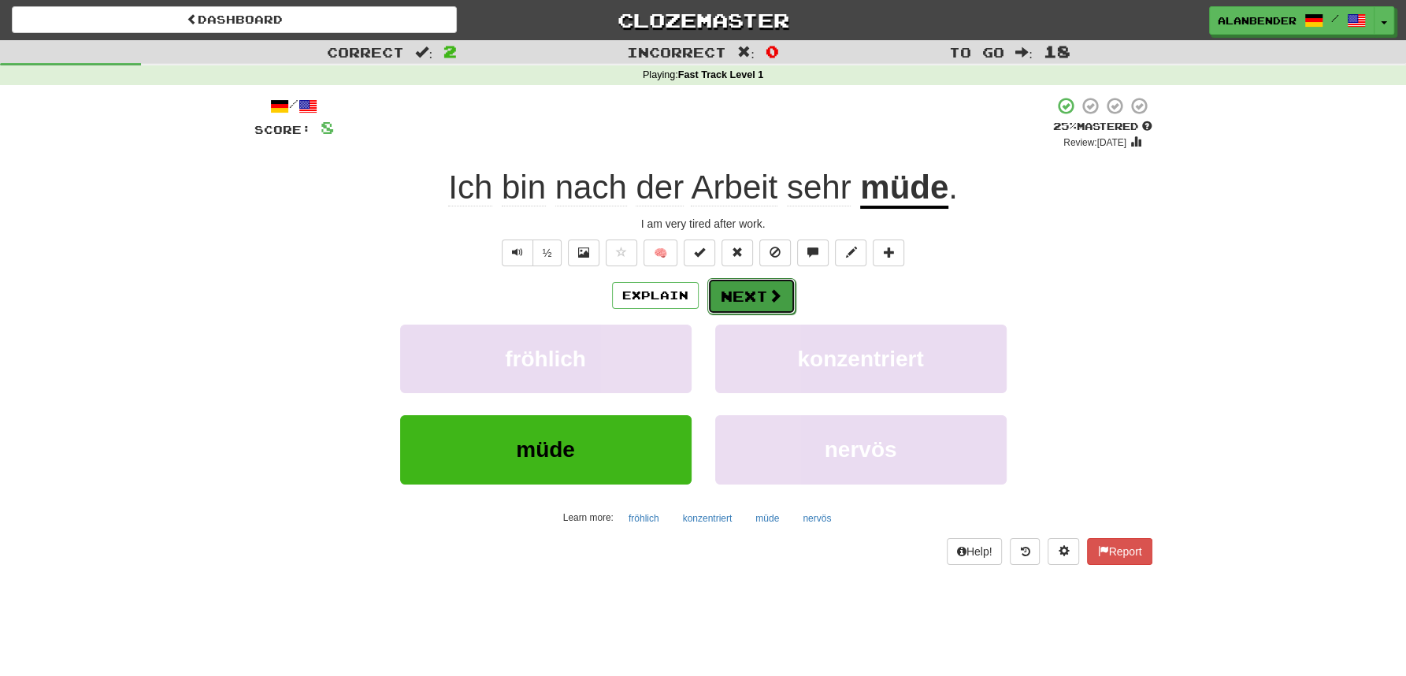
click at [736, 295] on button "Next" at bounding box center [751, 296] width 88 height 36
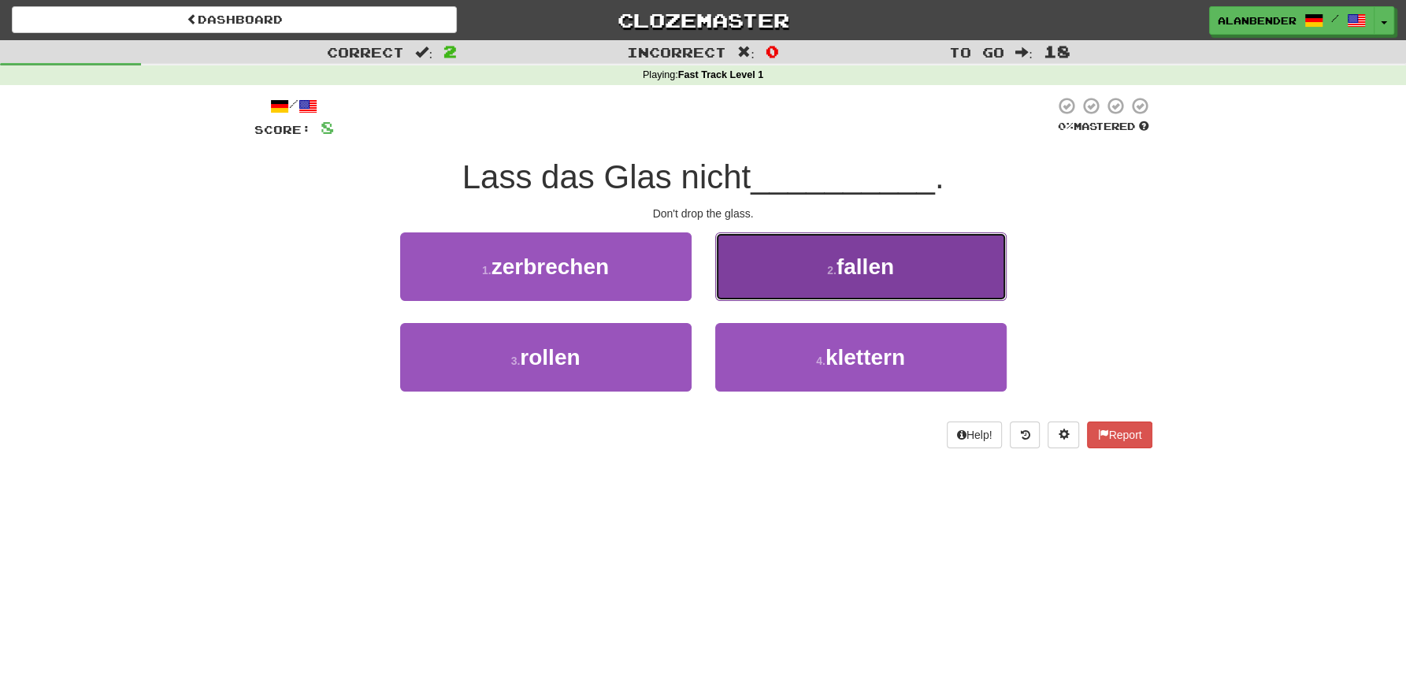
click at [841, 263] on span "fallen" at bounding box center [866, 266] width 58 height 24
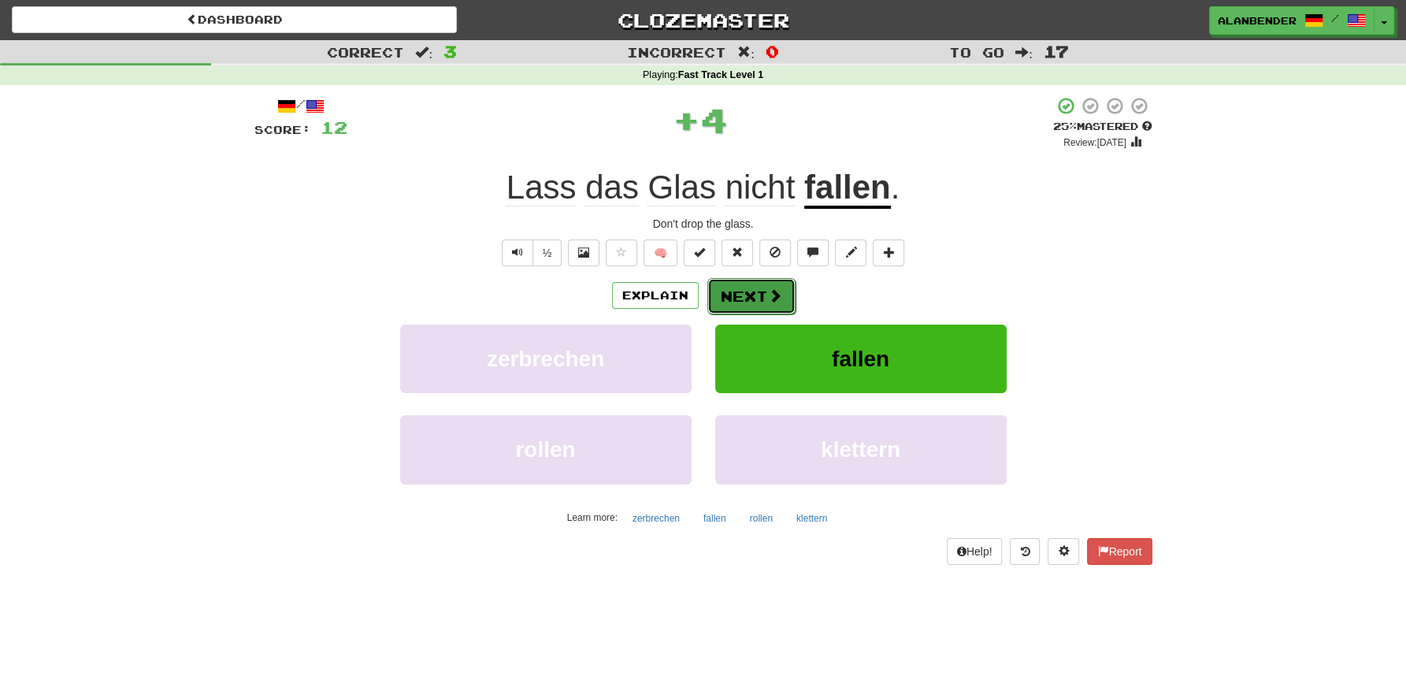
click at [759, 291] on button "Next" at bounding box center [751, 296] width 88 height 36
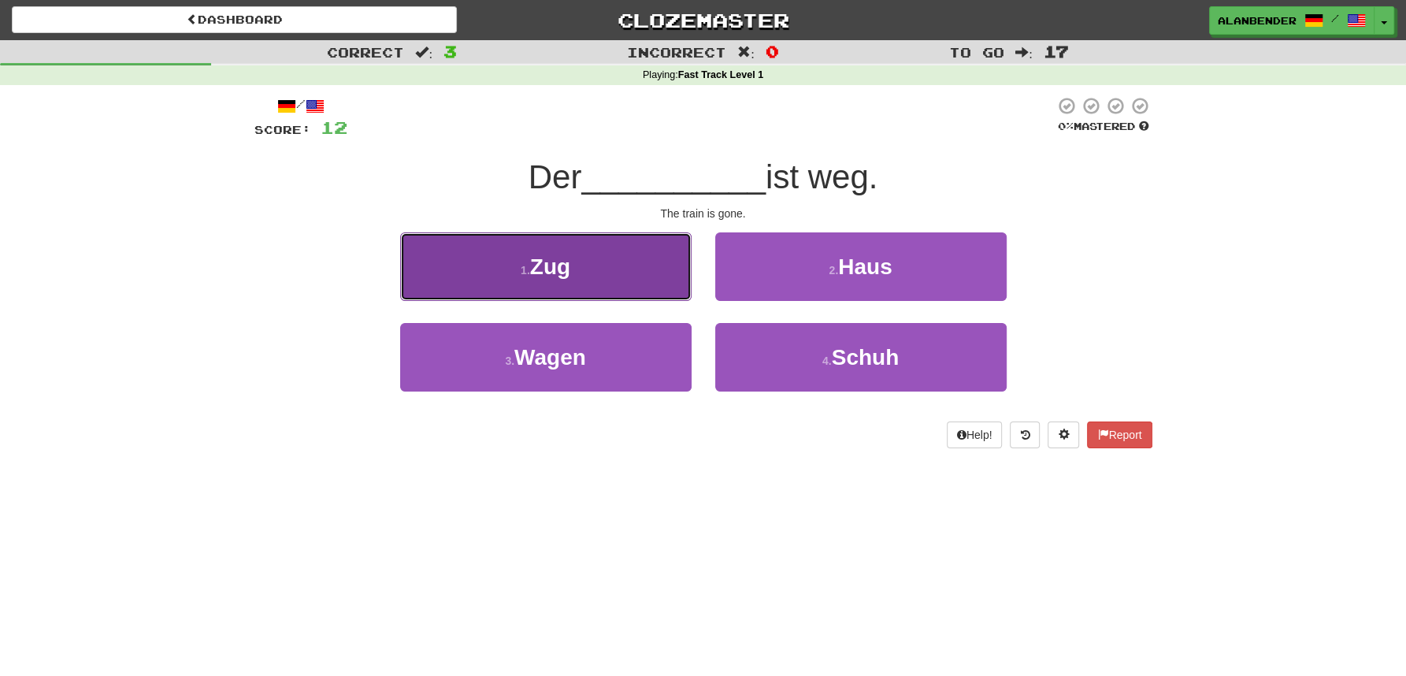
click at [602, 266] on button "1 . Zug" at bounding box center [545, 266] width 291 height 69
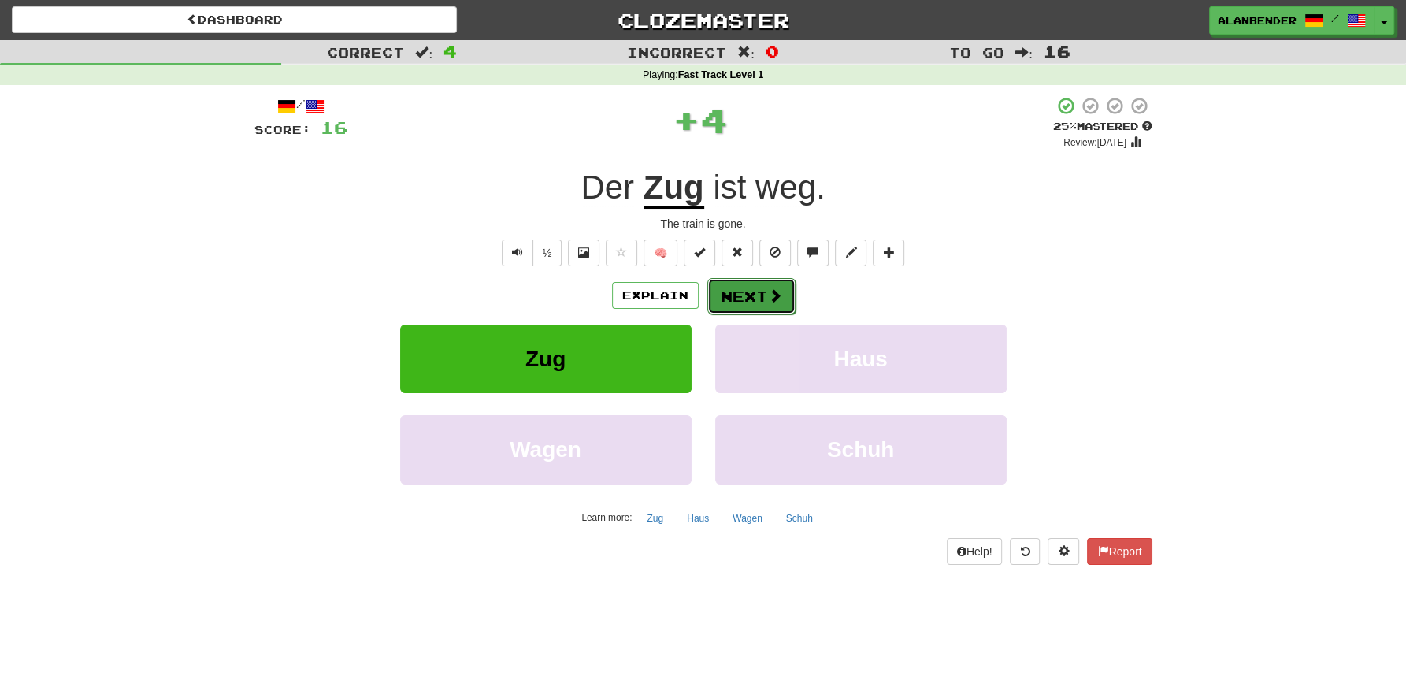
click at [743, 296] on button "Next" at bounding box center [751, 296] width 88 height 36
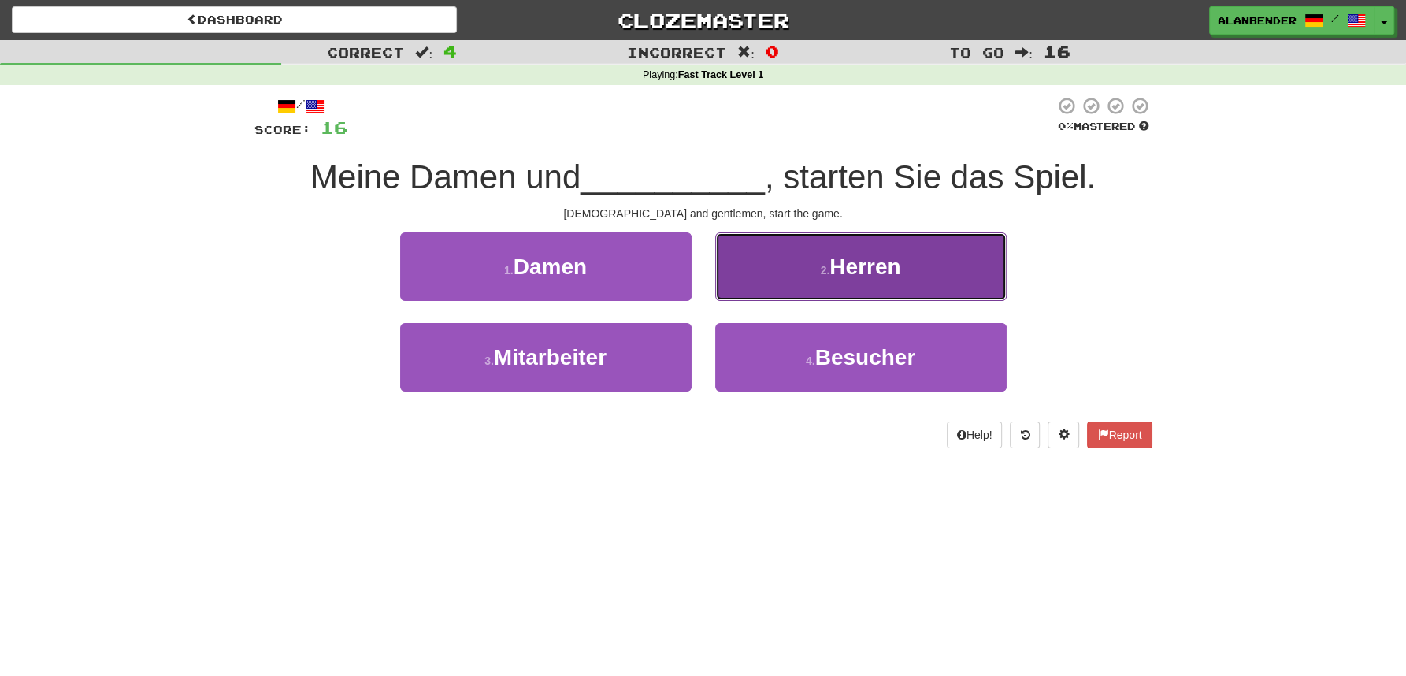
click at [830, 276] on small "2 ." at bounding box center [825, 270] width 9 height 13
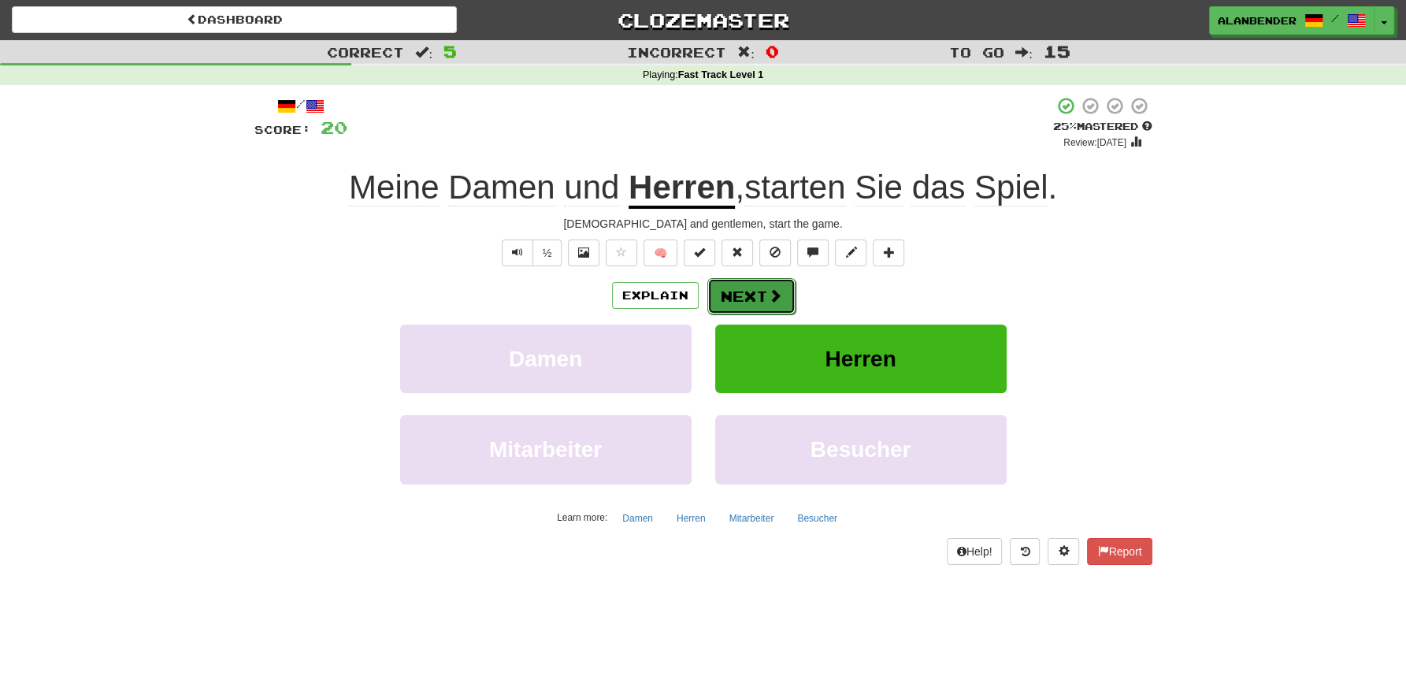
click at [746, 291] on button "Next" at bounding box center [751, 296] width 88 height 36
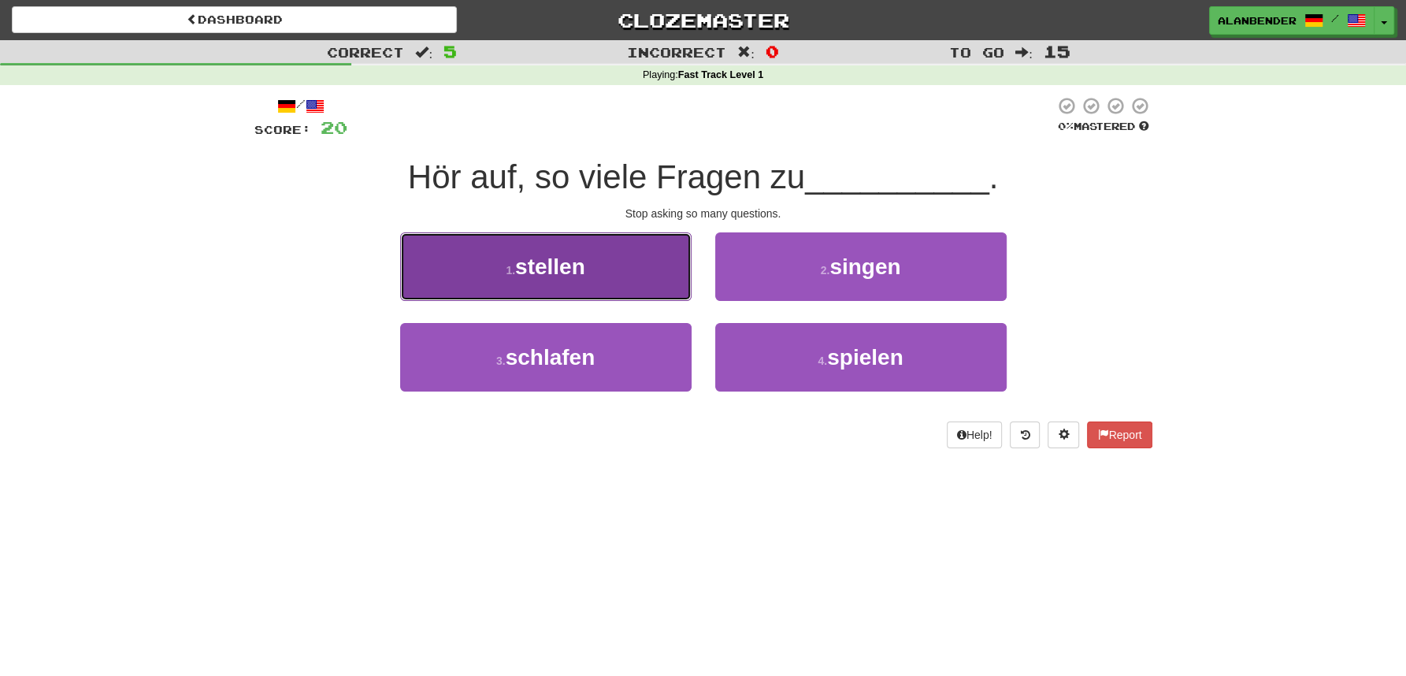
click at [571, 269] on span "stellen" at bounding box center [550, 266] width 70 height 24
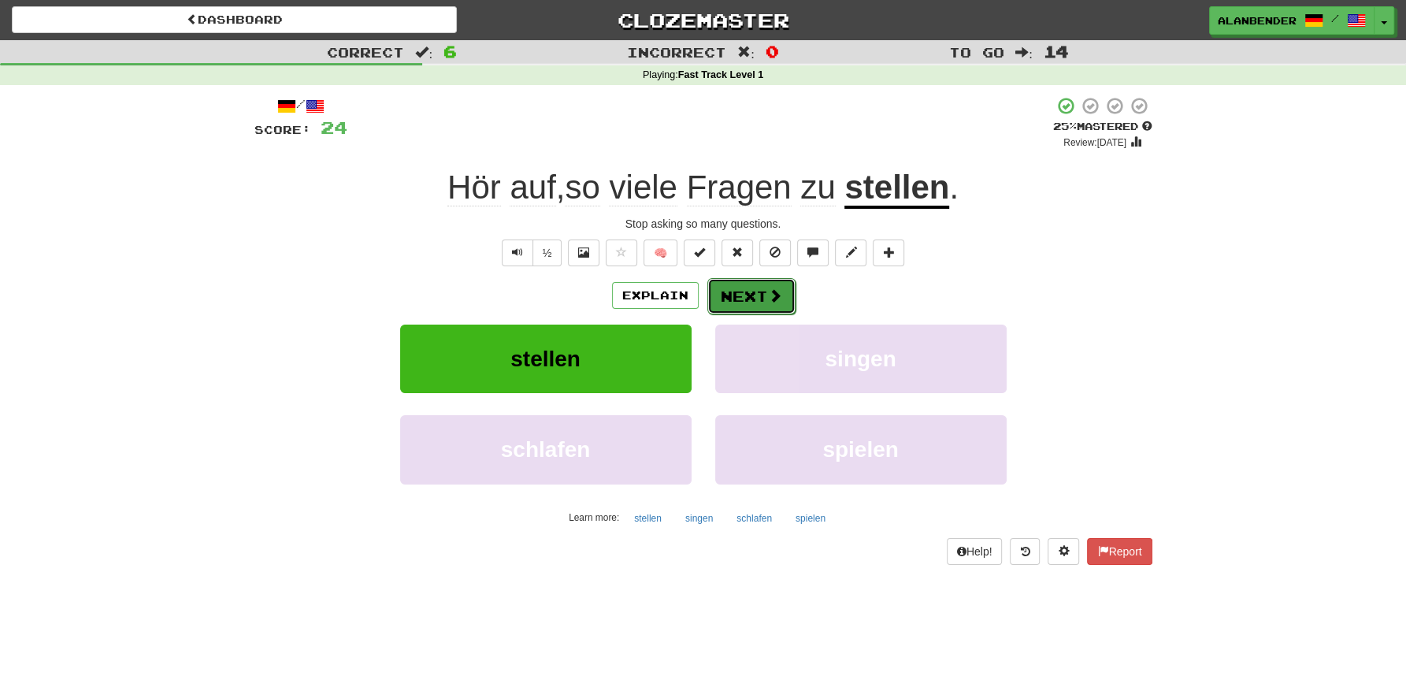
click at [741, 291] on button "Next" at bounding box center [751, 296] width 88 height 36
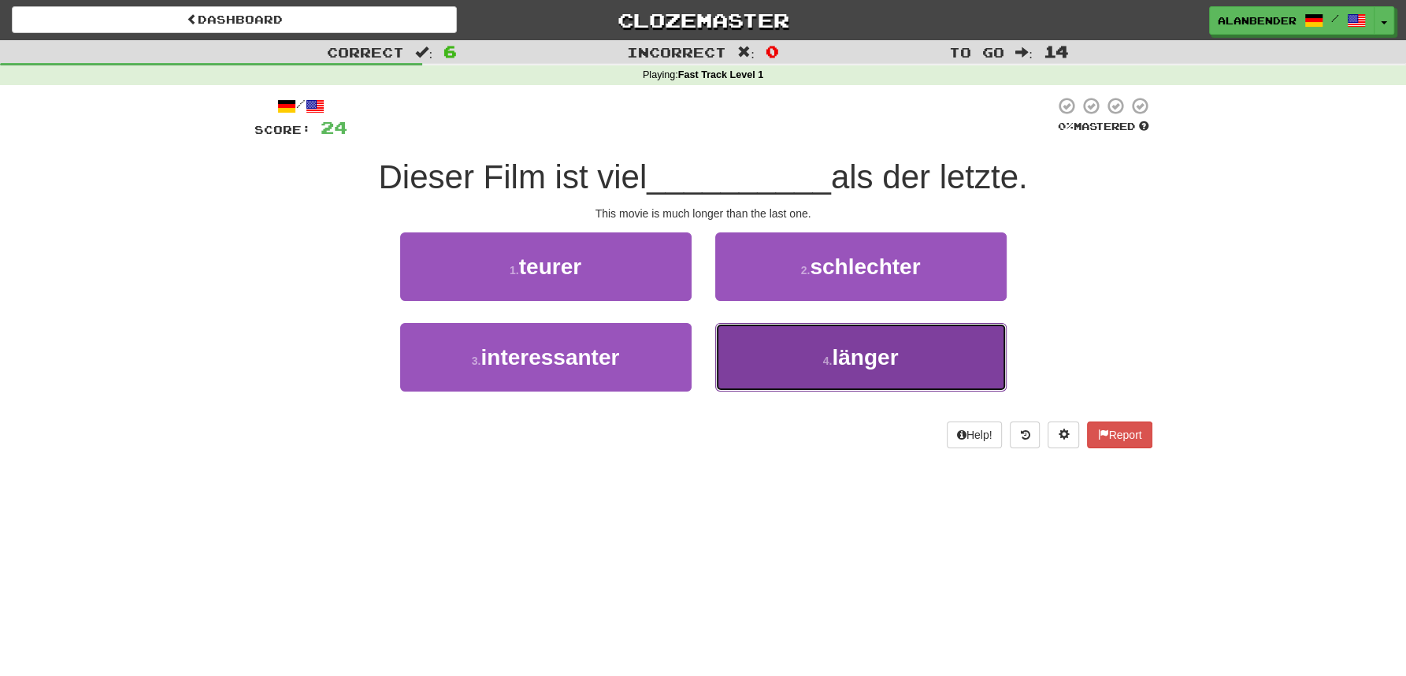
click at [856, 366] on span "länger" at bounding box center [865, 357] width 66 height 24
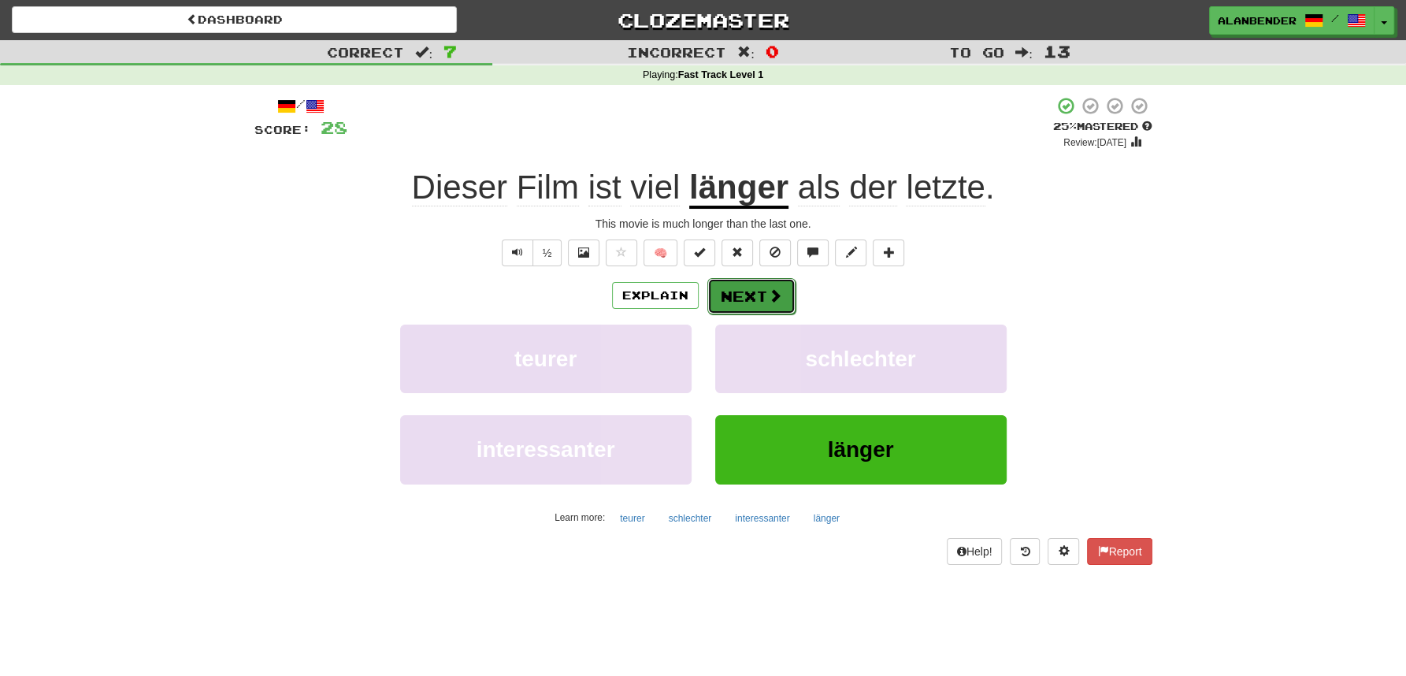
click at [749, 291] on button "Next" at bounding box center [751, 296] width 88 height 36
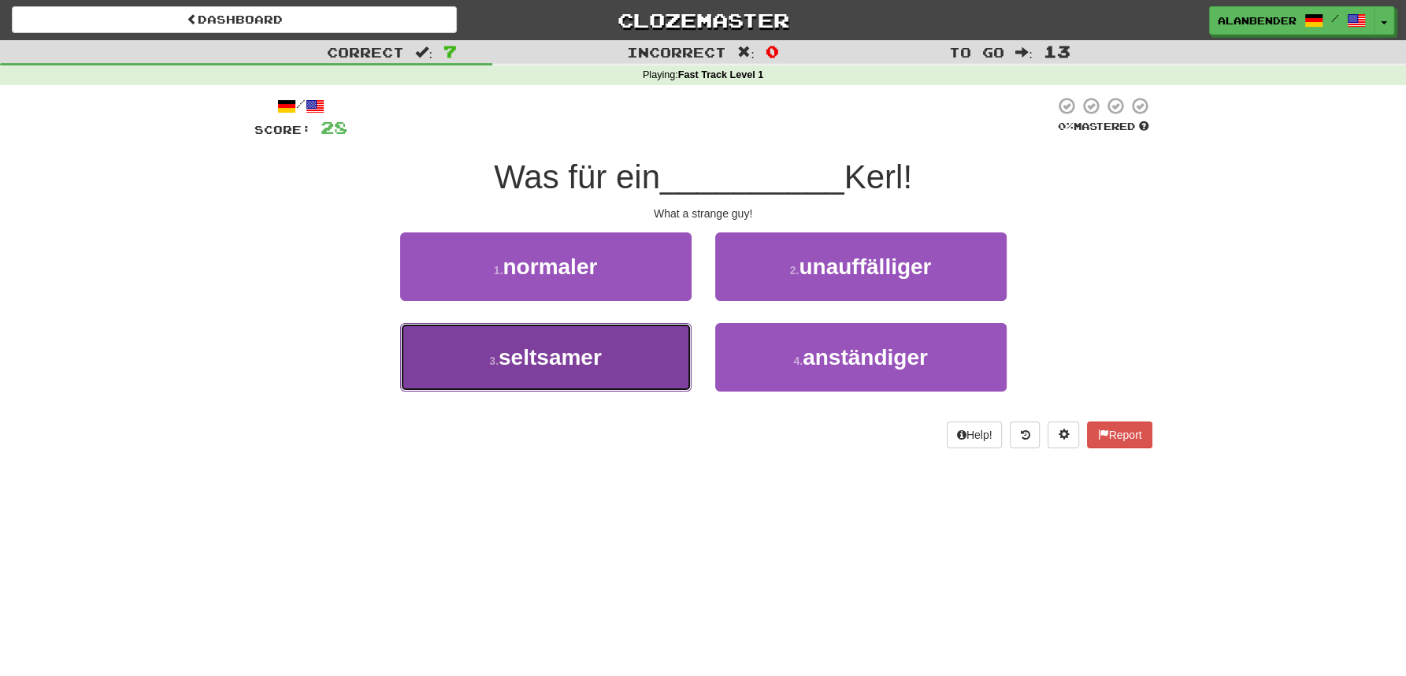
click at [551, 364] on span "seltsamer" at bounding box center [550, 357] width 103 height 24
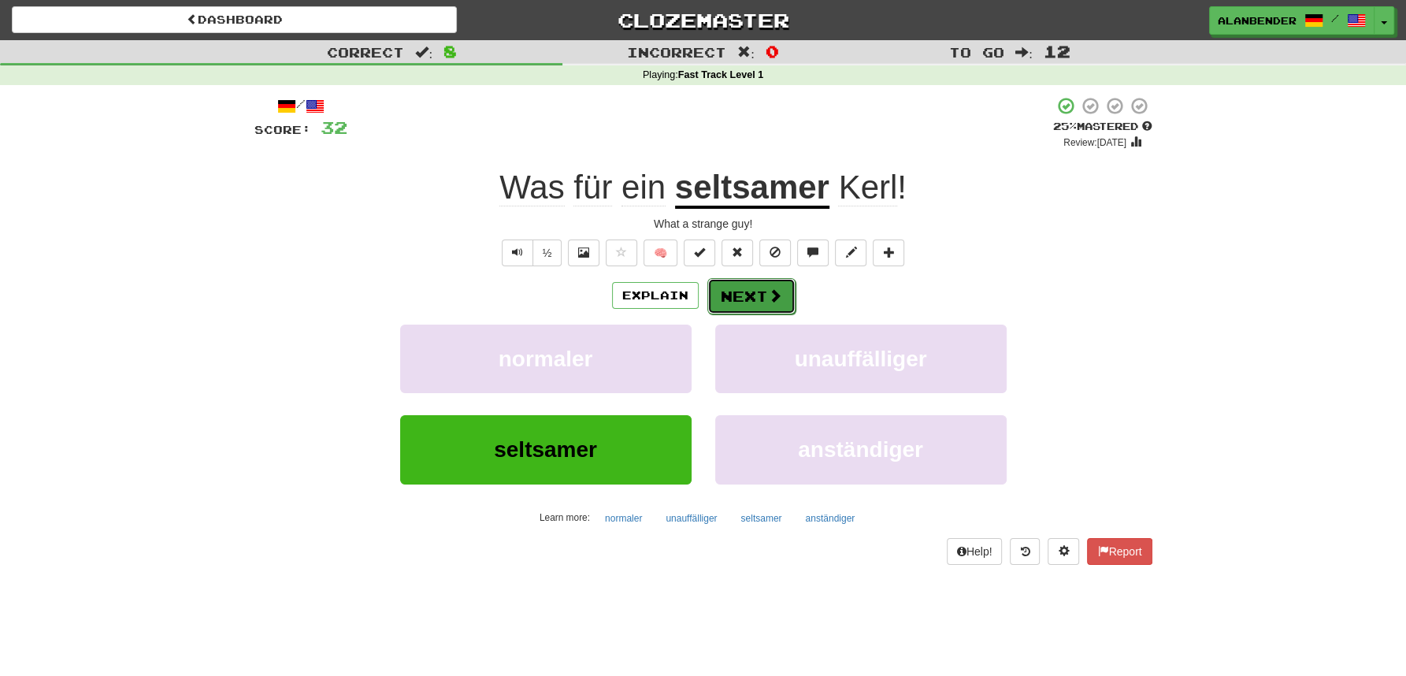
click at [757, 295] on button "Next" at bounding box center [751, 296] width 88 height 36
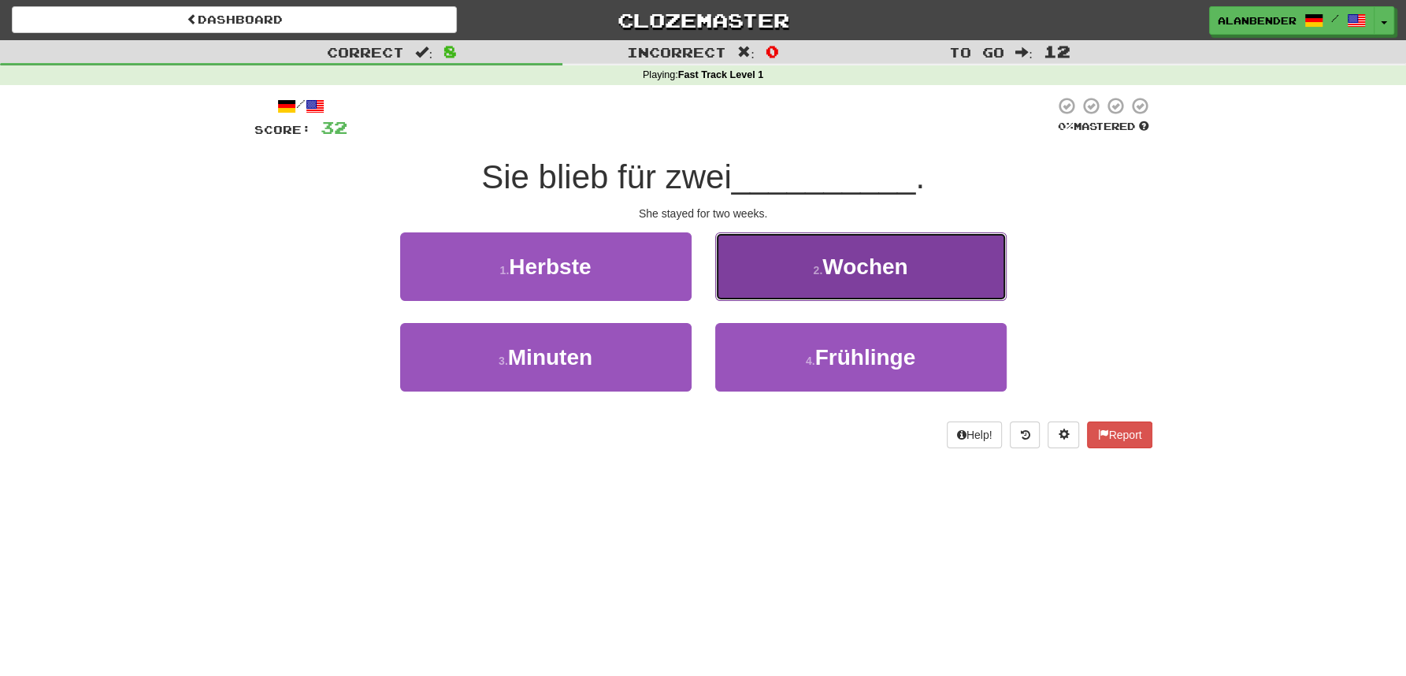
click at [861, 269] on span "Wochen" at bounding box center [864, 266] width 85 height 24
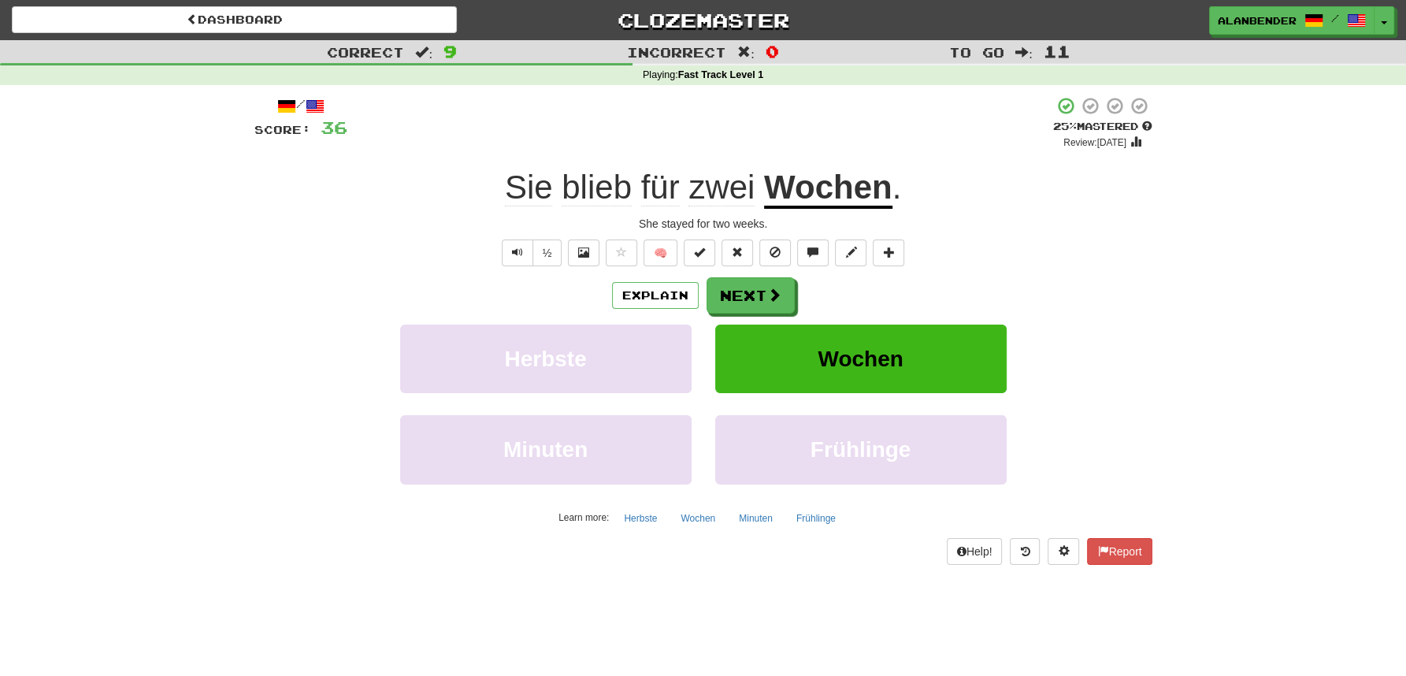
click at [596, 206] on span "blieb" at bounding box center [597, 188] width 70 height 38
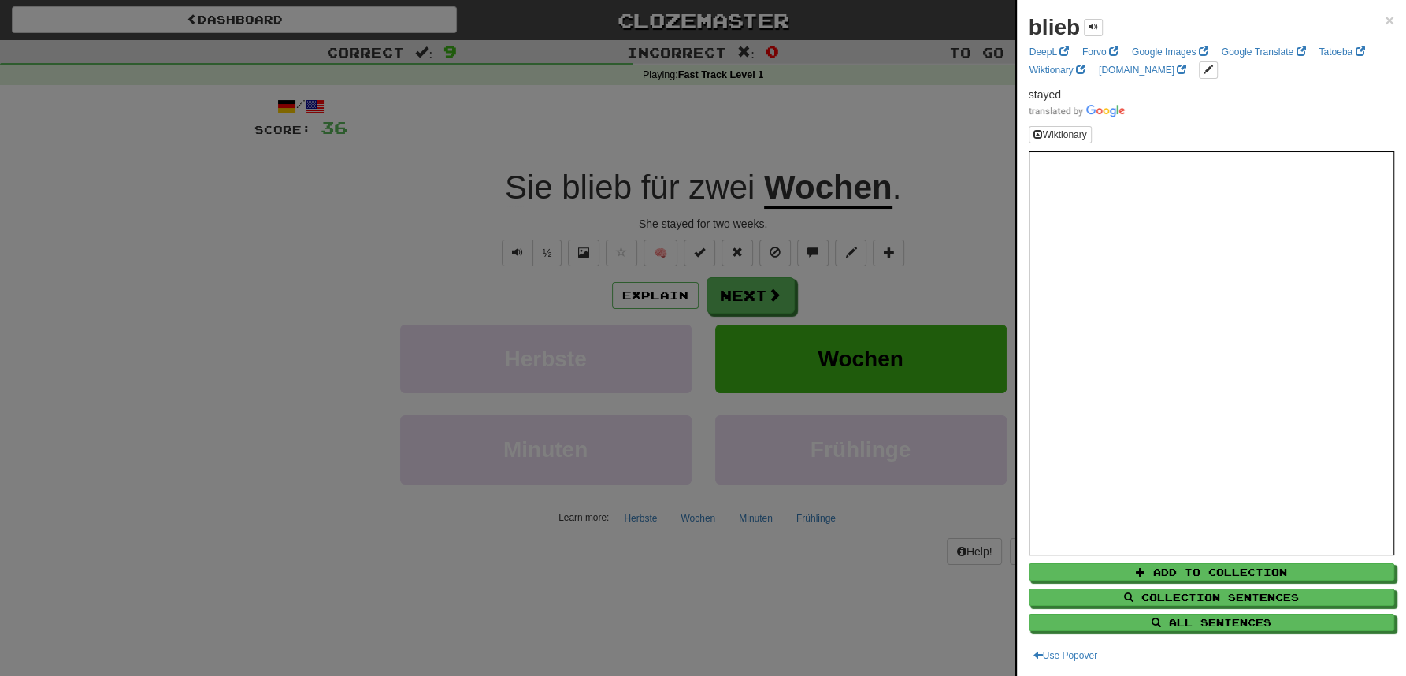
click at [603, 139] on div at bounding box center [703, 338] width 1406 height 676
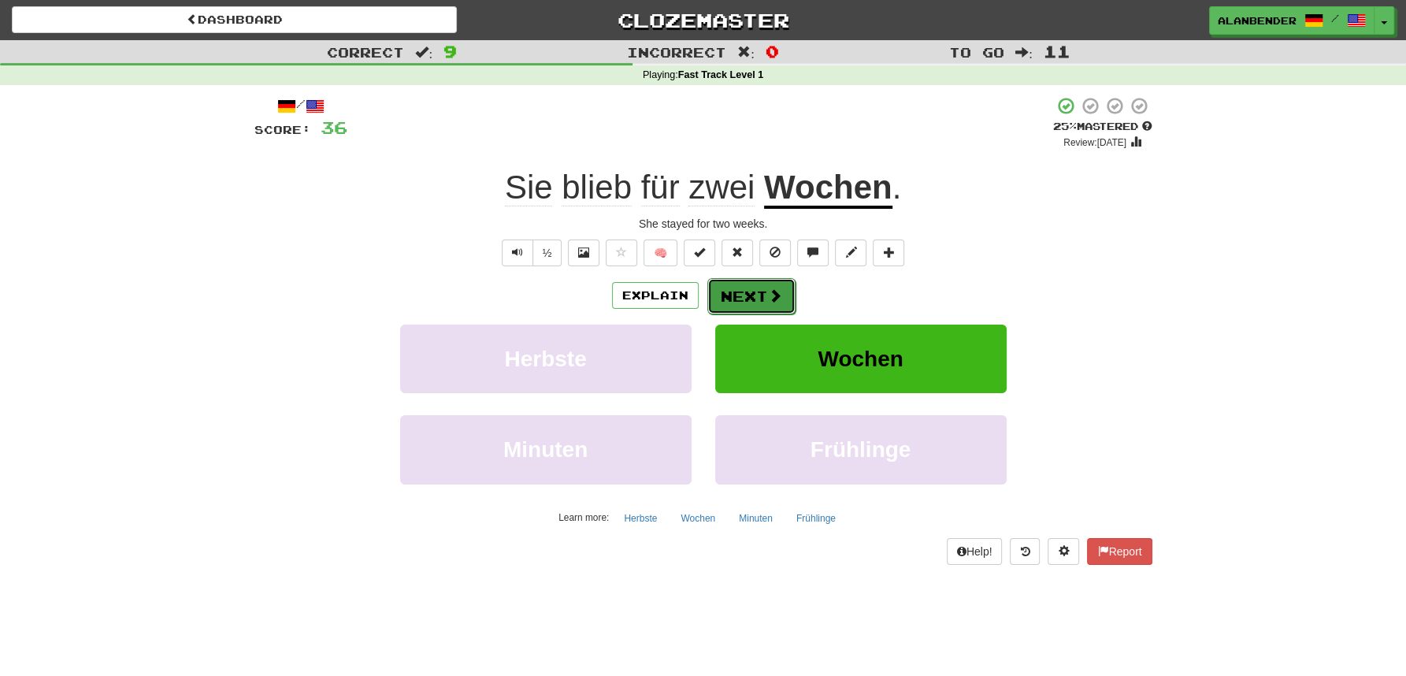
click at [738, 293] on button "Next" at bounding box center [751, 296] width 88 height 36
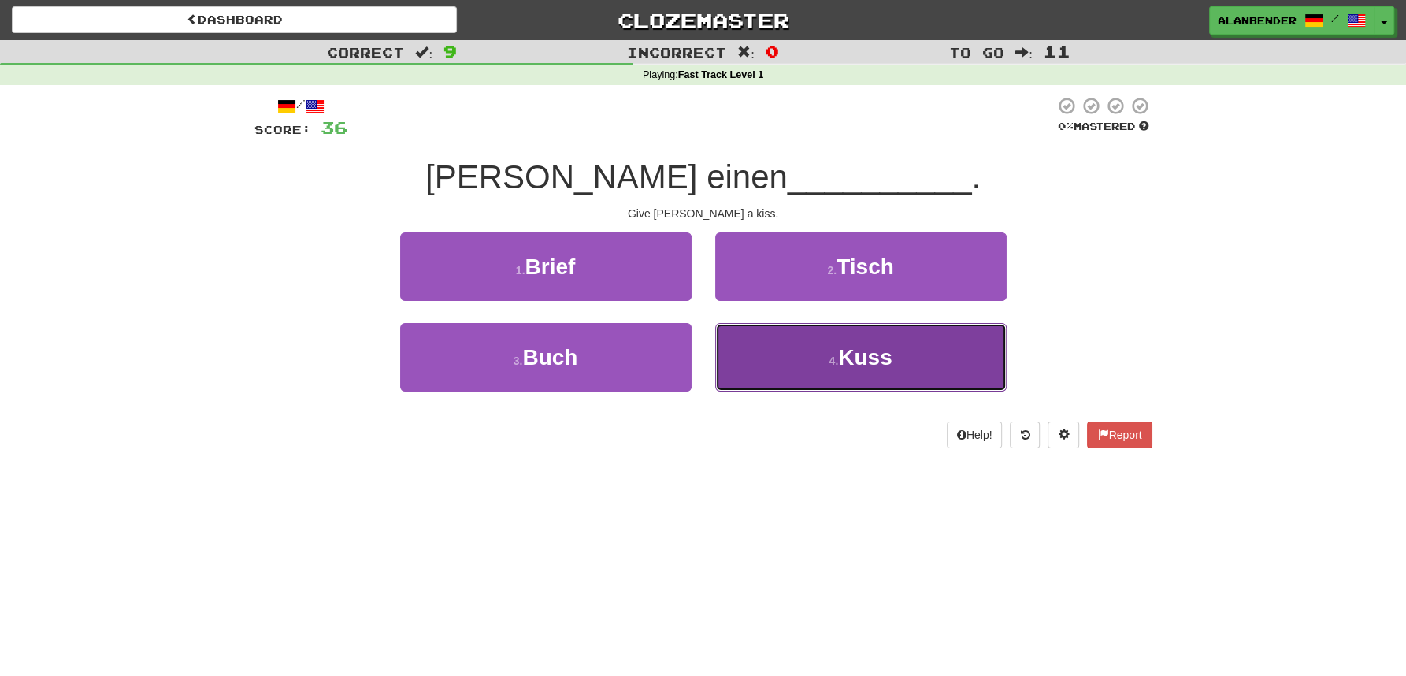
click at [843, 364] on span "Kuss" at bounding box center [865, 357] width 54 height 24
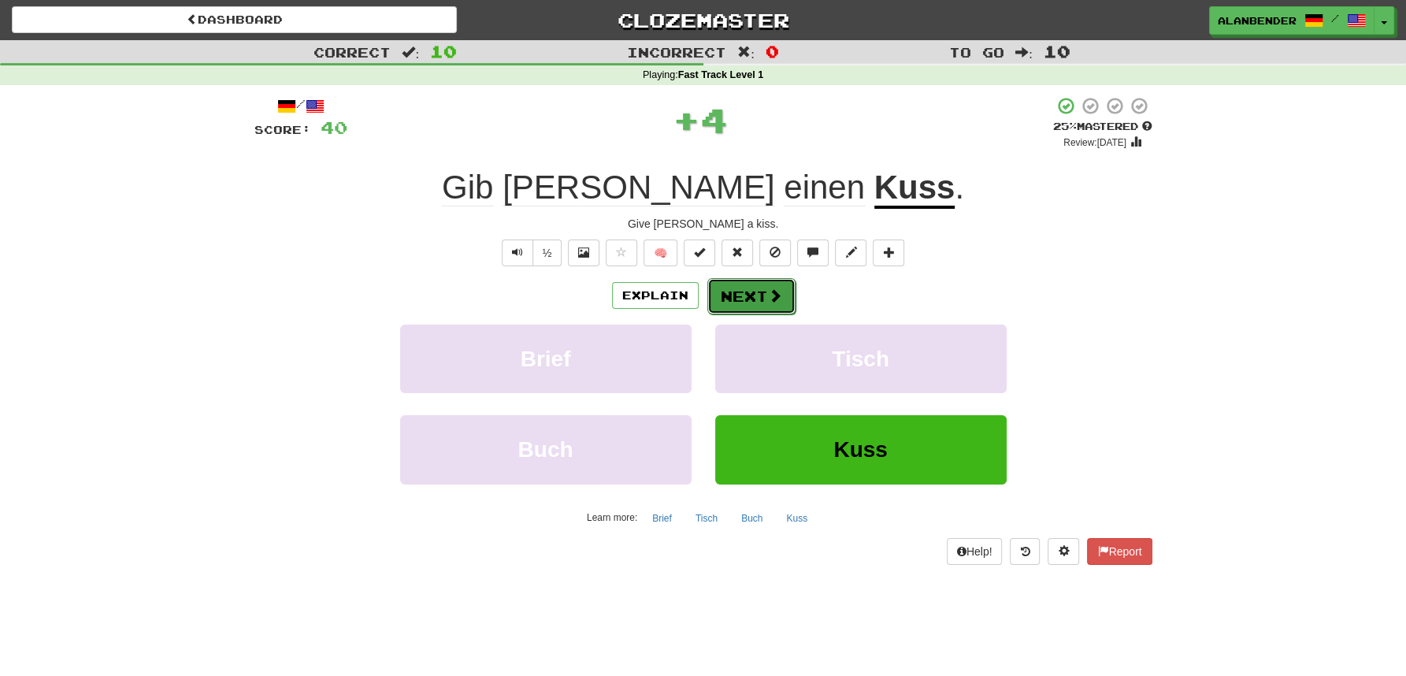
click at [749, 291] on button "Next" at bounding box center [751, 296] width 88 height 36
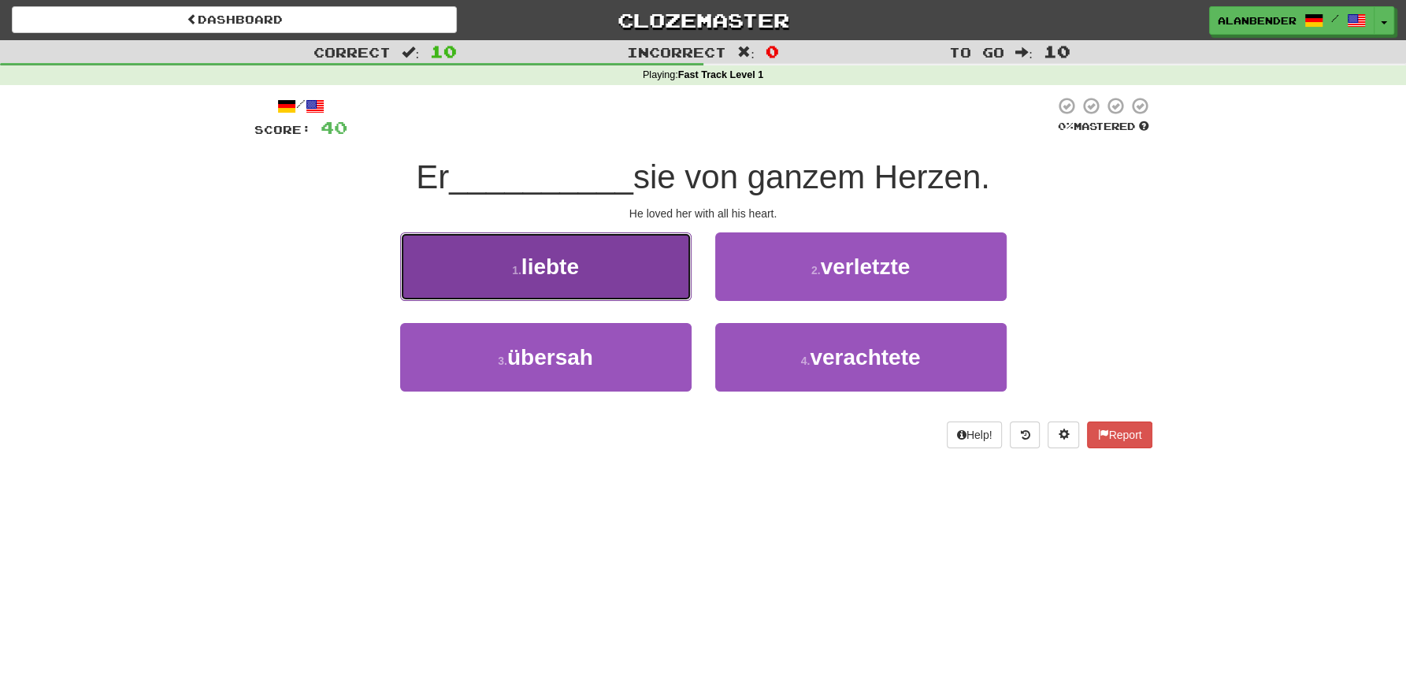
click at [536, 273] on span "liebte" at bounding box center [550, 266] width 58 height 24
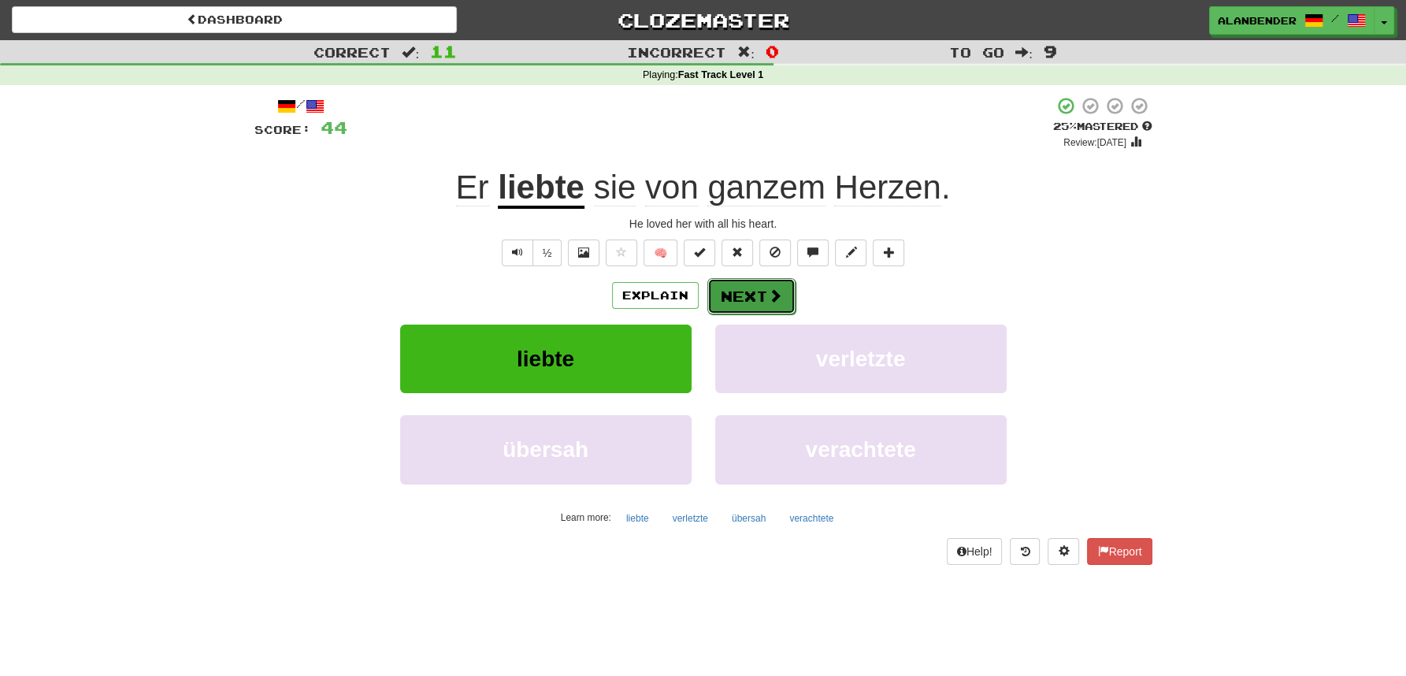
click at [769, 293] on span at bounding box center [775, 295] width 14 height 14
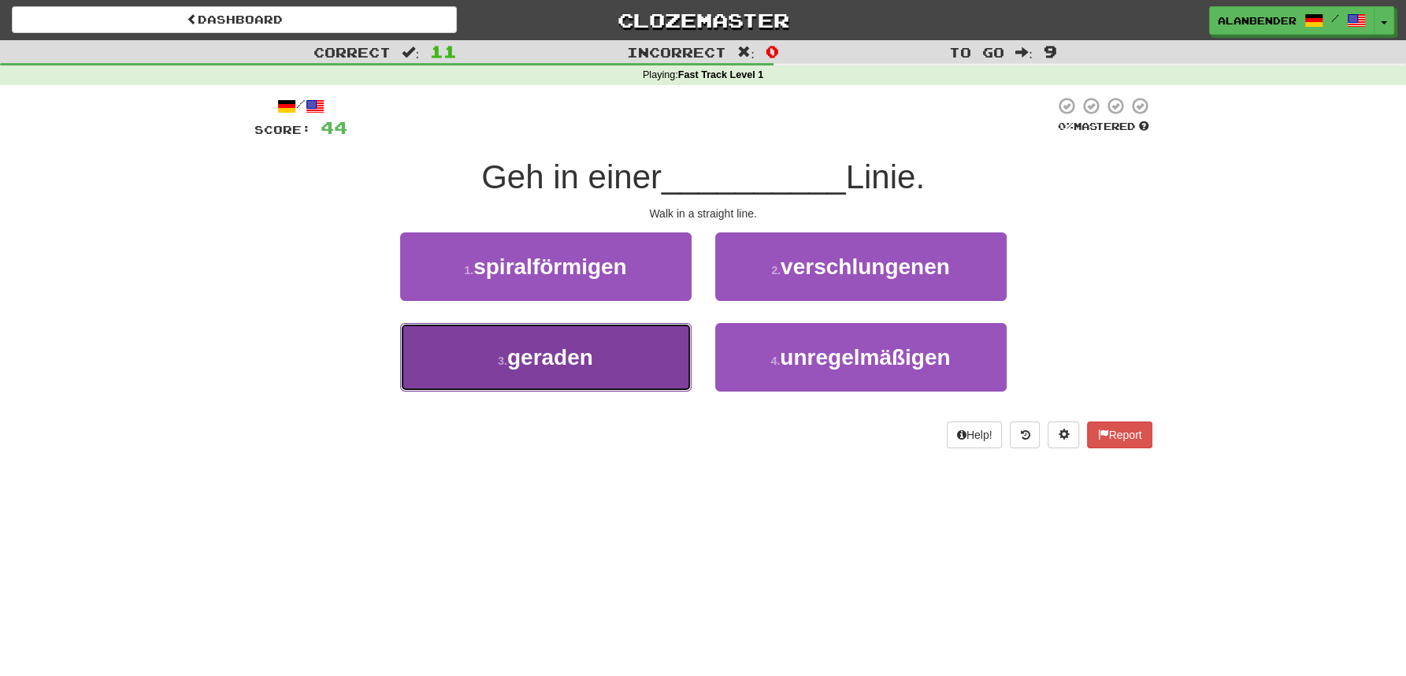
click at [564, 352] on span "geraden" at bounding box center [550, 357] width 86 height 24
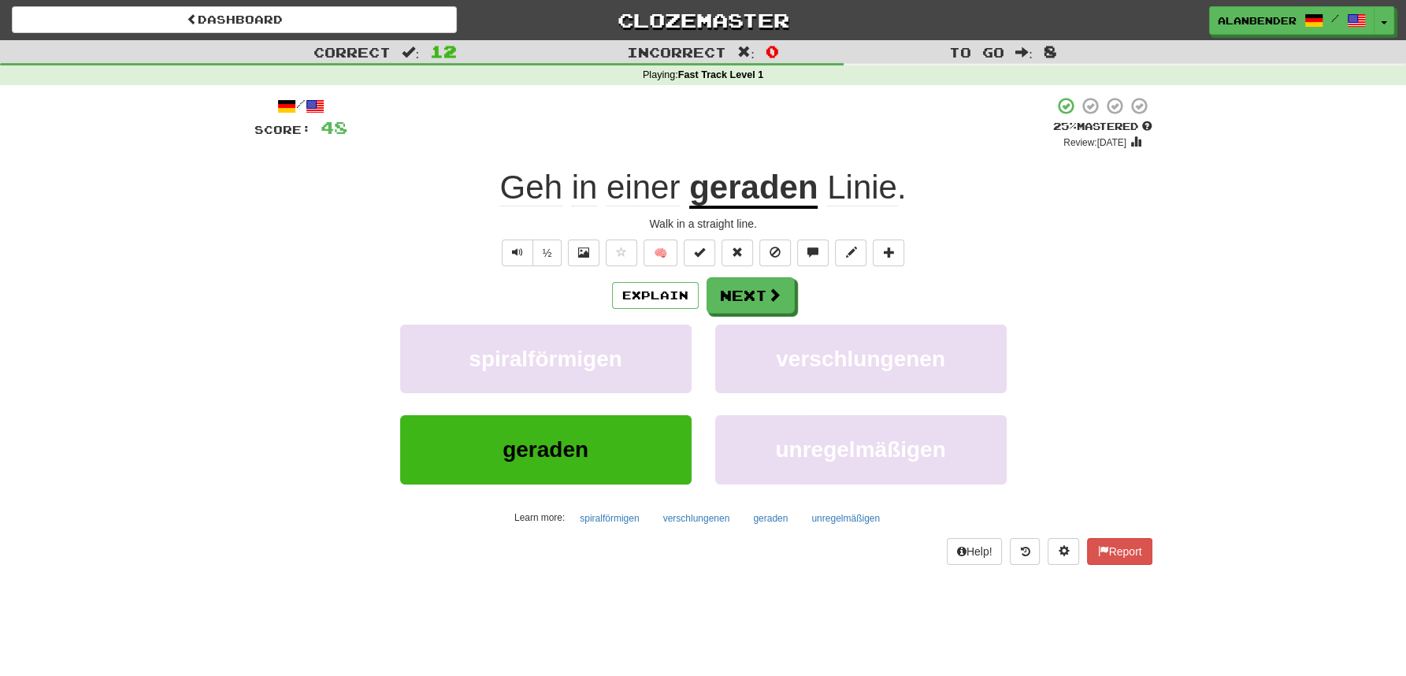
click at [756, 202] on u "geraden" at bounding box center [753, 189] width 128 height 40
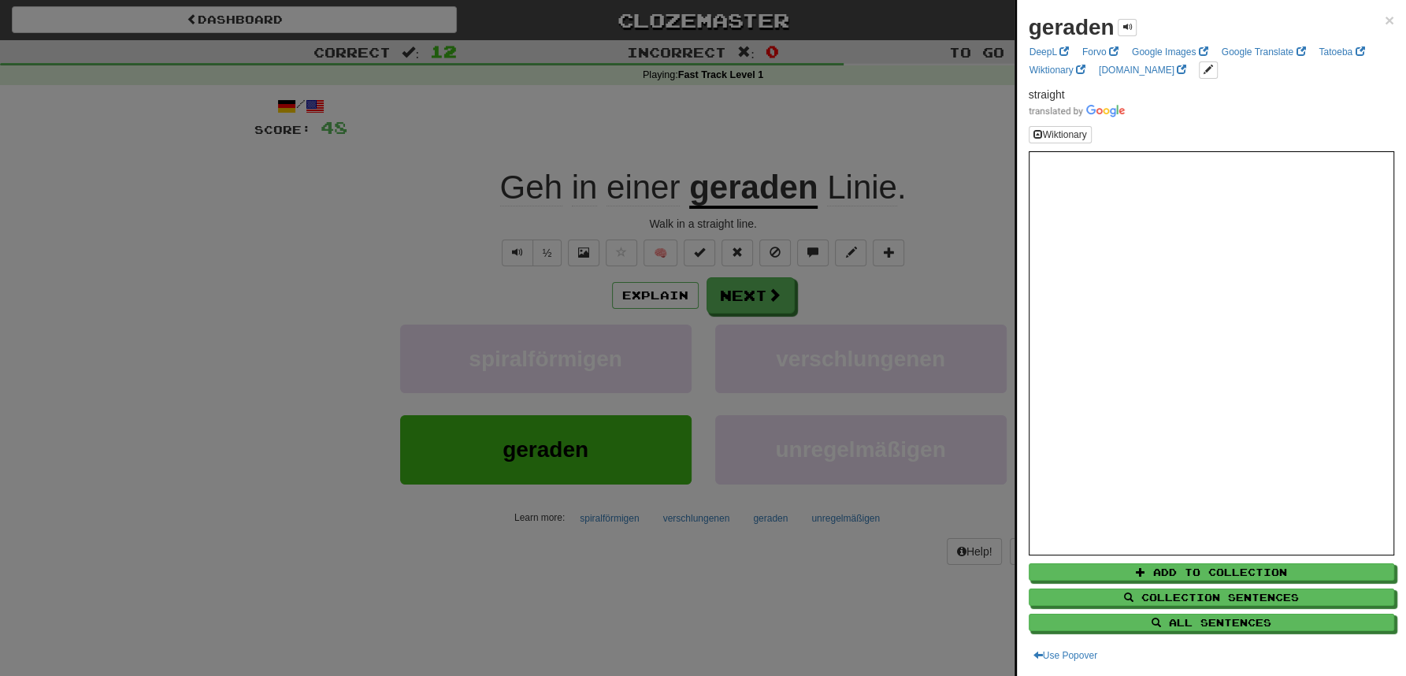
click at [759, 113] on div at bounding box center [703, 338] width 1406 height 676
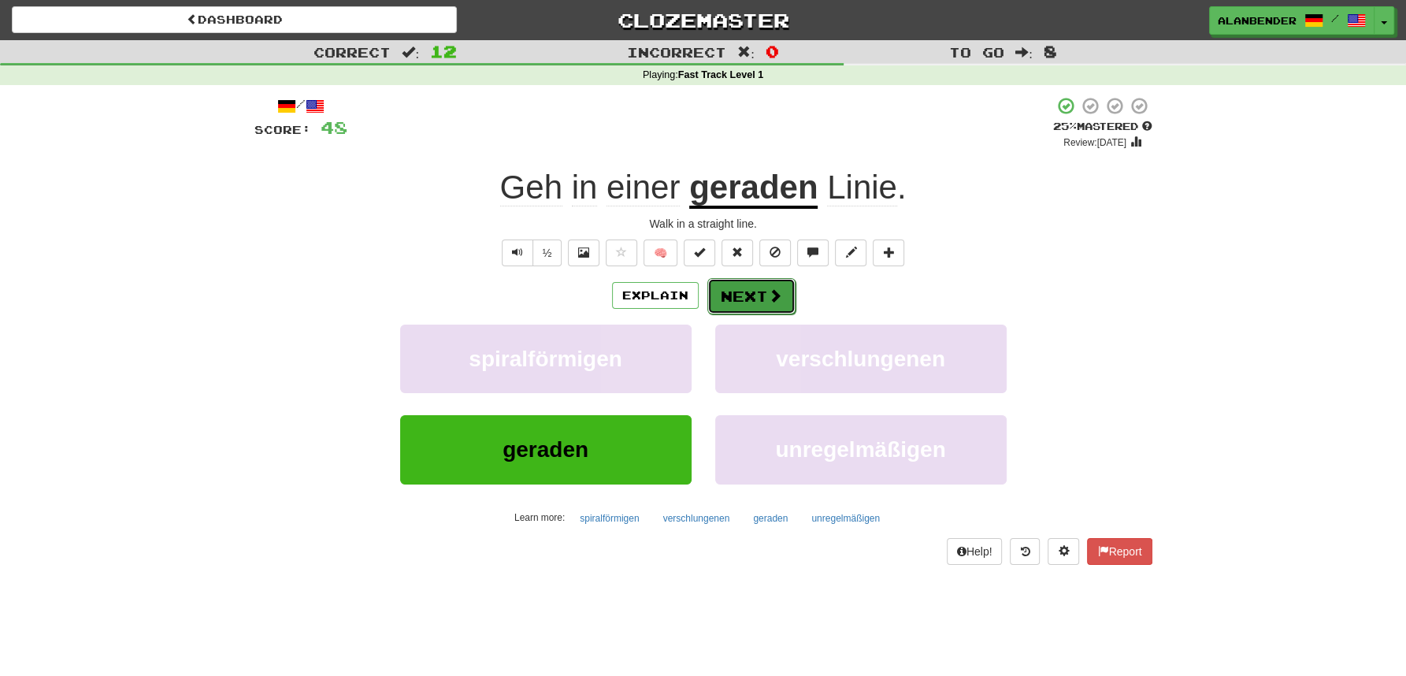
click at [751, 289] on button "Next" at bounding box center [751, 296] width 88 height 36
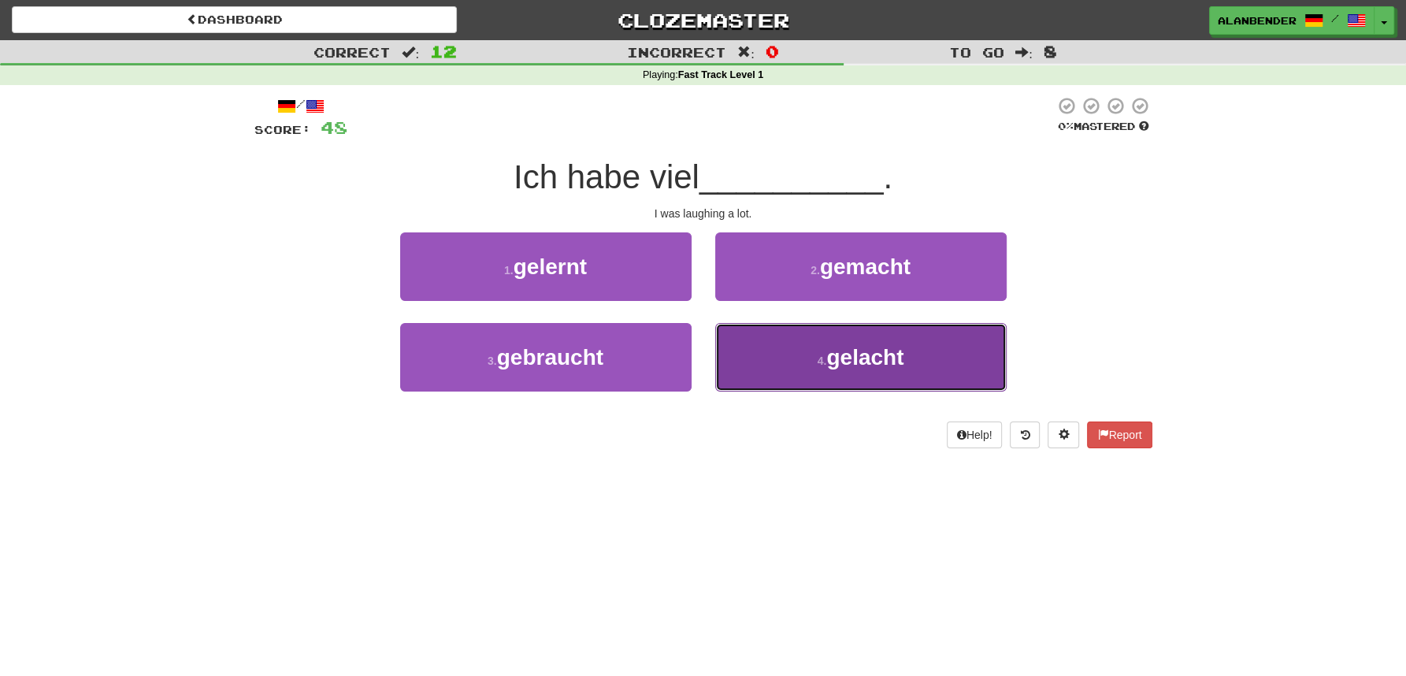
click at [858, 357] on span "gelacht" at bounding box center [864, 357] width 77 height 24
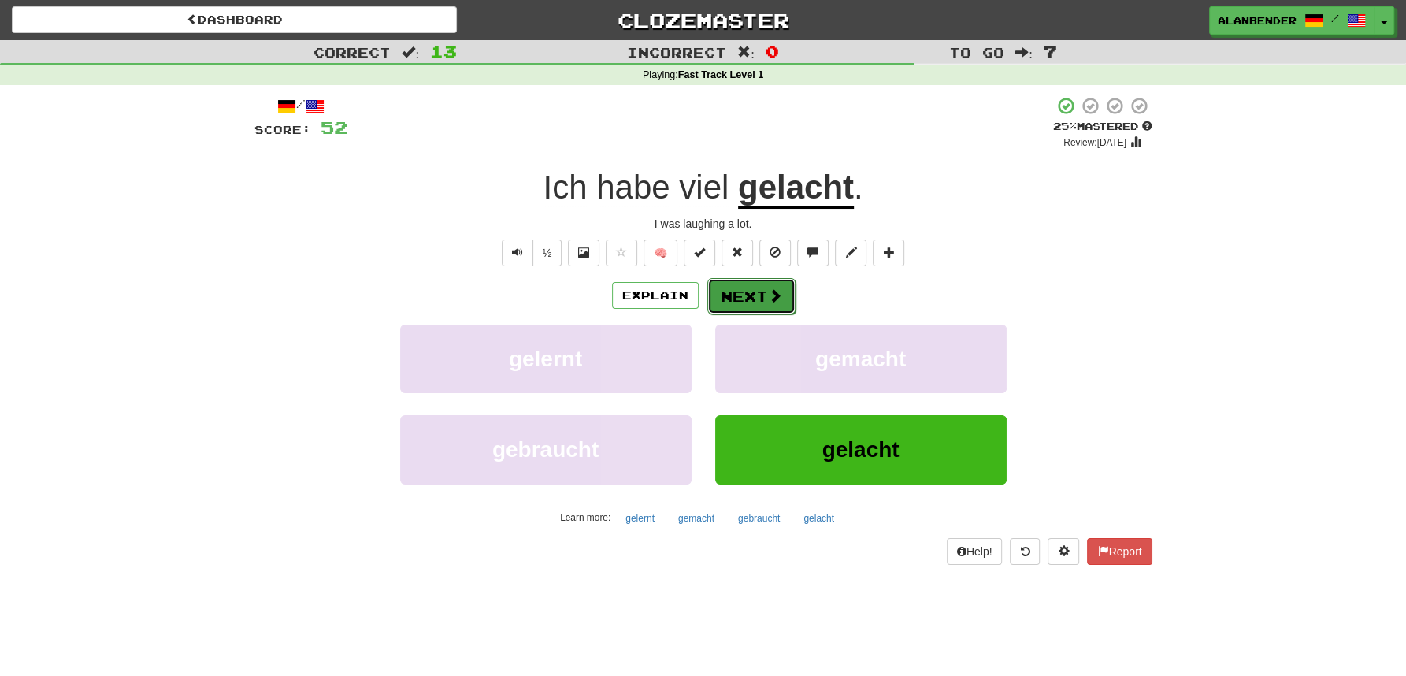
click at [737, 295] on button "Next" at bounding box center [751, 296] width 88 height 36
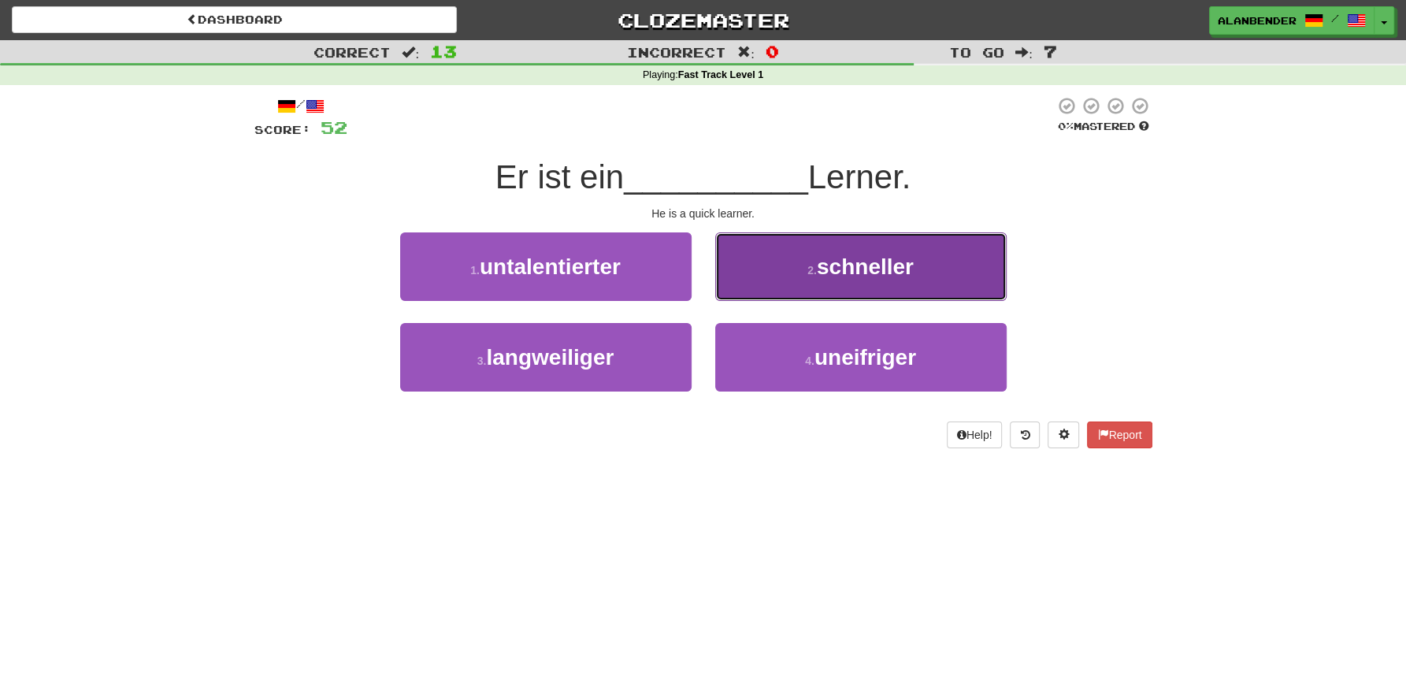
click at [880, 273] on span "schneller" at bounding box center [865, 266] width 97 height 24
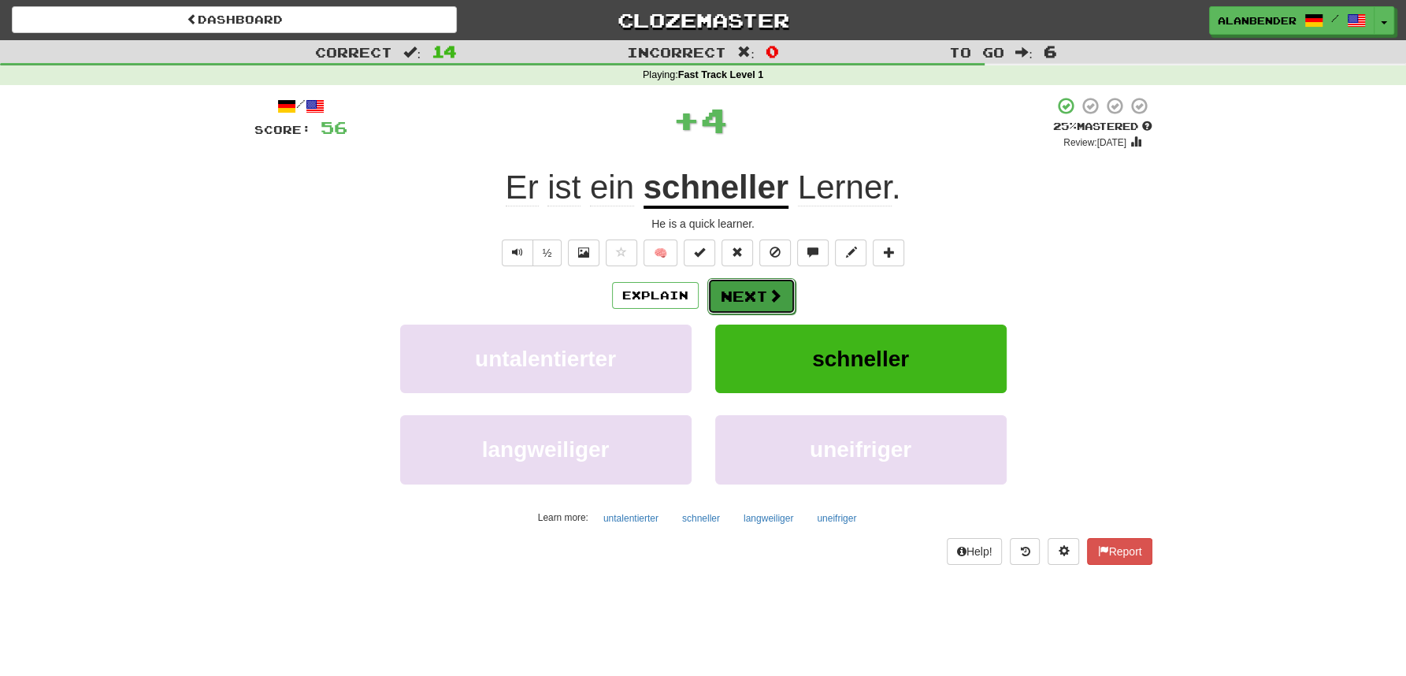
click at [738, 299] on button "Next" at bounding box center [751, 296] width 88 height 36
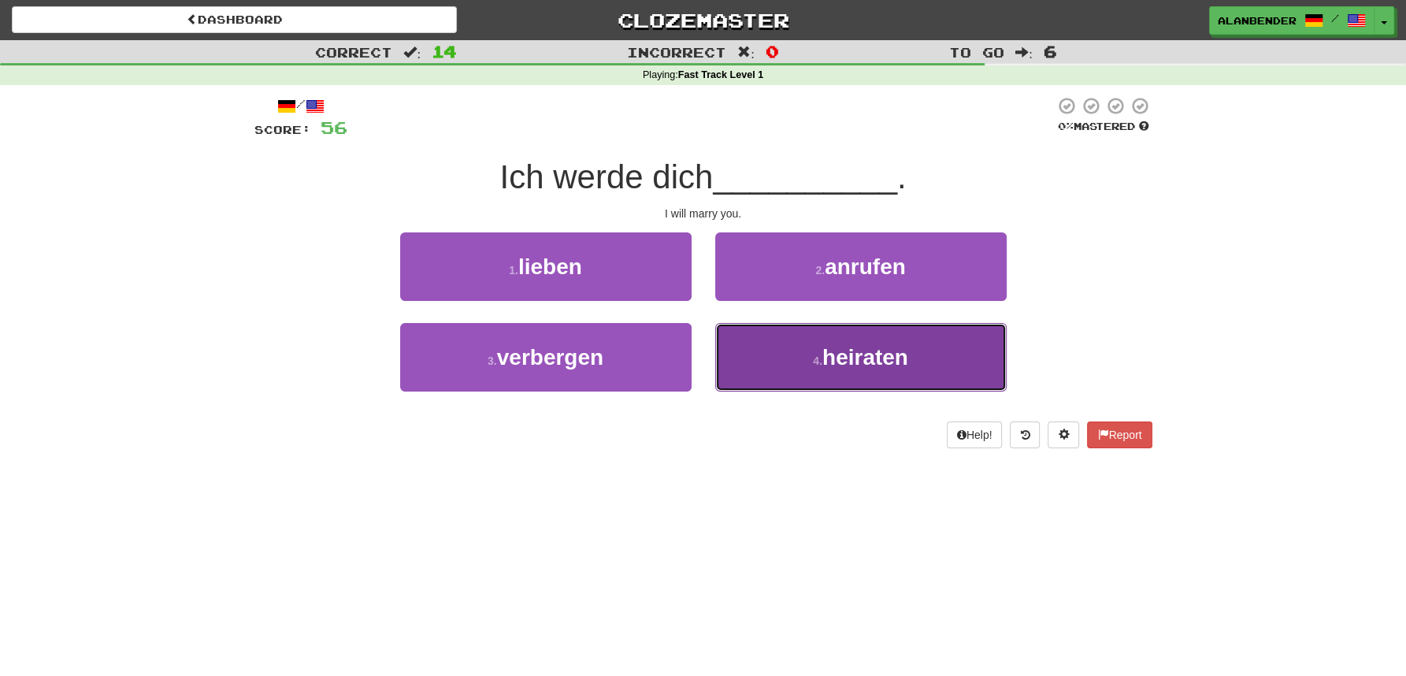
click at [852, 358] on span "heiraten" at bounding box center [865, 357] width 86 height 24
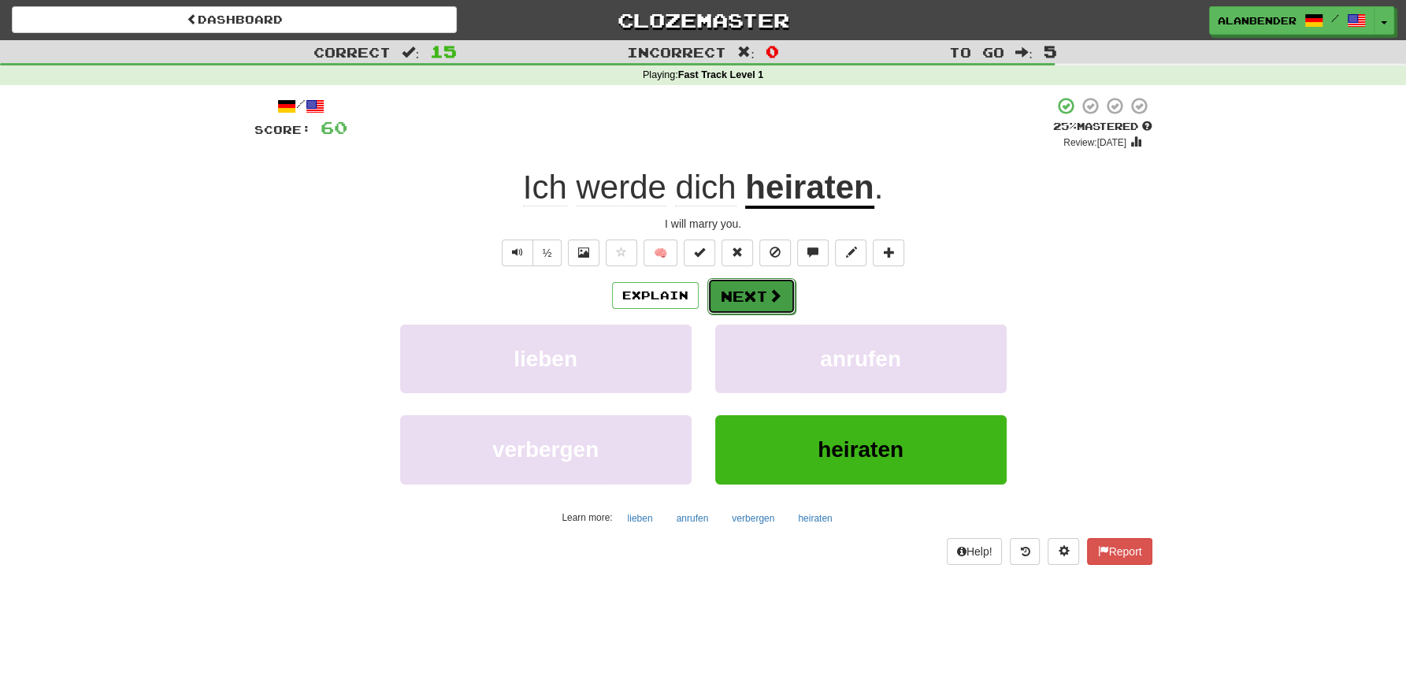
click at [737, 297] on button "Next" at bounding box center [751, 296] width 88 height 36
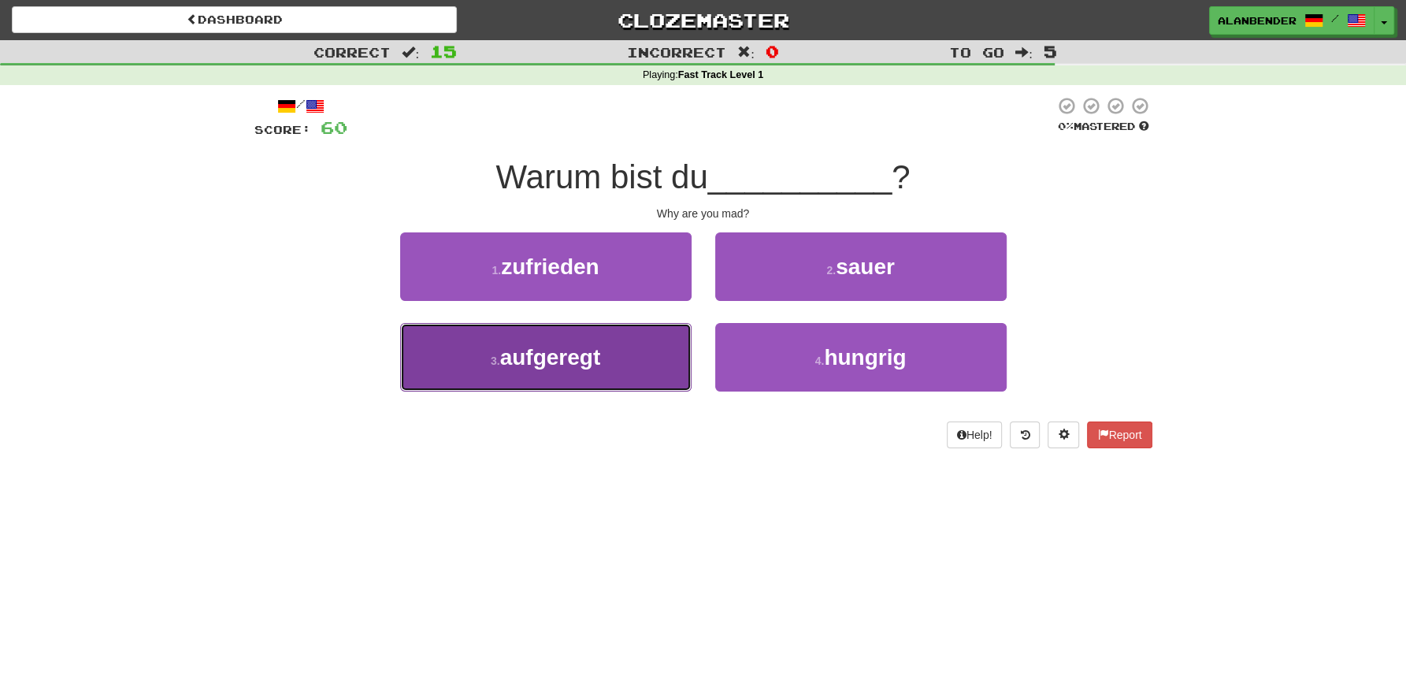
click at [572, 372] on button "3 . aufgeregt" at bounding box center [545, 357] width 291 height 69
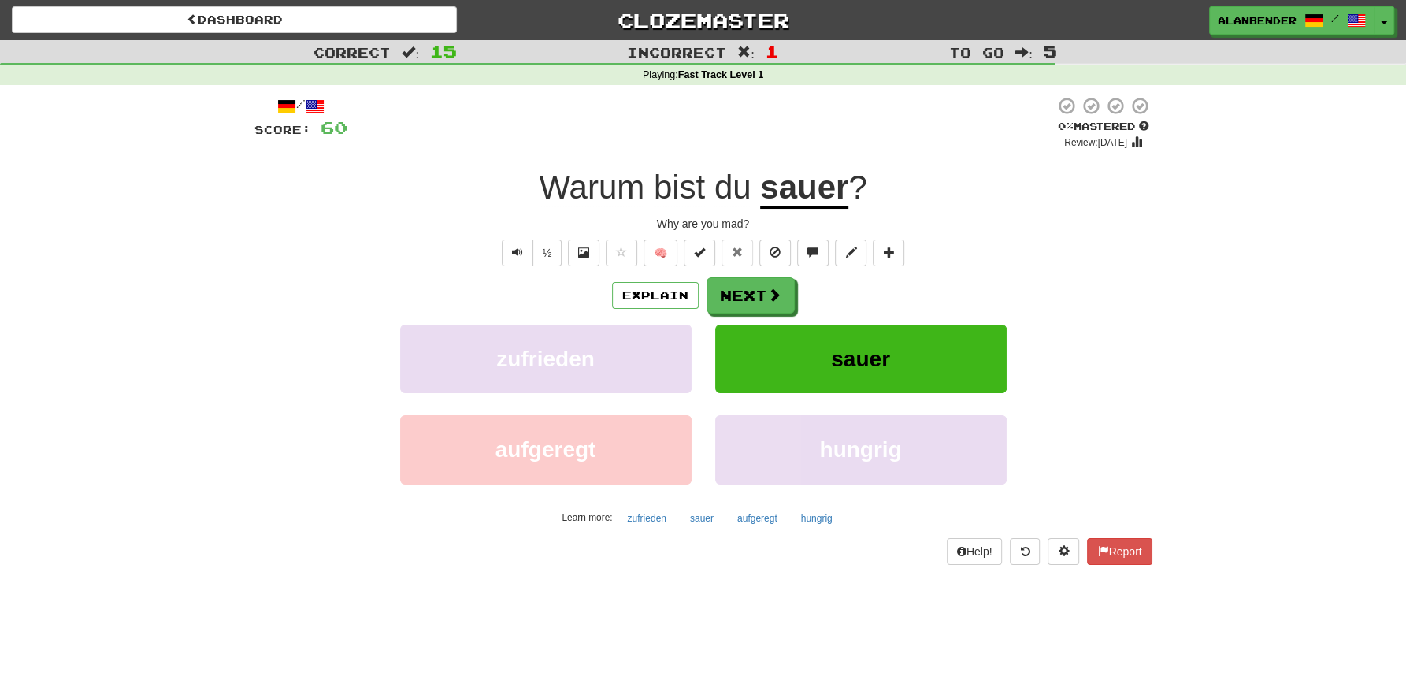
click at [817, 189] on u "sauer" at bounding box center [804, 189] width 88 height 40
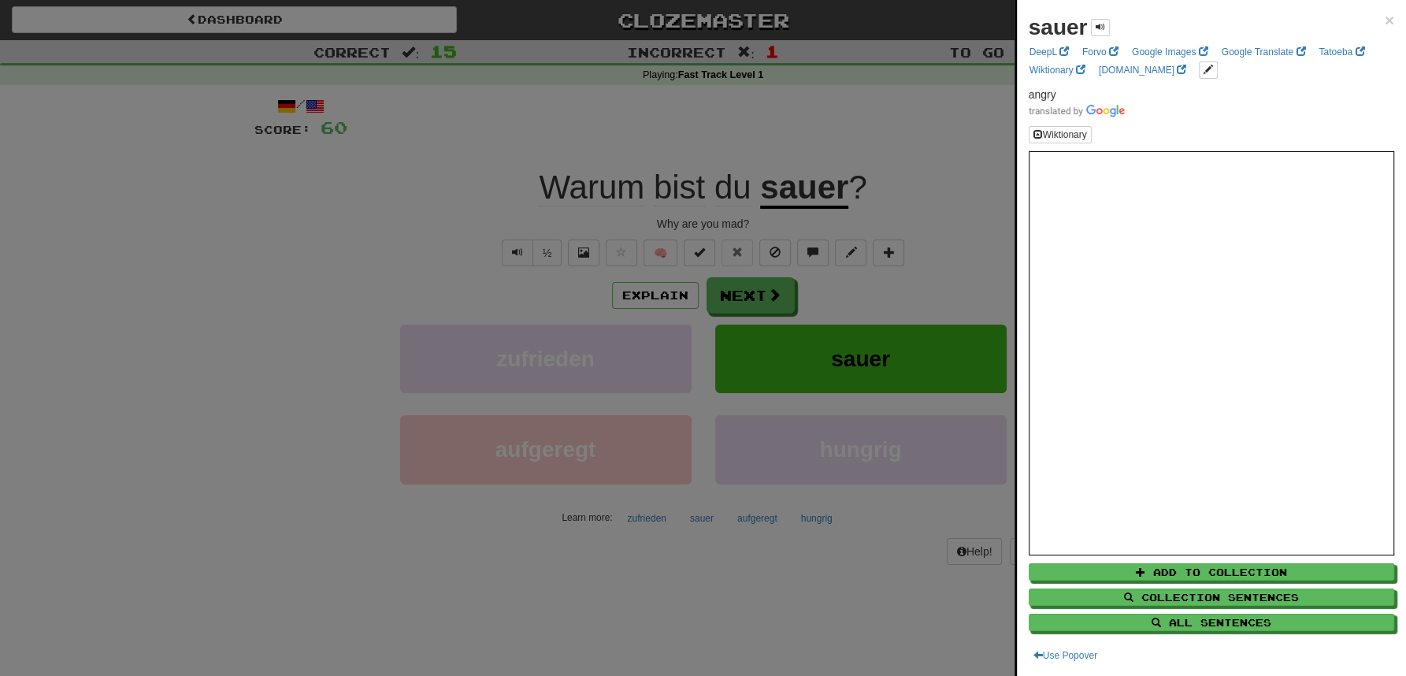
click at [804, 137] on div at bounding box center [703, 338] width 1406 height 676
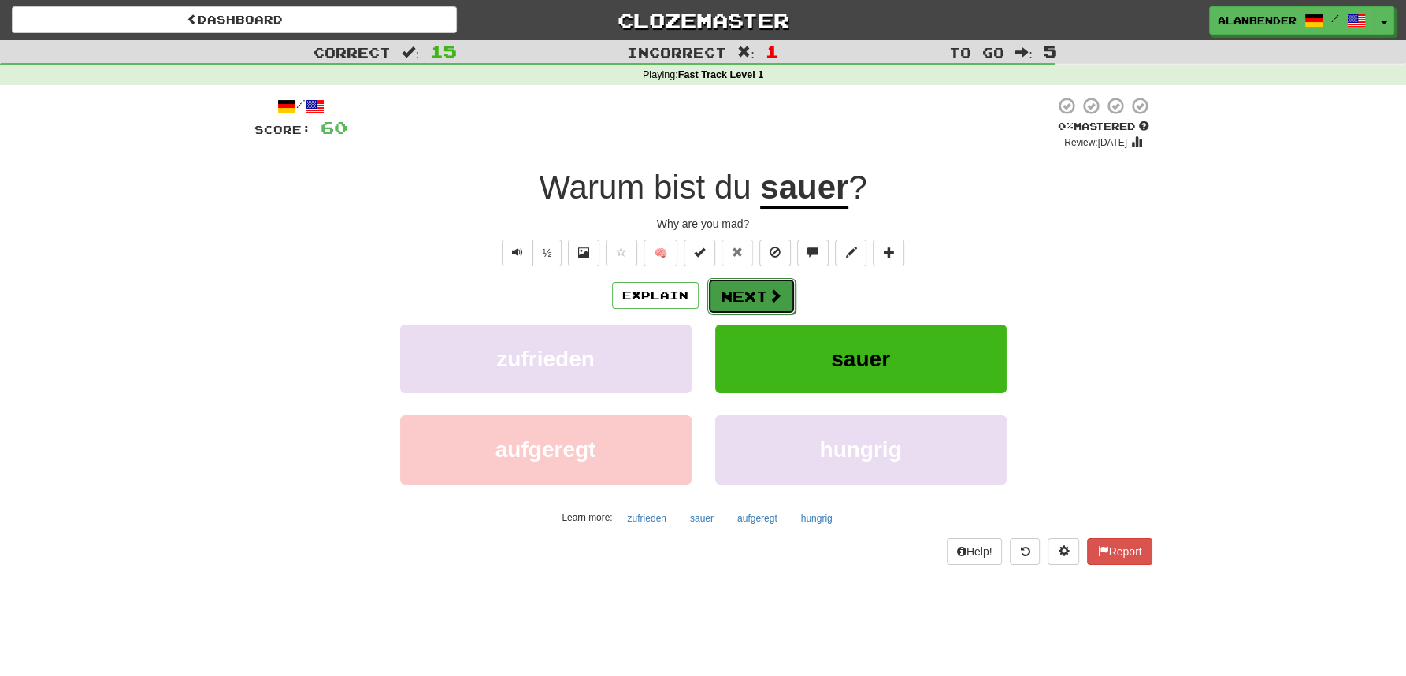
click at [762, 293] on button "Next" at bounding box center [751, 296] width 88 height 36
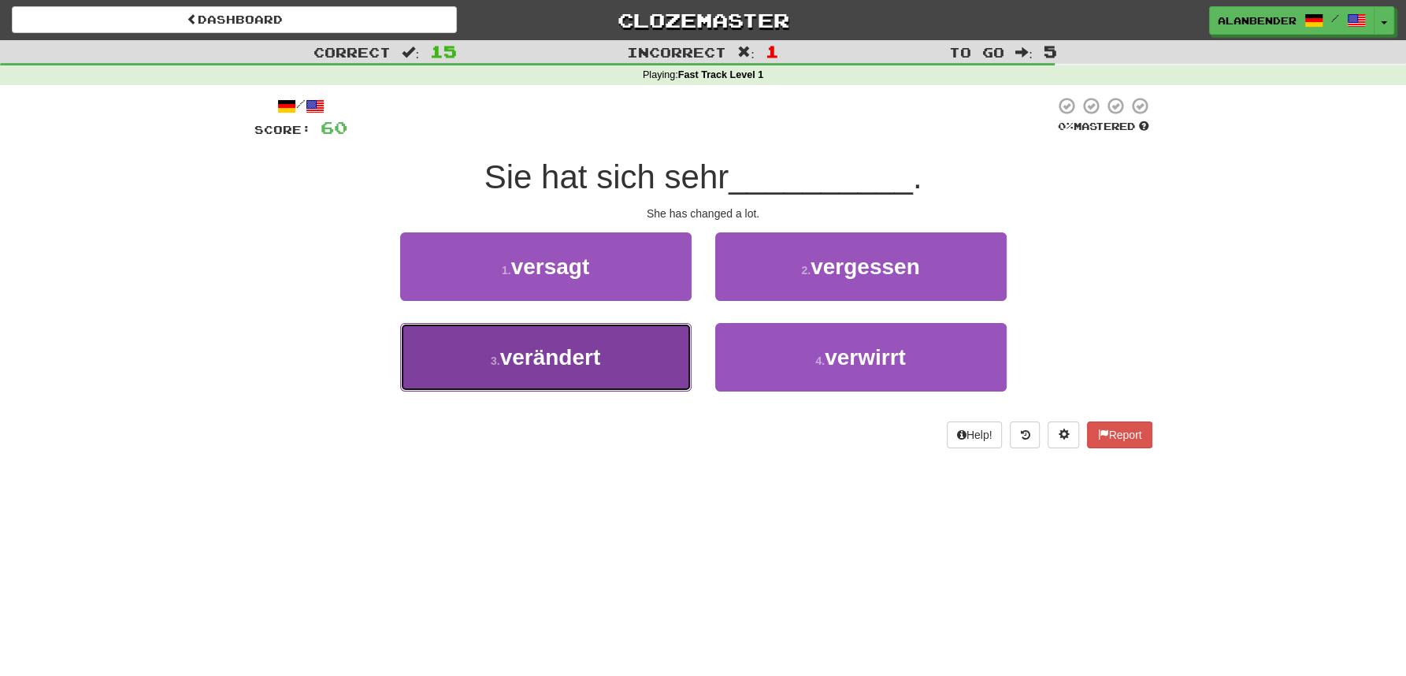
click at [544, 358] on span "verändert" at bounding box center [550, 357] width 101 height 24
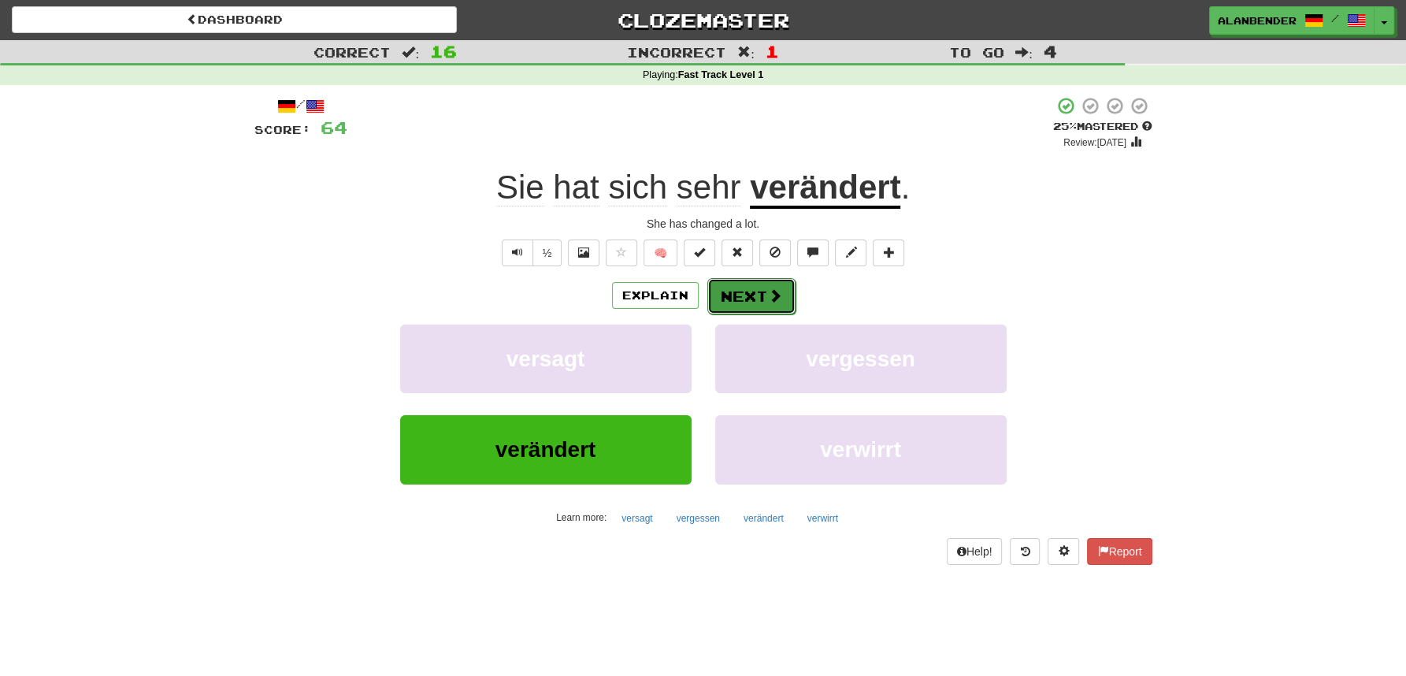
click at [757, 302] on button "Next" at bounding box center [751, 296] width 88 height 36
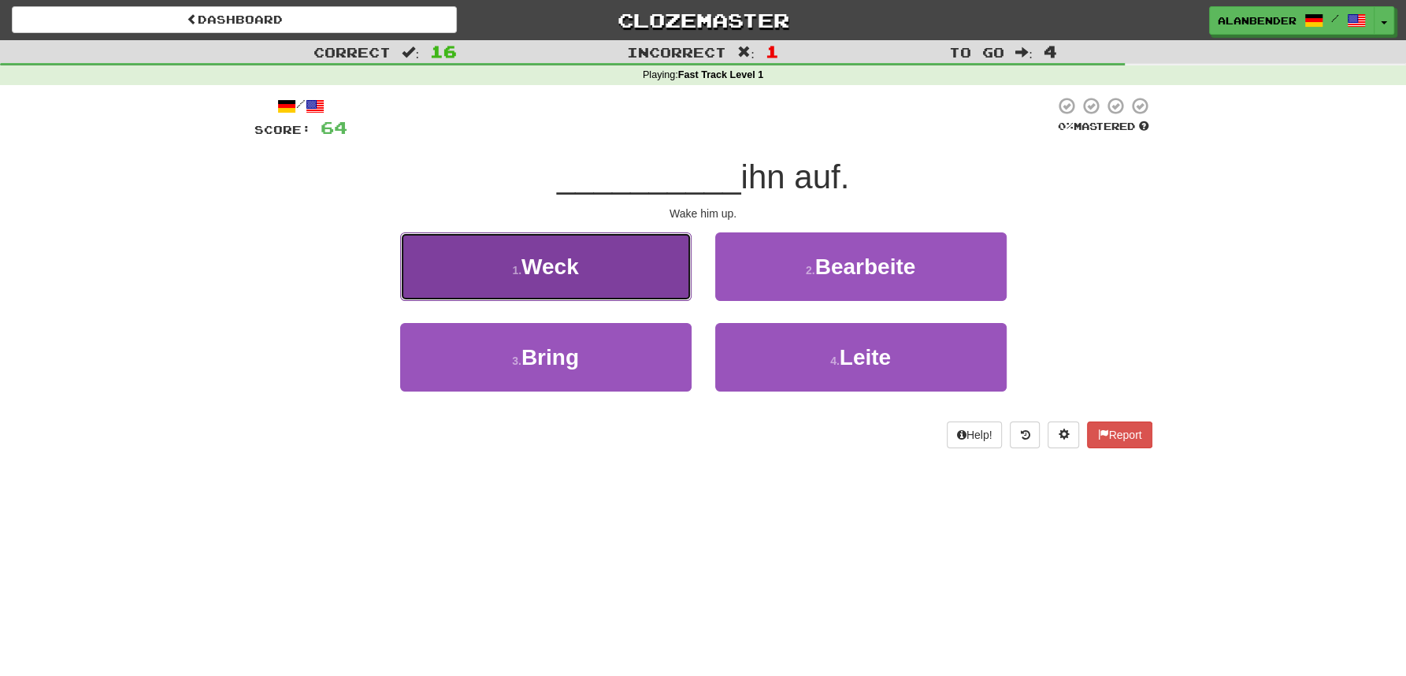
click at [538, 276] on span "Weck" at bounding box center [550, 266] width 58 height 24
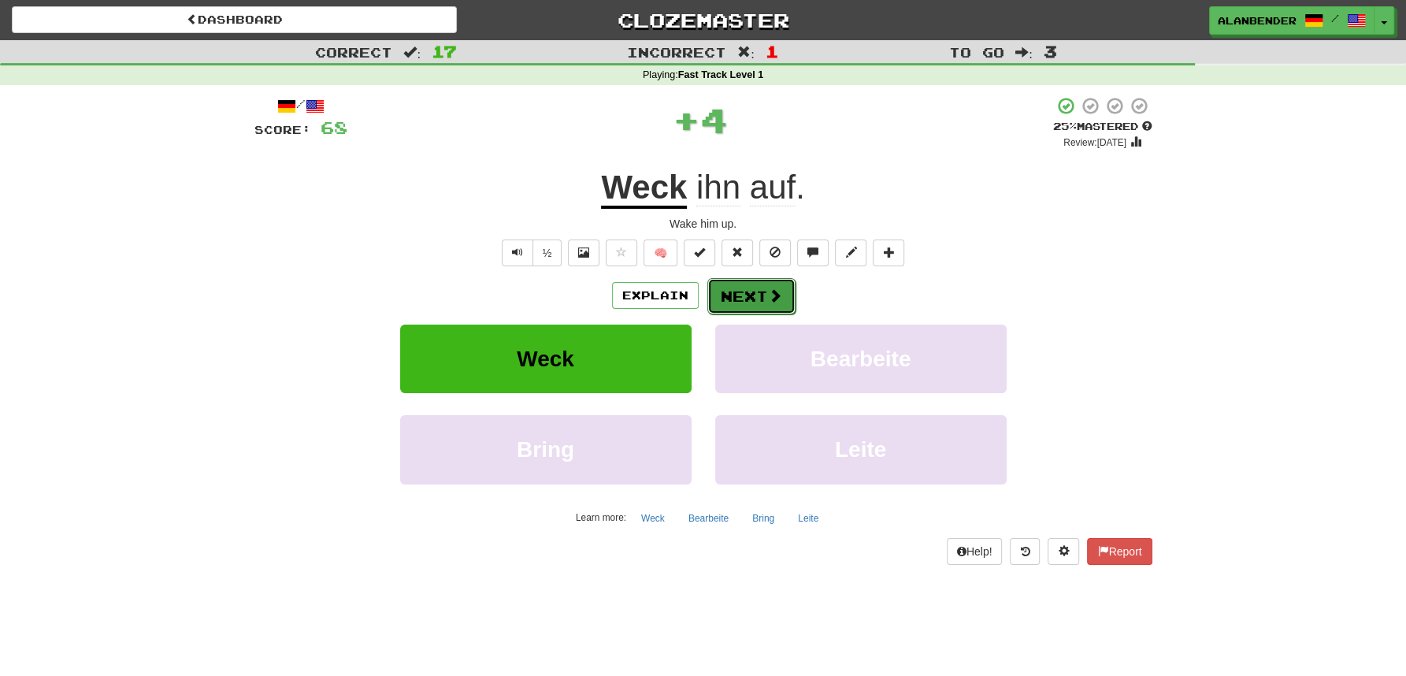
click at [744, 291] on button "Next" at bounding box center [751, 296] width 88 height 36
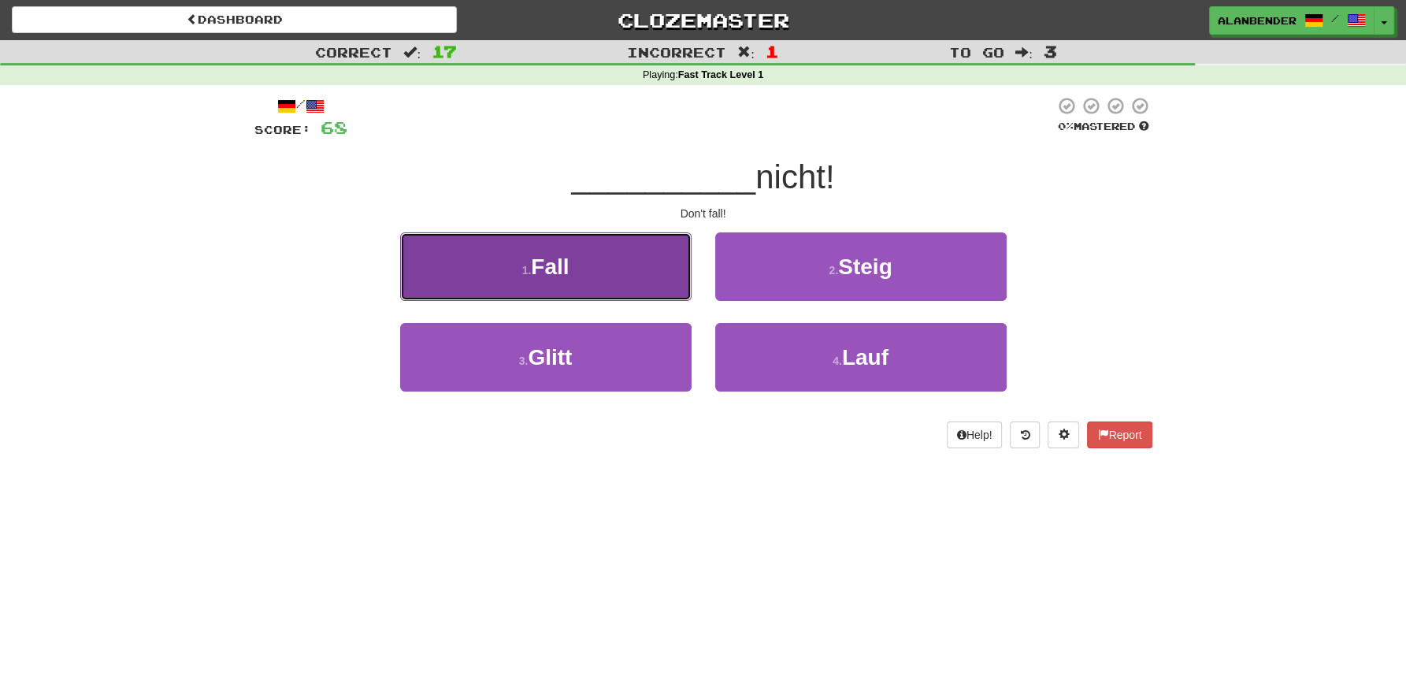
click at [573, 266] on button "1 . Fall" at bounding box center [545, 266] width 291 height 69
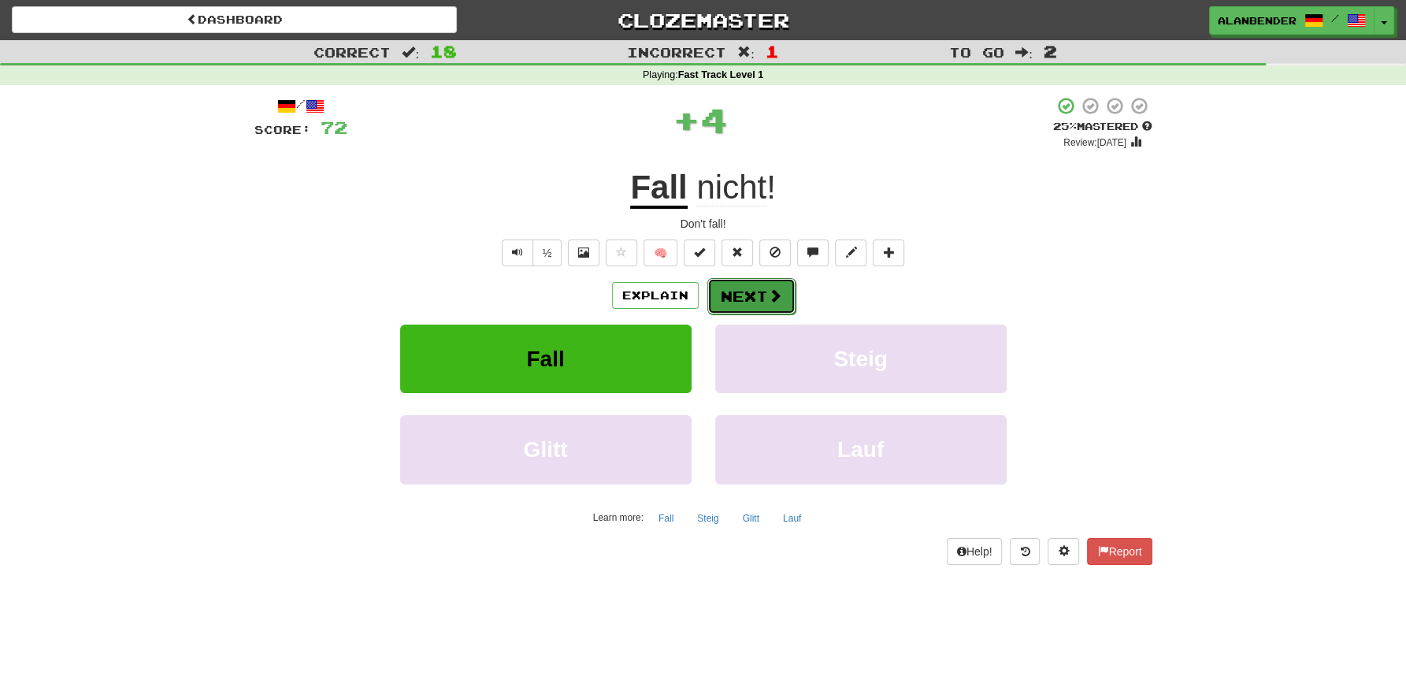
click at [746, 291] on button "Next" at bounding box center [751, 296] width 88 height 36
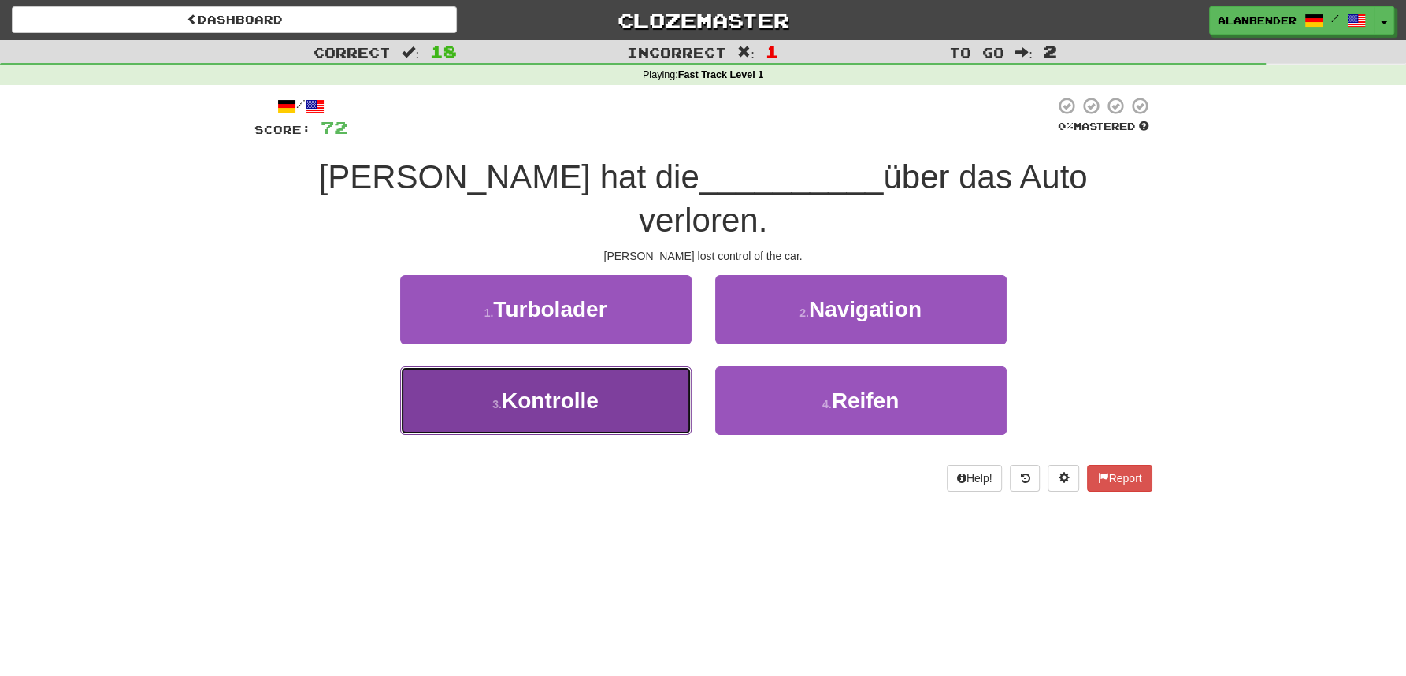
click at [580, 388] on span "Kontrolle" at bounding box center [550, 400] width 97 height 24
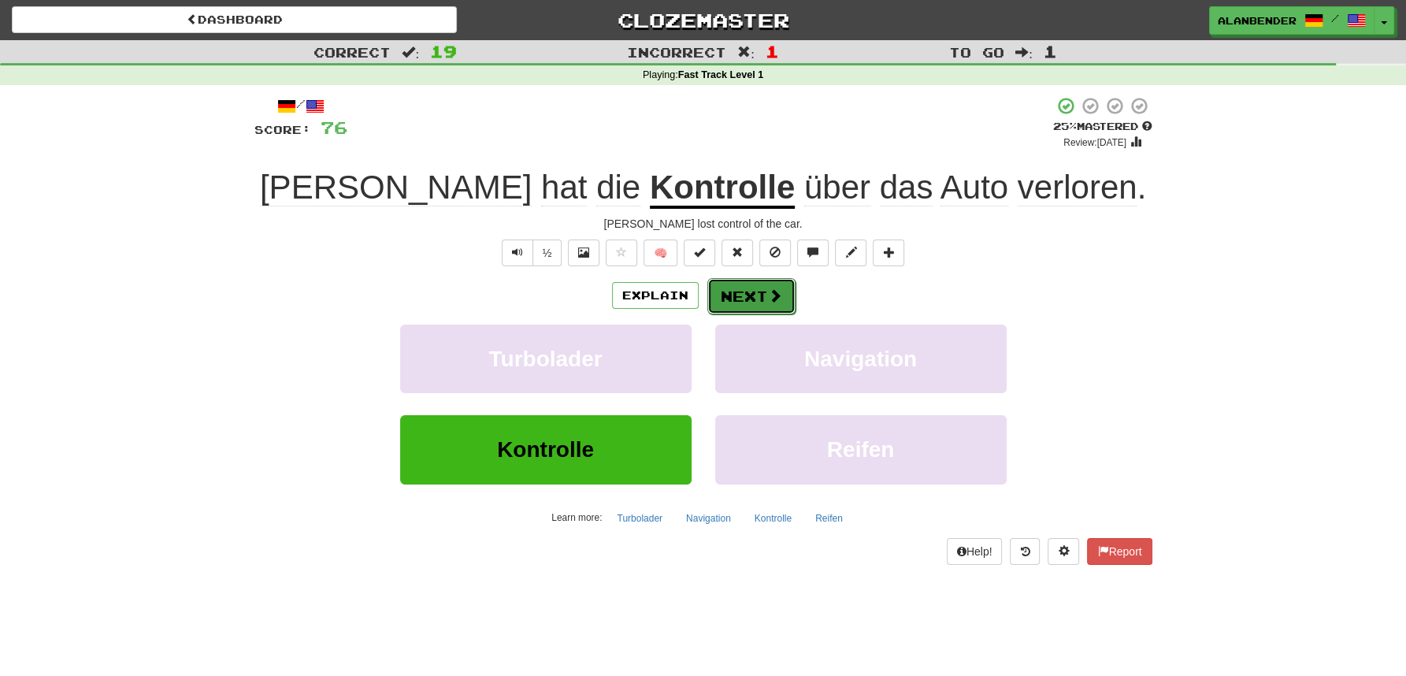
click at [751, 293] on button "Next" at bounding box center [751, 296] width 88 height 36
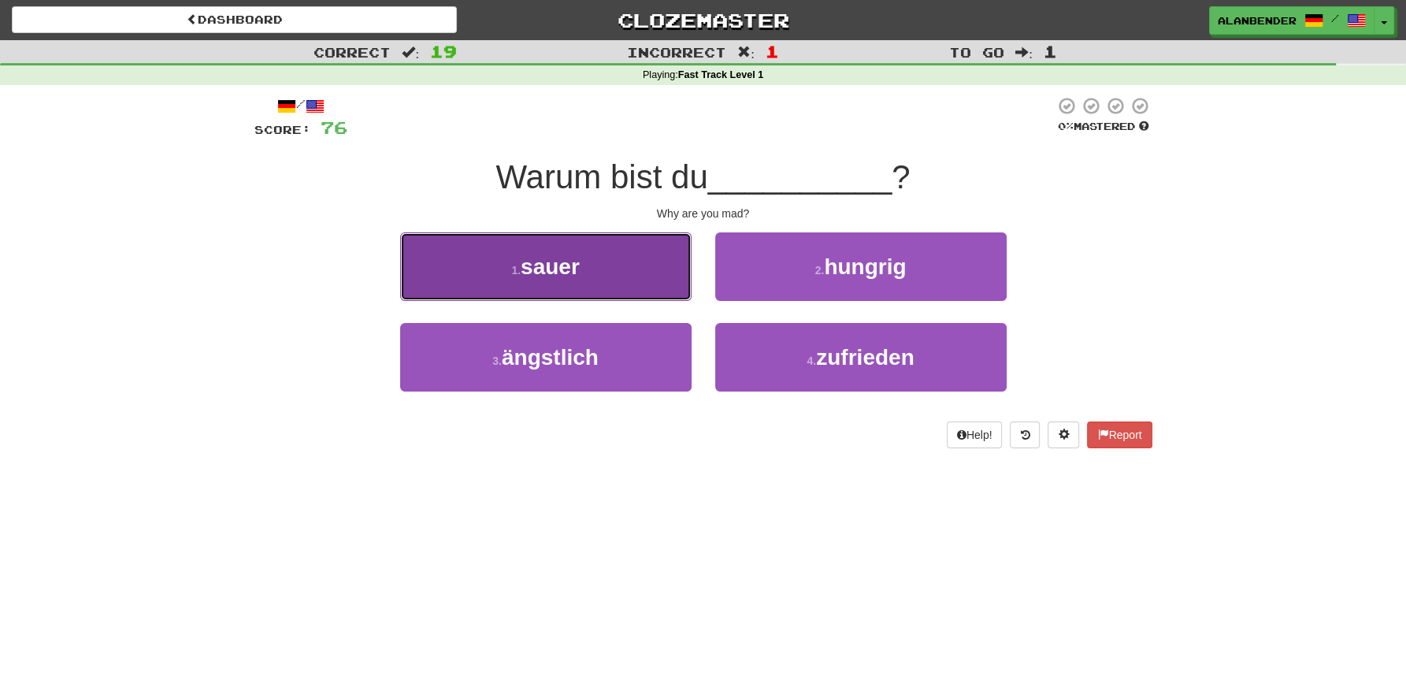
click at [562, 277] on span "sauer" at bounding box center [550, 266] width 59 height 24
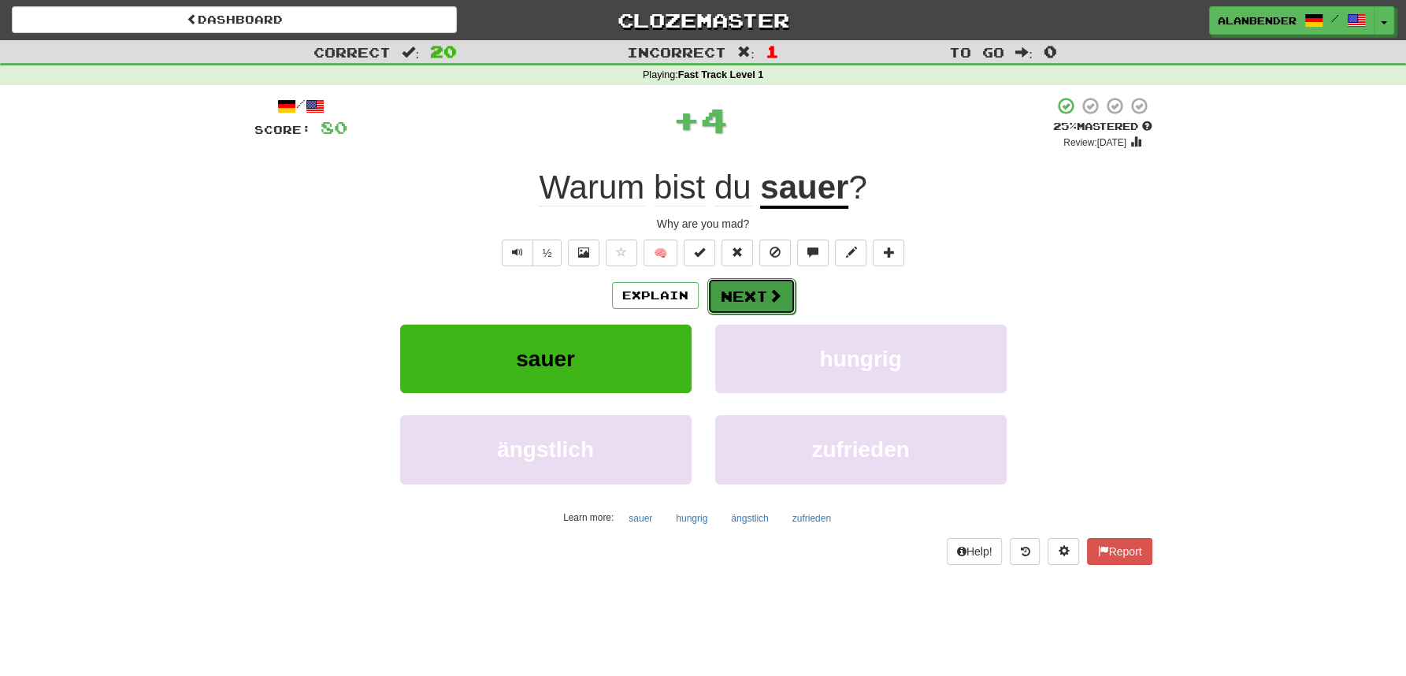
click at [767, 308] on button "Next" at bounding box center [751, 296] width 88 height 36
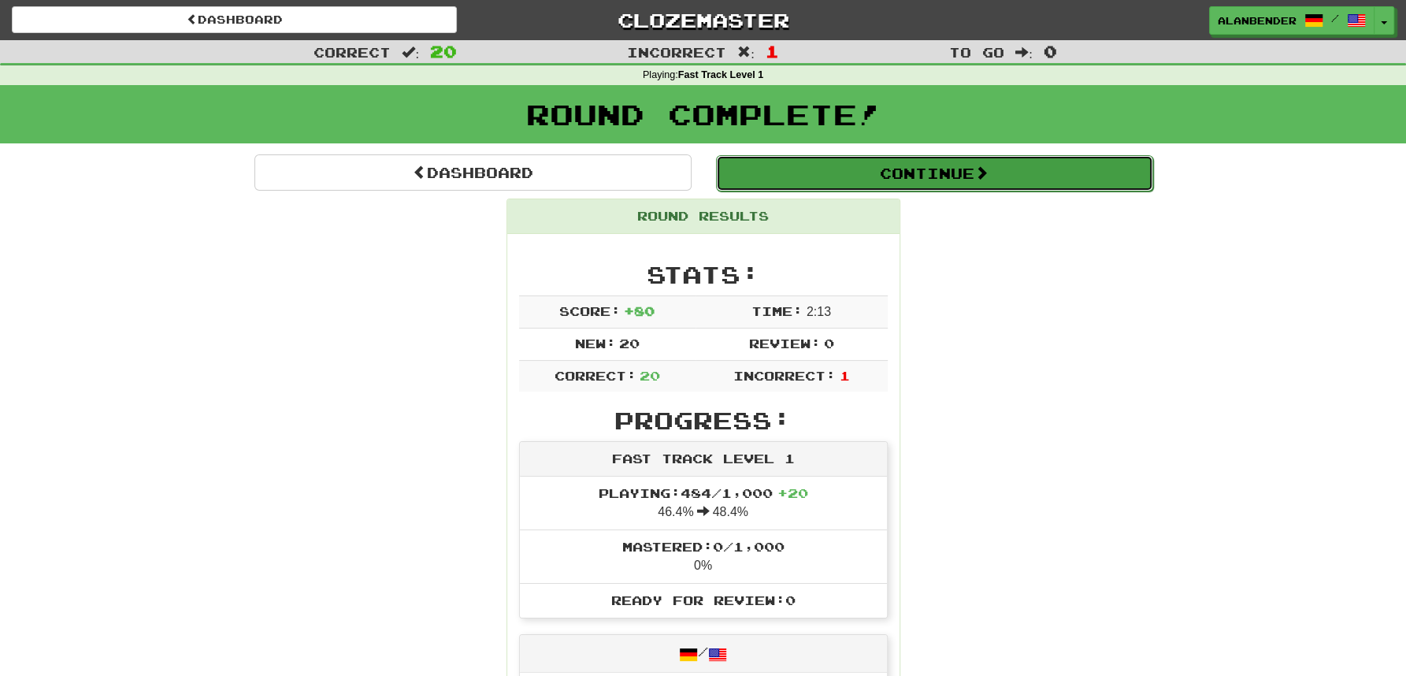
click at [927, 184] on button "Continue" at bounding box center [934, 173] width 437 height 36
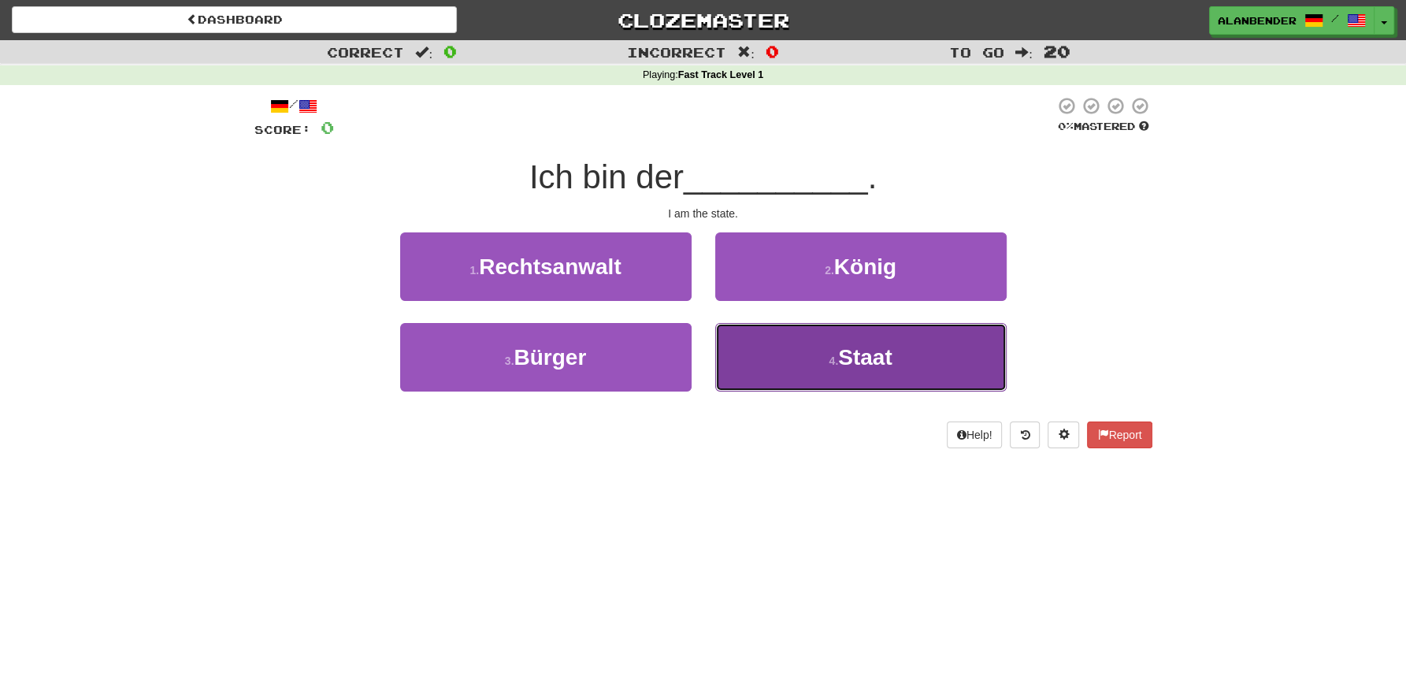
click at [876, 365] on span "Staat" at bounding box center [865, 357] width 54 height 24
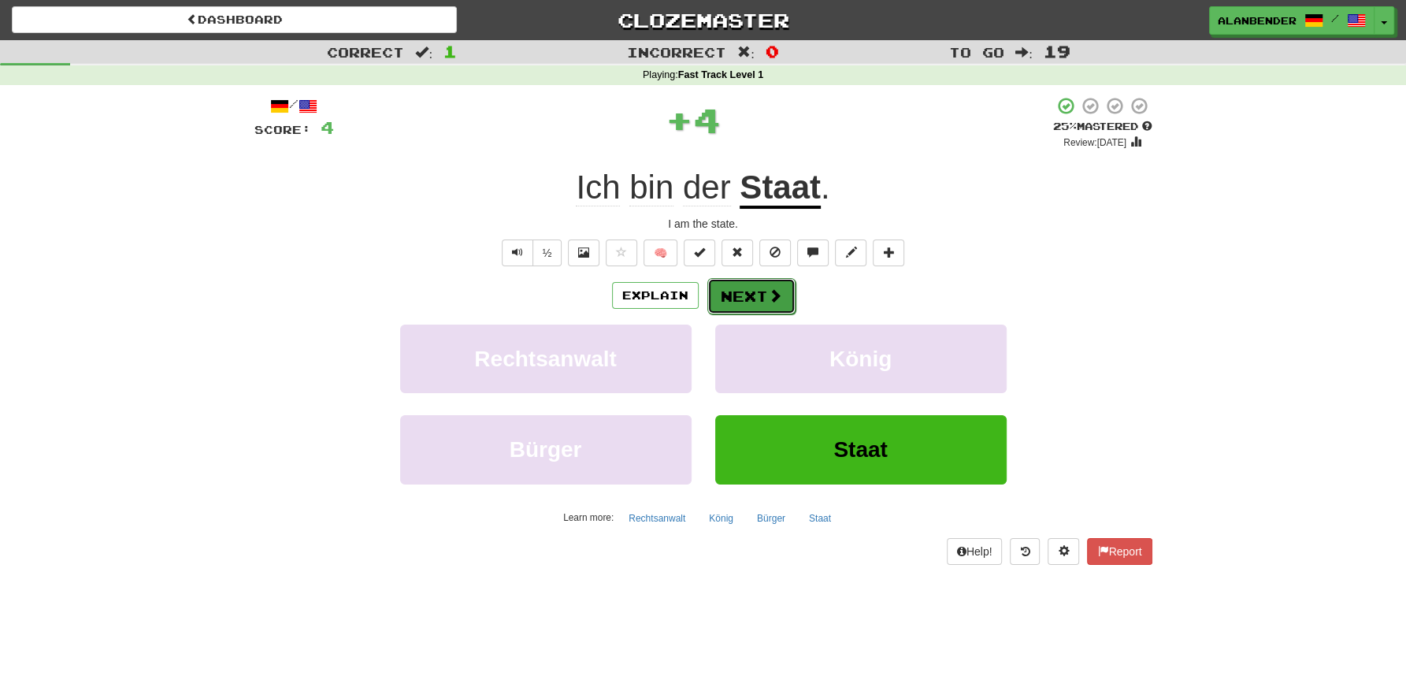
click at [755, 294] on button "Next" at bounding box center [751, 296] width 88 height 36
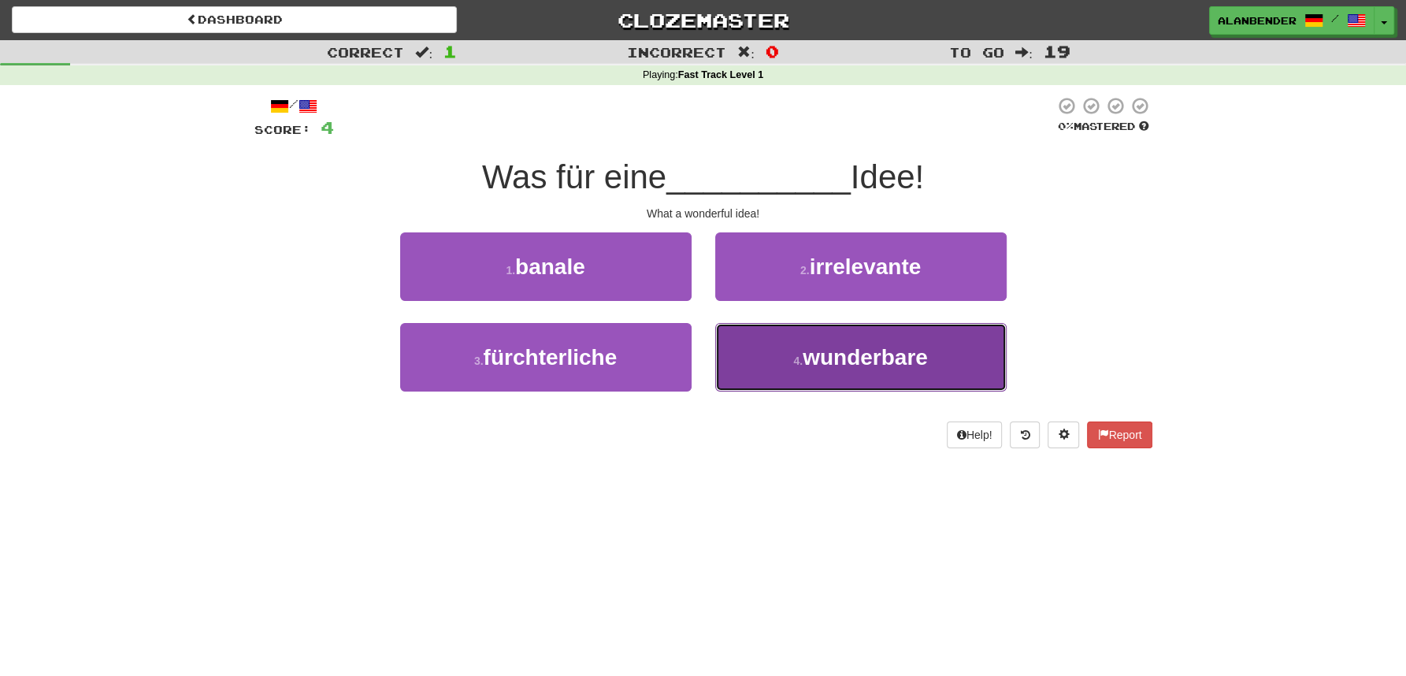
click at [835, 357] on span "wunderbare" at bounding box center [865, 357] width 125 height 24
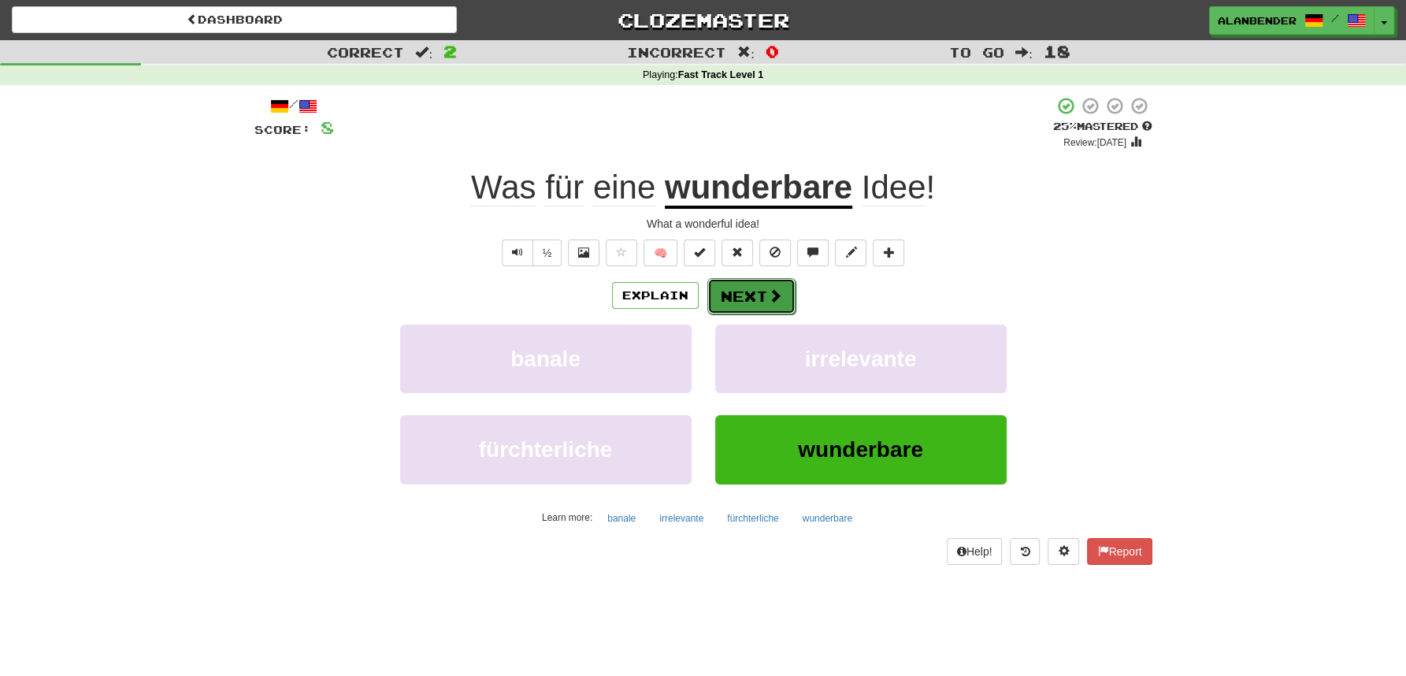
click at [753, 295] on button "Next" at bounding box center [751, 296] width 88 height 36
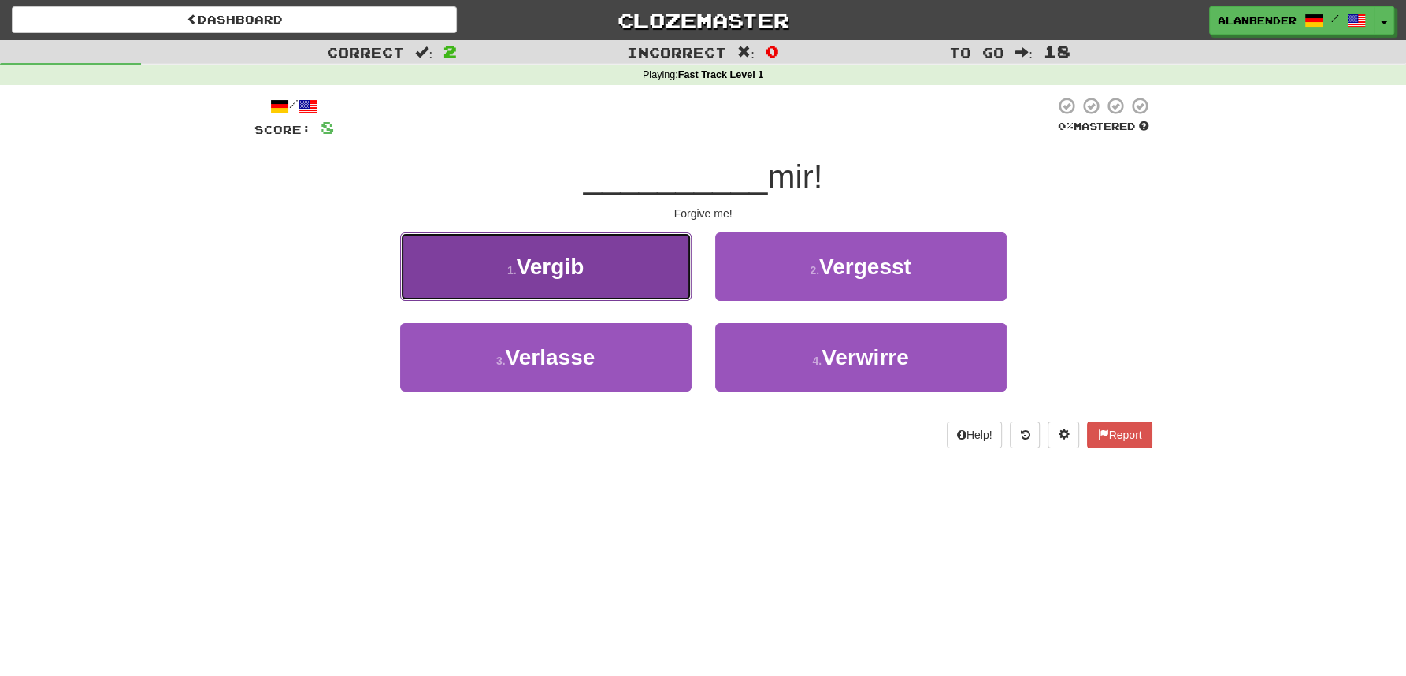
click at [566, 268] on span "Vergib" at bounding box center [551, 266] width 68 height 24
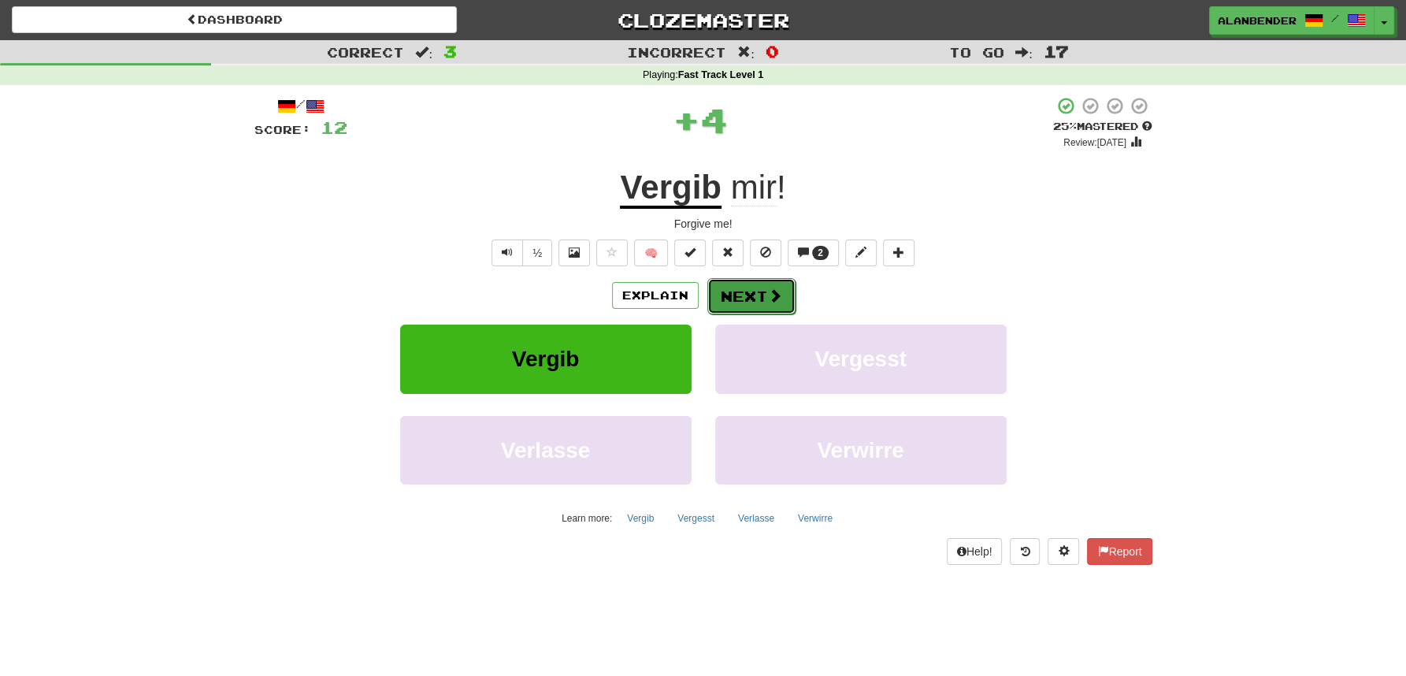
click at [740, 302] on button "Next" at bounding box center [751, 296] width 88 height 36
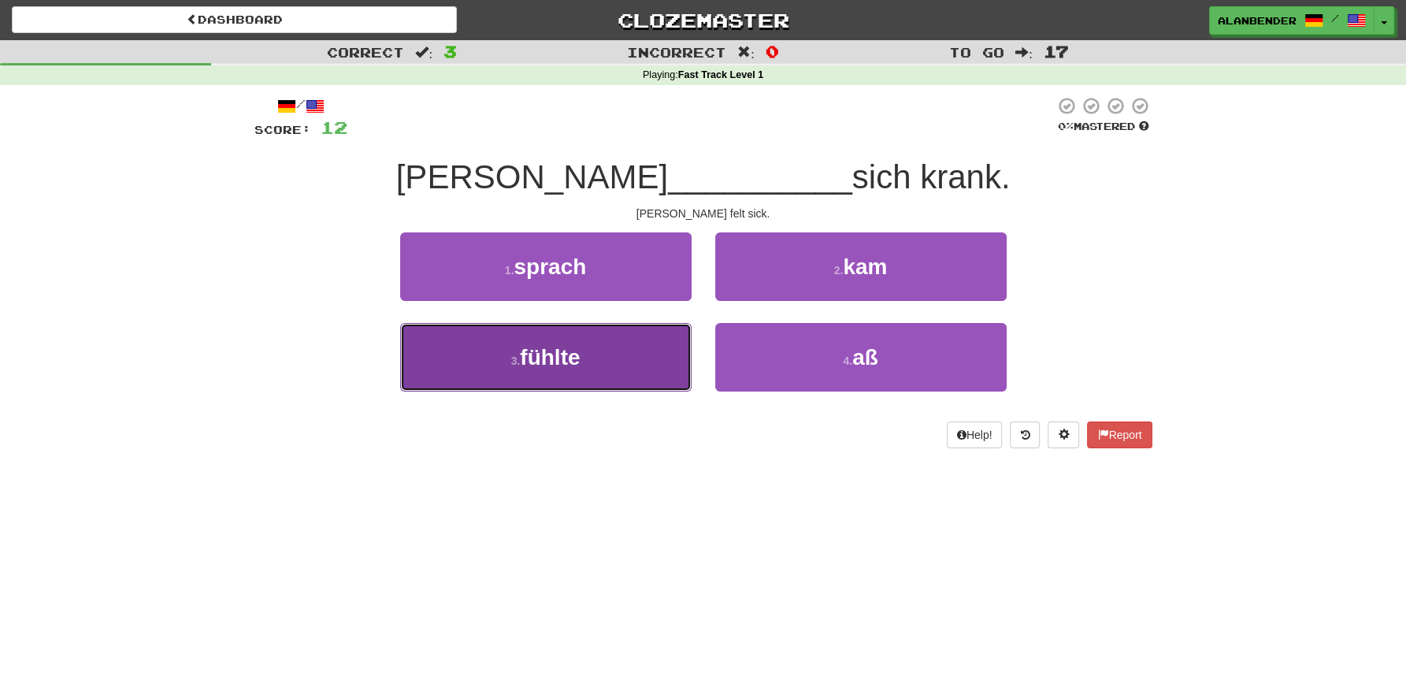
click at [553, 373] on button "3 . fühlte" at bounding box center [545, 357] width 291 height 69
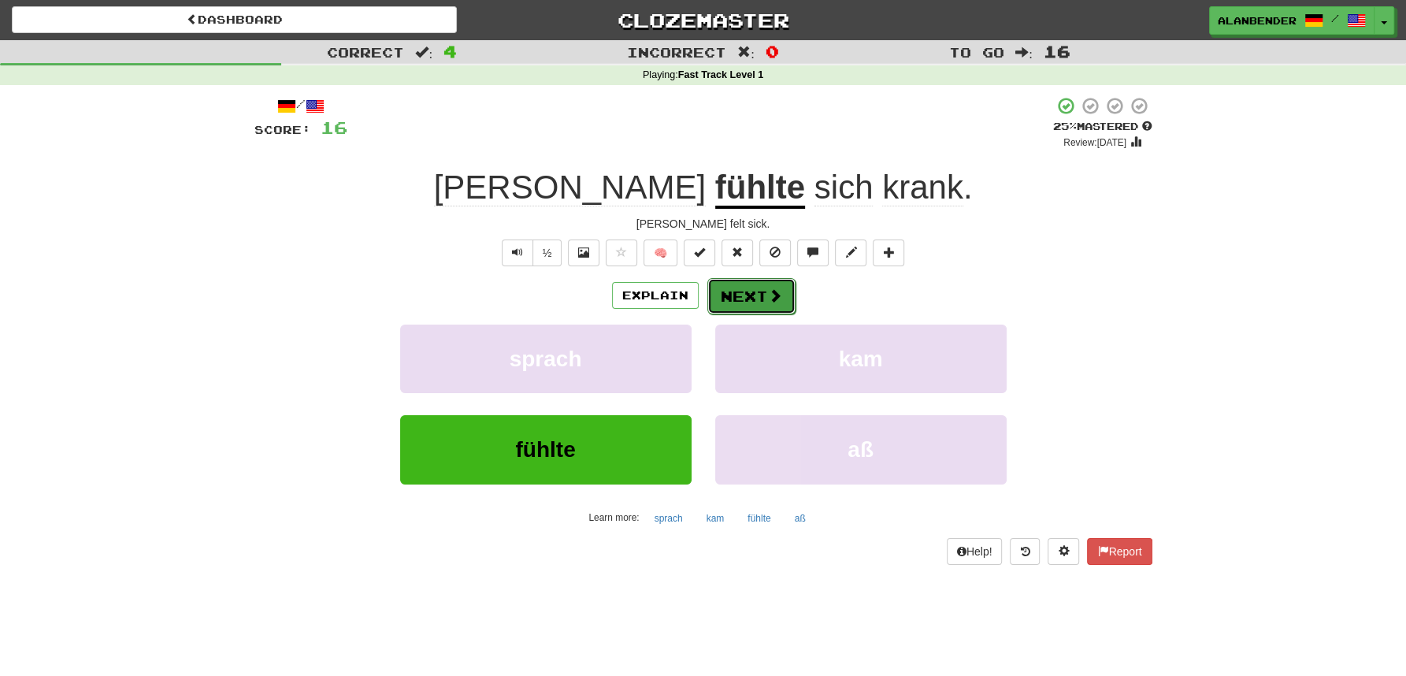
click at [753, 292] on button "Next" at bounding box center [751, 296] width 88 height 36
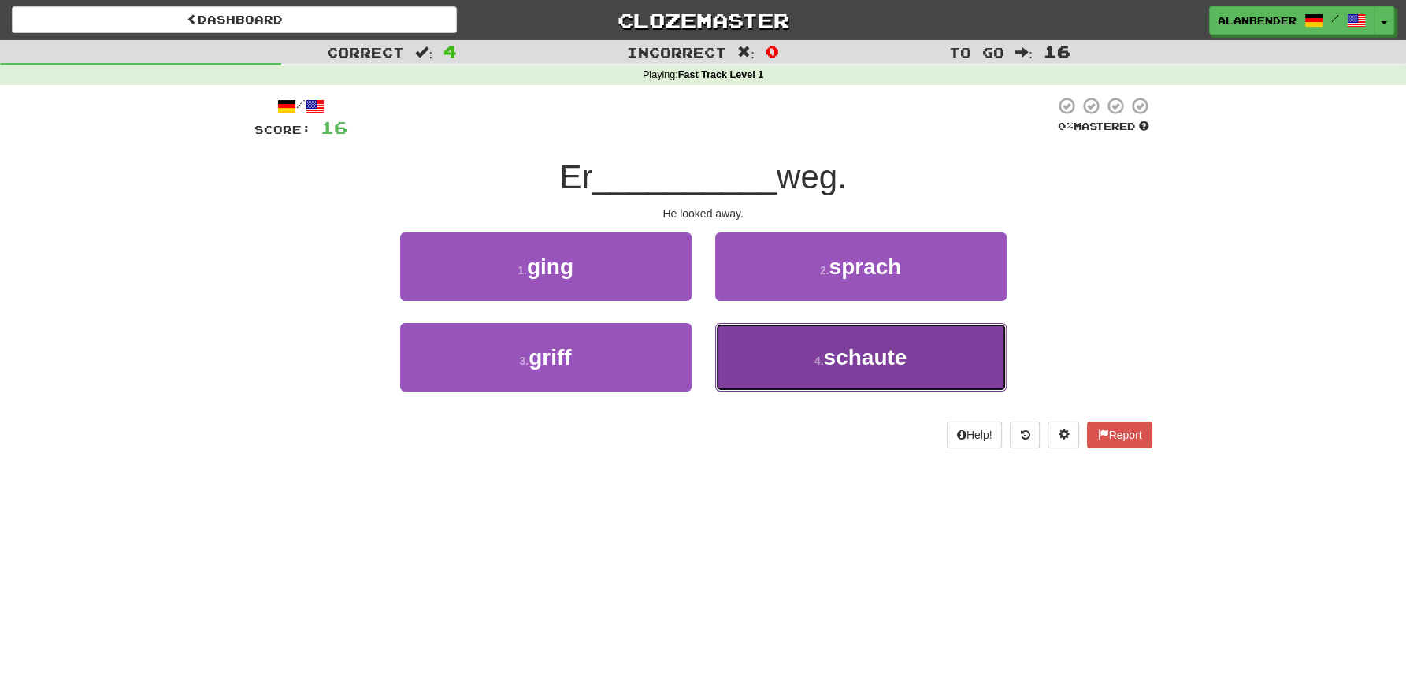
click at [894, 355] on span "schaute" at bounding box center [864, 357] width 83 height 24
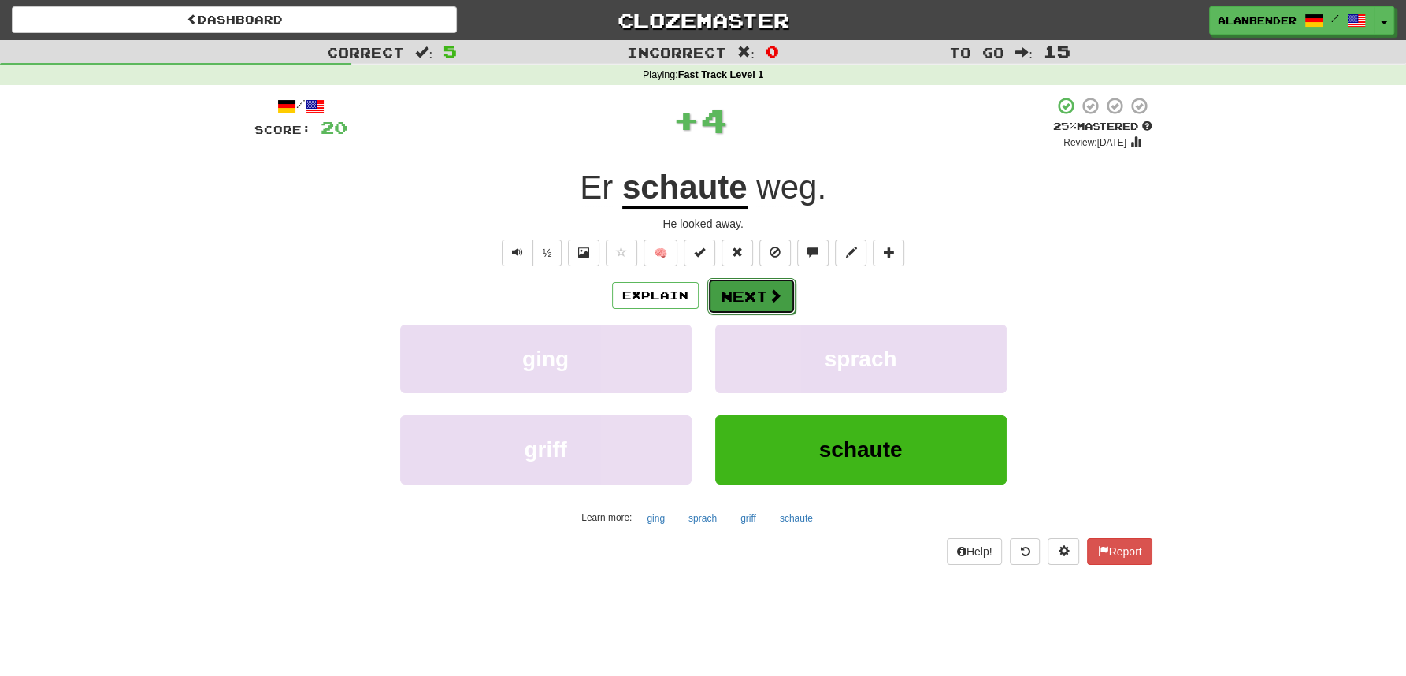
click at [759, 299] on button "Next" at bounding box center [751, 296] width 88 height 36
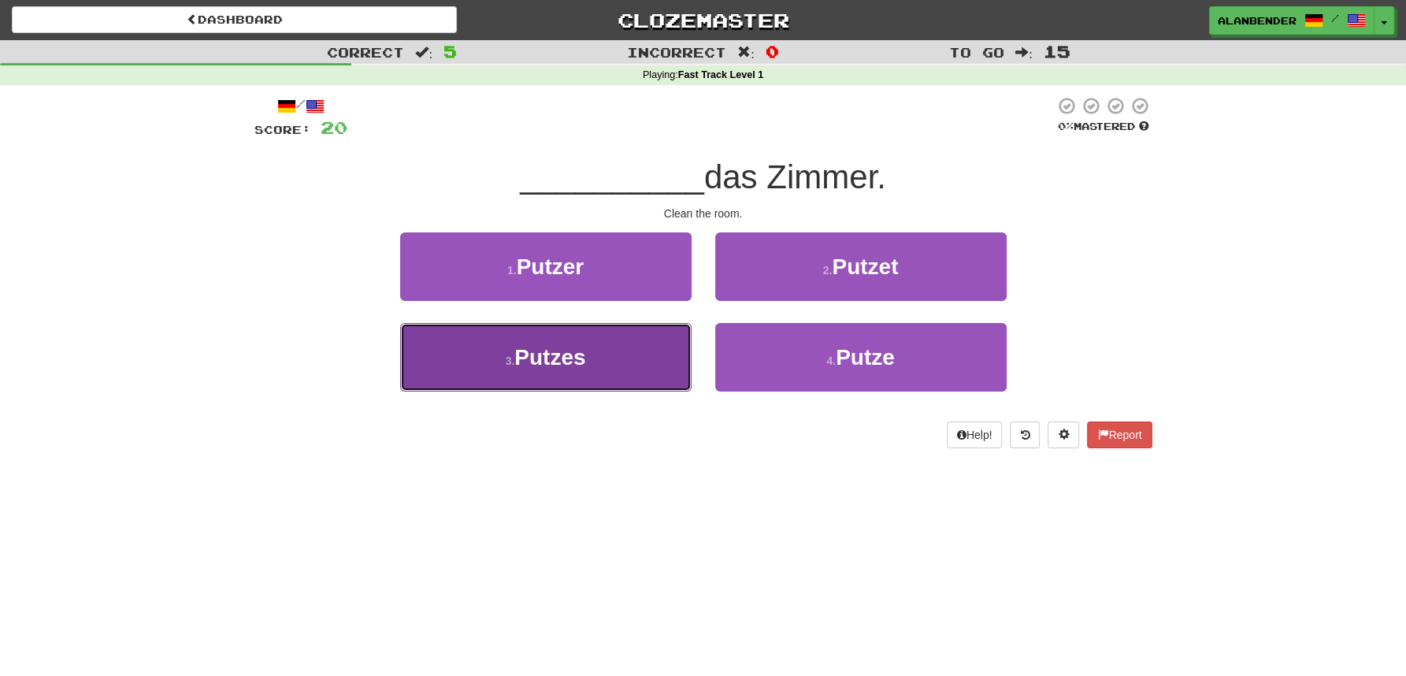
click at [551, 349] on span "Putzes" at bounding box center [549, 357] width 71 height 24
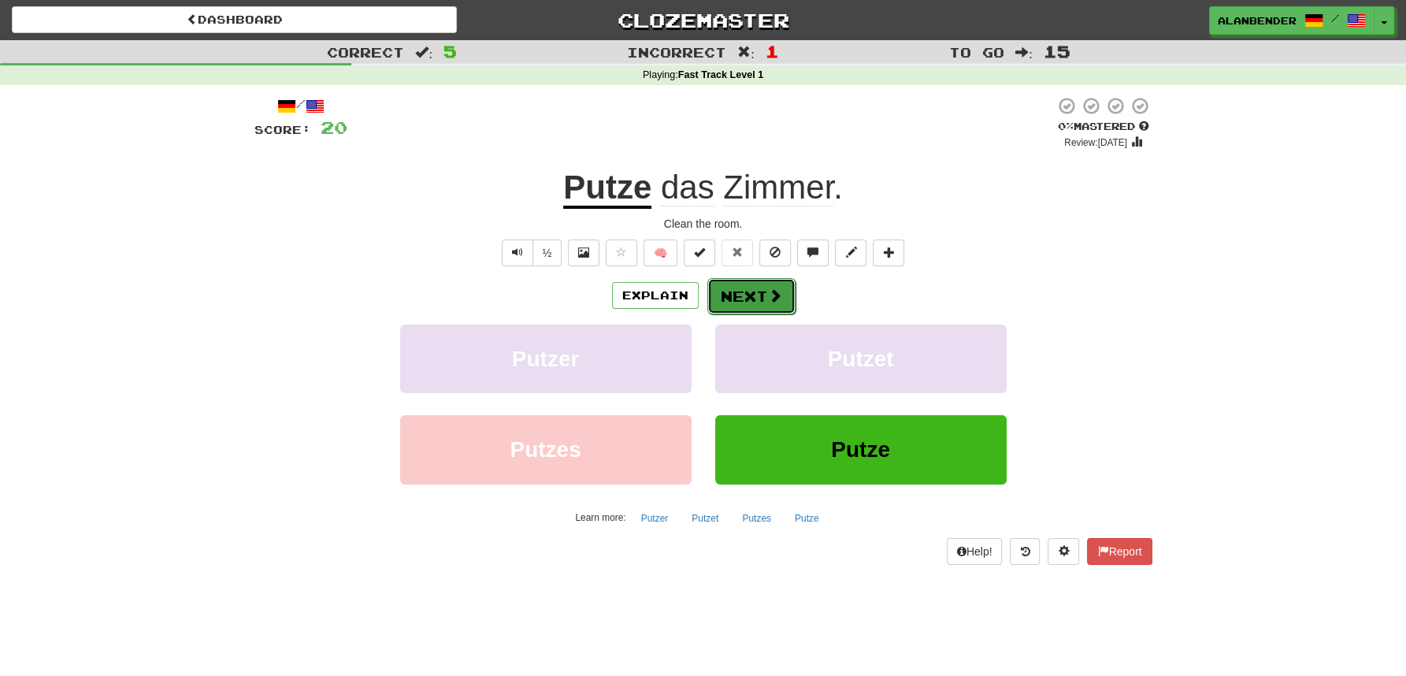
click at [740, 295] on button "Next" at bounding box center [751, 296] width 88 height 36
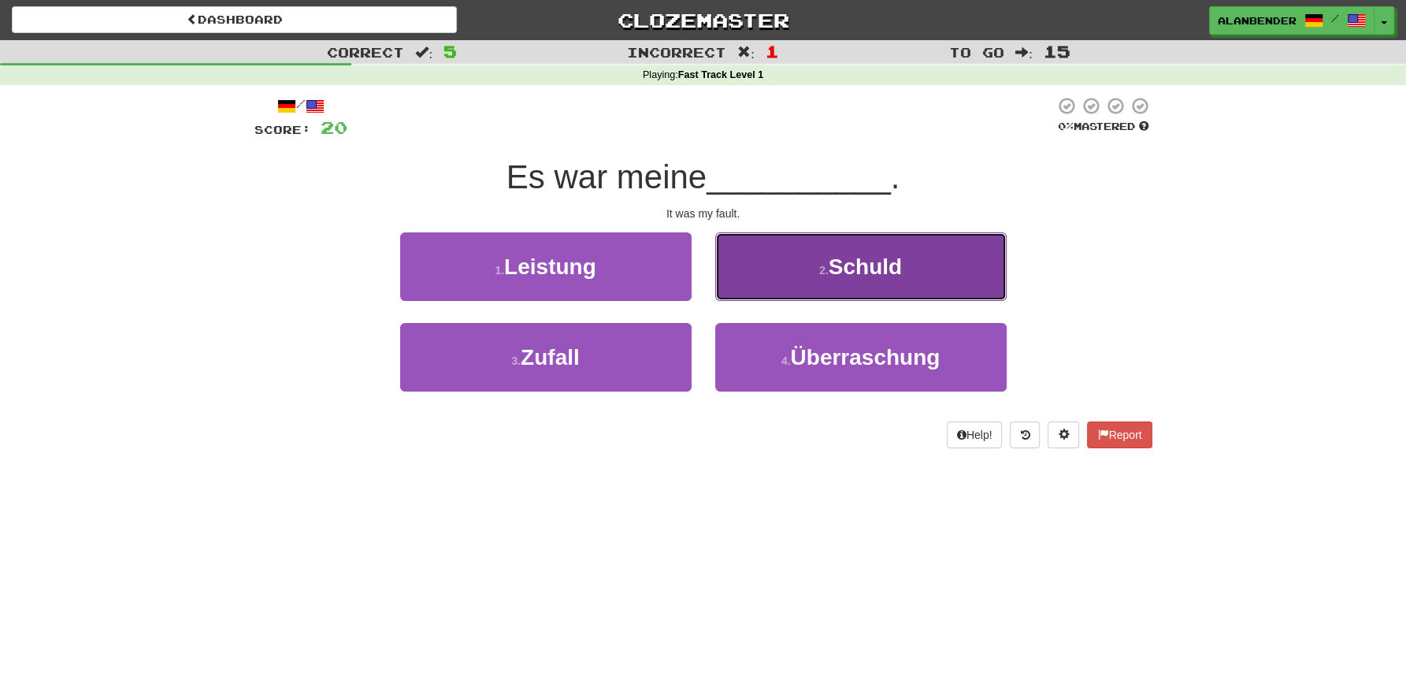
click at [859, 263] on span "Schuld" at bounding box center [865, 266] width 73 height 24
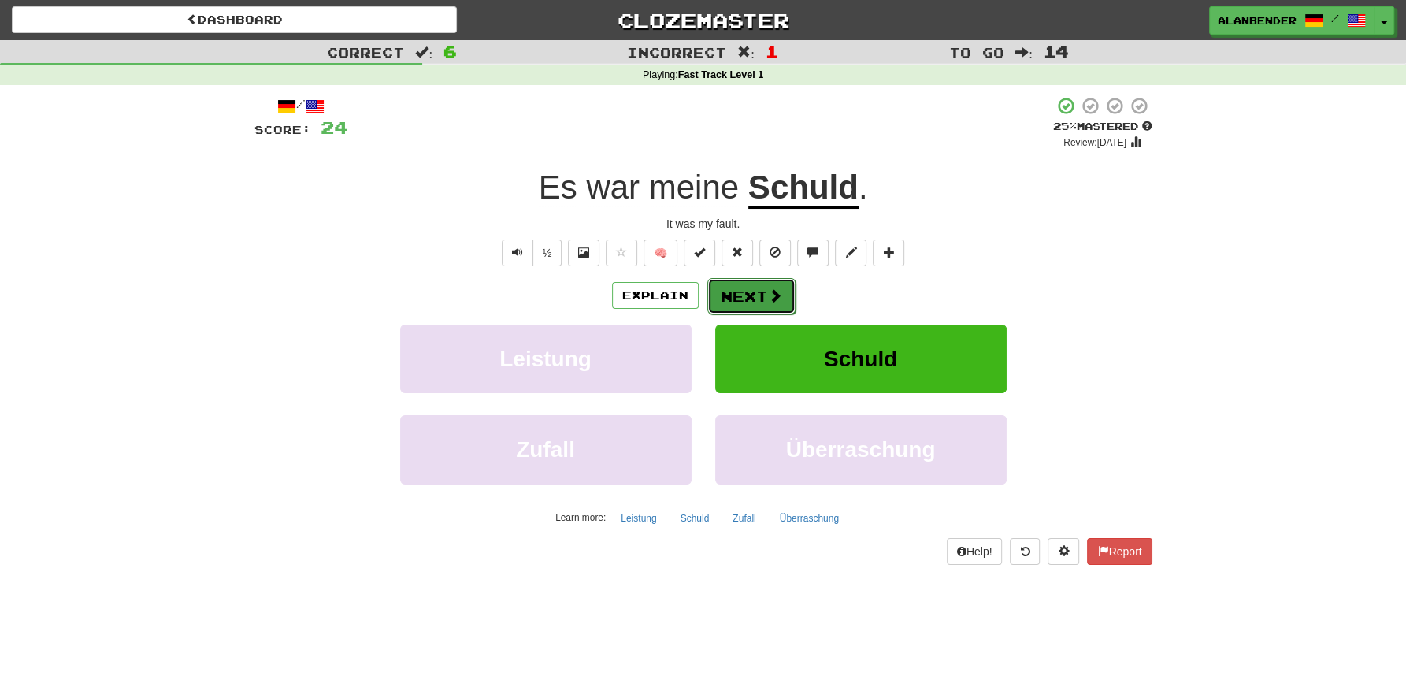
click at [745, 288] on button "Next" at bounding box center [751, 296] width 88 height 36
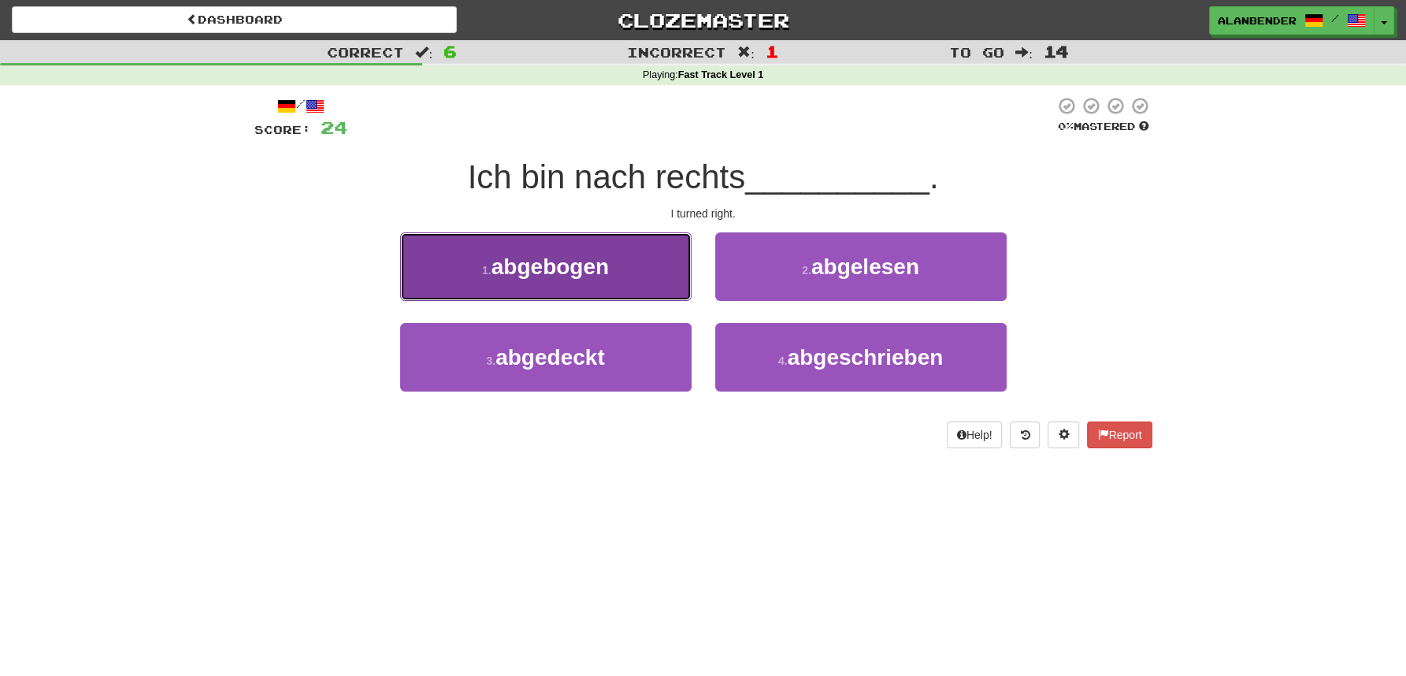
click at [594, 266] on span "abgebogen" at bounding box center [550, 266] width 117 height 24
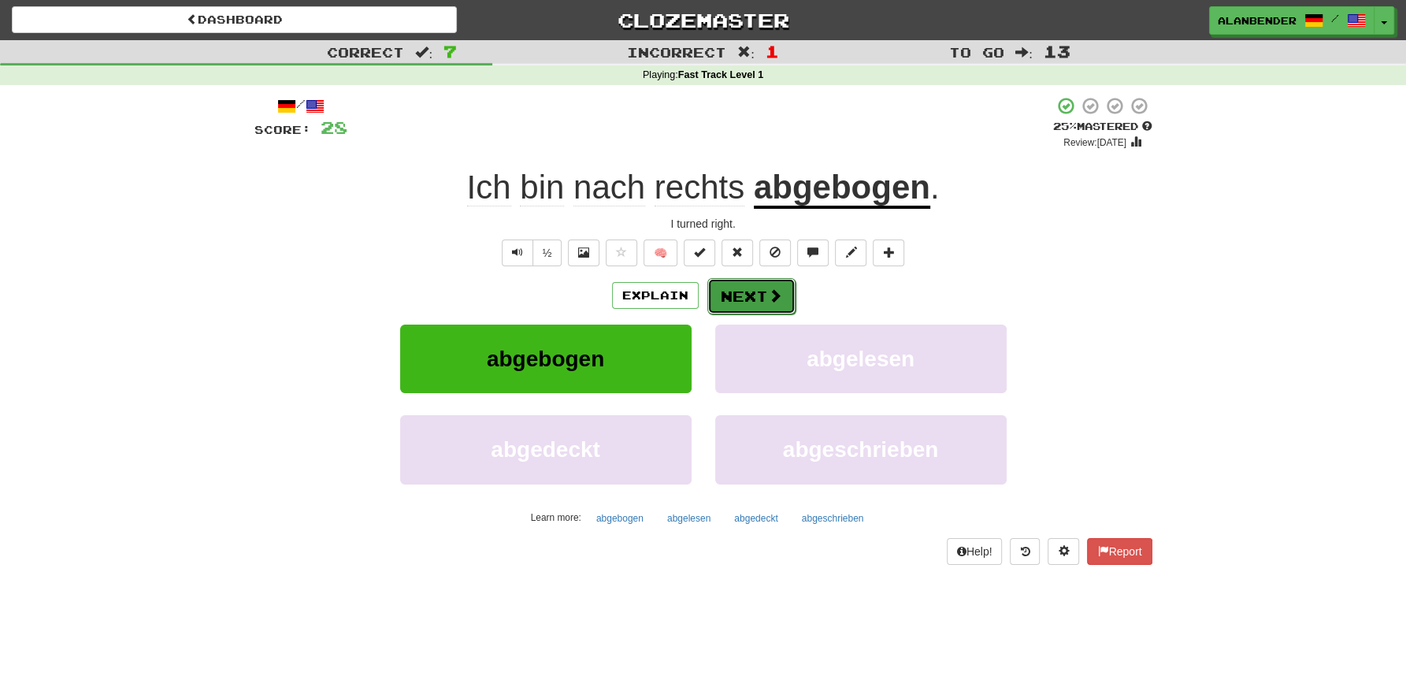
click at [757, 292] on button "Next" at bounding box center [751, 296] width 88 height 36
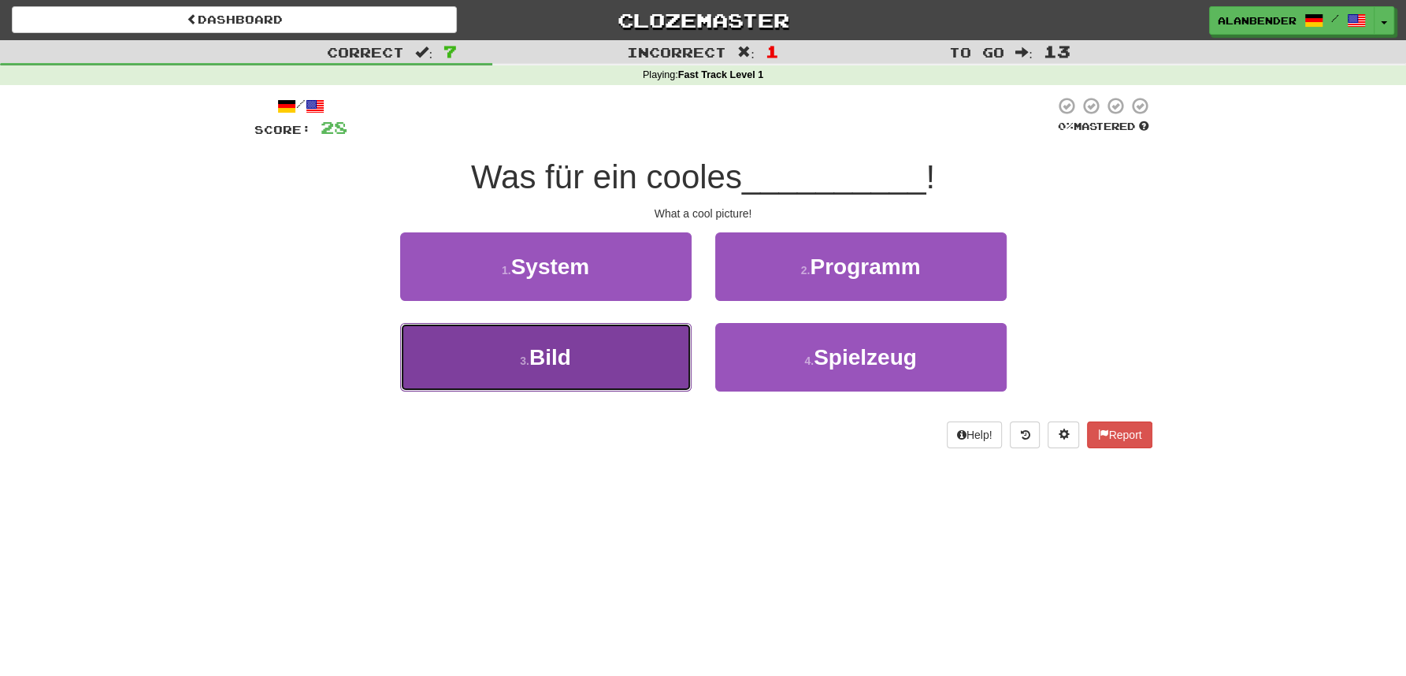
click at [553, 361] on span "Bild" at bounding box center [550, 357] width 42 height 24
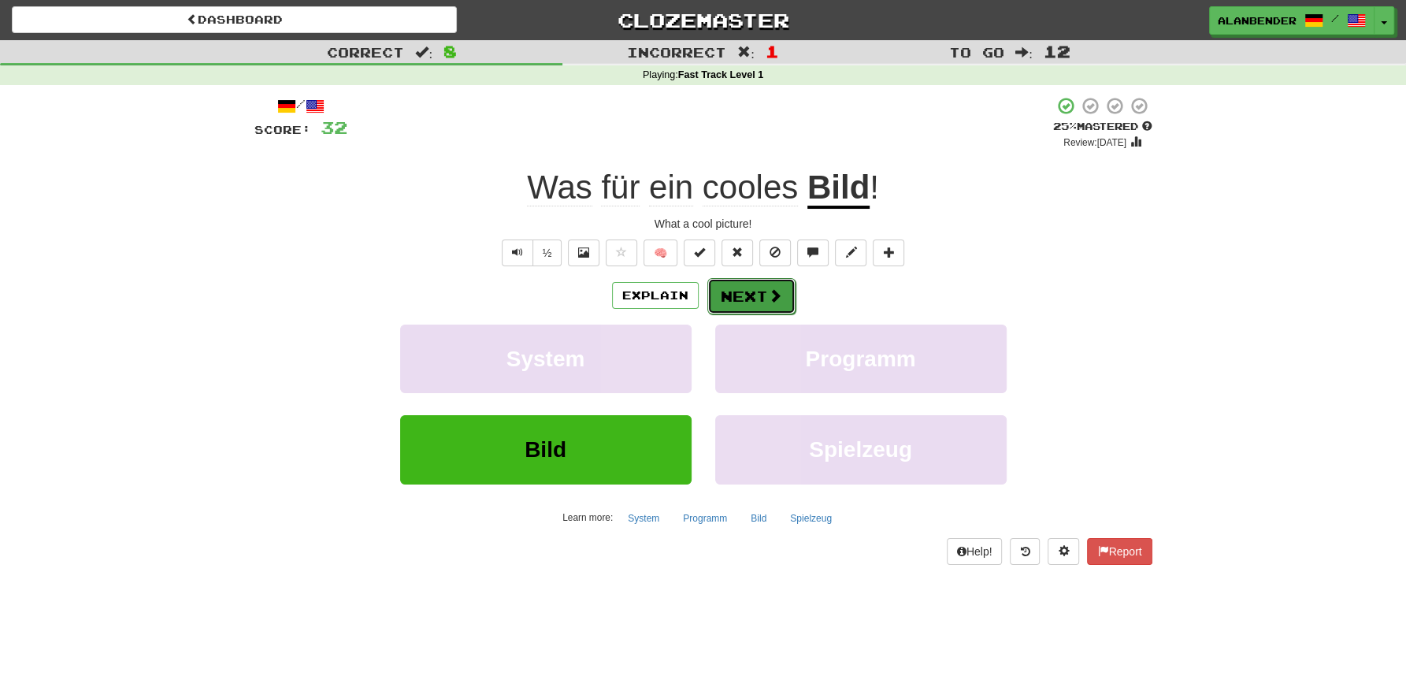
click at [737, 298] on button "Next" at bounding box center [751, 296] width 88 height 36
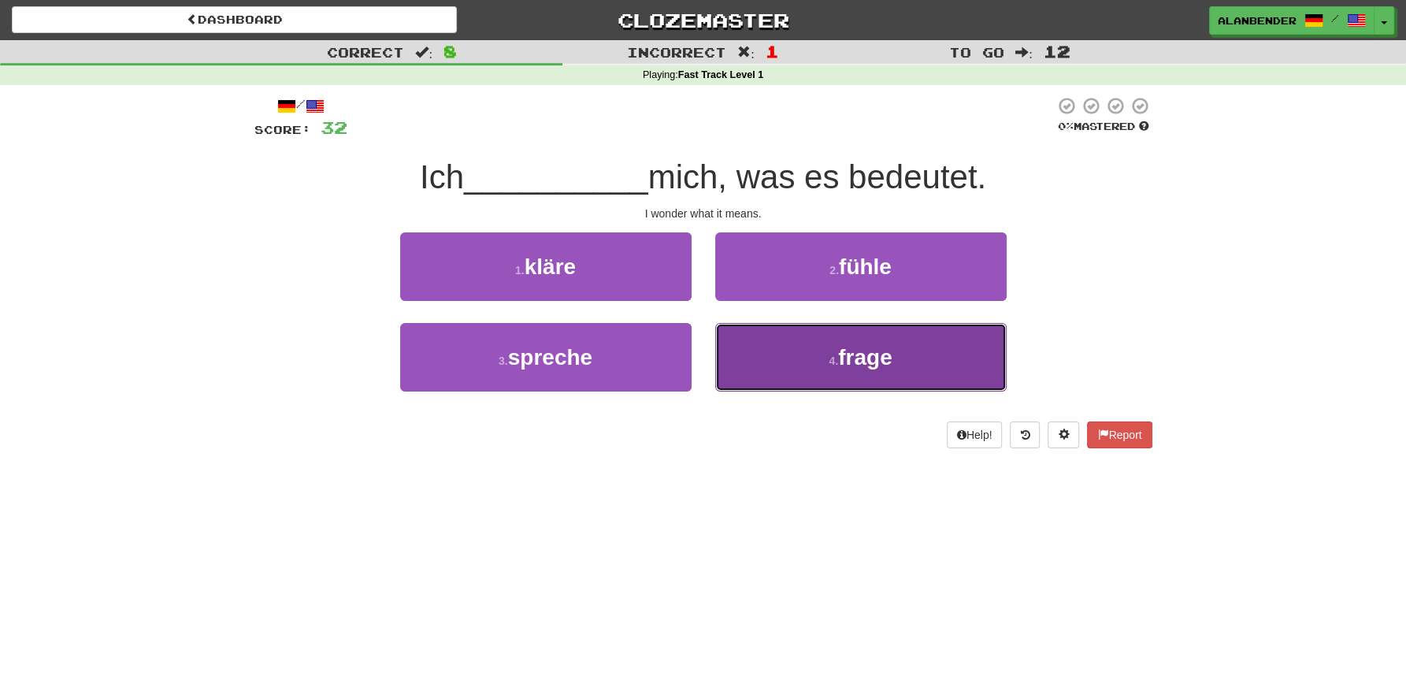
click at [892, 357] on span "frage" at bounding box center [865, 357] width 54 height 24
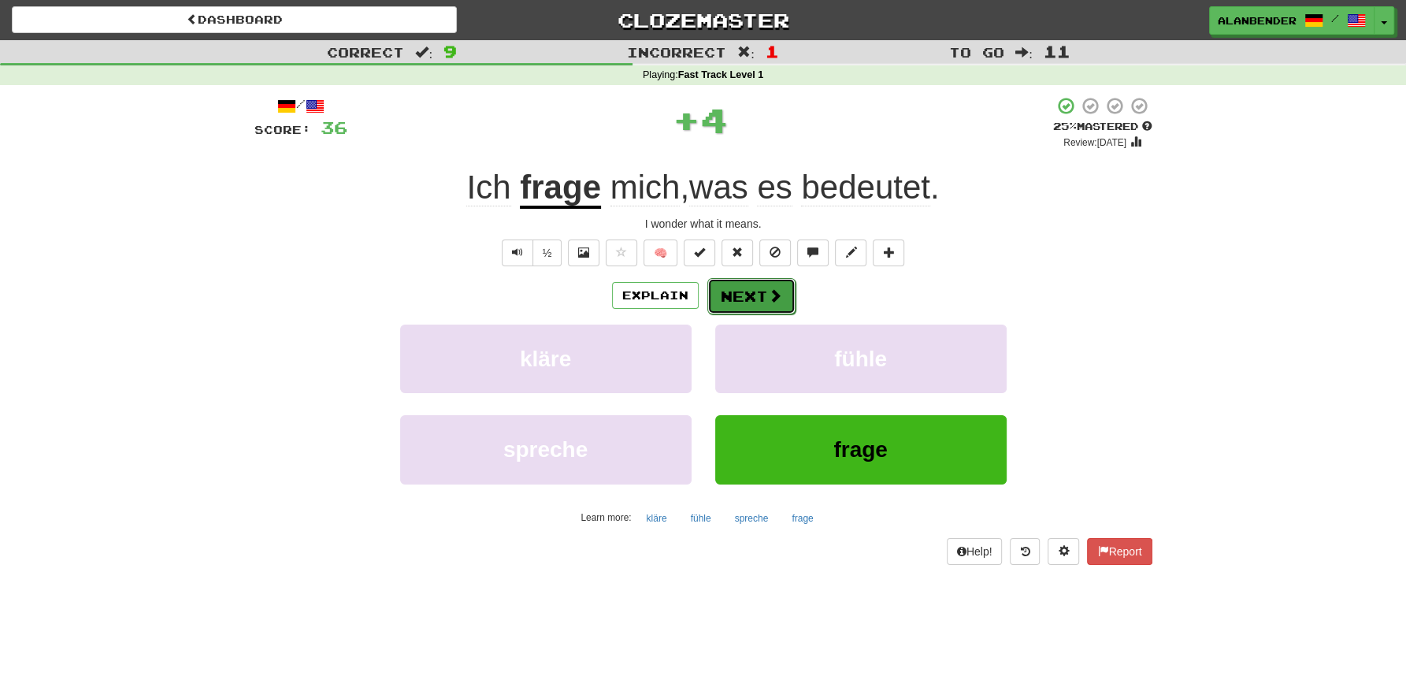
click at [756, 291] on button "Next" at bounding box center [751, 296] width 88 height 36
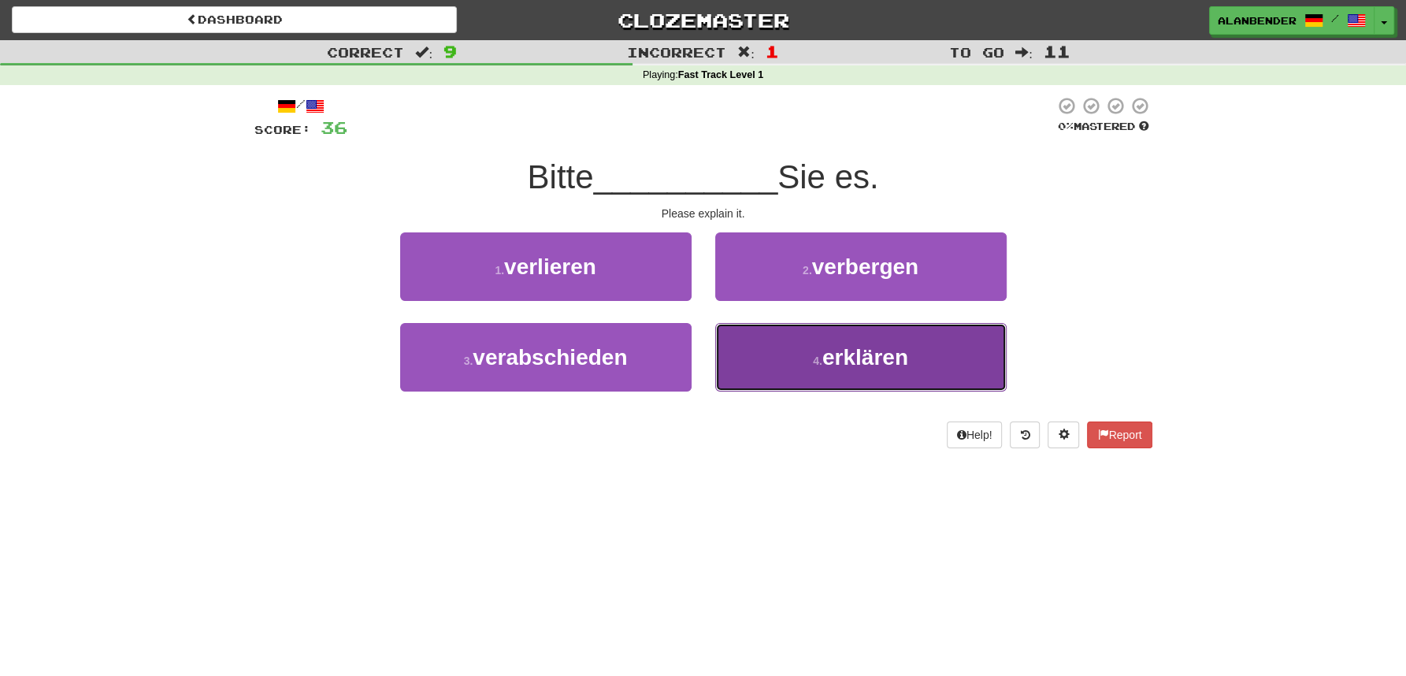
click at [821, 364] on small "4 ." at bounding box center [817, 360] width 9 height 13
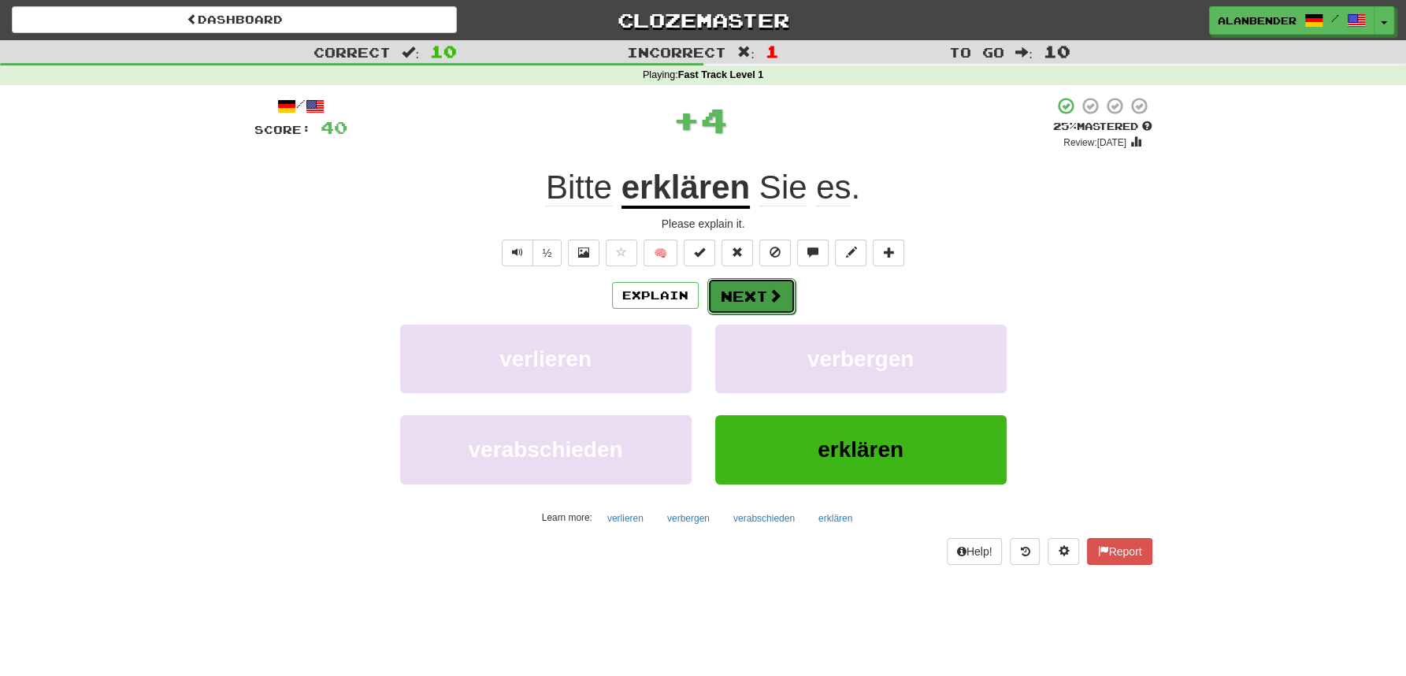
click at [743, 289] on button "Next" at bounding box center [751, 296] width 88 height 36
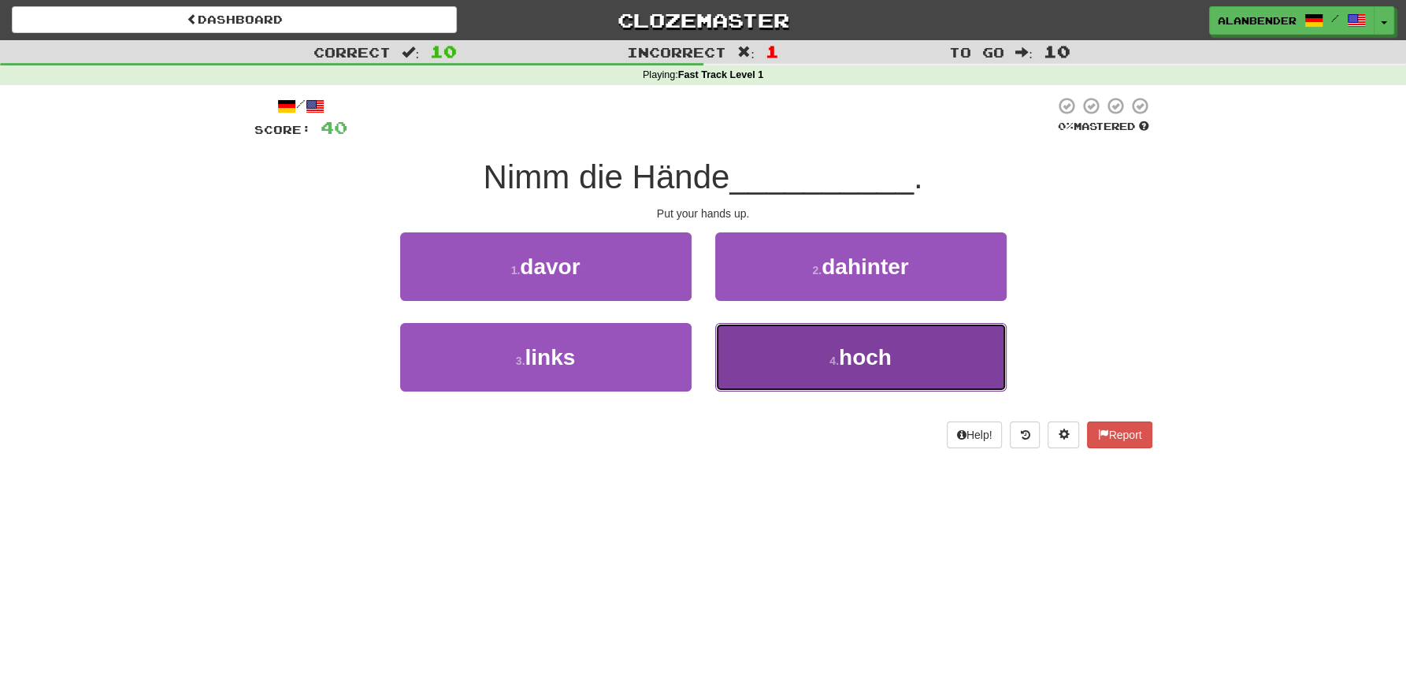
click at [877, 369] on span "hoch" at bounding box center [865, 357] width 53 height 24
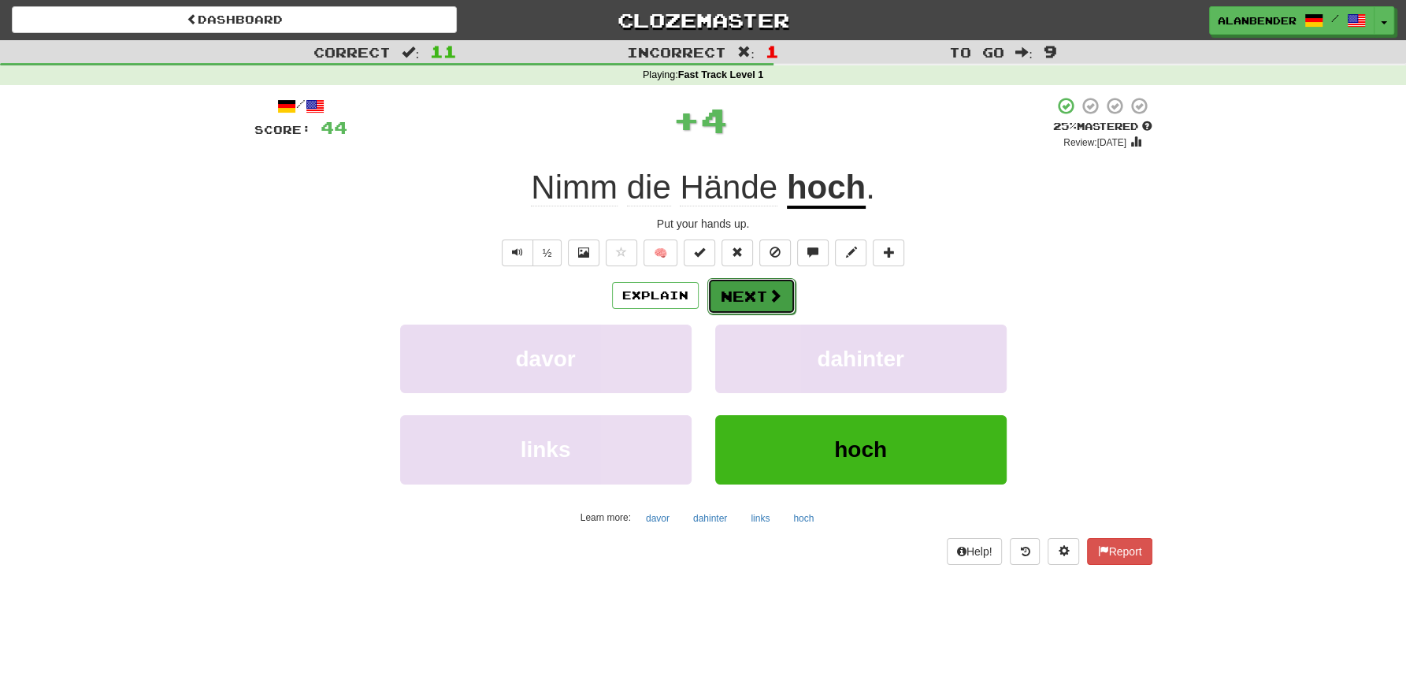
click at [755, 292] on button "Next" at bounding box center [751, 296] width 88 height 36
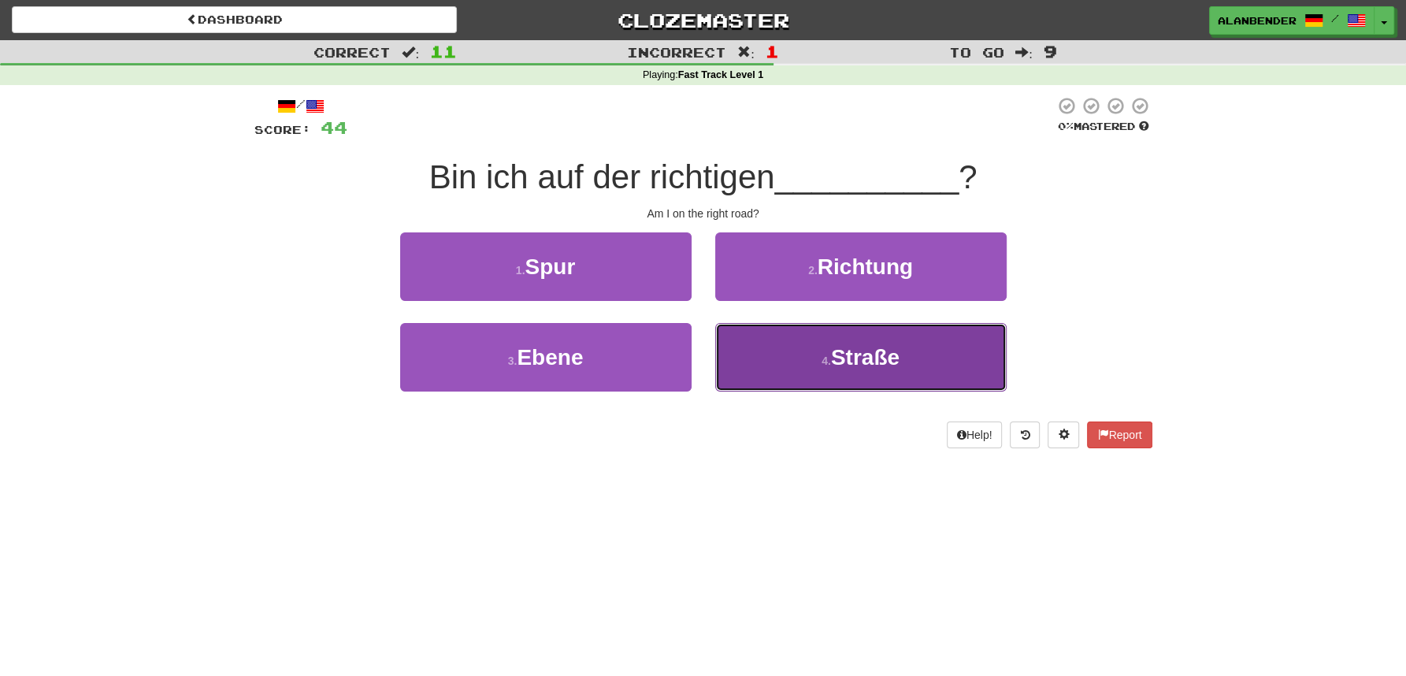
click at [864, 362] on span "Straße" at bounding box center [865, 357] width 69 height 24
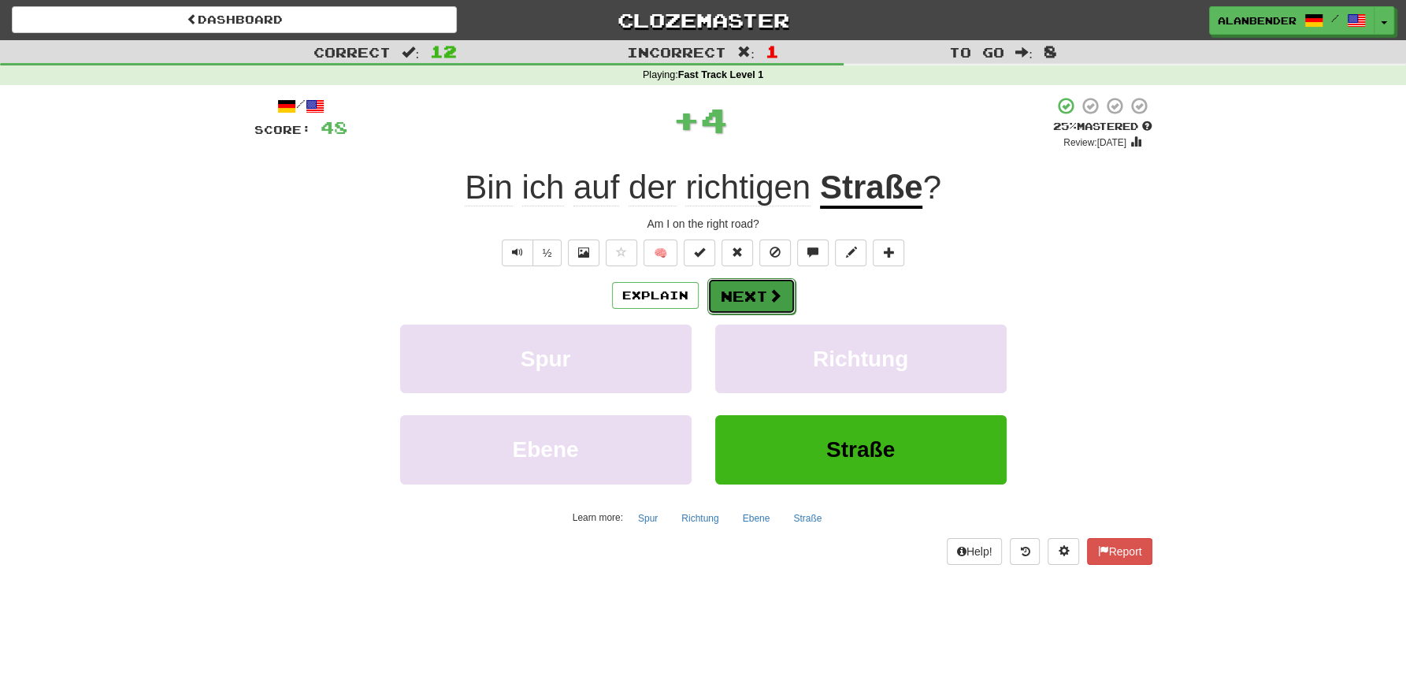
click at [751, 292] on button "Next" at bounding box center [751, 296] width 88 height 36
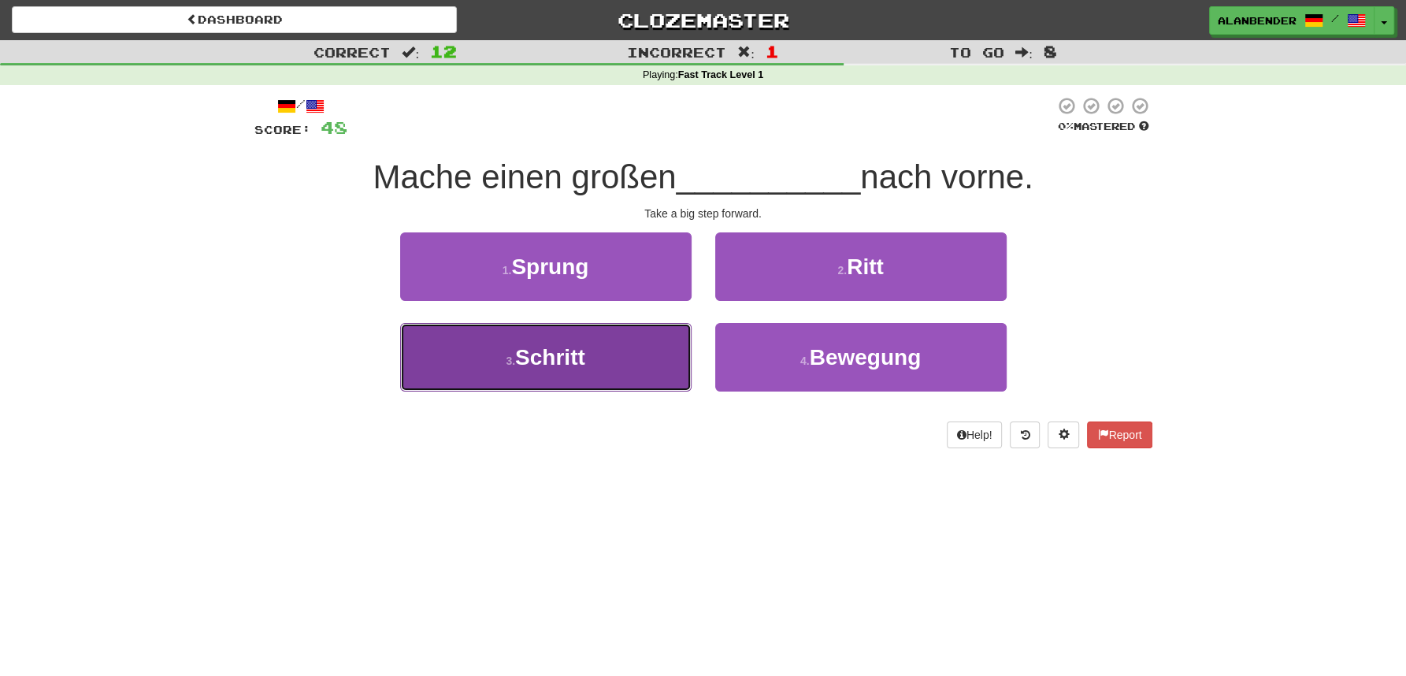
click at [565, 371] on button "3 . Schritt" at bounding box center [545, 357] width 291 height 69
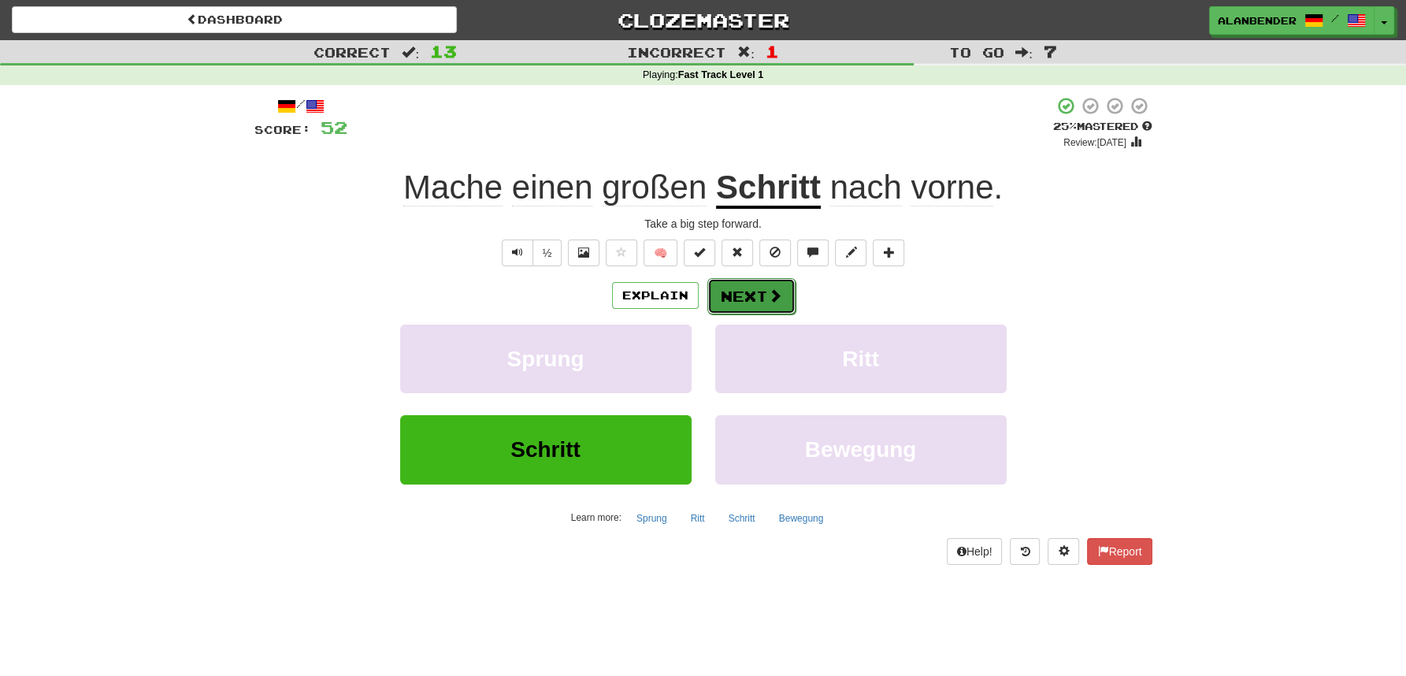
click at [733, 291] on button "Next" at bounding box center [751, 296] width 88 height 36
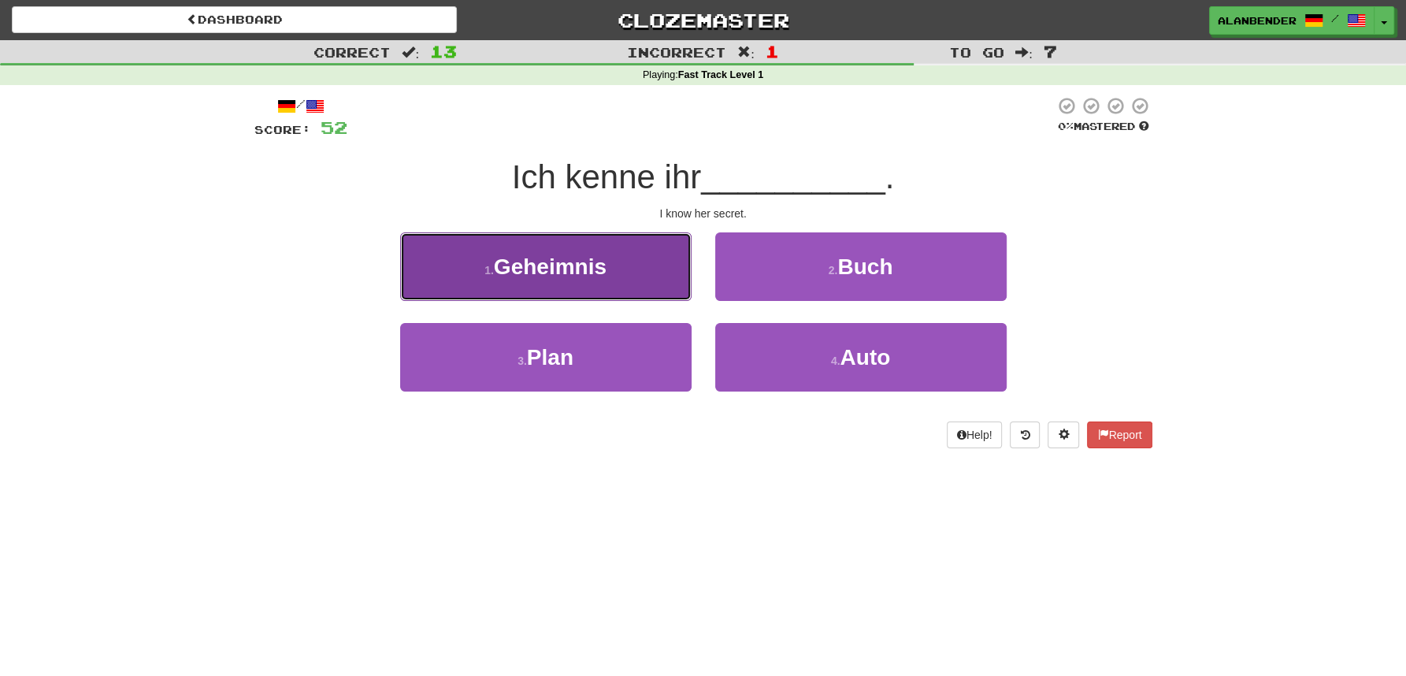
click at [556, 276] on span "Geheimnis" at bounding box center [550, 266] width 113 height 24
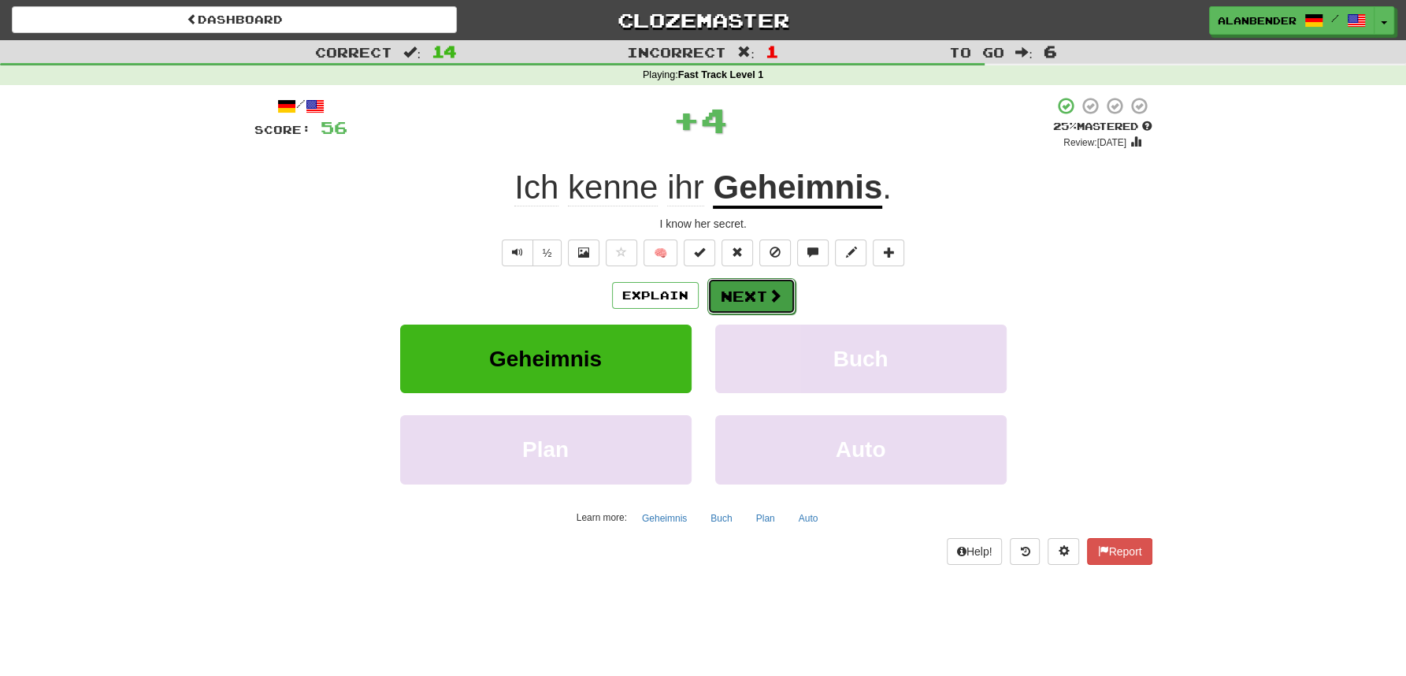
click at [748, 299] on button "Next" at bounding box center [751, 296] width 88 height 36
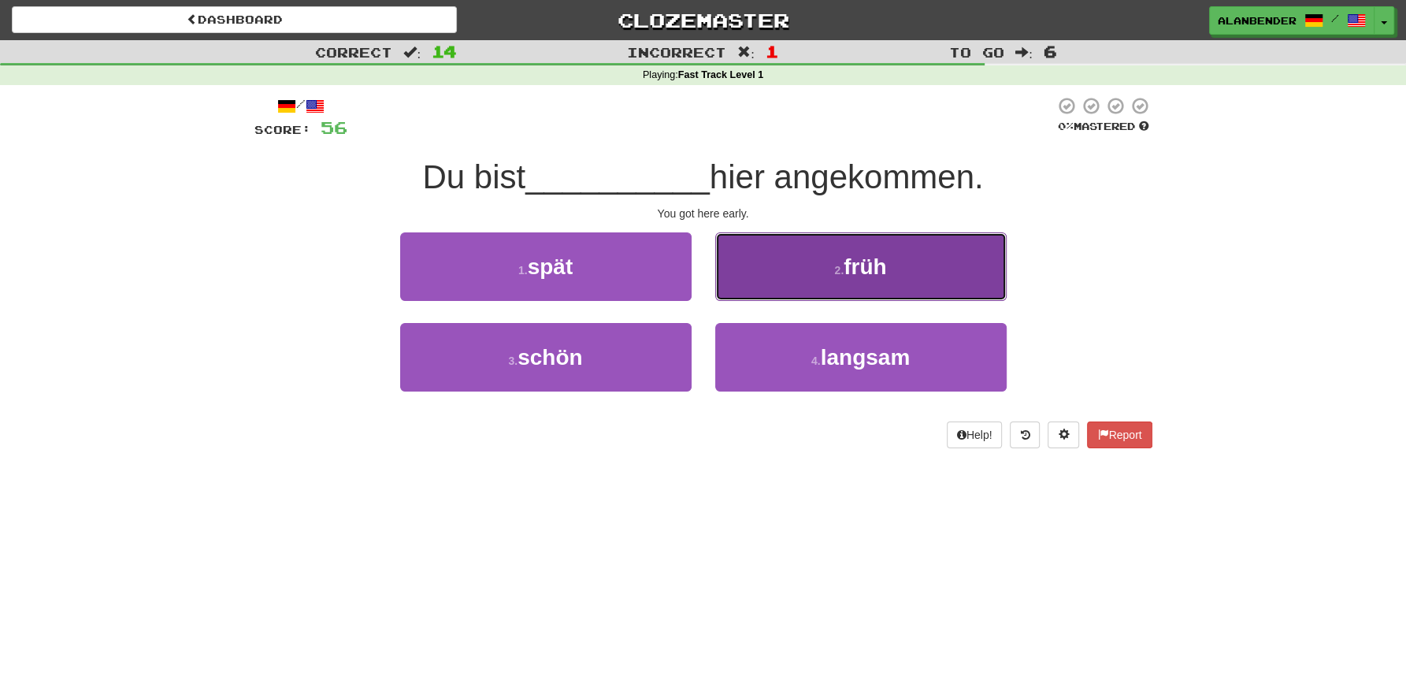
click at [848, 272] on span "früh" at bounding box center [865, 266] width 43 height 24
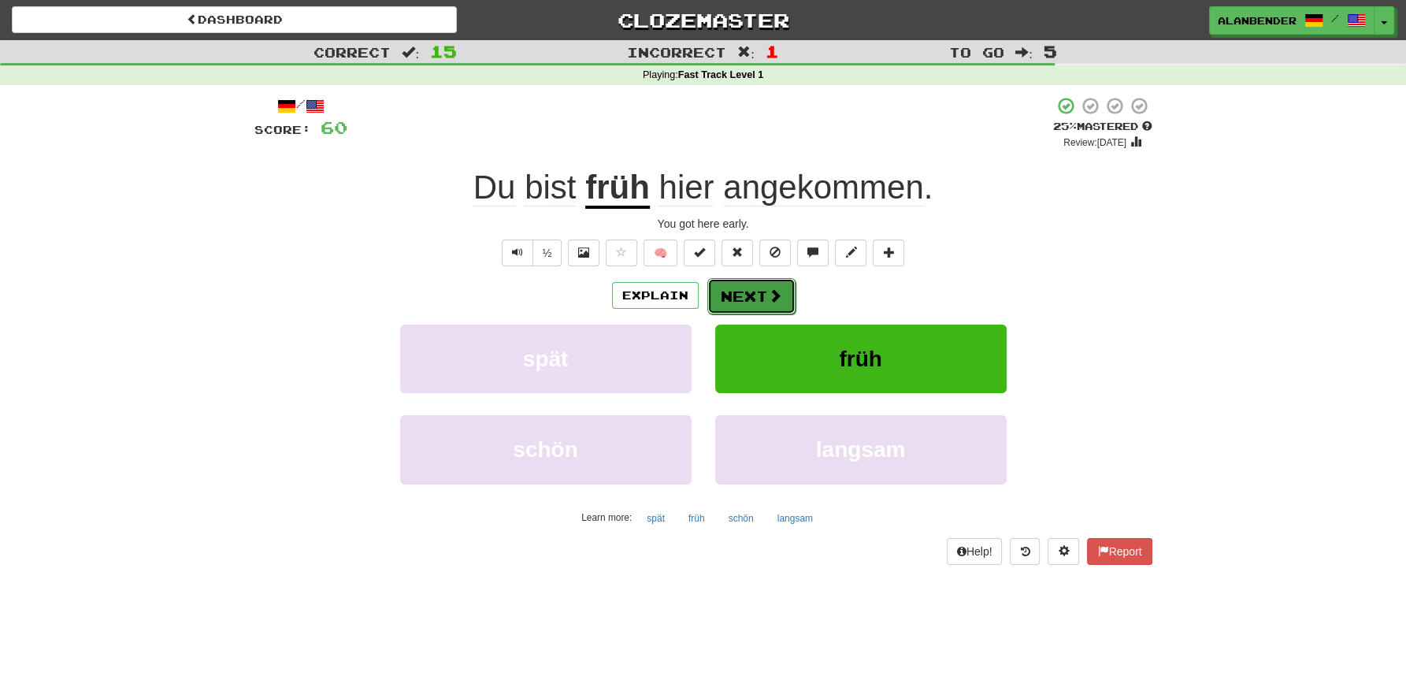
click at [757, 288] on button "Next" at bounding box center [751, 296] width 88 height 36
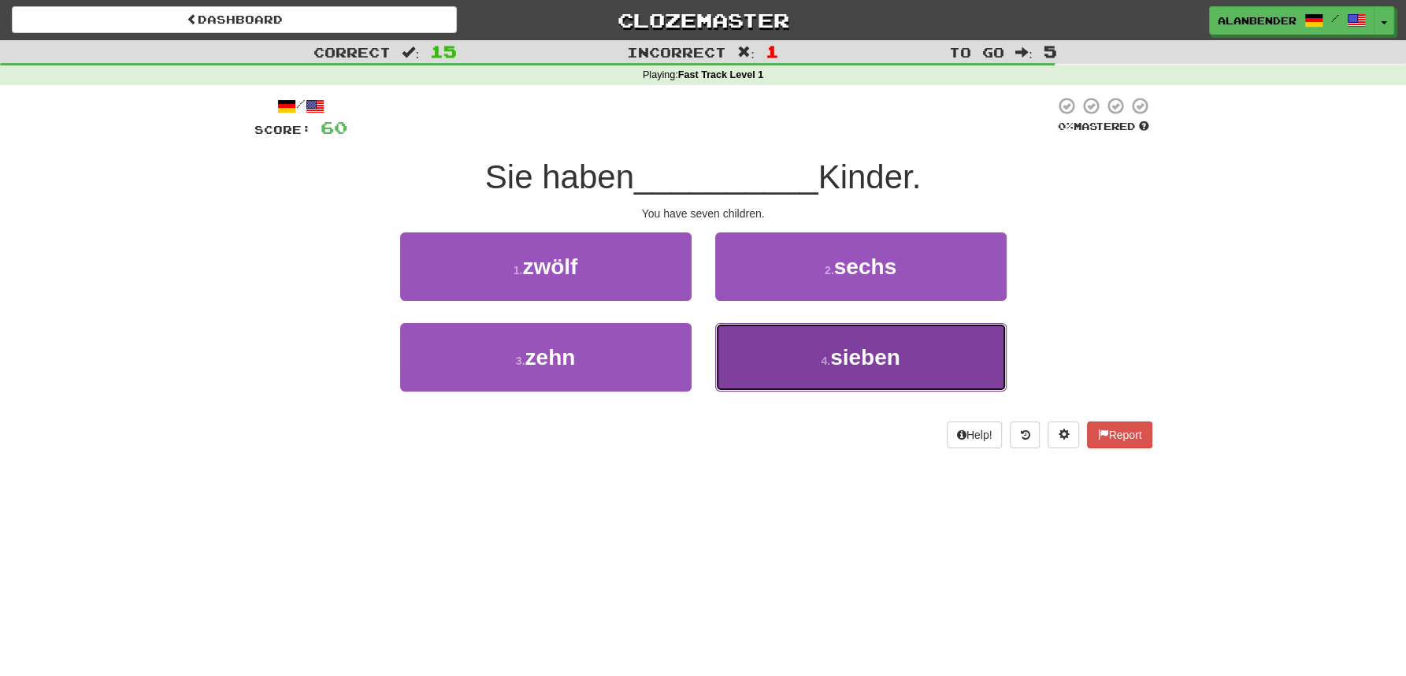
click at [858, 377] on button "4 . sieben" at bounding box center [860, 357] width 291 height 69
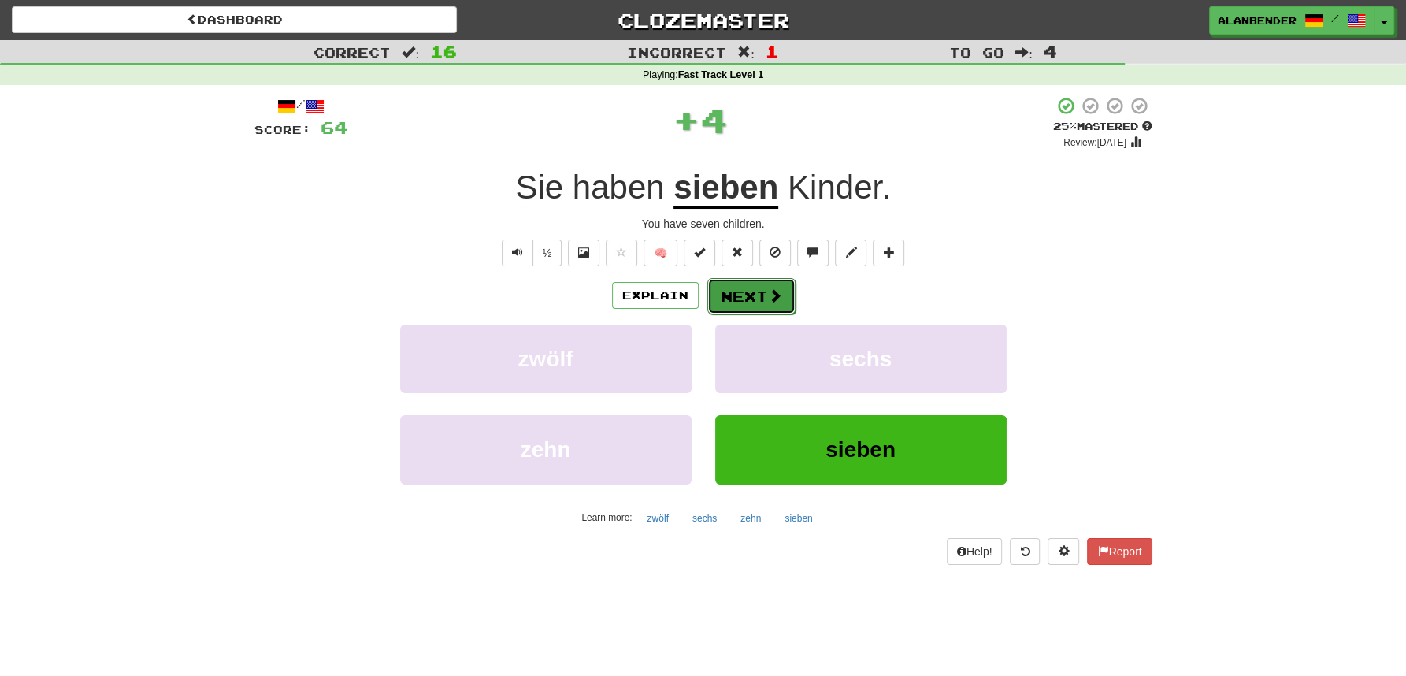
click at [766, 299] on button "Next" at bounding box center [751, 296] width 88 height 36
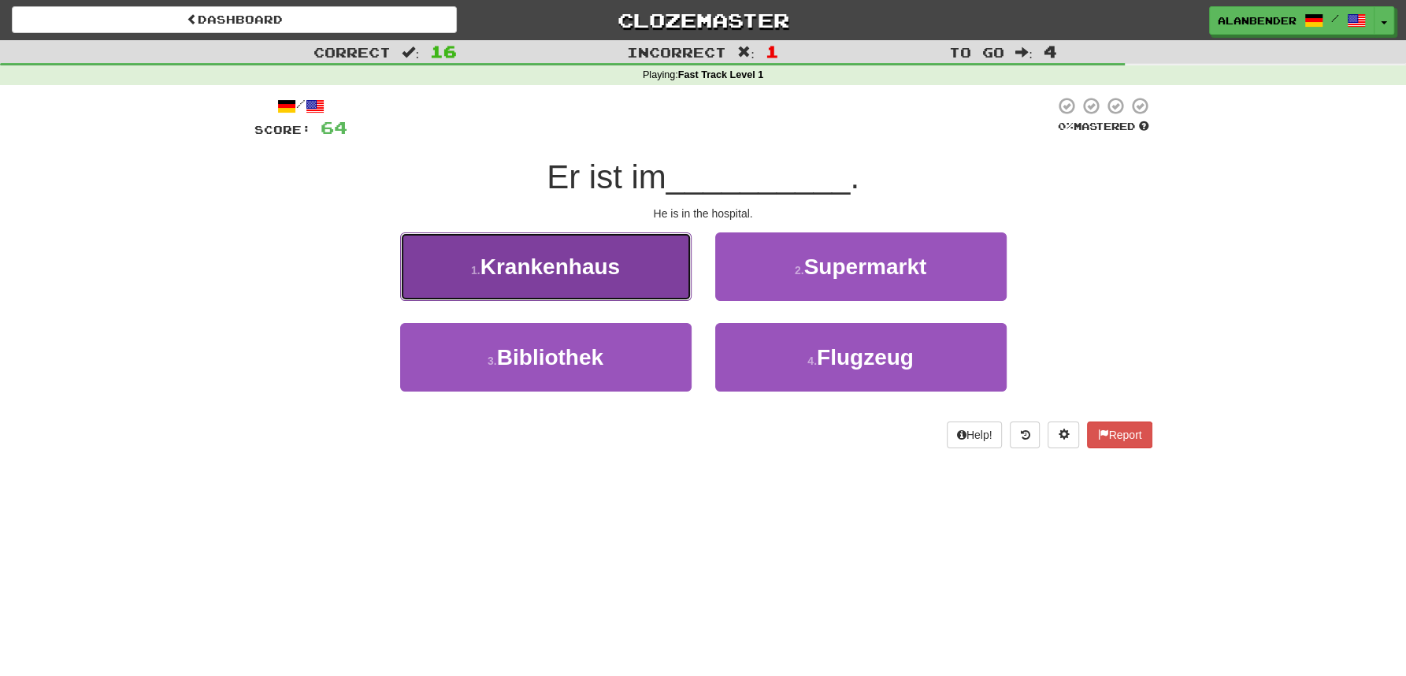
click at [557, 271] on span "Krankenhaus" at bounding box center [550, 266] width 139 height 24
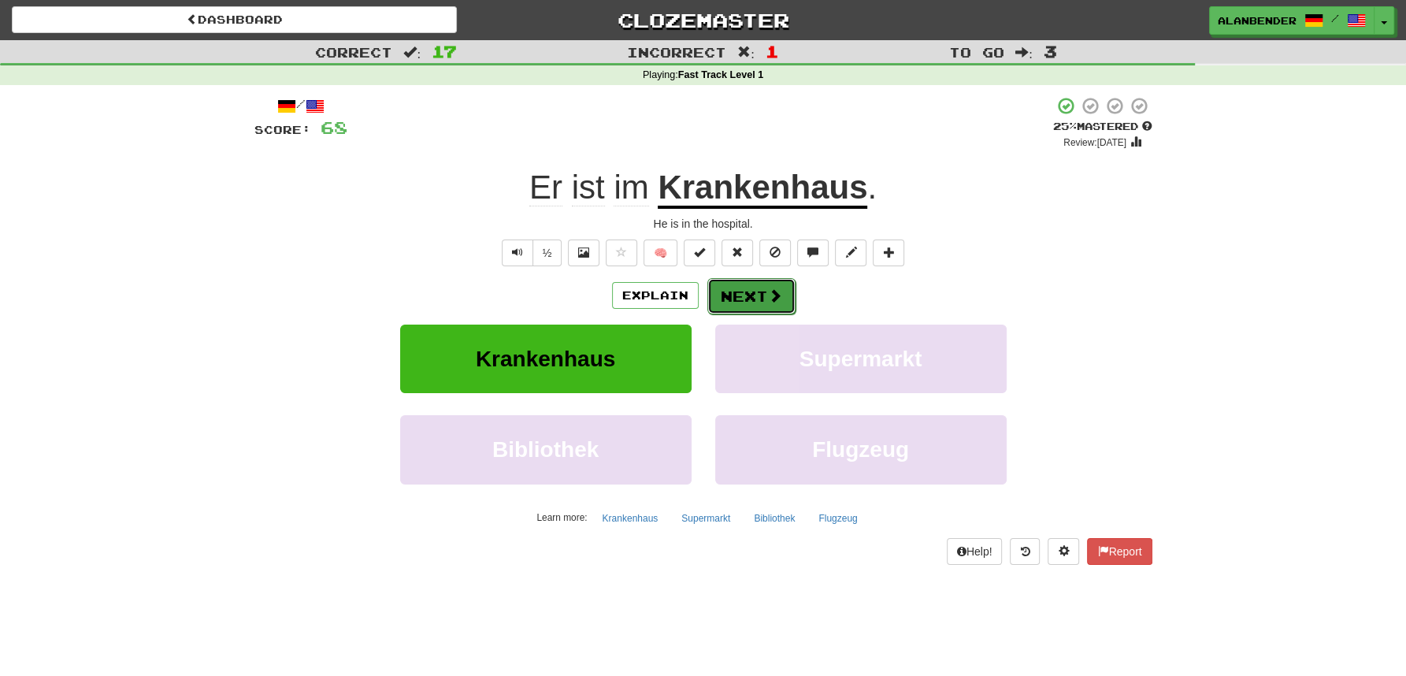
click at [748, 294] on button "Next" at bounding box center [751, 296] width 88 height 36
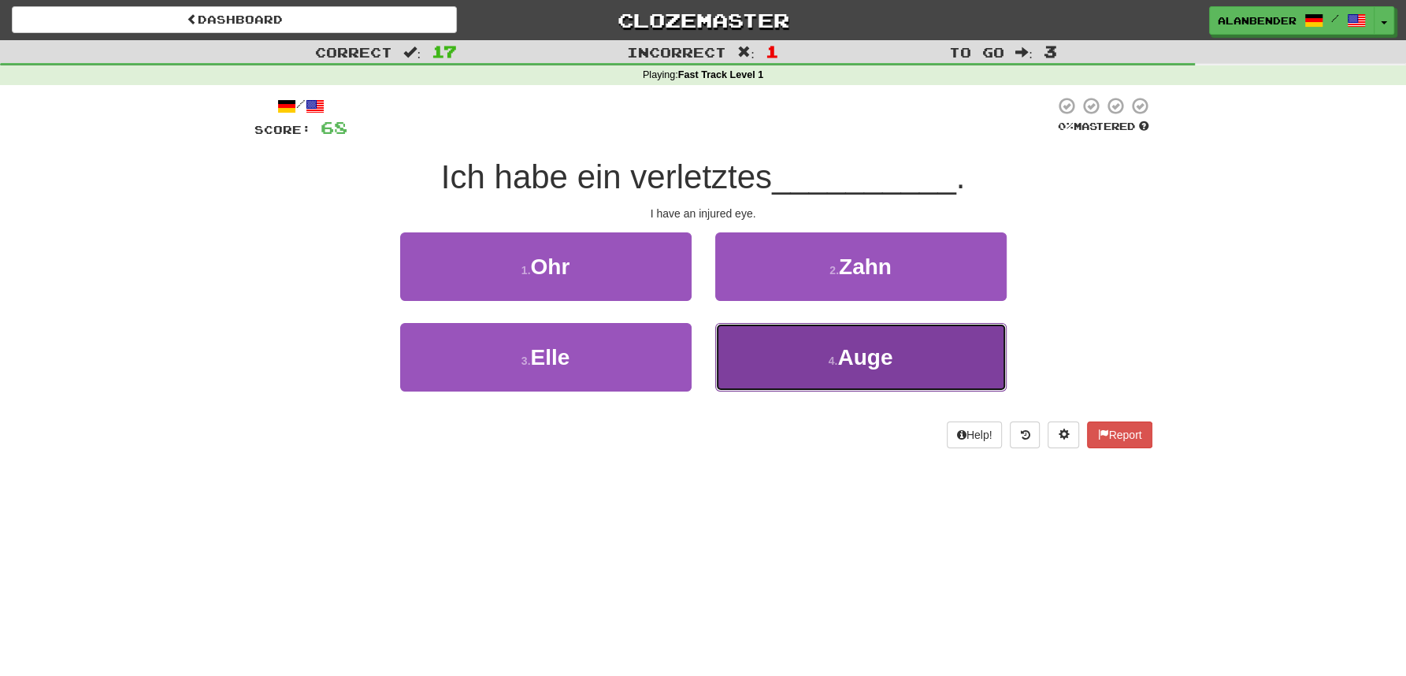
click at [861, 361] on span "Auge" at bounding box center [864, 357] width 55 height 24
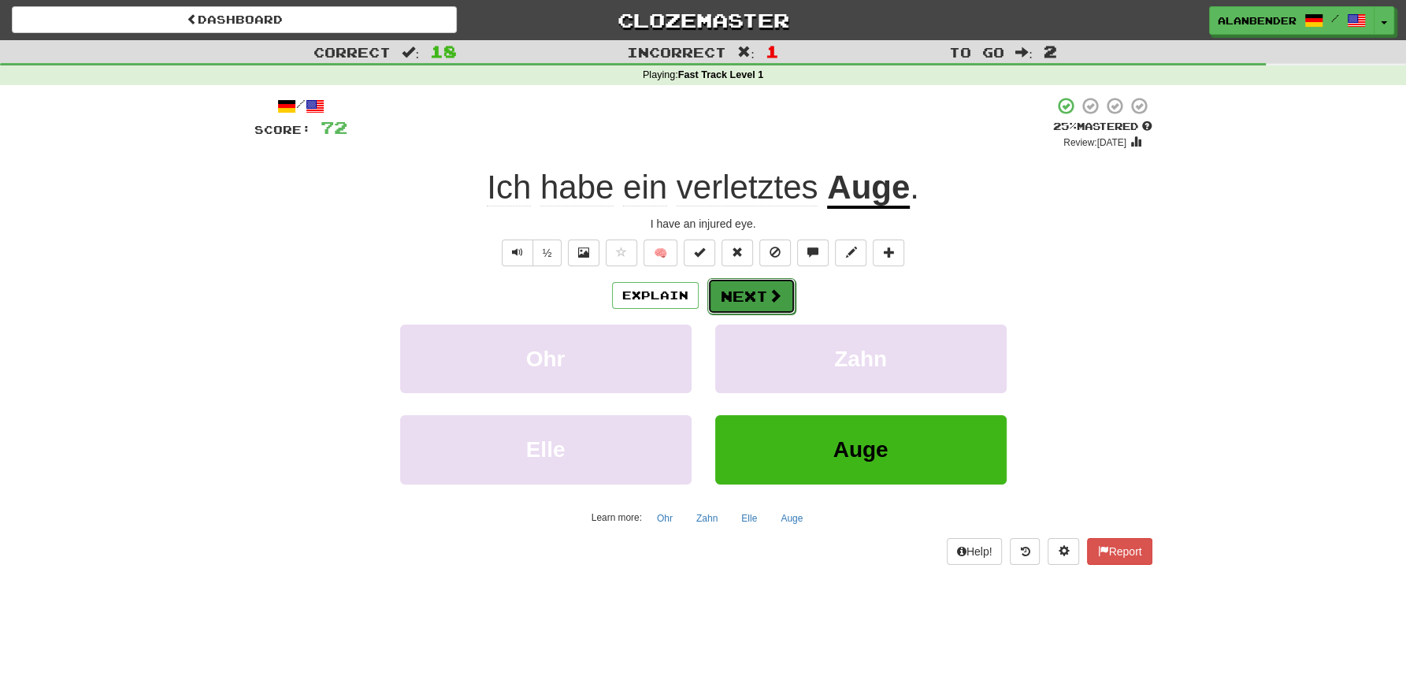
click at [758, 286] on button "Next" at bounding box center [751, 296] width 88 height 36
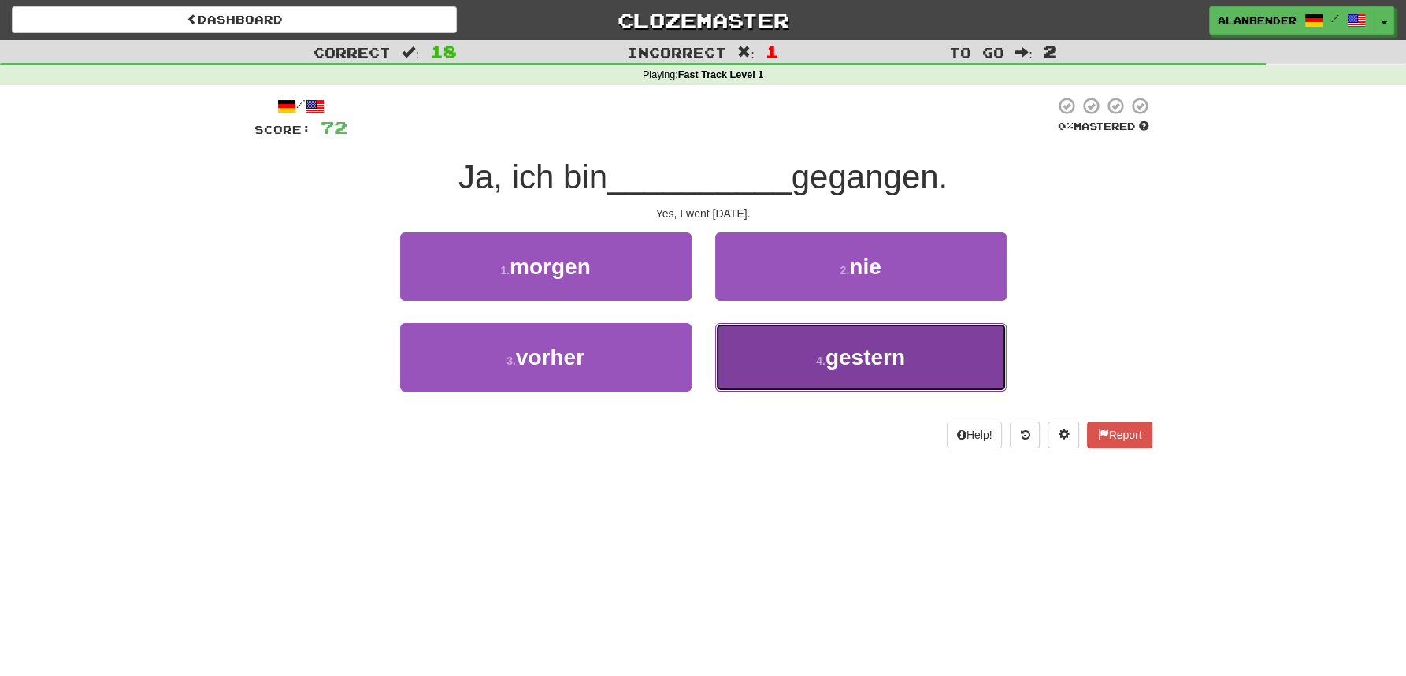
click at [831, 355] on span "gestern" at bounding box center [866, 357] width 80 height 24
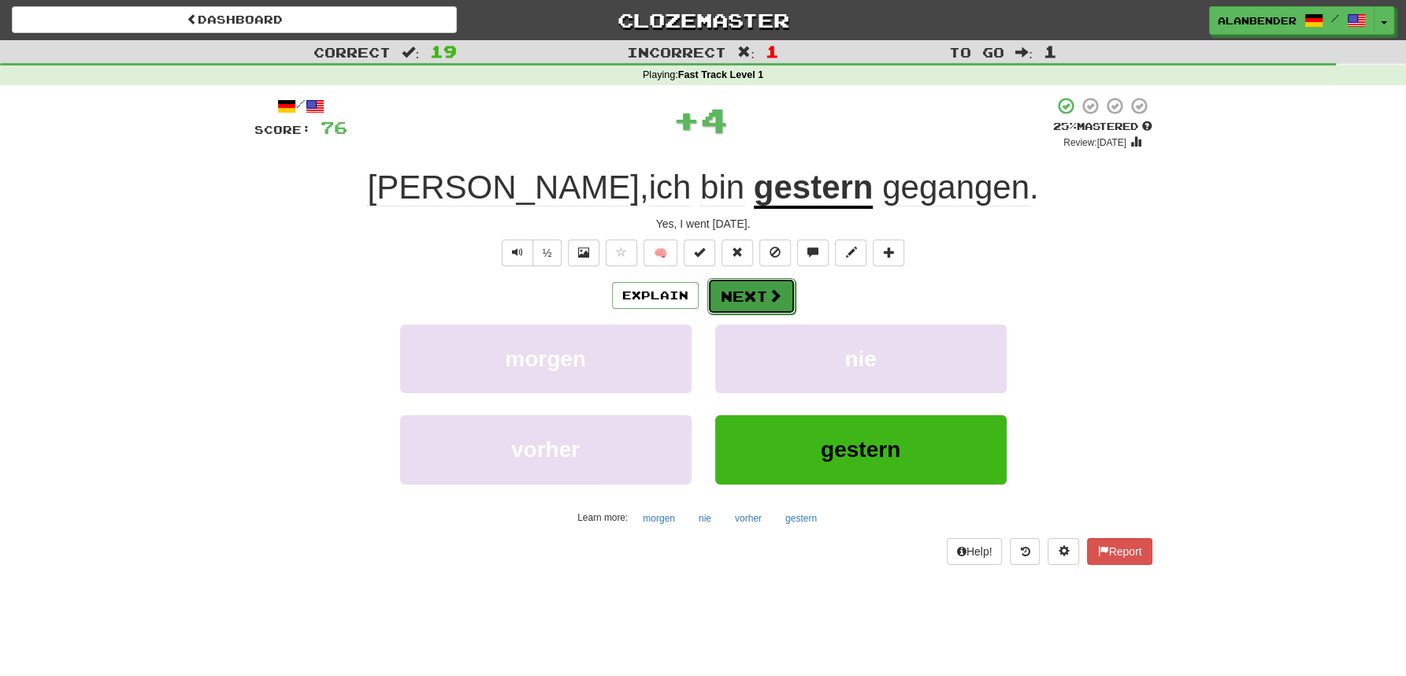
click at [755, 291] on button "Next" at bounding box center [751, 296] width 88 height 36
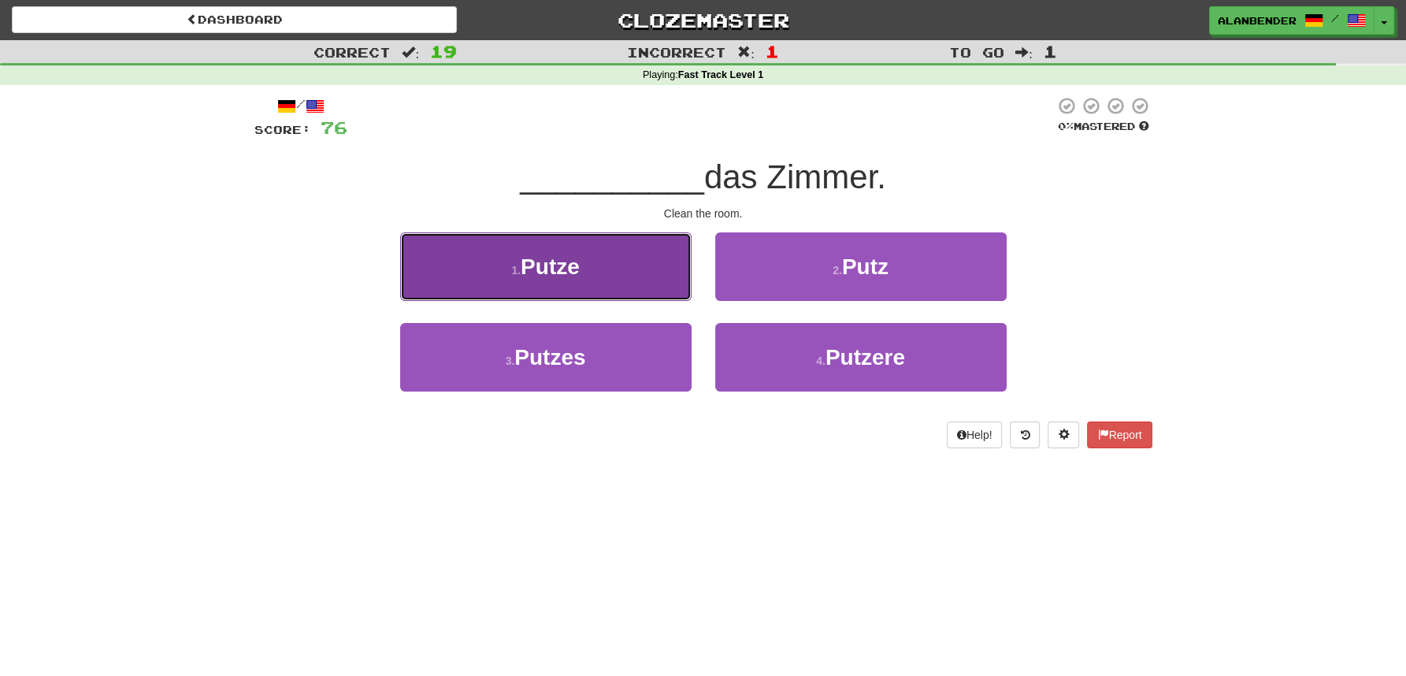
click at [559, 266] on span "Putze" at bounding box center [550, 266] width 59 height 24
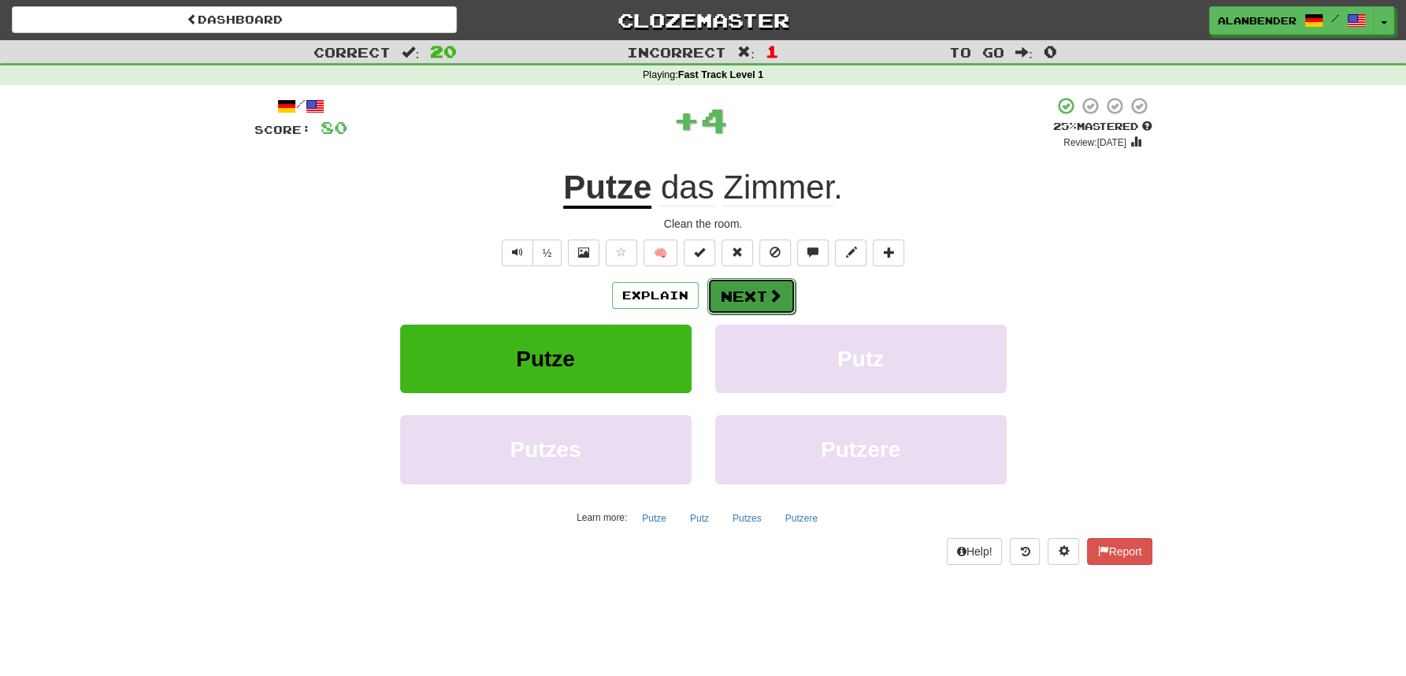
click at [757, 293] on button "Next" at bounding box center [751, 296] width 88 height 36
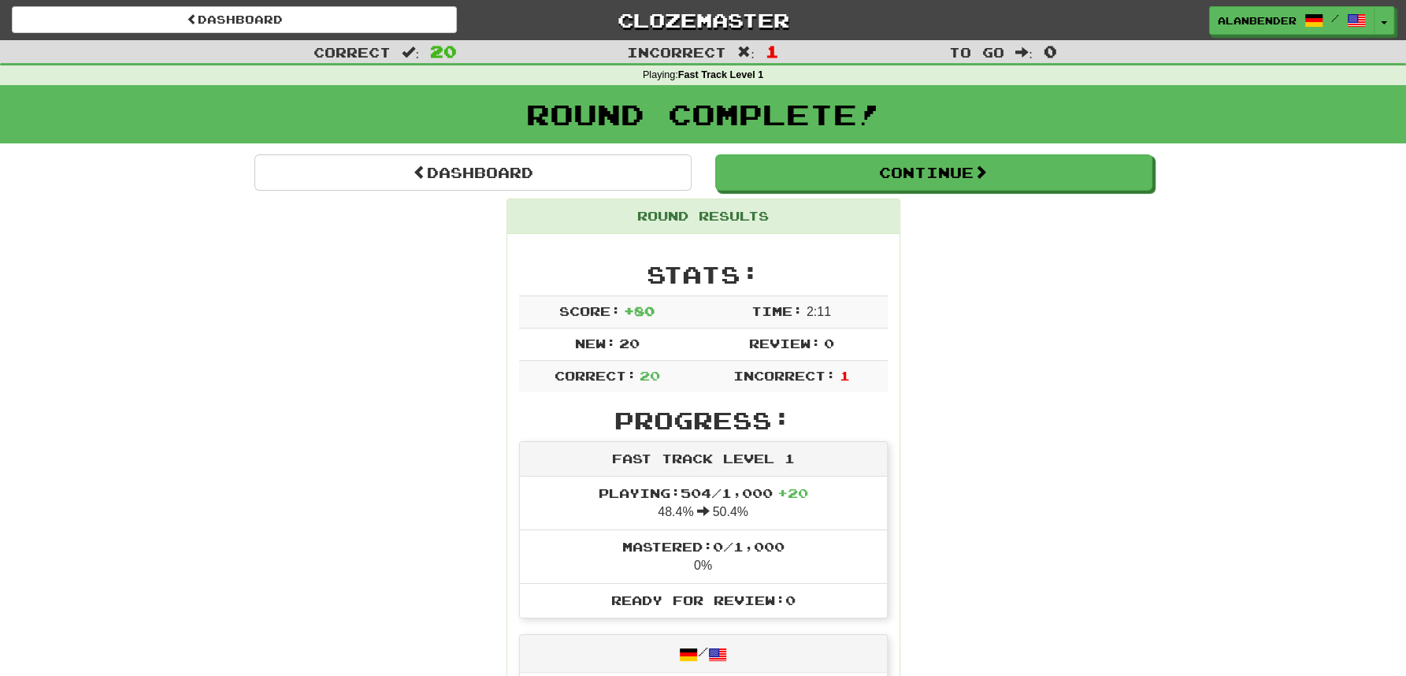
scroll to position [1, 0]
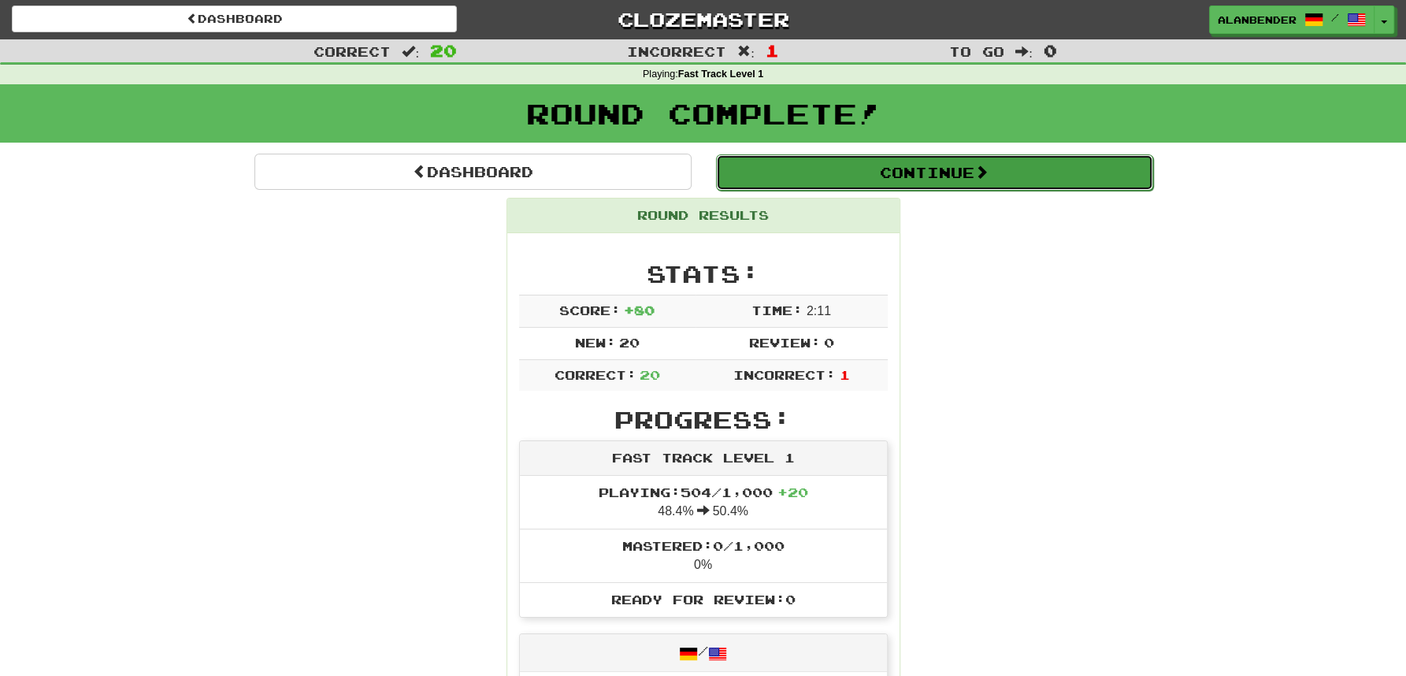
click at [888, 170] on button "Continue" at bounding box center [934, 172] width 437 height 36
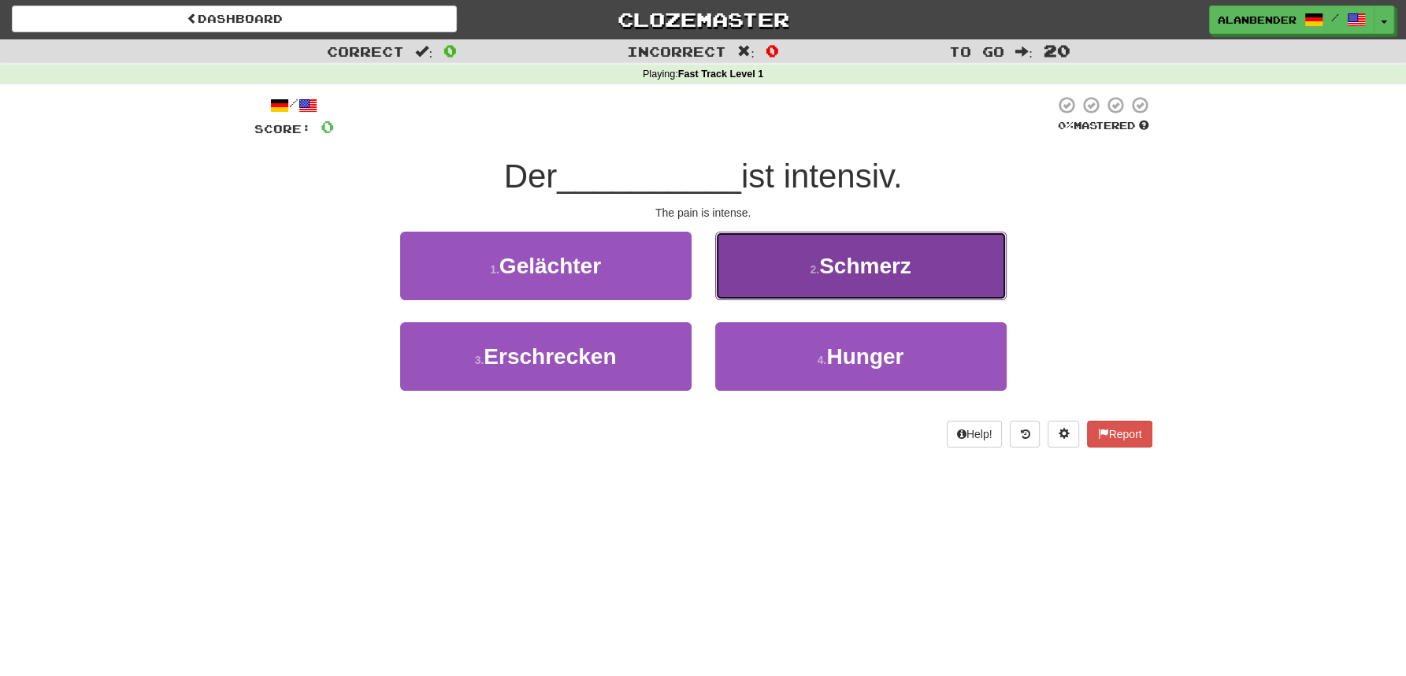
click at [877, 269] on span "Schmerz" at bounding box center [865, 266] width 92 height 24
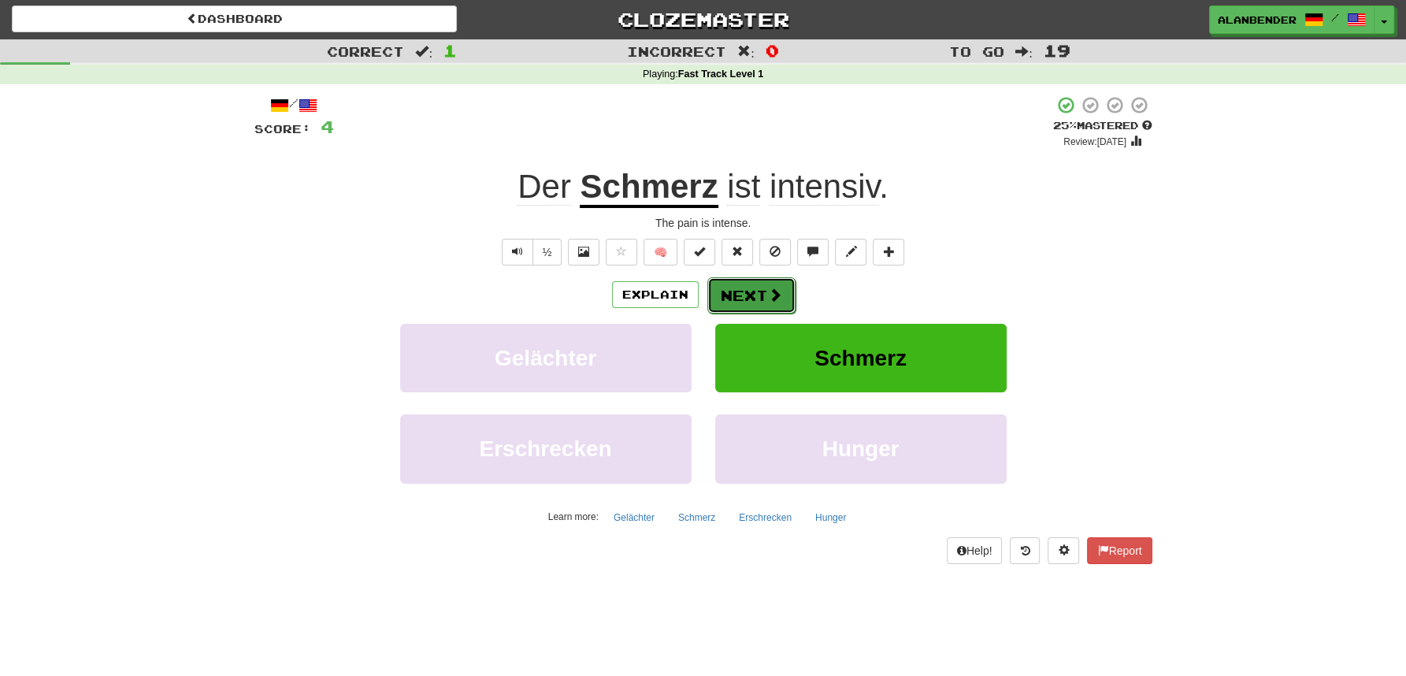
click at [742, 299] on button "Next" at bounding box center [751, 295] width 88 height 36
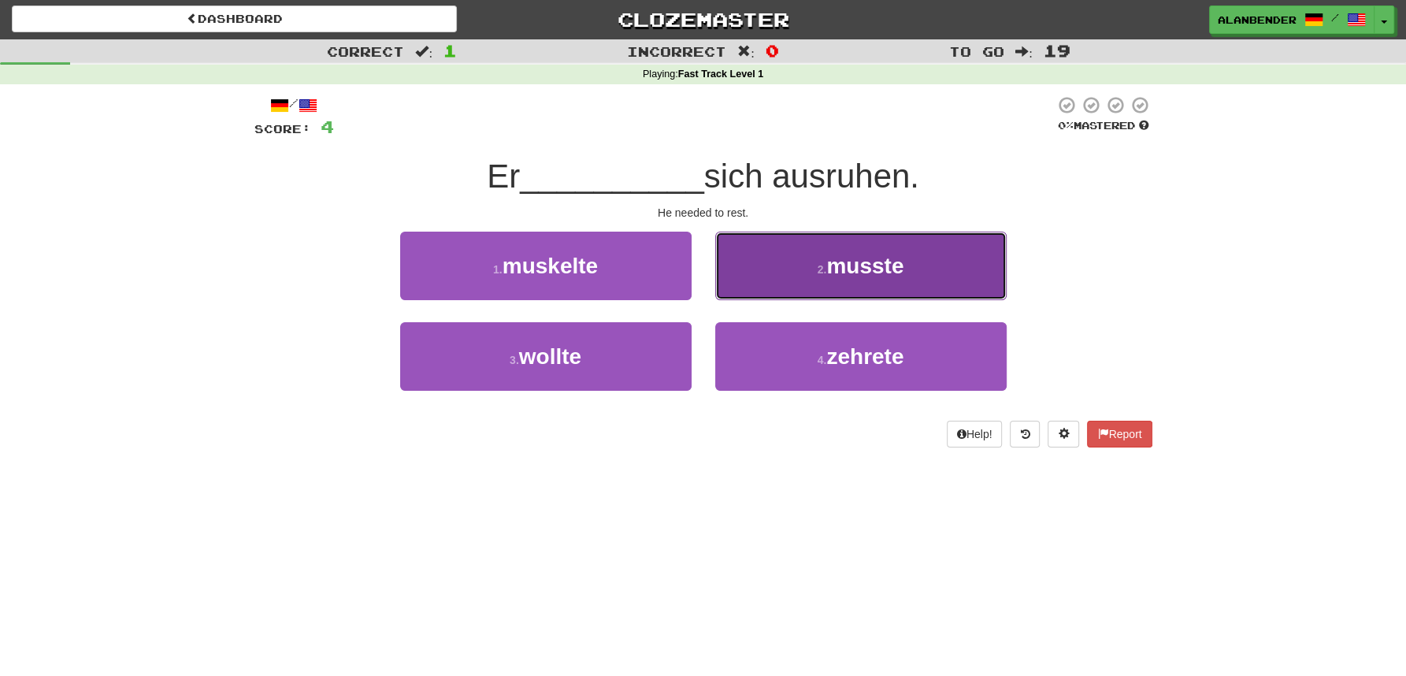
click at [892, 267] on span "musste" at bounding box center [864, 266] width 77 height 24
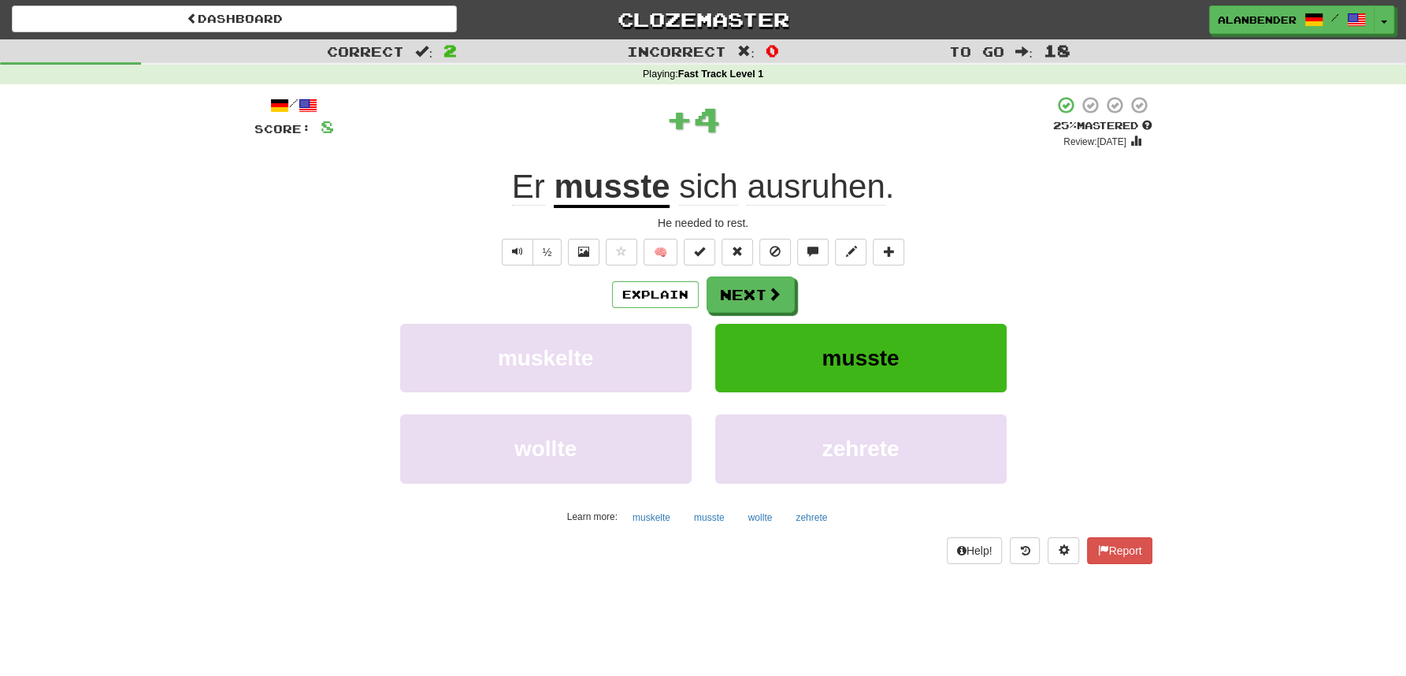
click at [639, 191] on u "musste" at bounding box center [612, 188] width 116 height 40
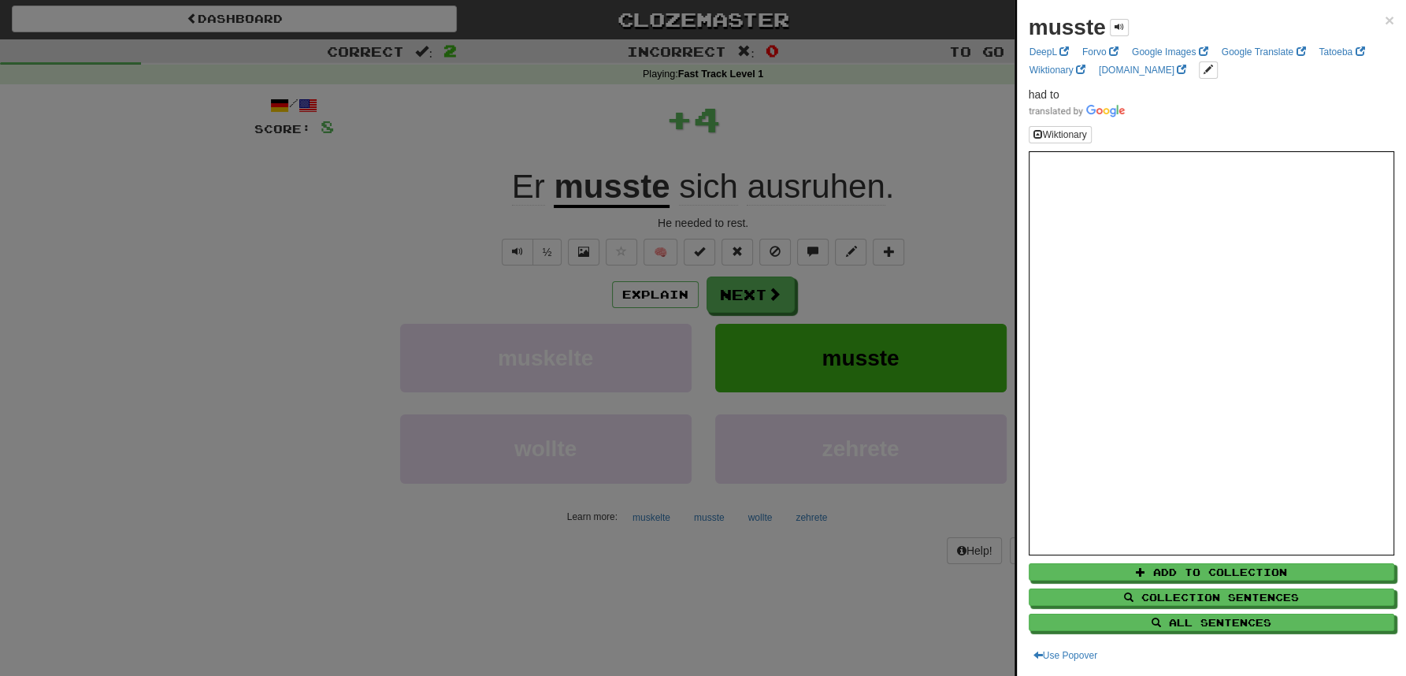
click at [623, 125] on div at bounding box center [703, 338] width 1406 height 676
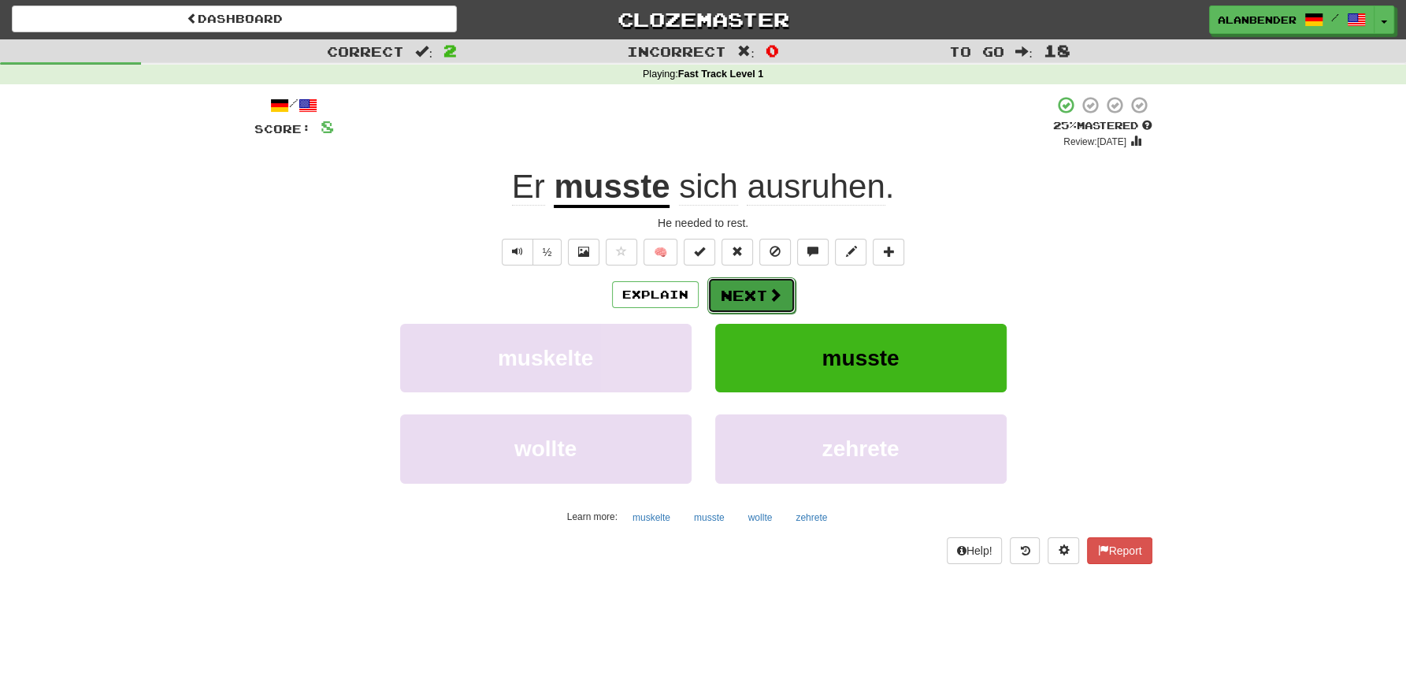
click at [748, 293] on button "Next" at bounding box center [751, 295] width 88 height 36
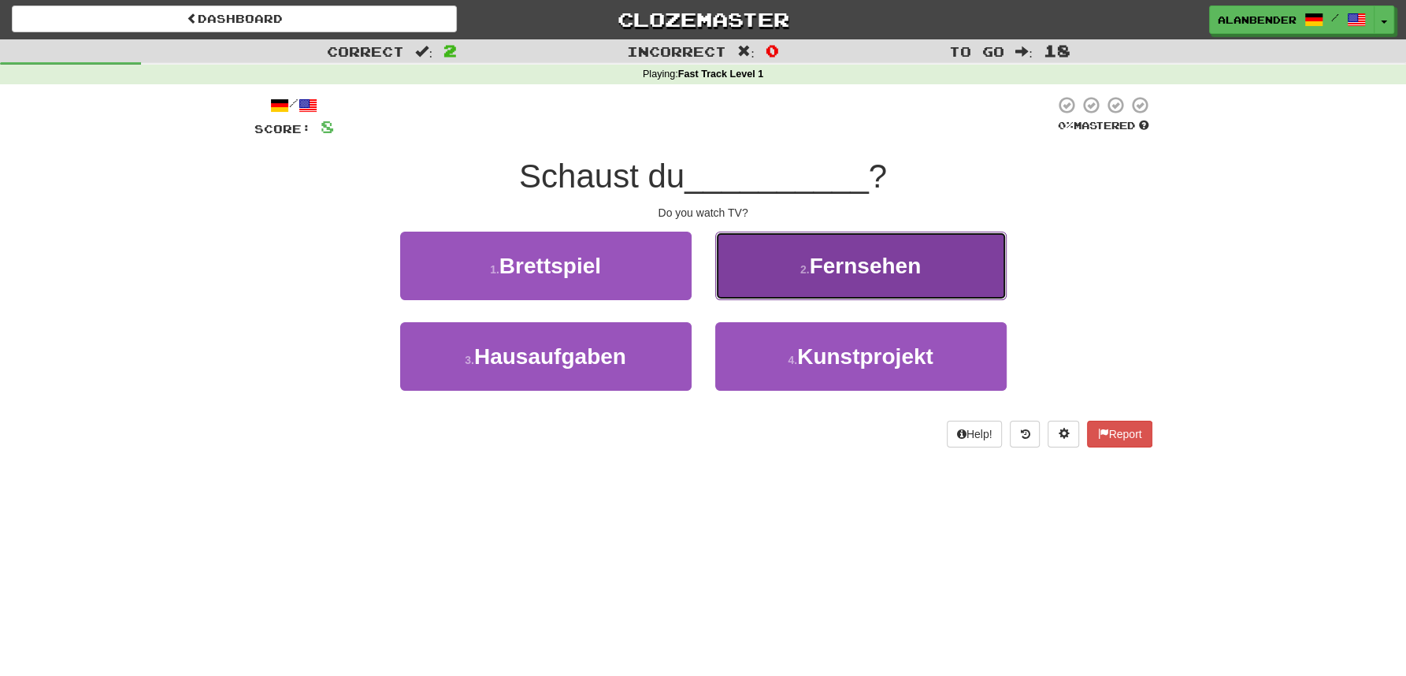
click at [915, 274] on span "Fernsehen" at bounding box center [866, 266] width 112 height 24
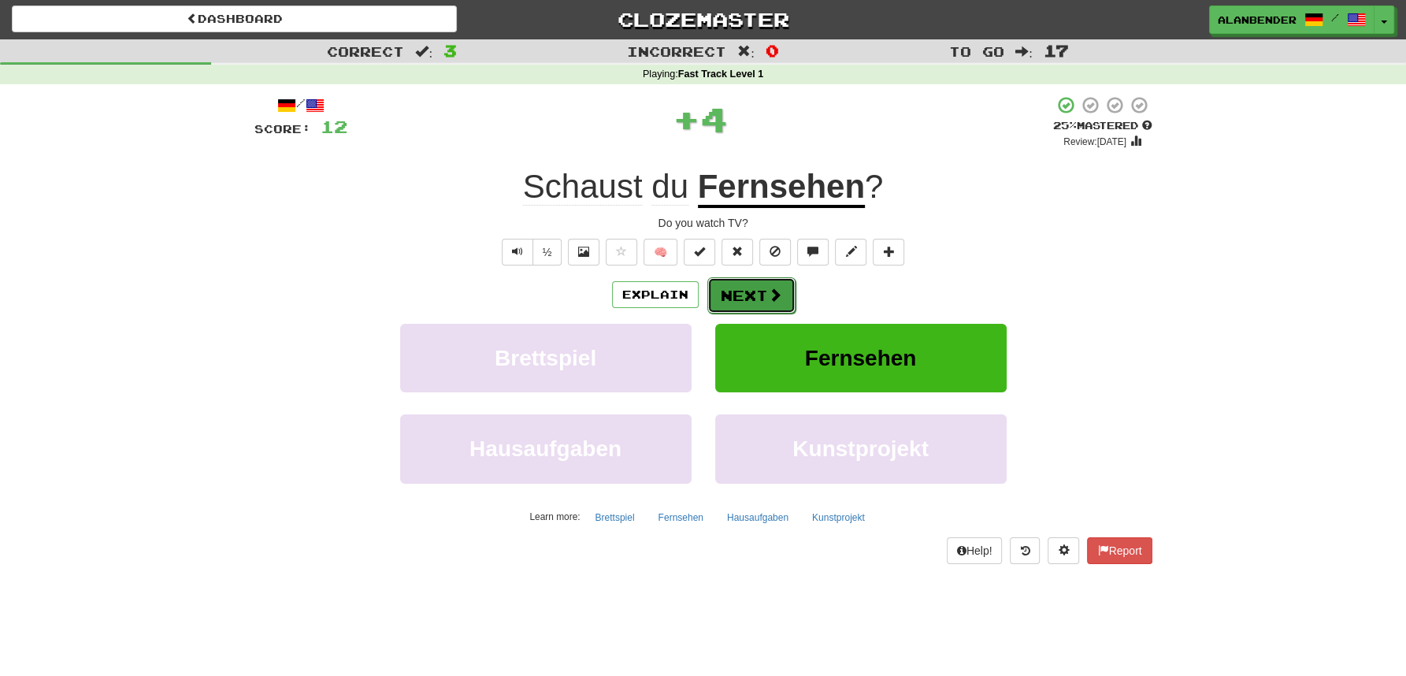
click at [755, 293] on button "Next" at bounding box center [751, 295] width 88 height 36
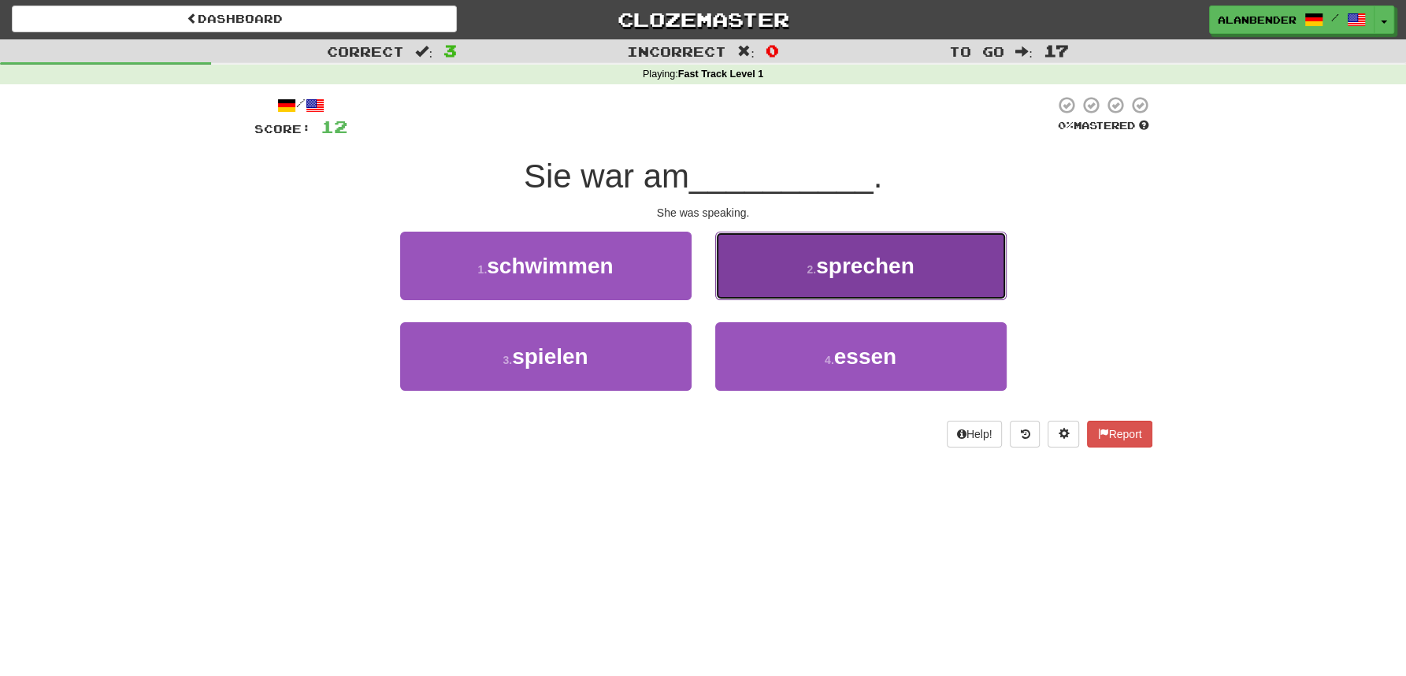
click at [859, 273] on span "sprechen" at bounding box center [865, 266] width 98 height 24
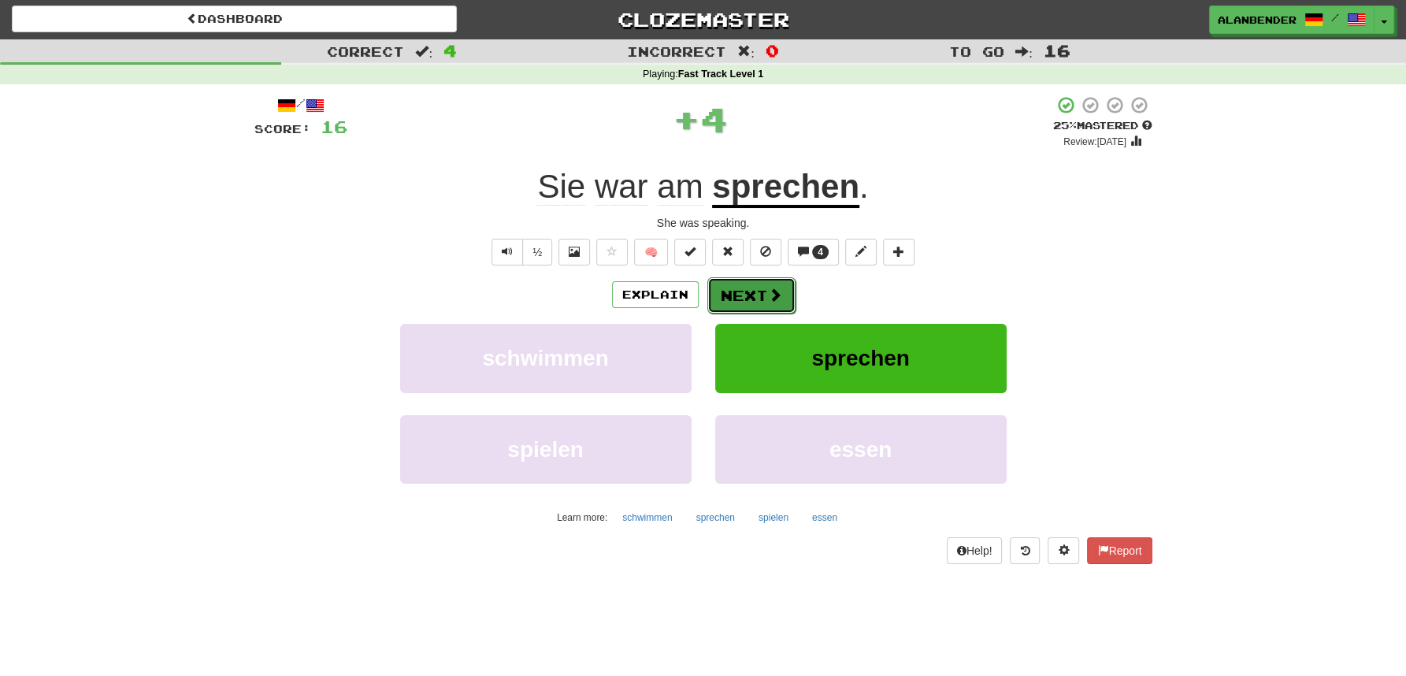
click at [766, 286] on button "Next" at bounding box center [751, 295] width 88 height 36
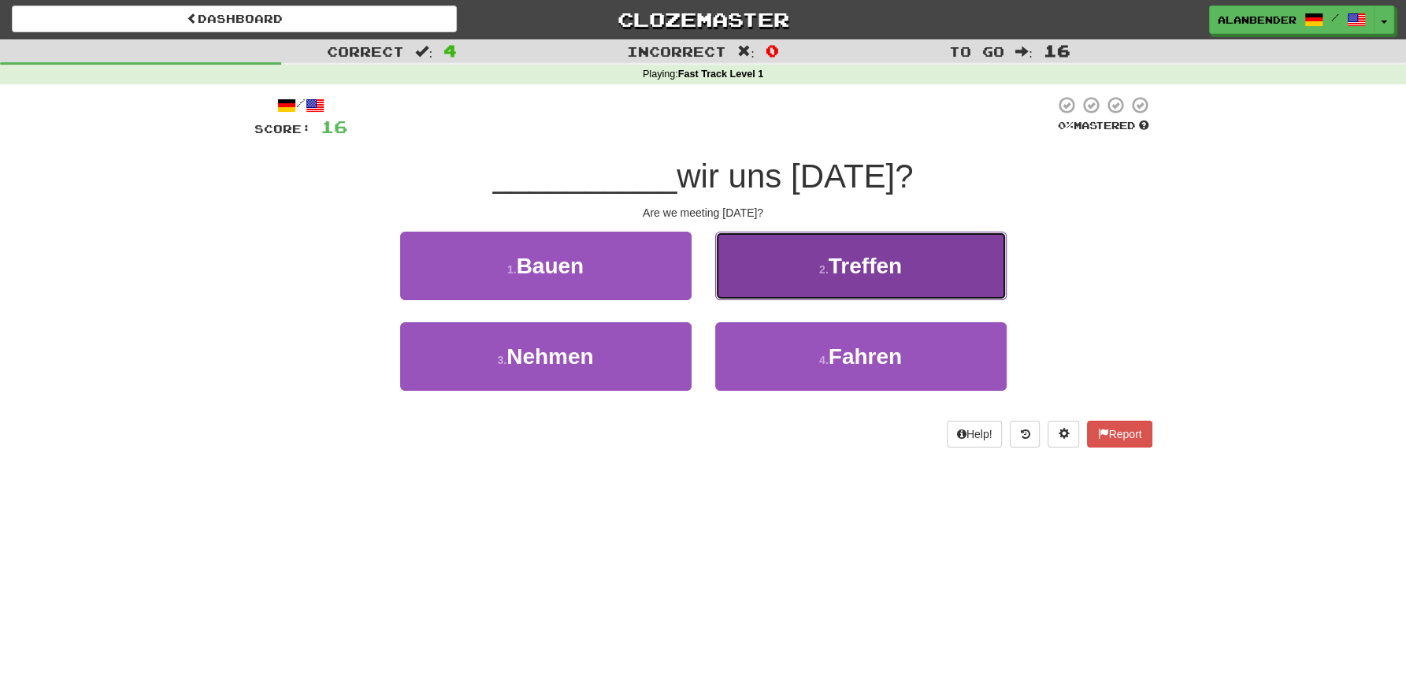
click at [899, 269] on span "Treffen" at bounding box center [865, 266] width 73 height 24
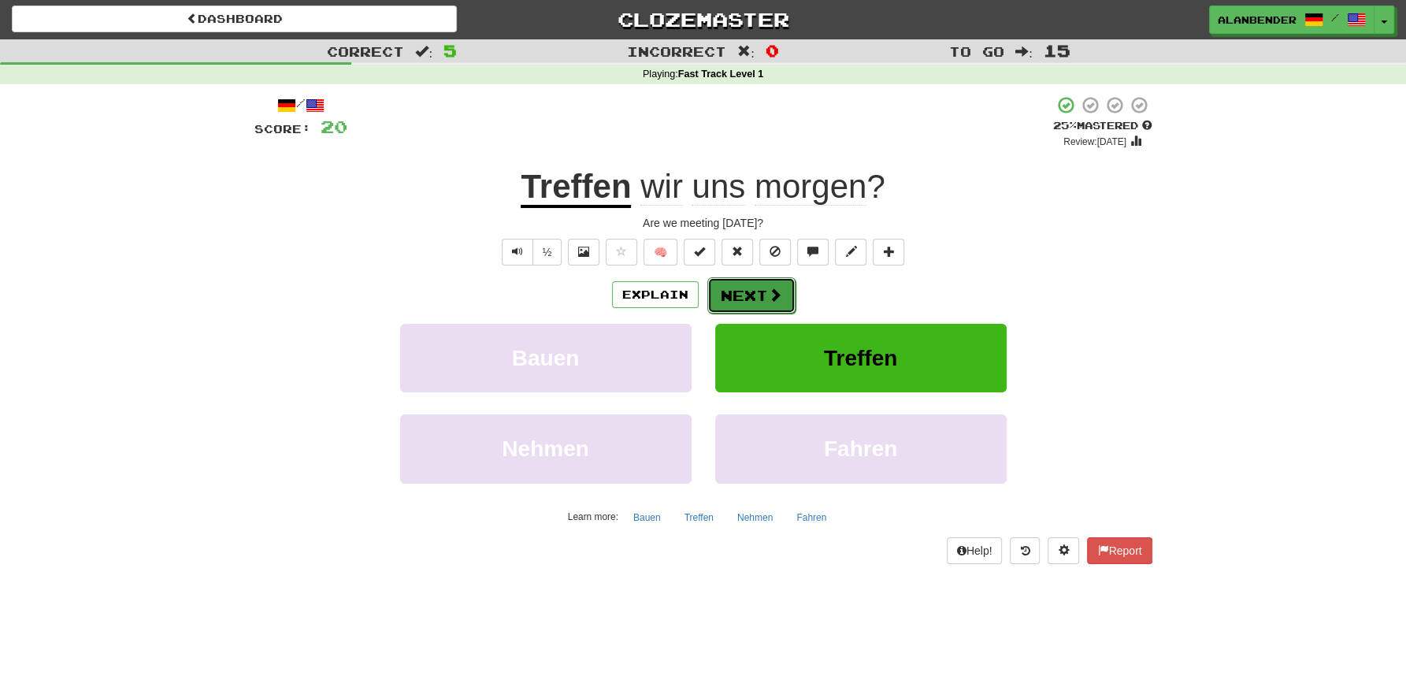
click at [755, 299] on button "Next" at bounding box center [751, 295] width 88 height 36
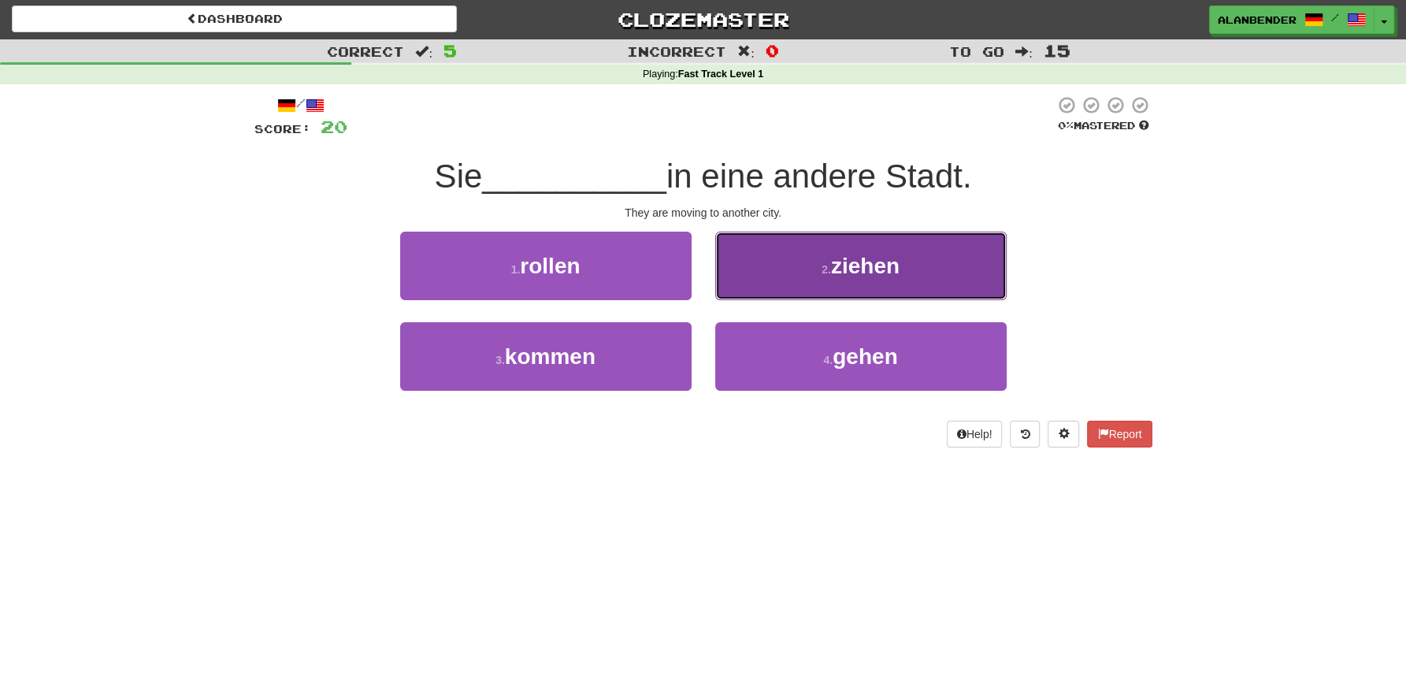
click at [888, 264] on span "ziehen" at bounding box center [865, 266] width 69 height 24
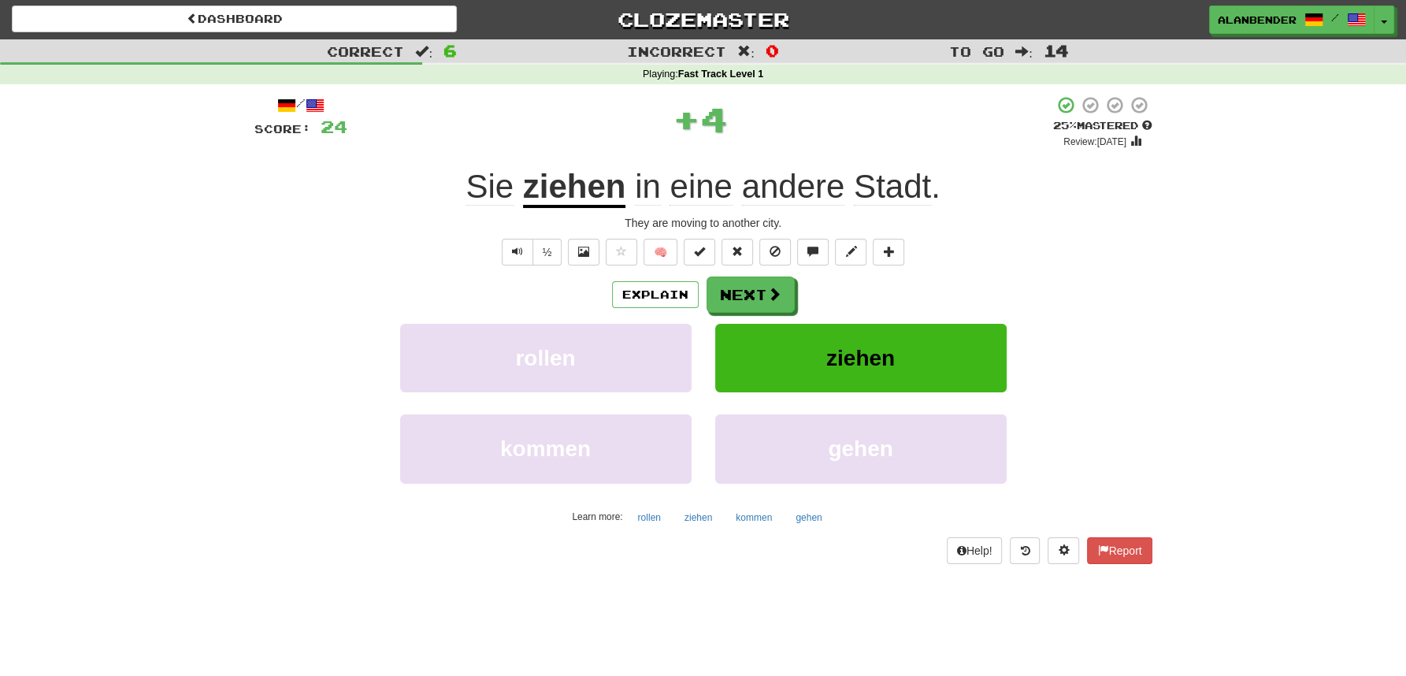
click at [566, 186] on u "ziehen" at bounding box center [574, 188] width 103 height 40
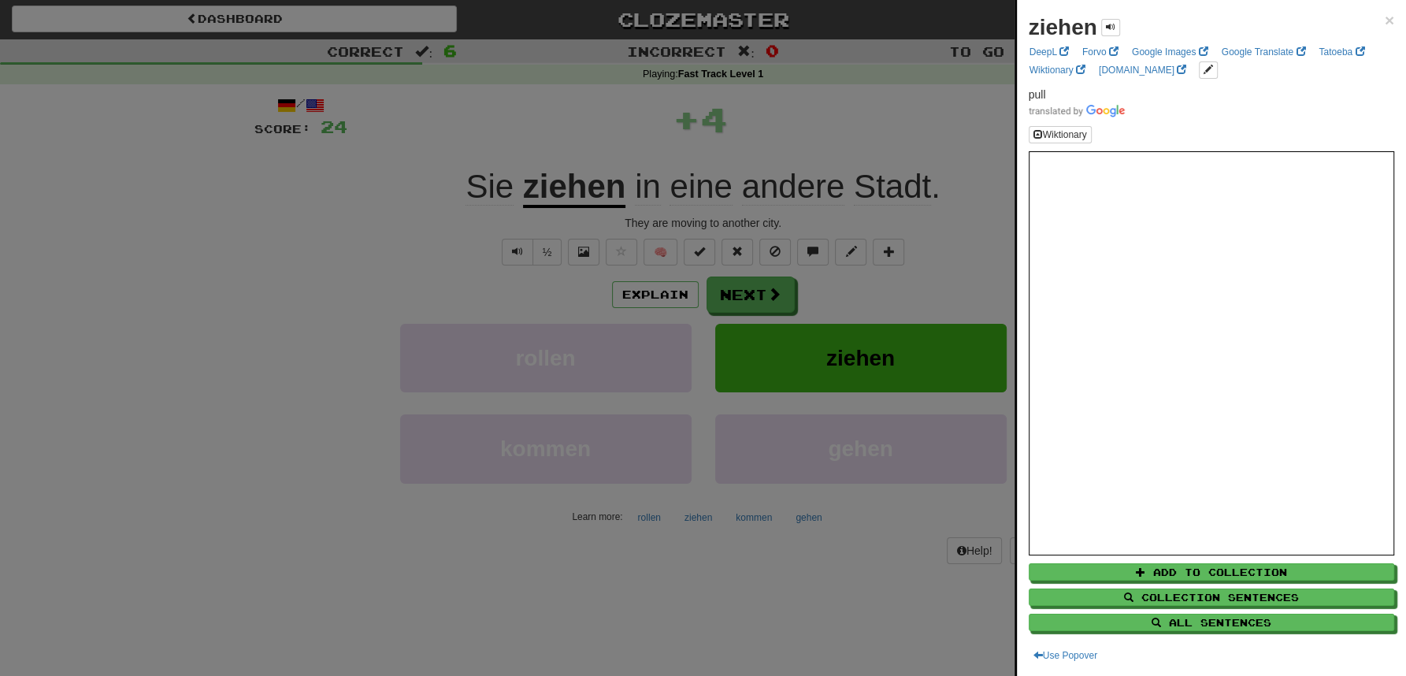
click at [596, 113] on div at bounding box center [703, 338] width 1406 height 676
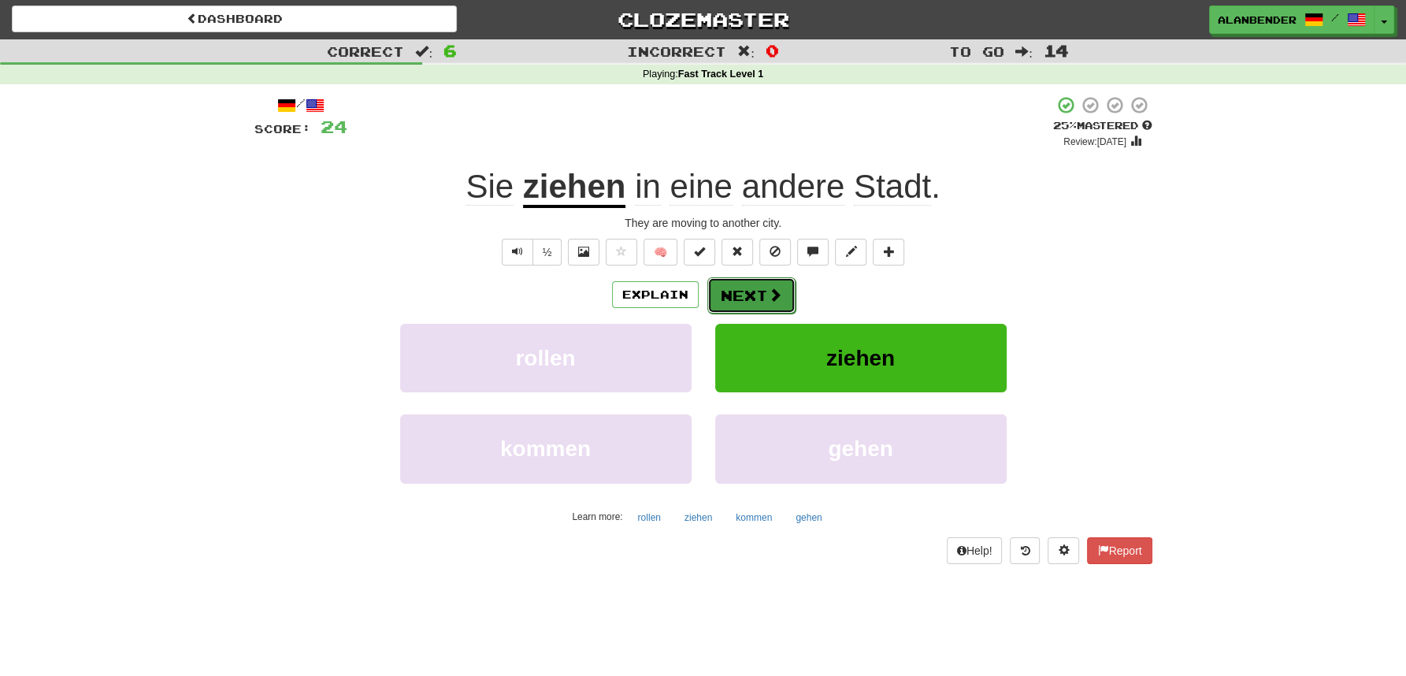
click at [749, 303] on button "Next" at bounding box center [751, 295] width 88 height 36
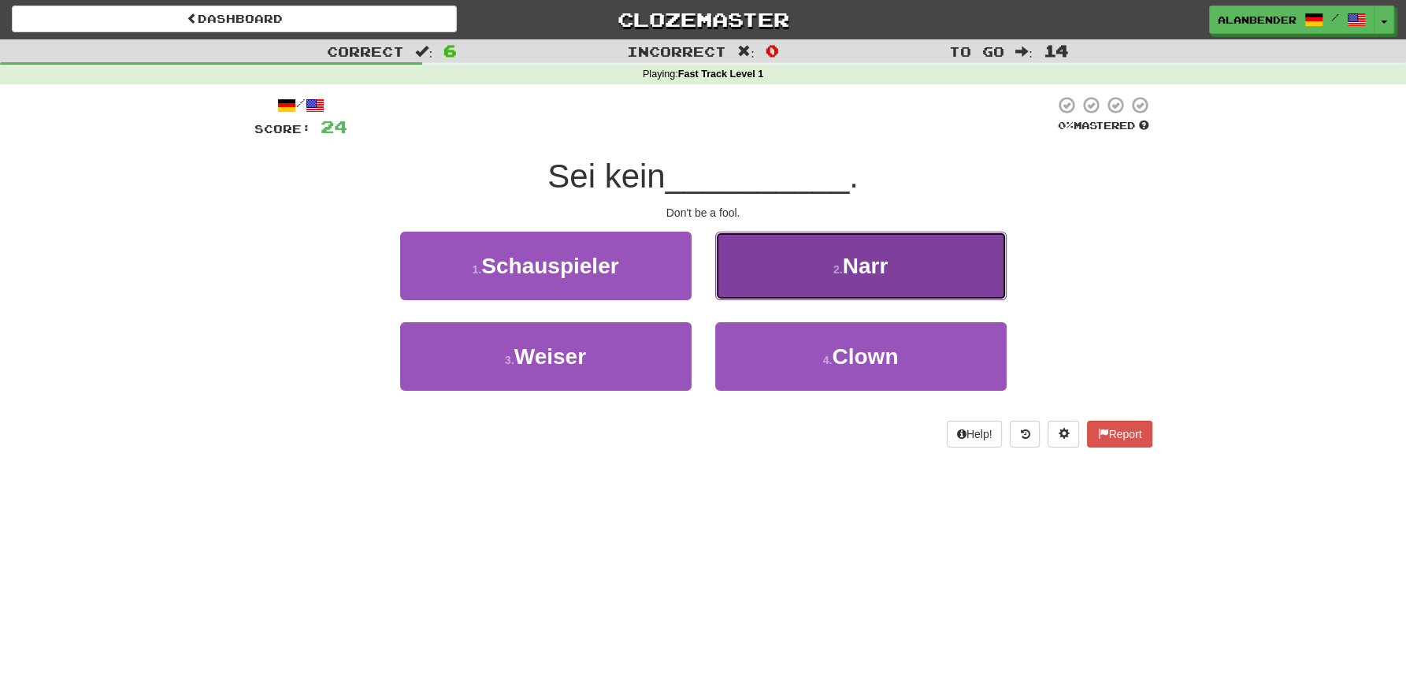
click at [871, 266] on span "Narr" at bounding box center [866, 266] width 46 height 24
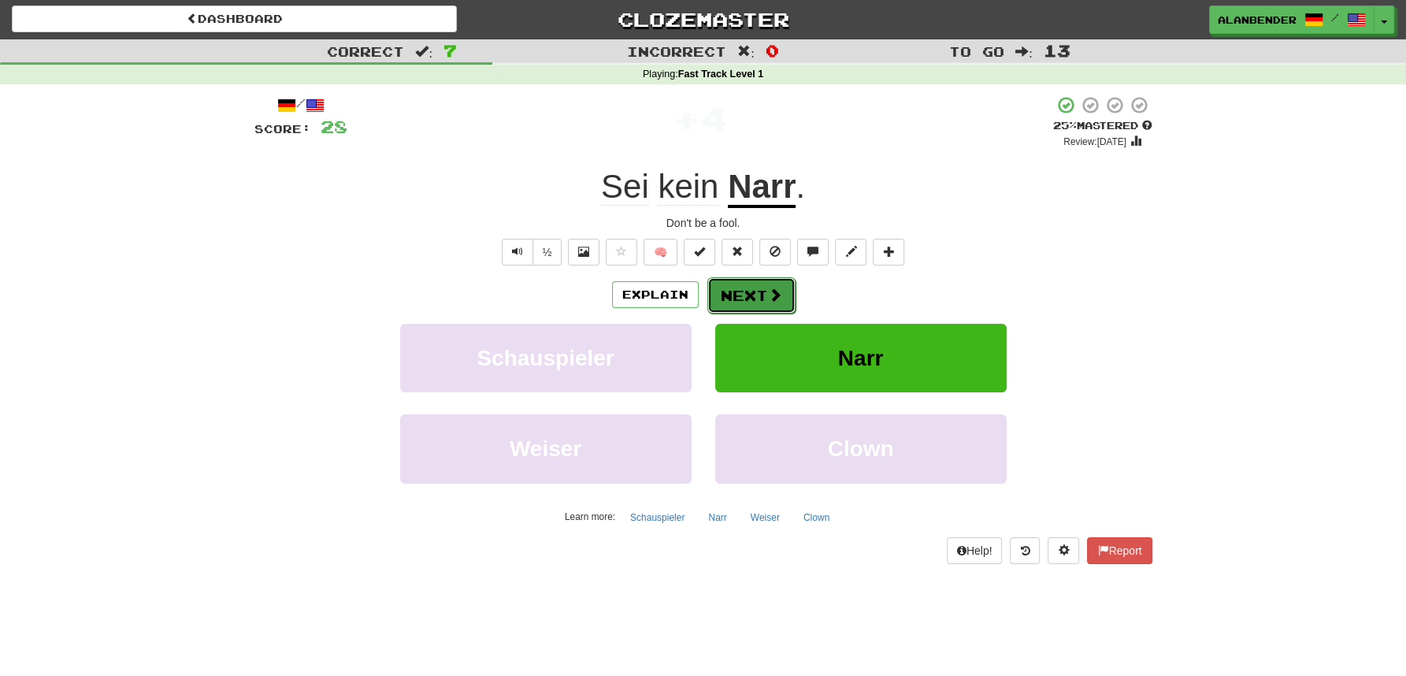
click at [752, 289] on button "Next" at bounding box center [751, 295] width 88 height 36
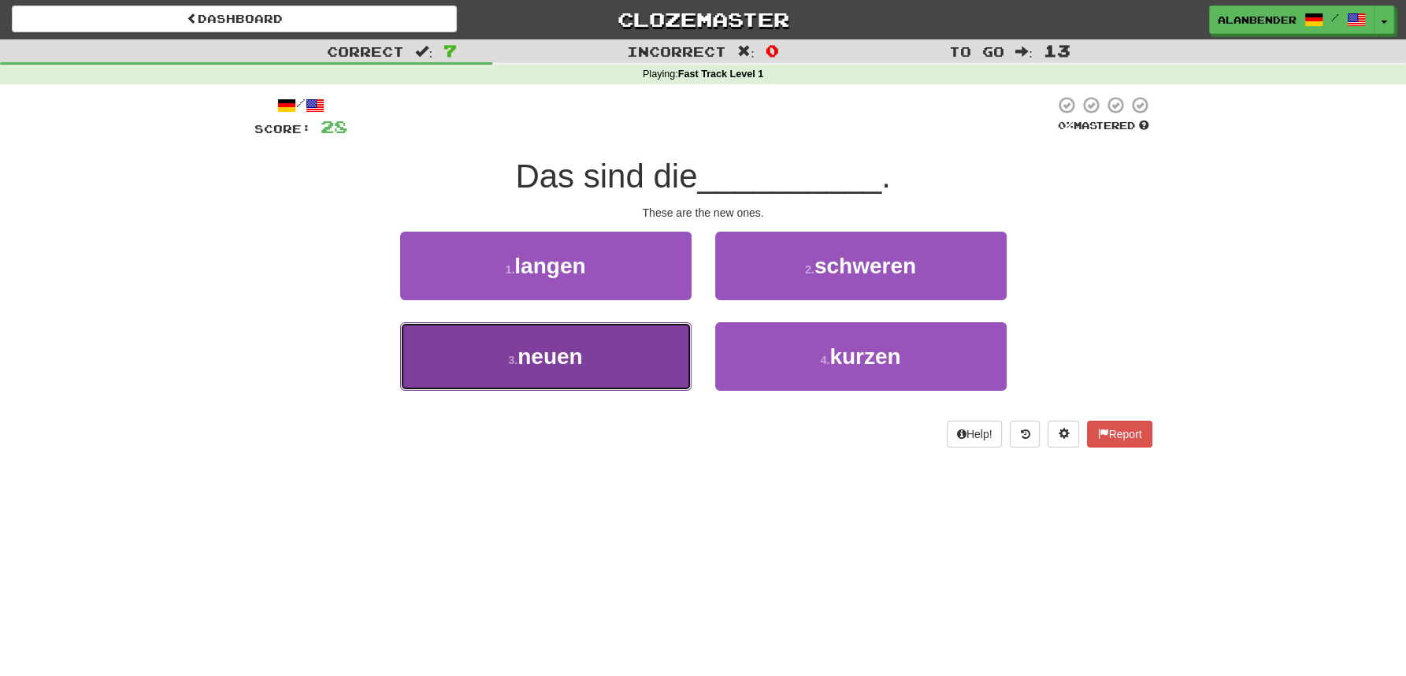
click at [553, 360] on span "neuen" at bounding box center [550, 356] width 65 height 24
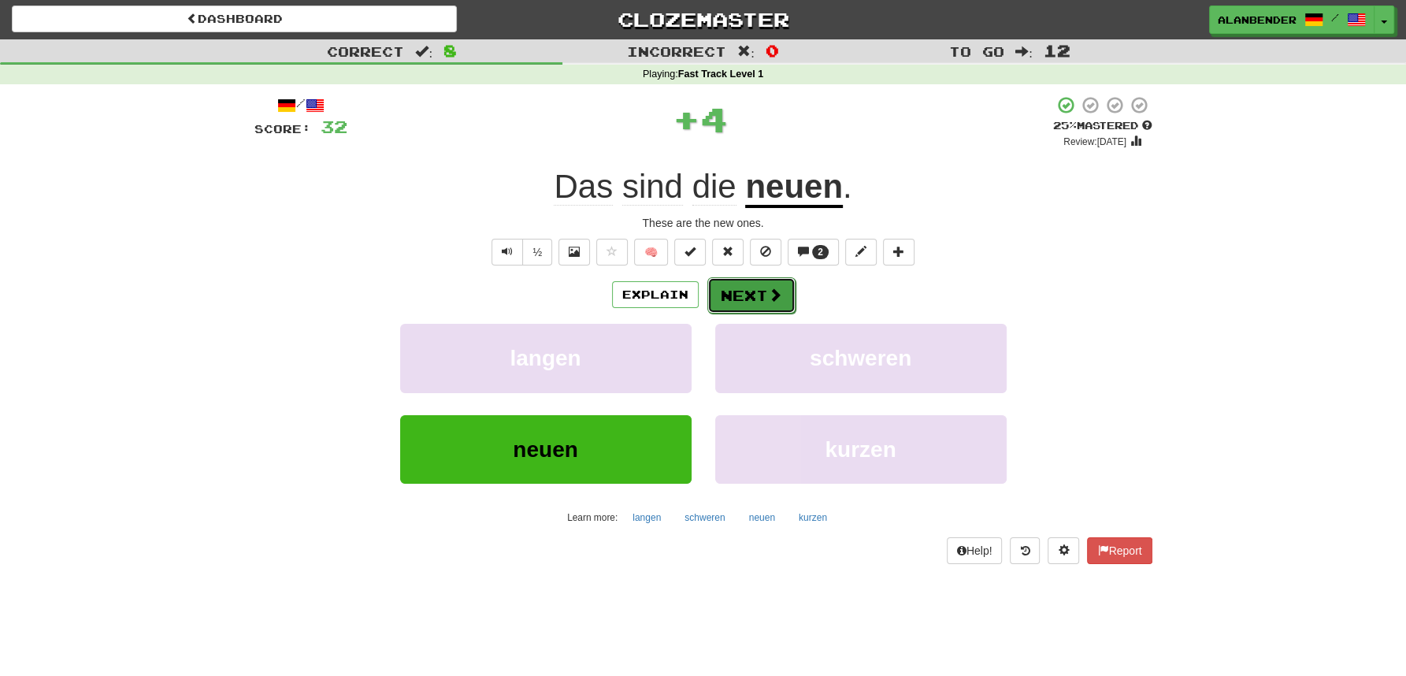
click at [758, 295] on button "Next" at bounding box center [751, 295] width 88 height 36
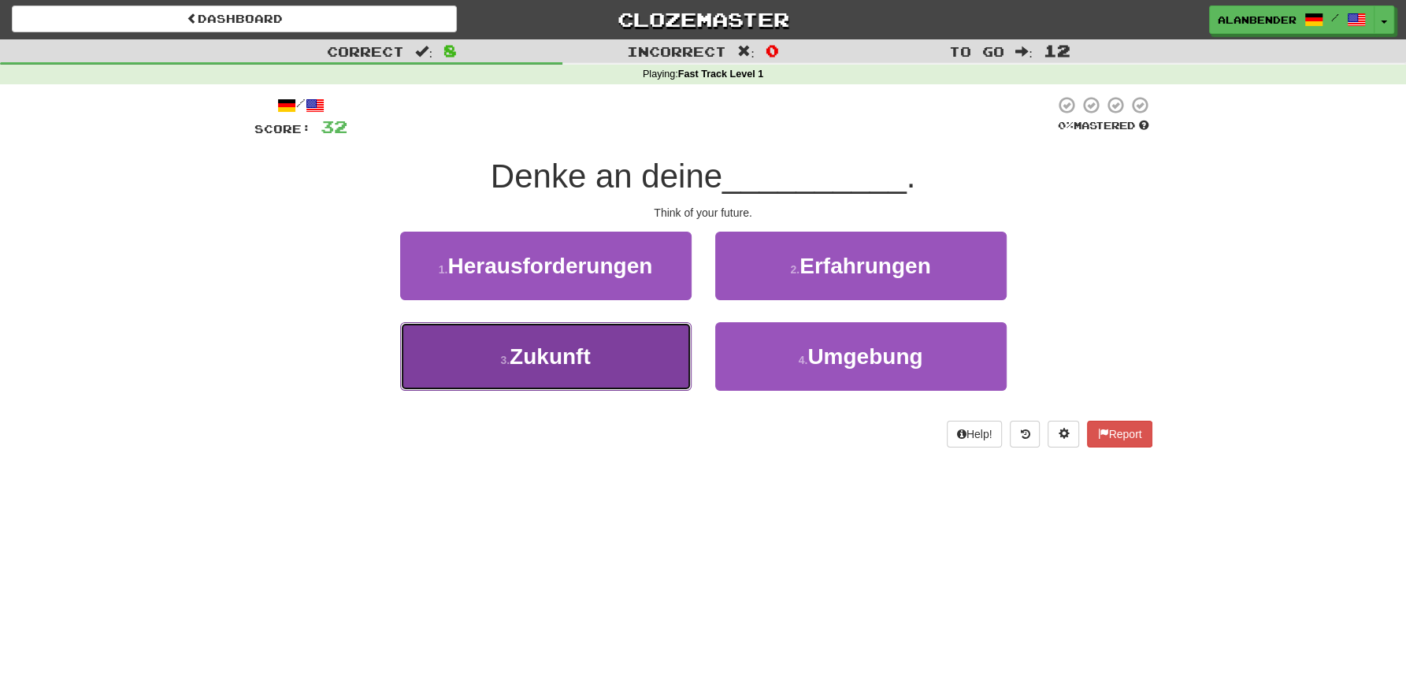
click at [564, 368] on span "Zukunft" at bounding box center [550, 356] width 81 height 24
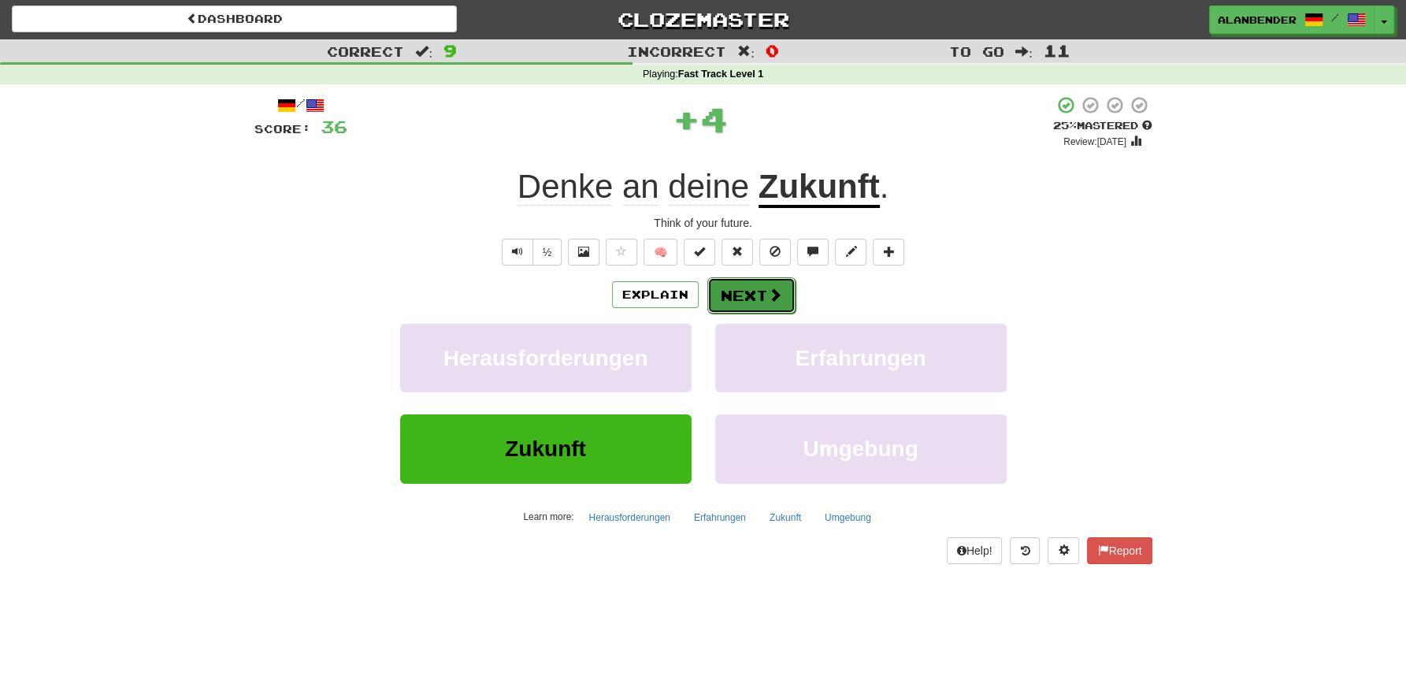
click at [748, 295] on button "Next" at bounding box center [751, 295] width 88 height 36
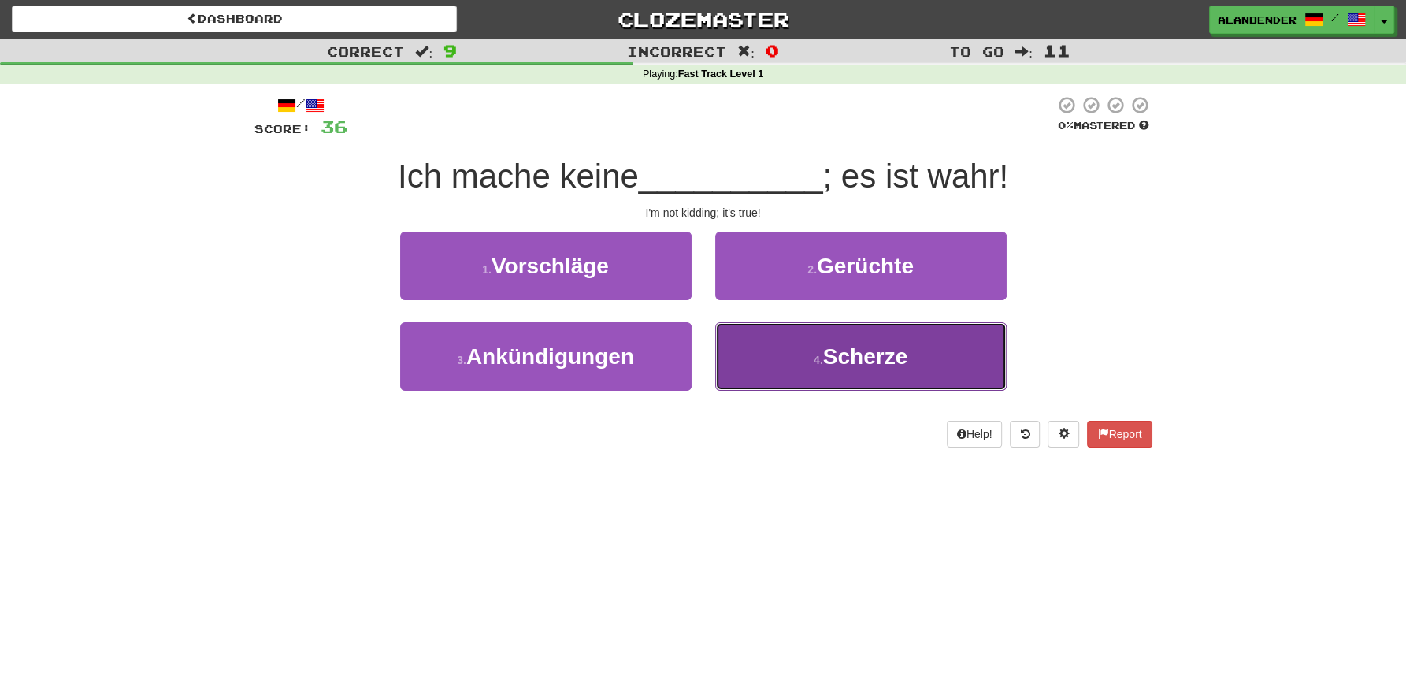
click at [870, 380] on button "4 . Scherze" at bounding box center [860, 356] width 291 height 69
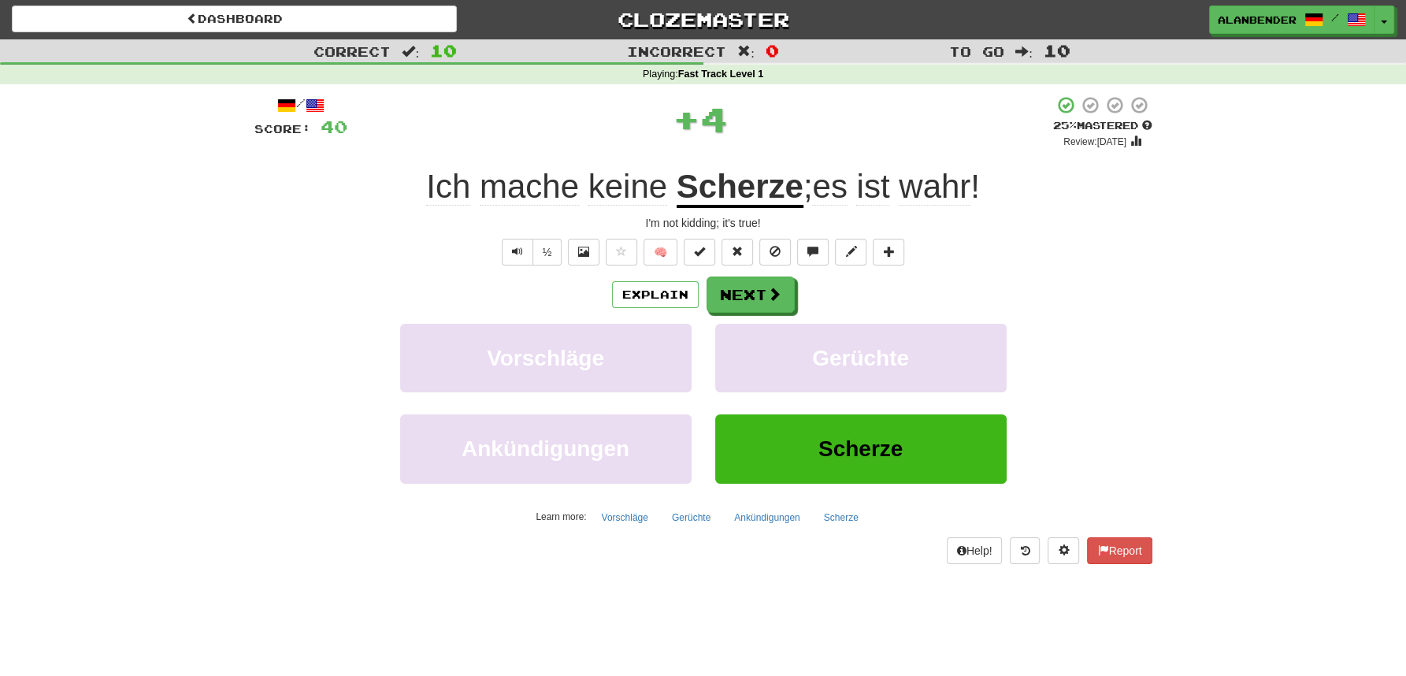
click at [720, 192] on u "Scherze" at bounding box center [740, 188] width 127 height 40
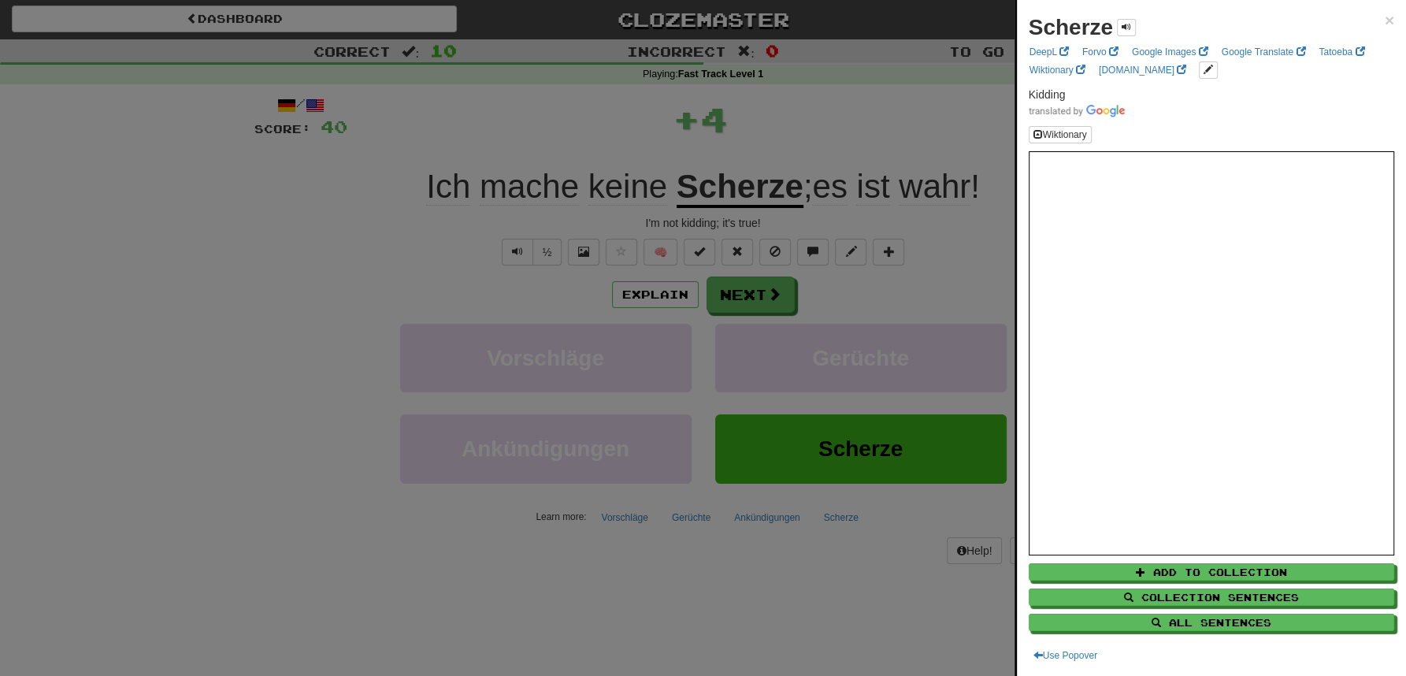
click at [796, 113] on div at bounding box center [703, 338] width 1406 height 676
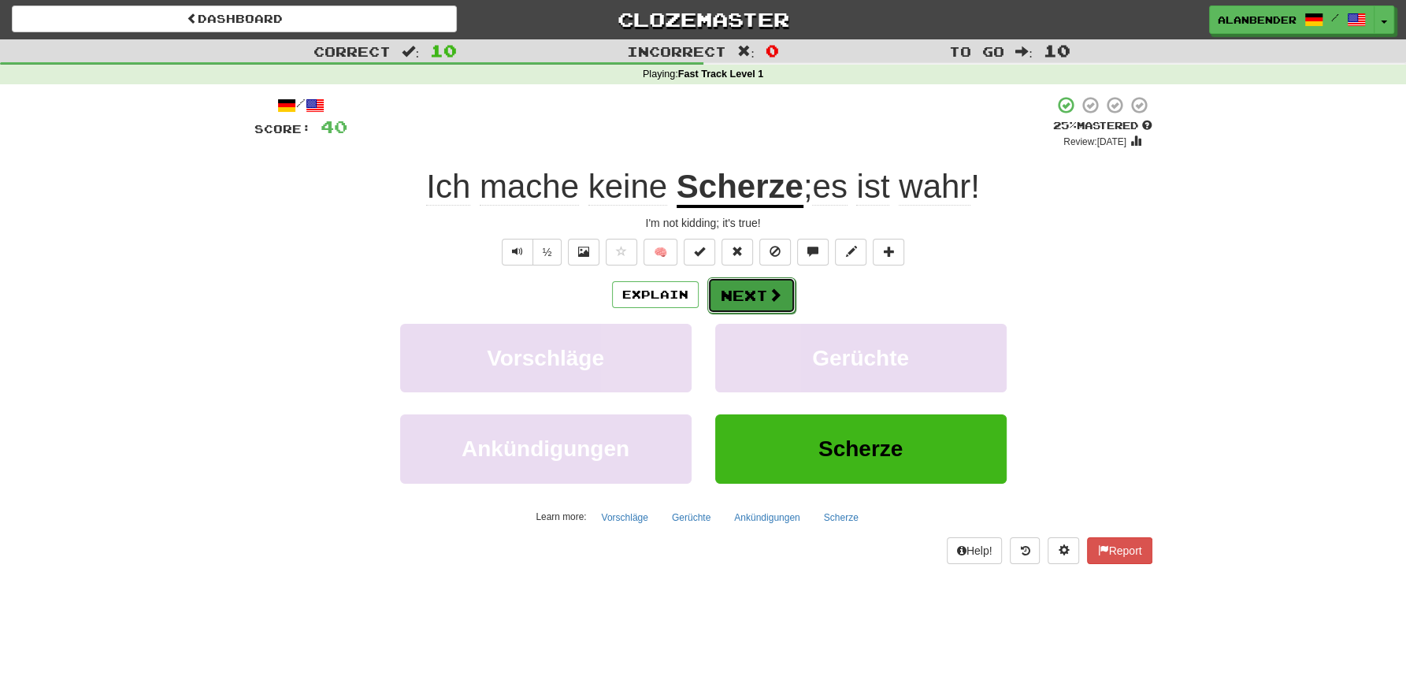
click at [751, 294] on button "Next" at bounding box center [751, 295] width 88 height 36
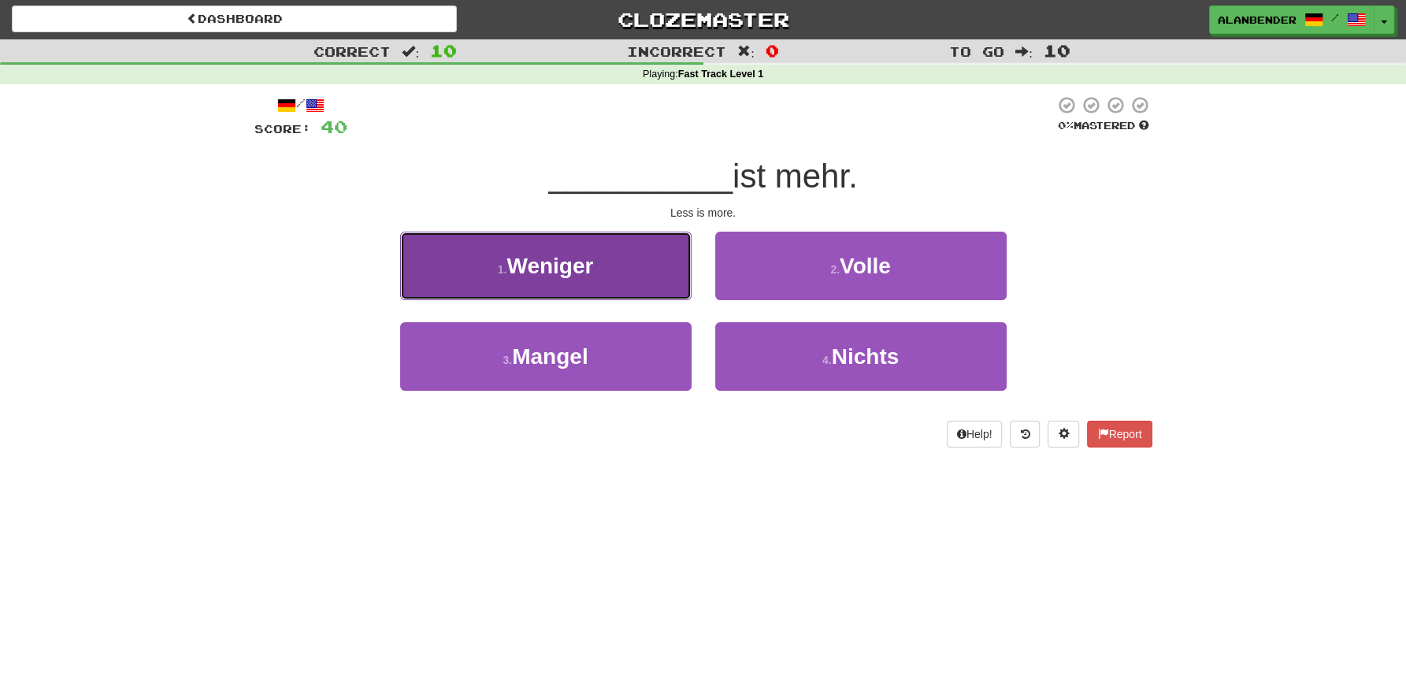
click at [570, 274] on span "Weniger" at bounding box center [550, 266] width 87 height 24
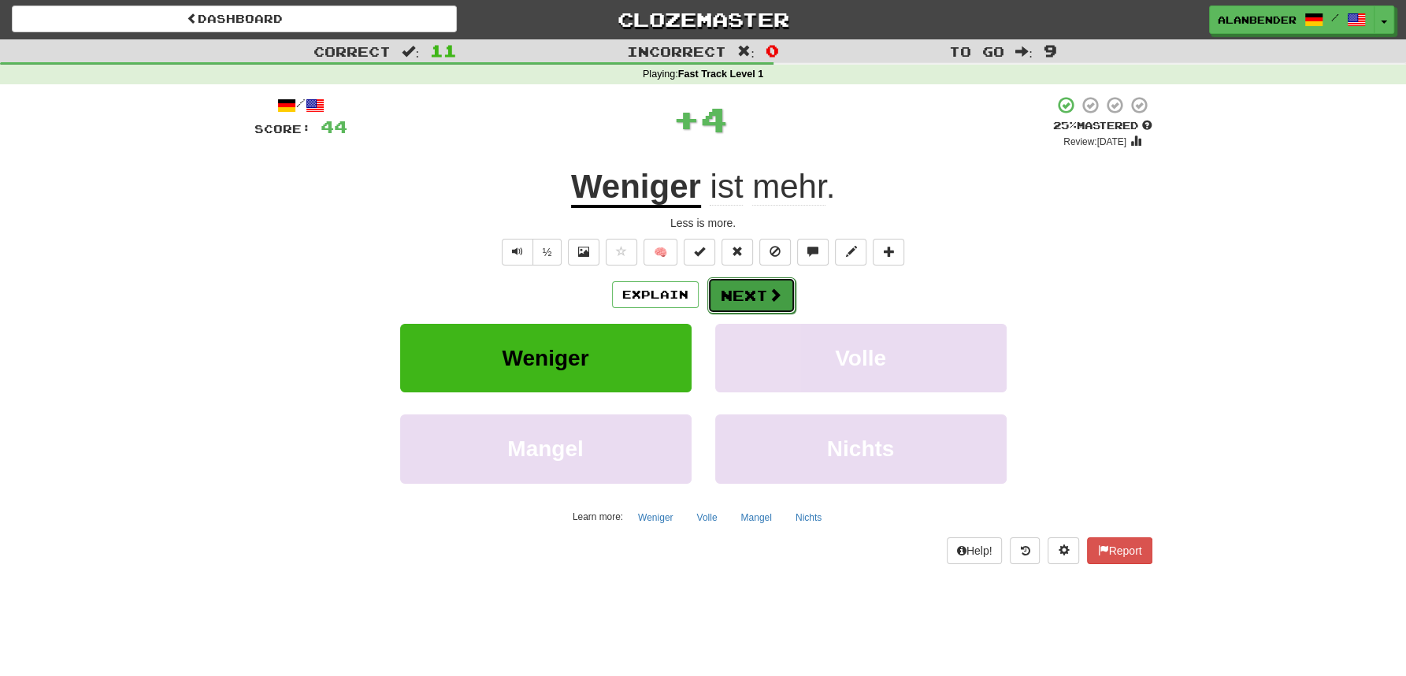
click at [739, 297] on button "Next" at bounding box center [751, 295] width 88 height 36
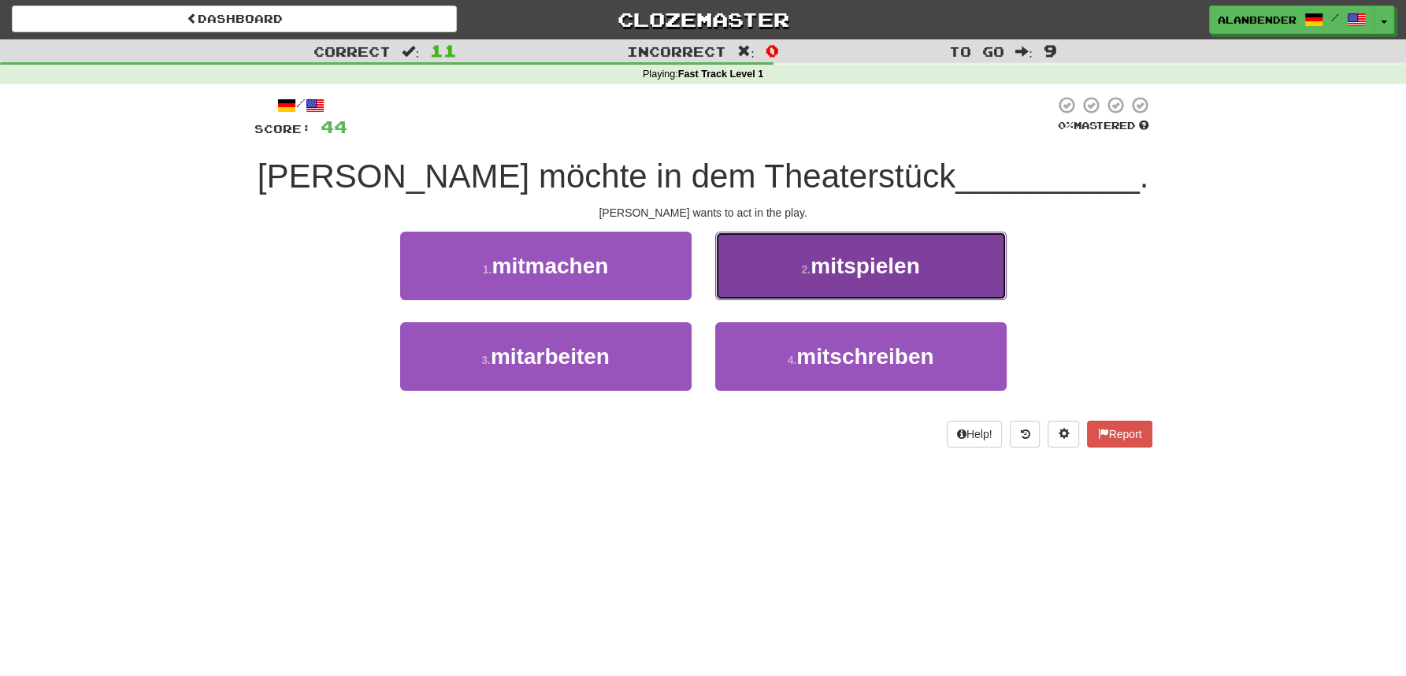
click at [855, 275] on span "mitspielen" at bounding box center [865, 266] width 109 height 24
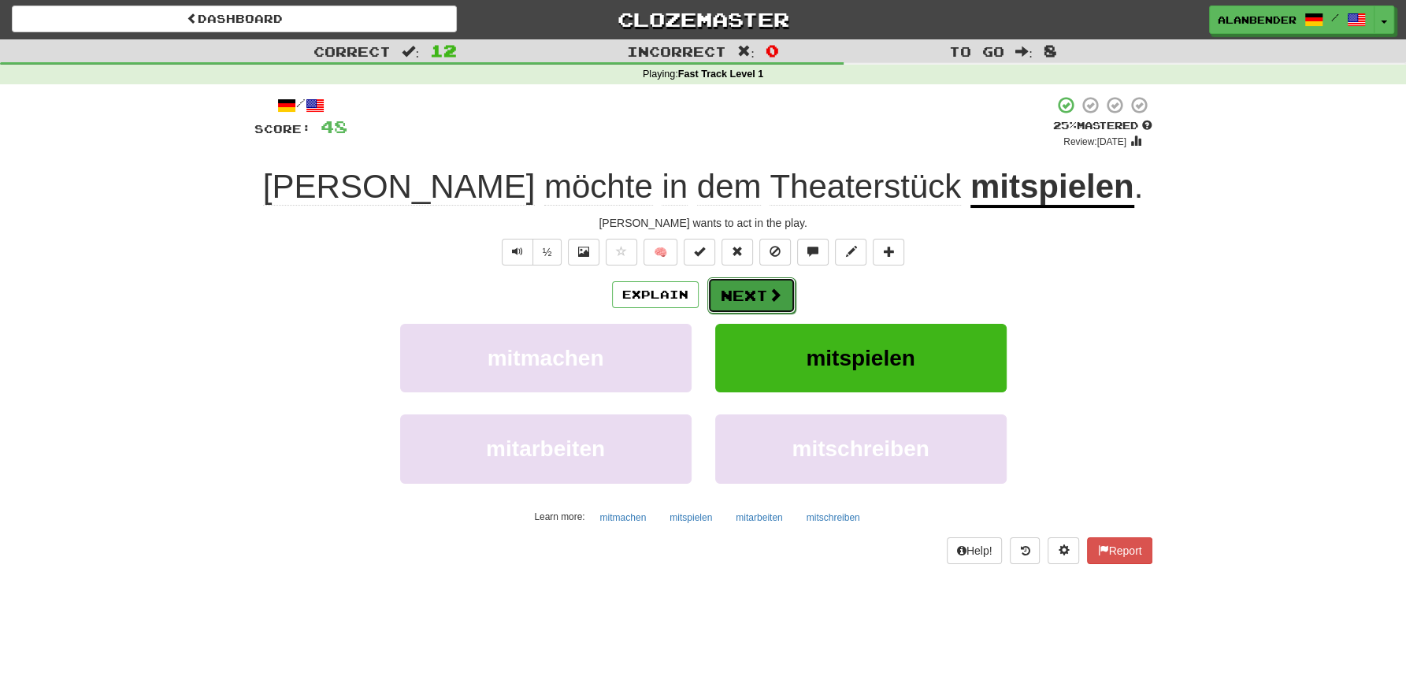
click at [753, 296] on button "Next" at bounding box center [751, 295] width 88 height 36
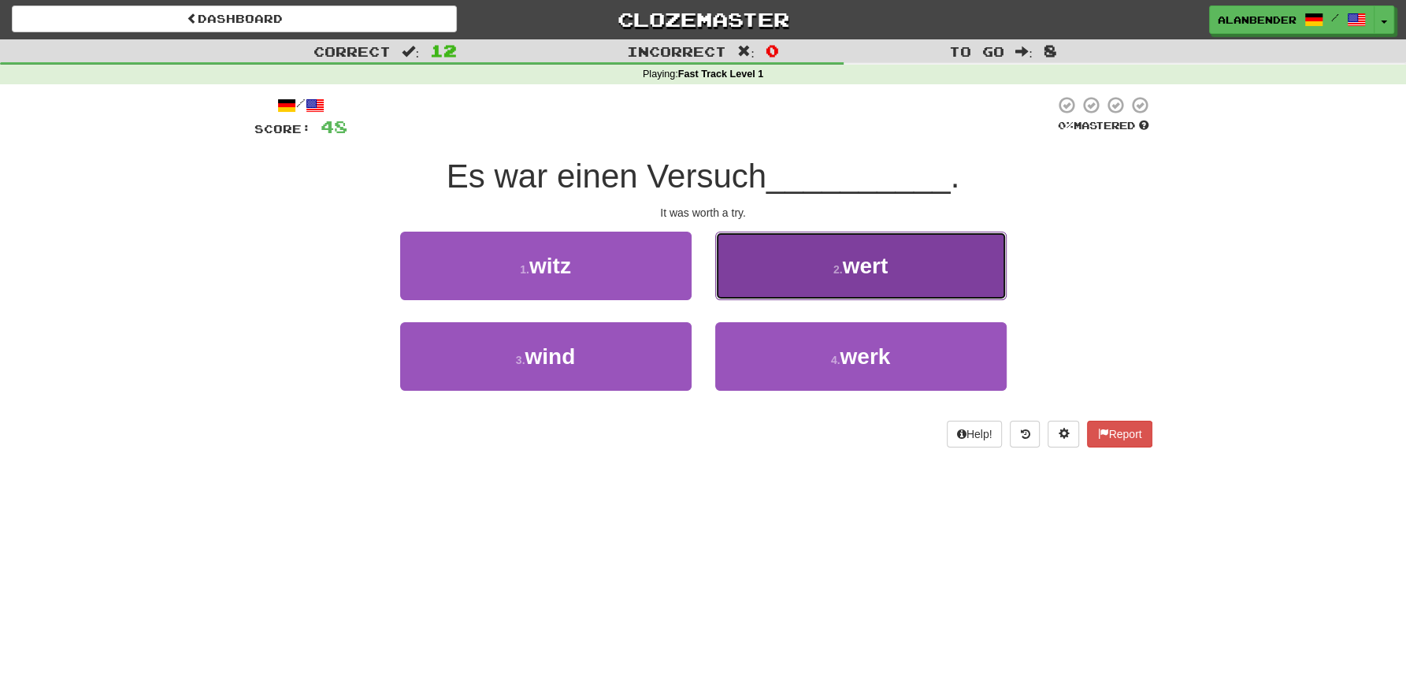
click at [875, 269] on span "wert" at bounding box center [866, 266] width 46 height 24
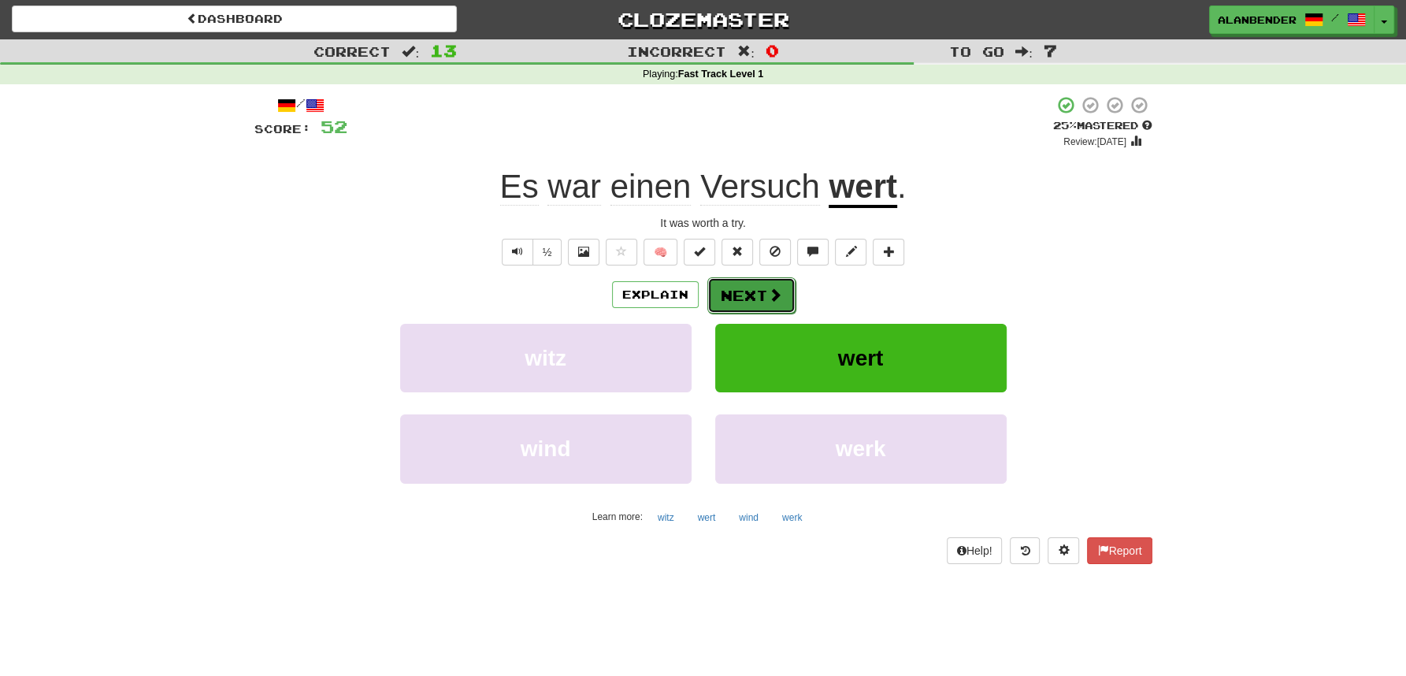
click at [751, 298] on button "Next" at bounding box center [751, 295] width 88 height 36
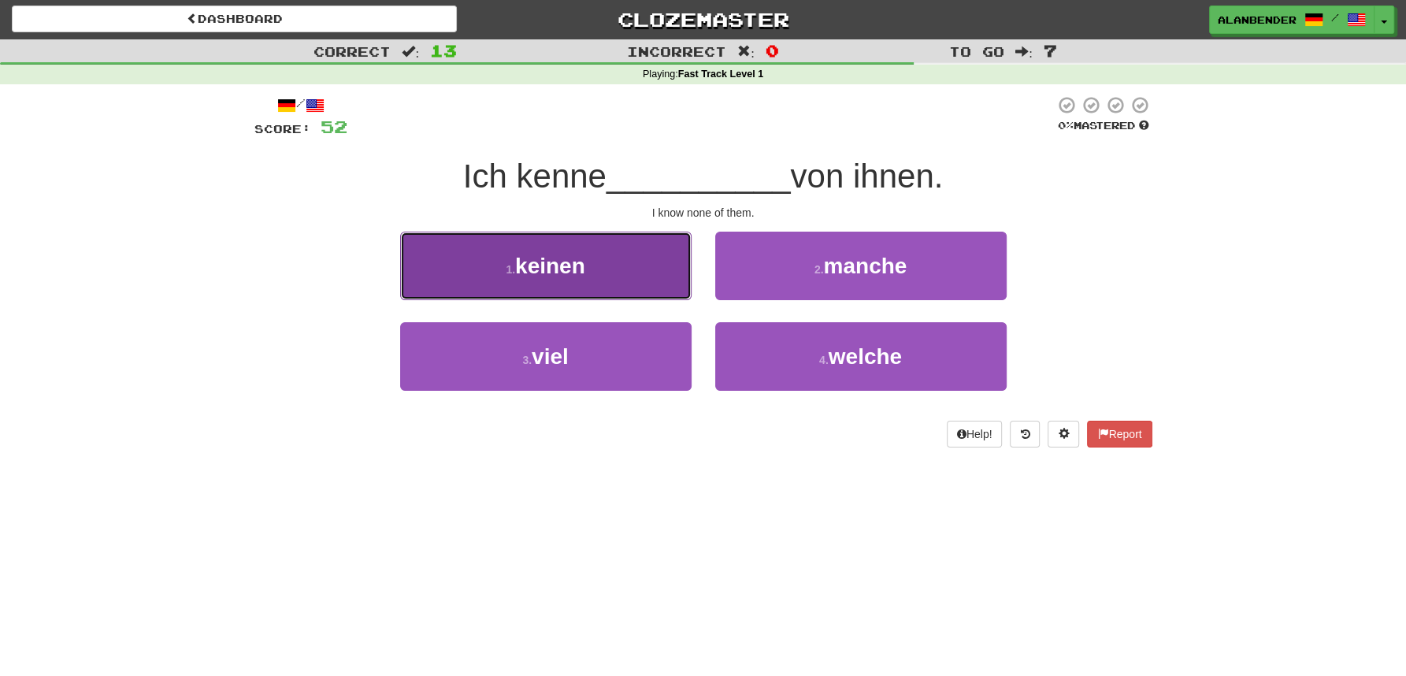
click at [557, 284] on button "1 . keinen" at bounding box center [545, 266] width 291 height 69
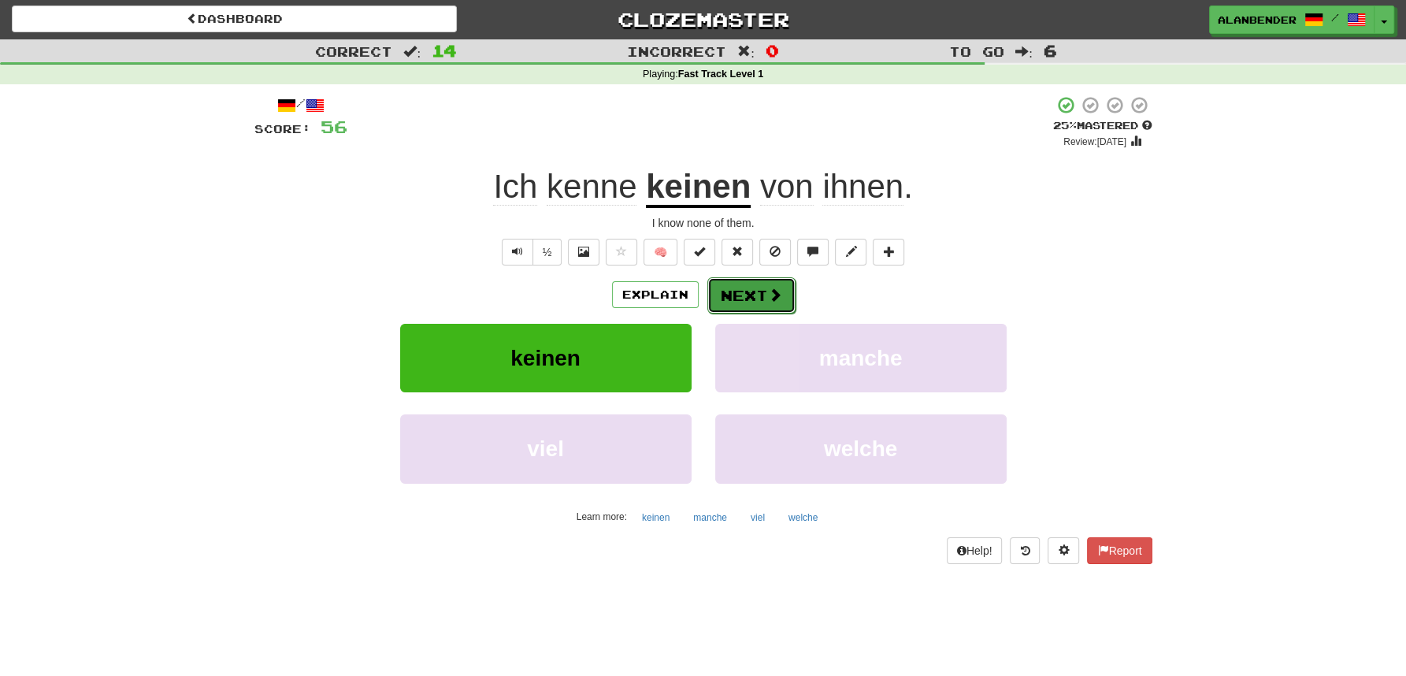
click at [755, 294] on button "Next" at bounding box center [751, 295] width 88 height 36
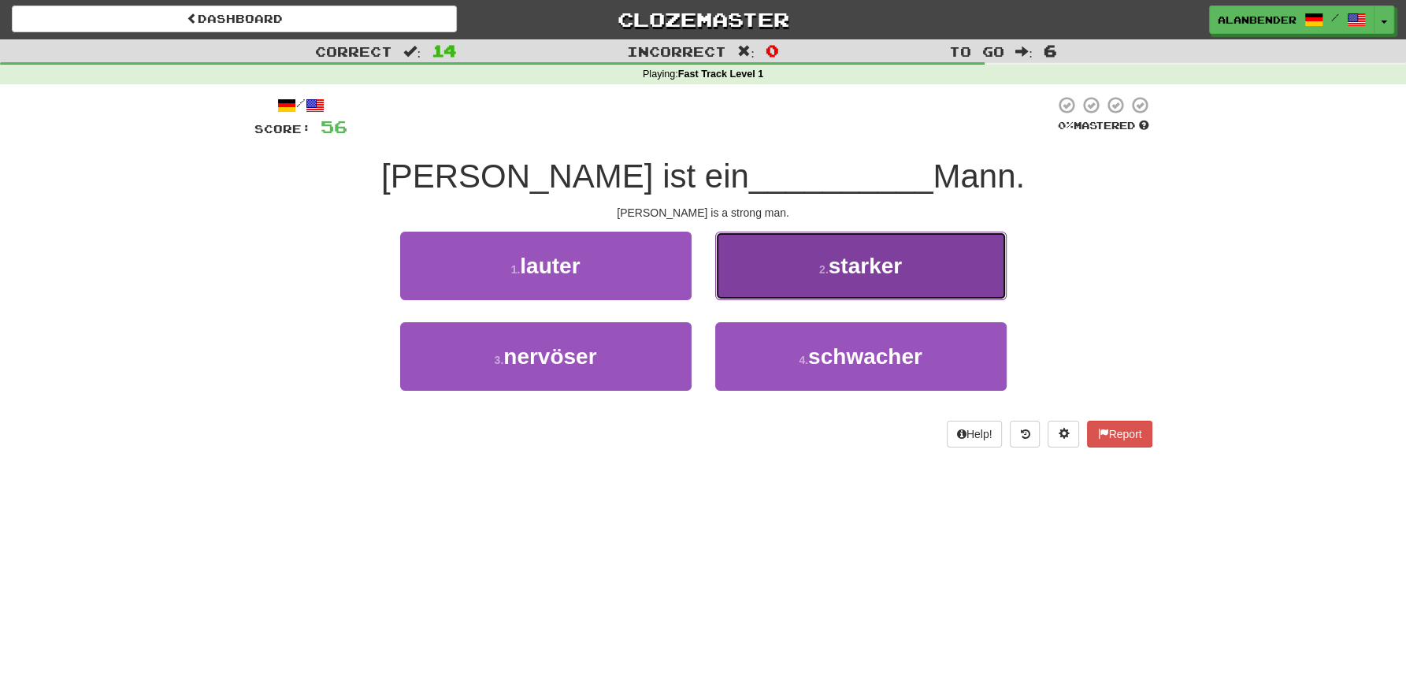
click at [870, 273] on span "starker" at bounding box center [865, 266] width 73 height 24
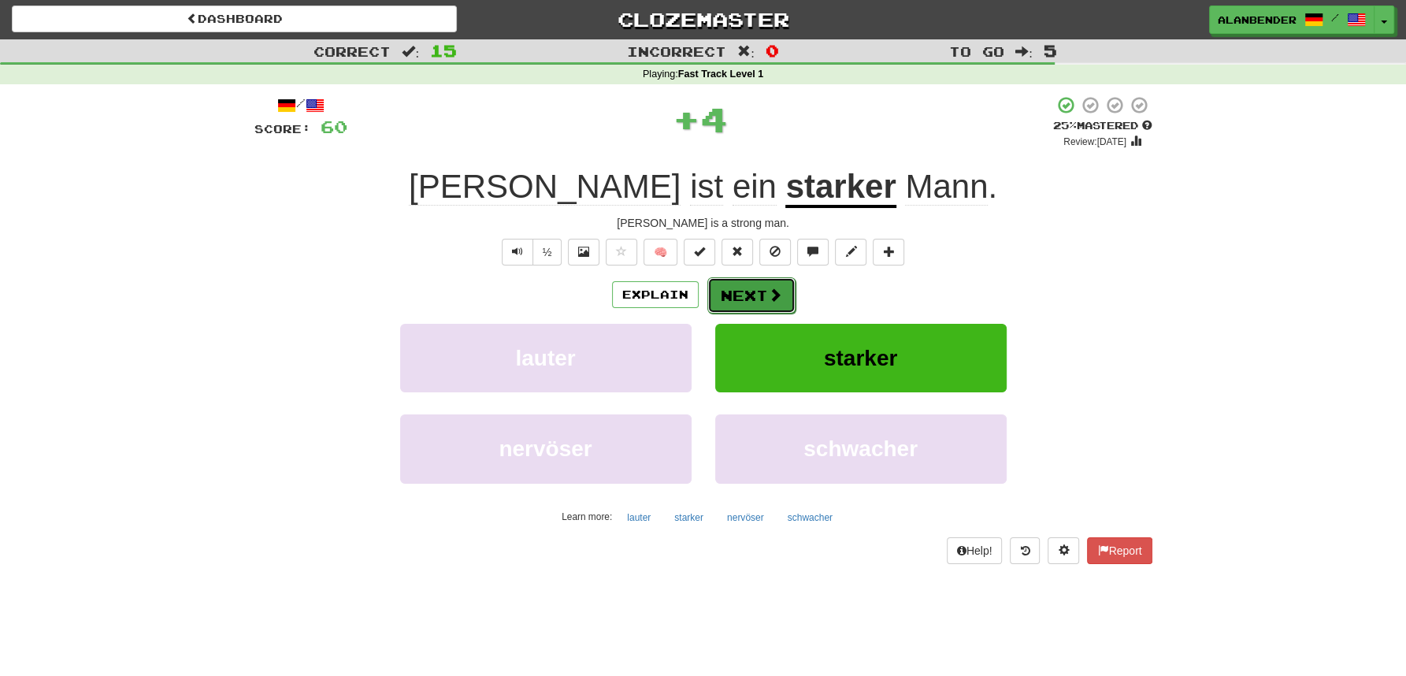
click at [756, 297] on button "Next" at bounding box center [751, 295] width 88 height 36
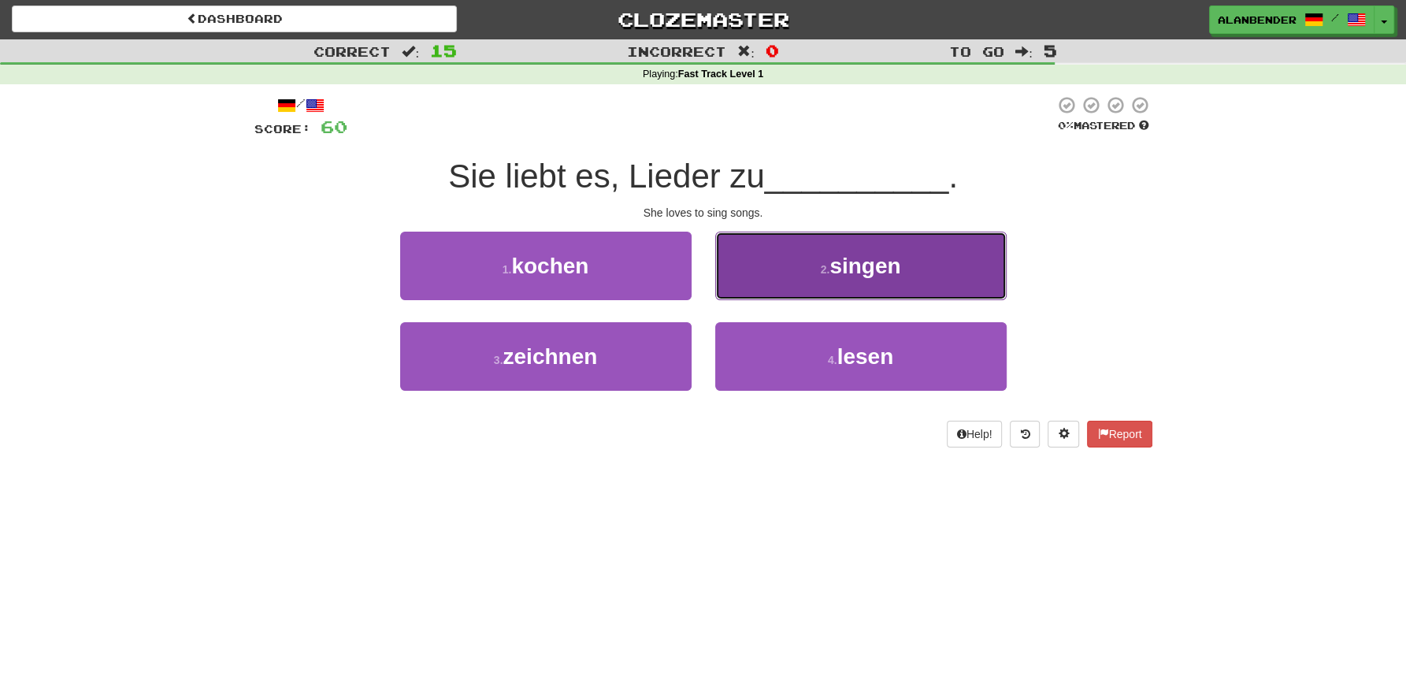
click at [869, 276] on span "singen" at bounding box center [864, 266] width 71 height 24
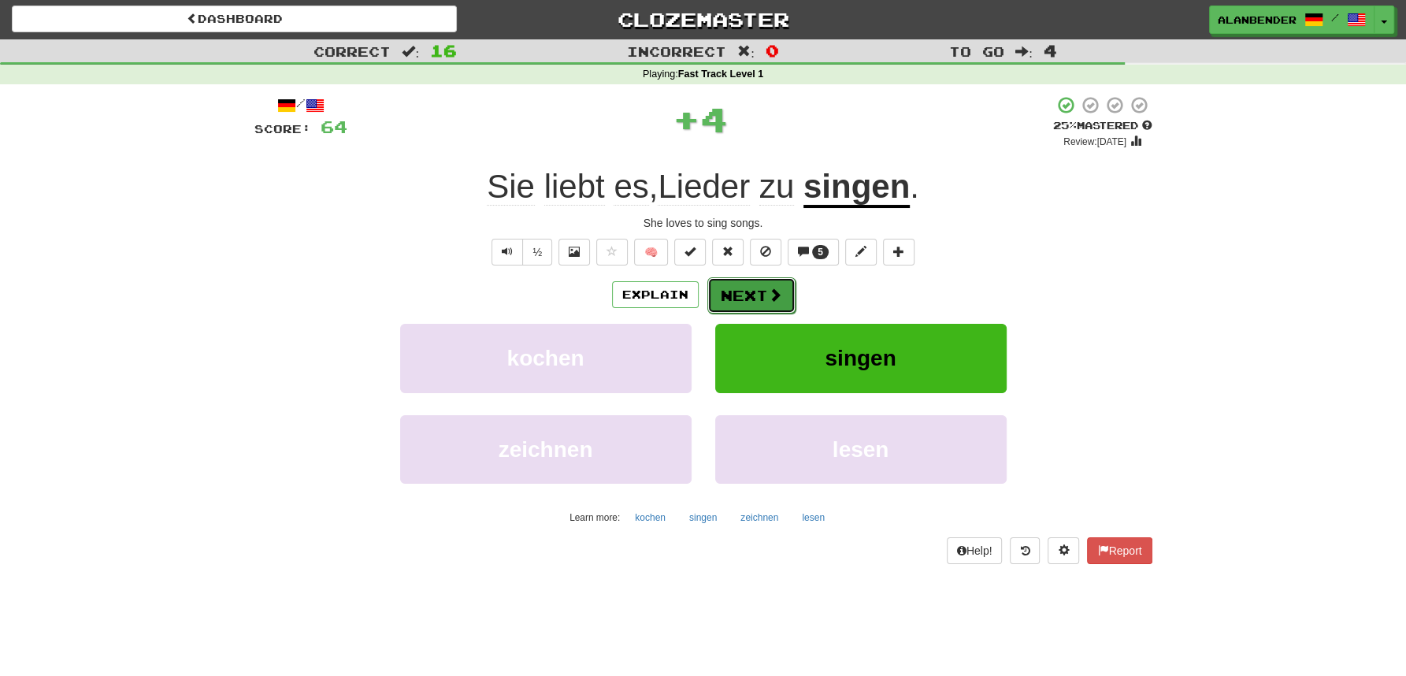
click at [752, 288] on button "Next" at bounding box center [751, 295] width 88 height 36
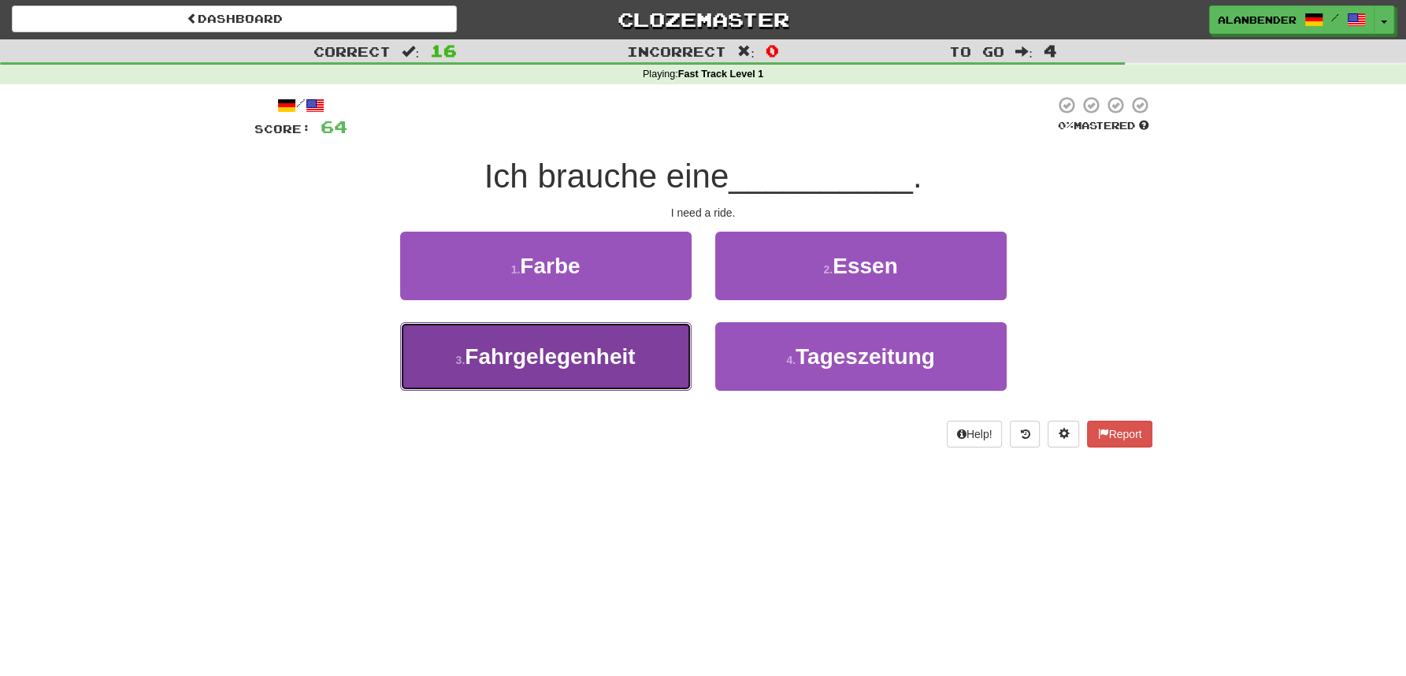
click at [588, 373] on button "3 . Fahrgelegenheit" at bounding box center [545, 356] width 291 height 69
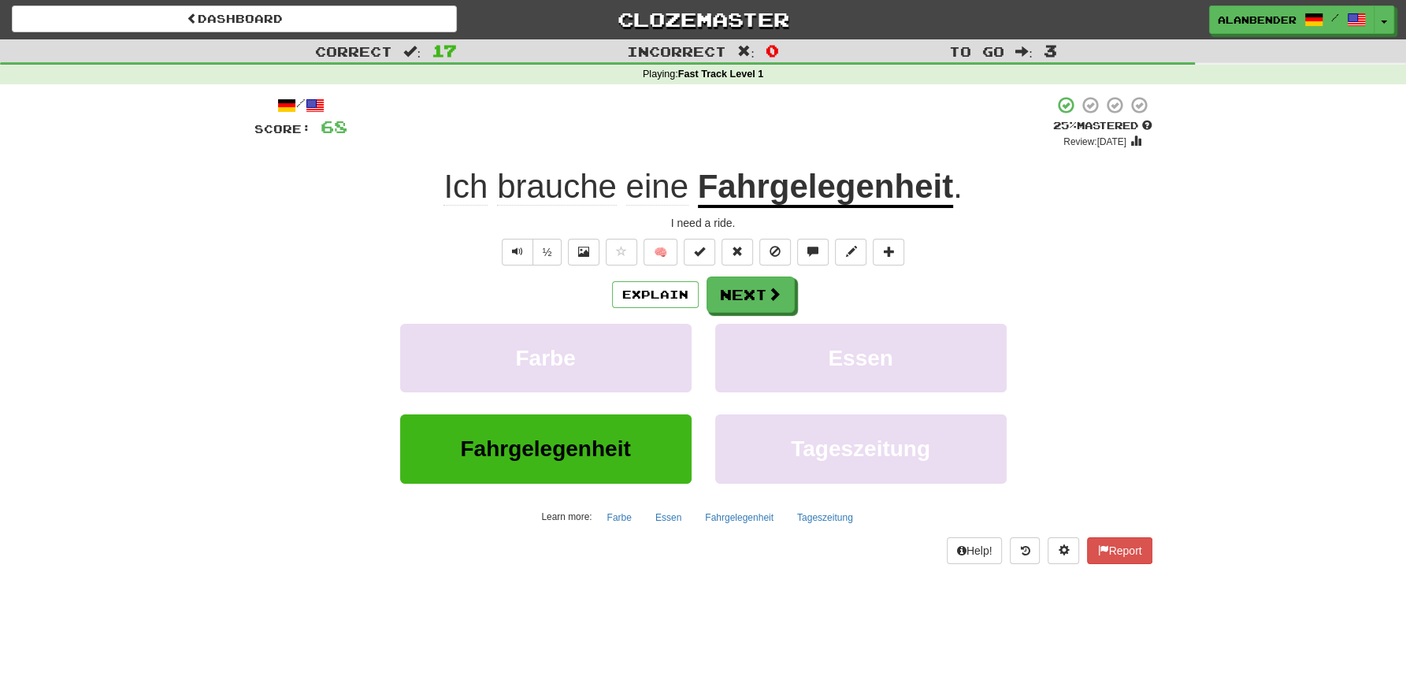
click at [826, 195] on u "Fahrgelegenheit" at bounding box center [825, 188] width 255 height 40
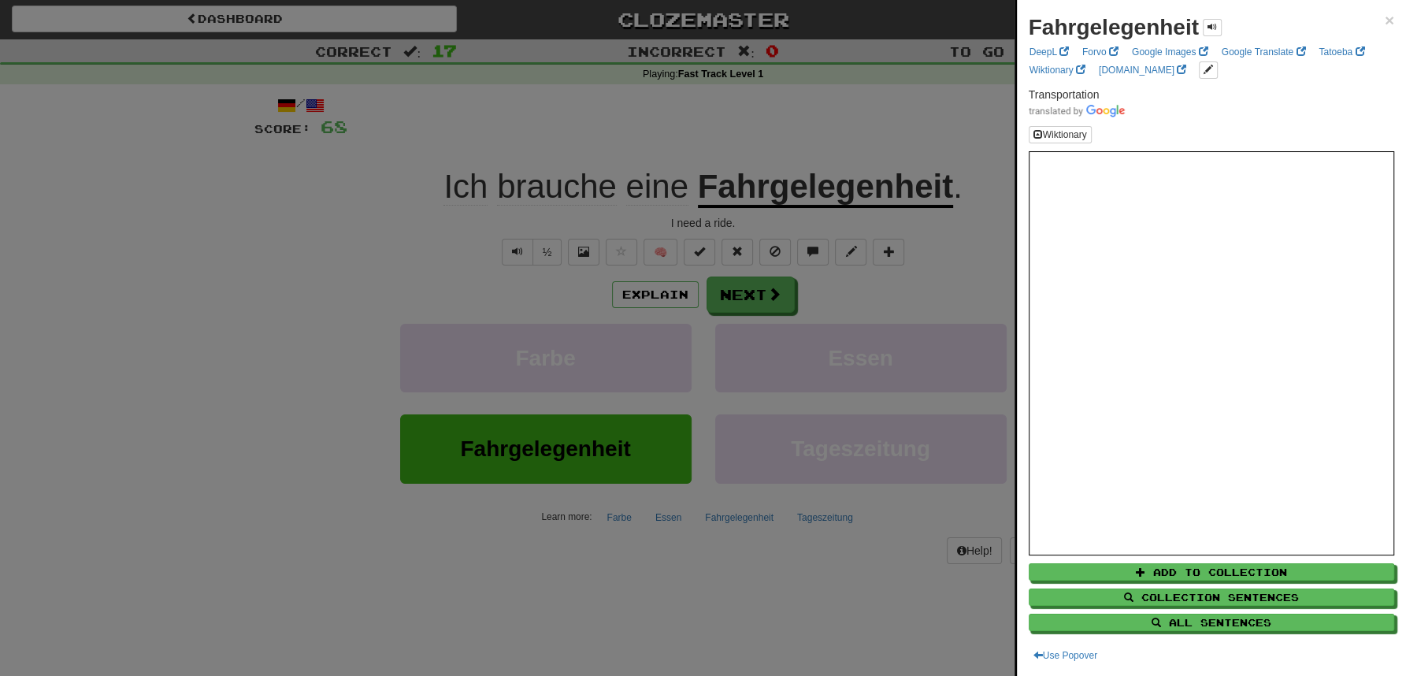
click at [847, 132] on div at bounding box center [703, 338] width 1406 height 676
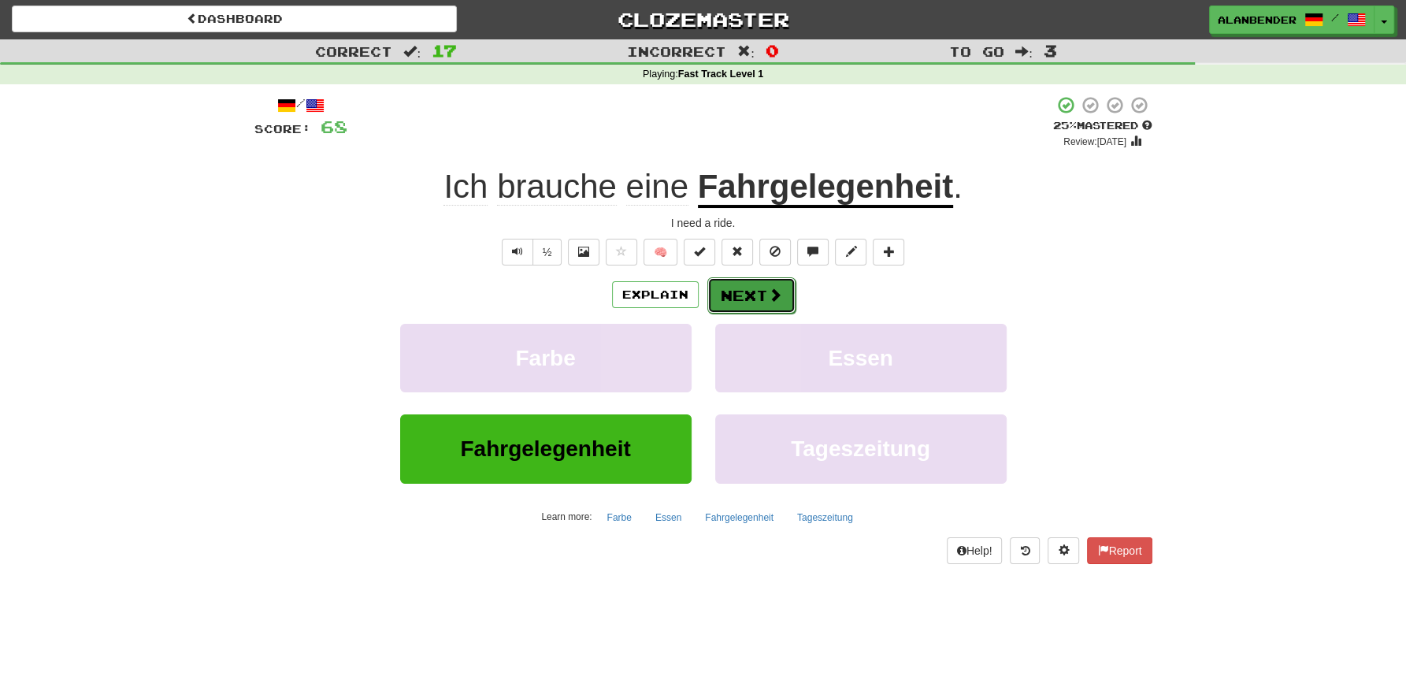
click at [748, 302] on button "Next" at bounding box center [751, 295] width 88 height 36
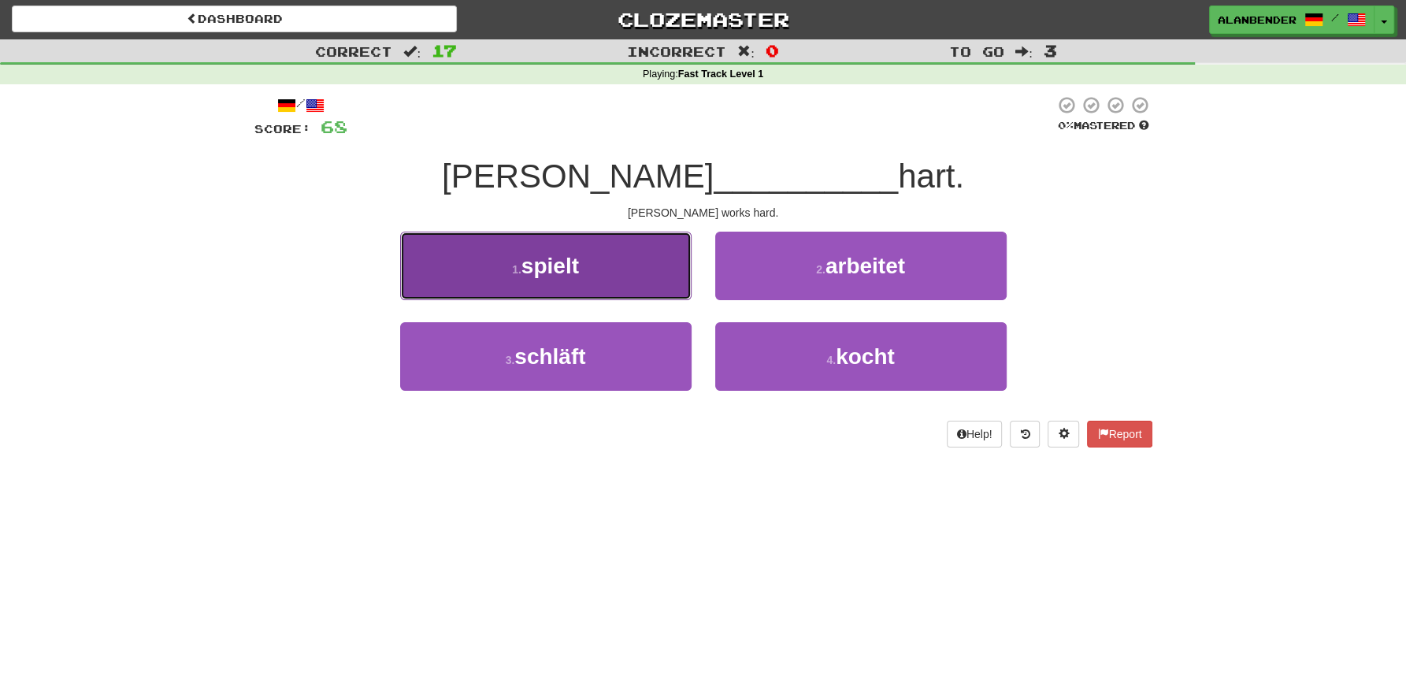
click at [553, 273] on span "spielt" at bounding box center [550, 266] width 58 height 24
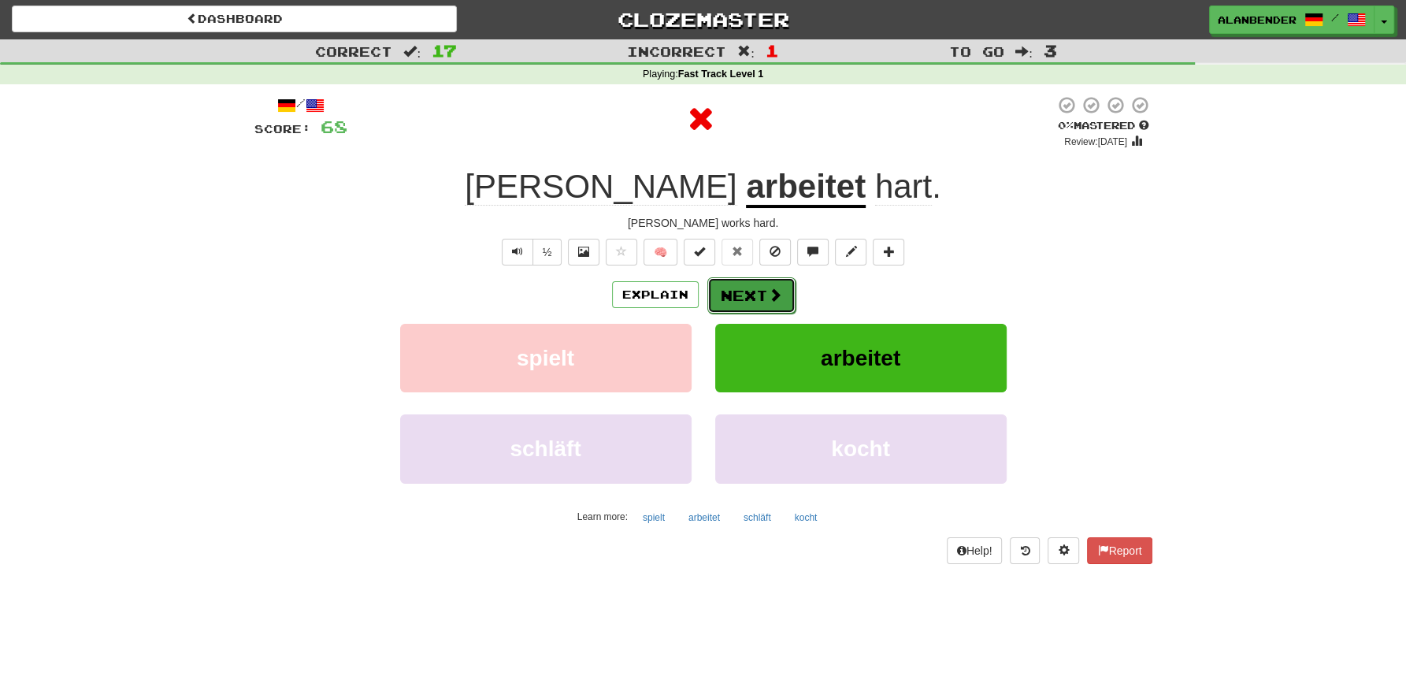
click at [743, 293] on button "Next" at bounding box center [751, 295] width 88 height 36
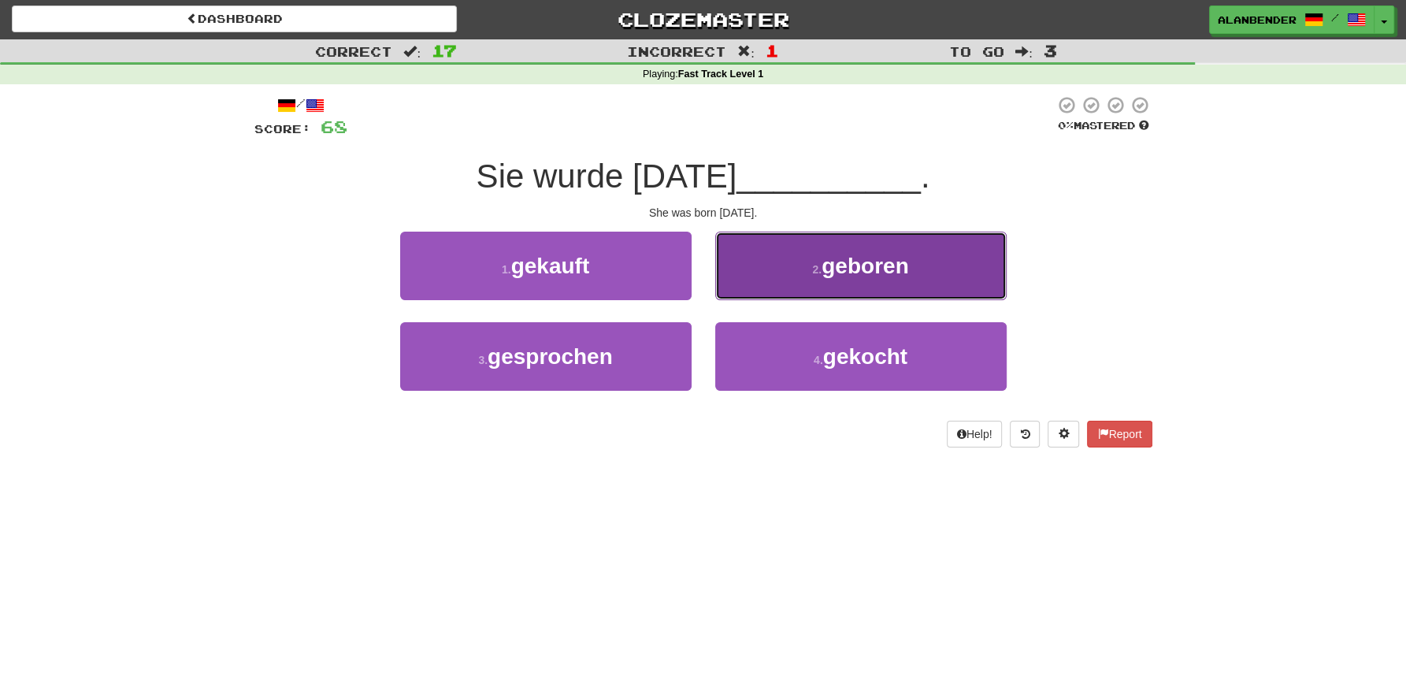
click at [897, 255] on span "geboren" at bounding box center [865, 266] width 87 height 24
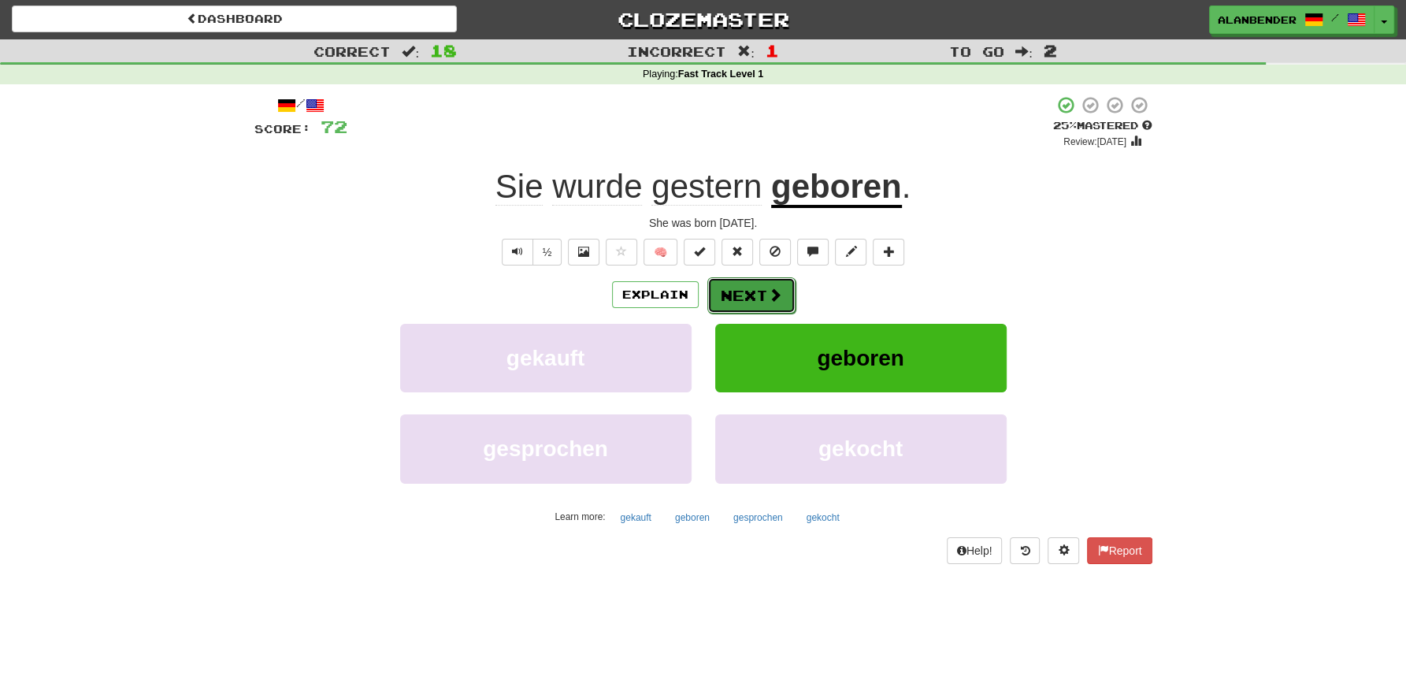
click at [768, 288] on span at bounding box center [775, 295] width 14 height 14
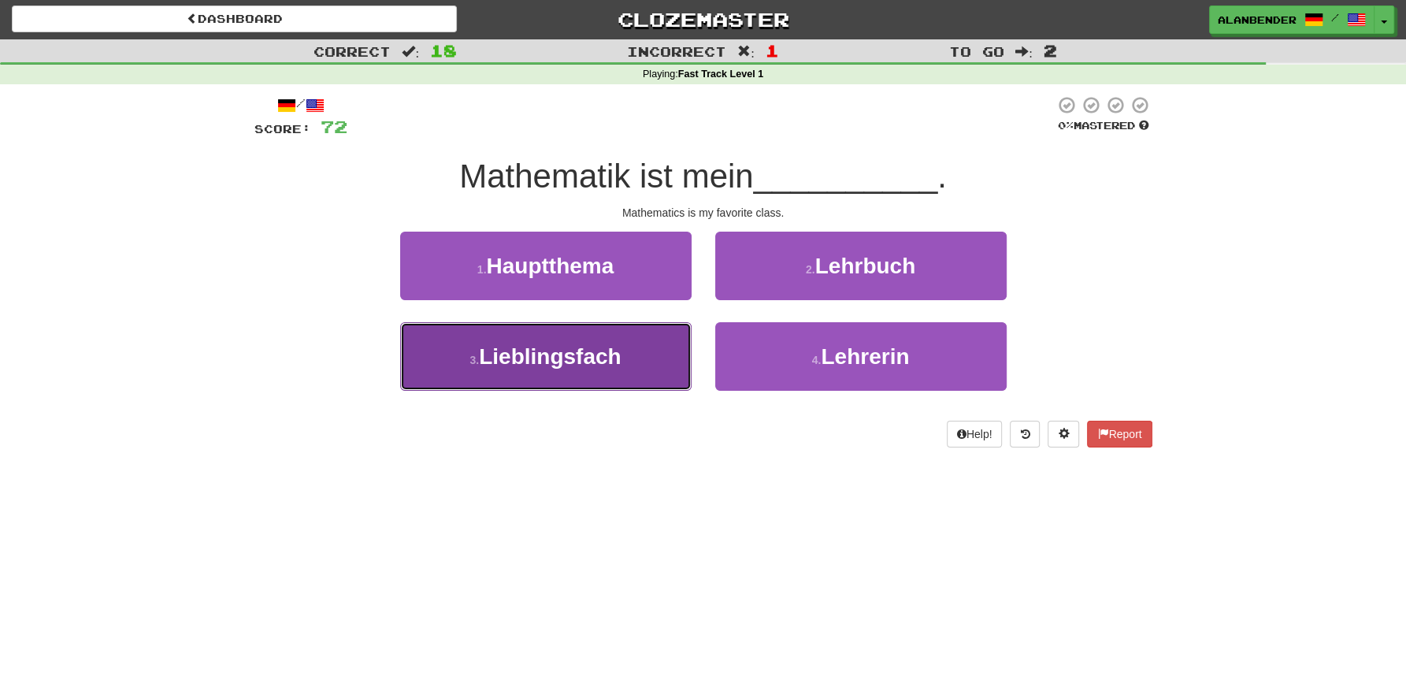
click at [547, 366] on span "Lieblingsfach" at bounding box center [550, 356] width 142 height 24
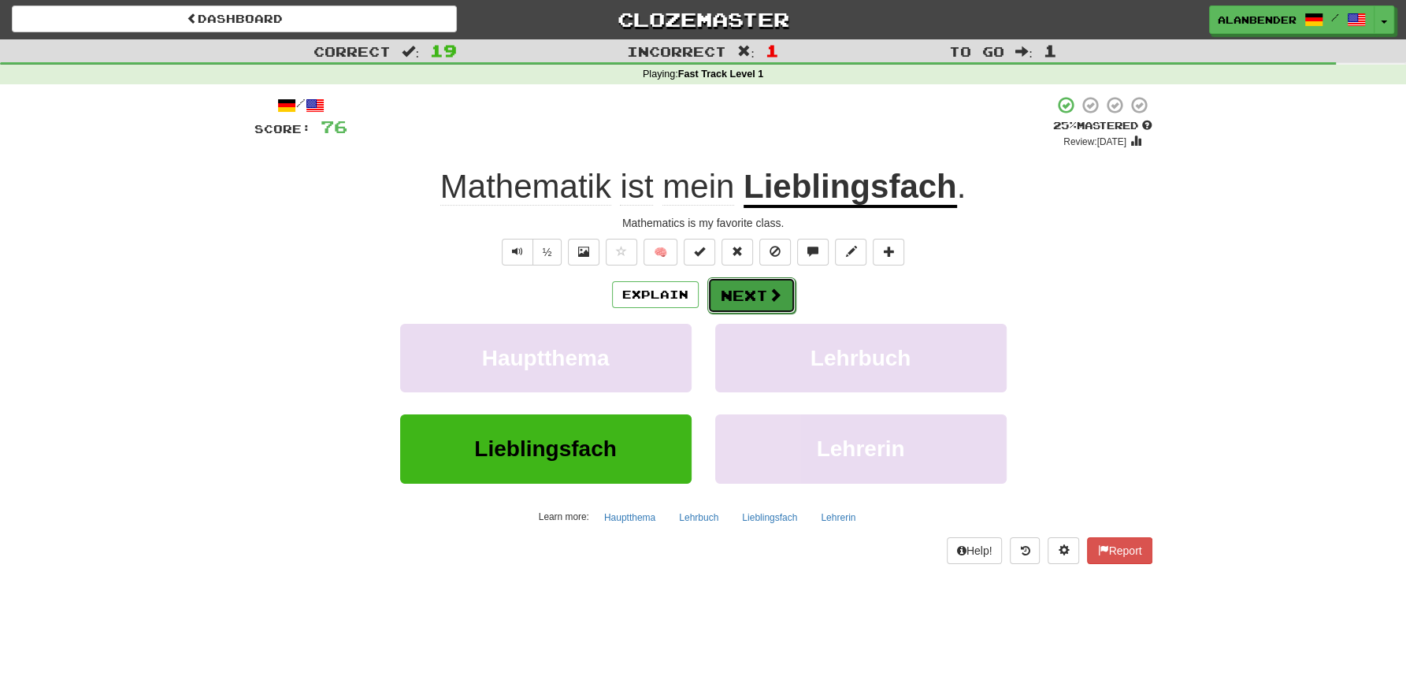
click at [751, 295] on button "Next" at bounding box center [751, 295] width 88 height 36
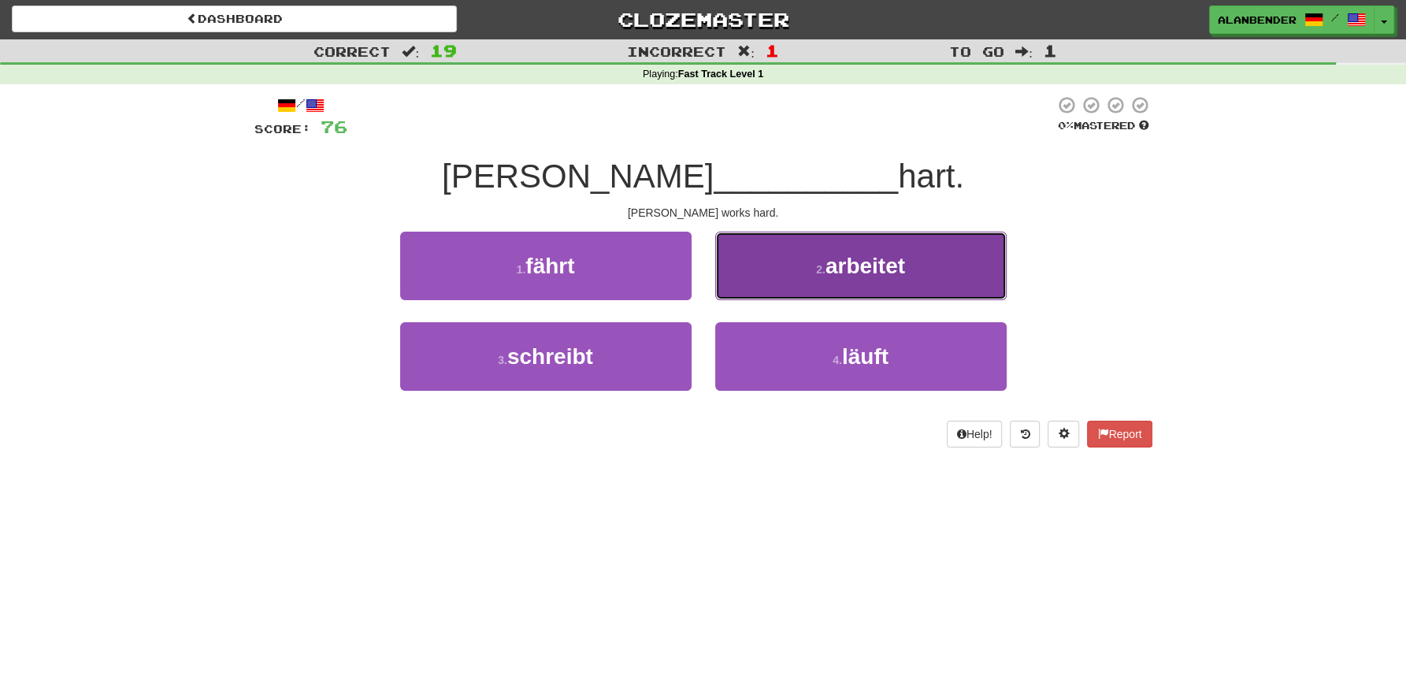
click at [888, 262] on span "arbeitet" at bounding box center [866, 266] width 80 height 24
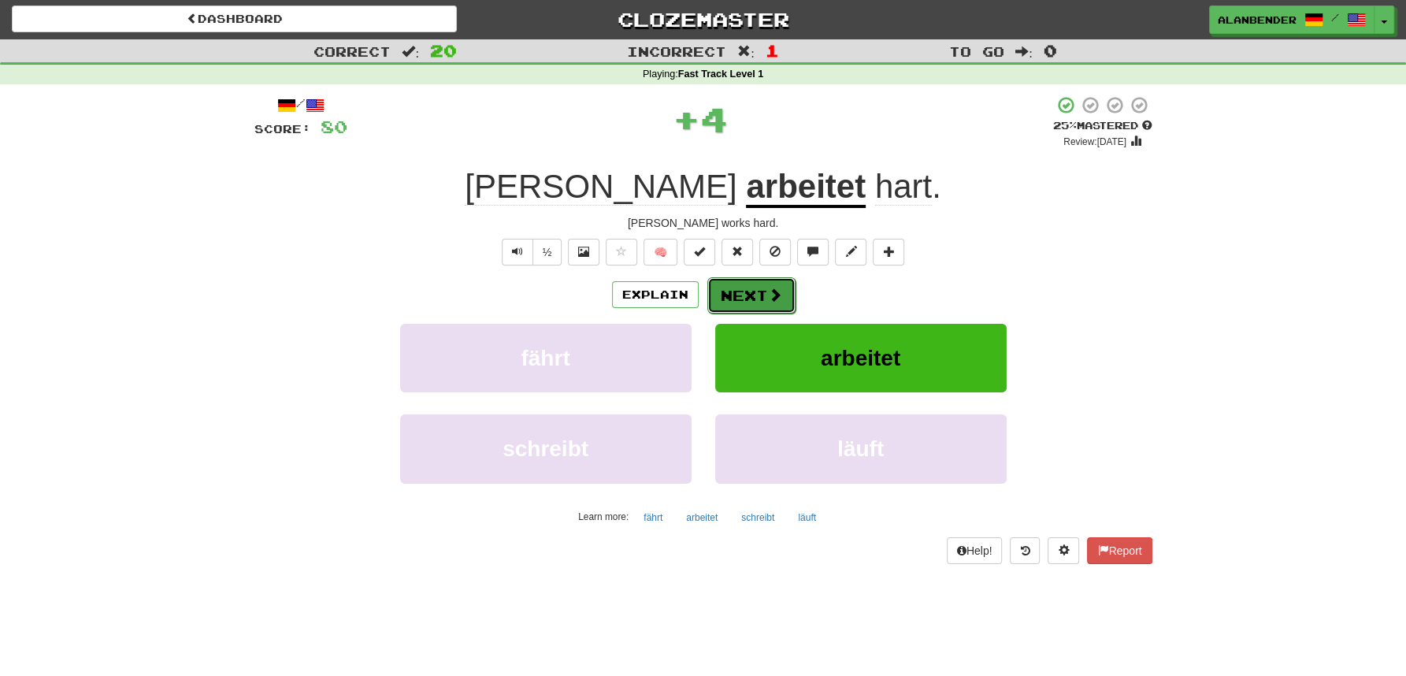
click at [734, 299] on button "Next" at bounding box center [751, 295] width 88 height 36
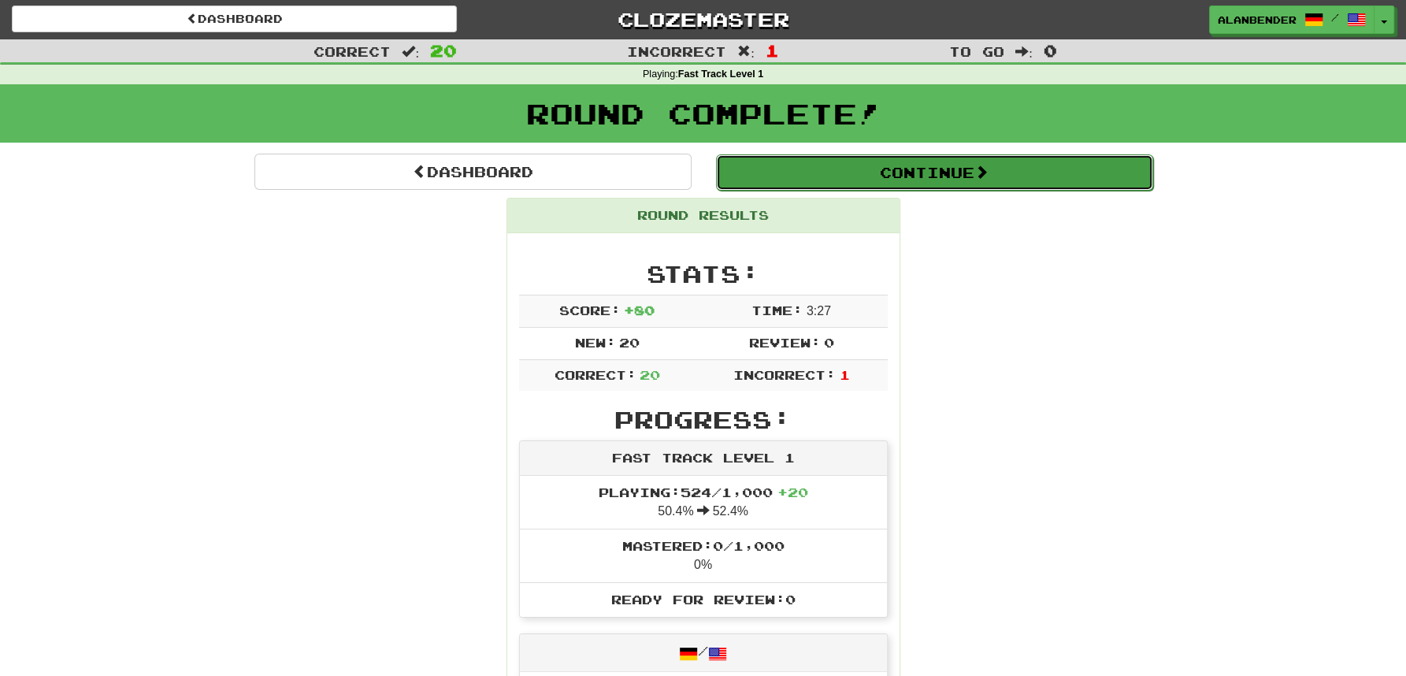
click at [948, 167] on button "Continue" at bounding box center [934, 172] width 437 height 36
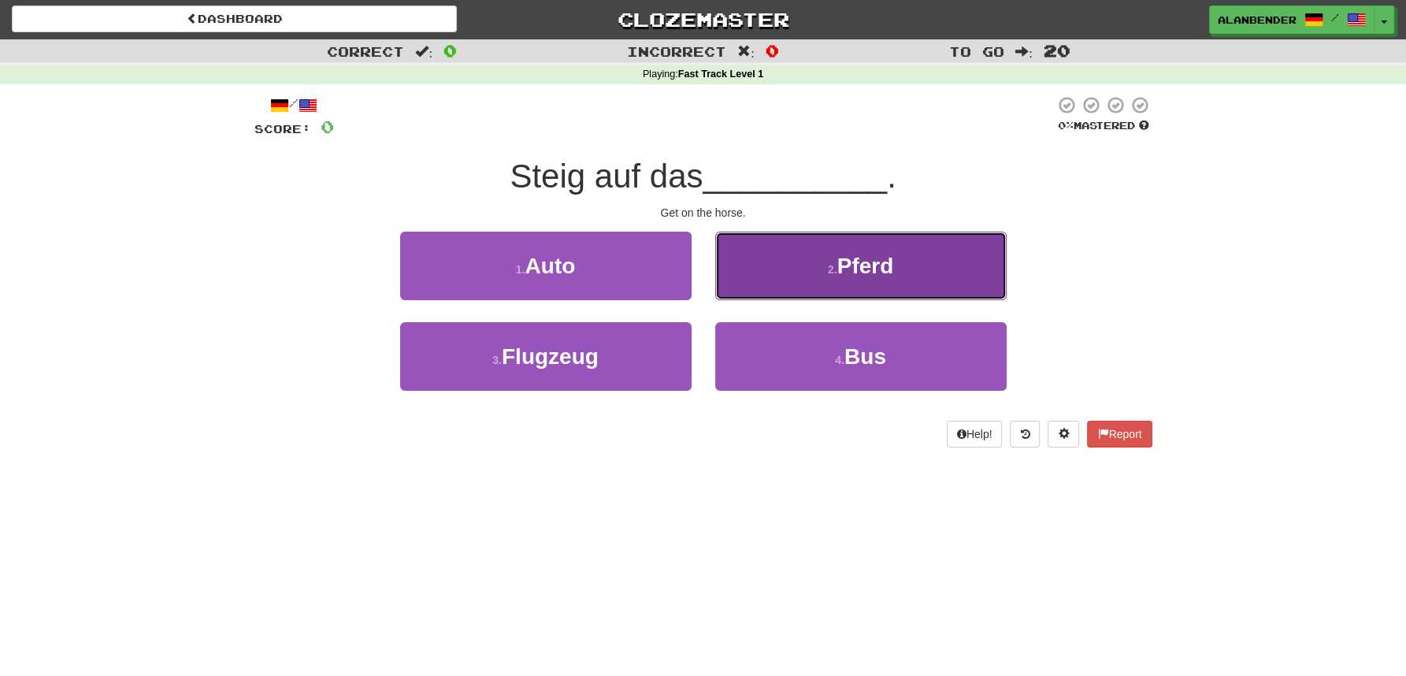
click at [893, 266] on span "Pferd" at bounding box center [865, 266] width 57 height 24
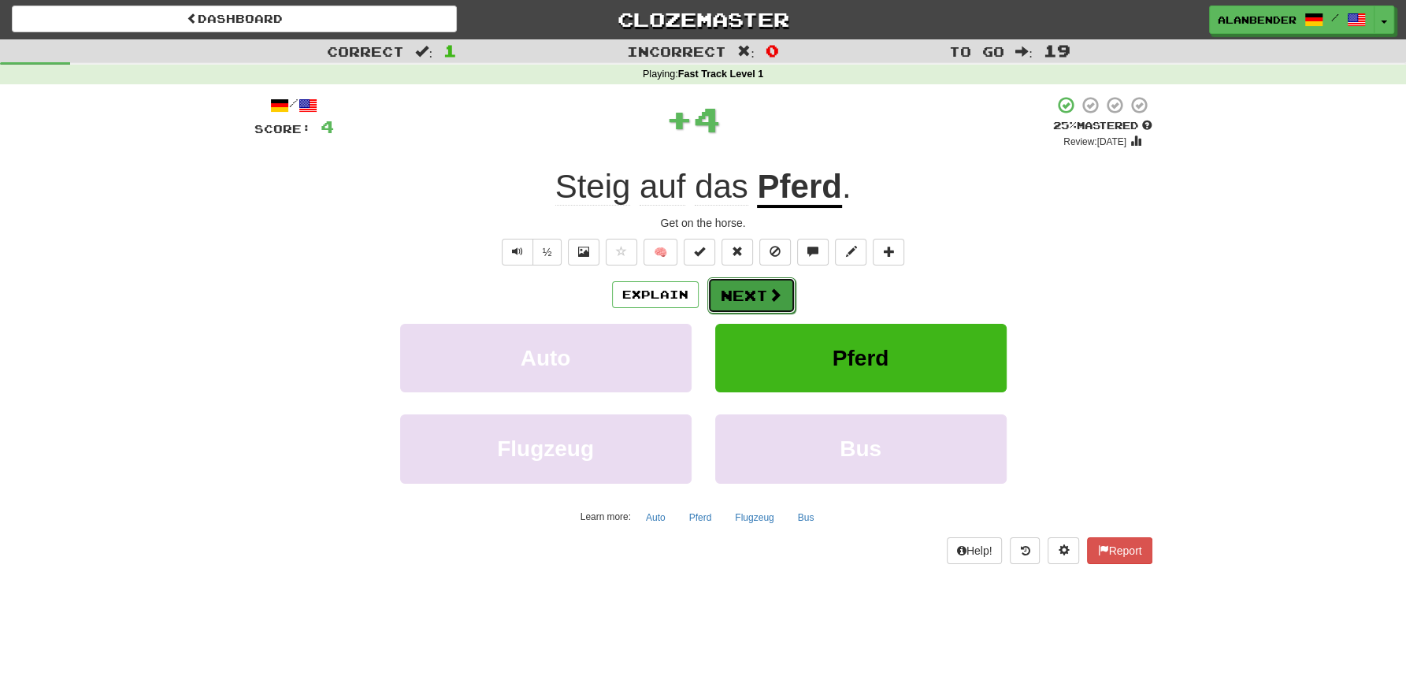
click at [741, 301] on button "Next" at bounding box center [751, 295] width 88 height 36
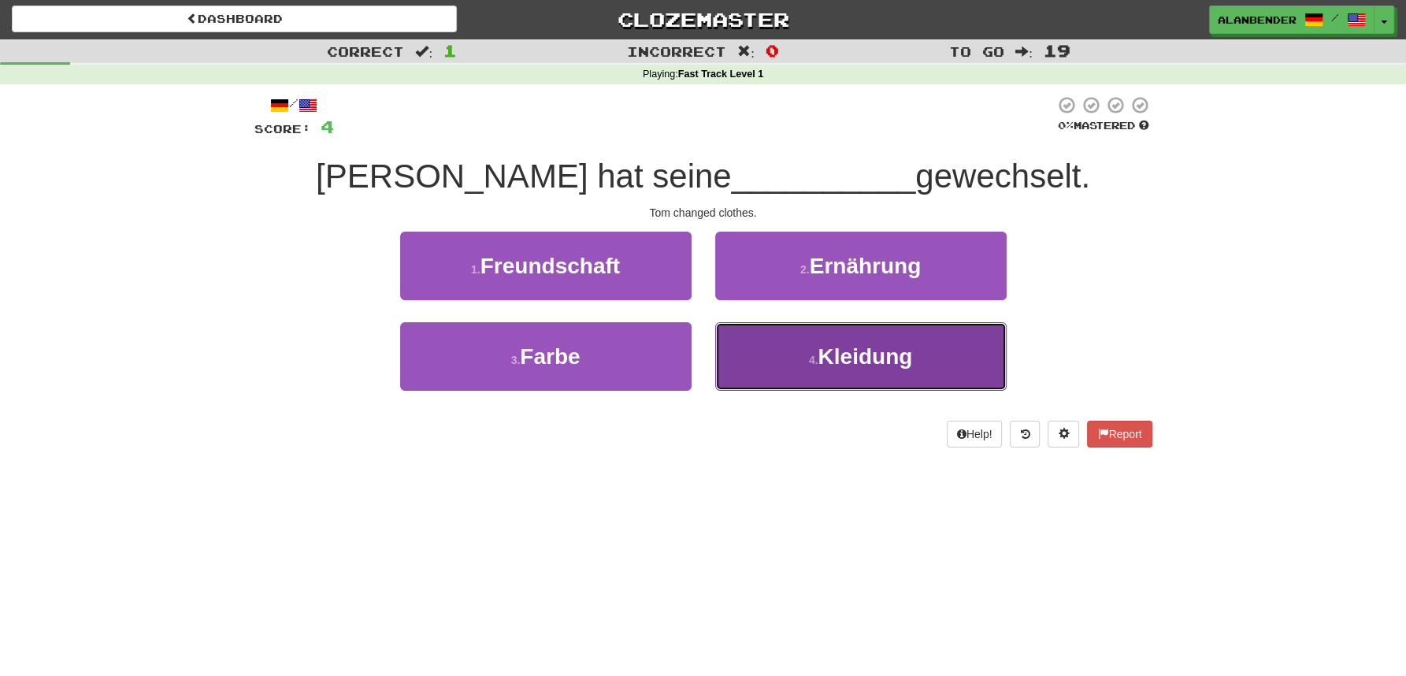
click at [838, 352] on span "Kleidung" at bounding box center [865, 356] width 95 height 24
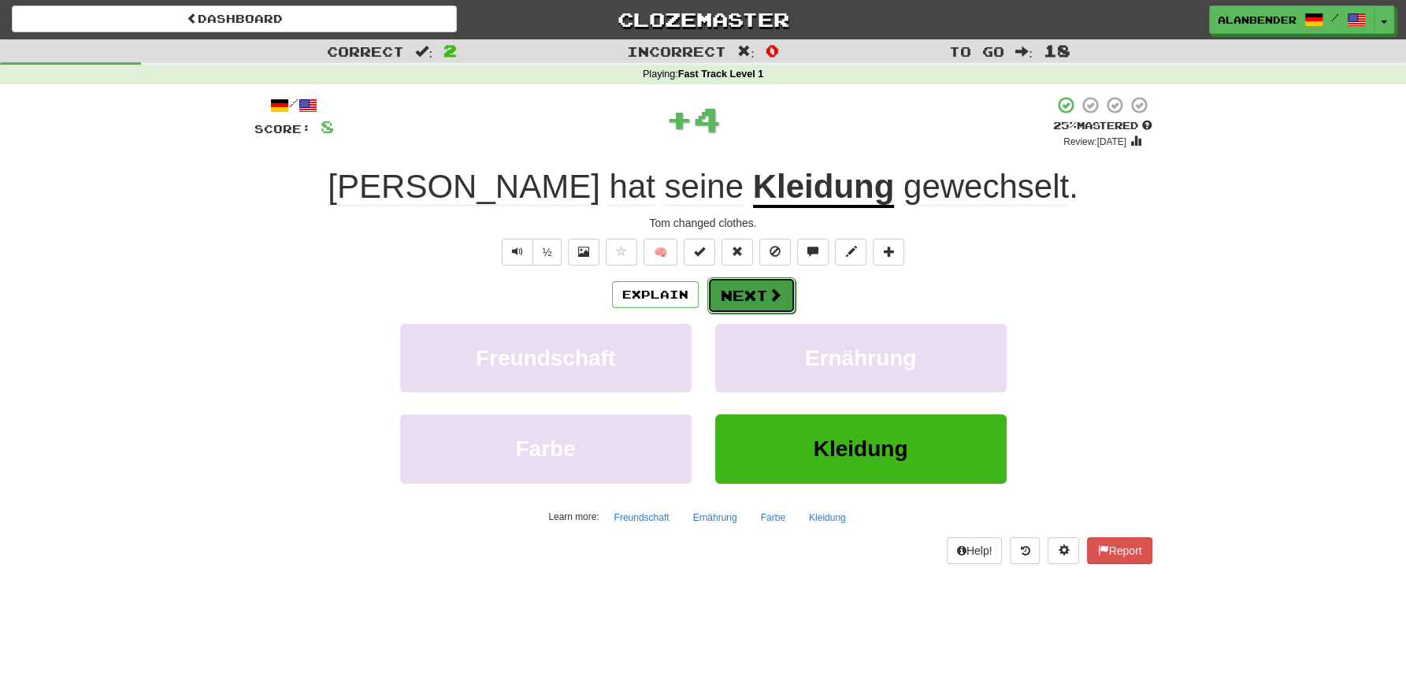
click at [726, 295] on button "Next" at bounding box center [751, 295] width 88 height 36
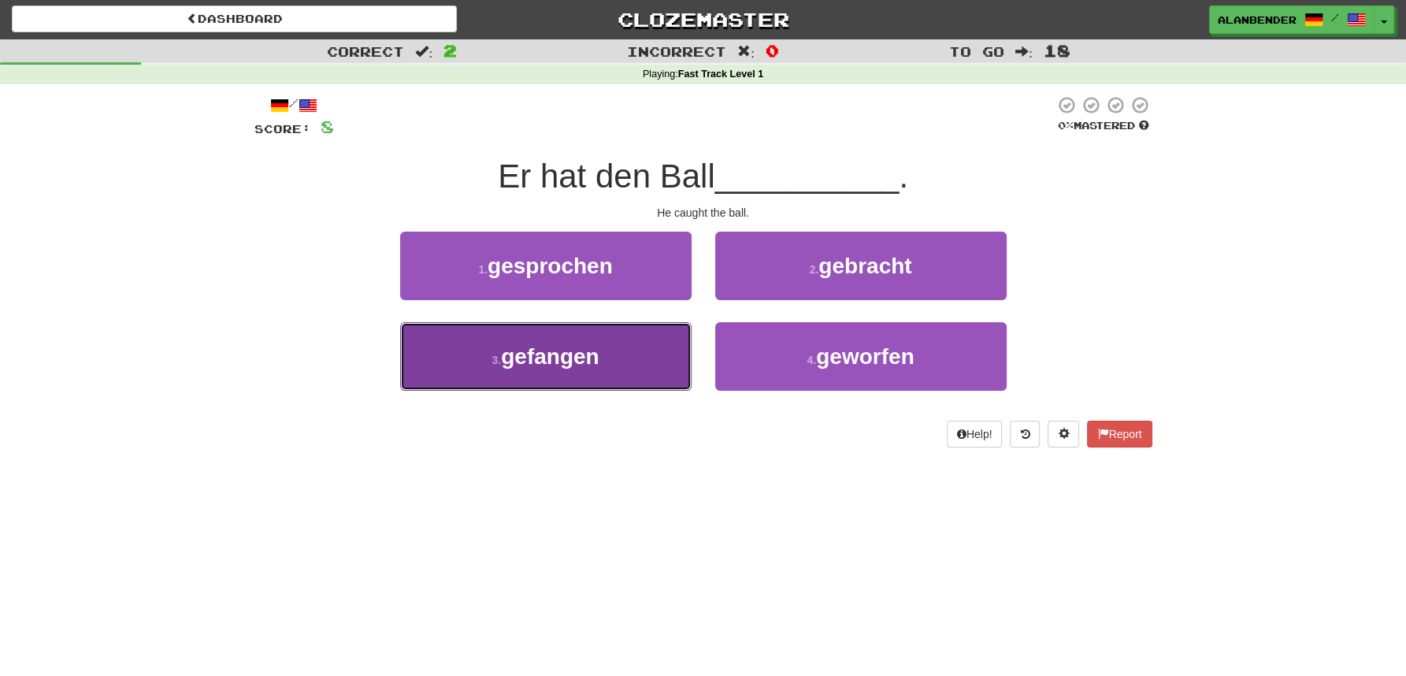
click at [541, 340] on button "3 . gefangen" at bounding box center [545, 356] width 291 height 69
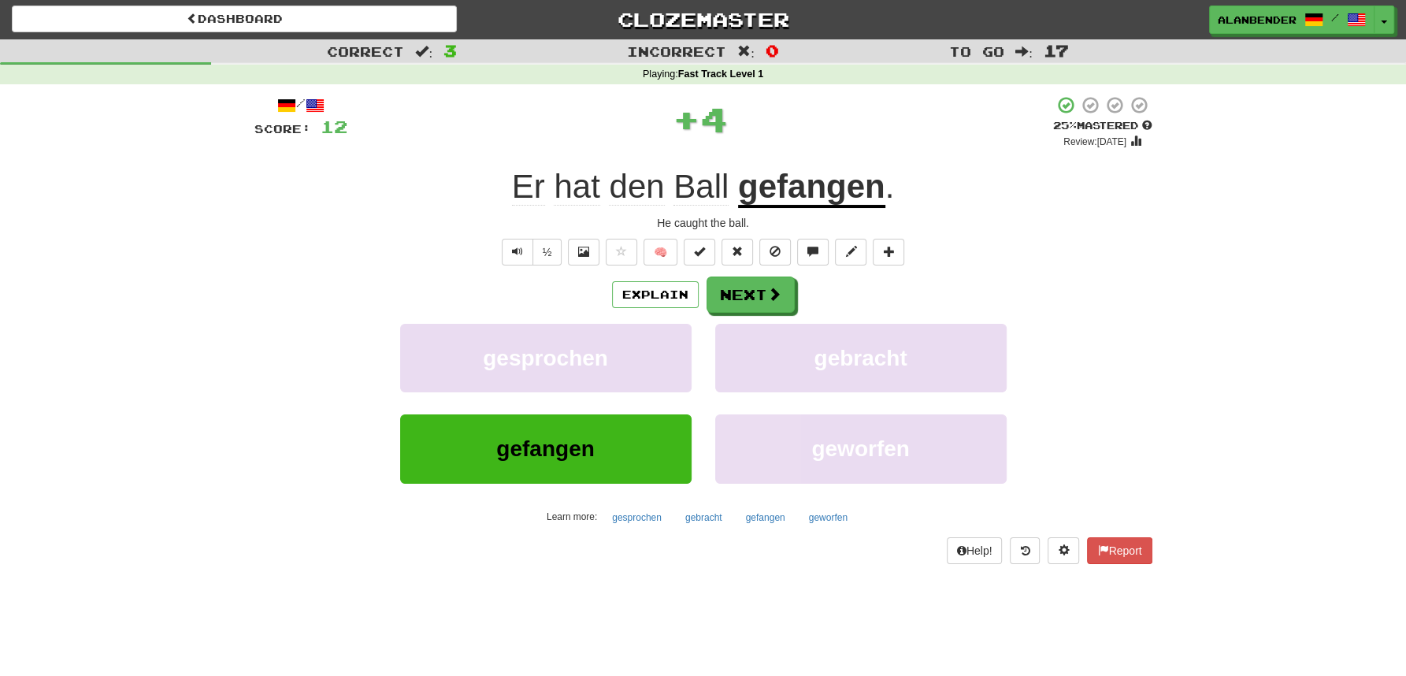
click at [791, 188] on u "gefangen" at bounding box center [811, 188] width 147 height 40
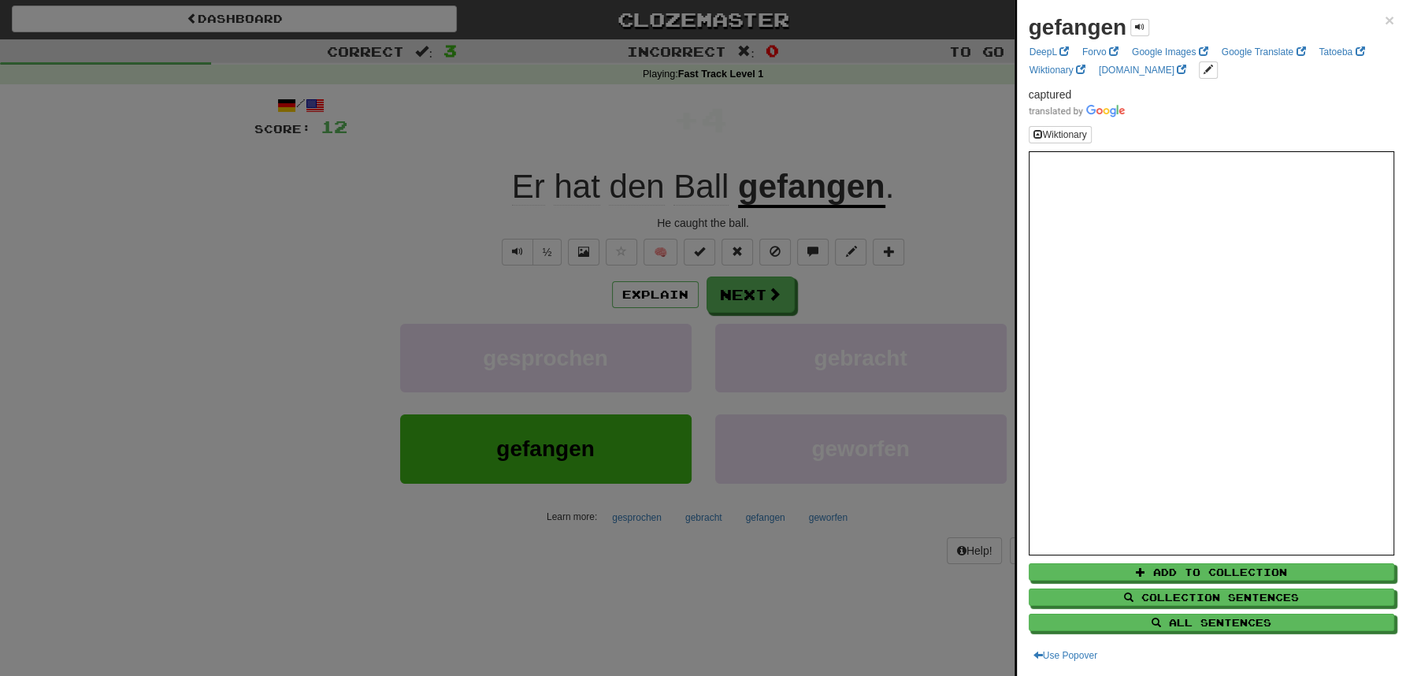
click at [811, 117] on div at bounding box center [703, 338] width 1406 height 676
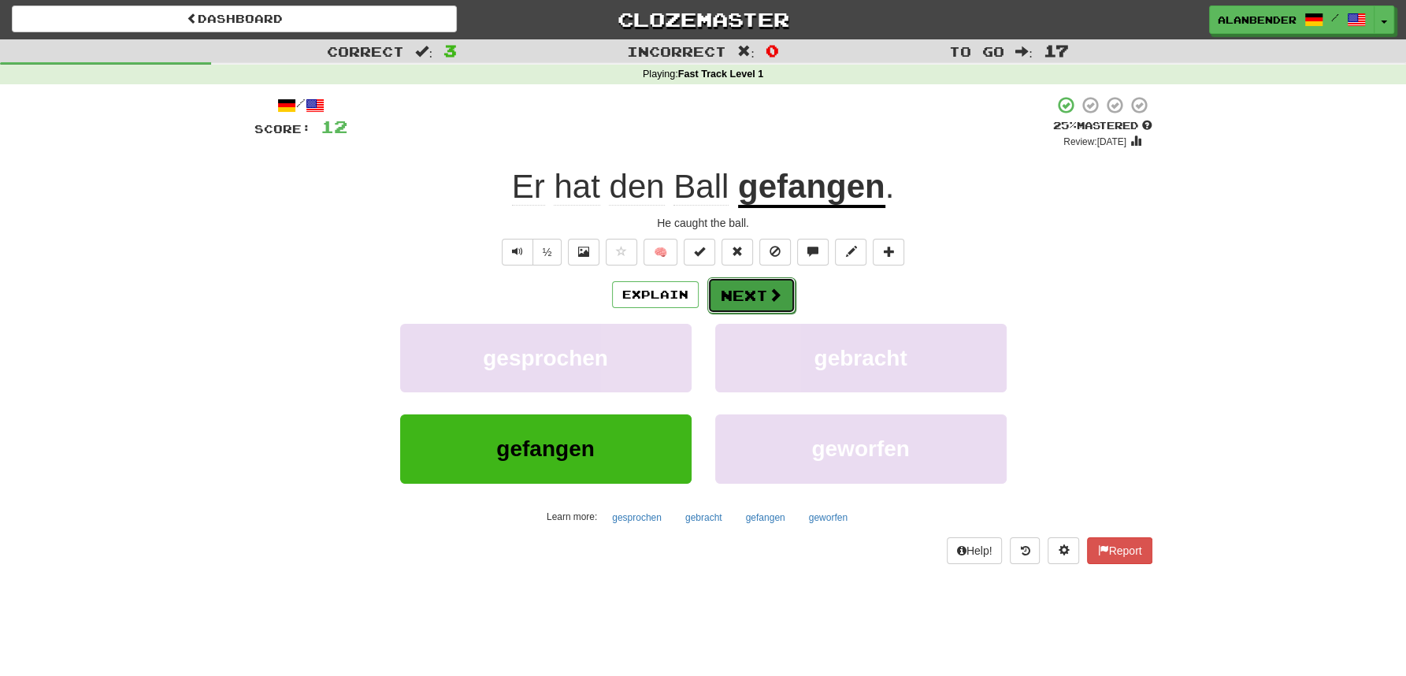
click at [738, 296] on button "Next" at bounding box center [751, 295] width 88 height 36
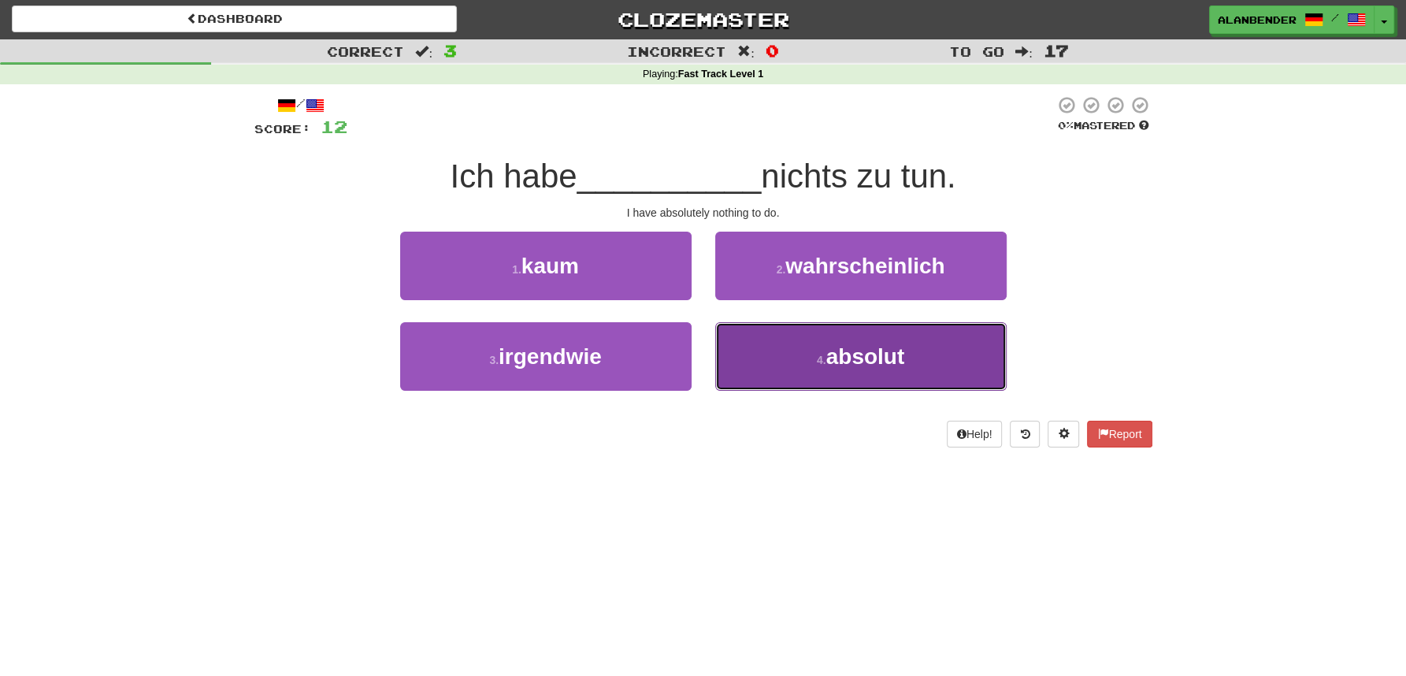
click at [848, 357] on span "absolut" at bounding box center [865, 356] width 79 height 24
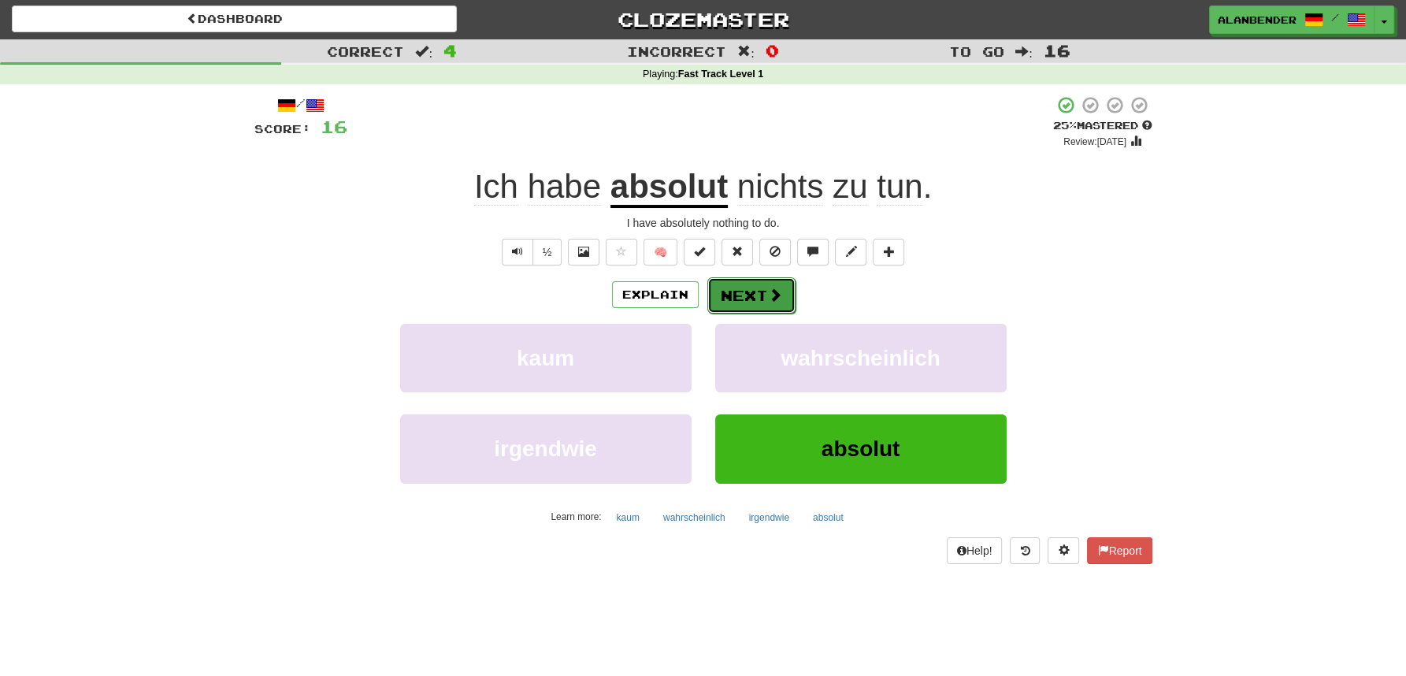
click at [764, 295] on button "Next" at bounding box center [751, 295] width 88 height 36
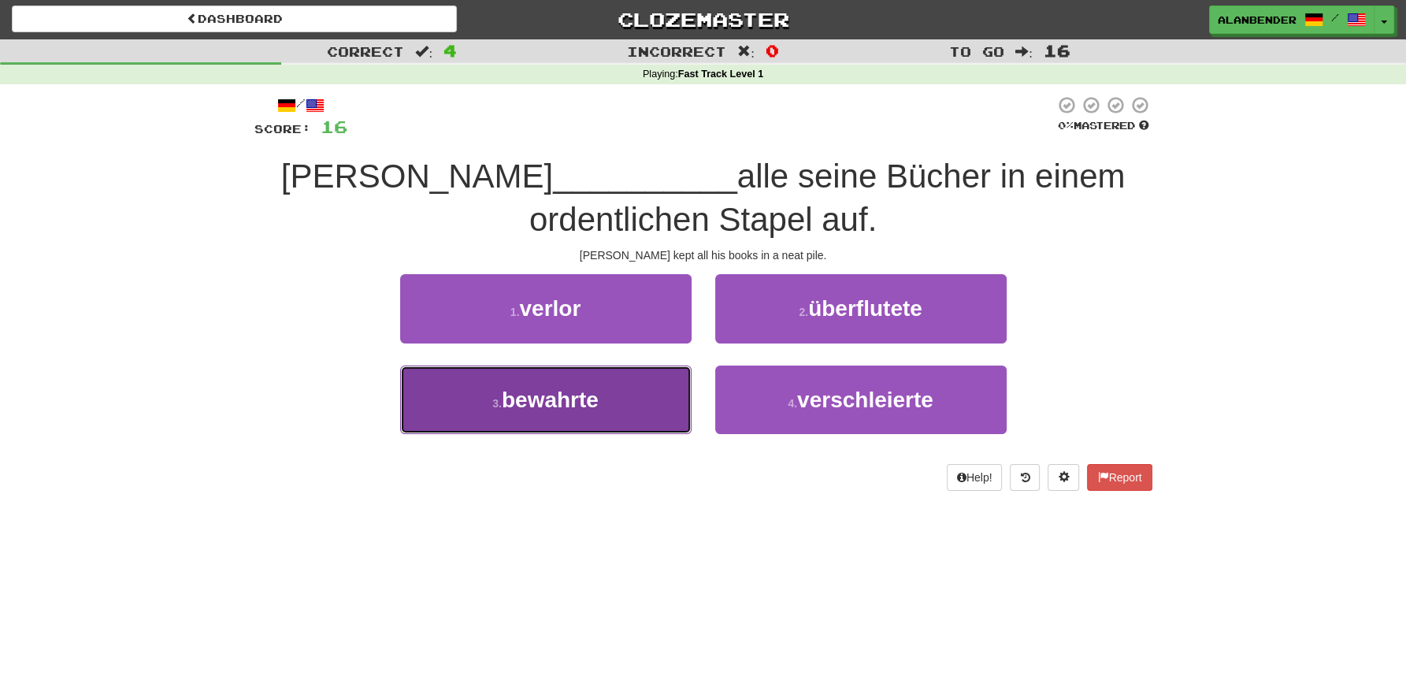
click at [541, 400] on span "bewahrte" at bounding box center [550, 400] width 97 height 24
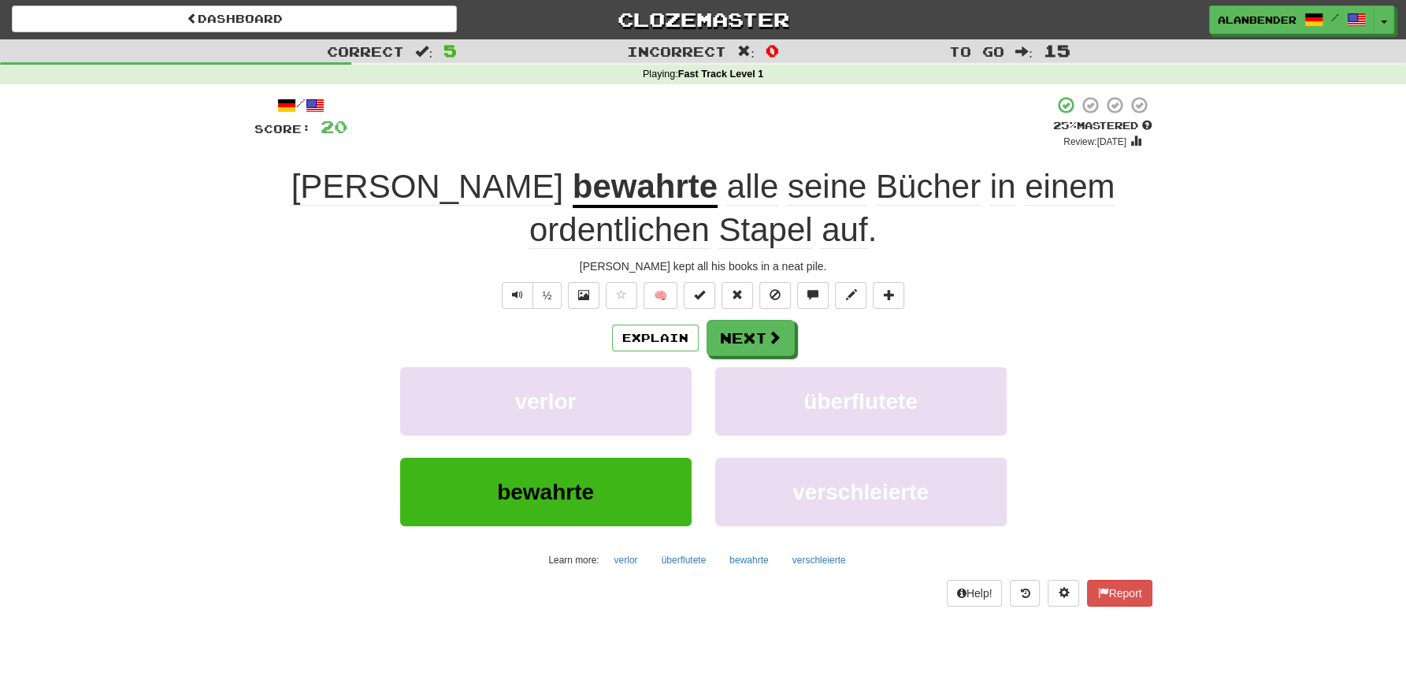
click at [718, 227] on span "Stapel" at bounding box center [765, 230] width 94 height 38
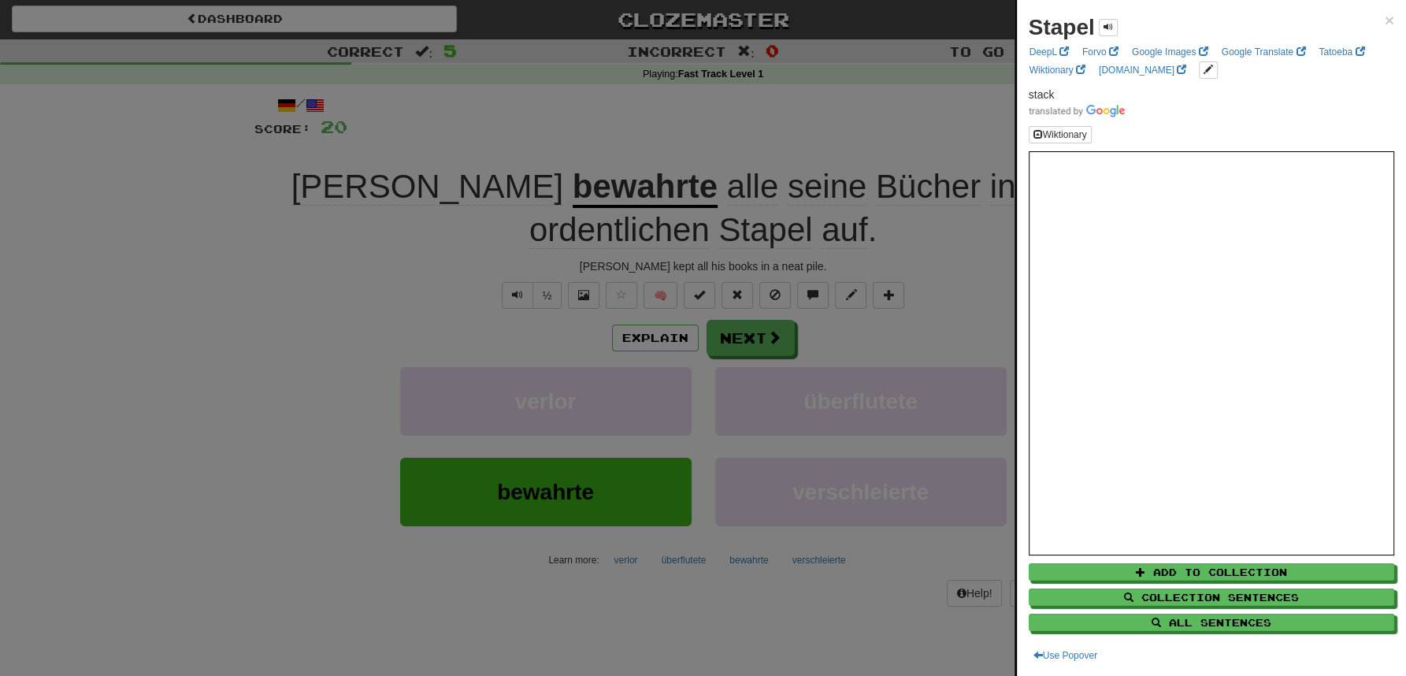
click at [714, 122] on div at bounding box center [703, 338] width 1406 height 676
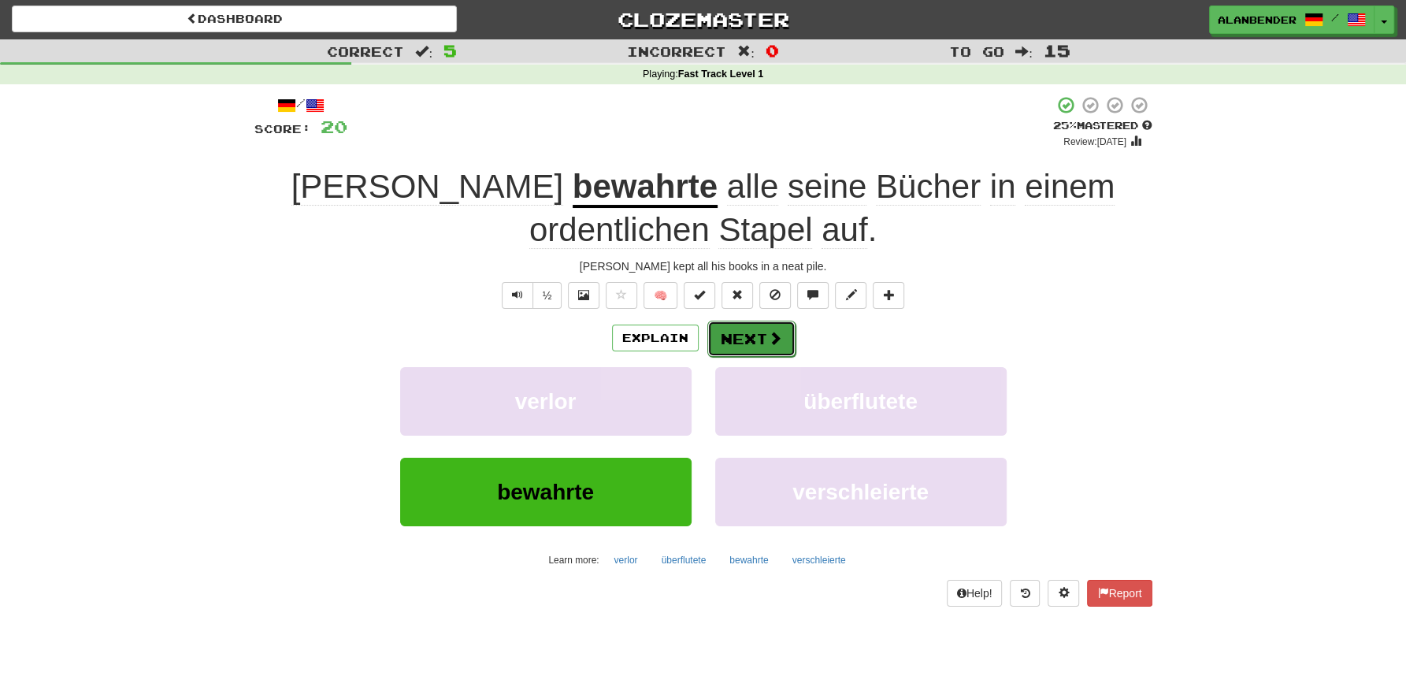
click at [749, 334] on button "Next" at bounding box center [751, 339] width 88 height 36
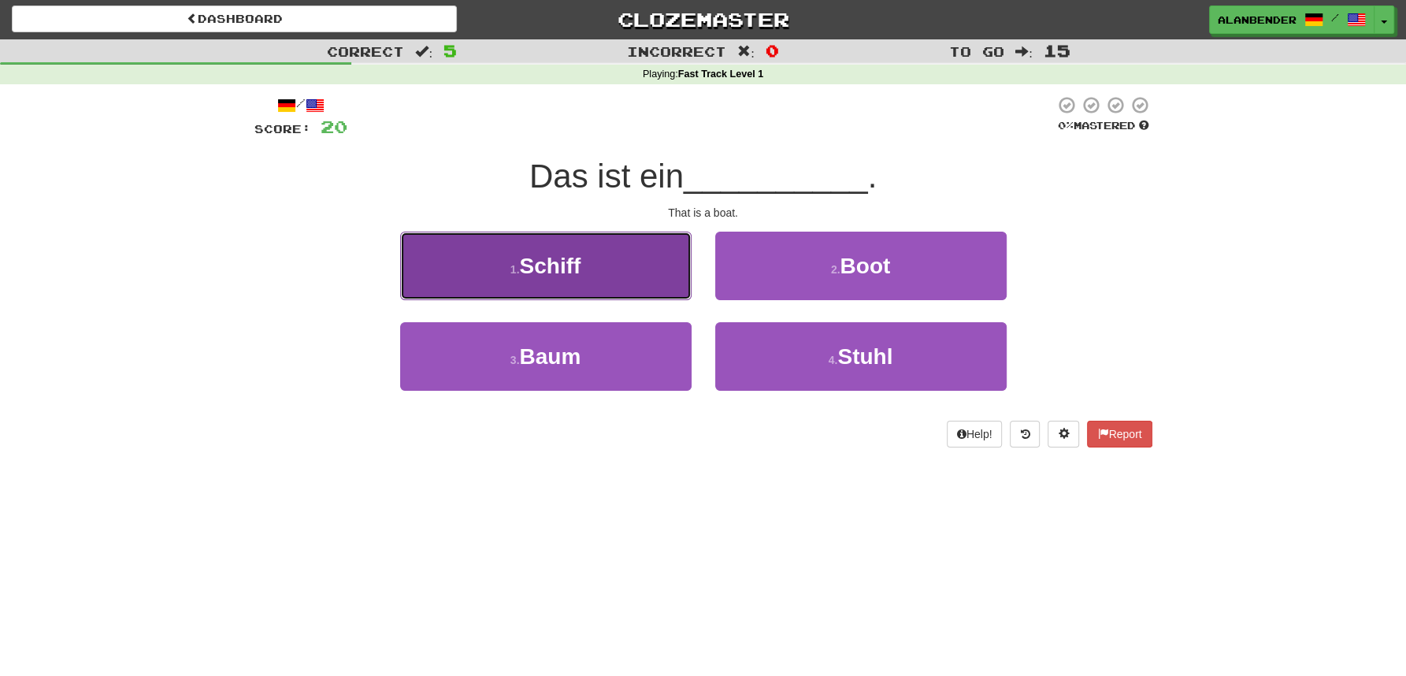
click at [562, 269] on span "Schiff" at bounding box center [549, 266] width 61 height 24
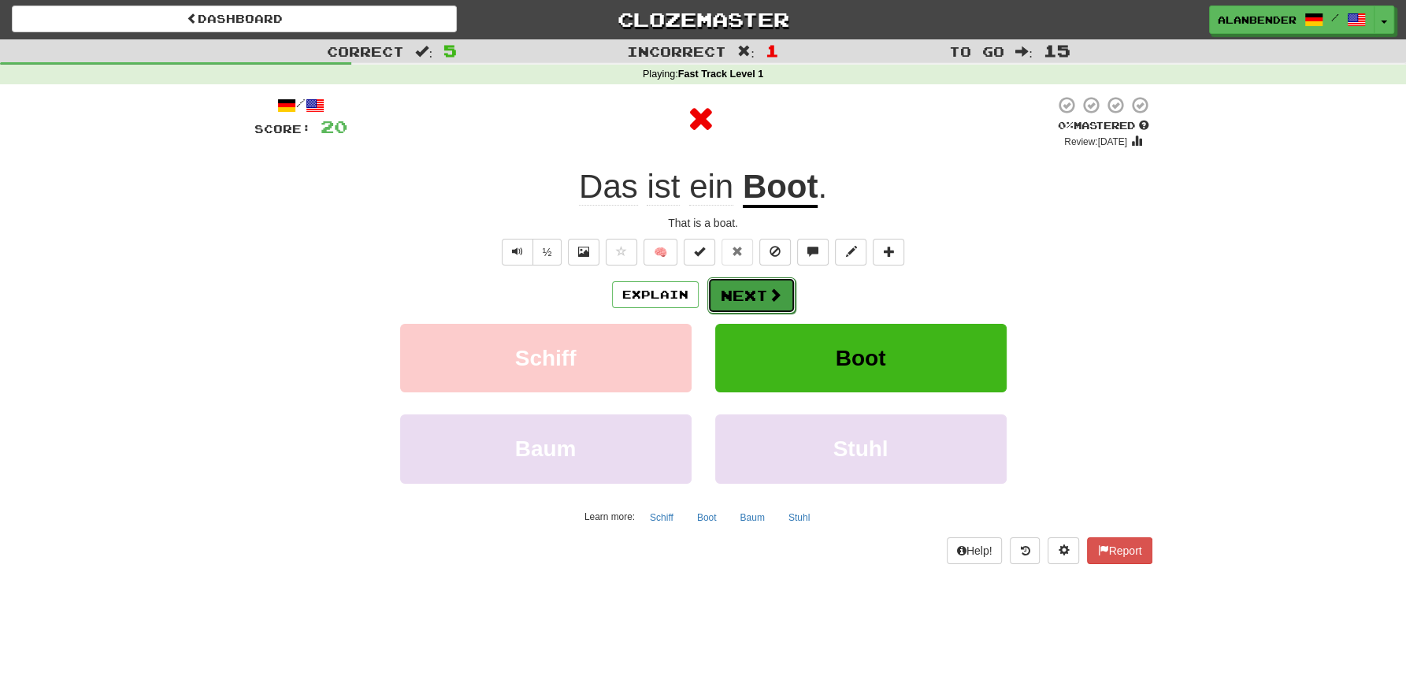
click at [744, 306] on button "Next" at bounding box center [751, 295] width 88 height 36
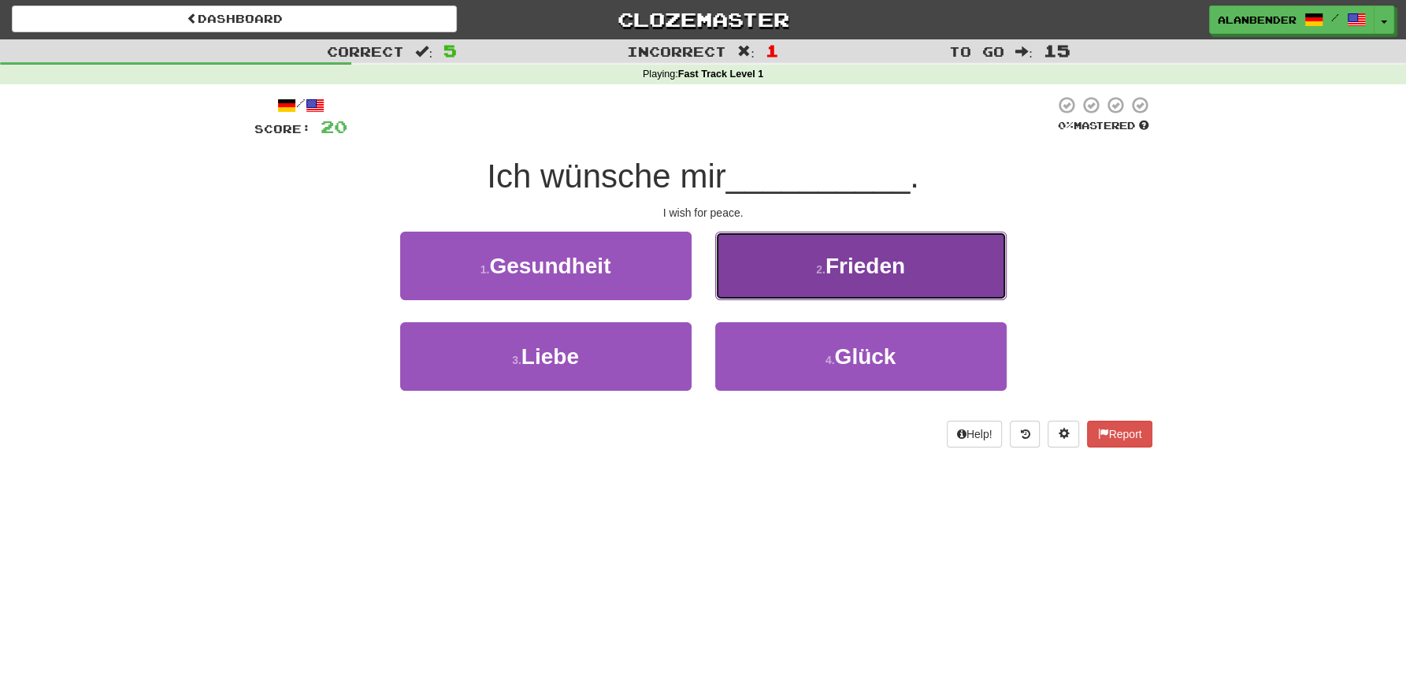
click at [876, 267] on span "Frieden" at bounding box center [866, 266] width 80 height 24
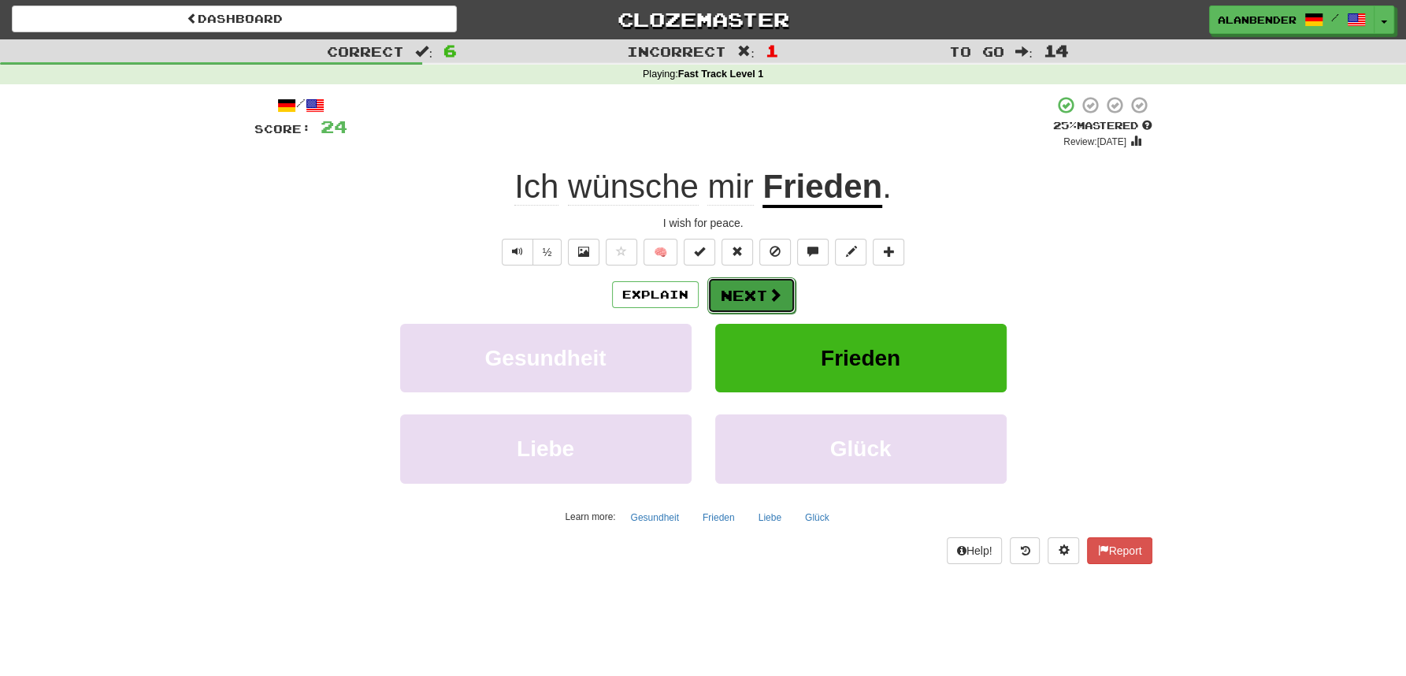
click at [747, 293] on button "Next" at bounding box center [751, 295] width 88 height 36
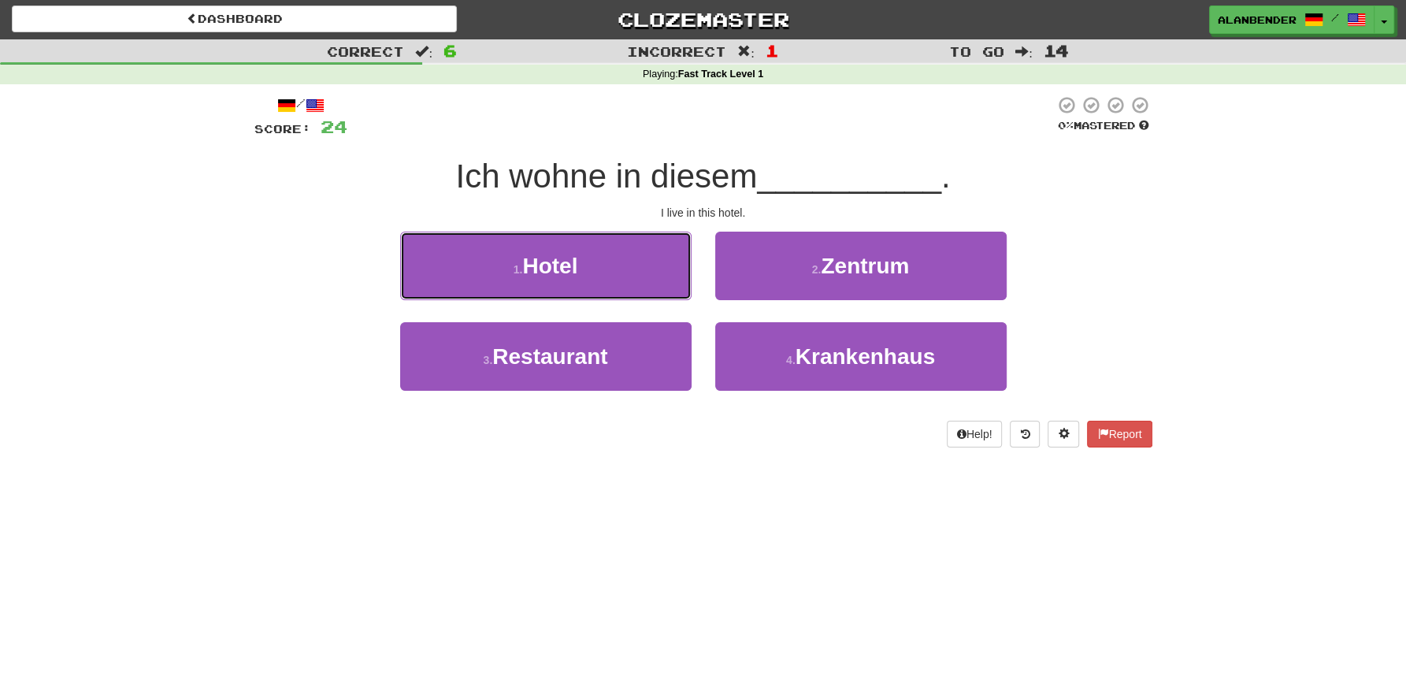
click at [573, 260] on span "Hotel" at bounding box center [549, 266] width 55 height 24
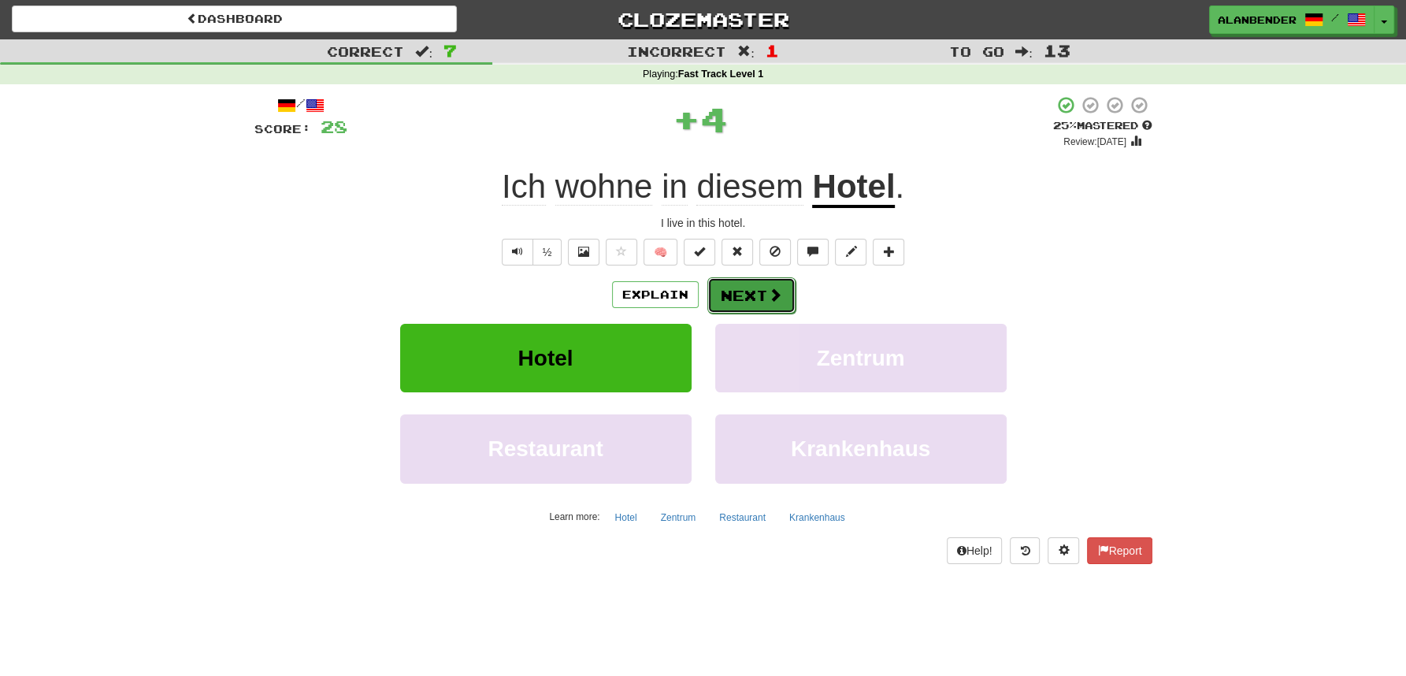
click at [743, 302] on button "Next" at bounding box center [751, 295] width 88 height 36
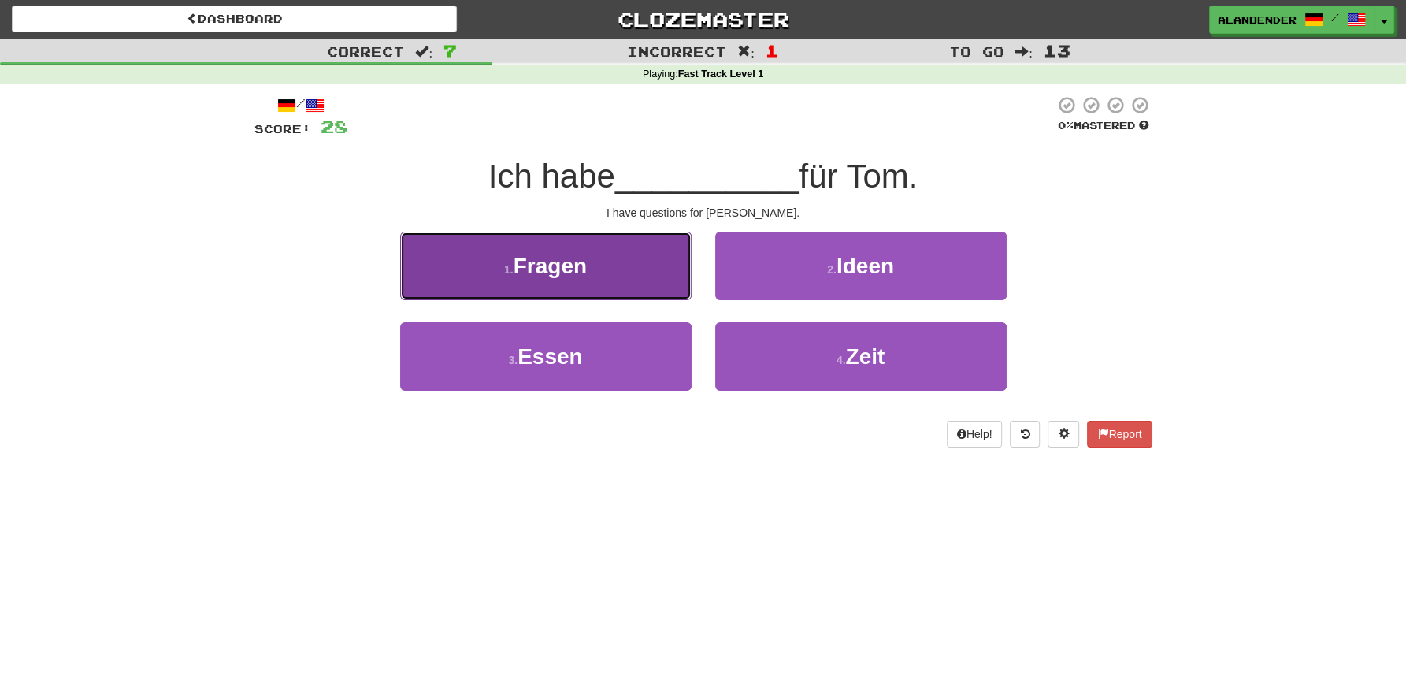
click at [573, 261] on span "Fragen" at bounding box center [550, 266] width 73 height 24
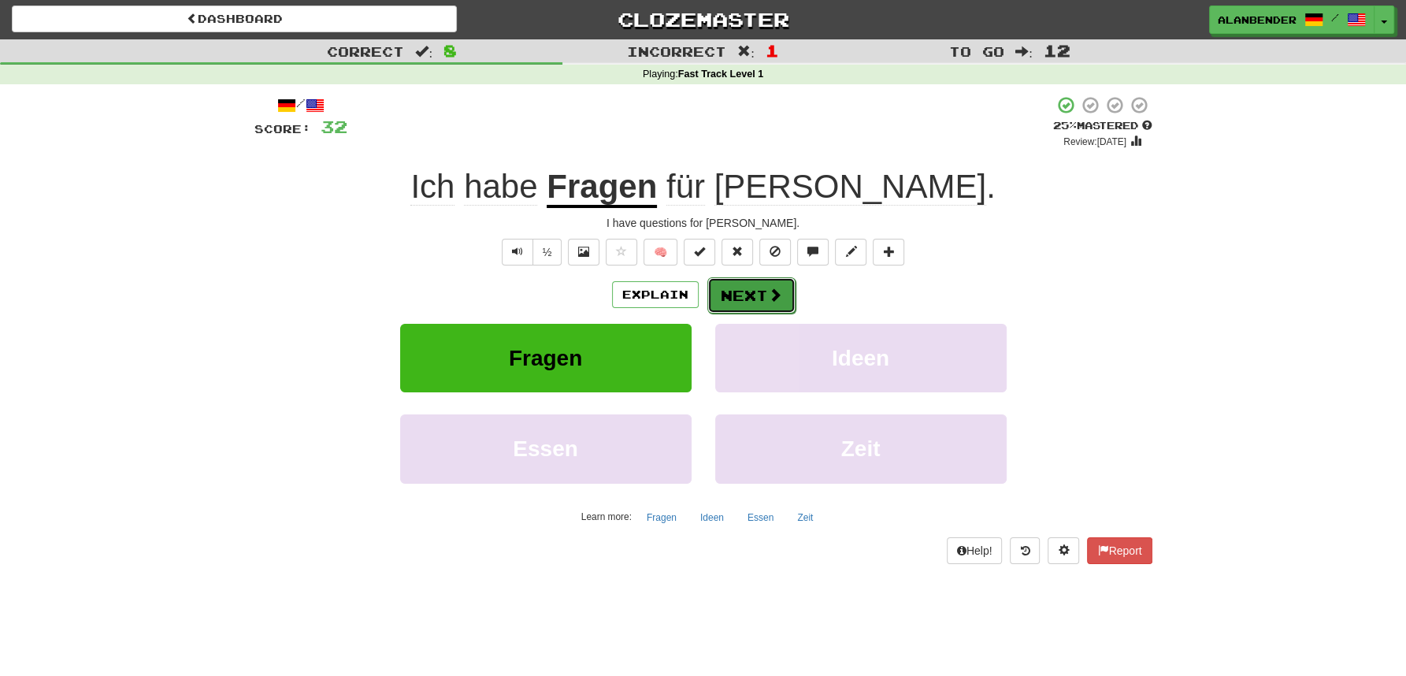
click at [738, 300] on button "Next" at bounding box center [751, 295] width 88 height 36
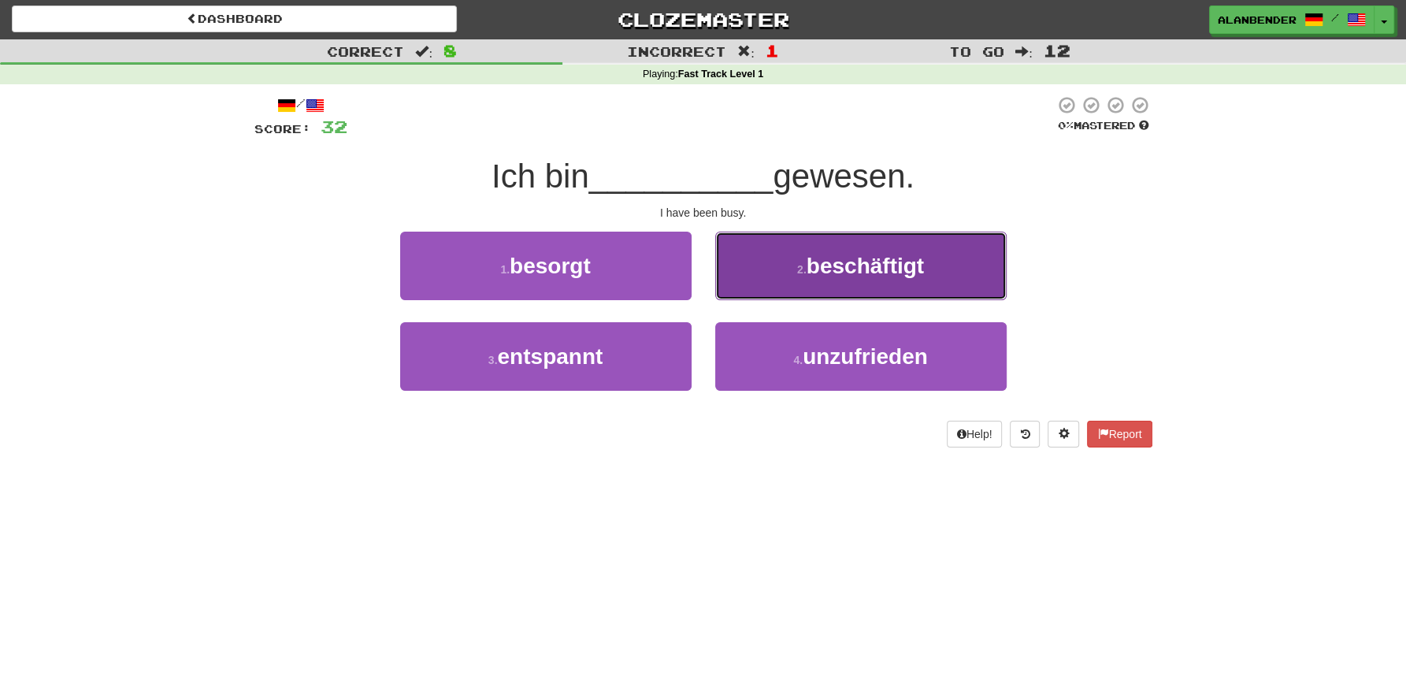
click at [911, 263] on span "beschäftigt" at bounding box center [865, 266] width 117 height 24
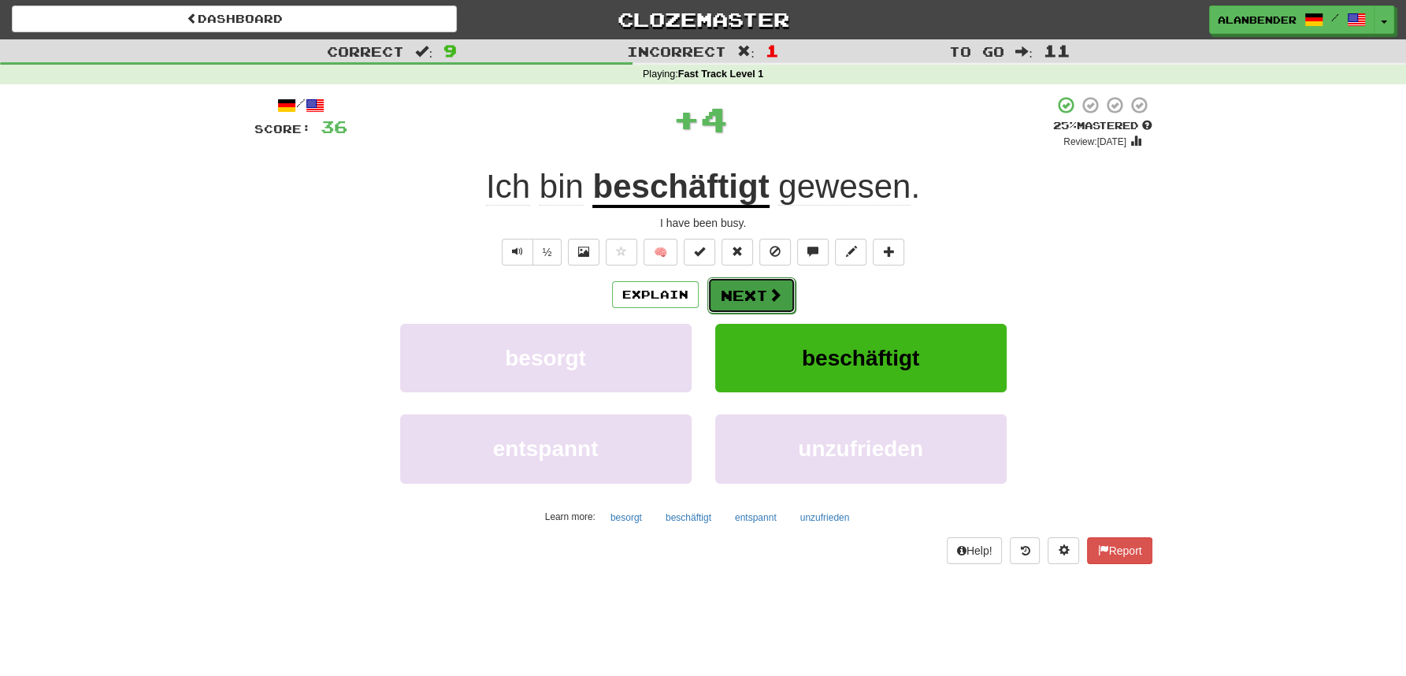
click at [757, 299] on button "Next" at bounding box center [751, 295] width 88 height 36
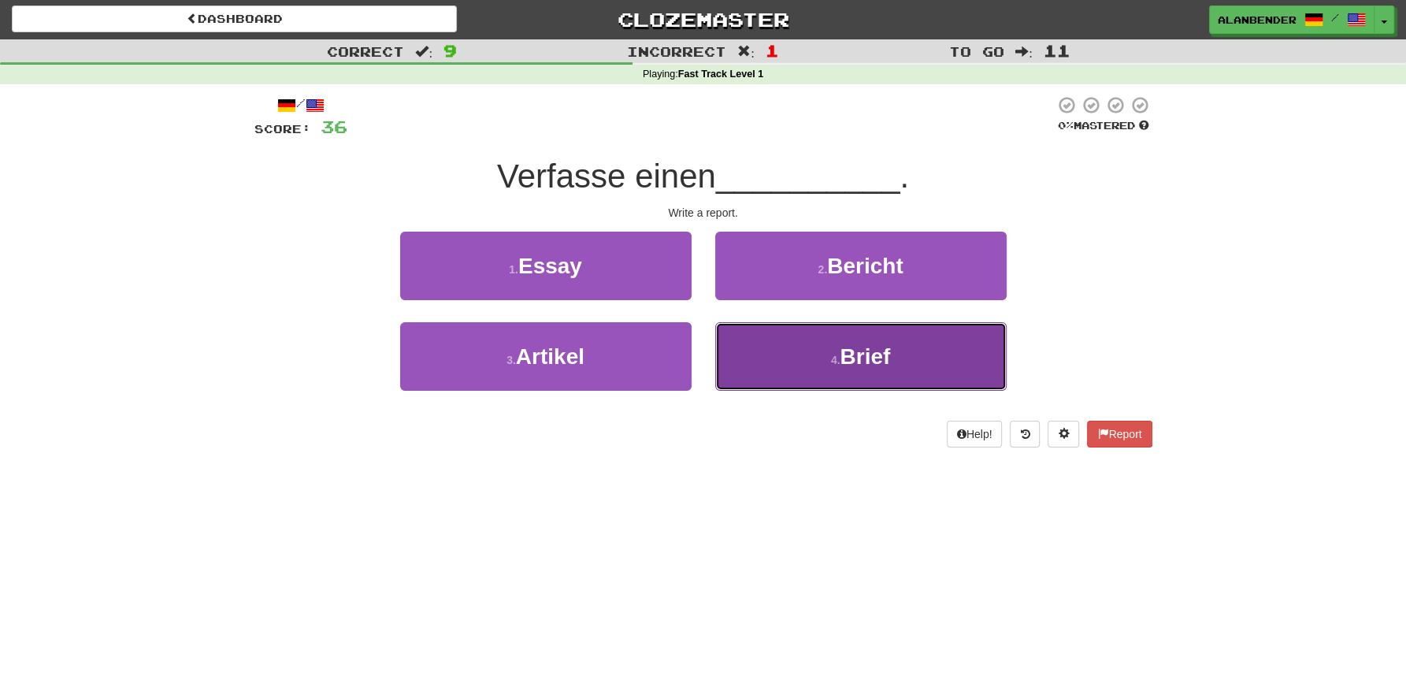
click at [849, 362] on span "Brief" at bounding box center [865, 356] width 50 height 24
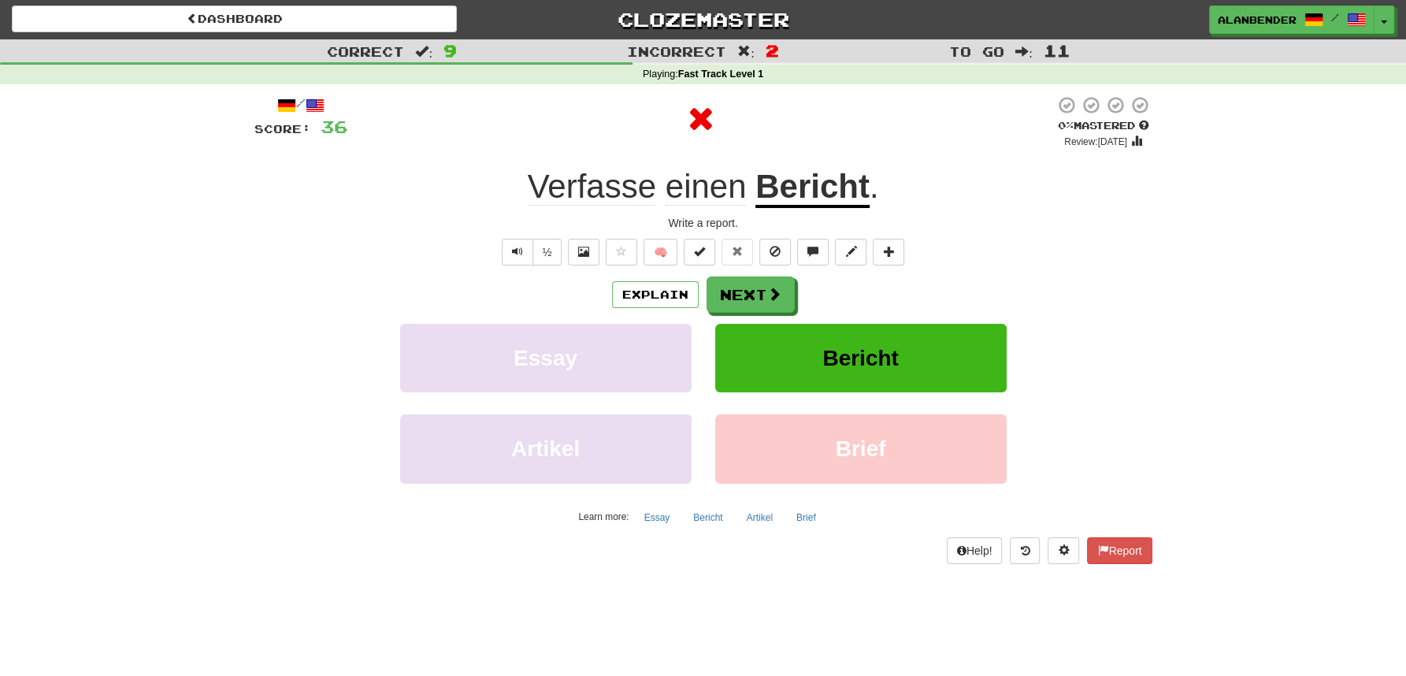
click at [848, 194] on u "Bericht" at bounding box center [812, 188] width 114 height 40
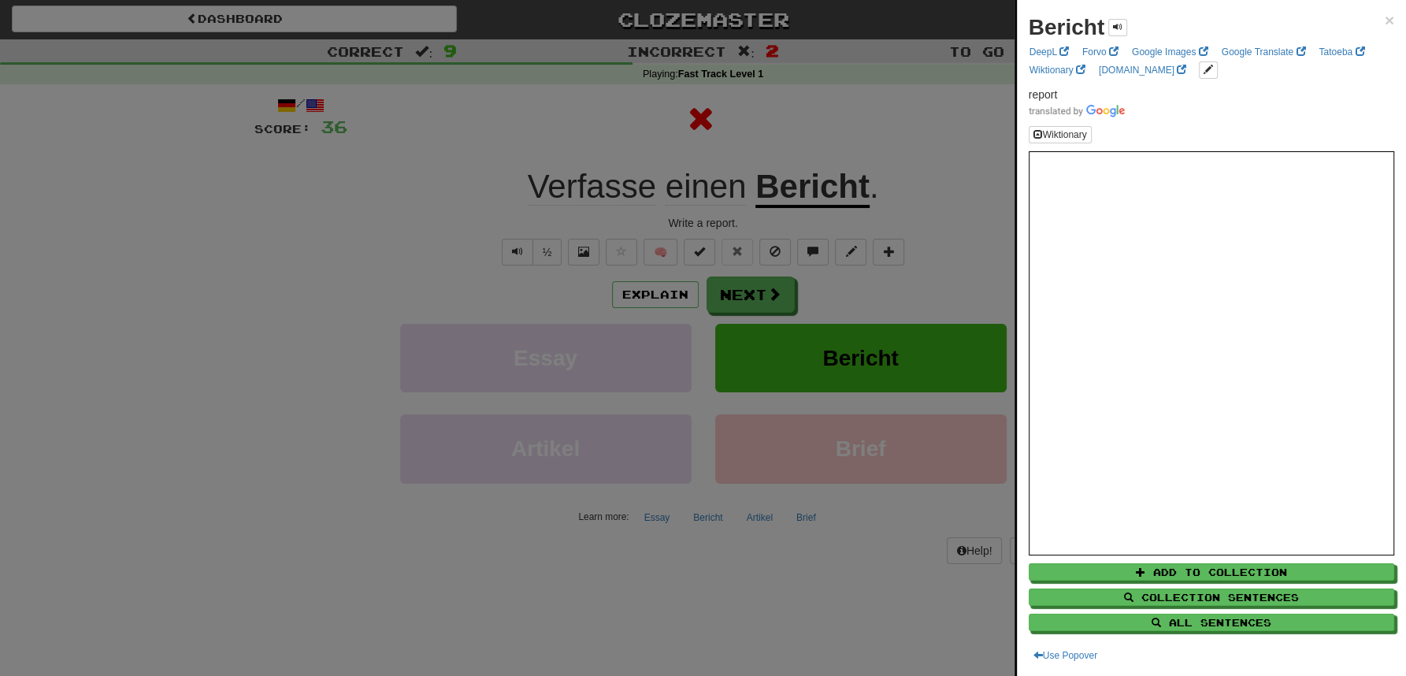
click at [863, 83] on div at bounding box center [703, 338] width 1406 height 676
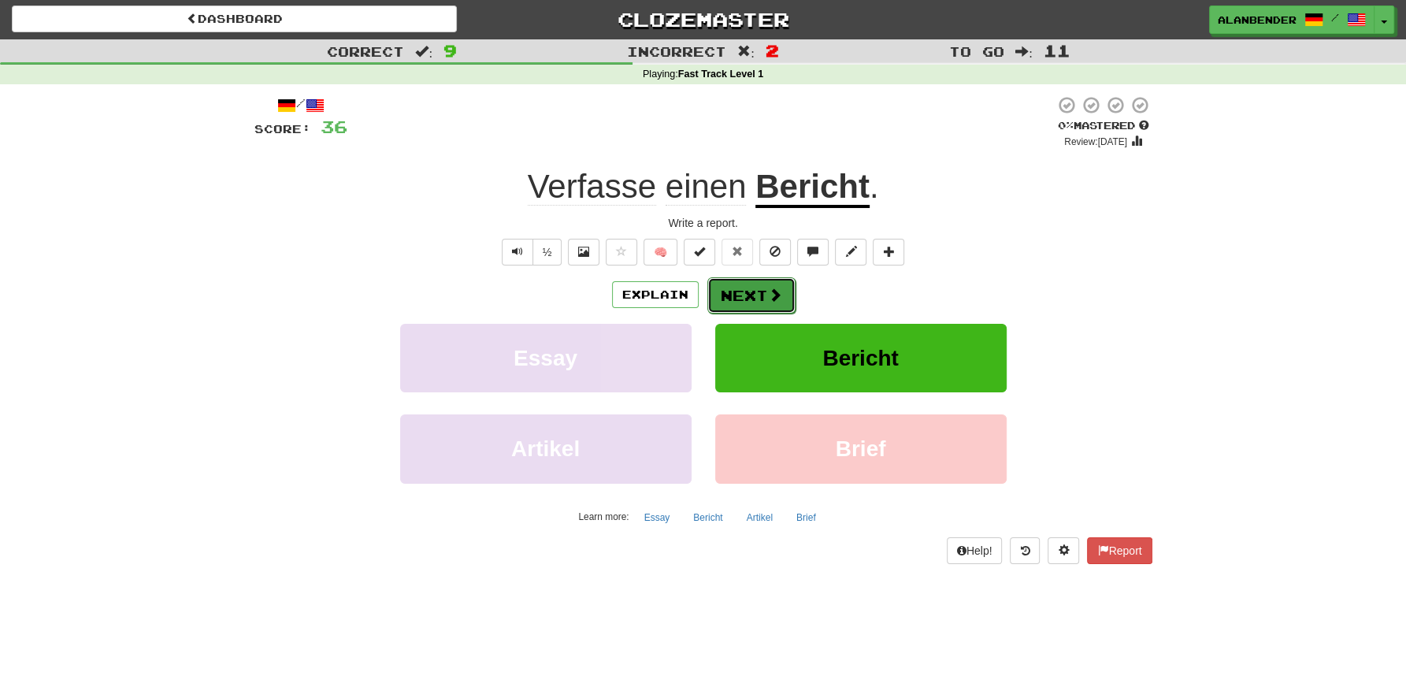
click at [755, 293] on button "Next" at bounding box center [751, 295] width 88 height 36
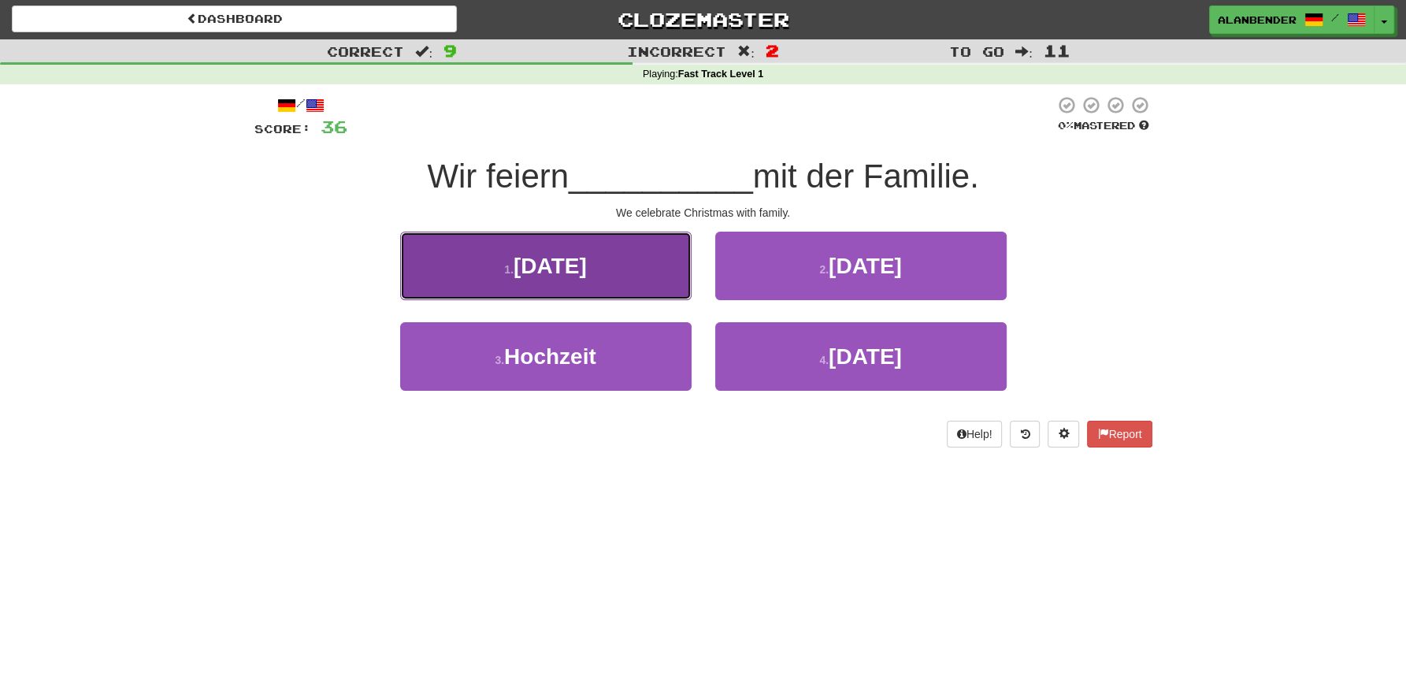
click at [603, 252] on button "1 . [DATE]" at bounding box center [545, 266] width 291 height 69
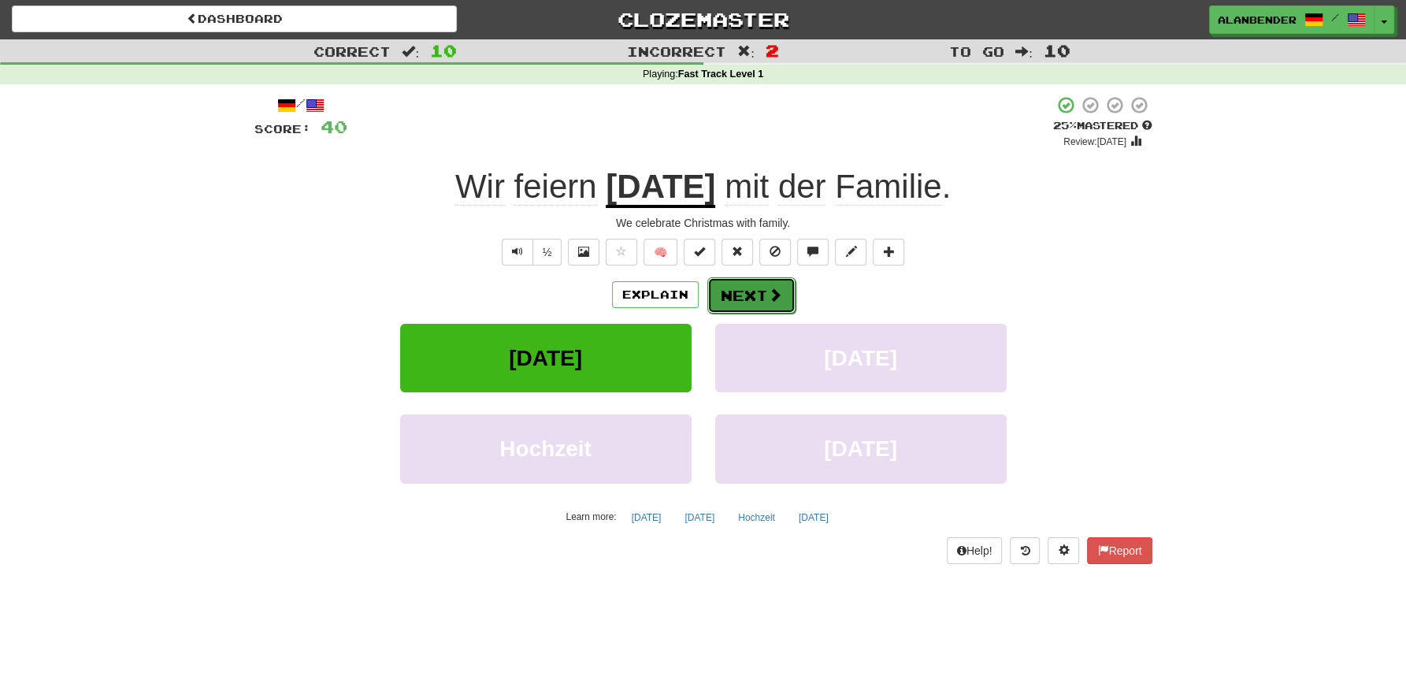
click at [755, 295] on button "Next" at bounding box center [751, 295] width 88 height 36
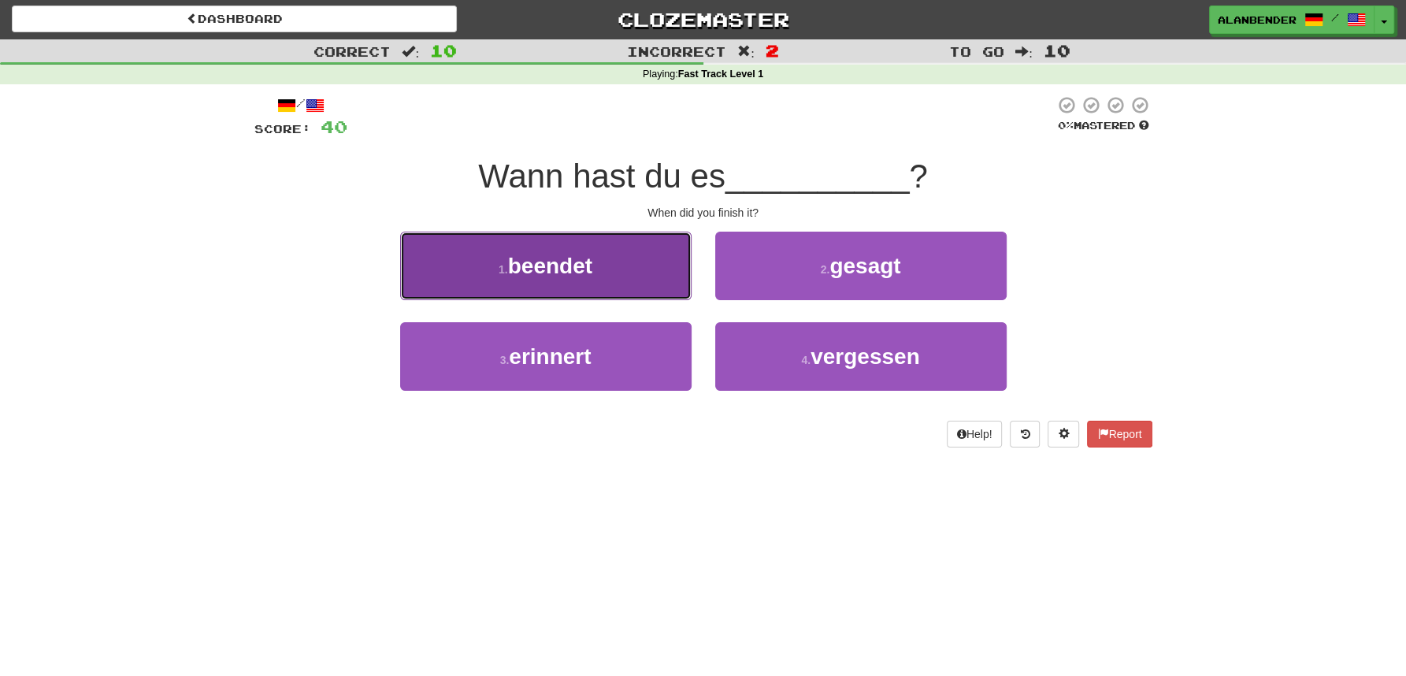
click at [530, 258] on span "beendet" at bounding box center [550, 266] width 84 height 24
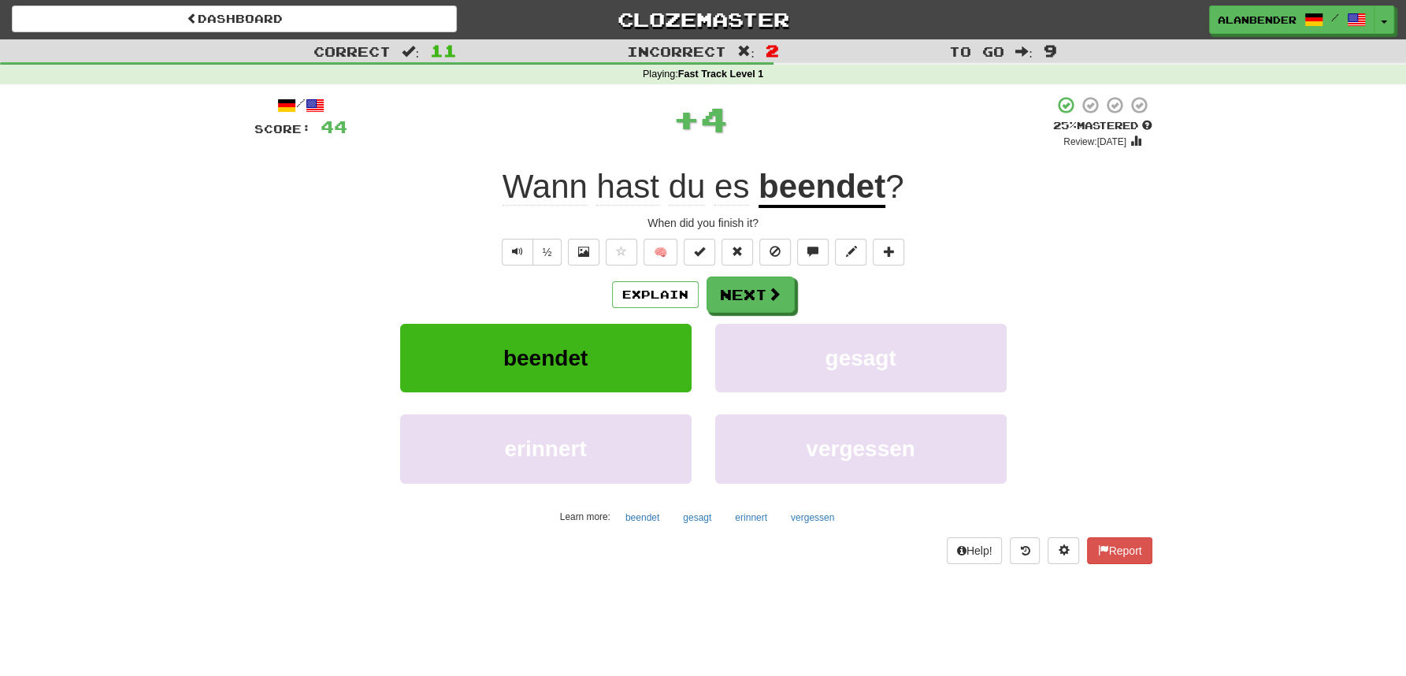
click at [841, 189] on u "beendet" at bounding box center [822, 188] width 127 height 40
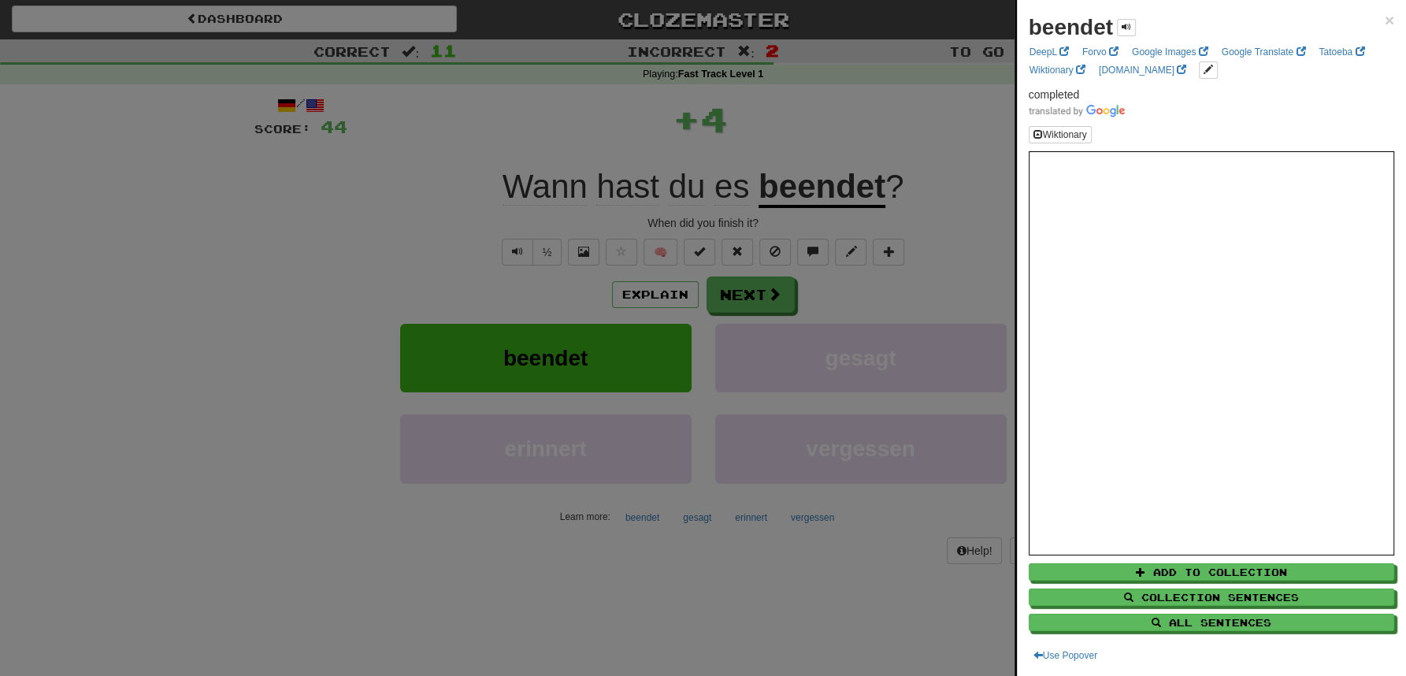
click at [869, 119] on div at bounding box center [703, 338] width 1406 height 676
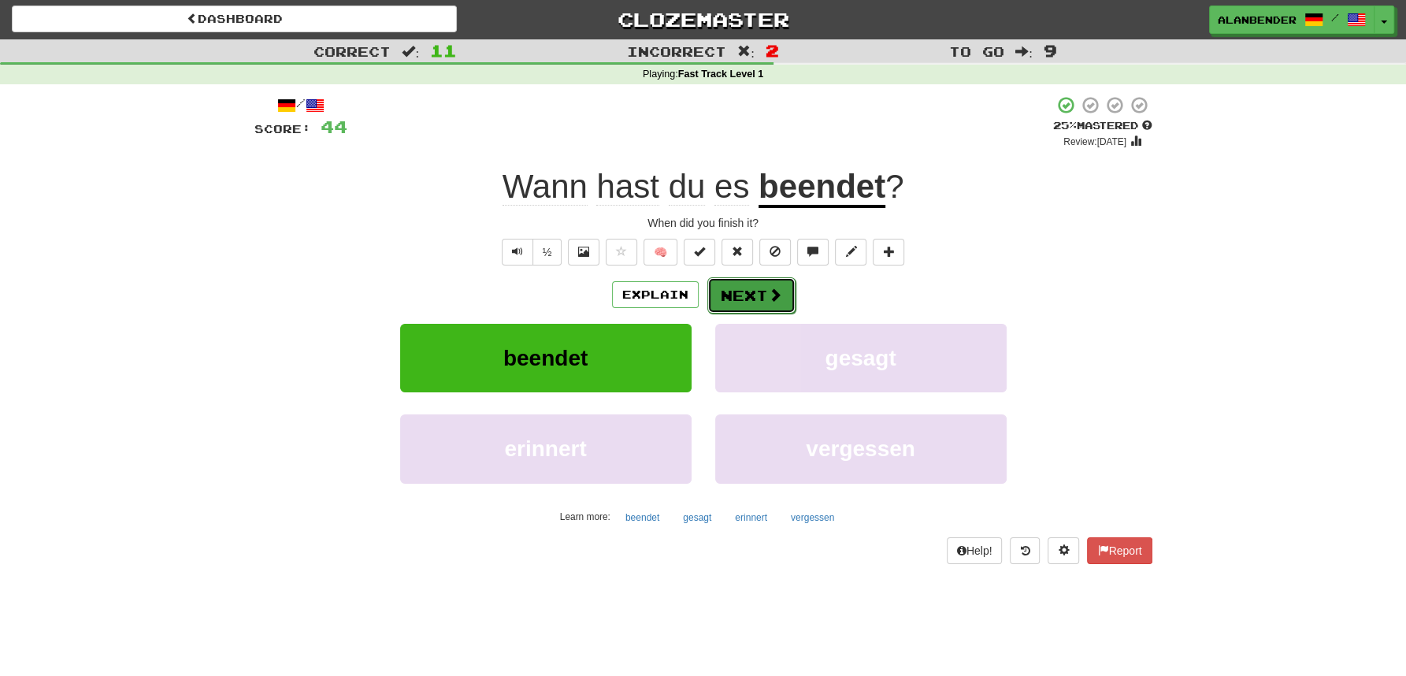
click at [735, 300] on button "Next" at bounding box center [751, 295] width 88 height 36
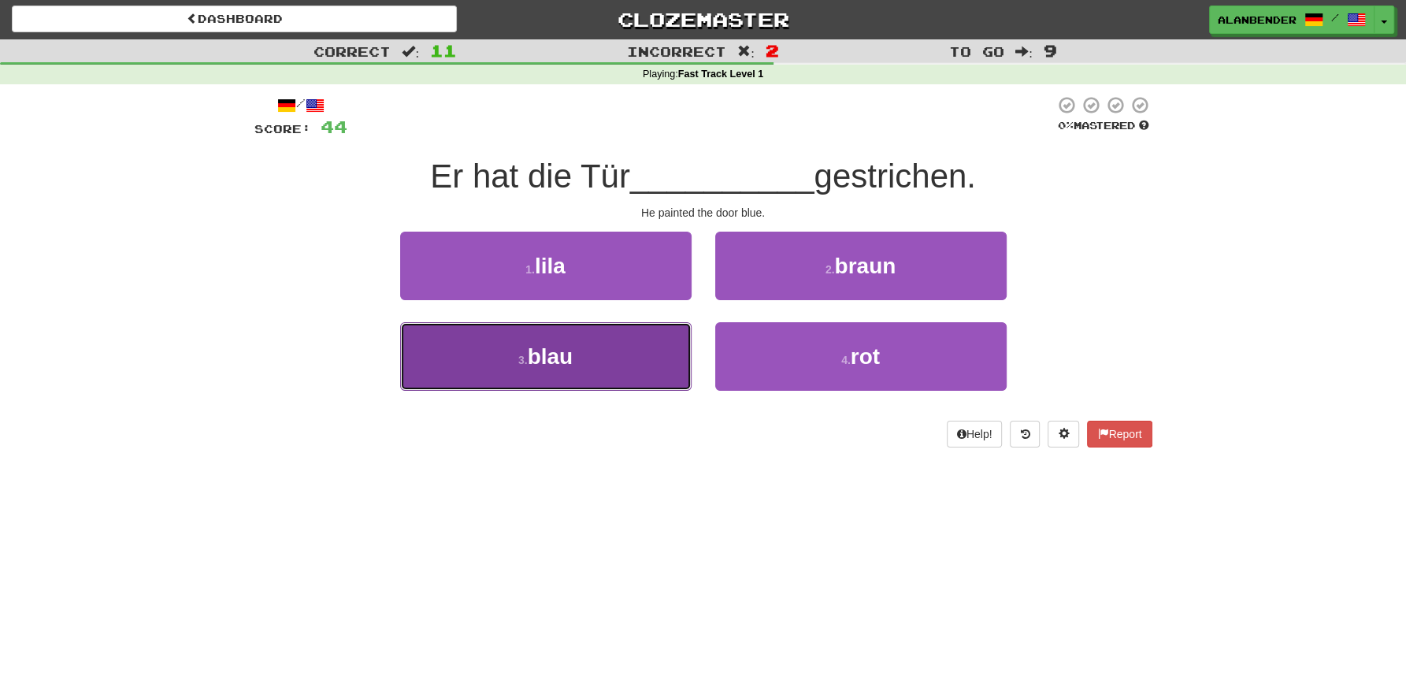
click at [590, 373] on button "3 . blau" at bounding box center [545, 356] width 291 height 69
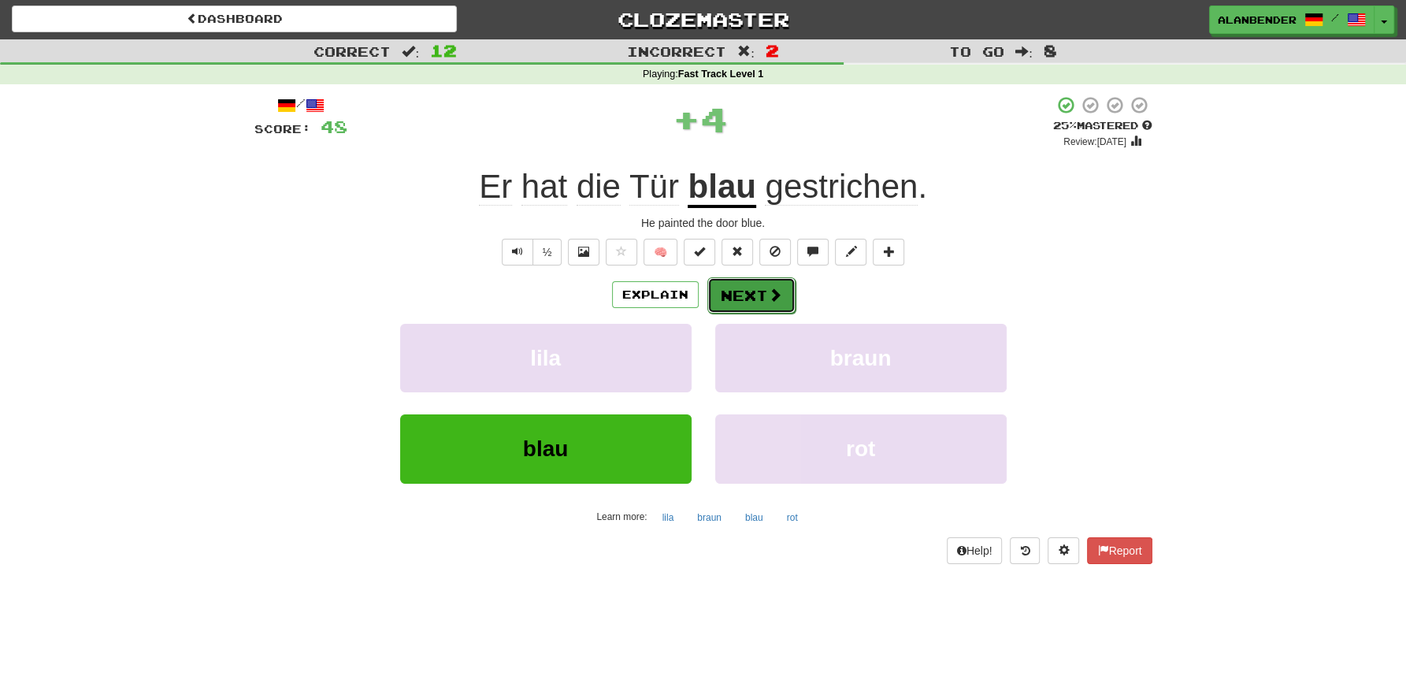
click at [747, 289] on button "Next" at bounding box center [751, 295] width 88 height 36
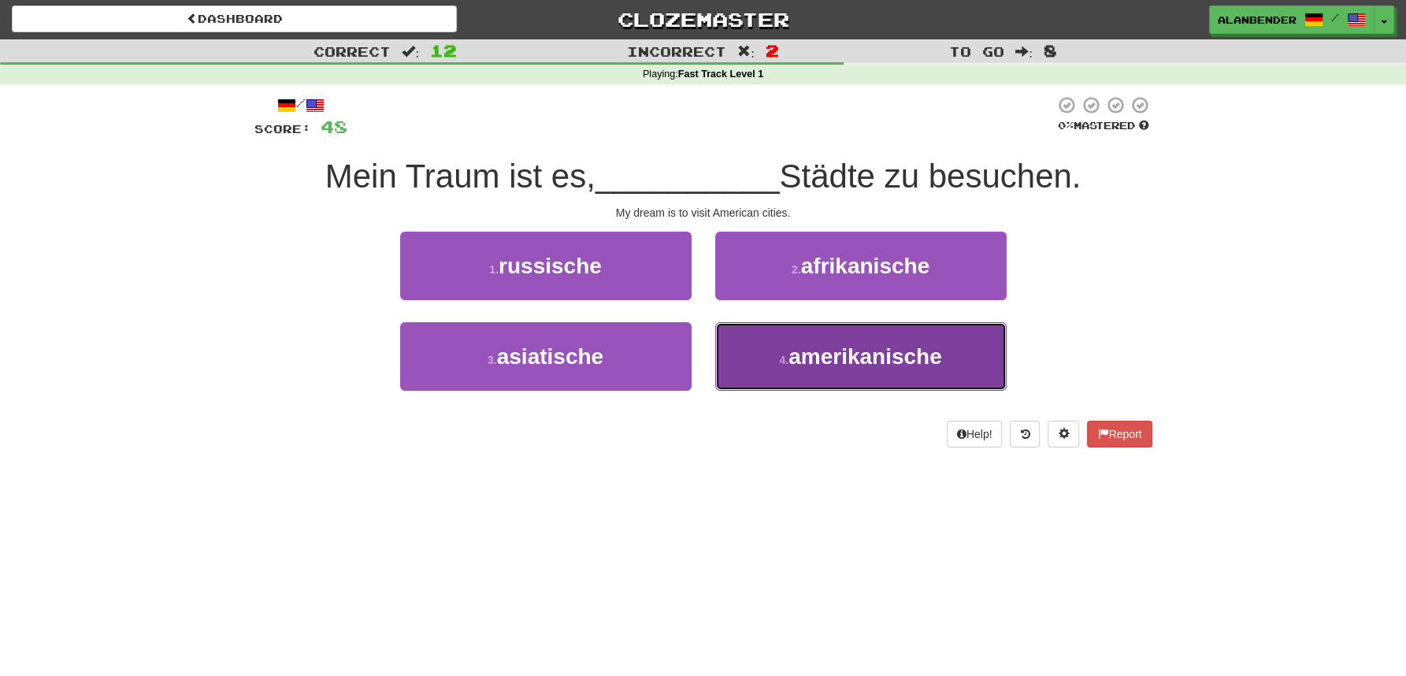
click at [829, 352] on span "amerikanische" at bounding box center [866, 356] width 154 height 24
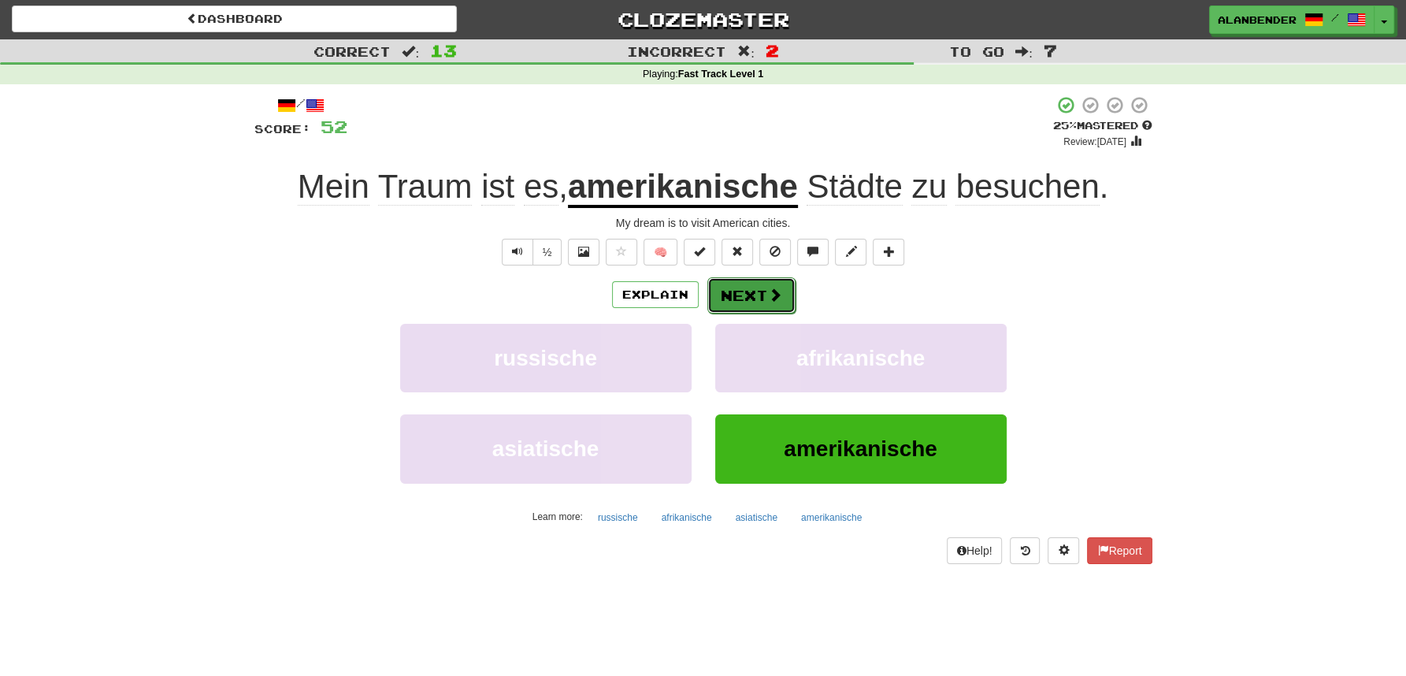
click at [733, 290] on button "Next" at bounding box center [751, 295] width 88 height 36
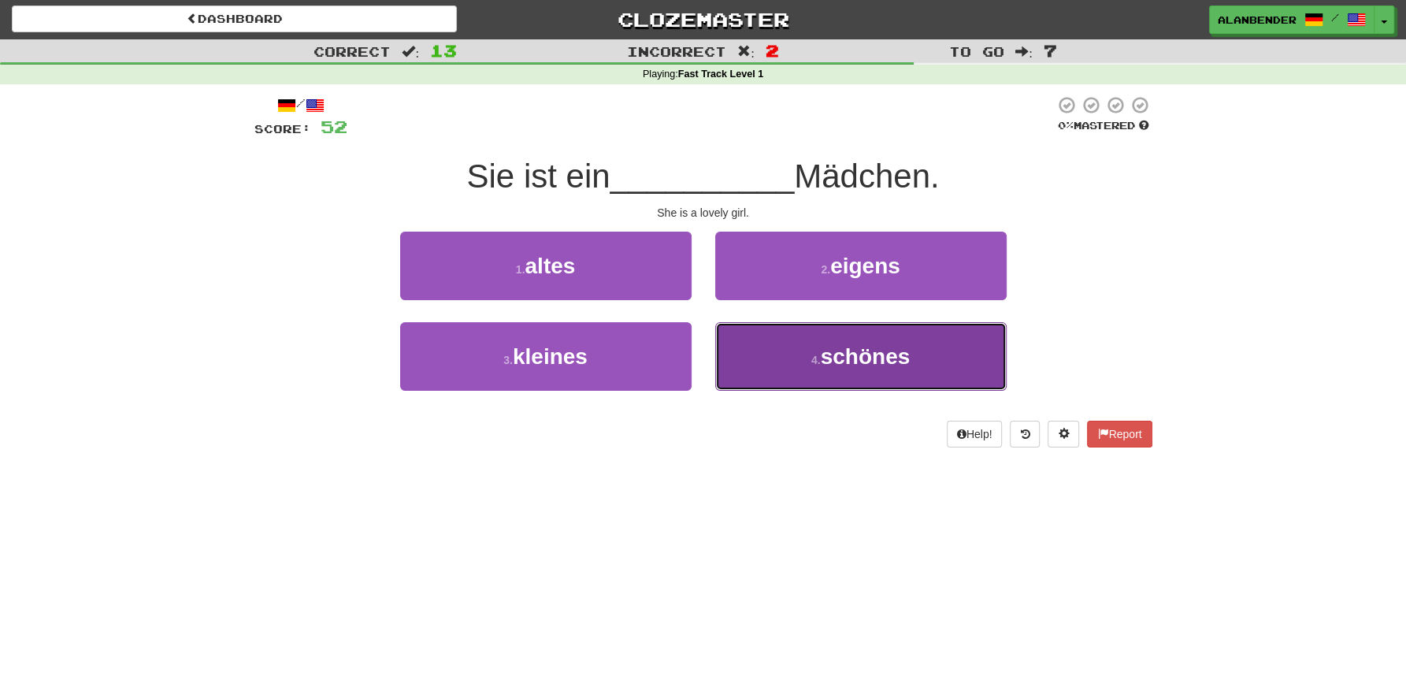
click at [895, 358] on span "schönes" at bounding box center [866, 356] width 90 height 24
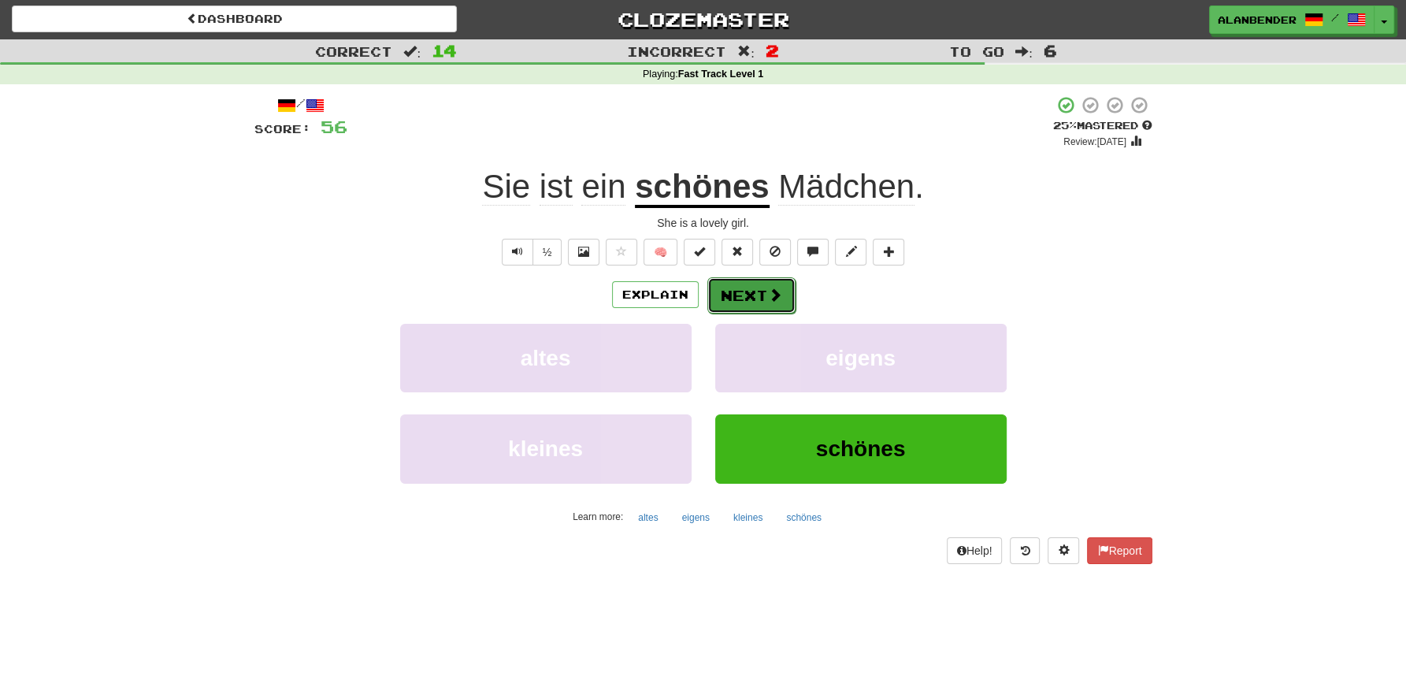
click at [753, 289] on button "Next" at bounding box center [751, 295] width 88 height 36
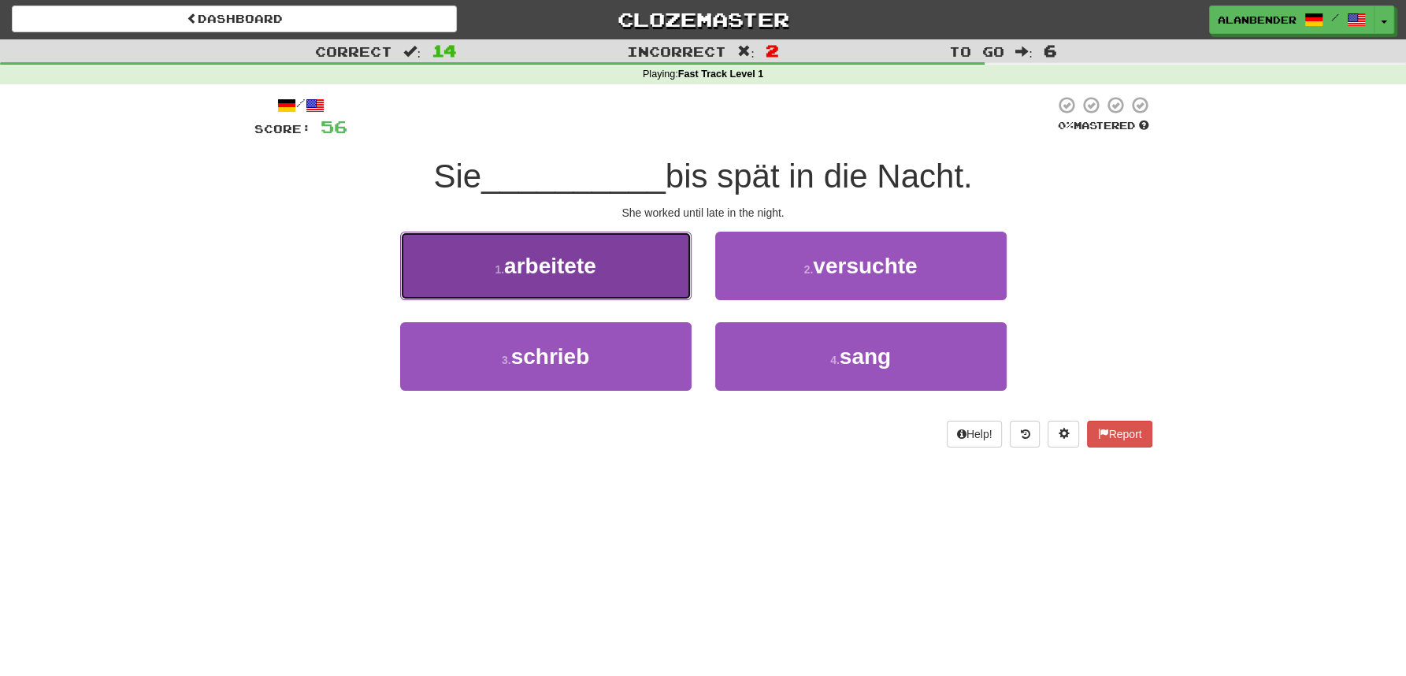
click at [569, 267] on span "arbeitete" at bounding box center [550, 266] width 92 height 24
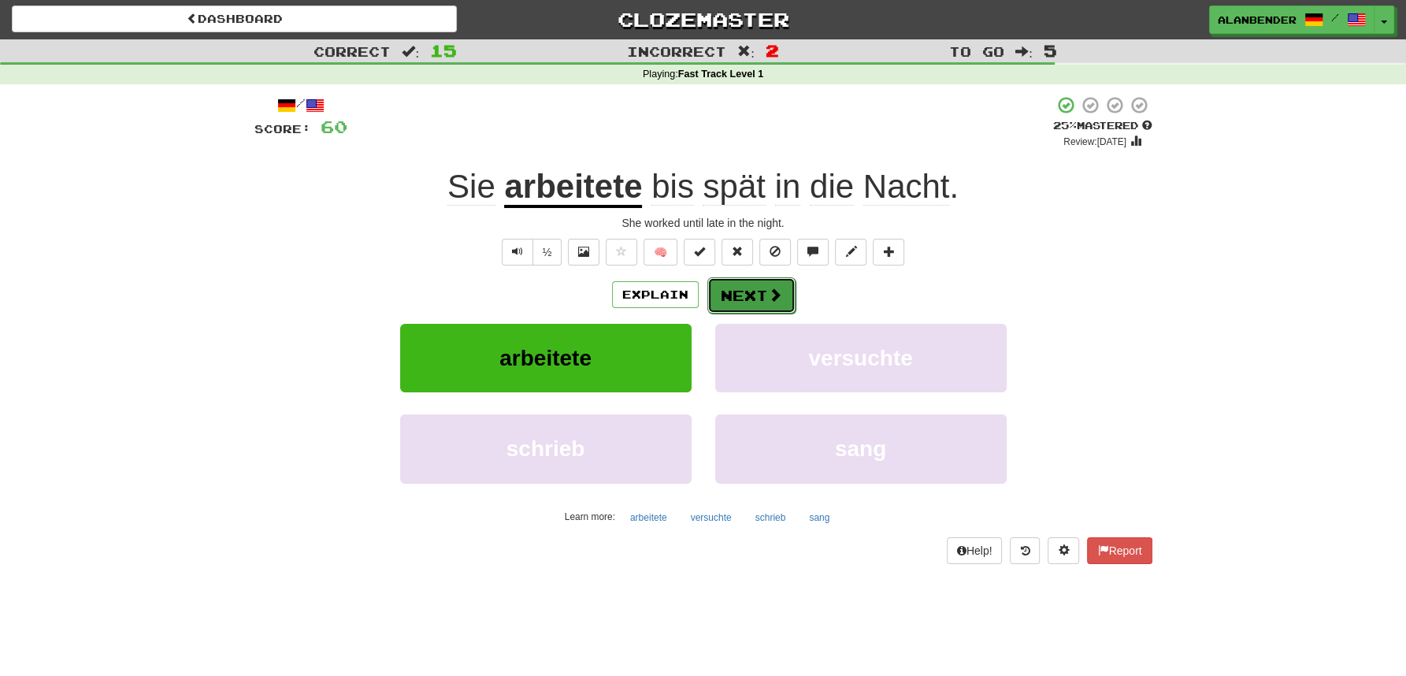
click at [746, 296] on button "Next" at bounding box center [751, 295] width 88 height 36
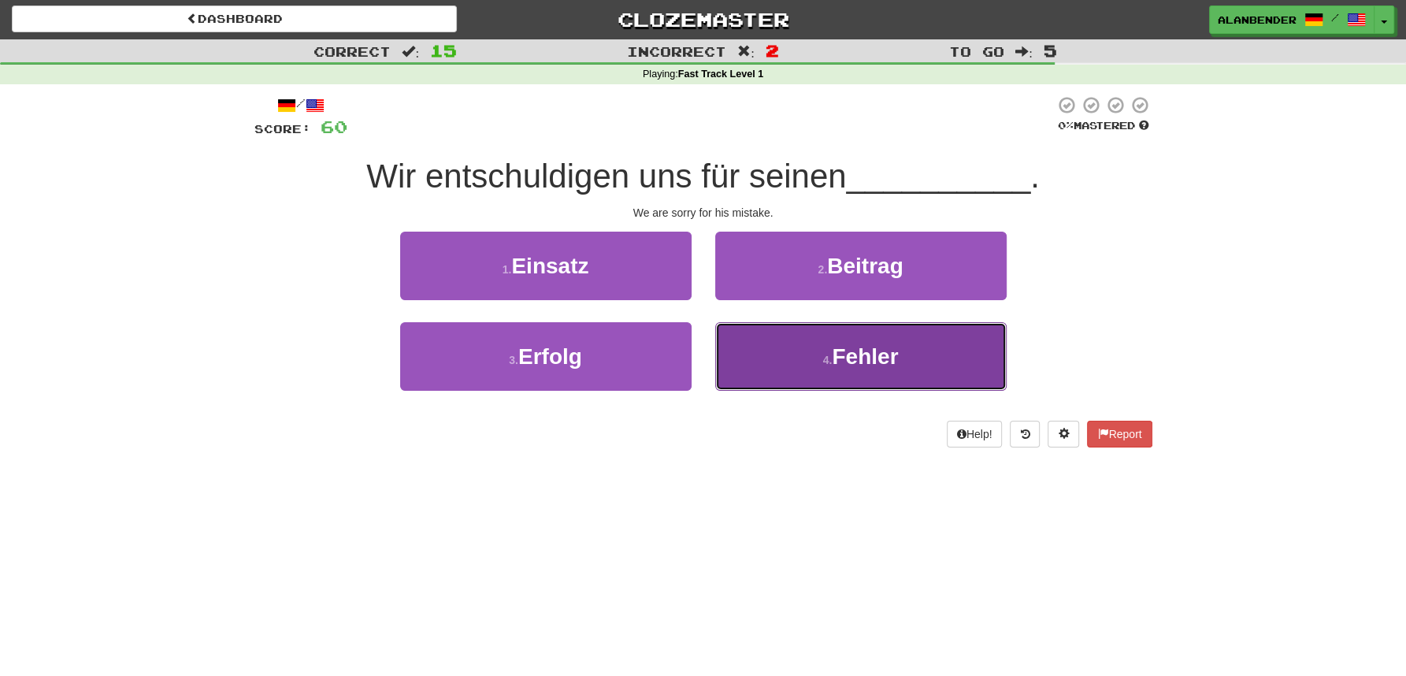
click at [866, 378] on button "4 . Fehler" at bounding box center [860, 356] width 291 height 69
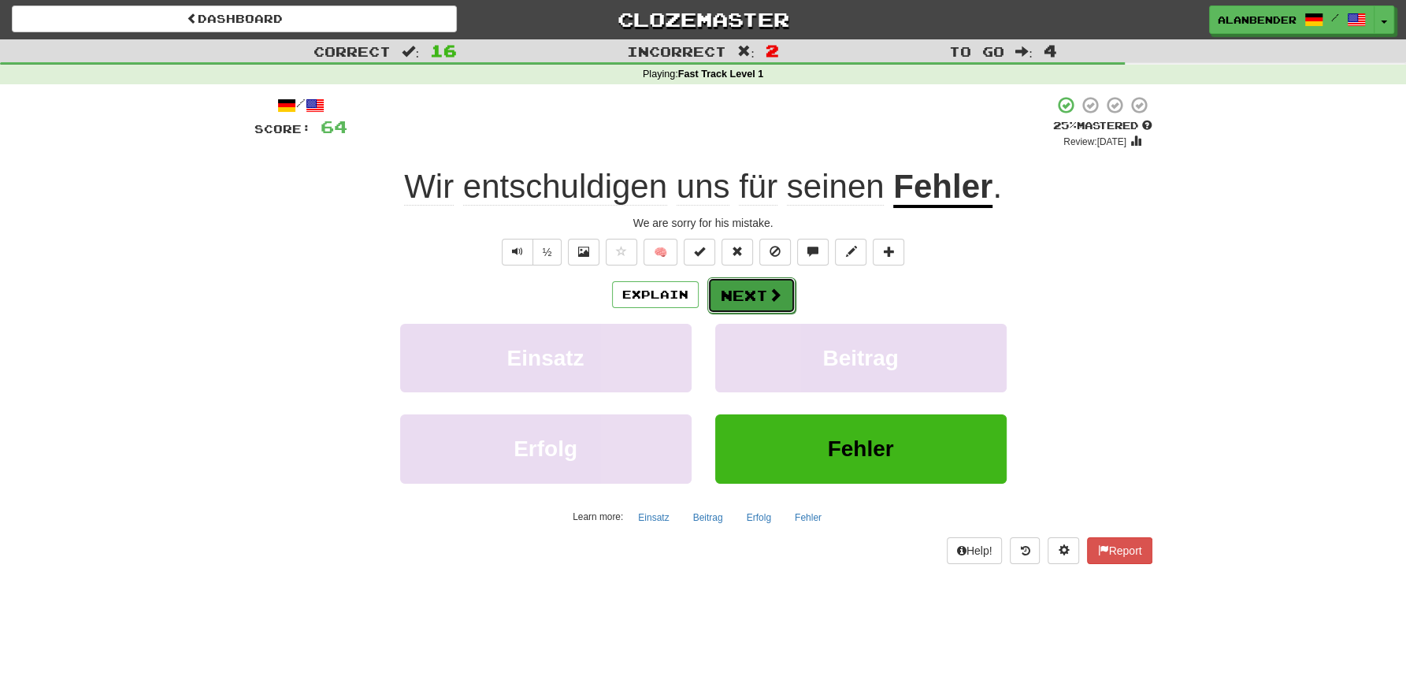
click at [757, 295] on button "Next" at bounding box center [751, 295] width 88 height 36
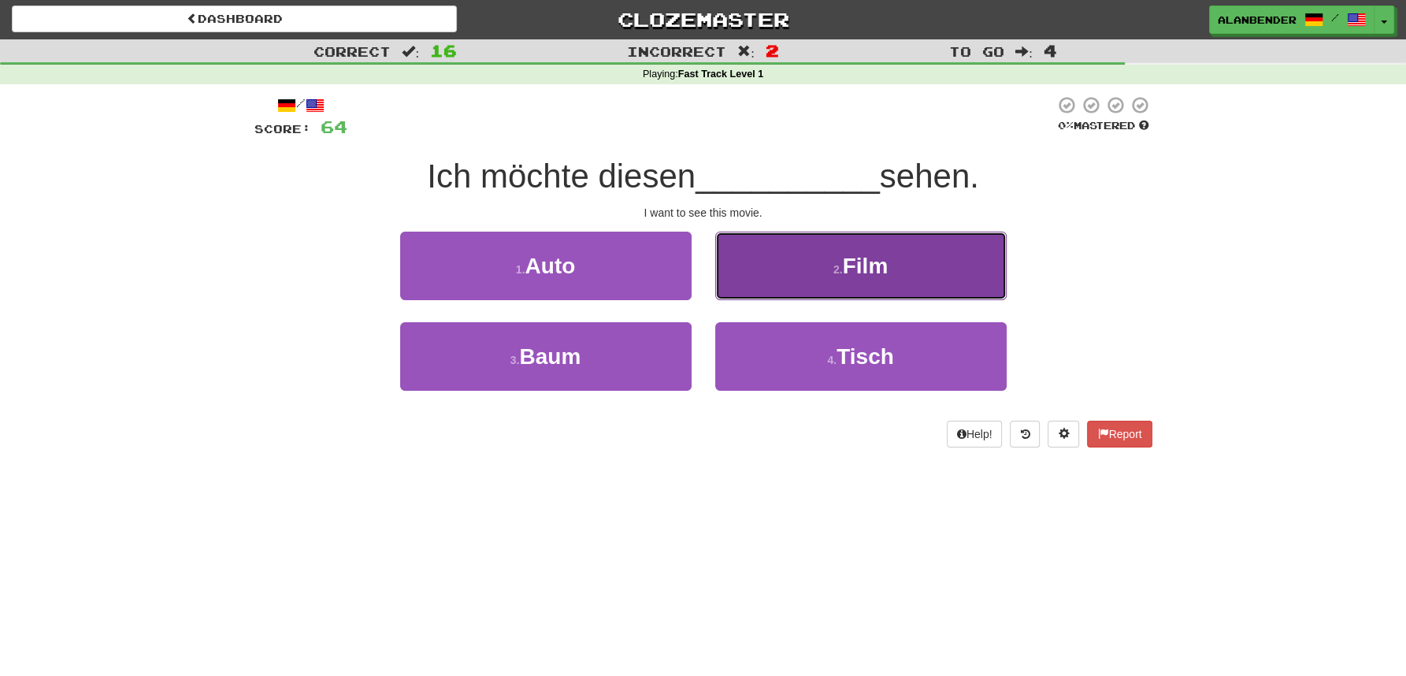
click at [843, 265] on small "2 ." at bounding box center [837, 269] width 9 height 13
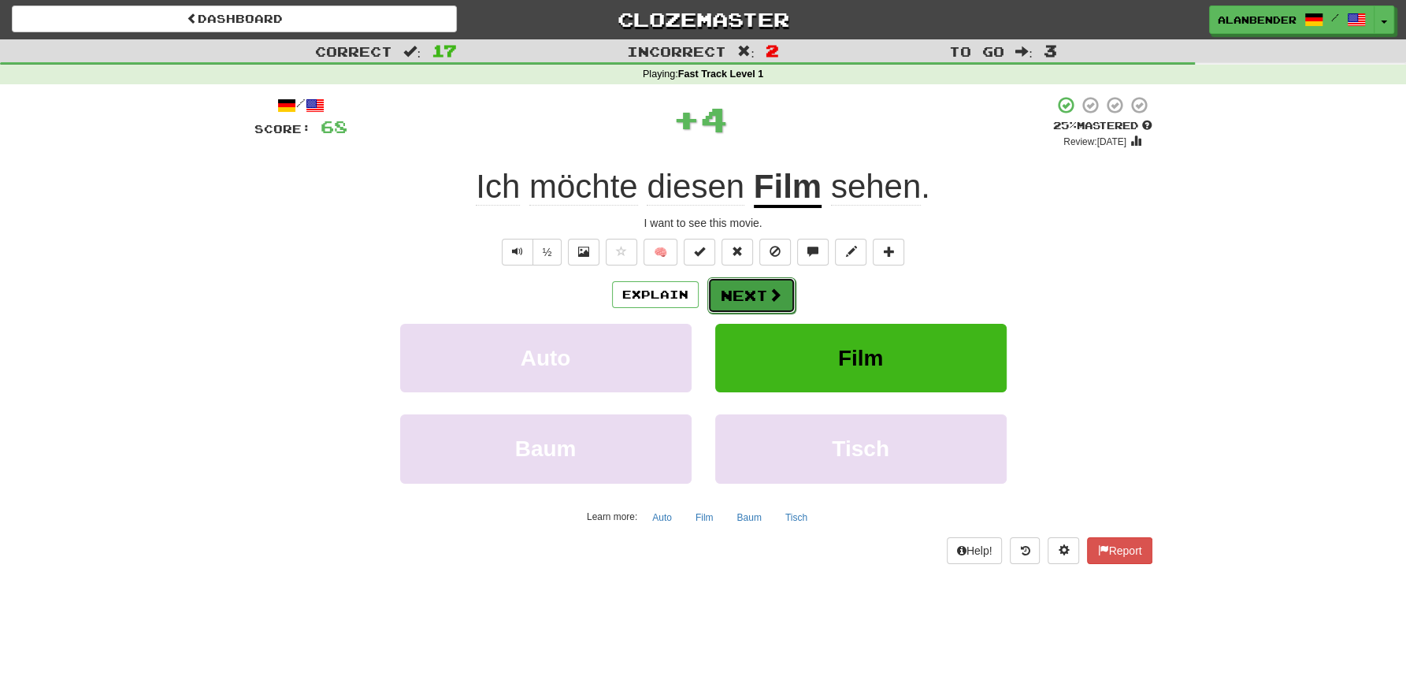
click at [751, 289] on button "Next" at bounding box center [751, 295] width 88 height 36
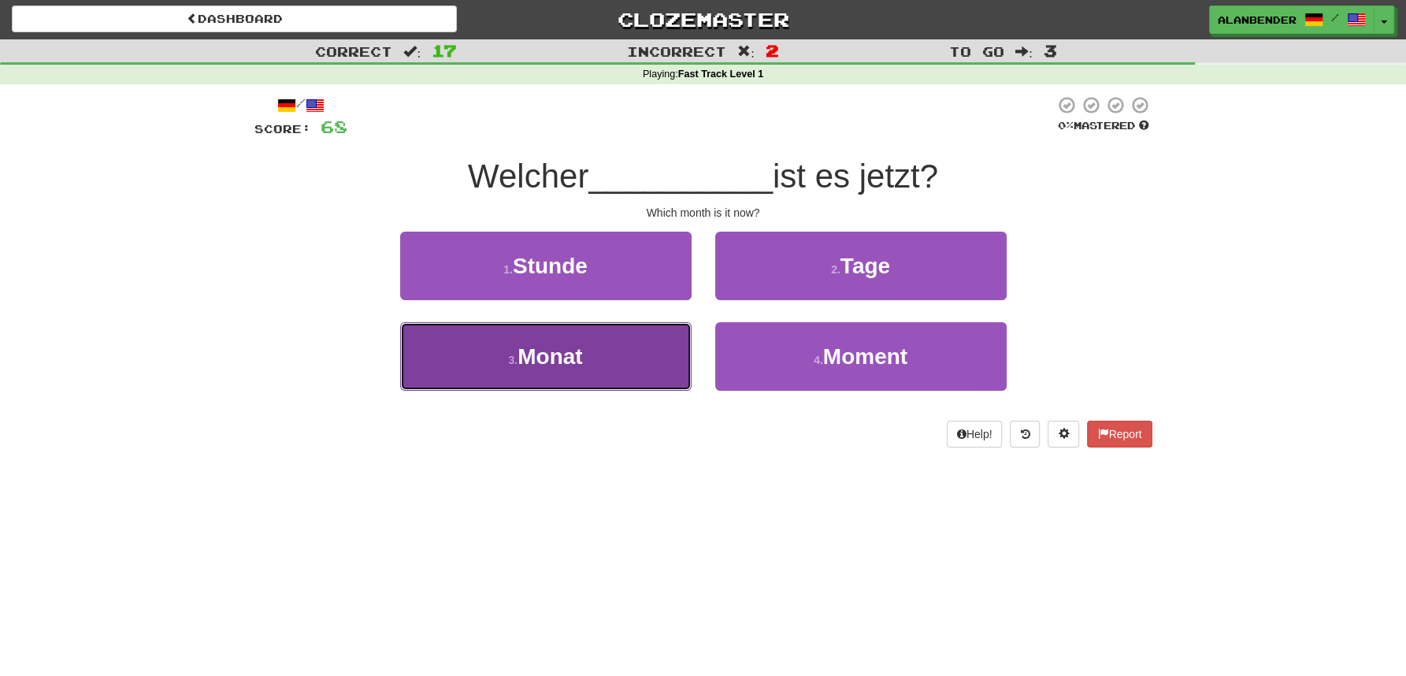
click at [566, 362] on span "Monat" at bounding box center [550, 356] width 65 height 24
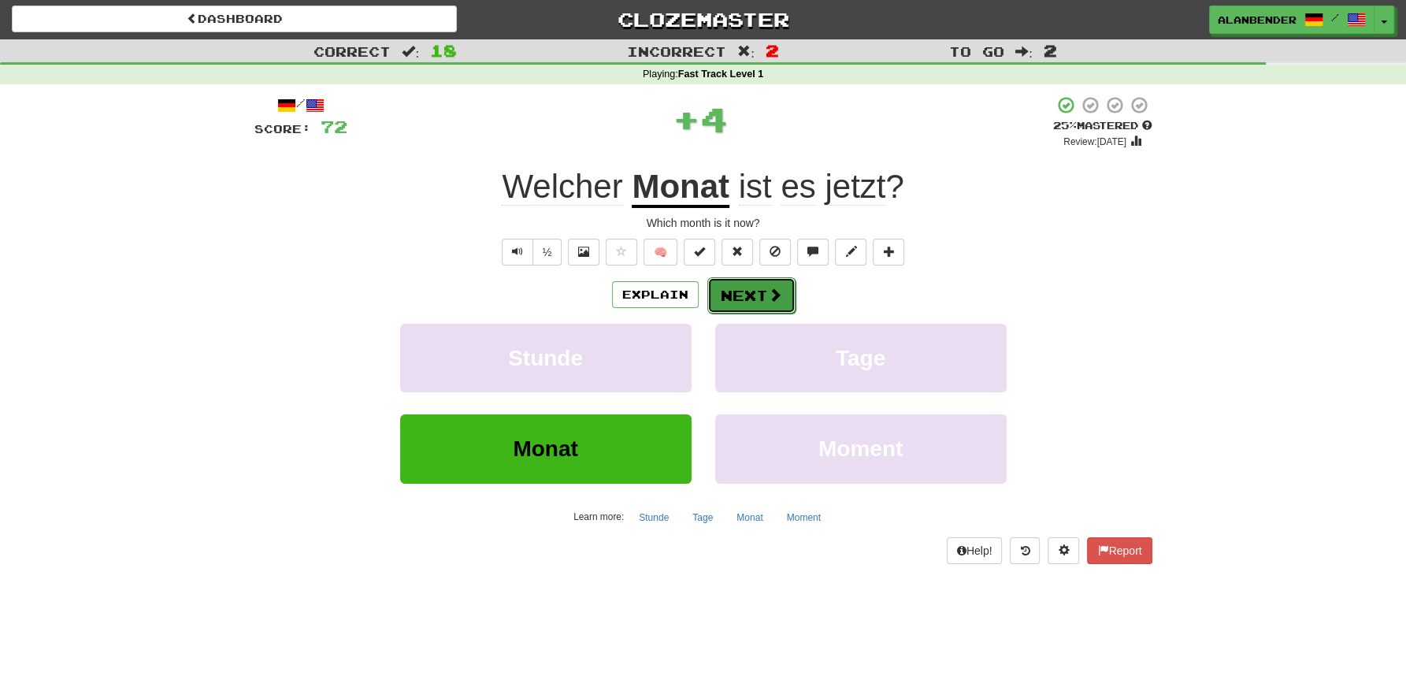
click at [751, 295] on button "Next" at bounding box center [751, 295] width 88 height 36
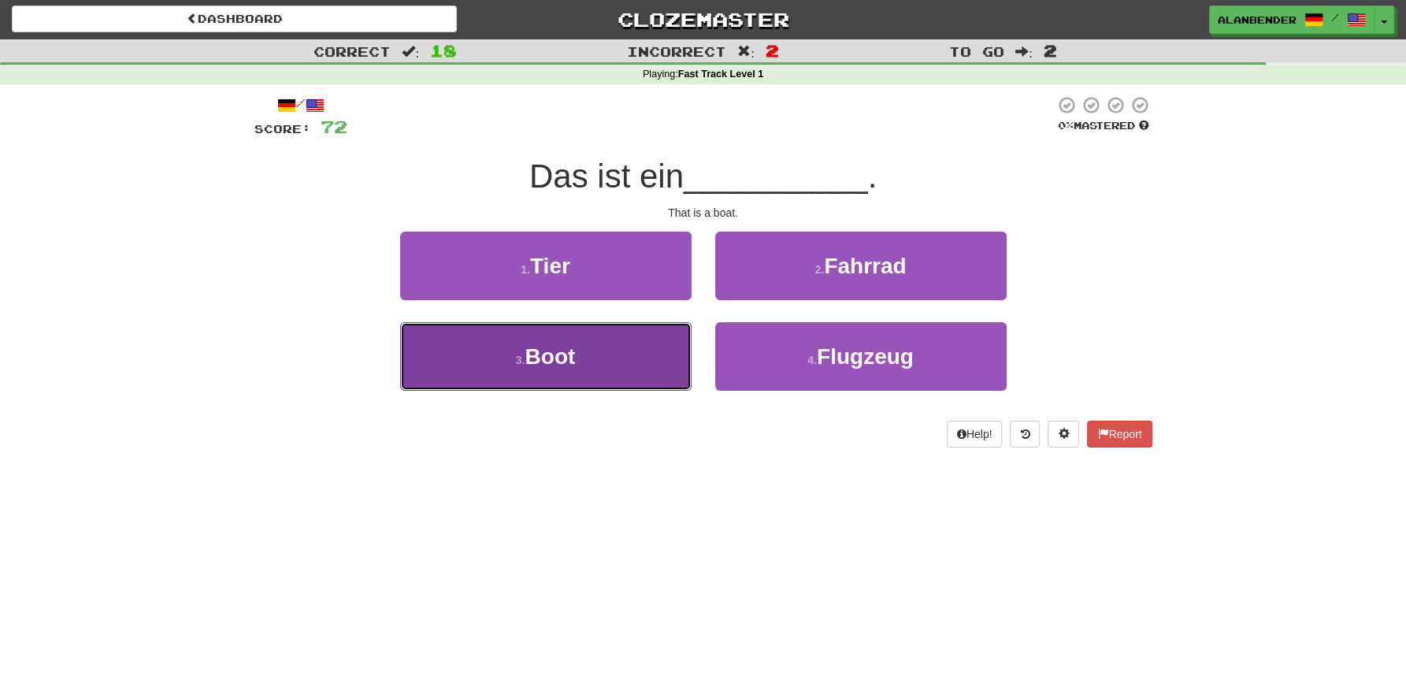
click at [573, 358] on span "Boot" at bounding box center [550, 356] width 50 height 24
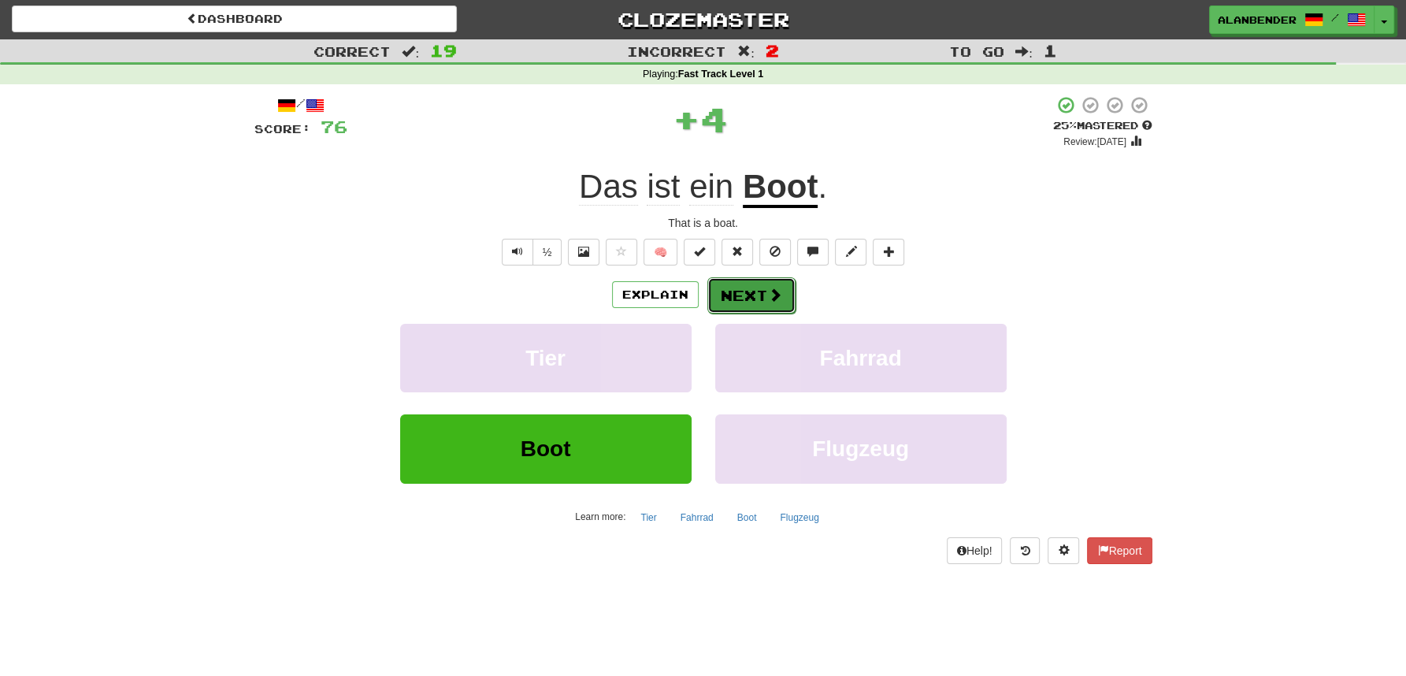
click at [768, 292] on span at bounding box center [775, 295] width 14 height 14
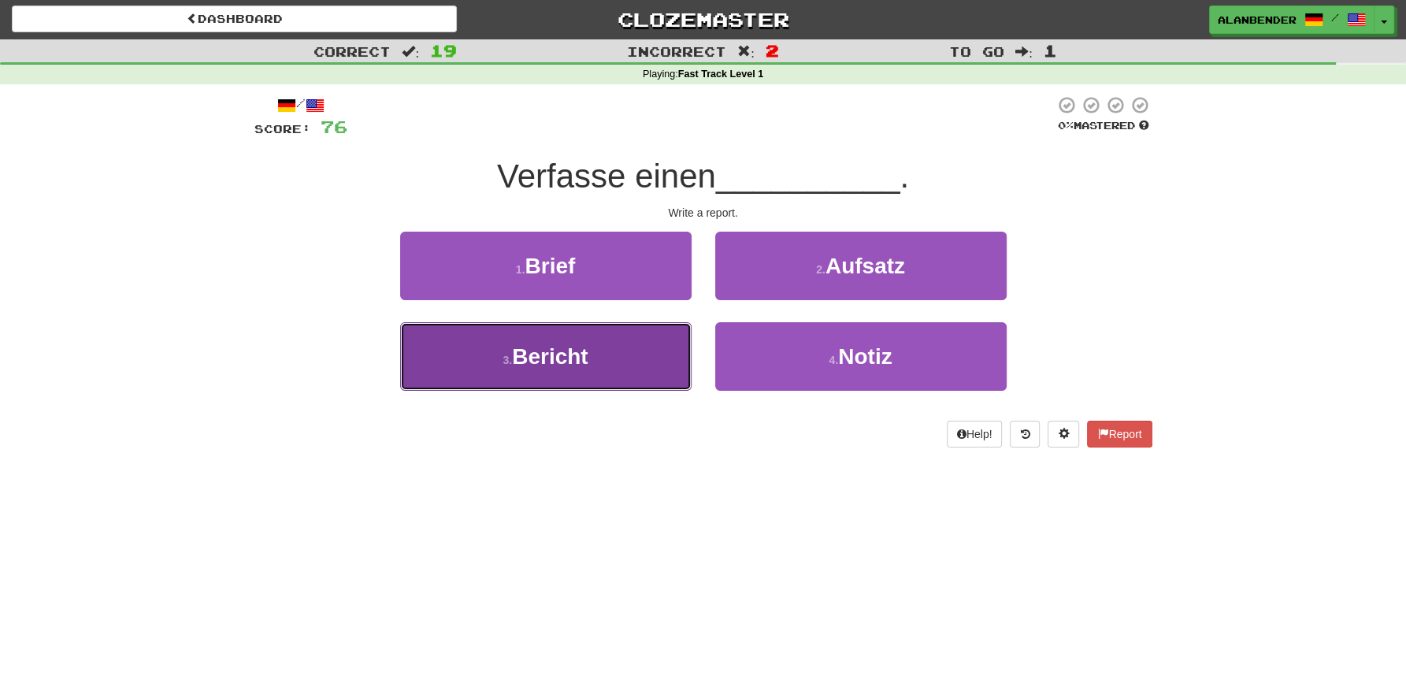
click at [568, 369] on button "3 . Bericht" at bounding box center [545, 356] width 291 height 69
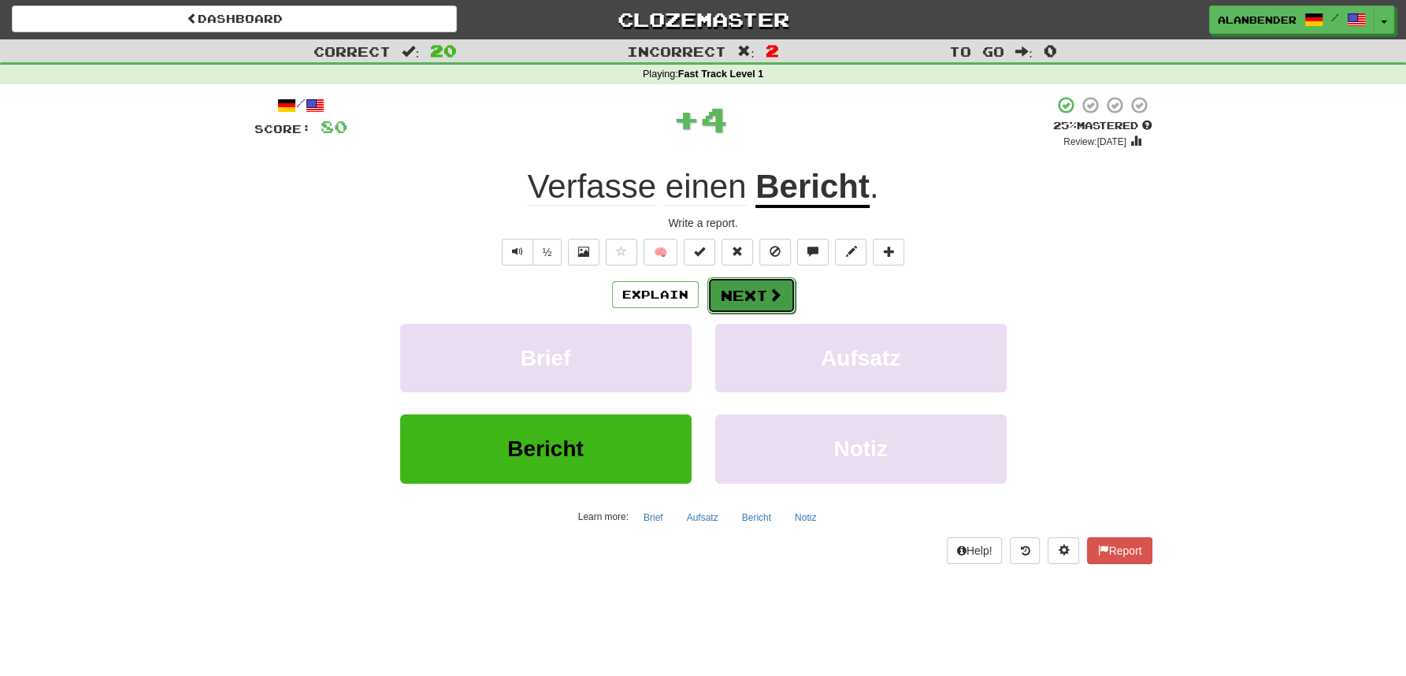
click at [744, 292] on button "Next" at bounding box center [751, 295] width 88 height 36
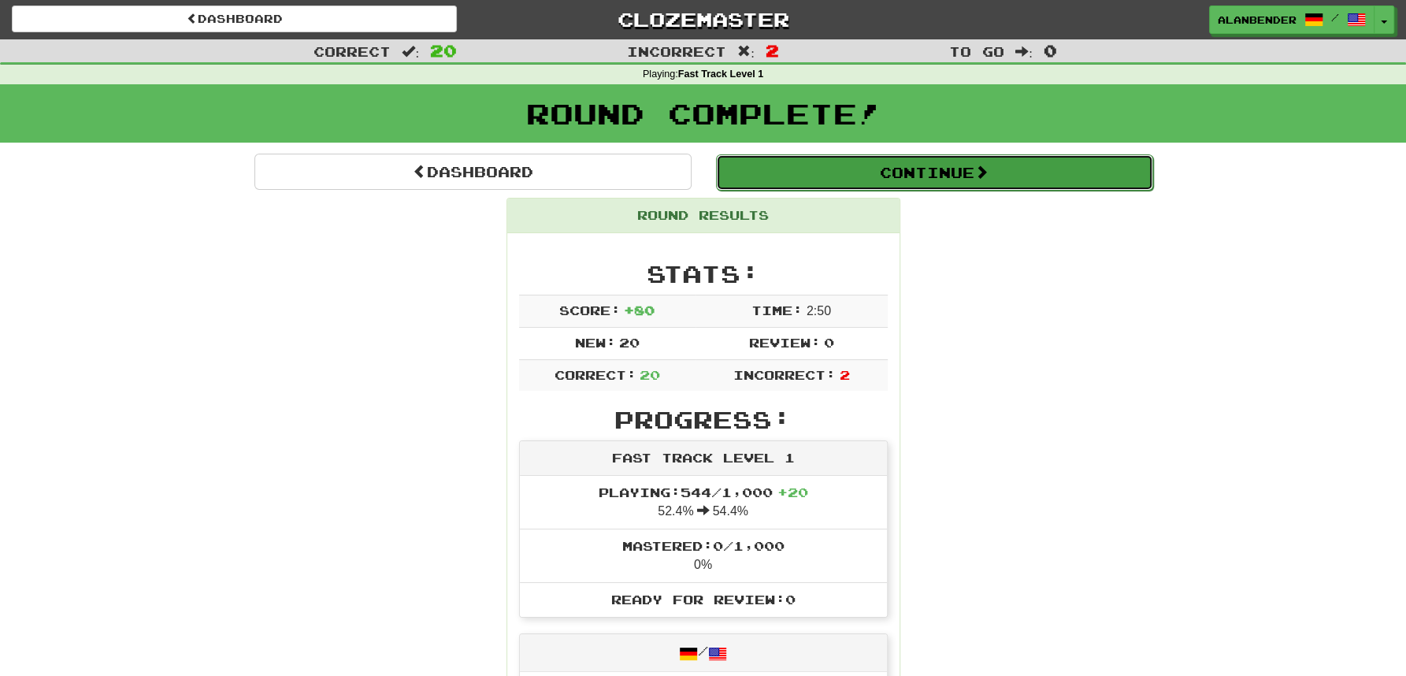
click at [915, 179] on button "Continue" at bounding box center [934, 172] width 437 height 36
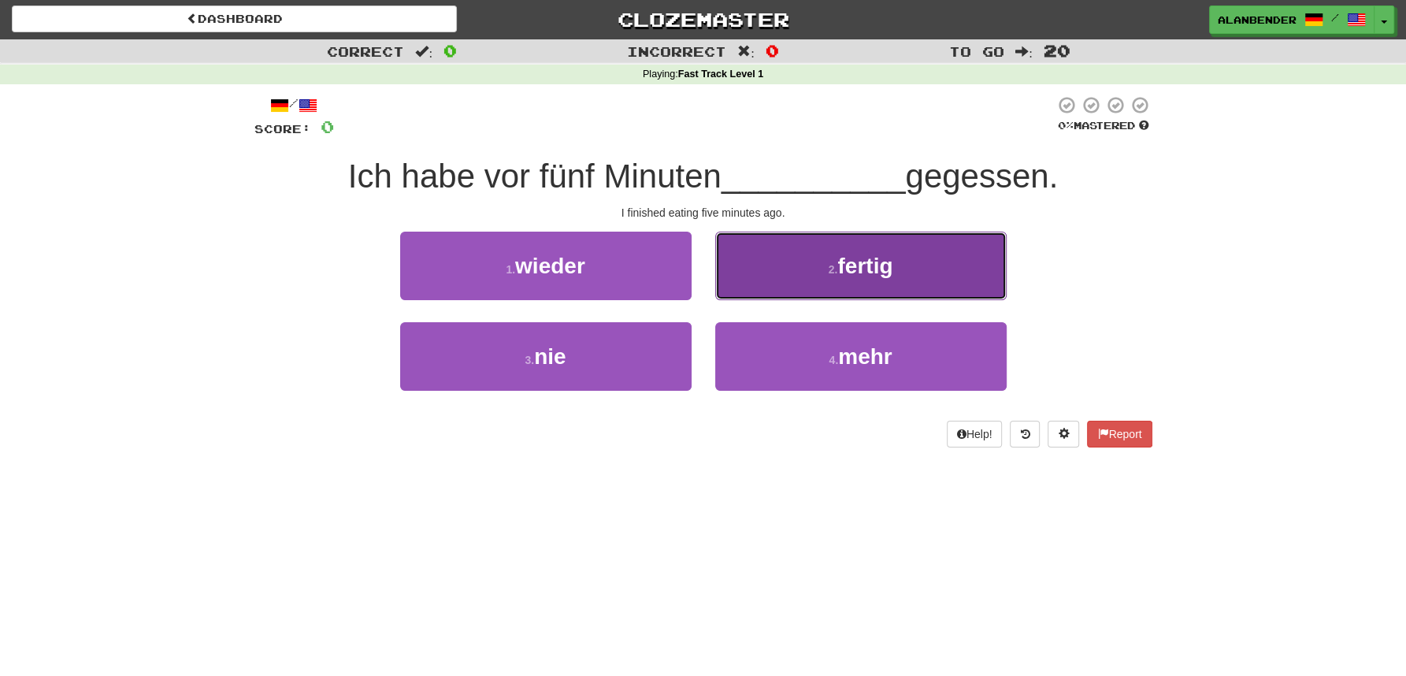
click at [824, 280] on button "2 . fertig" at bounding box center [860, 266] width 291 height 69
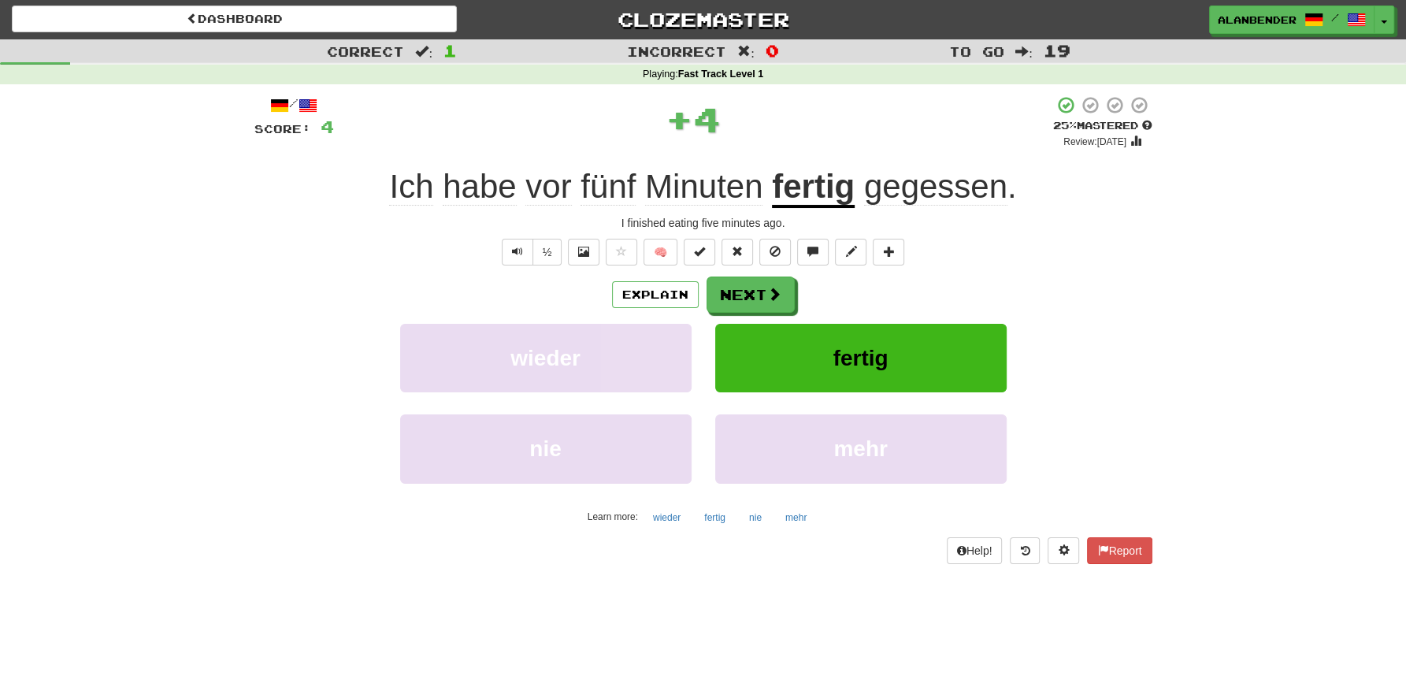
click at [826, 191] on u "fertig" at bounding box center [813, 188] width 83 height 40
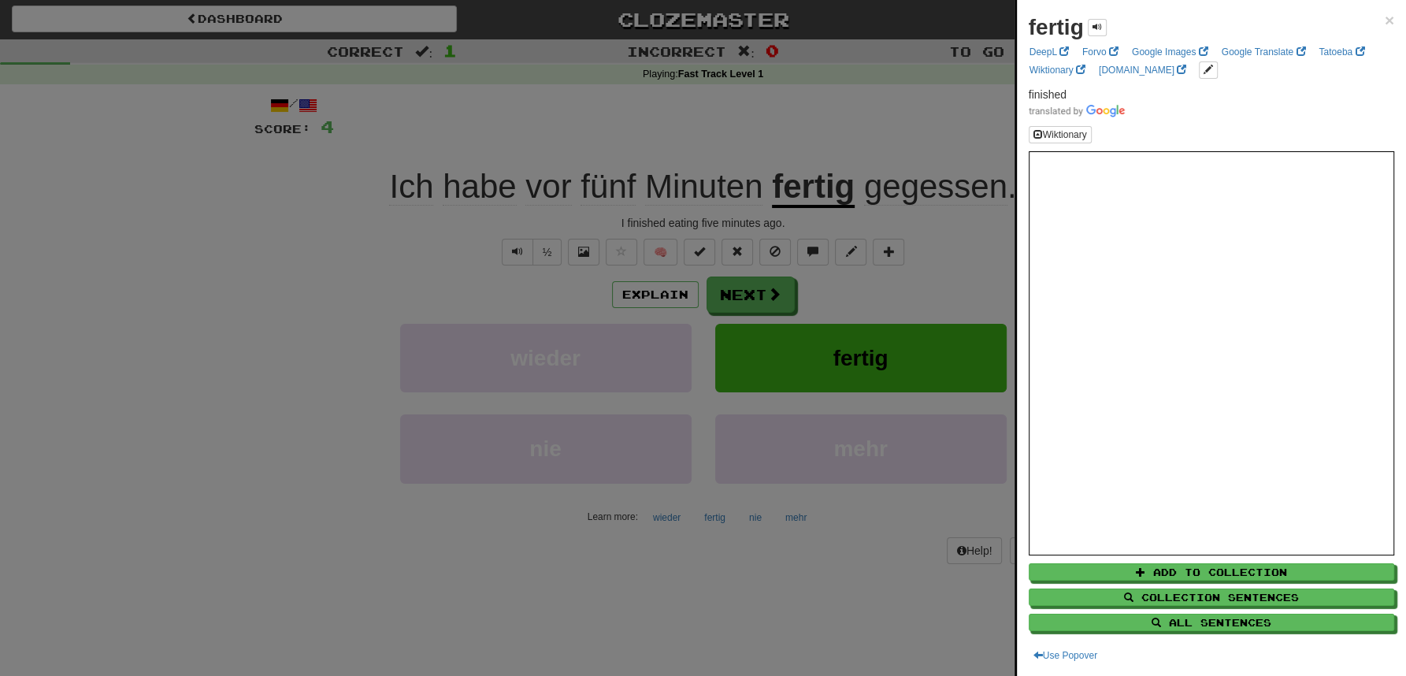
click at [868, 98] on div at bounding box center [703, 338] width 1406 height 676
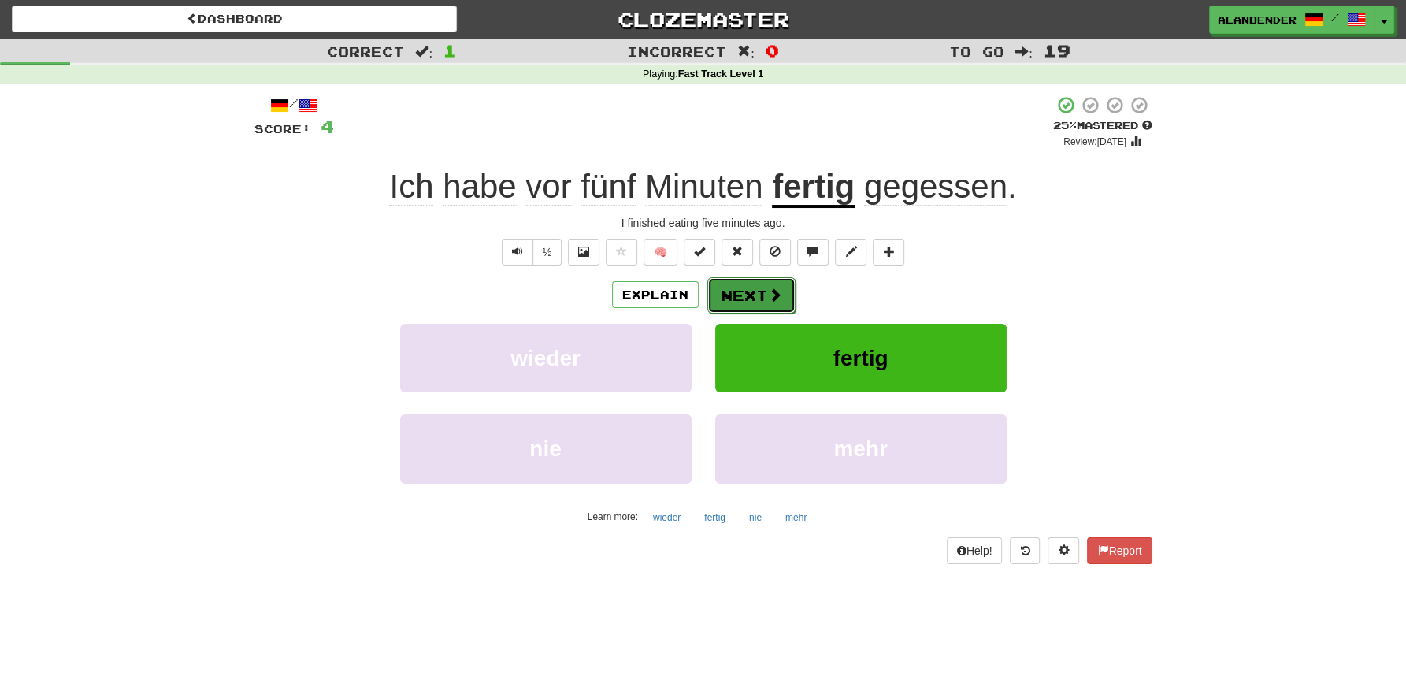
click at [745, 300] on button "Next" at bounding box center [751, 295] width 88 height 36
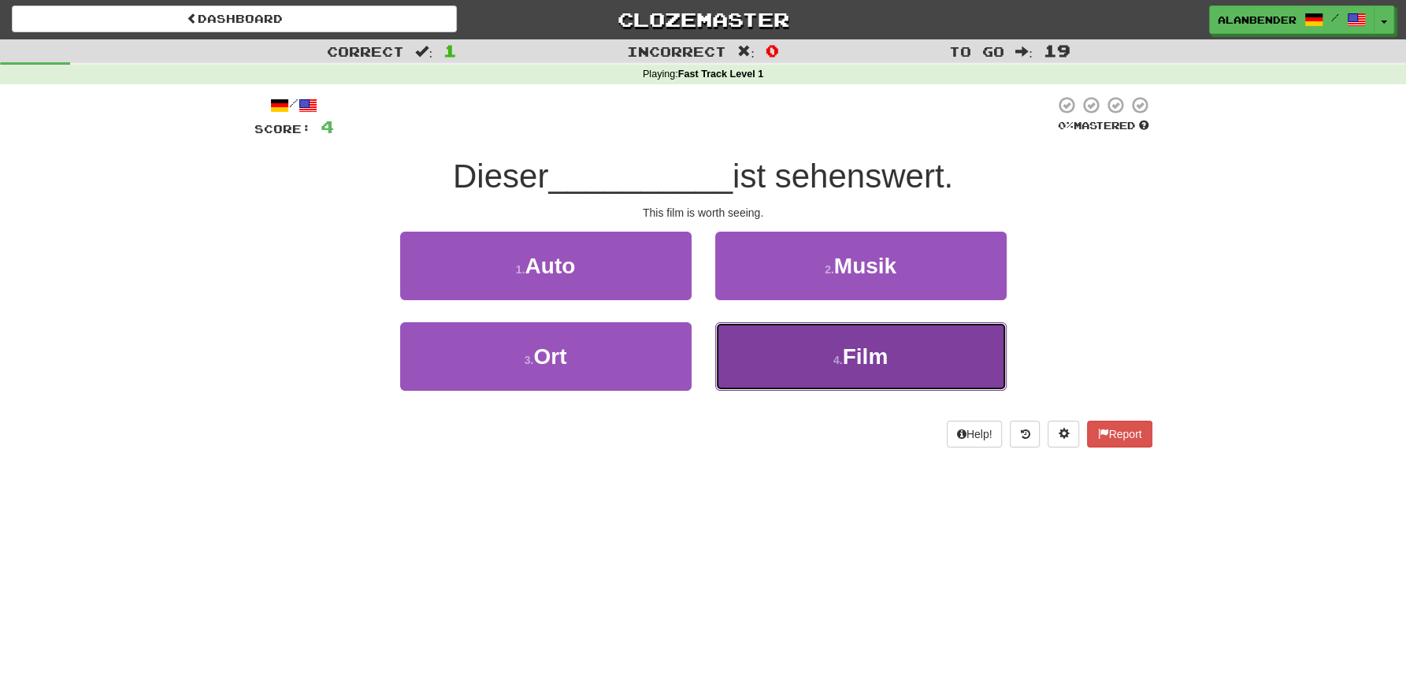
click at [848, 371] on button "4 . Film" at bounding box center [860, 356] width 291 height 69
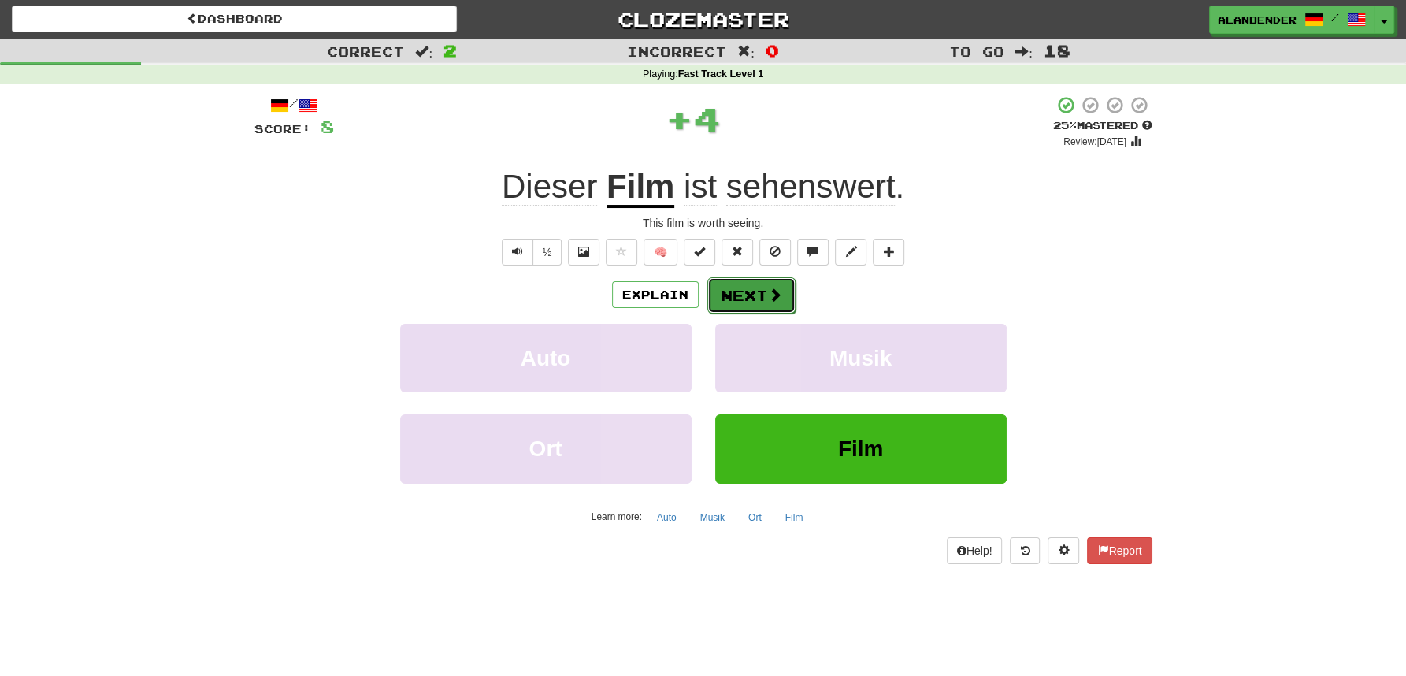
click at [741, 297] on button "Next" at bounding box center [751, 295] width 88 height 36
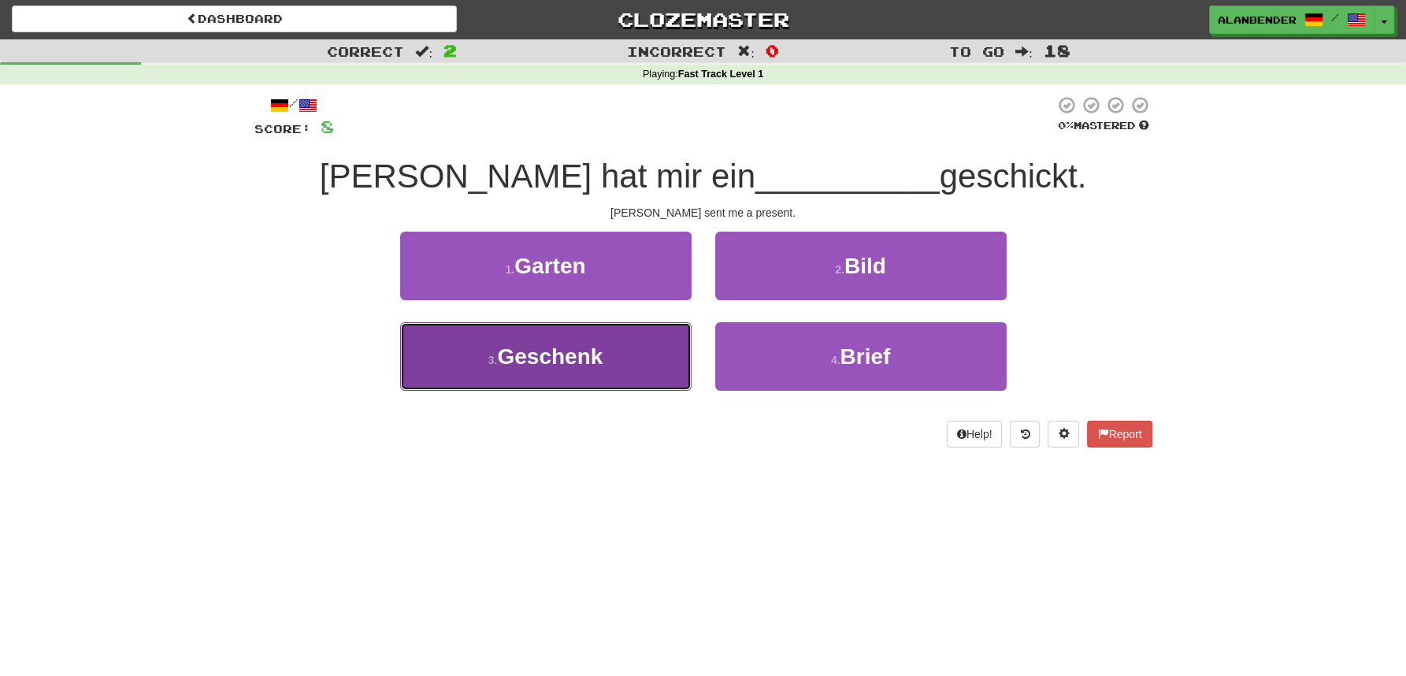
click at [546, 352] on span "Geschenk" at bounding box center [550, 356] width 106 height 24
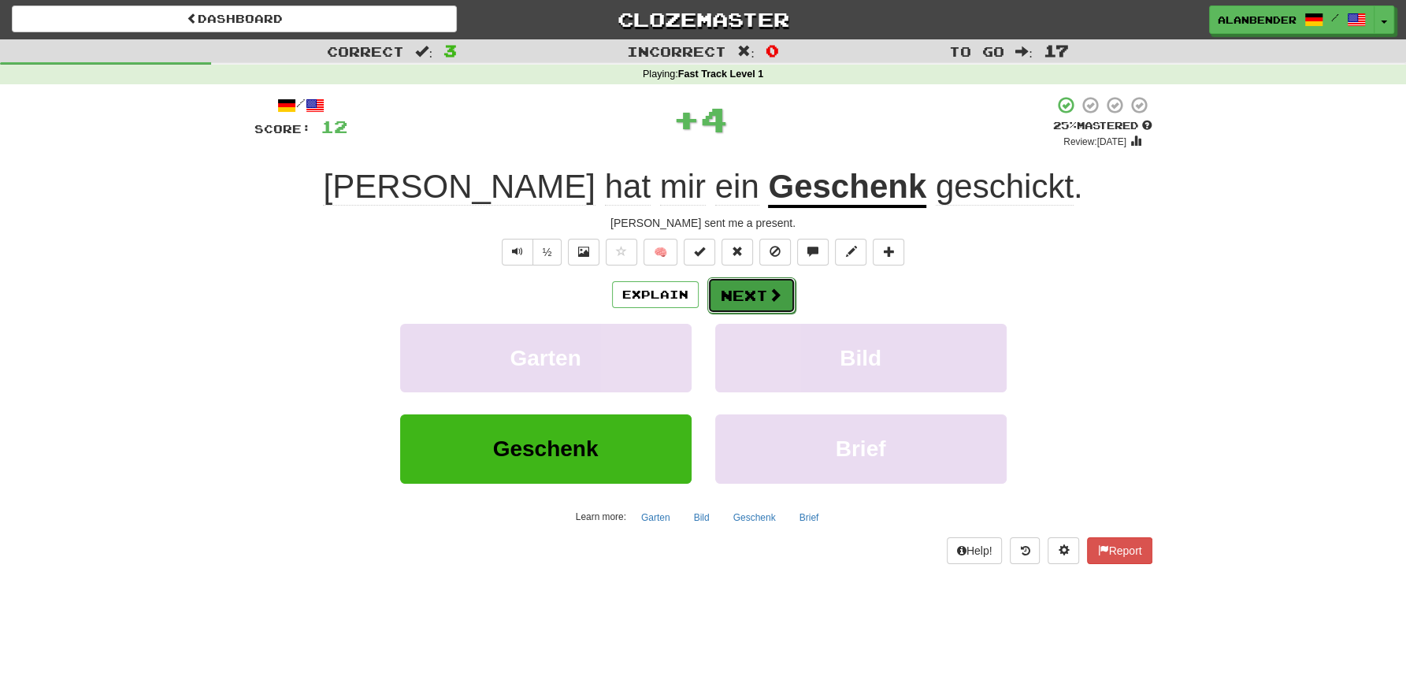
click at [748, 296] on button "Next" at bounding box center [751, 295] width 88 height 36
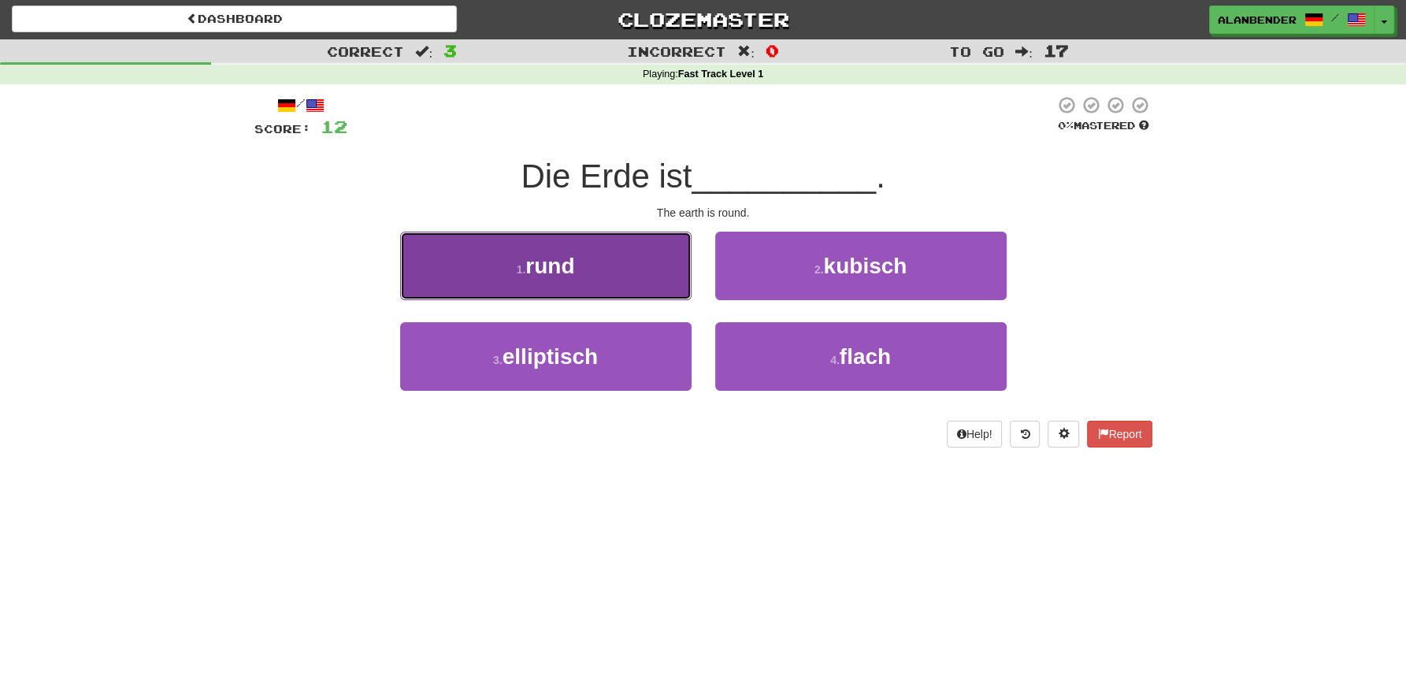
click at [566, 272] on span "rund" at bounding box center [549, 266] width 49 height 24
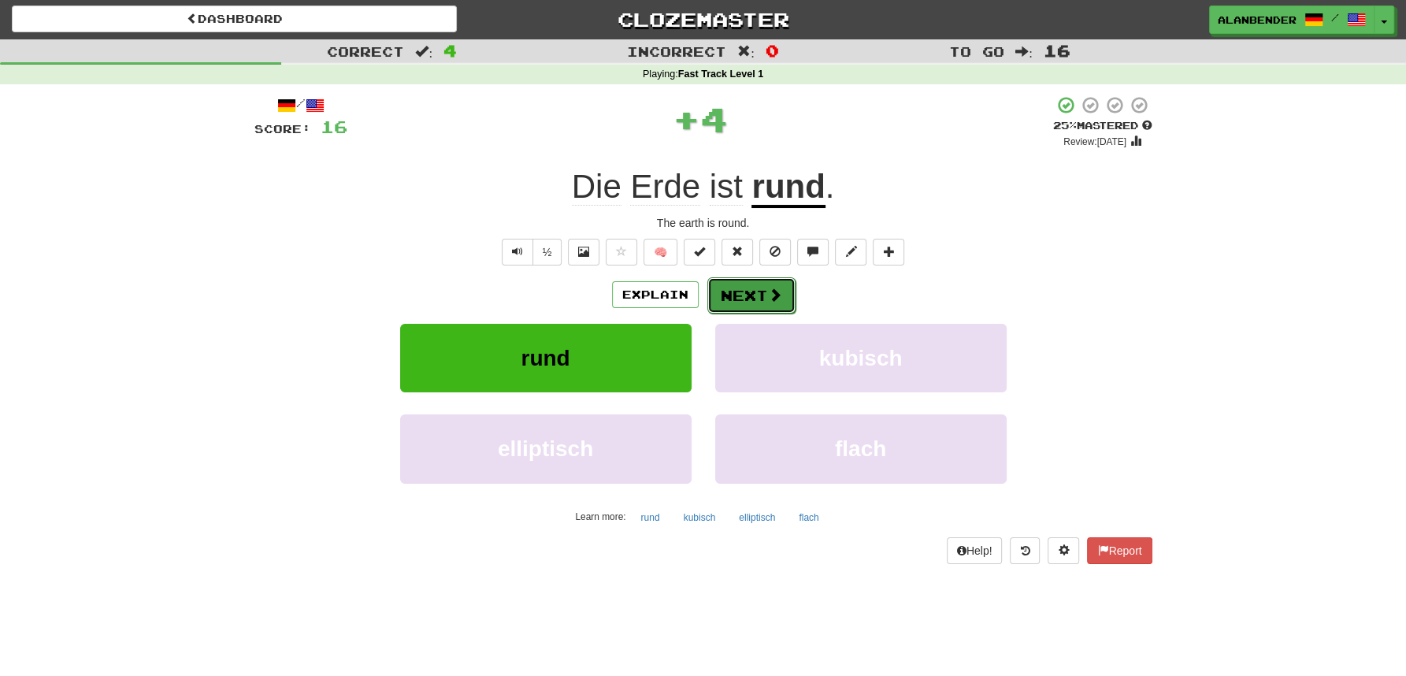
click at [780, 293] on span at bounding box center [775, 295] width 14 height 14
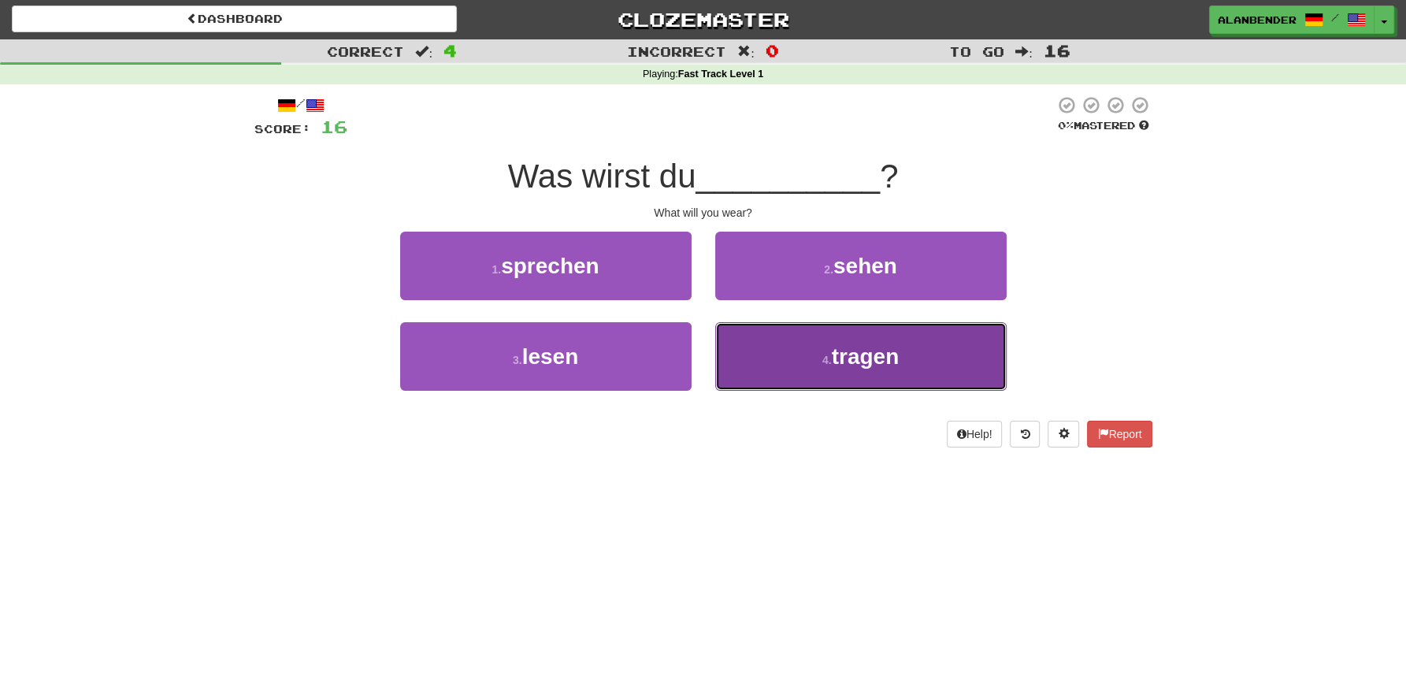
click at [835, 354] on span "tragen" at bounding box center [866, 356] width 68 height 24
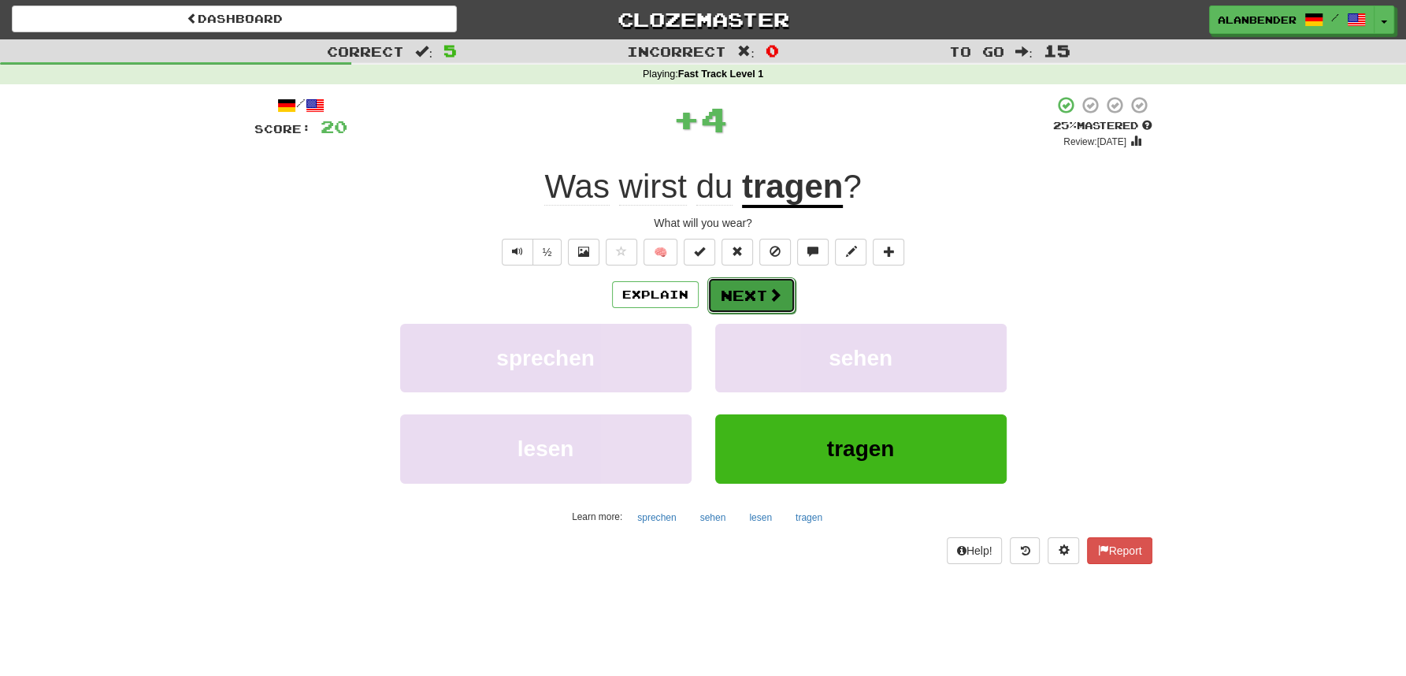
click at [748, 291] on button "Next" at bounding box center [751, 295] width 88 height 36
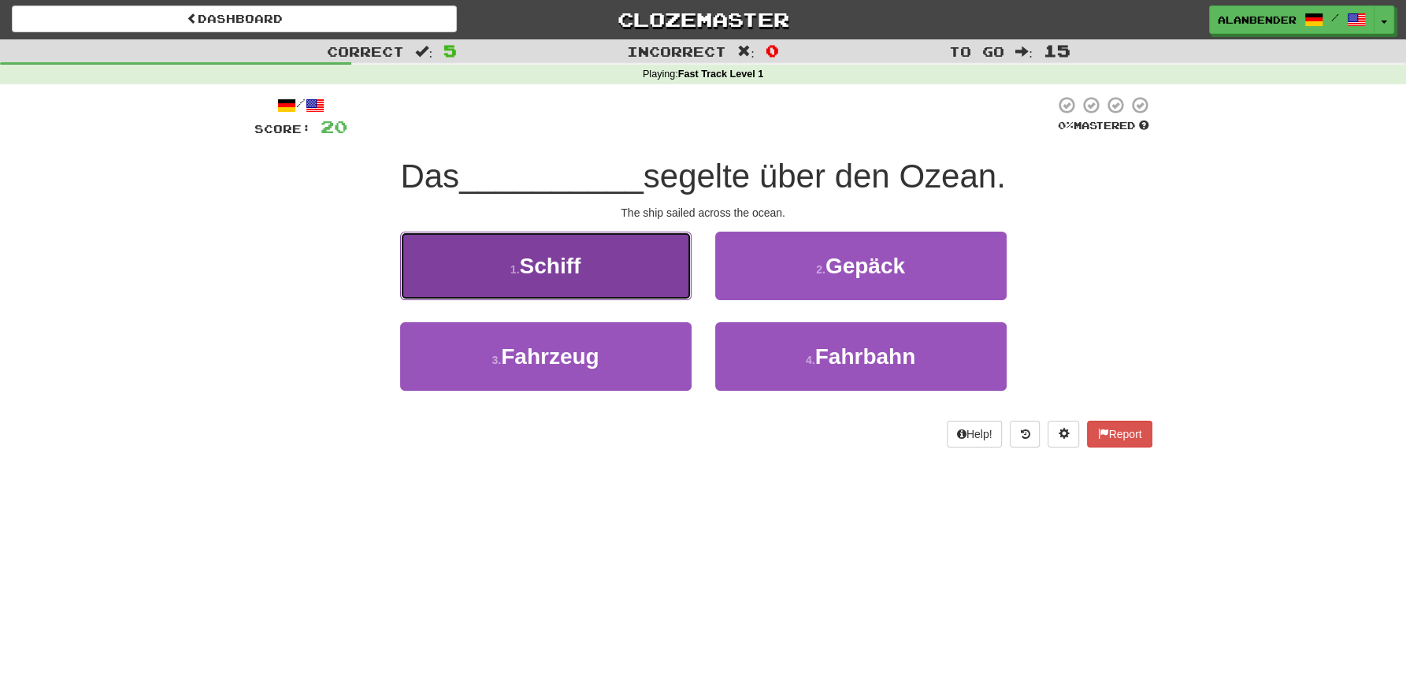
click at [559, 263] on span "Schiff" at bounding box center [549, 266] width 61 height 24
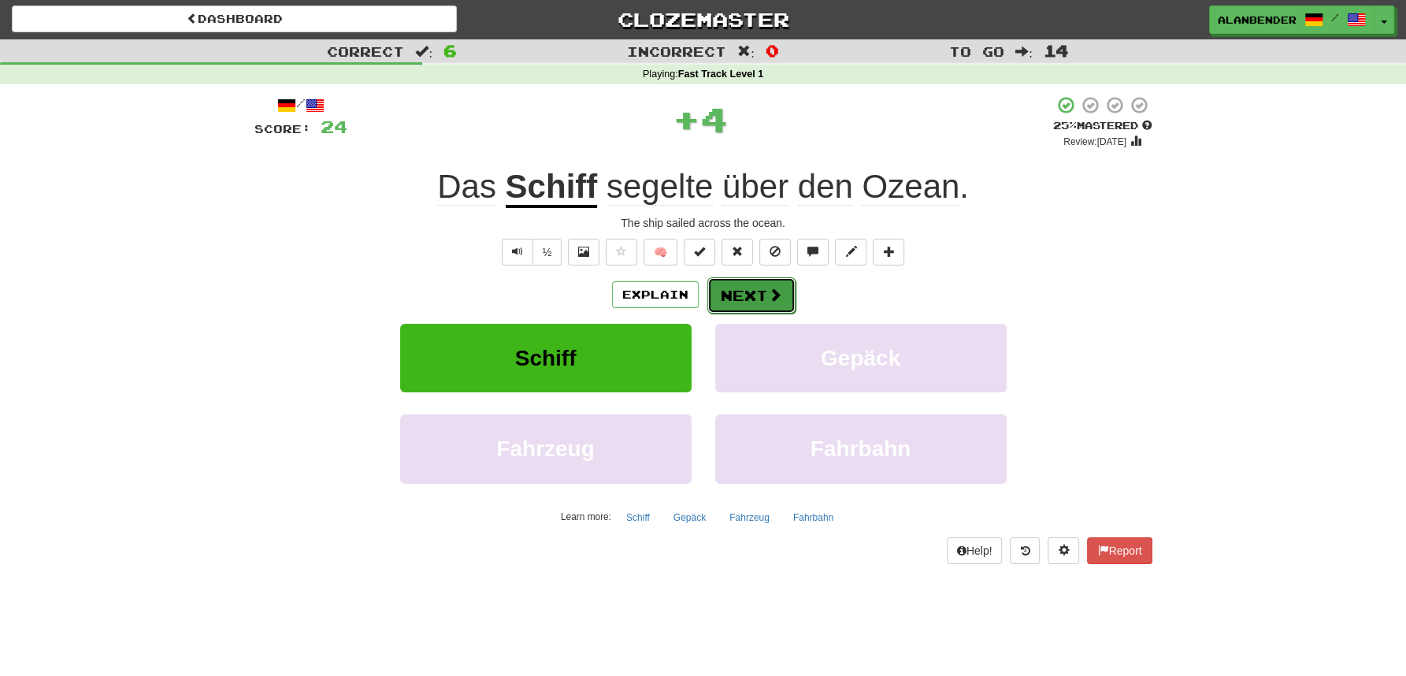
click at [760, 299] on button "Next" at bounding box center [751, 295] width 88 height 36
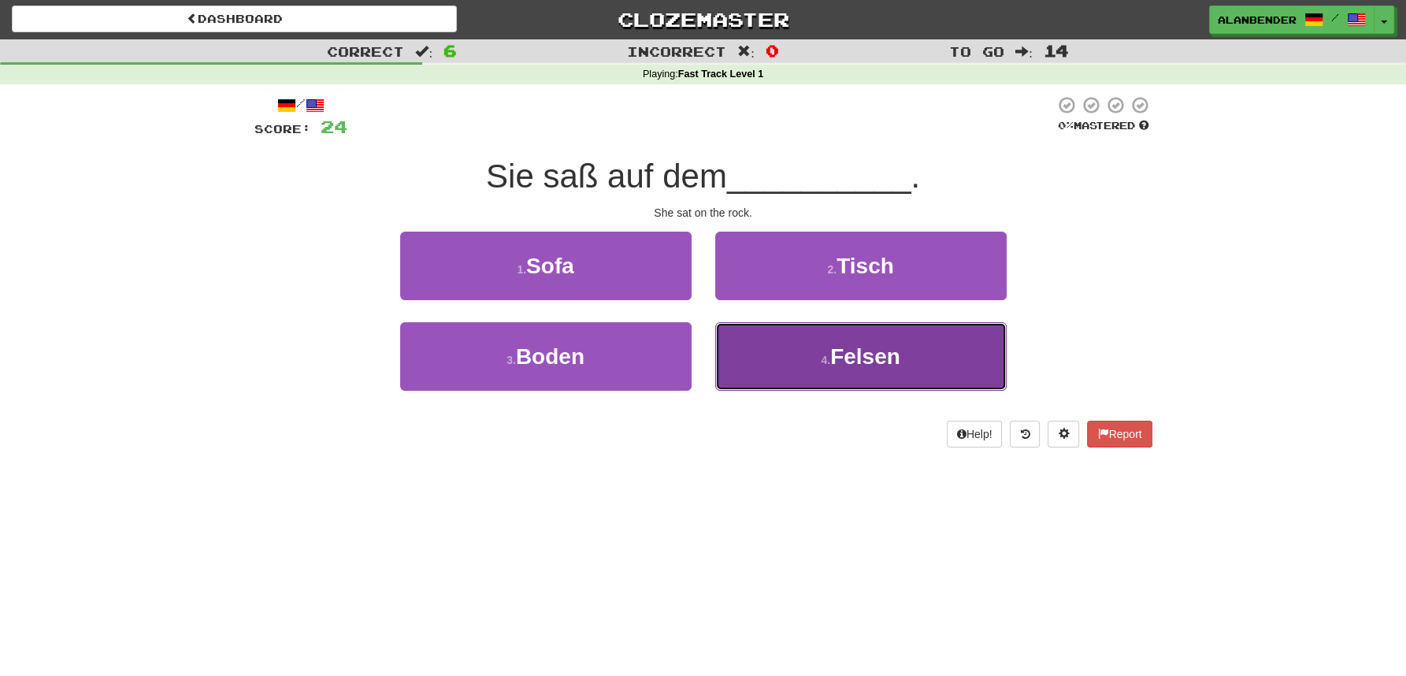
click at [849, 353] on span "Felsen" at bounding box center [865, 356] width 70 height 24
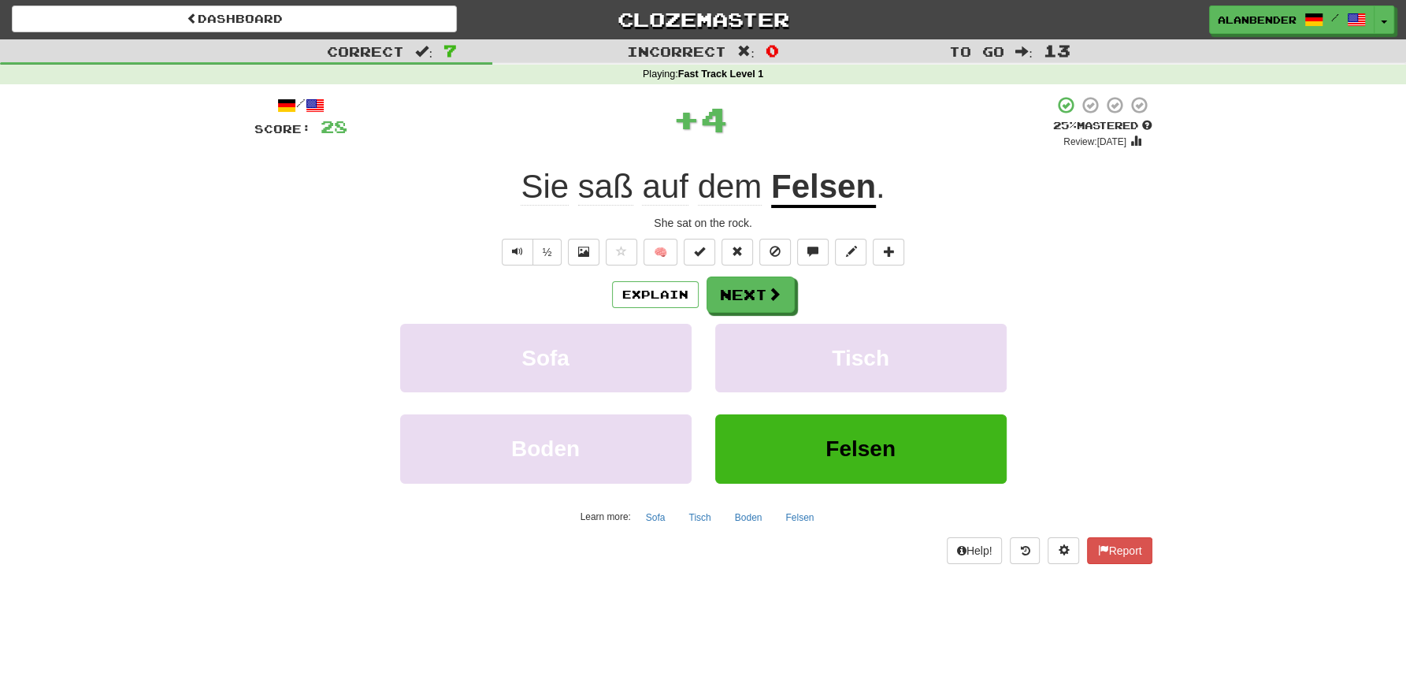
click at [847, 188] on u "Felsen" at bounding box center [823, 188] width 105 height 40
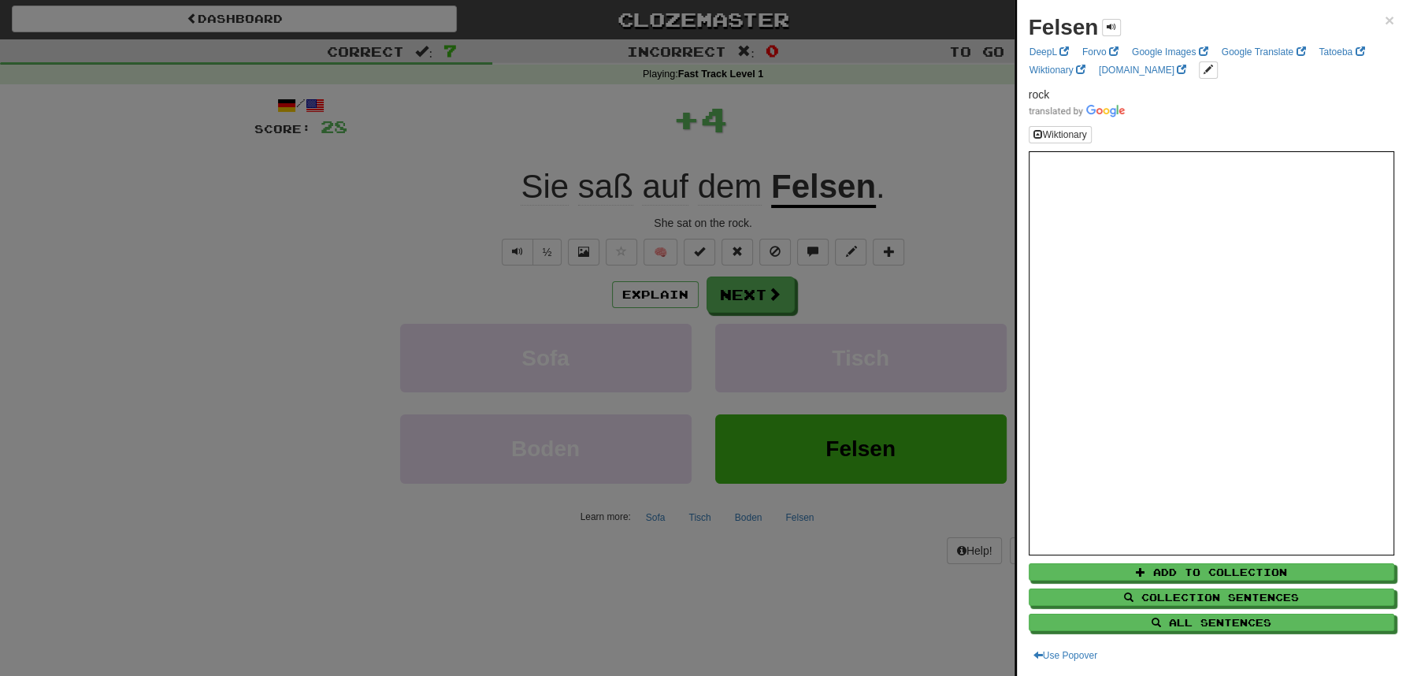
click at [844, 148] on div at bounding box center [703, 338] width 1406 height 676
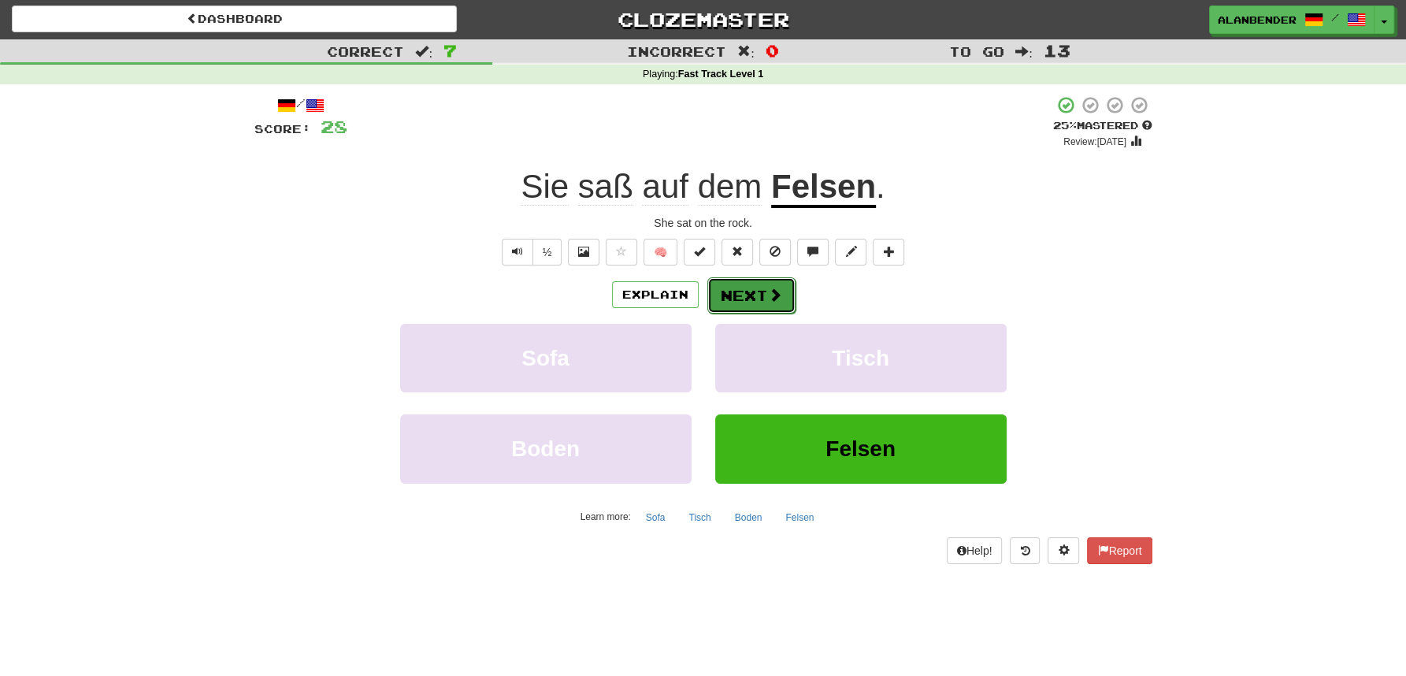
click at [758, 293] on button "Next" at bounding box center [751, 295] width 88 height 36
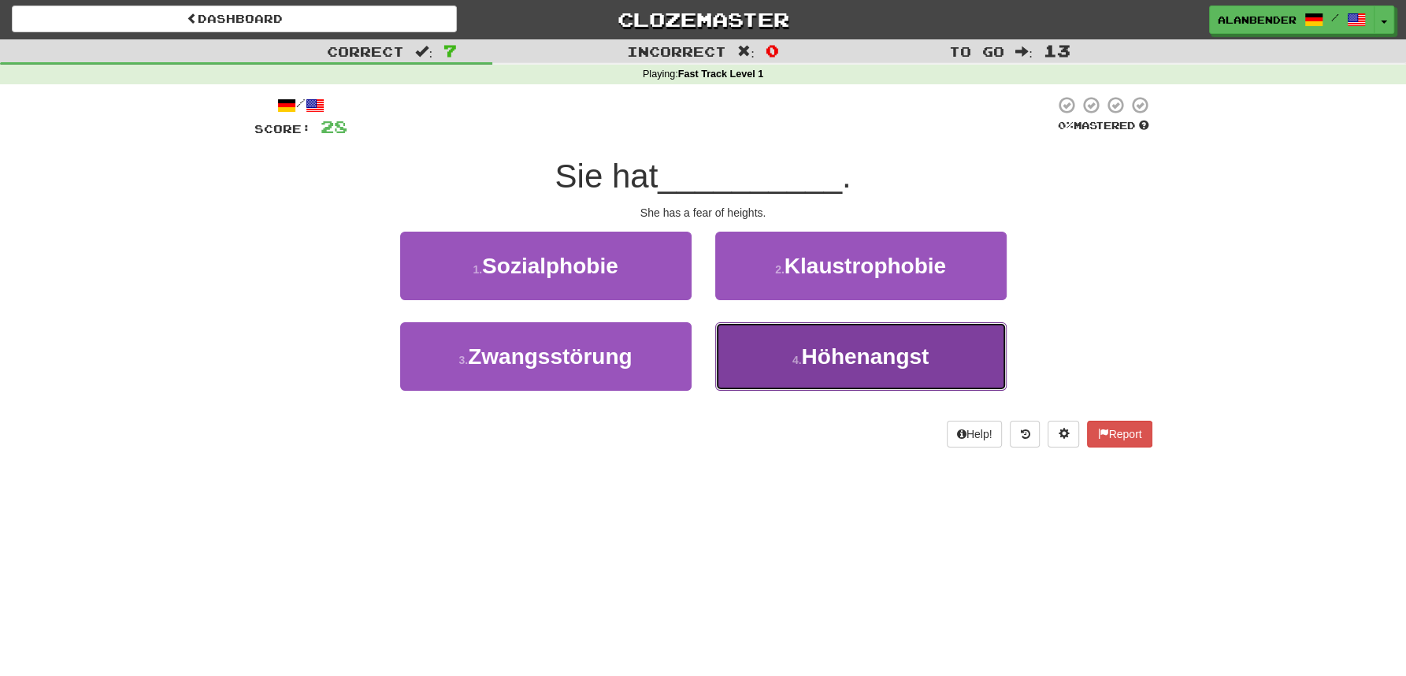
click at [878, 336] on button "4 . Höhenangst" at bounding box center [860, 356] width 291 height 69
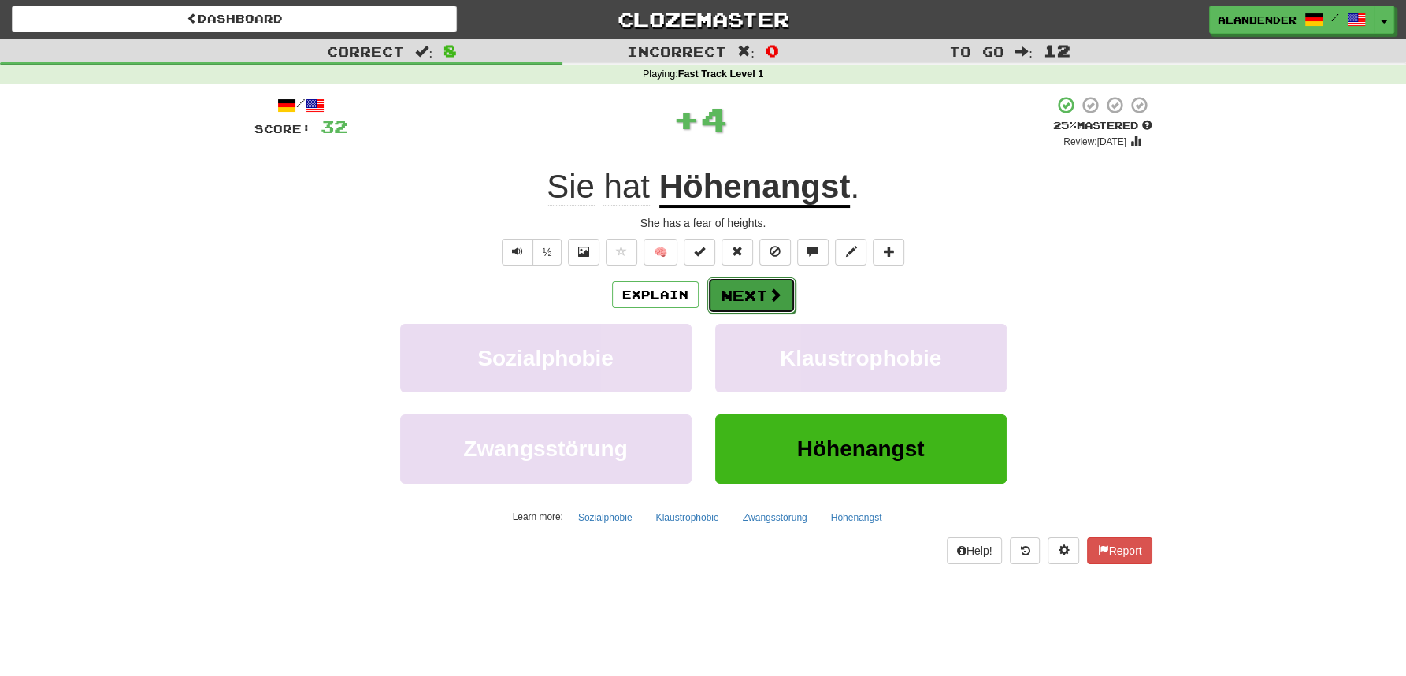
click at [747, 296] on button "Next" at bounding box center [751, 295] width 88 height 36
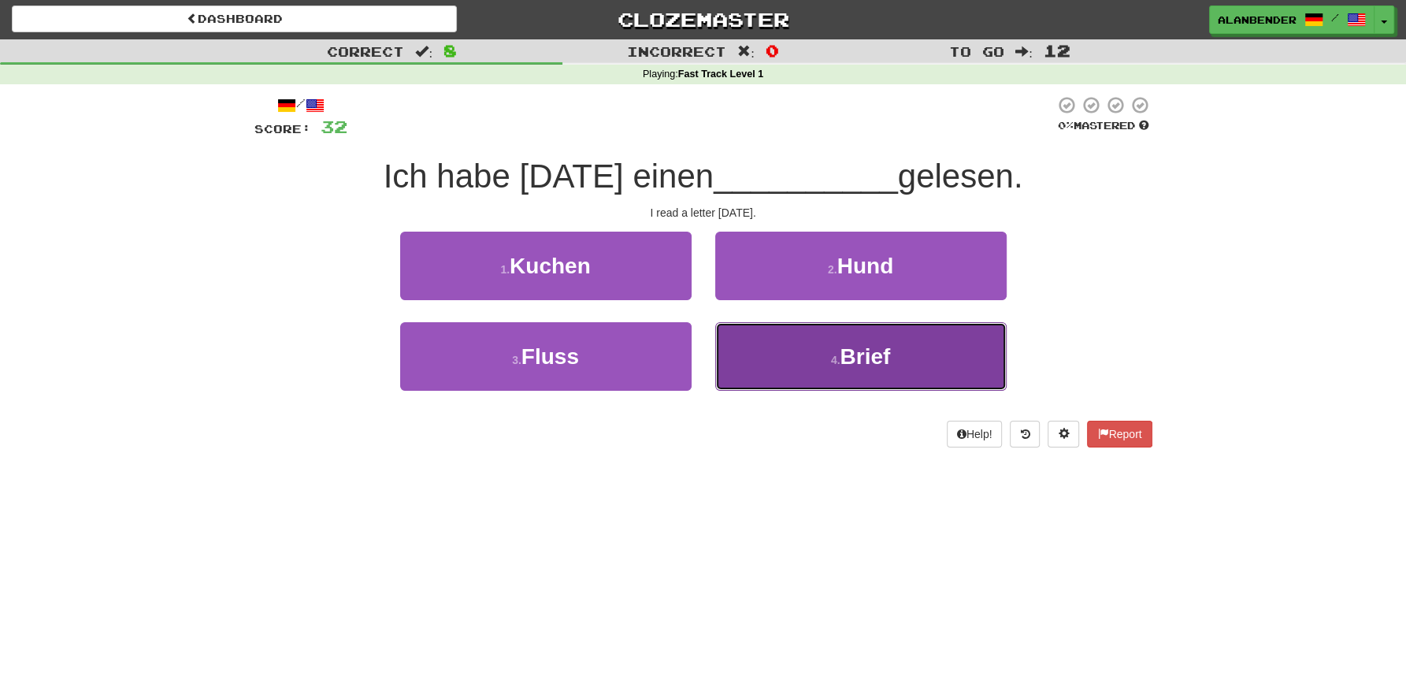
click at [869, 377] on button "4 . Brief" at bounding box center [860, 356] width 291 height 69
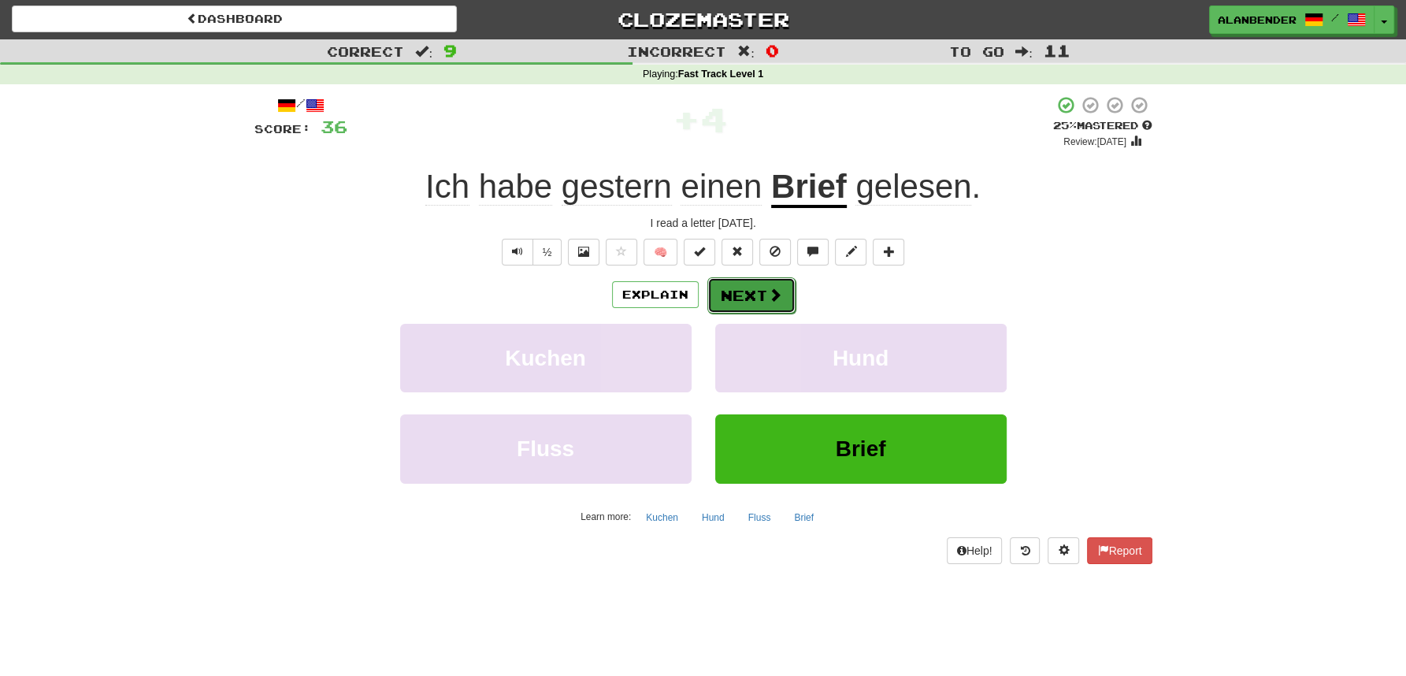
click at [740, 295] on button "Next" at bounding box center [751, 295] width 88 height 36
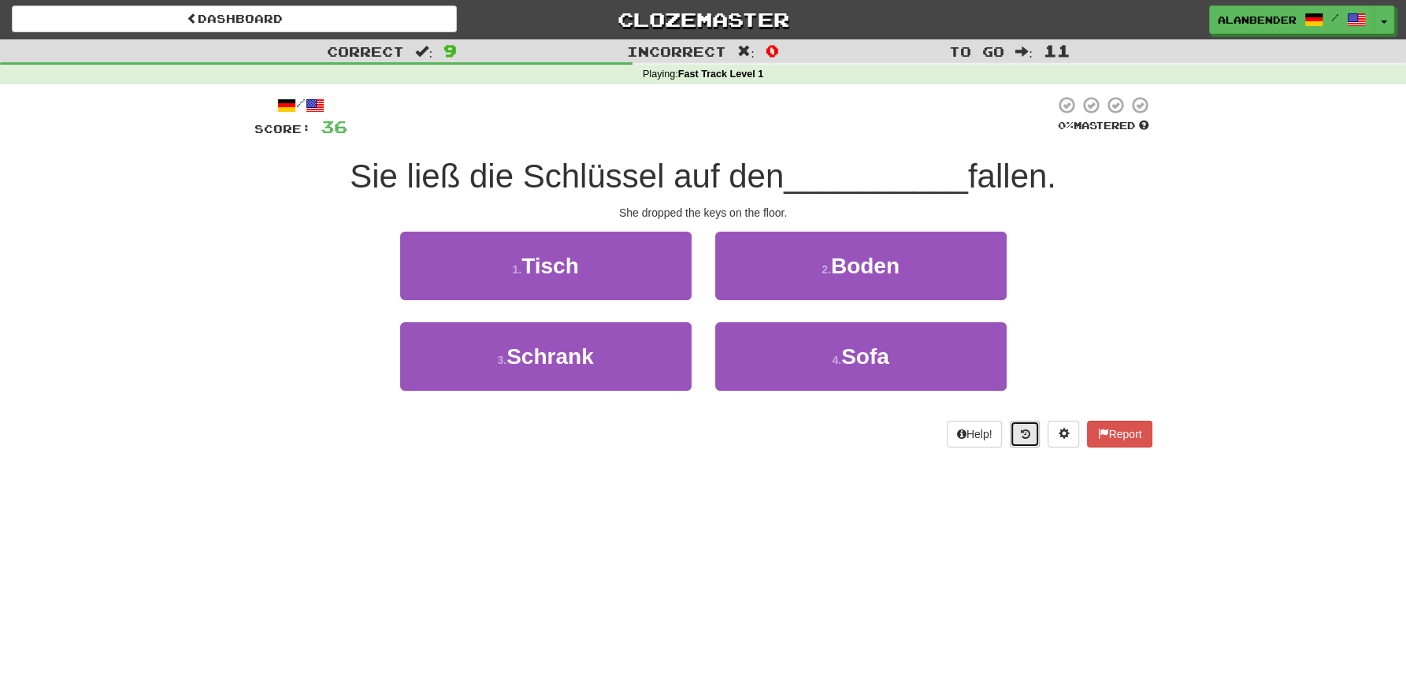
click at [1026, 429] on icon at bounding box center [1024, 434] width 9 height 11
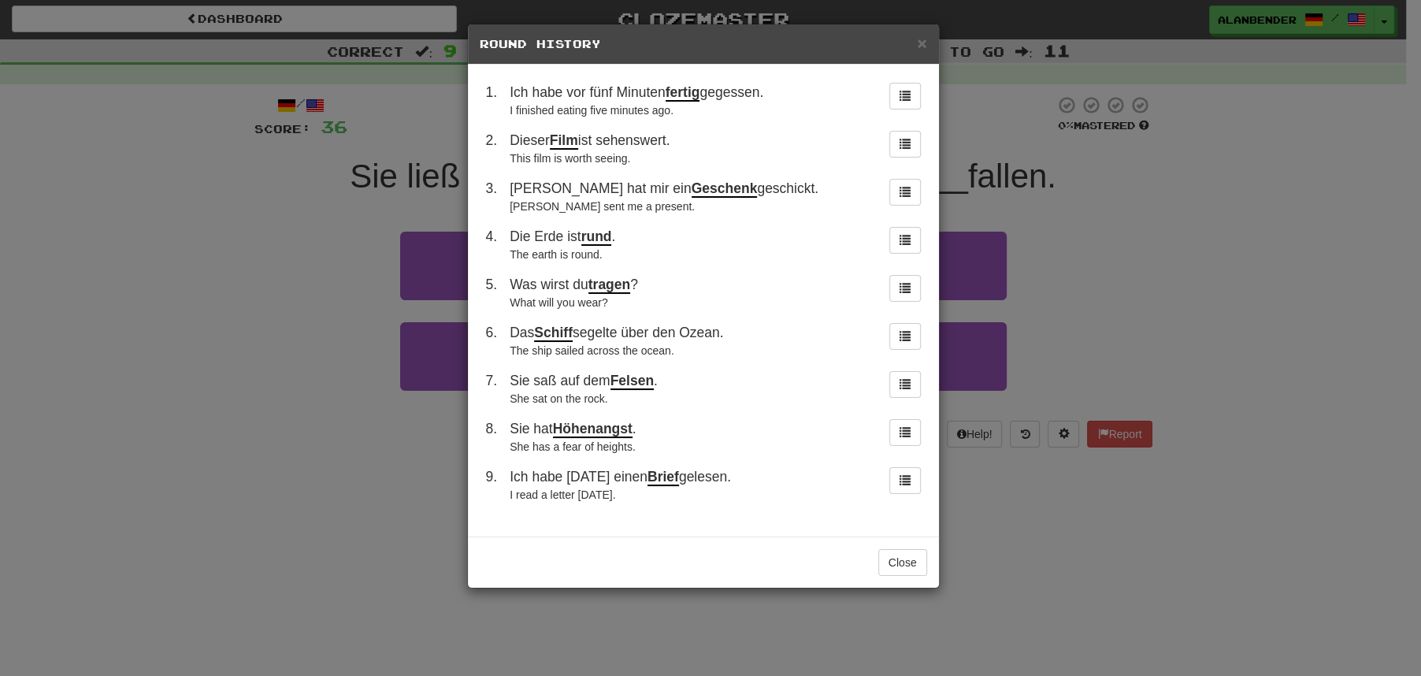
click at [1178, 270] on div "× Round History 1 . Ich habe vor fünf Minuten fertig gegessen. I finished eatin…" at bounding box center [710, 338] width 1421 height 676
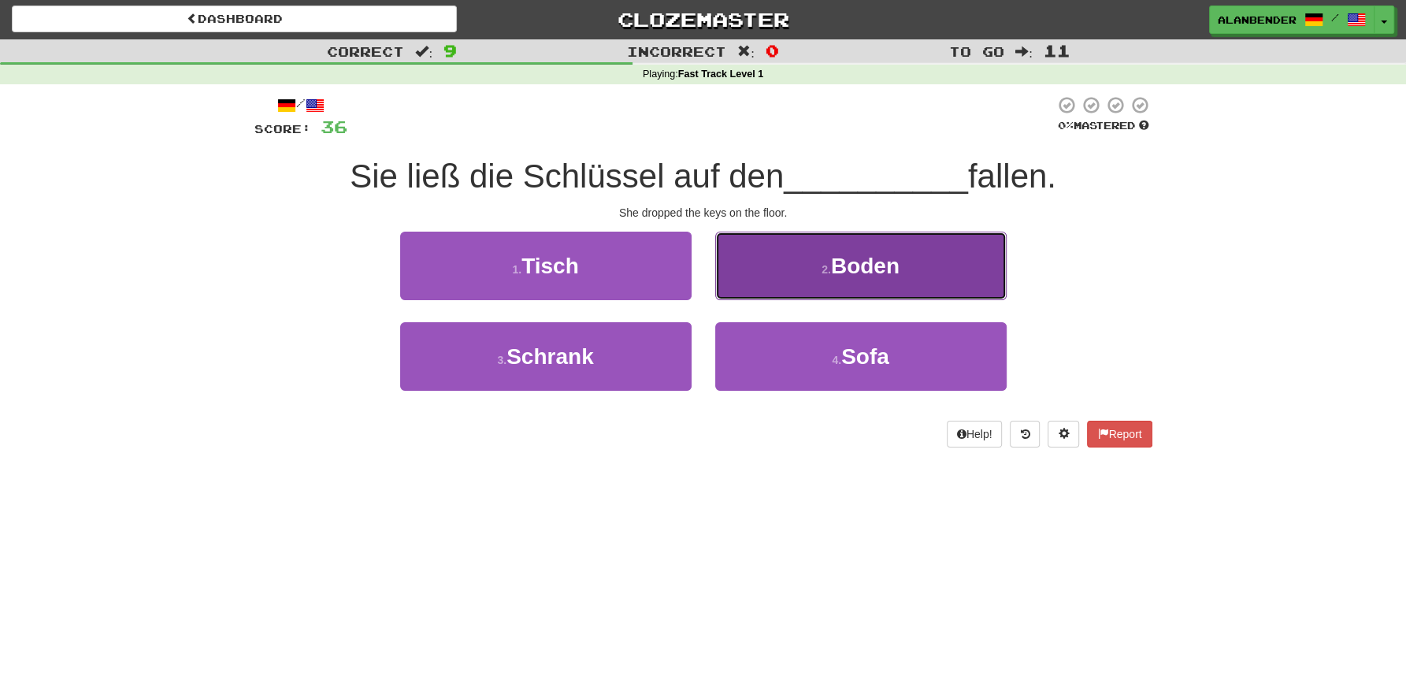
click at [803, 248] on button "2 . Boden" at bounding box center [860, 266] width 291 height 69
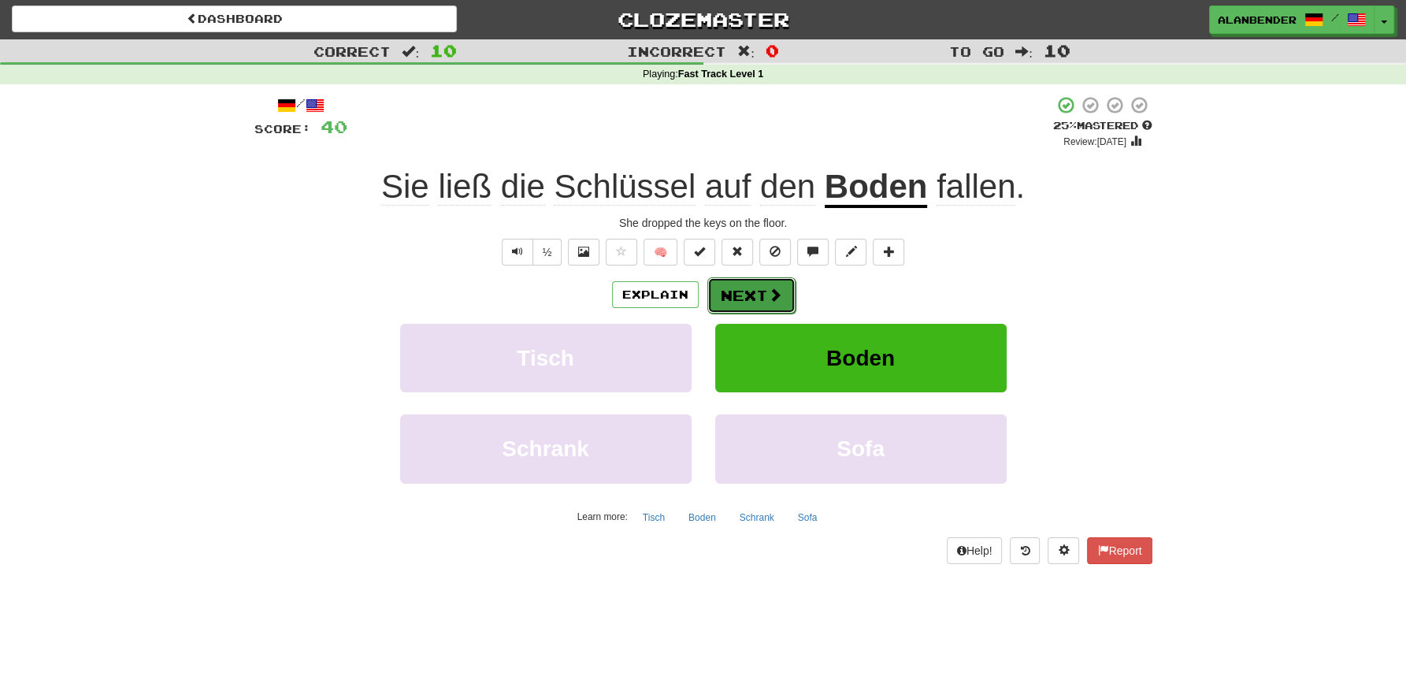
click at [763, 291] on button "Next" at bounding box center [751, 295] width 88 height 36
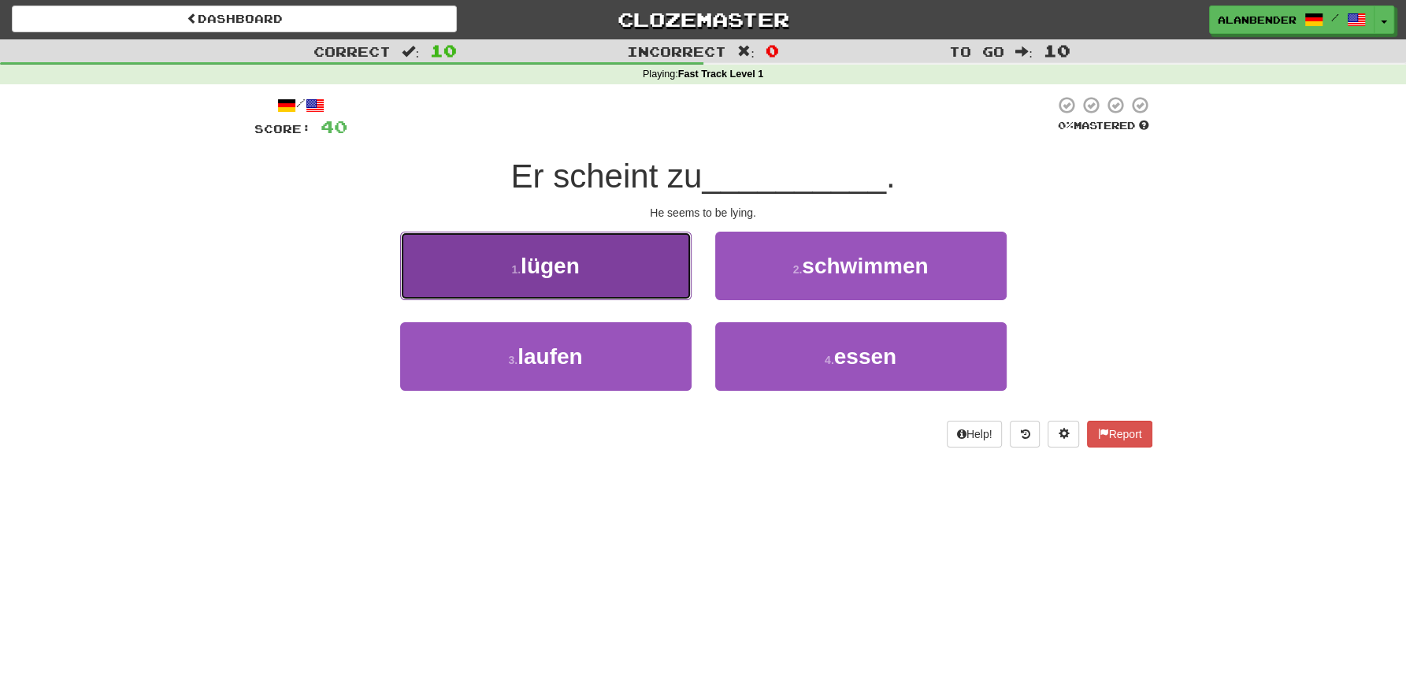
click at [574, 270] on span "lügen" at bounding box center [550, 266] width 59 height 24
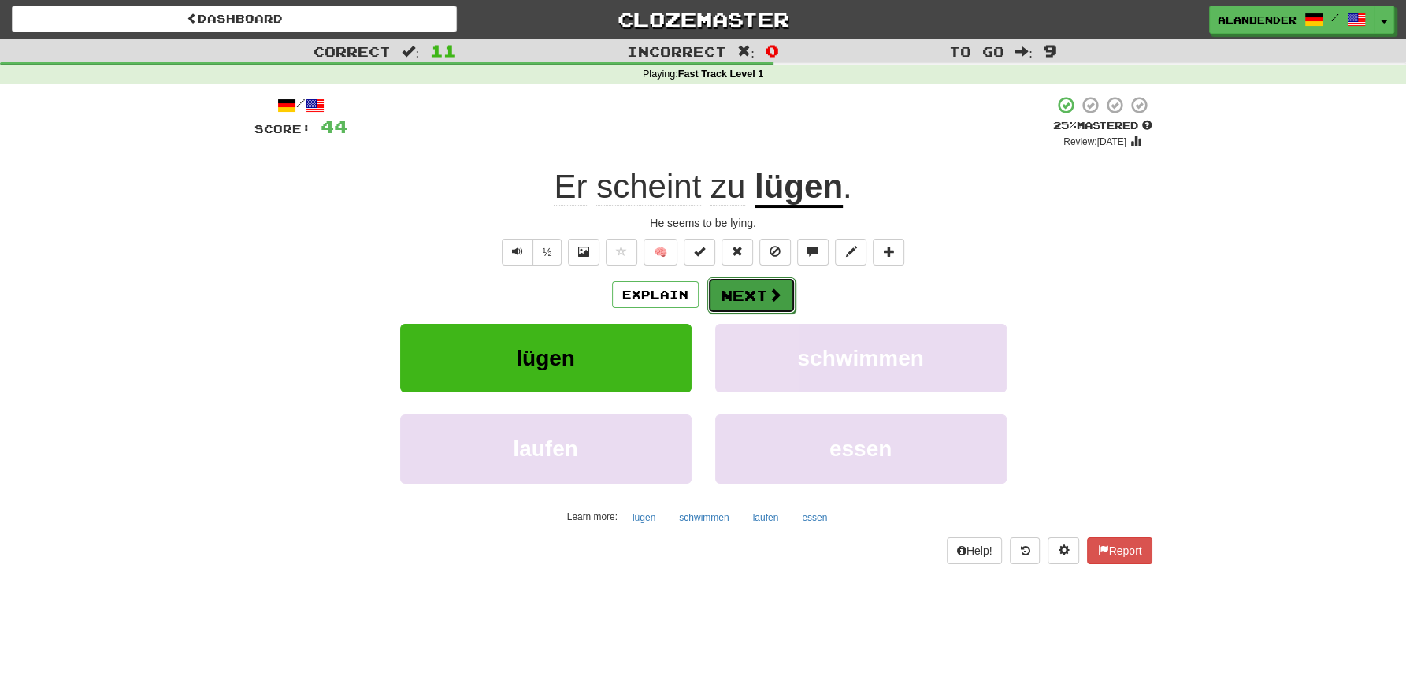
click at [744, 293] on button "Next" at bounding box center [751, 295] width 88 height 36
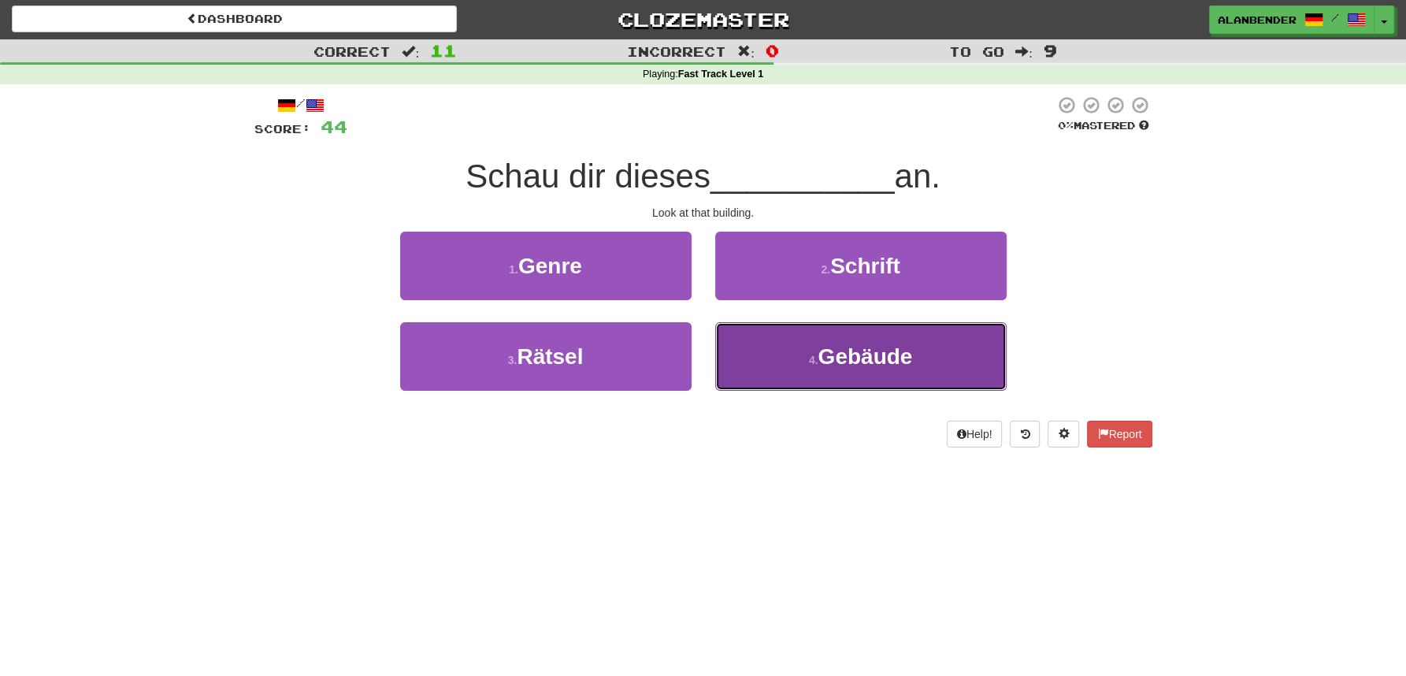
click at [833, 366] on span "Gebäude" at bounding box center [865, 356] width 95 height 24
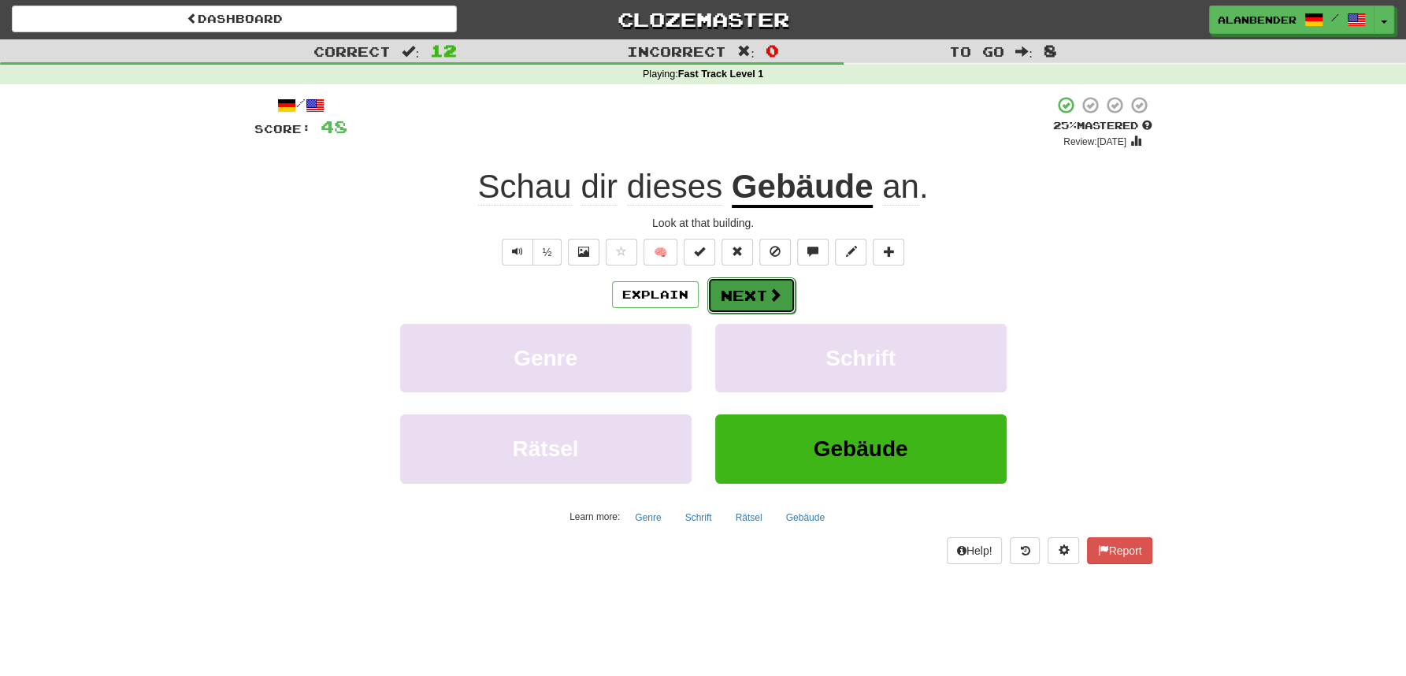
click at [755, 298] on button "Next" at bounding box center [751, 295] width 88 height 36
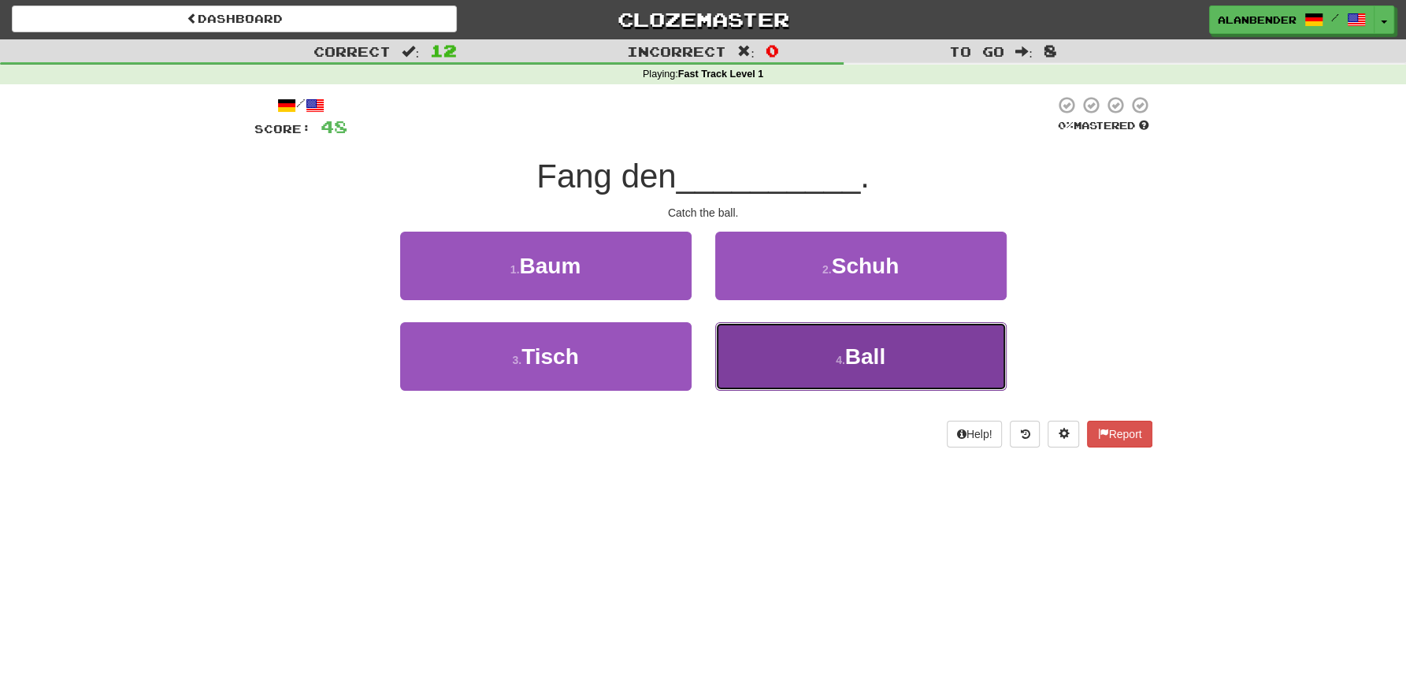
click at [895, 364] on button "4 . Ball" at bounding box center [860, 356] width 291 height 69
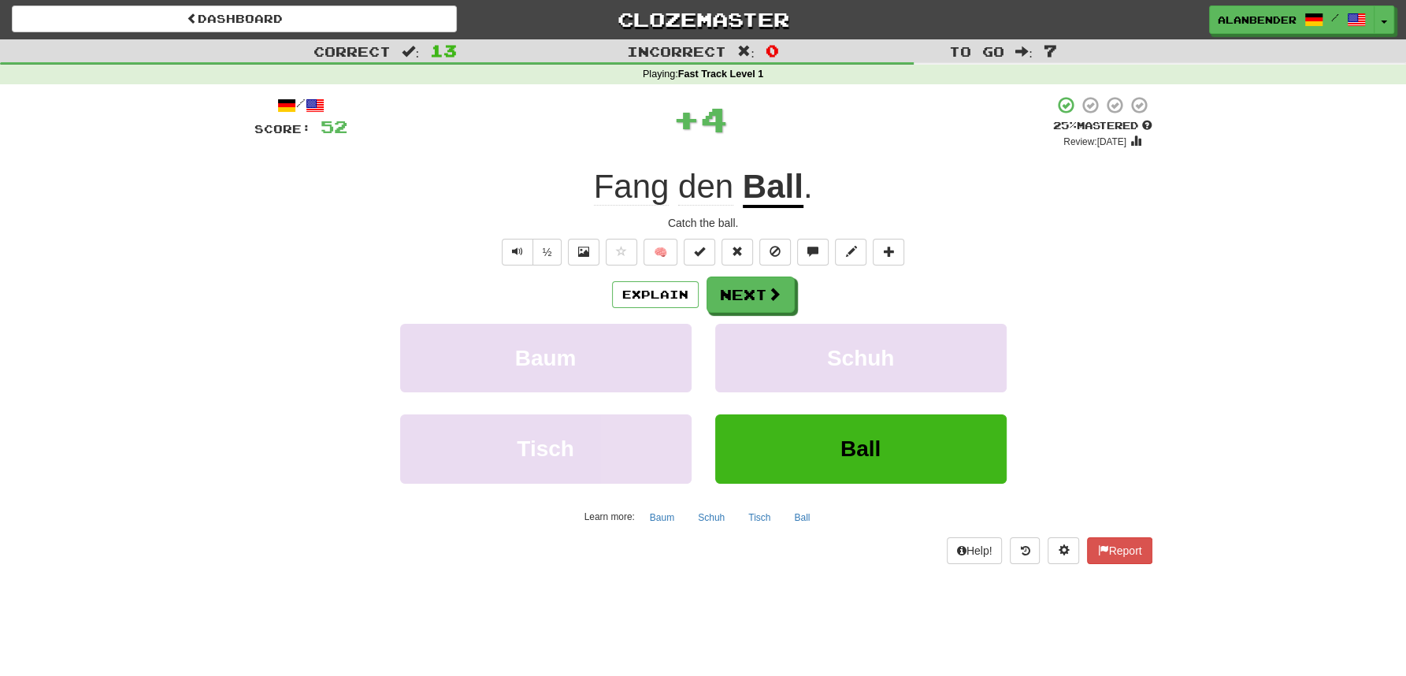
click at [631, 191] on span "Fang" at bounding box center [632, 187] width 76 height 38
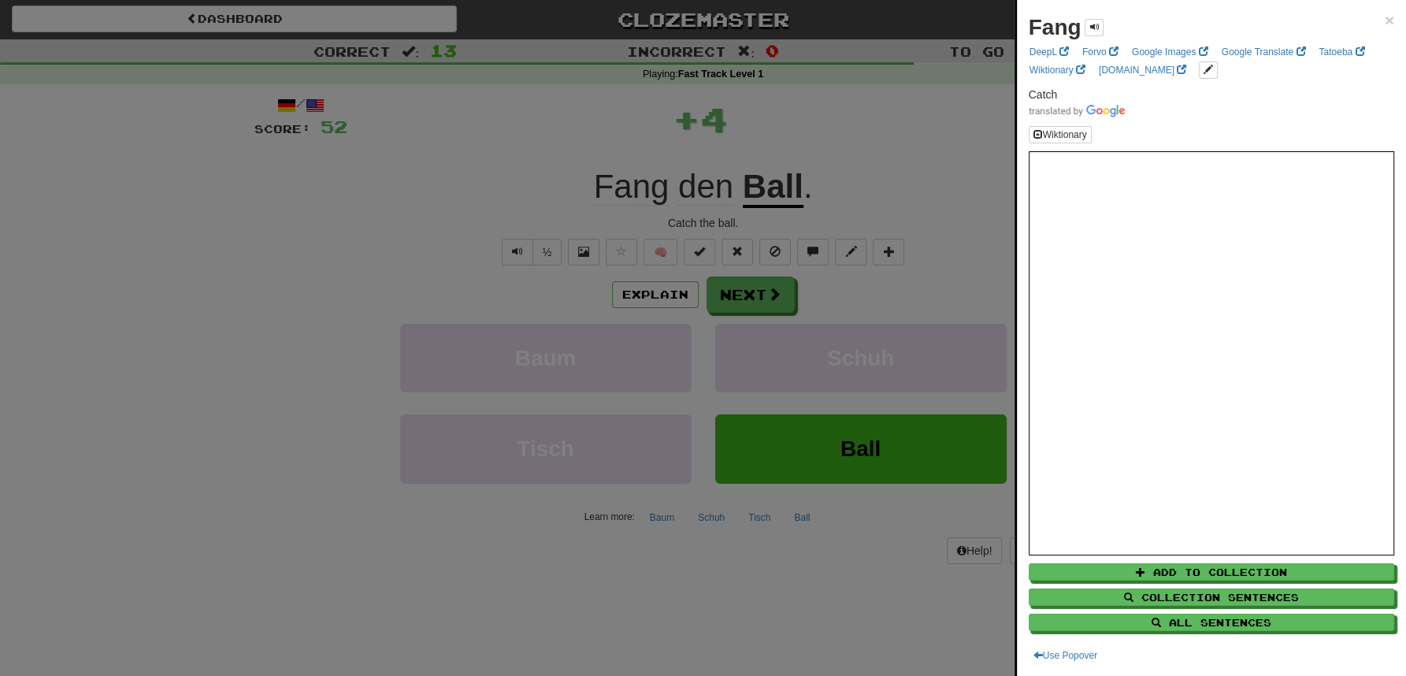
click at [607, 102] on div at bounding box center [703, 338] width 1406 height 676
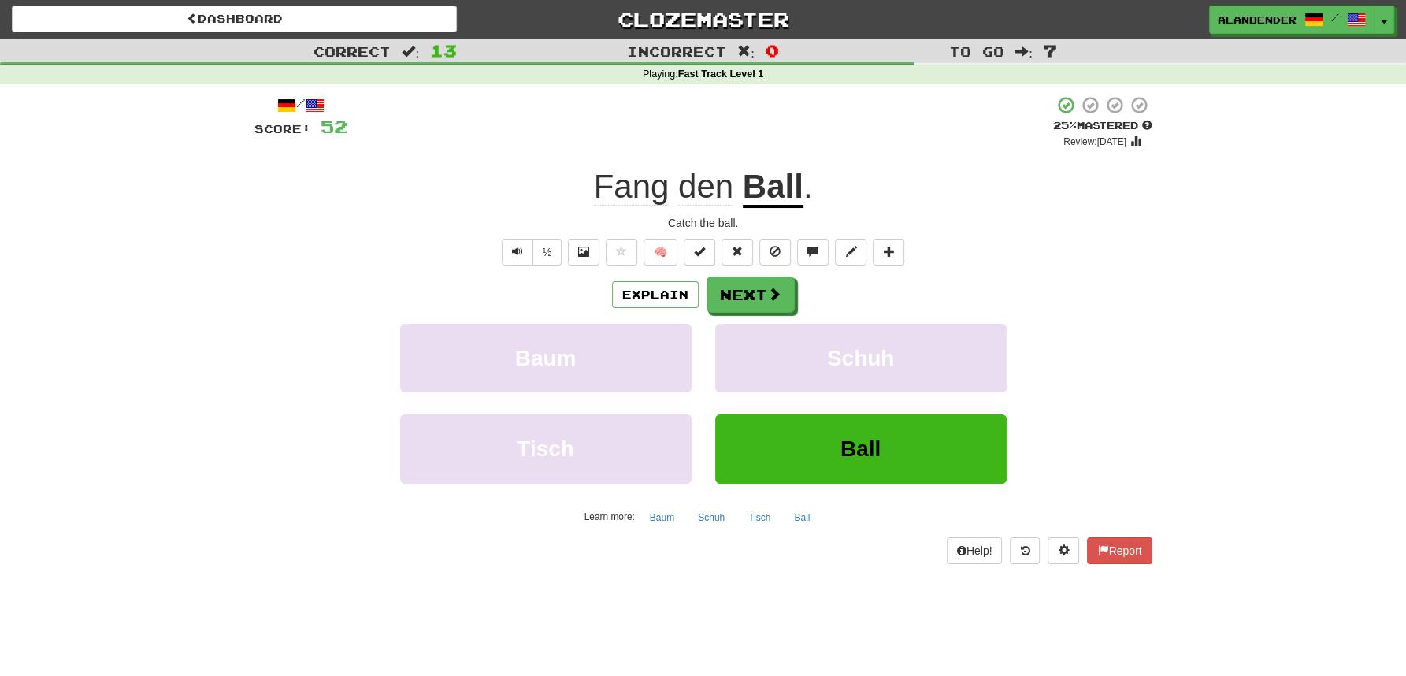
click at [639, 193] on span "Fang" at bounding box center [632, 187] width 76 height 38
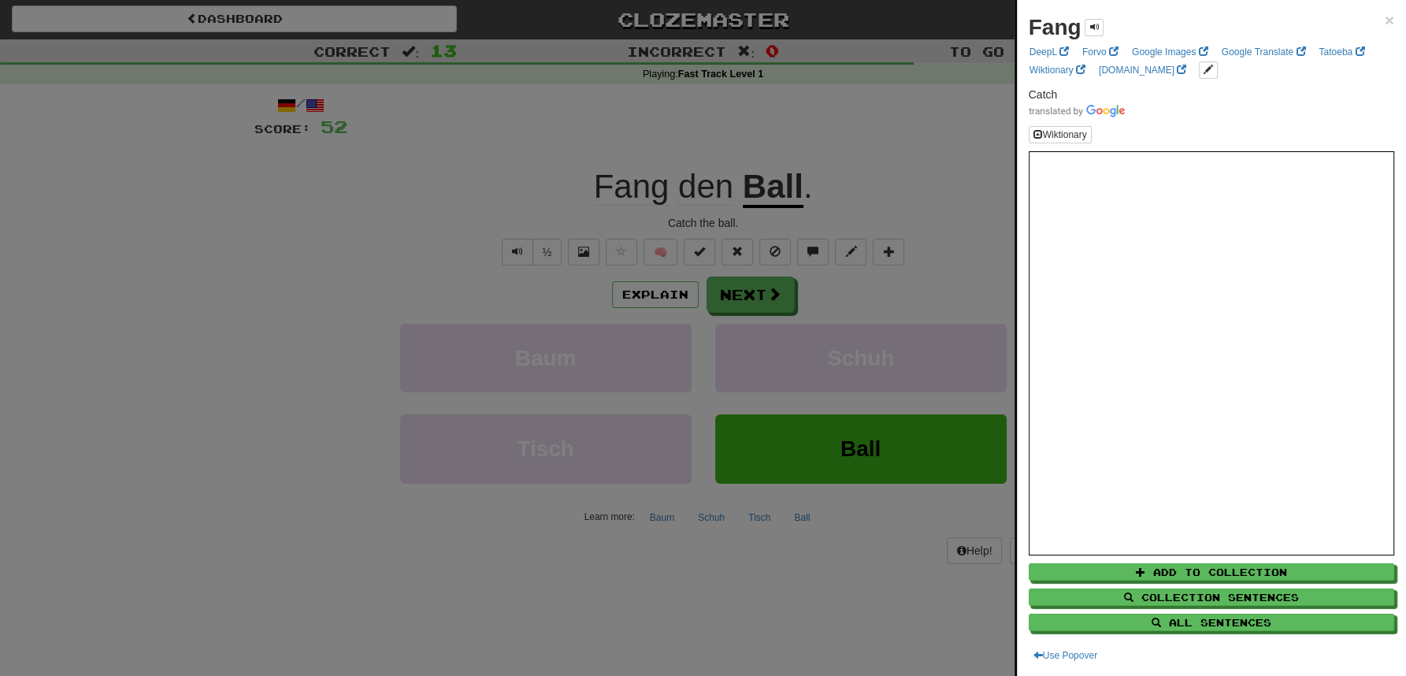
click at [897, 159] on div at bounding box center [703, 338] width 1406 height 676
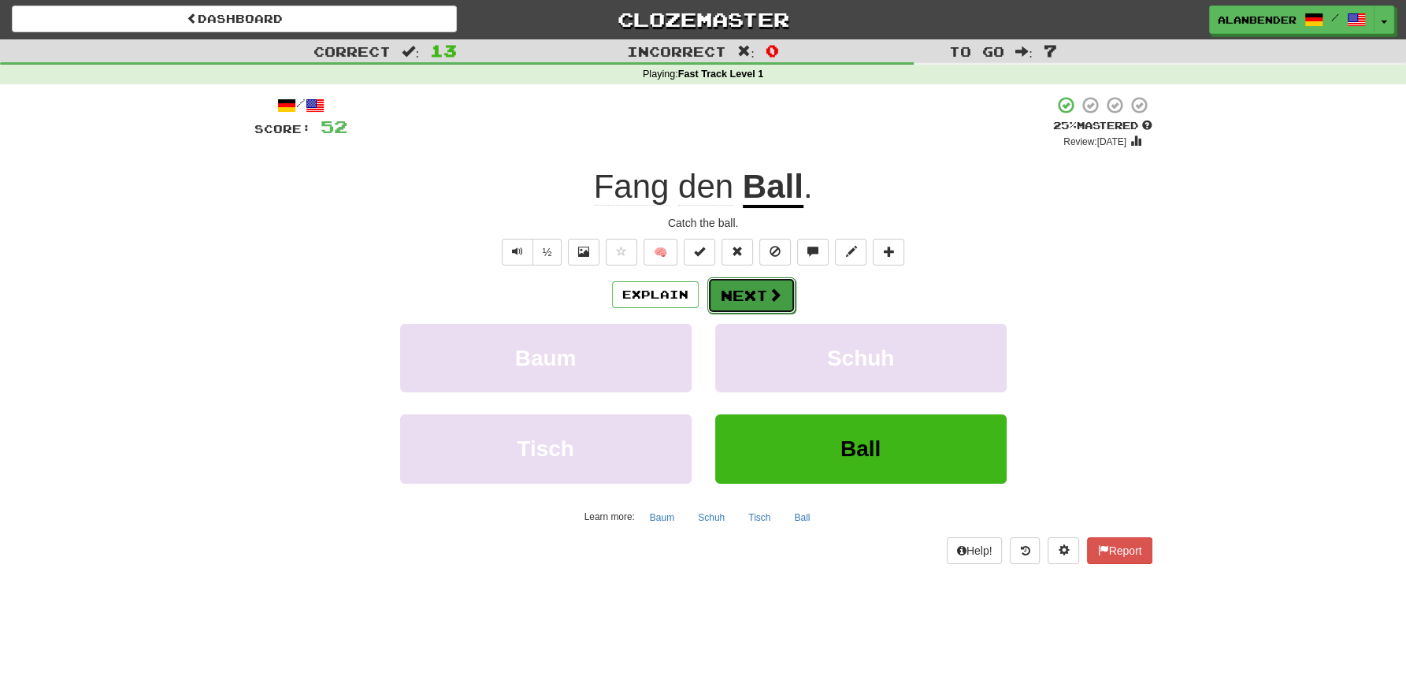
click at [745, 293] on button "Next" at bounding box center [751, 295] width 88 height 36
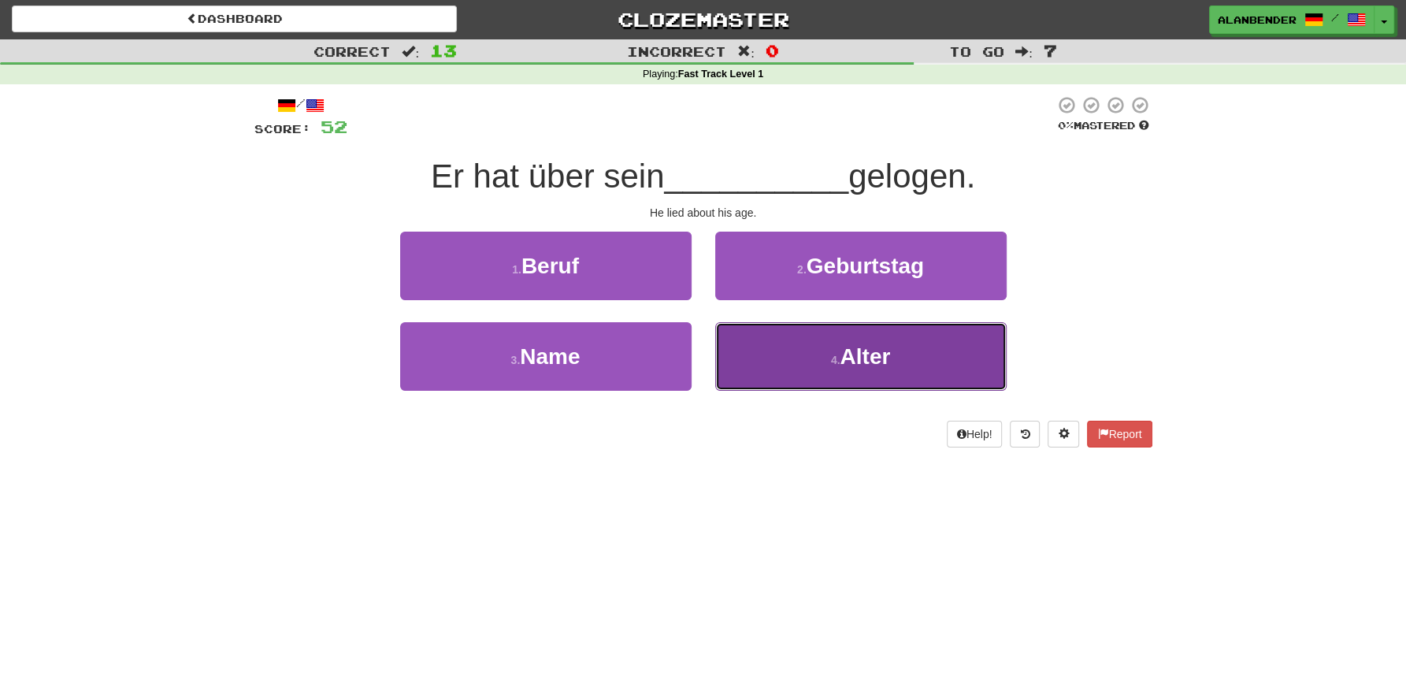
click at [874, 352] on span "Alter" at bounding box center [865, 356] width 50 height 24
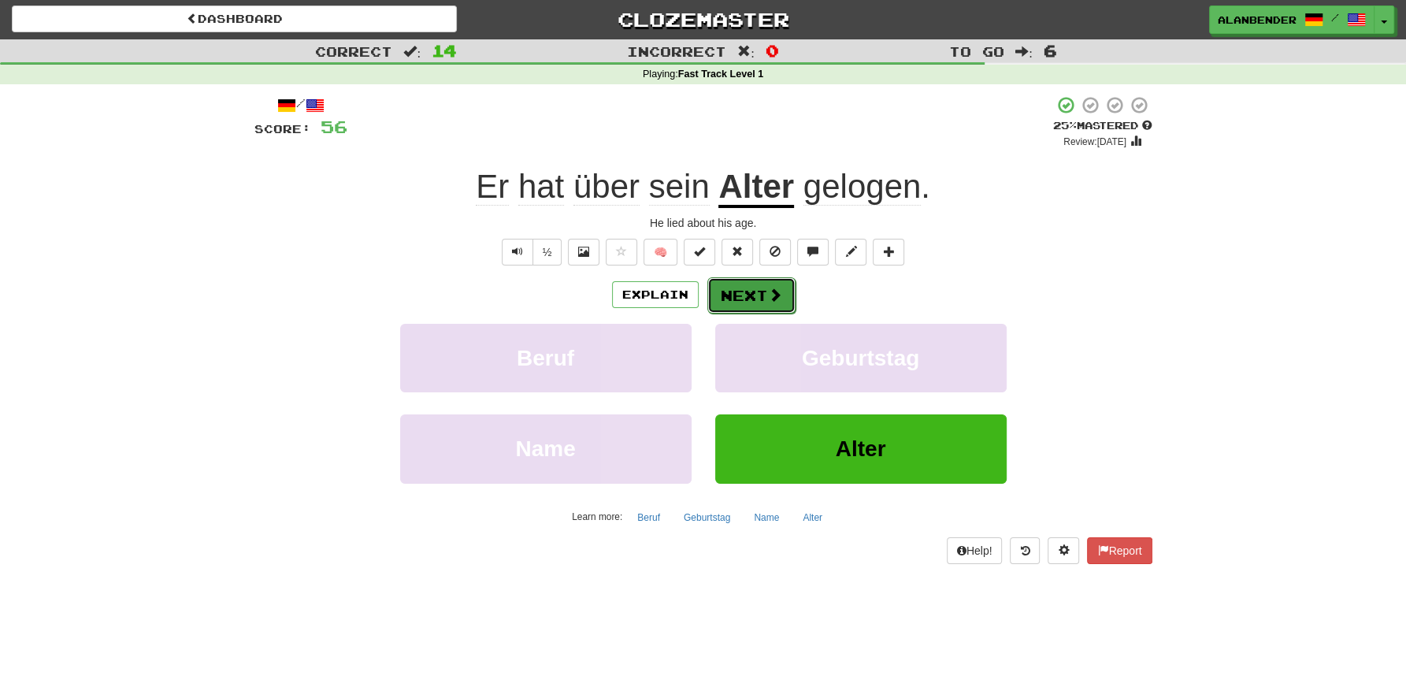
click at [761, 291] on button "Next" at bounding box center [751, 295] width 88 height 36
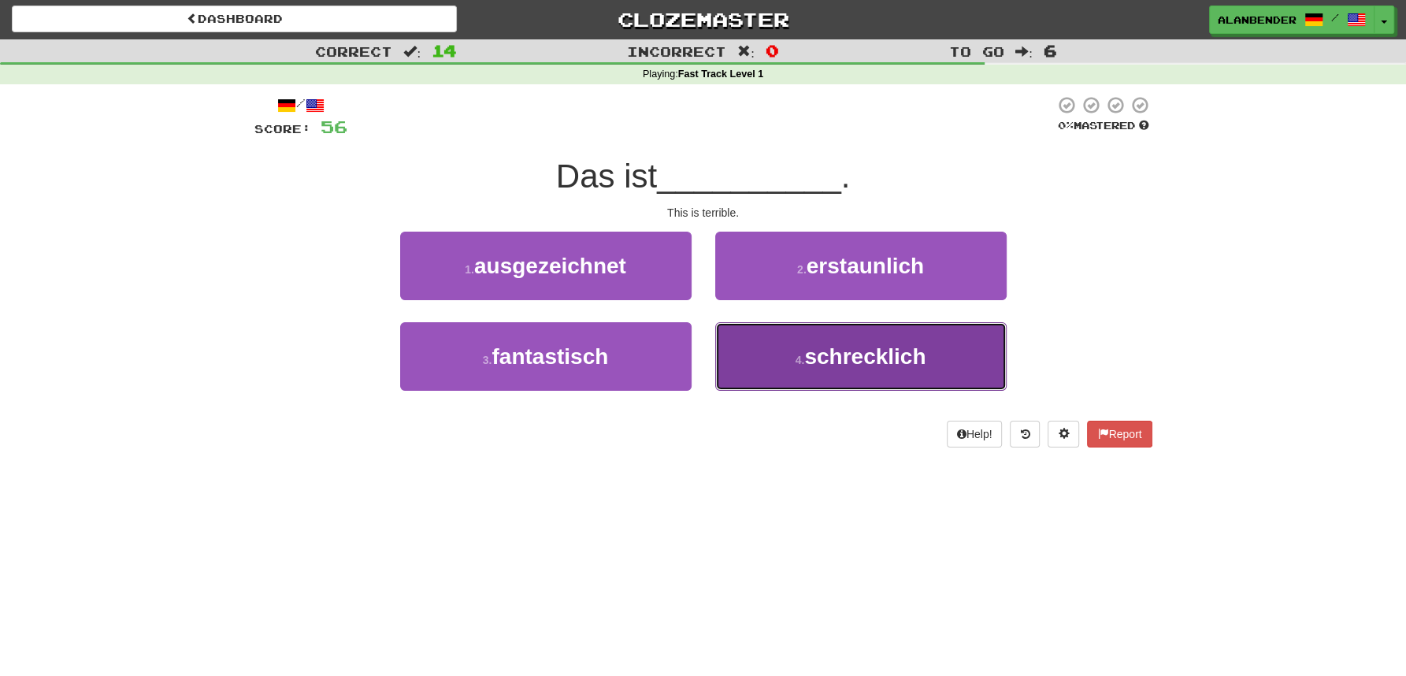
click at [844, 362] on span "schrecklich" at bounding box center [864, 356] width 121 height 24
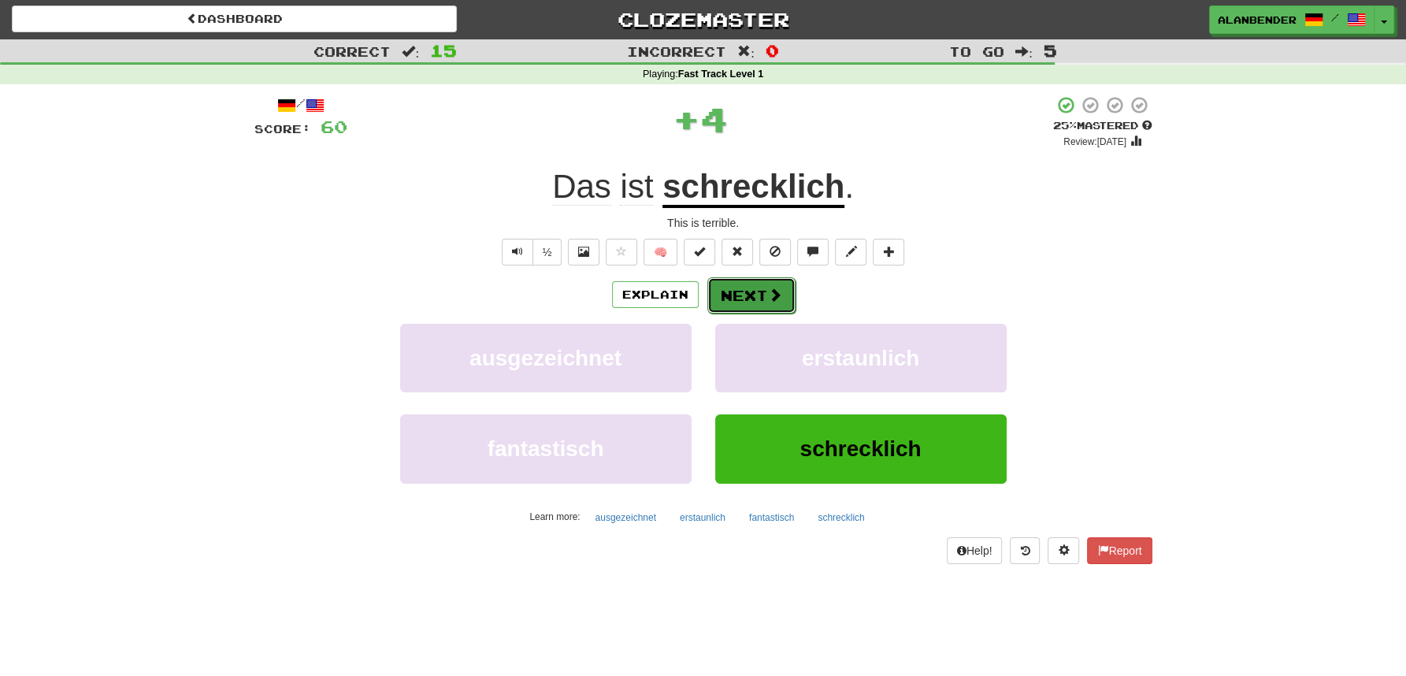
click at [771, 296] on span at bounding box center [775, 295] width 14 height 14
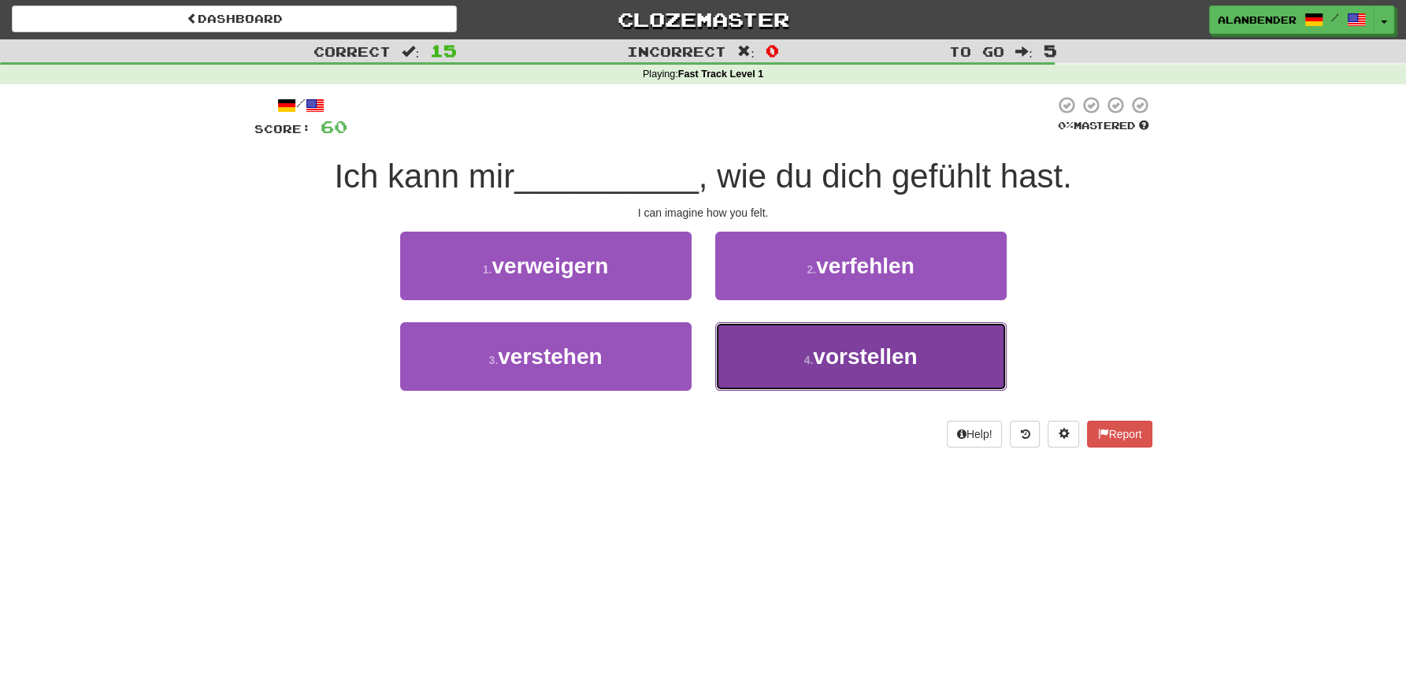
click at [867, 353] on span "vorstellen" at bounding box center [865, 356] width 104 height 24
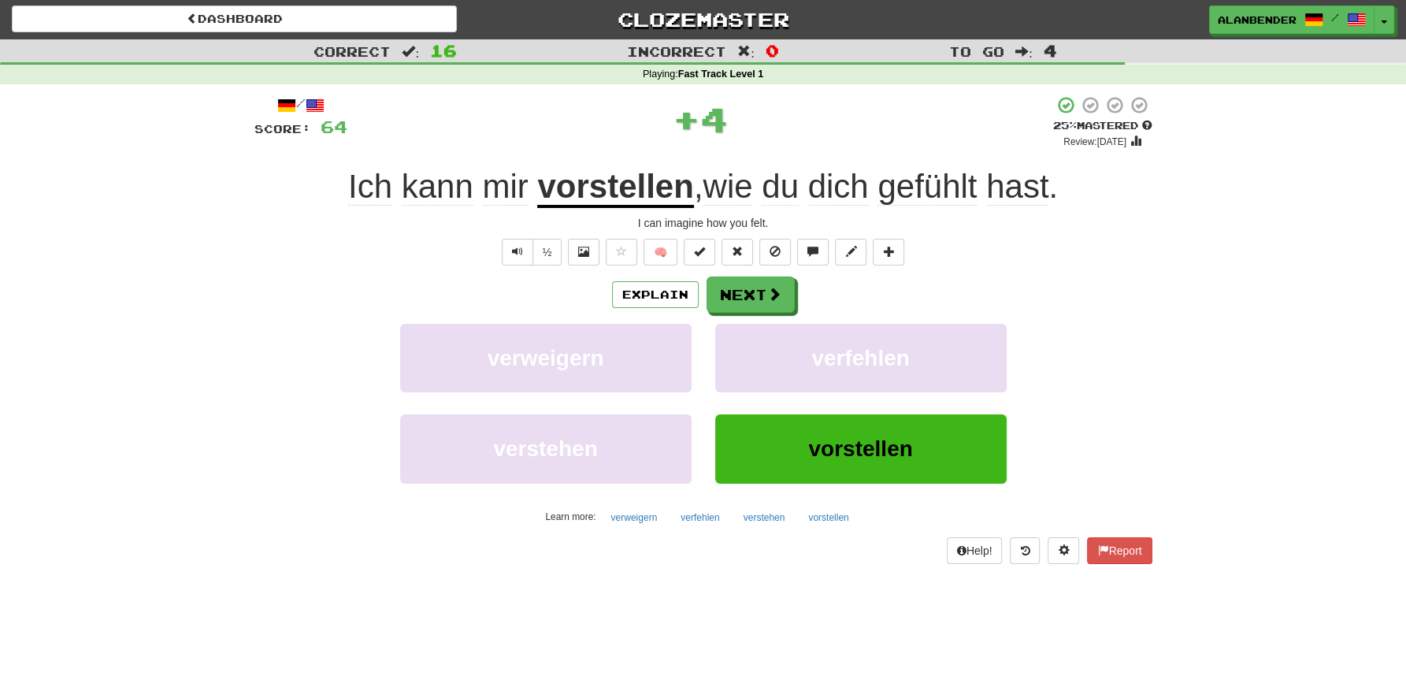
click at [613, 183] on u "vorstellen" at bounding box center [615, 188] width 156 height 40
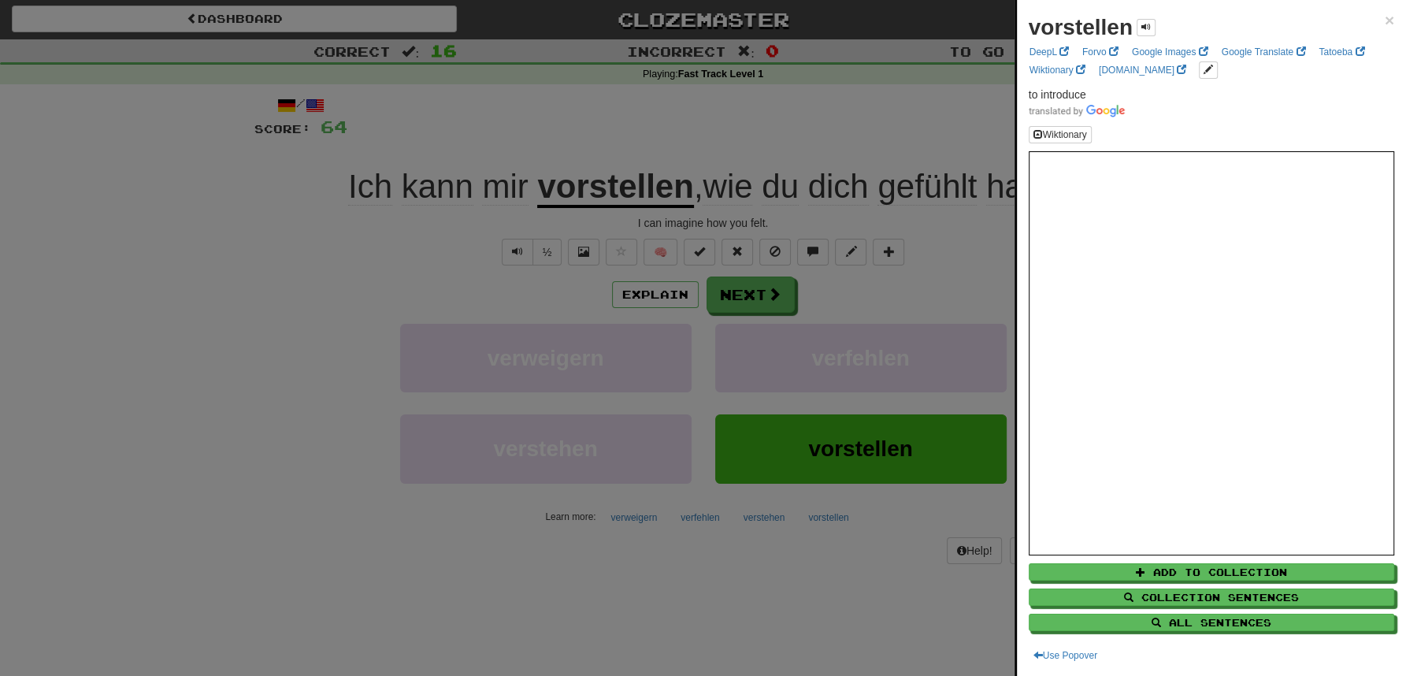
click at [734, 296] on div at bounding box center [703, 338] width 1406 height 676
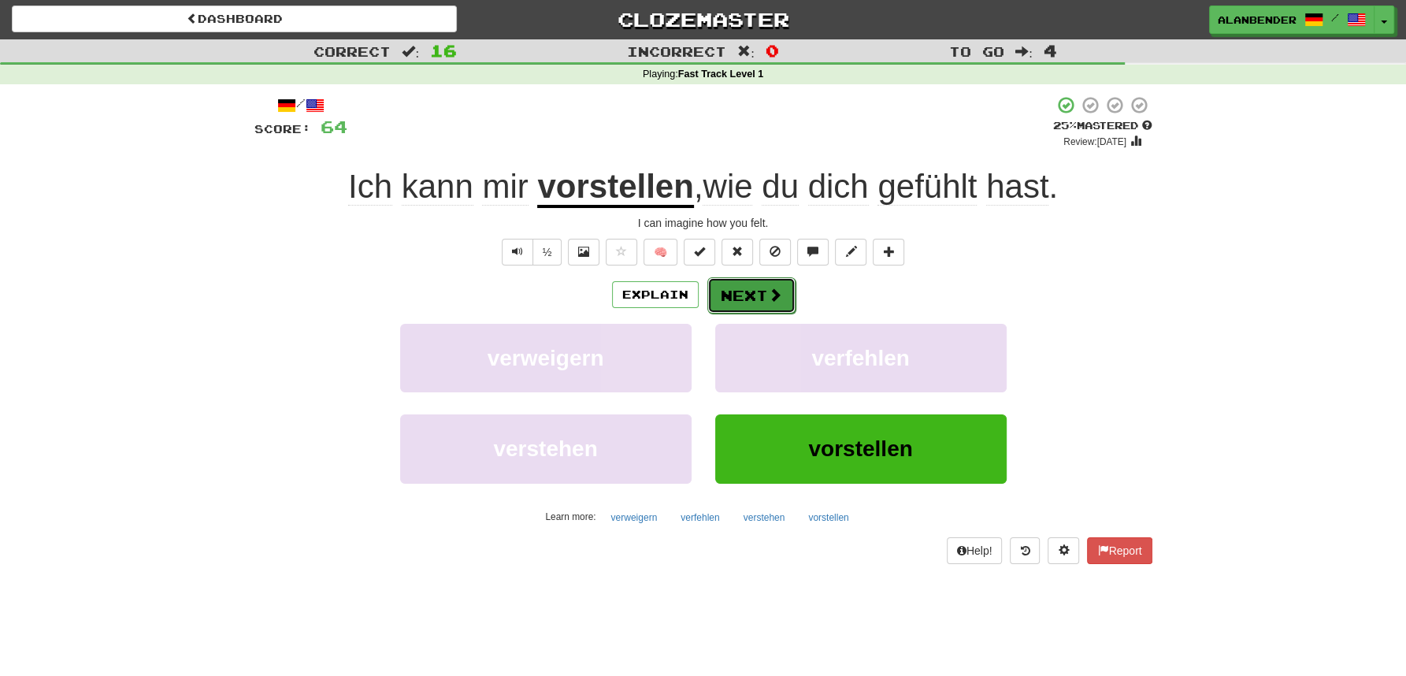
click at [742, 291] on button "Next" at bounding box center [751, 295] width 88 height 36
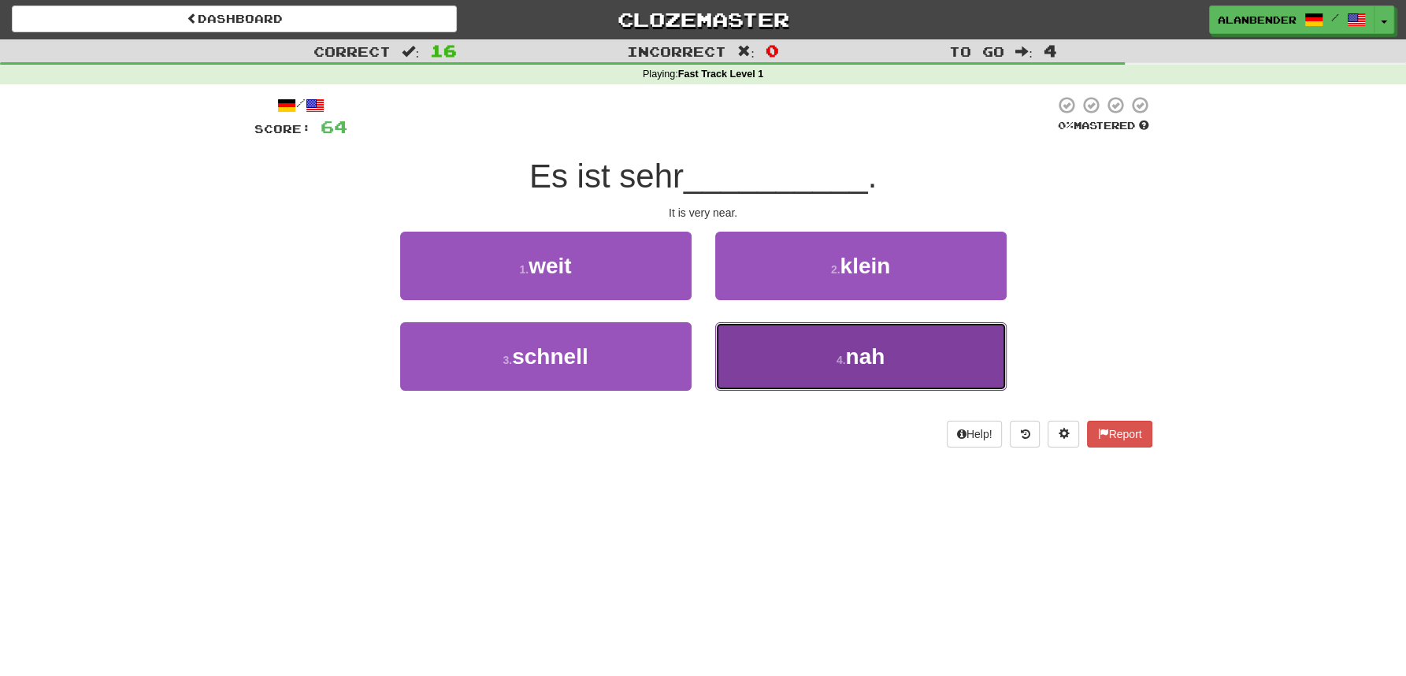
click at [873, 366] on span "nah" at bounding box center [864, 356] width 39 height 24
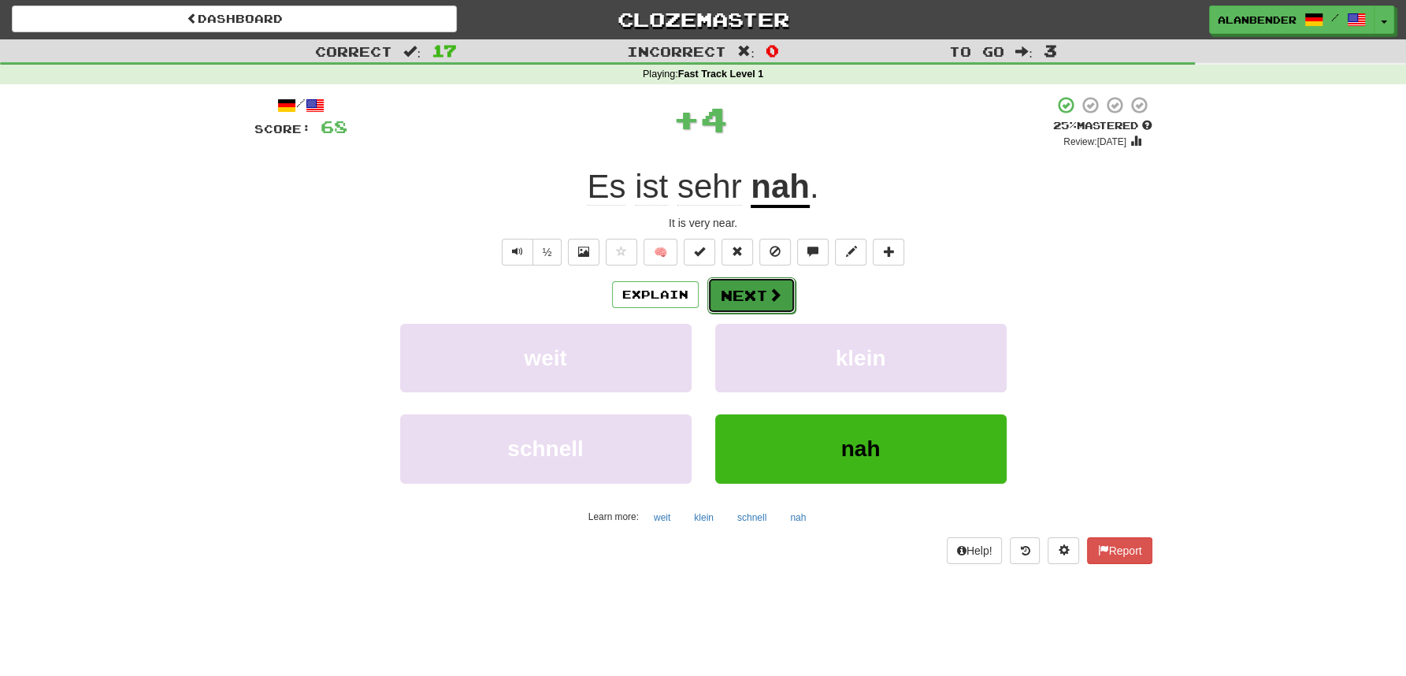
click at [753, 284] on button "Next" at bounding box center [751, 295] width 88 height 36
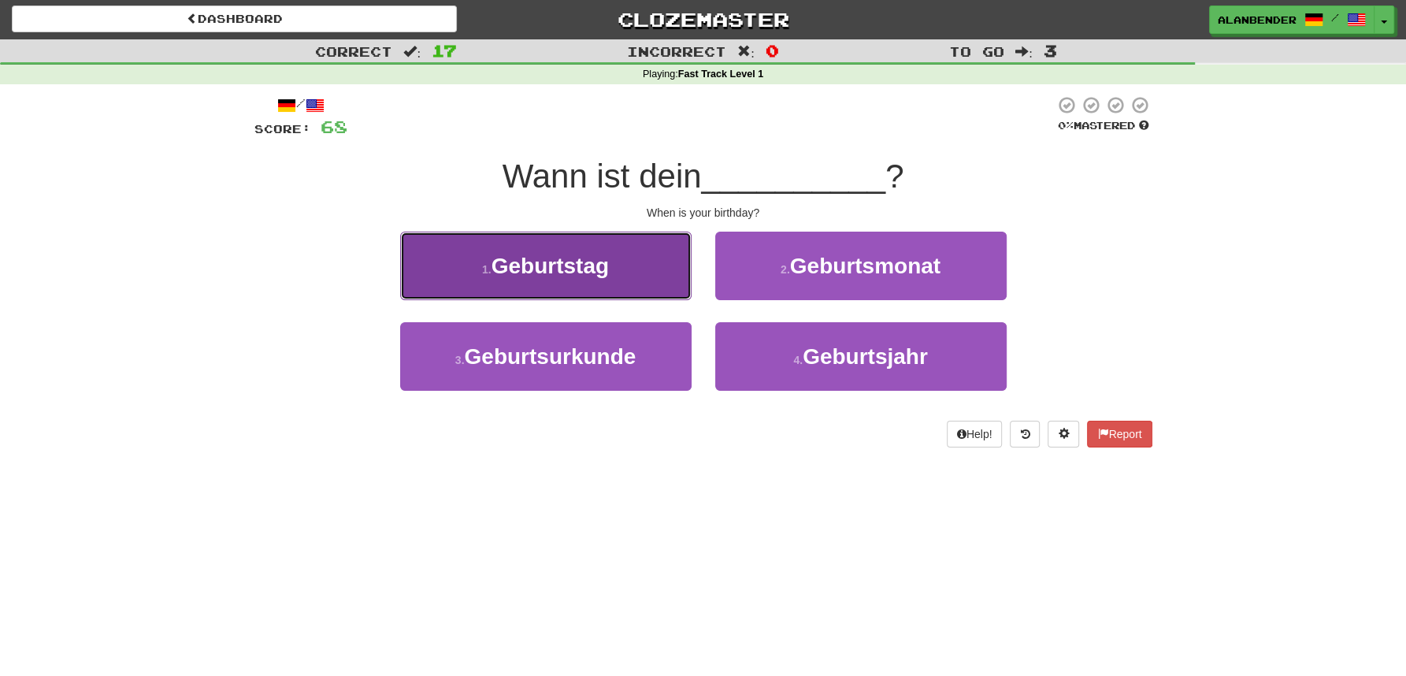
click at [540, 269] on span "Geburtstag" at bounding box center [550, 266] width 117 height 24
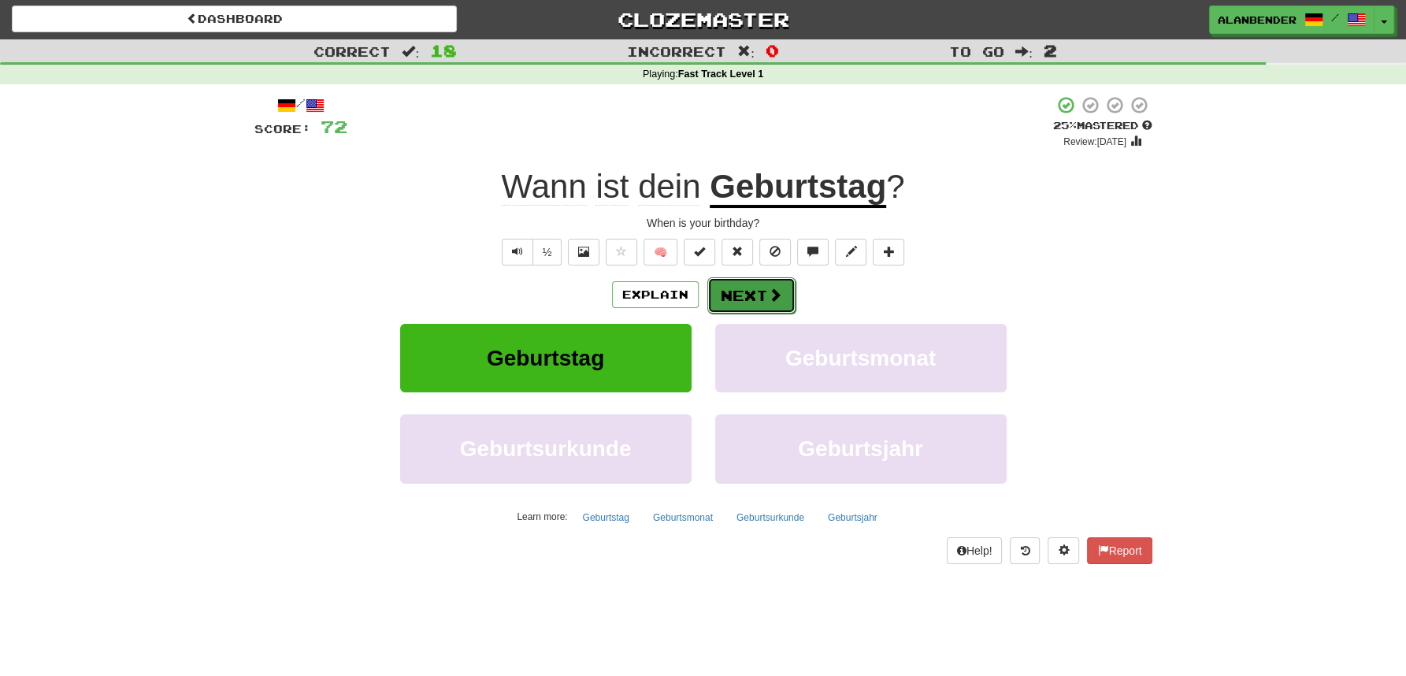
click at [744, 299] on button "Next" at bounding box center [751, 295] width 88 height 36
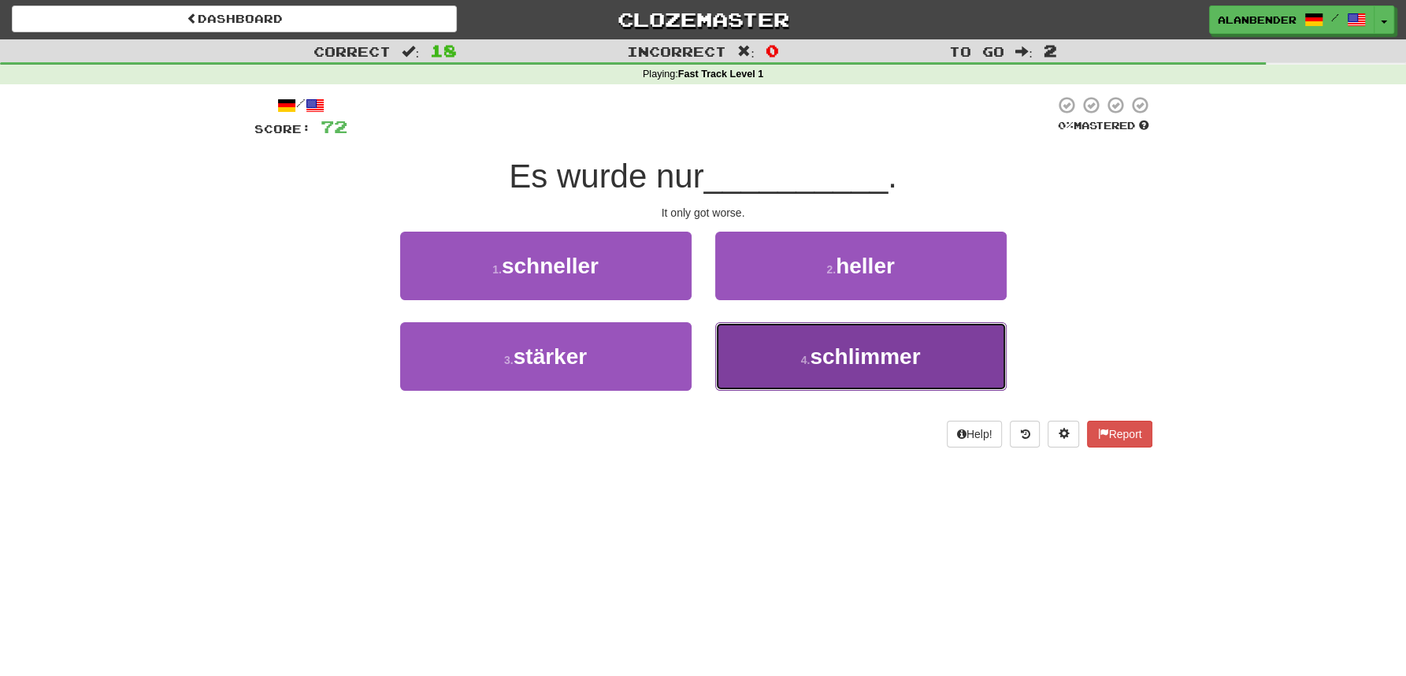
click at [831, 381] on button "4 . schlimmer" at bounding box center [860, 356] width 291 height 69
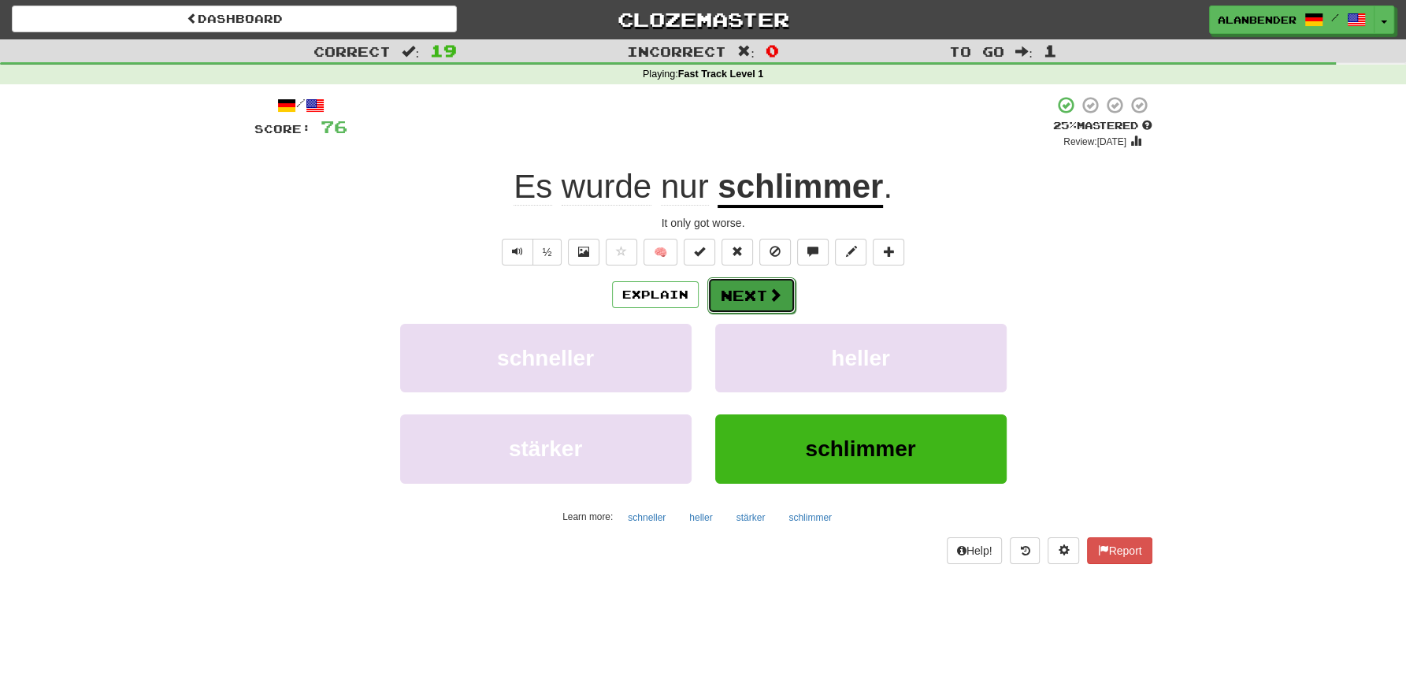
click at [733, 291] on button "Next" at bounding box center [751, 295] width 88 height 36
